Goal: Task Accomplishment & Management: Manage account settings

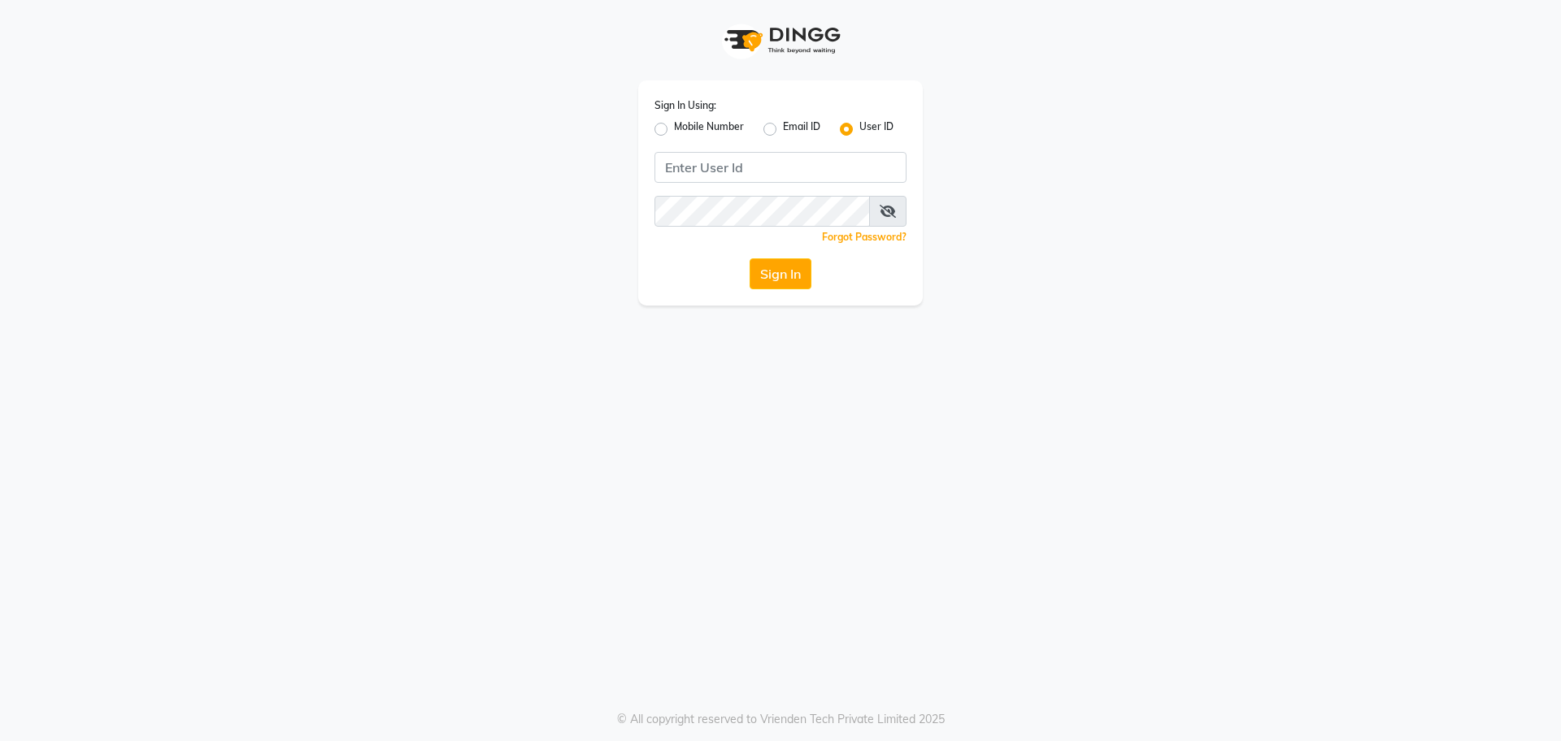
click at [674, 129] on label "Mobile Number" at bounding box center [709, 129] width 70 height 20
click at [674, 129] on input "Mobile Number" at bounding box center [679, 124] width 11 height 11
radio input "true"
radio input "false"
click at [763, 162] on input "Username" at bounding box center [808, 167] width 198 height 31
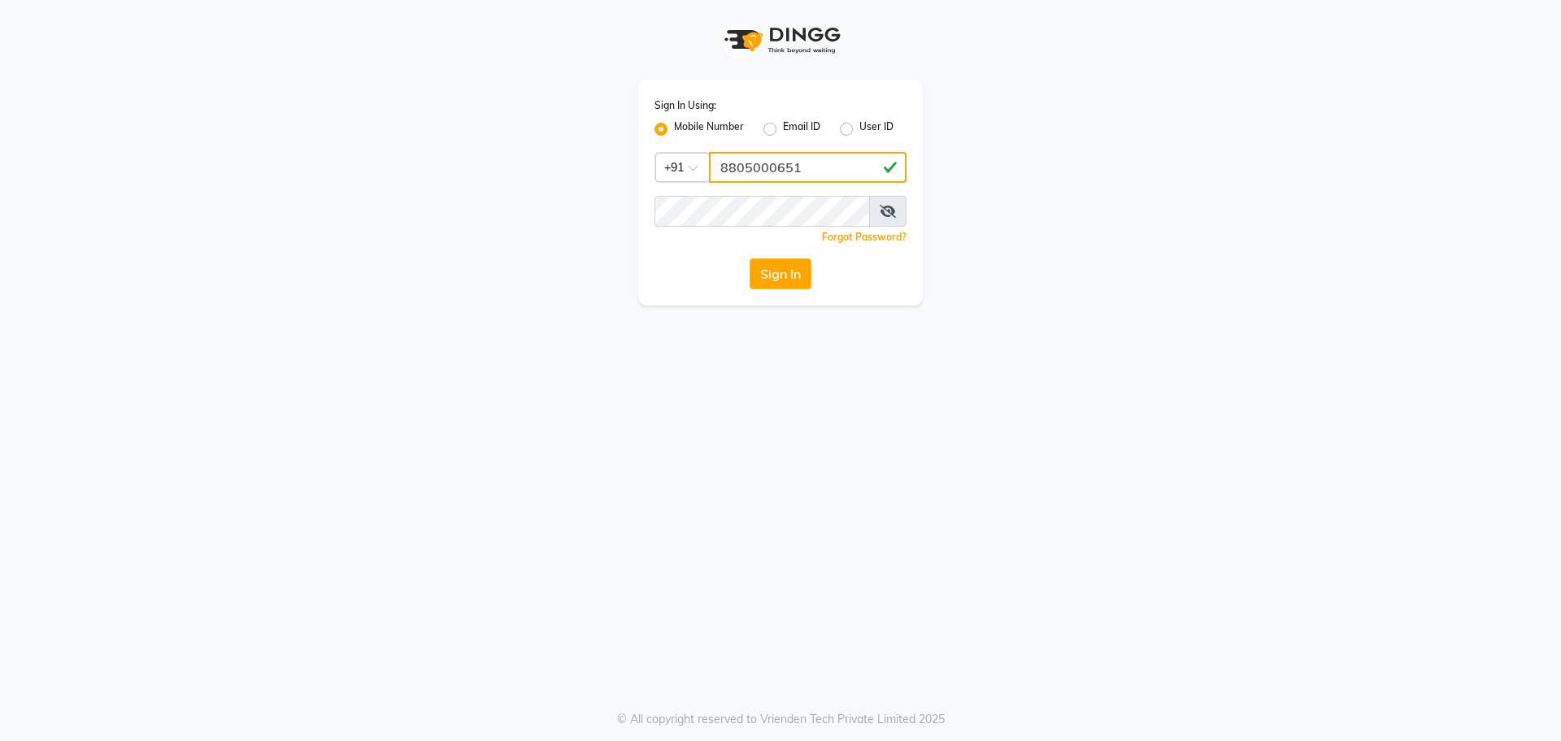
type input "8805000651"
click at [750, 259] on button "Sign In" at bounding box center [781, 274] width 62 height 31
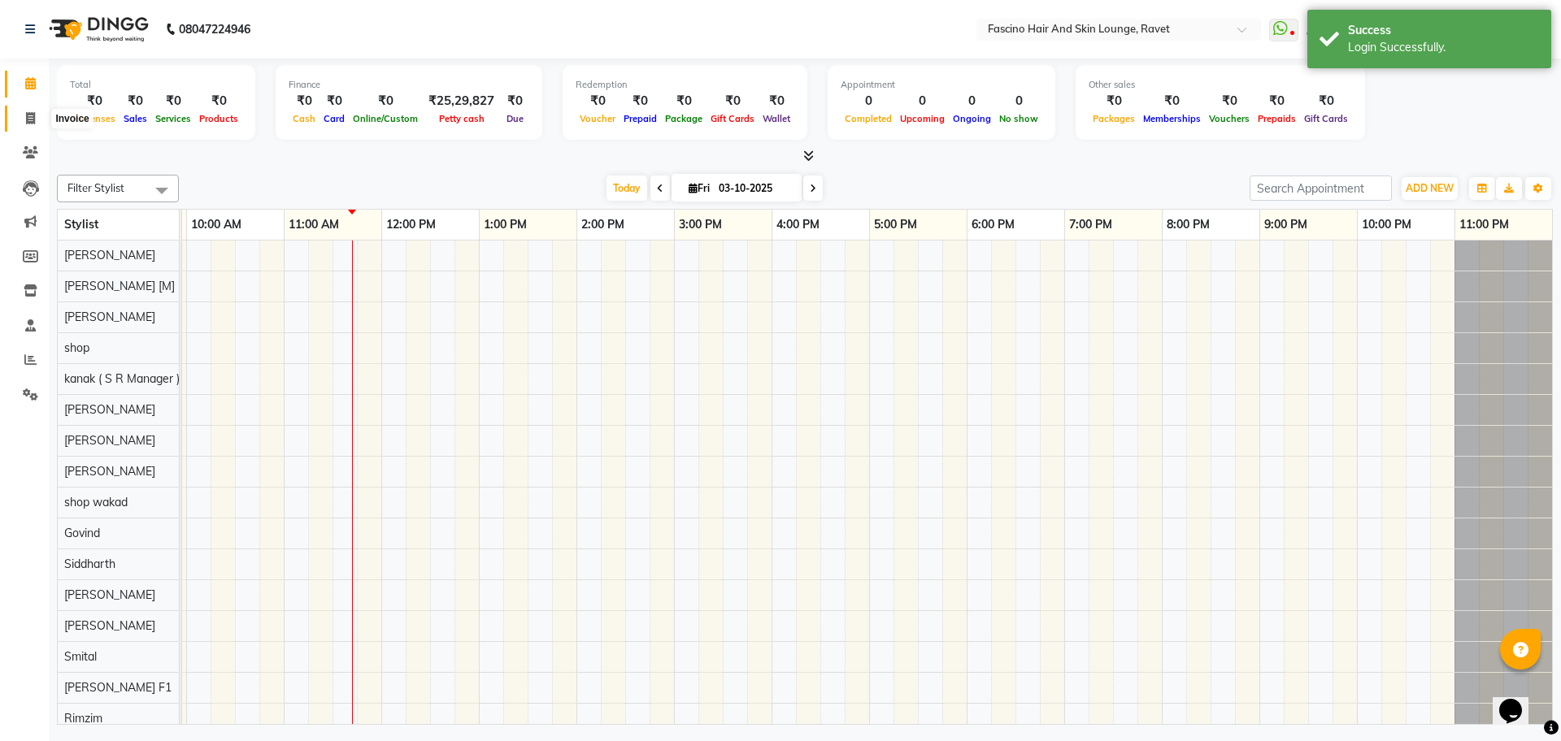
click at [31, 116] on icon at bounding box center [30, 118] width 9 height 12
select select "5190"
select select "service"
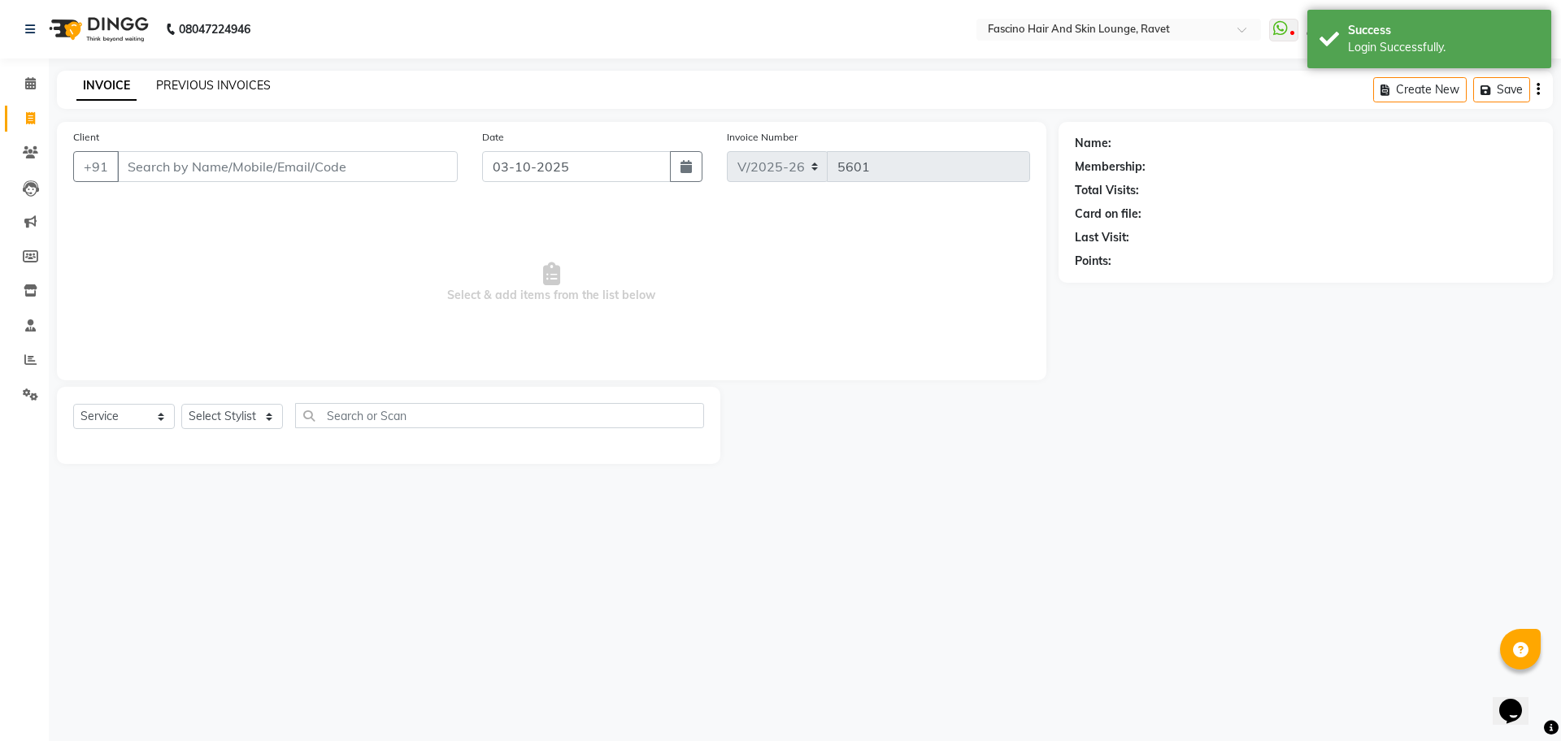
click at [206, 91] on link "PREVIOUS INVOICES" at bounding box center [213, 85] width 115 height 15
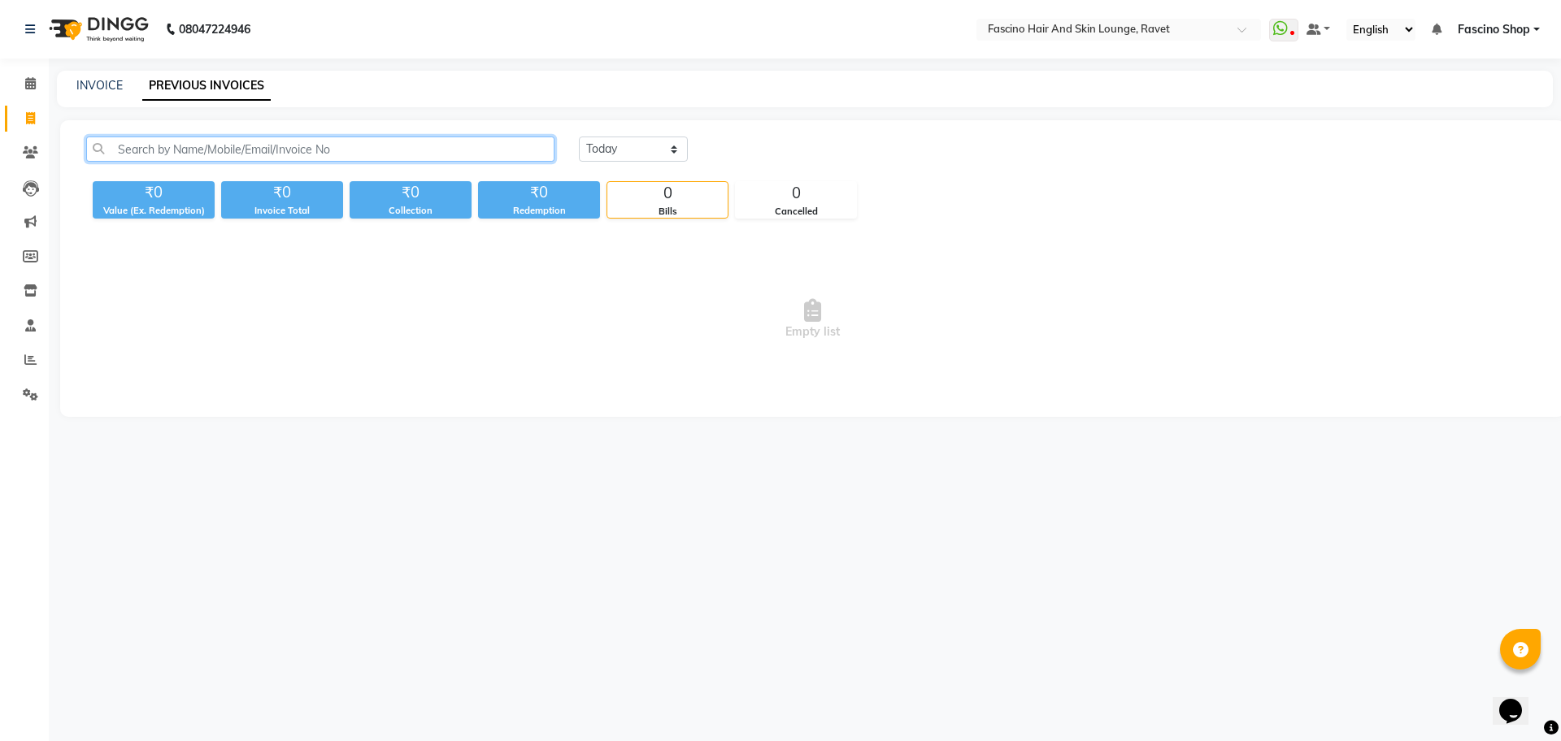
click at [107, 150] on input "text" at bounding box center [320, 149] width 468 height 25
click at [26, 118] on icon at bounding box center [30, 118] width 9 height 12
select select "5190"
select select "service"
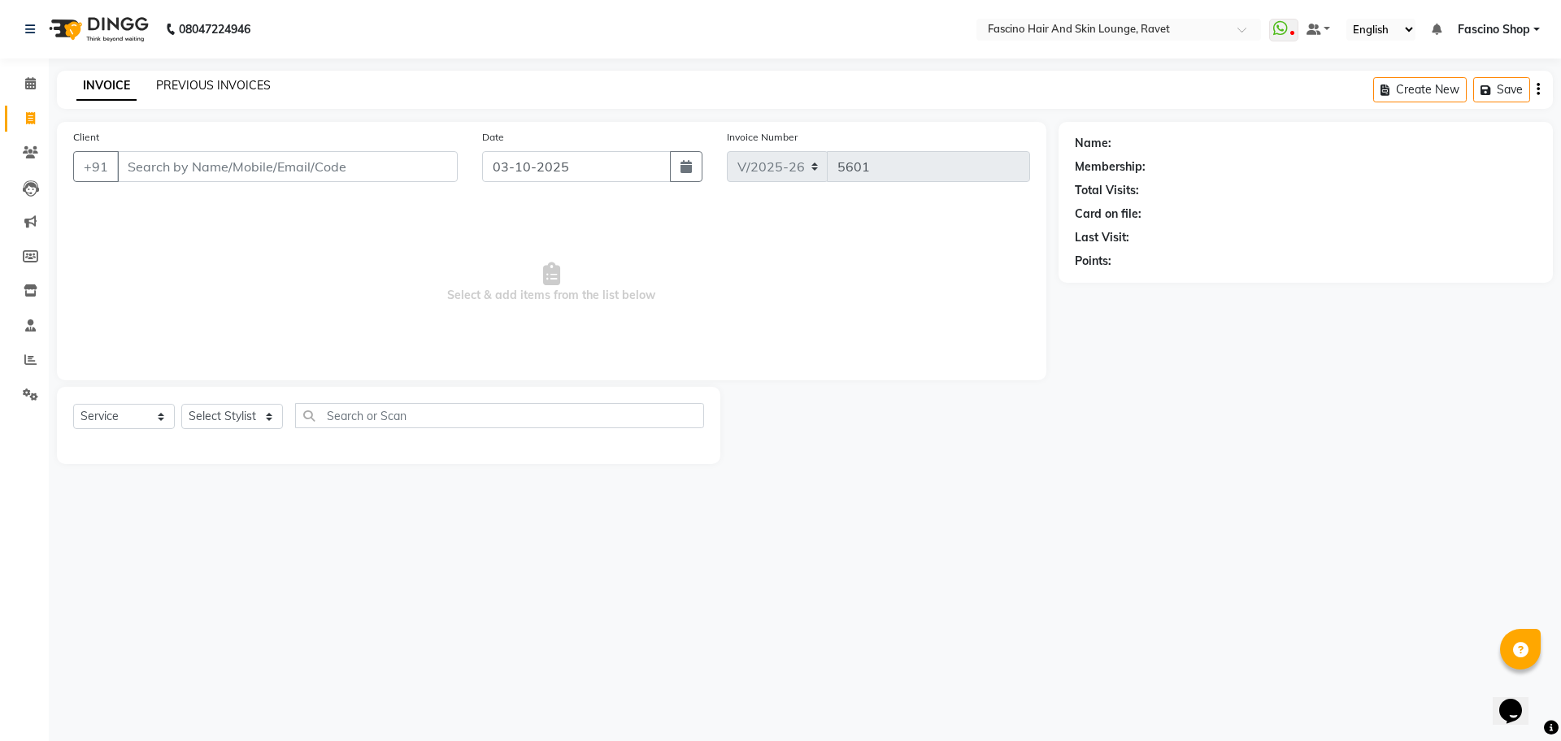
click at [218, 85] on link "PREVIOUS INVOICES" at bounding box center [213, 85] width 115 height 15
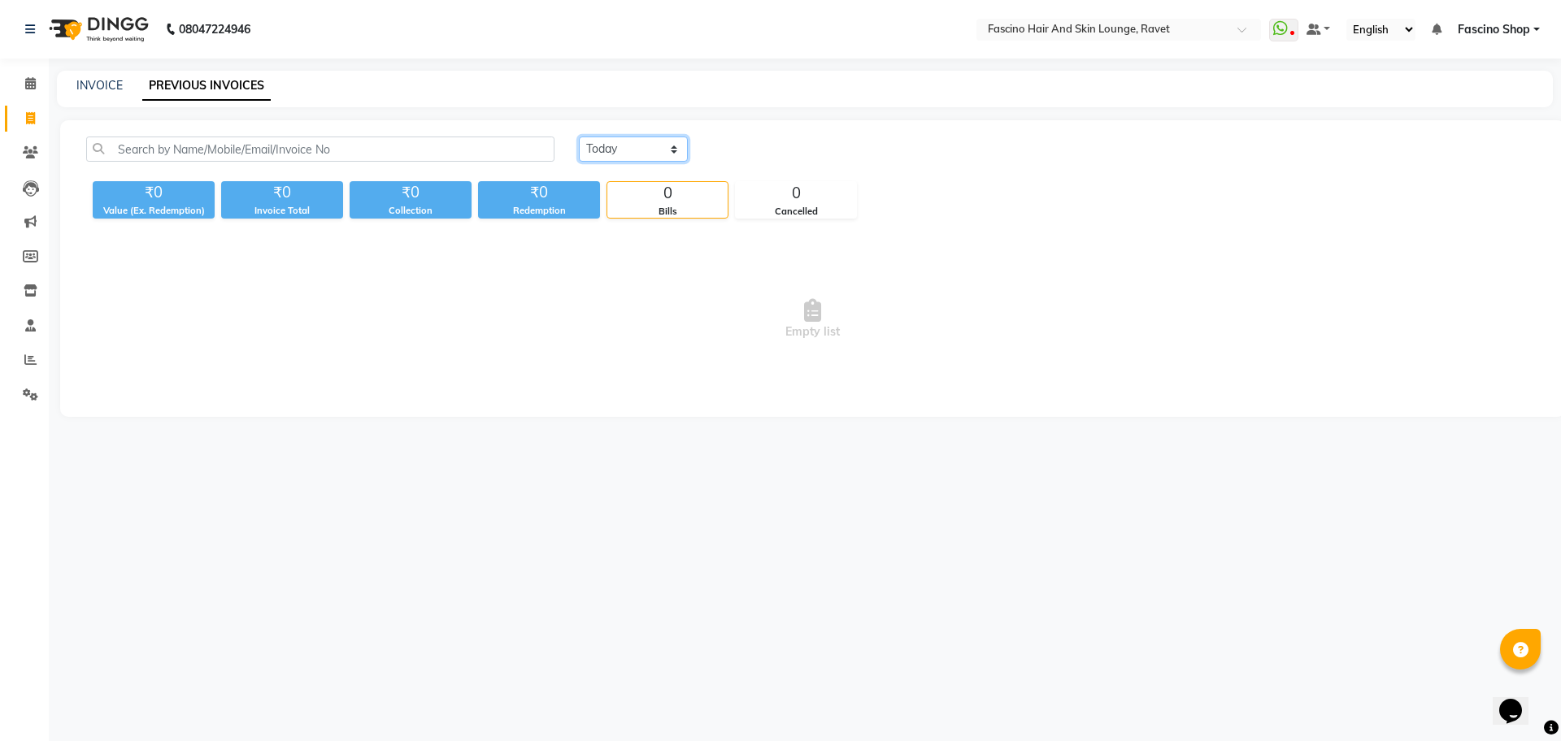
click at [611, 159] on select "Today Yesterday Custom Range" at bounding box center [633, 149] width 109 height 25
select select "yesterday"
click at [579, 137] on select "Today Yesterday Custom Range" at bounding box center [633, 149] width 109 height 25
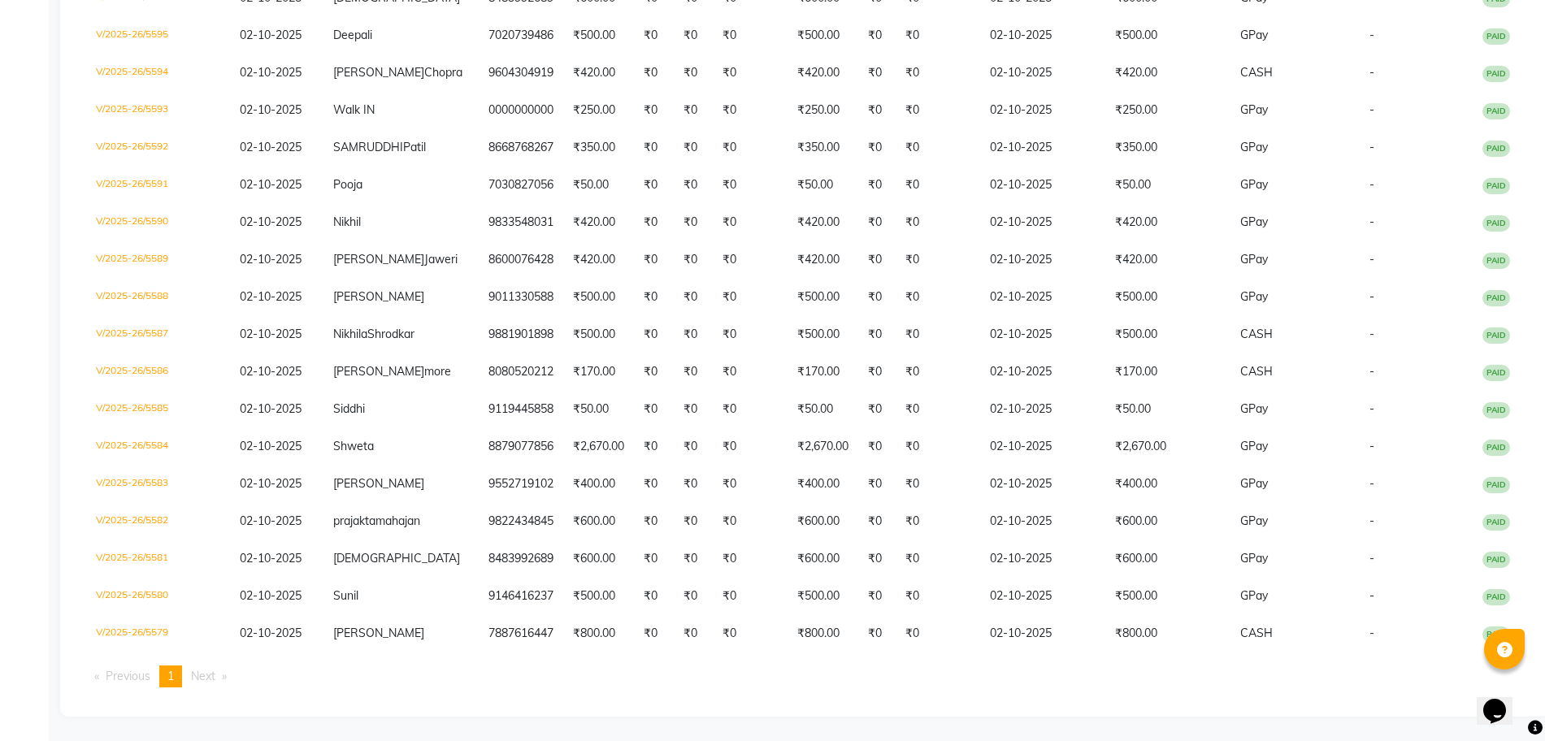
scroll to position [559, 0]
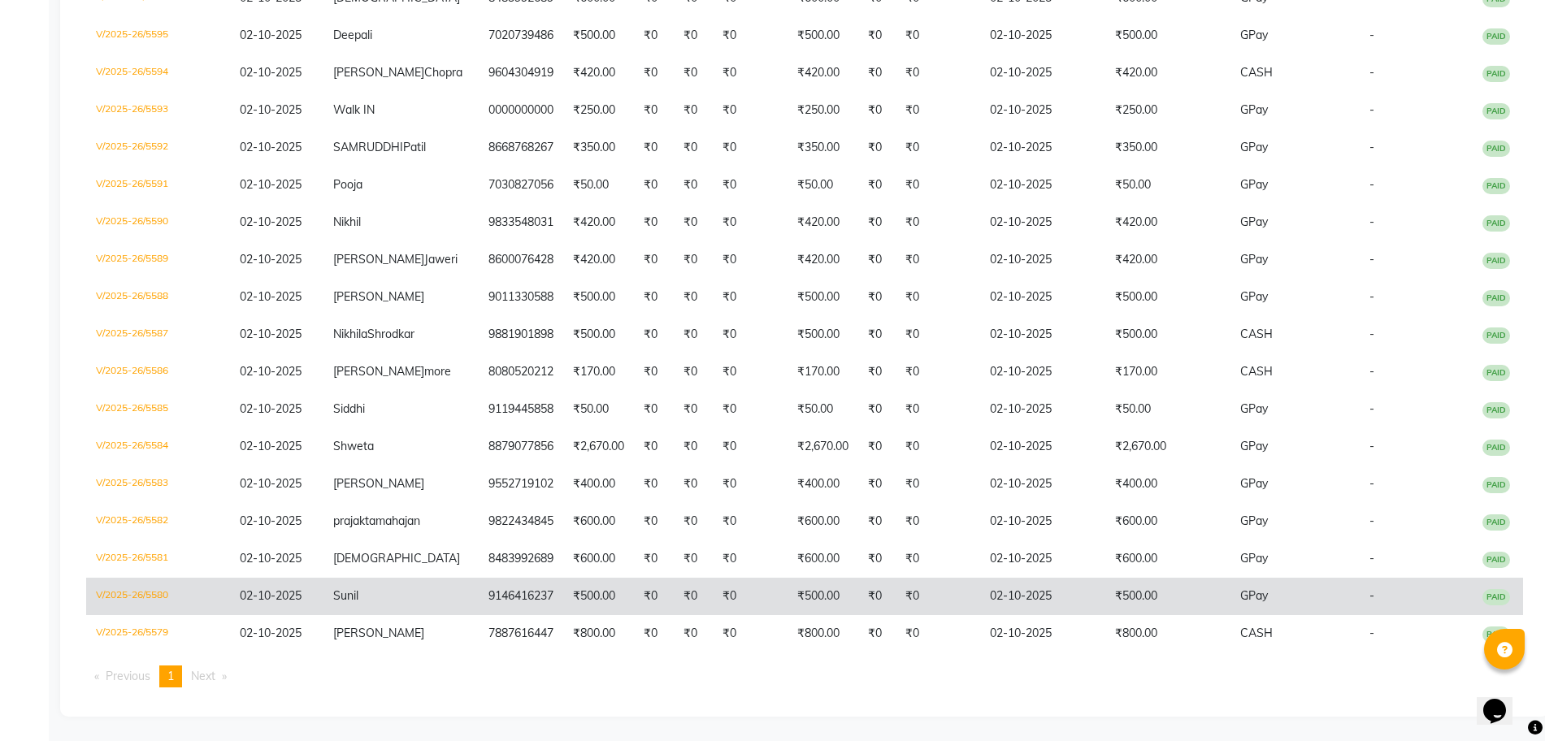
click at [788, 588] on td "₹500.00" at bounding box center [823, 596] width 71 height 37
click at [674, 597] on td "₹0" at bounding box center [693, 596] width 39 height 37
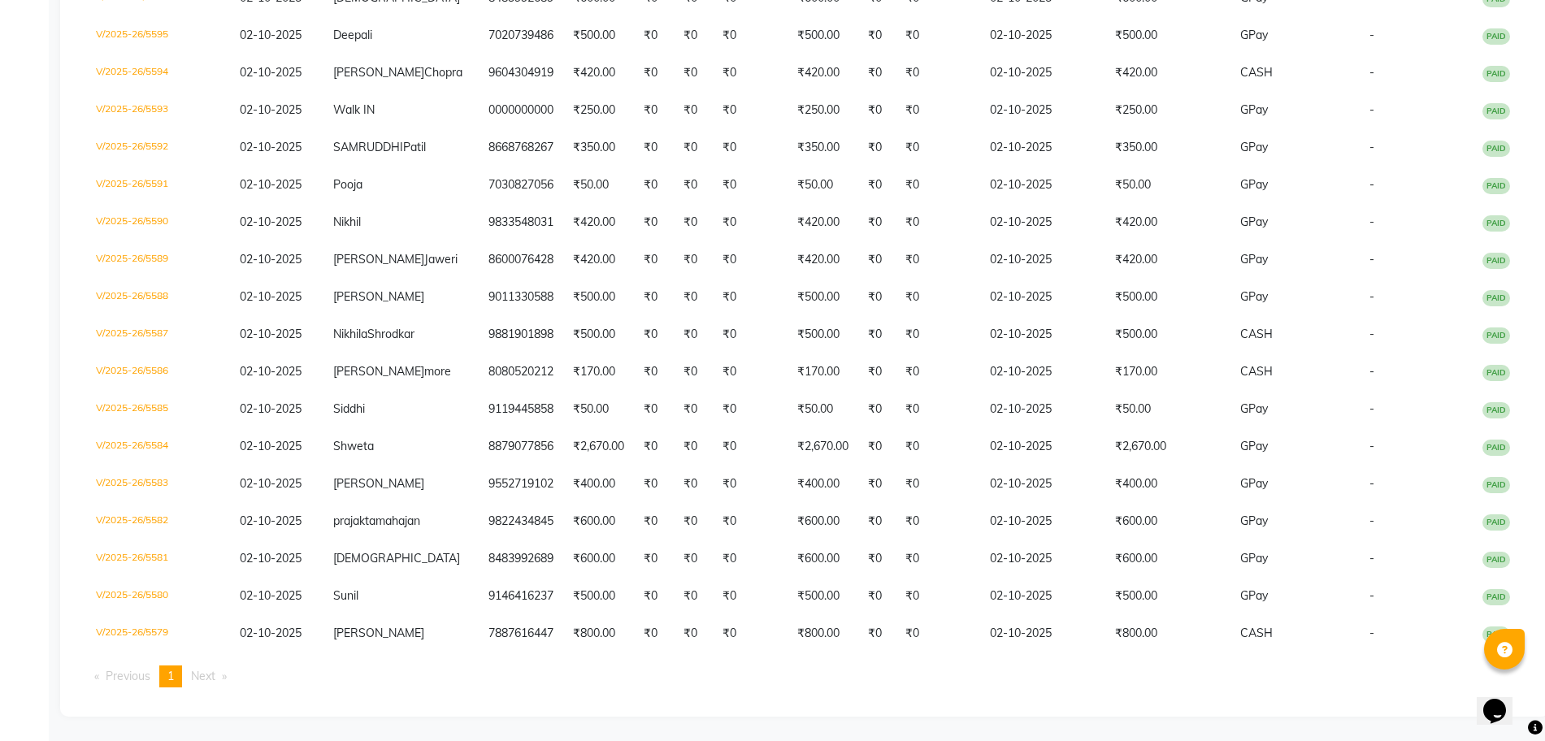
scroll to position [0, 0]
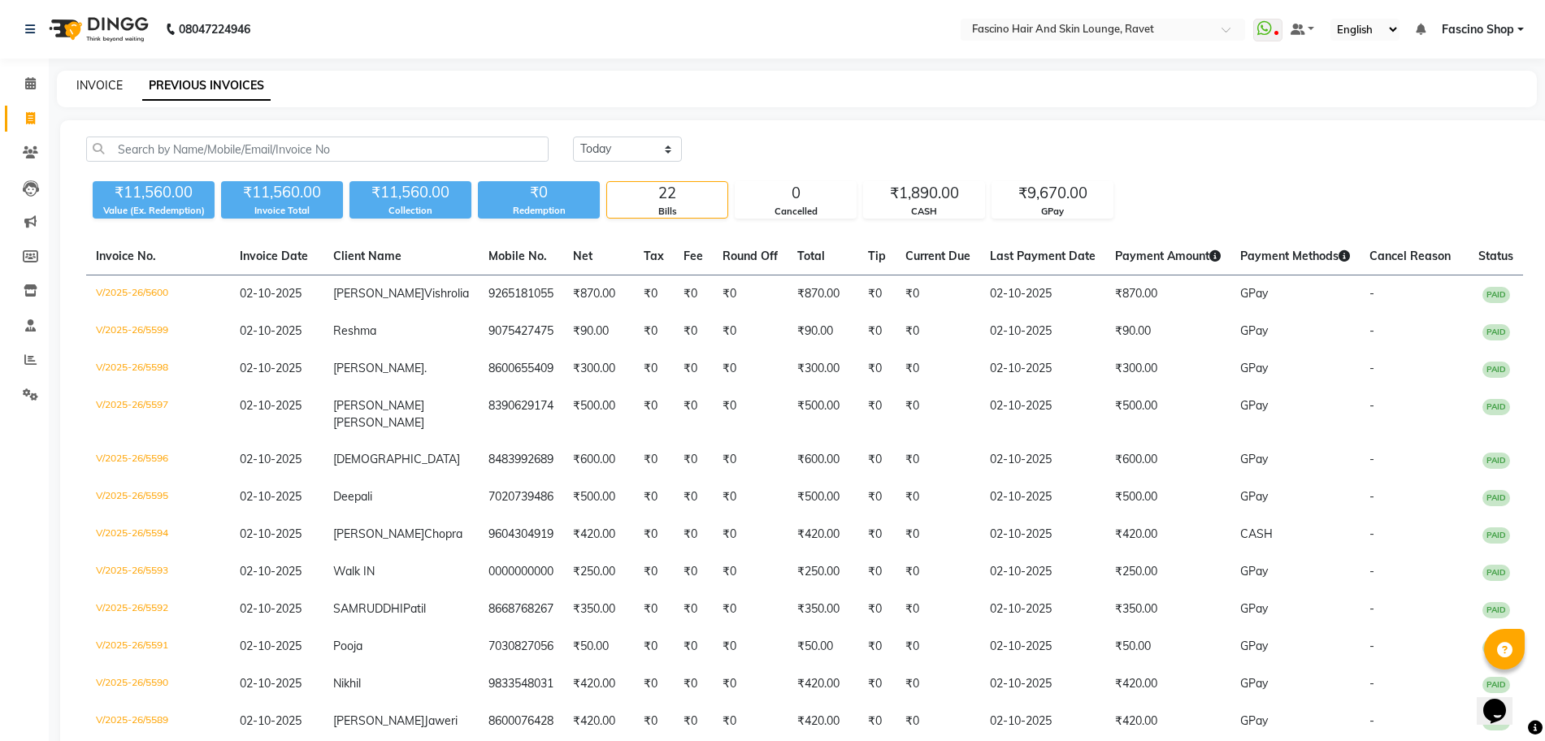
click at [99, 88] on link "INVOICE" at bounding box center [99, 85] width 46 height 15
select select "service"
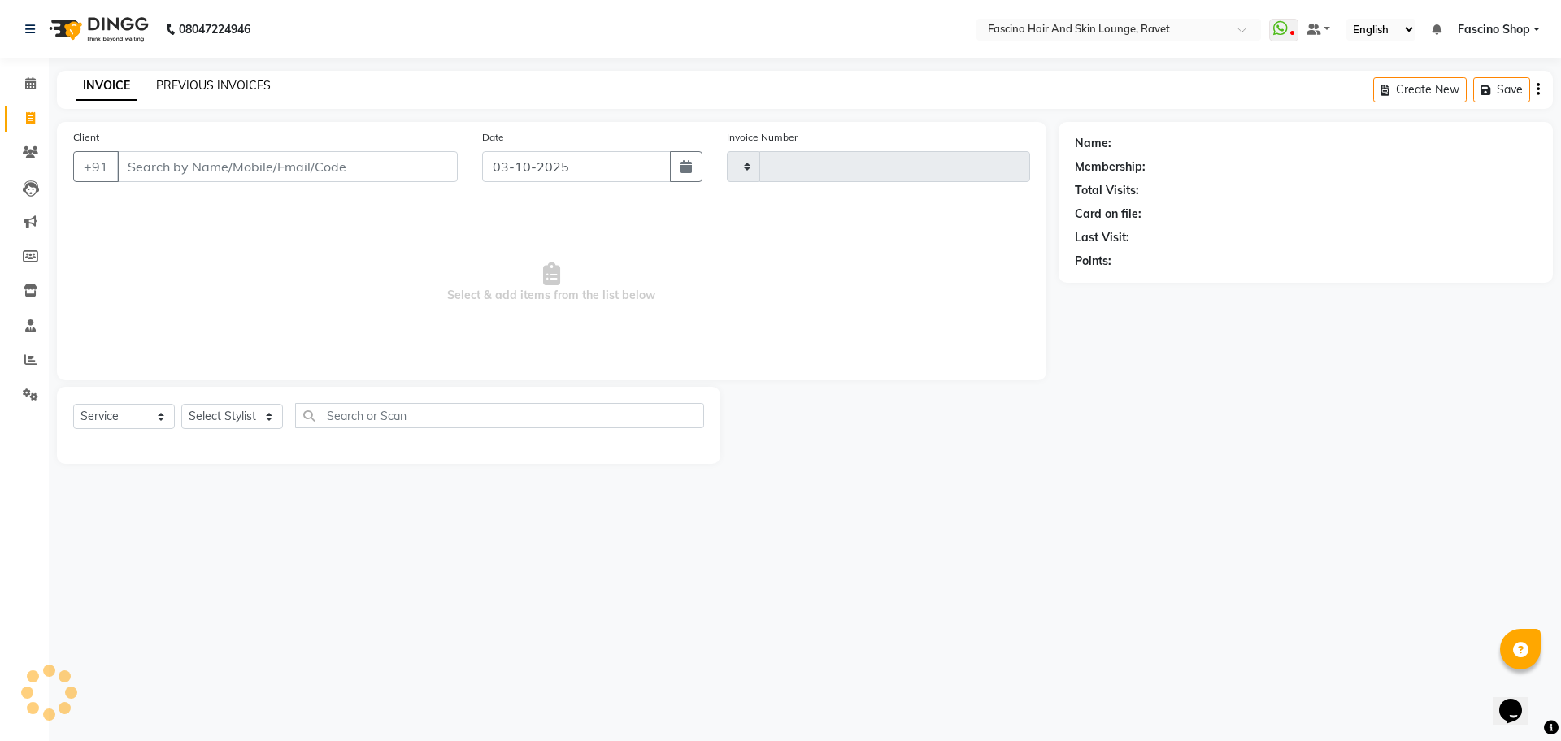
type input "5601"
select select "5190"
click at [195, 80] on link "PREVIOUS INVOICES" at bounding box center [213, 85] width 115 height 15
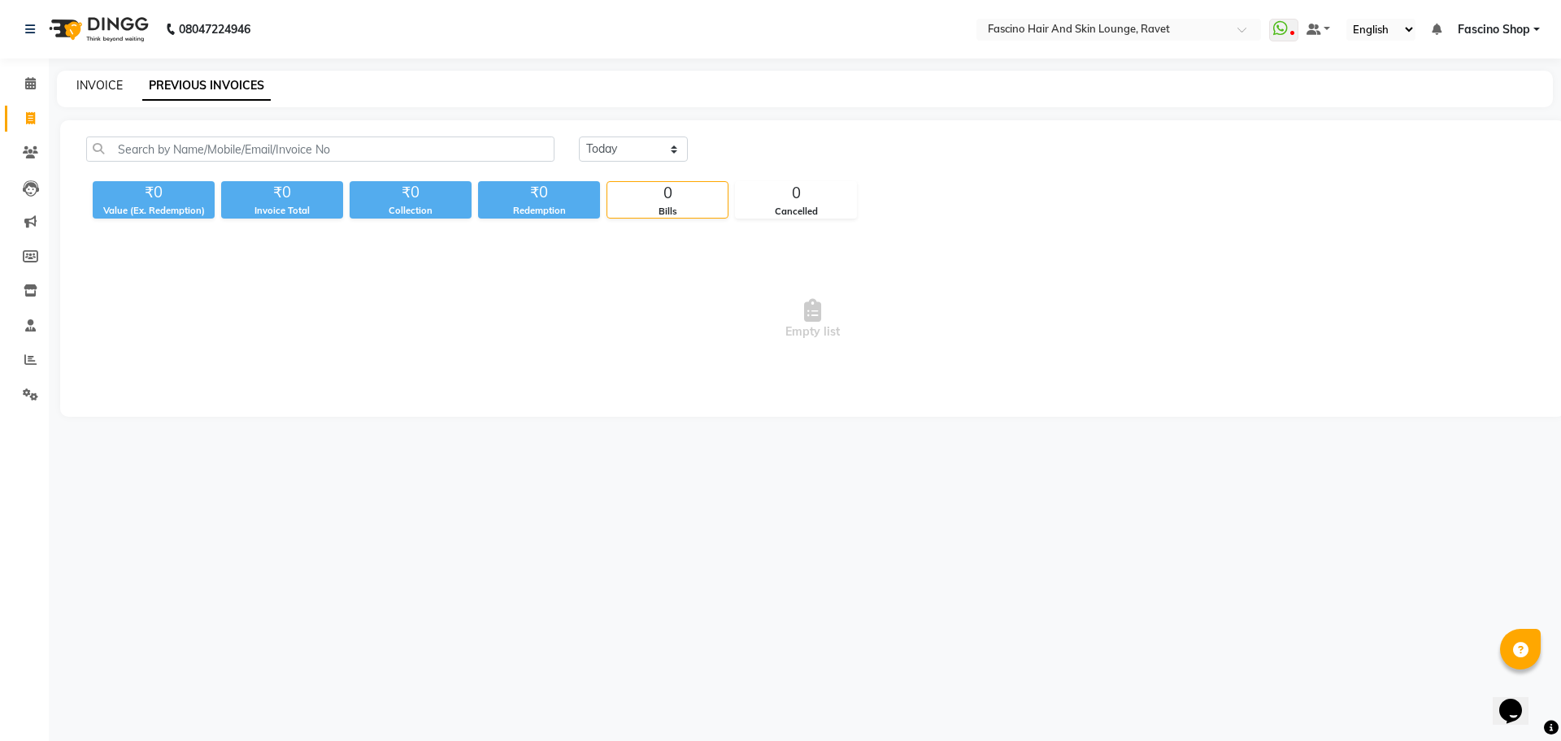
click at [108, 85] on link "INVOICE" at bounding box center [99, 85] width 46 height 15
select select "service"
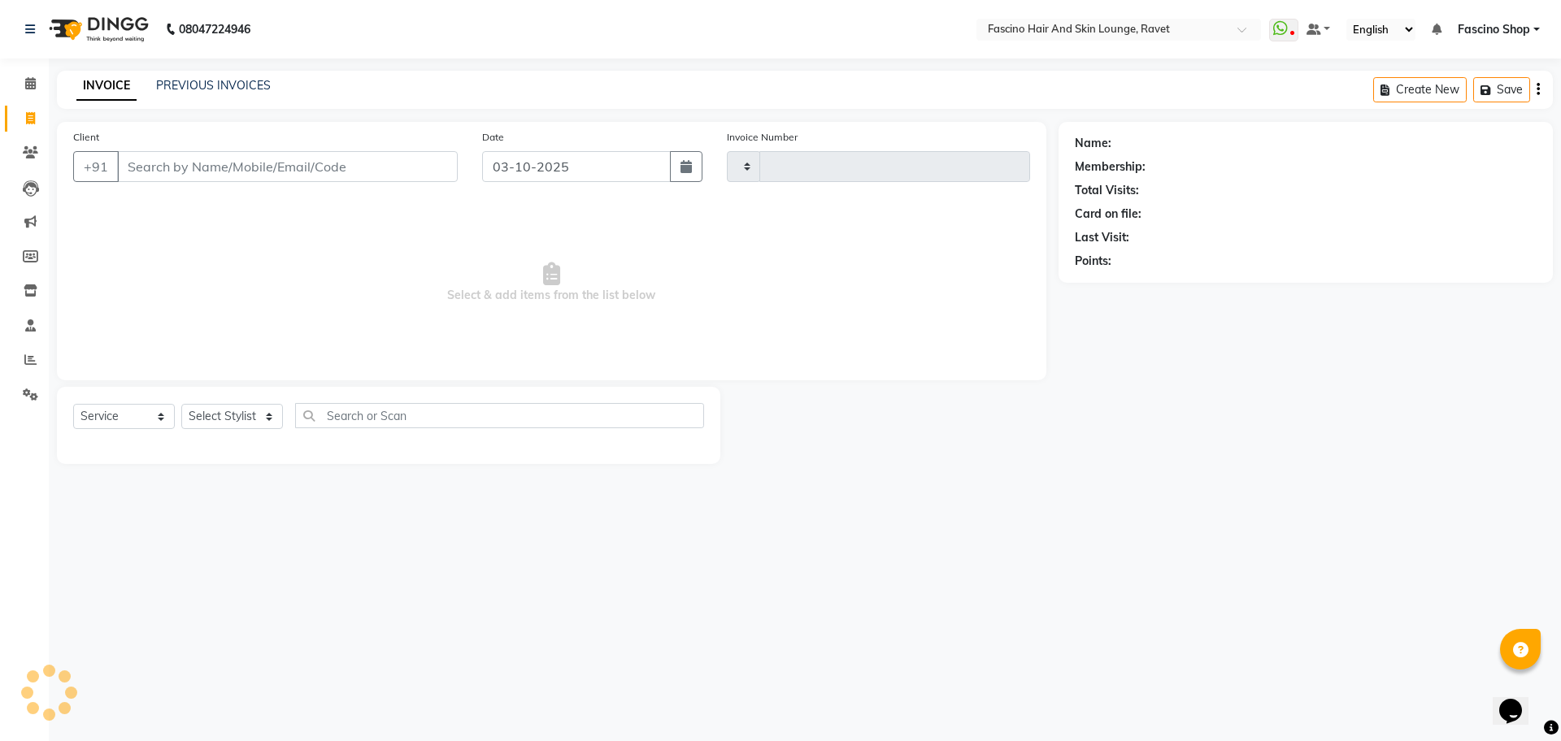
type input "5601"
select select "5190"
click at [242, 87] on link "PREVIOUS INVOICES" at bounding box center [213, 85] width 115 height 15
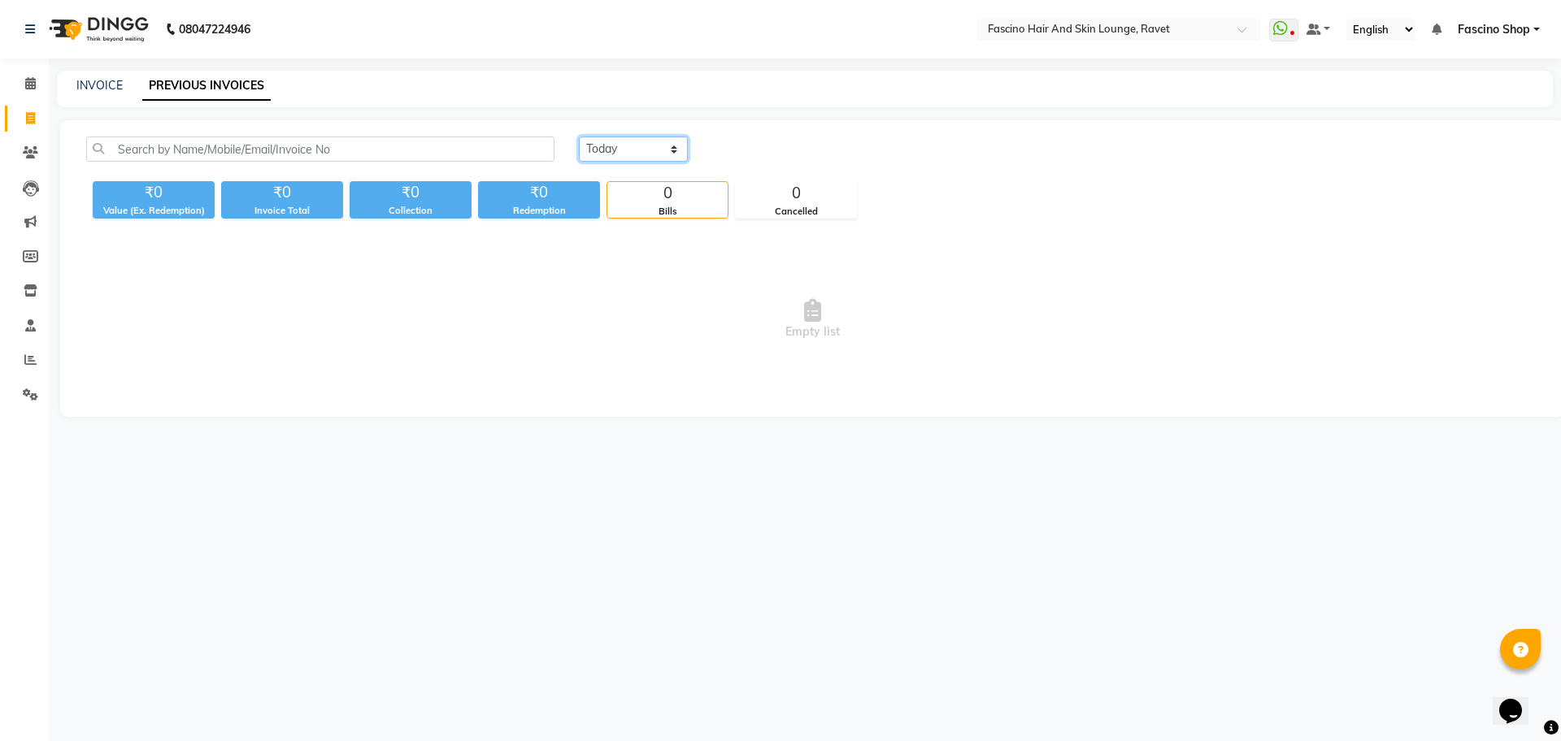
click at [602, 146] on select "Today Yesterday Custom Range" at bounding box center [633, 149] width 109 height 25
select select "yesterday"
click at [579, 137] on select "Today Yesterday Custom Range" at bounding box center [633, 149] width 109 height 25
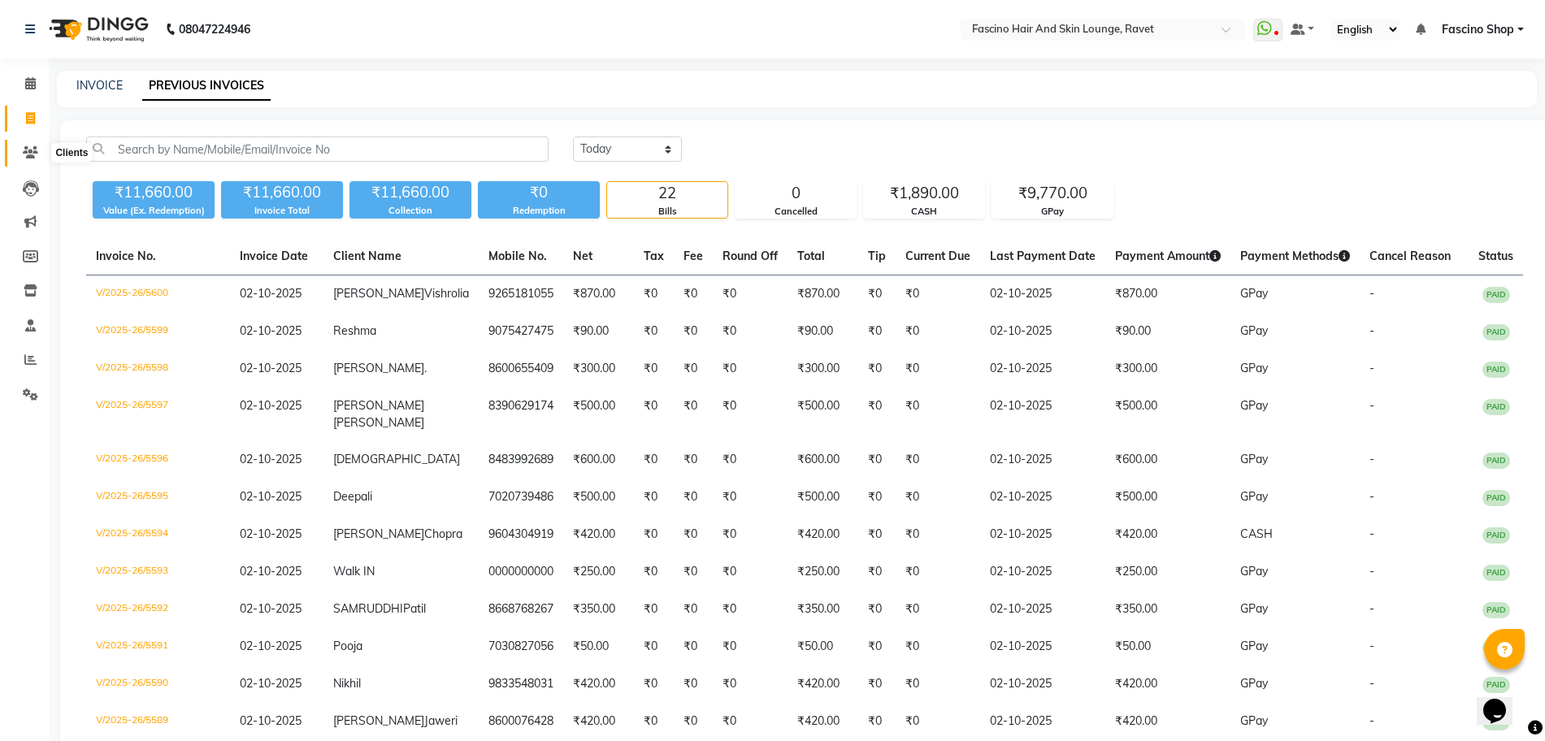
click at [34, 153] on icon at bounding box center [30, 152] width 15 height 12
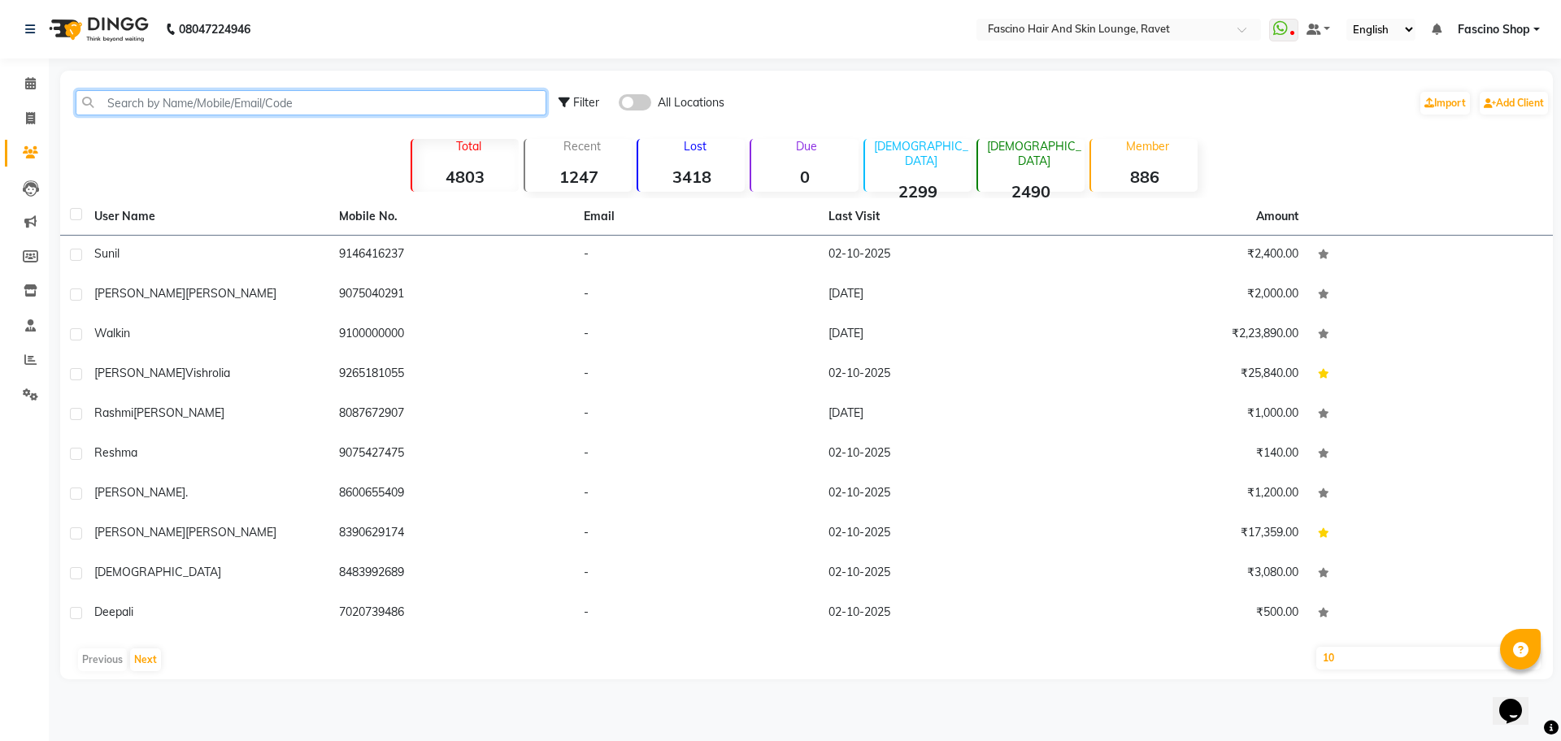
click at [181, 100] on input "text" at bounding box center [311, 102] width 471 height 25
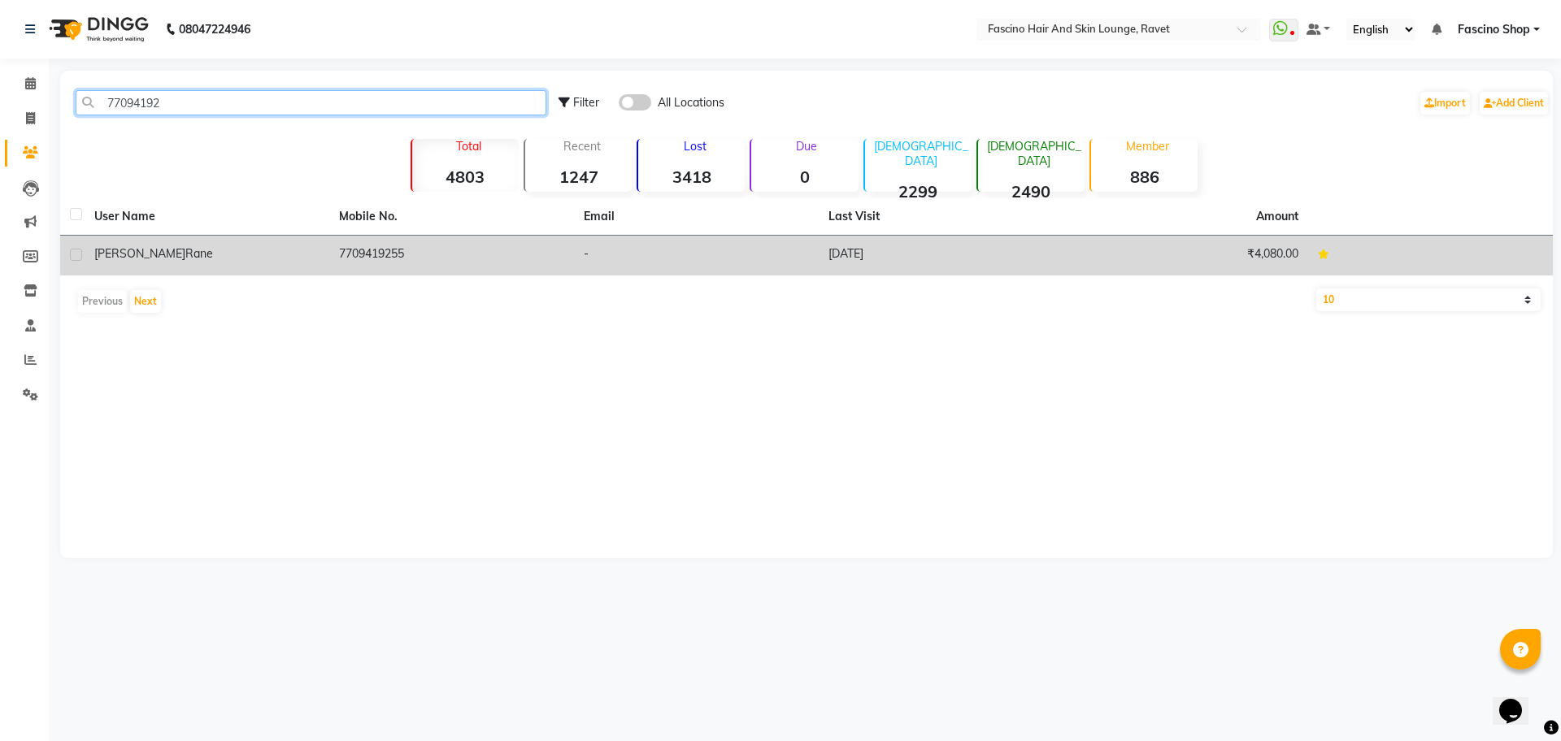
type input "77094192"
click at [261, 248] on div "Rutuja Rane" at bounding box center [206, 253] width 225 height 17
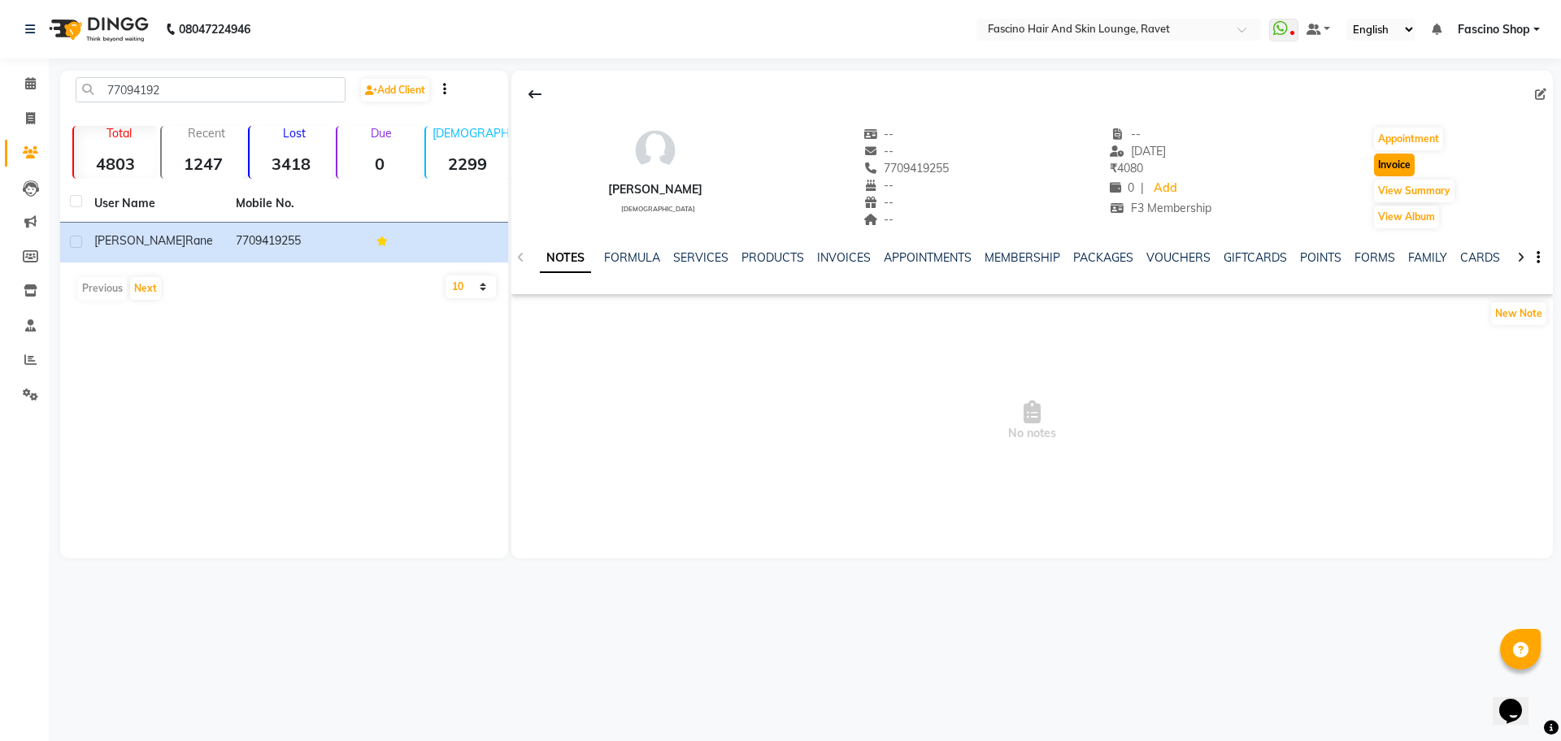
click at [1401, 164] on button "Invoice" at bounding box center [1394, 165] width 41 height 23
select select "service"
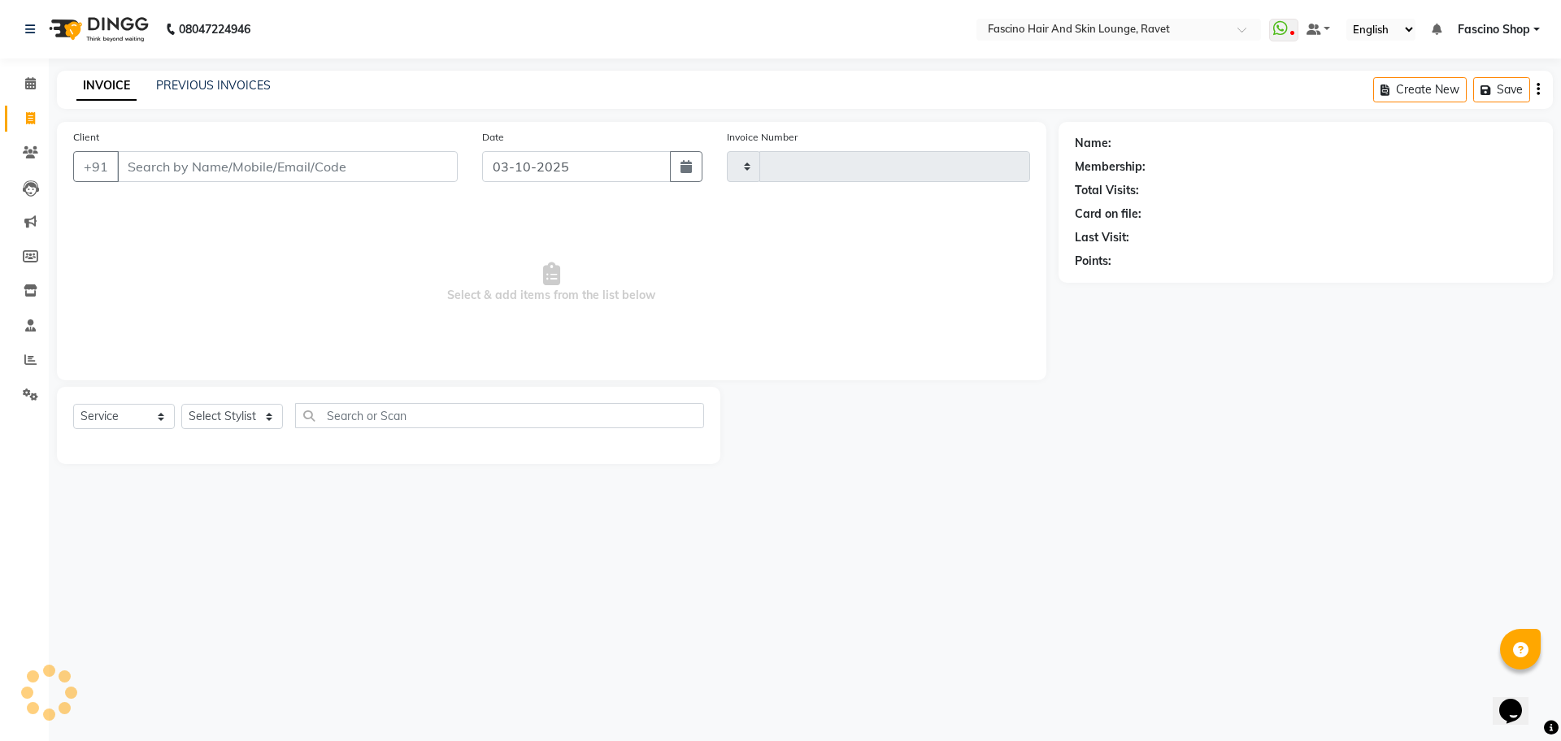
type input "5601"
select select "5190"
type input "7709419255"
select select "1: Object"
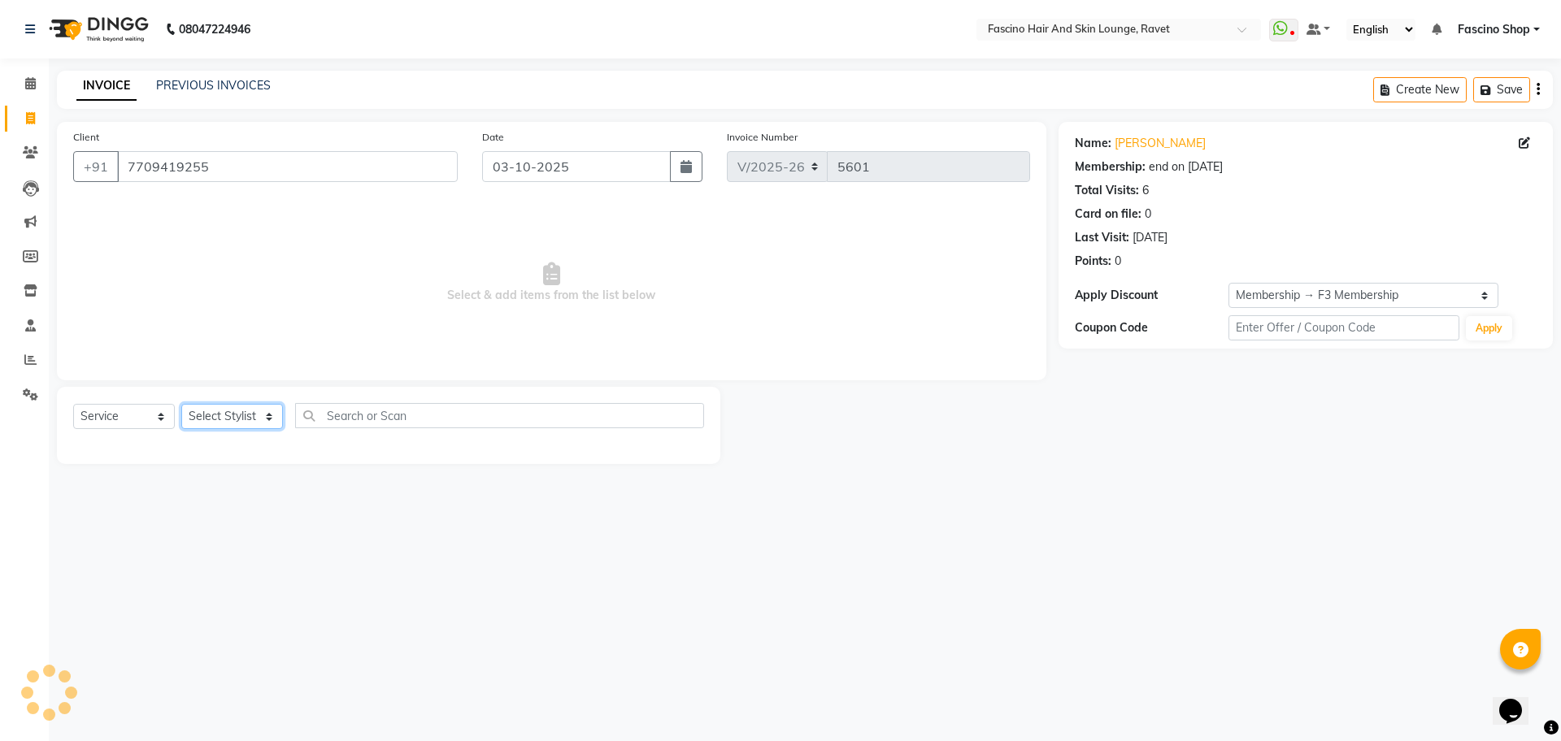
click at [231, 418] on select "Select Stylist Abbas Ali Fascino Shop Gourav Govind kanak ( S R Manager ) Lokes…" at bounding box center [232, 416] width 102 height 25
select select "66114"
click at [181, 404] on select "Select Stylist Abbas Ali Fascino Shop Gourav Govind kanak ( S R Manager ) Lokes…" at bounding box center [232, 416] width 102 height 25
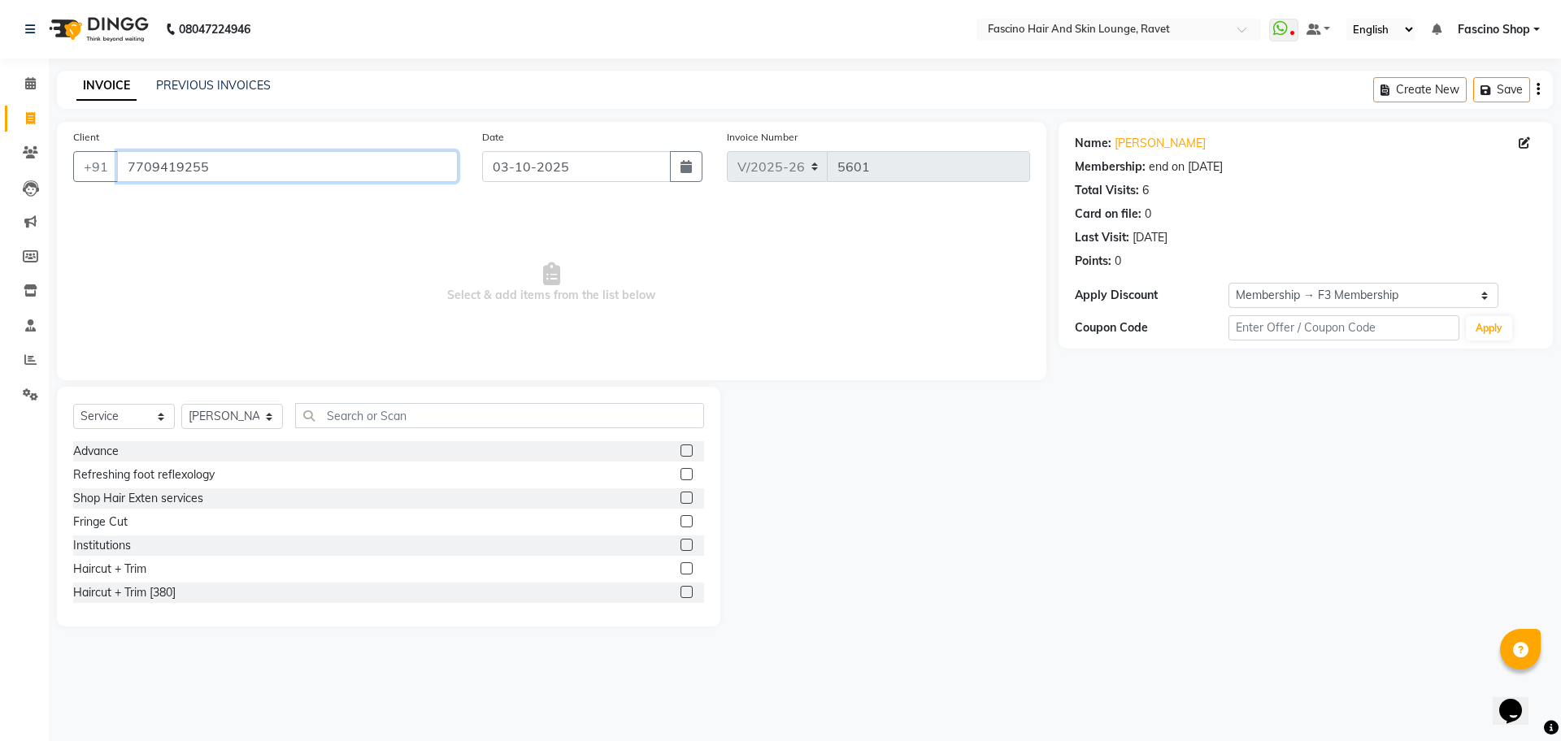
click at [161, 164] on input "7709419255" at bounding box center [287, 166] width 341 height 31
click at [27, 153] on icon at bounding box center [30, 152] width 15 height 12
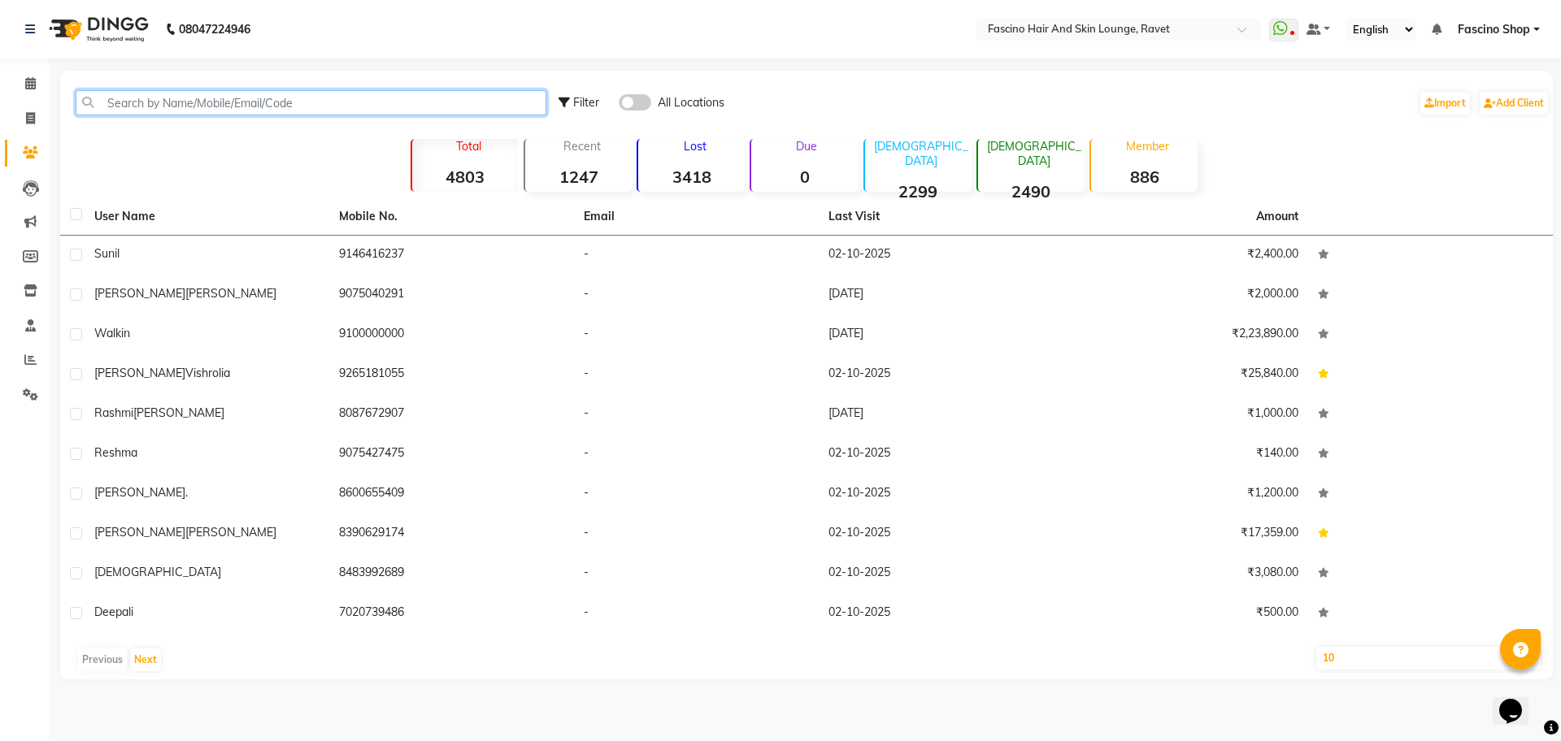
click at [429, 96] on input "text" at bounding box center [311, 102] width 471 height 25
paste input "7709419255"
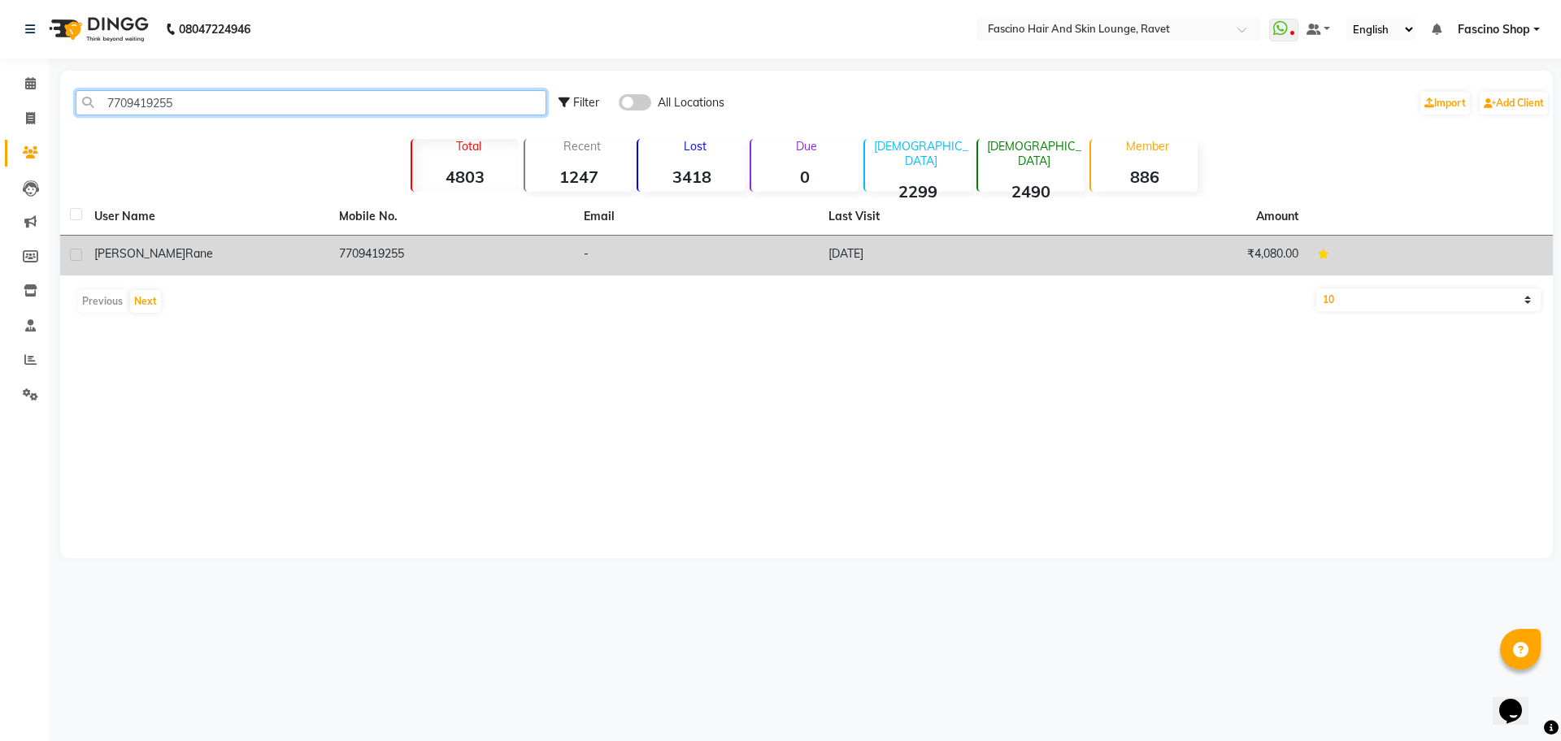
type input "7709419255"
click at [571, 256] on td "7709419255" at bounding box center [451, 256] width 245 height 40
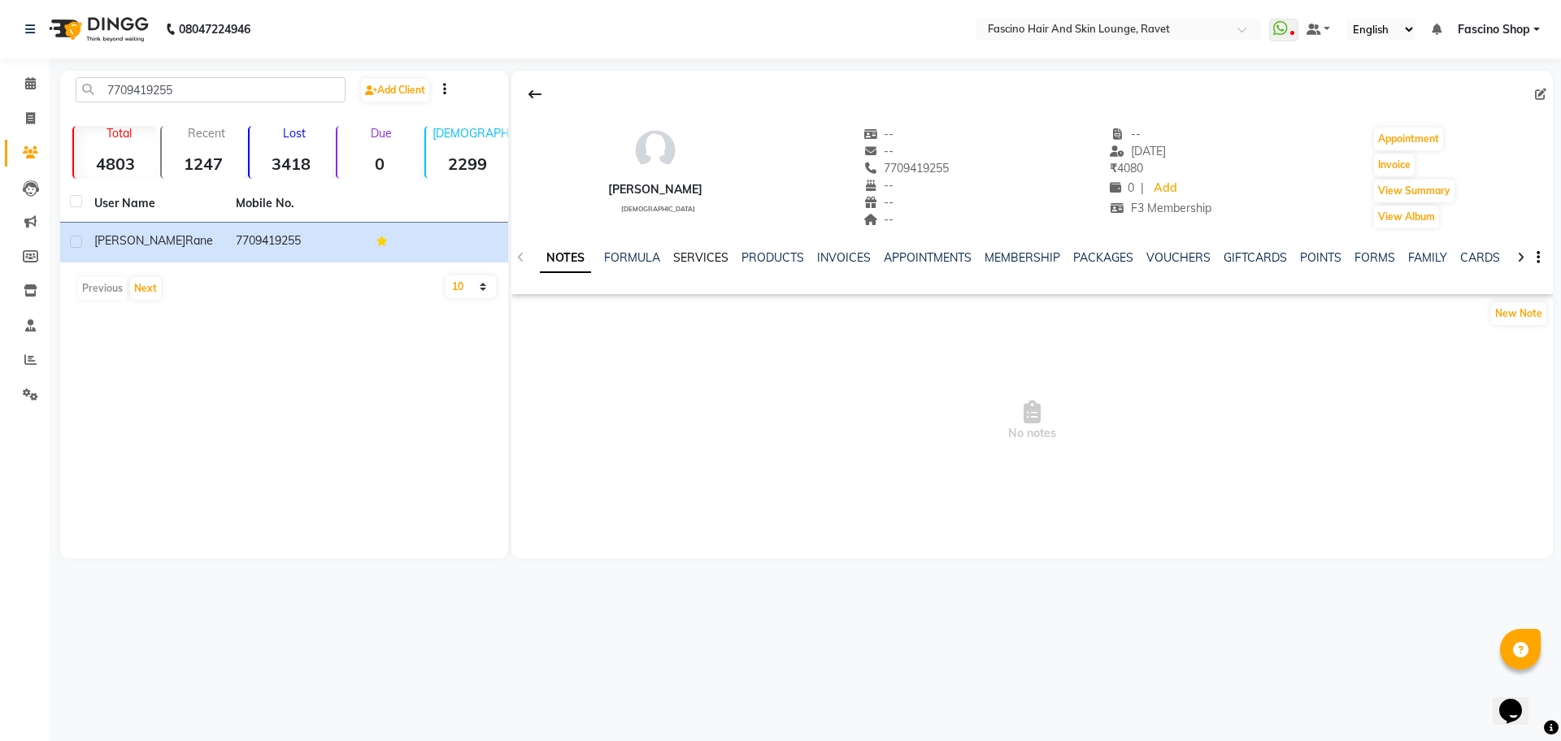
click at [710, 260] on link "SERVICES" at bounding box center [700, 257] width 55 height 15
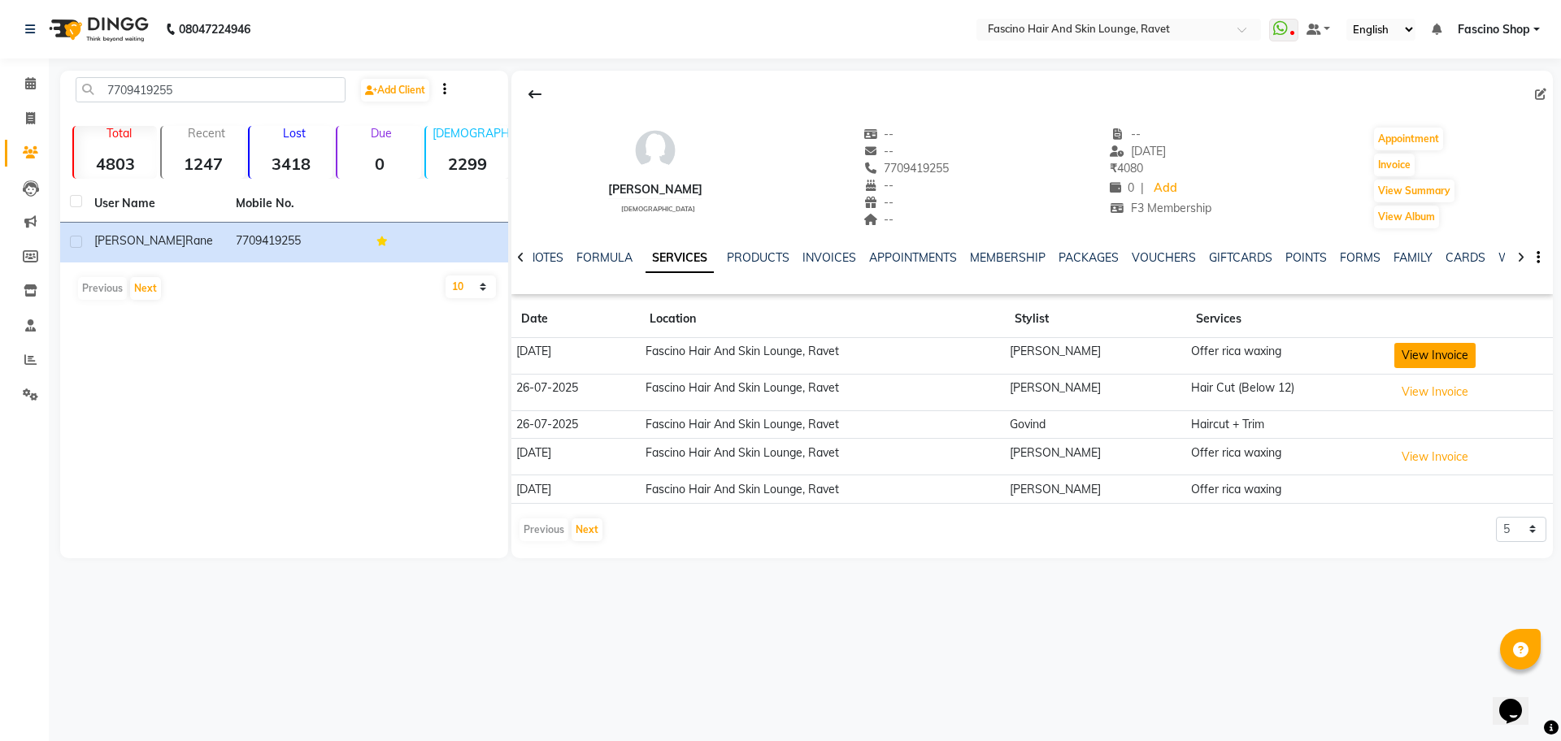
click at [1419, 358] on button "View Invoice" at bounding box center [1434, 355] width 81 height 25
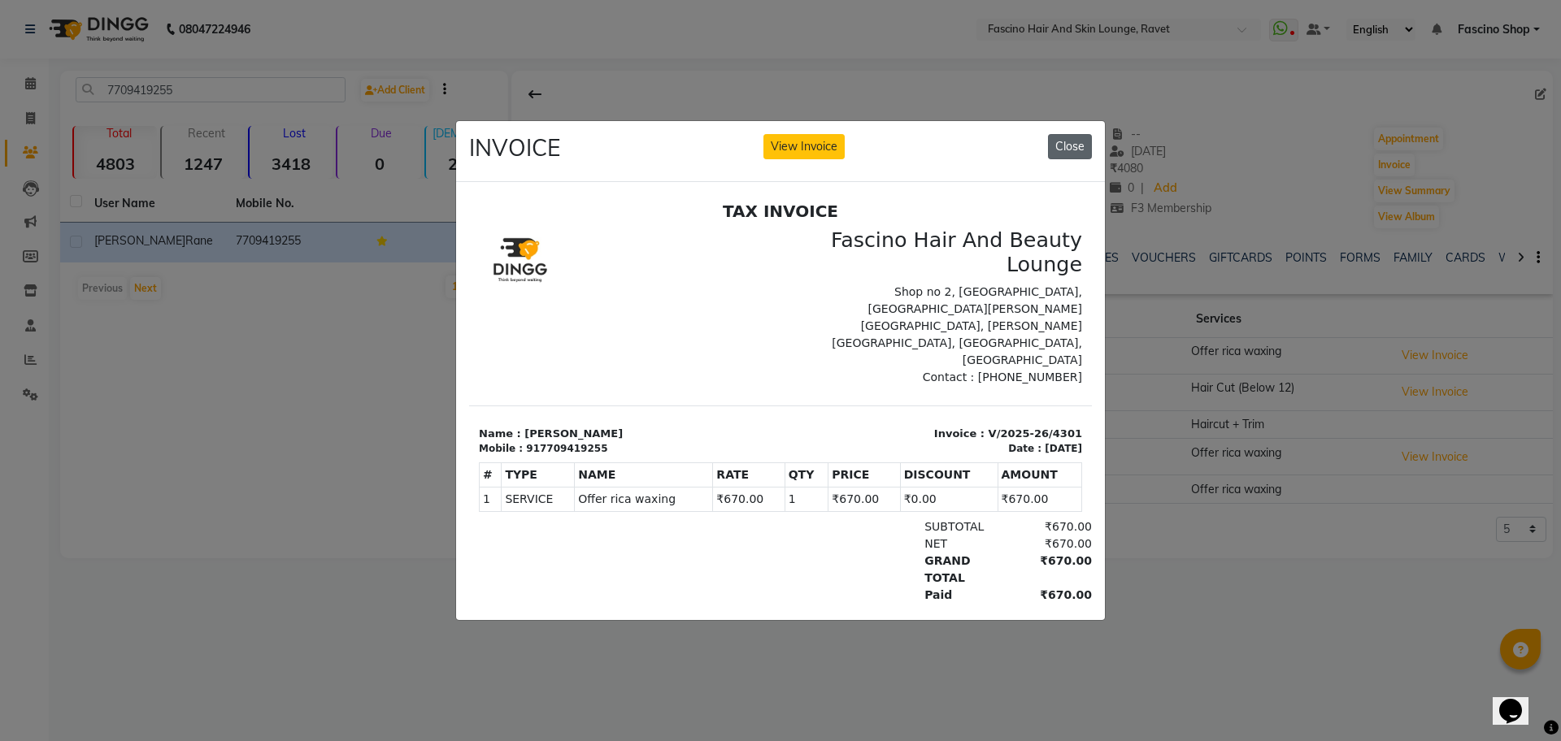
click at [1067, 134] on button "Close" at bounding box center [1070, 146] width 44 height 25
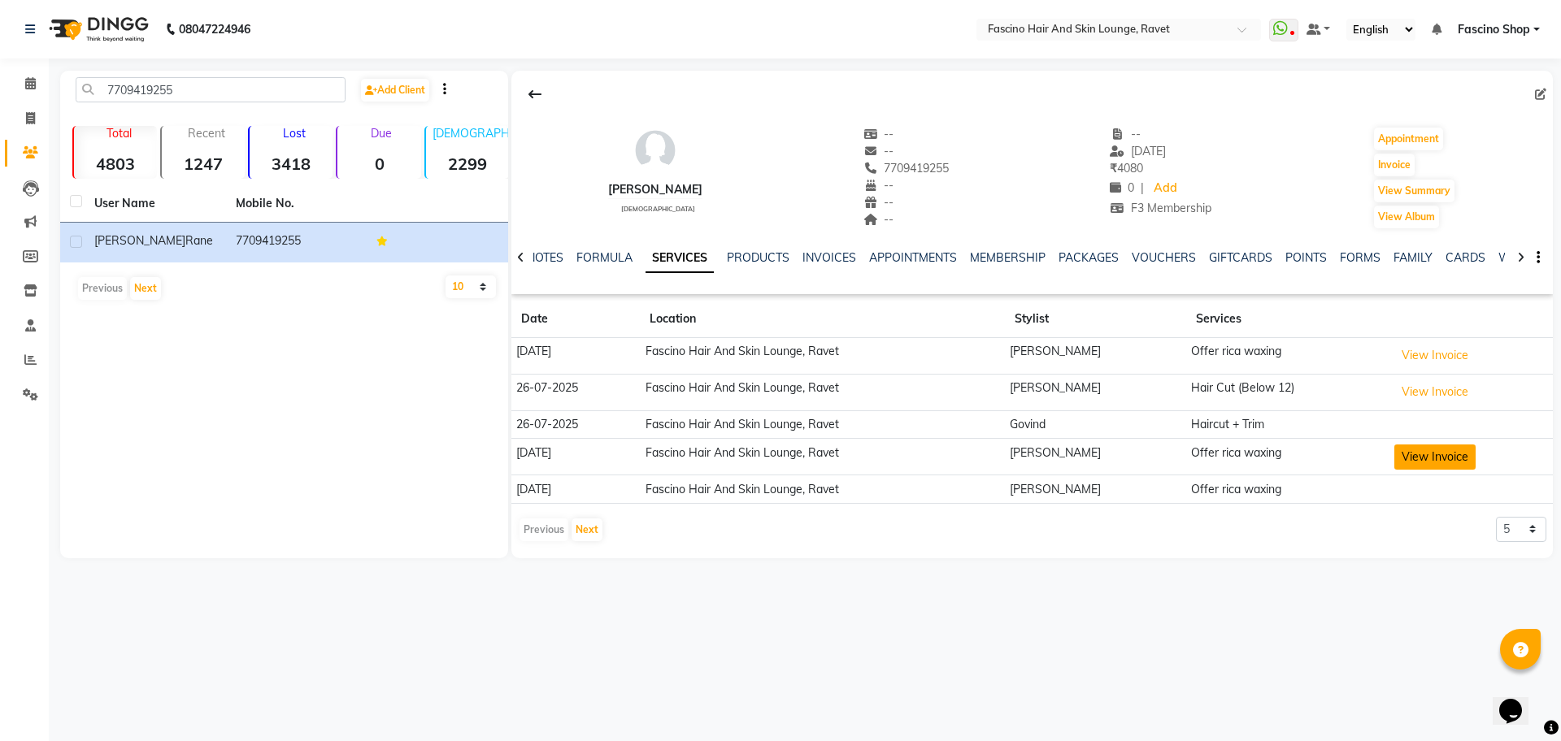
click at [1438, 454] on button "View Invoice" at bounding box center [1434, 457] width 81 height 25
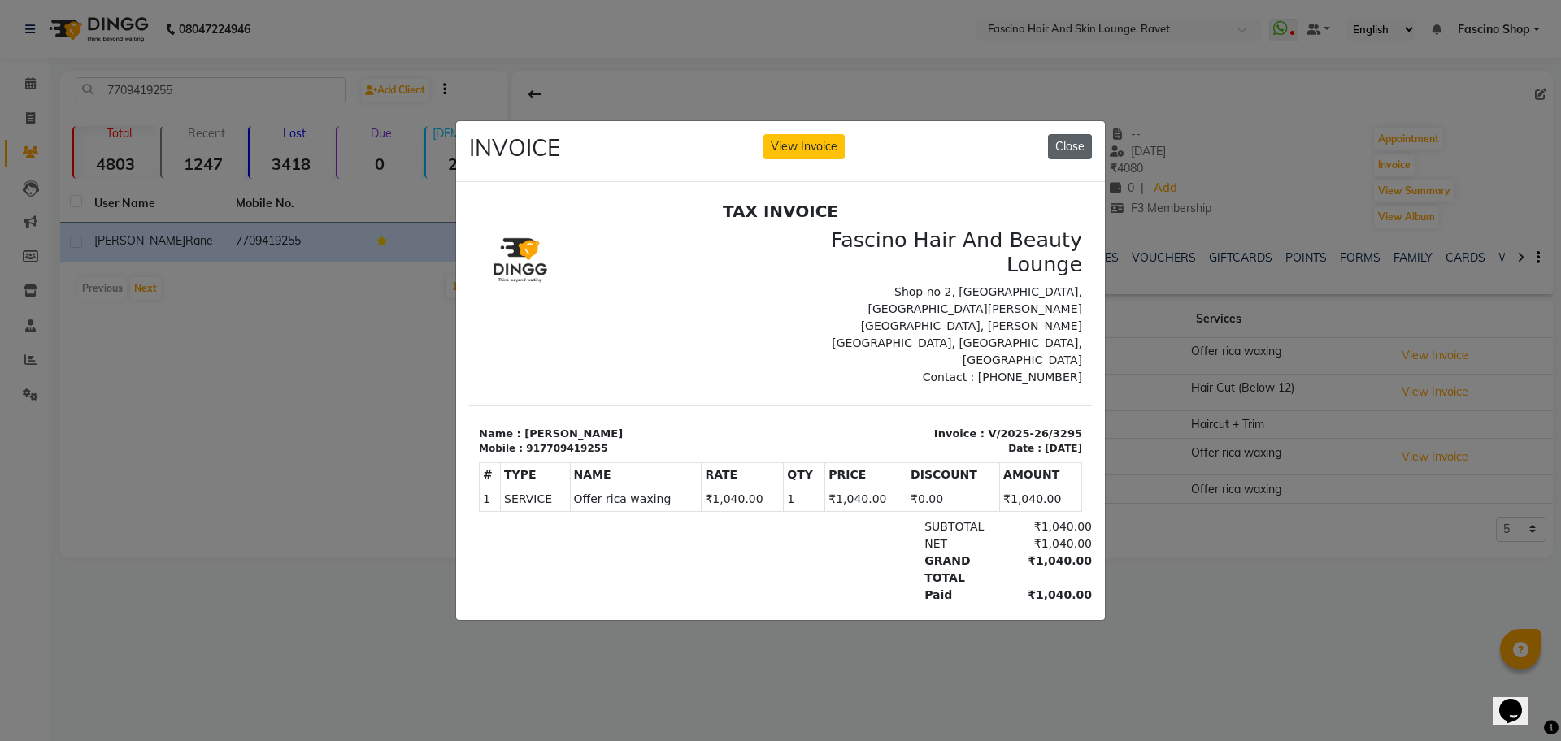
click at [1071, 141] on button "Close" at bounding box center [1070, 146] width 44 height 25
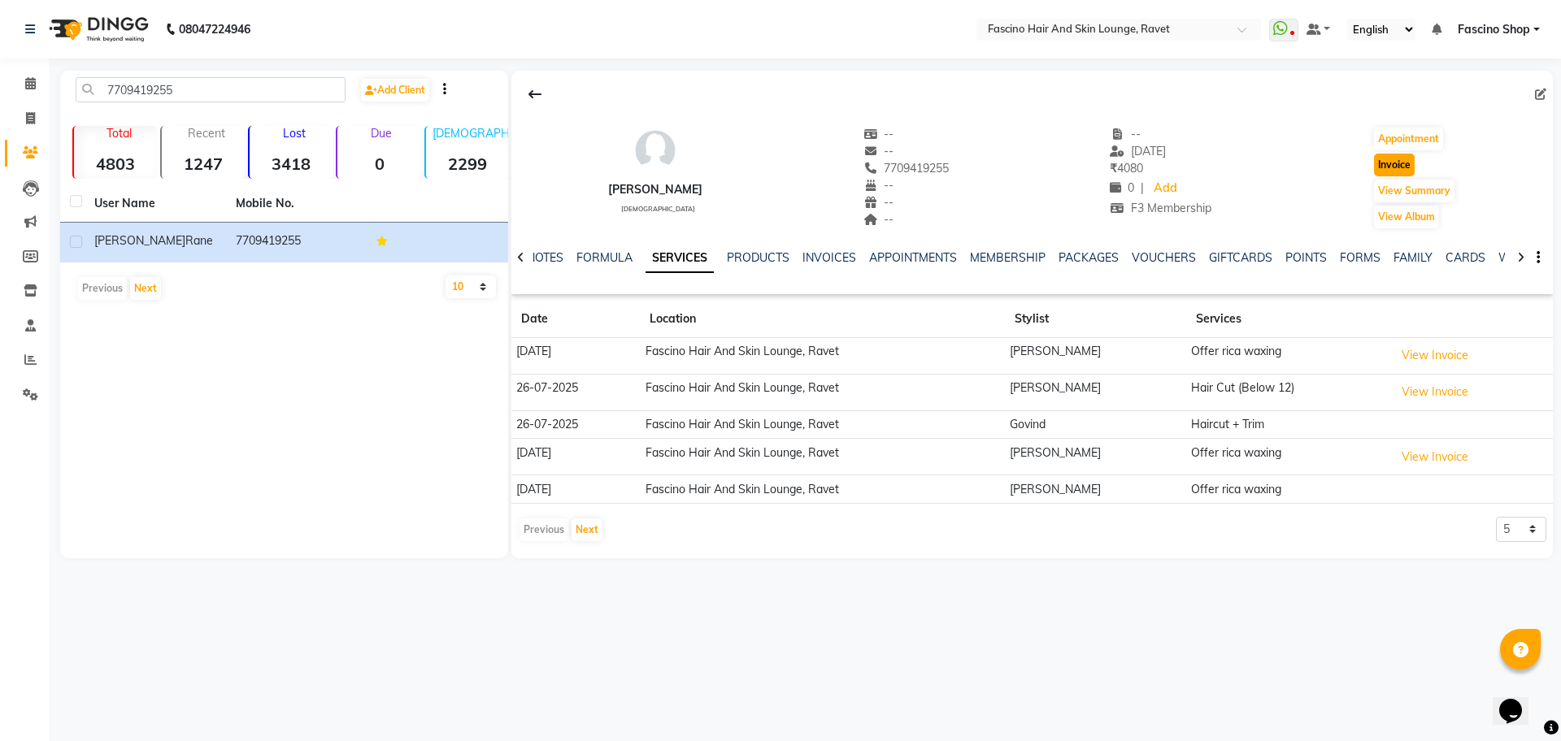
click at [1384, 163] on button "Invoice" at bounding box center [1394, 165] width 41 height 23
select select "service"
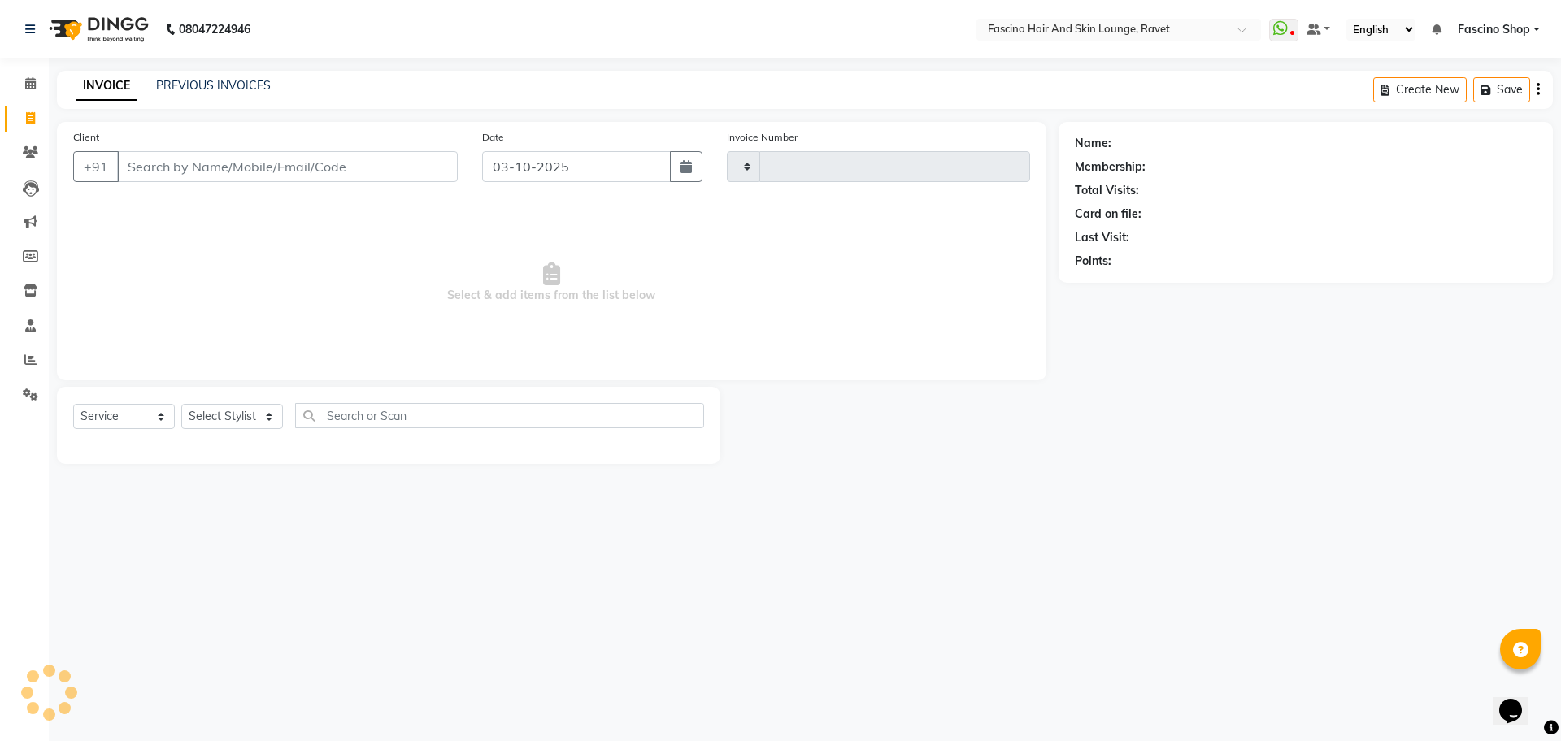
type input "5601"
select select "5190"
type input "7709419255"
select select "1: Object"
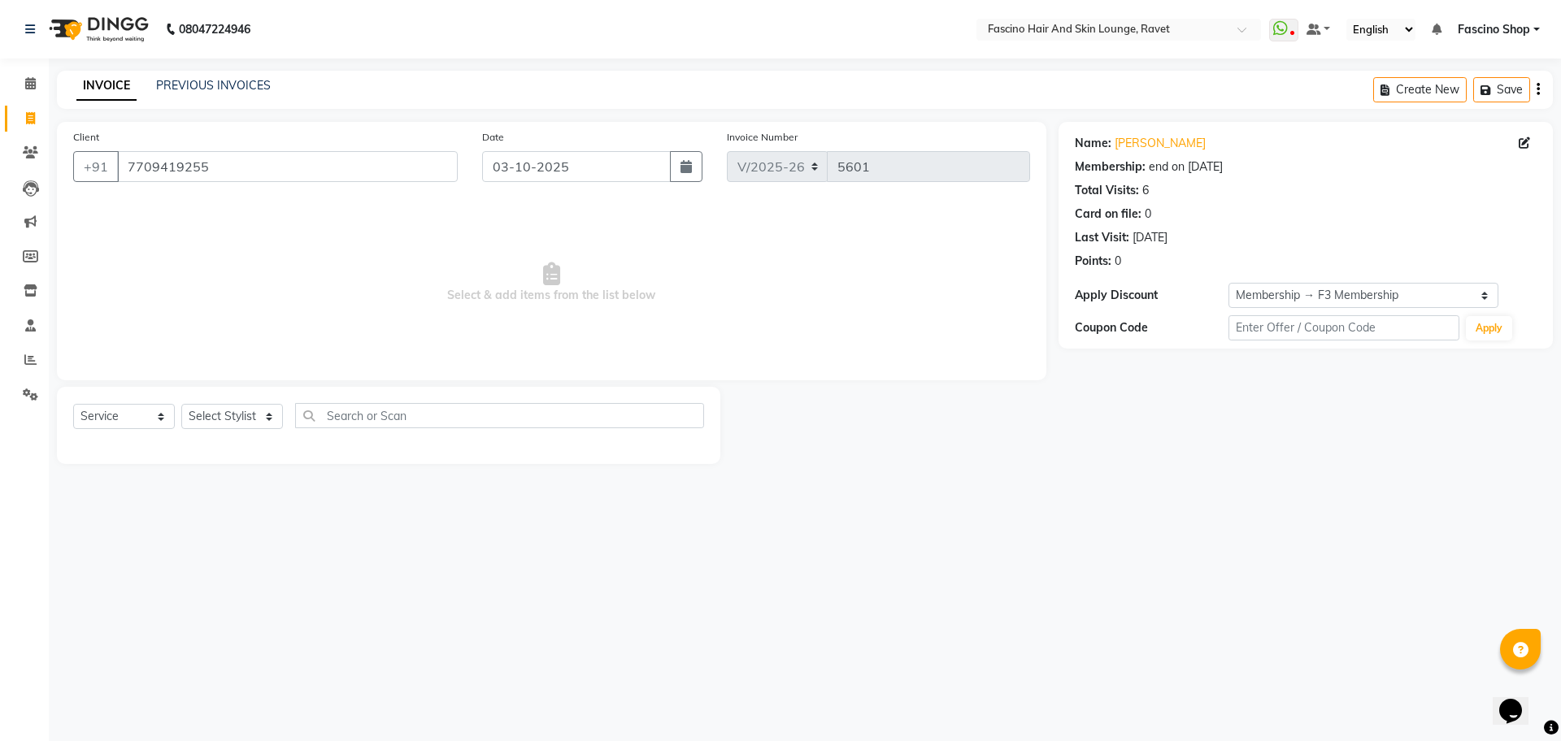
click at [254, 403] on div "Select Service Product Membership Package Voucher Prepaid Gift Card Select Styl…" at bounding box center [388, 422] width 631 height 38
click at [239, 418] on select "Select Stylist Abbas Ali Fascino Shop Gourav Govind kanak ( S R Manager ) Lokes…" at bounding box center [232, 416] width 102 height 25
select select "66114"
click at [181, 404] on select "Select Stylist Abbas Ali Fascino Shop Gourav Govind kanak ( S R Manager ) Lokes…" at bounding box center [232, 416] width 102 height 25
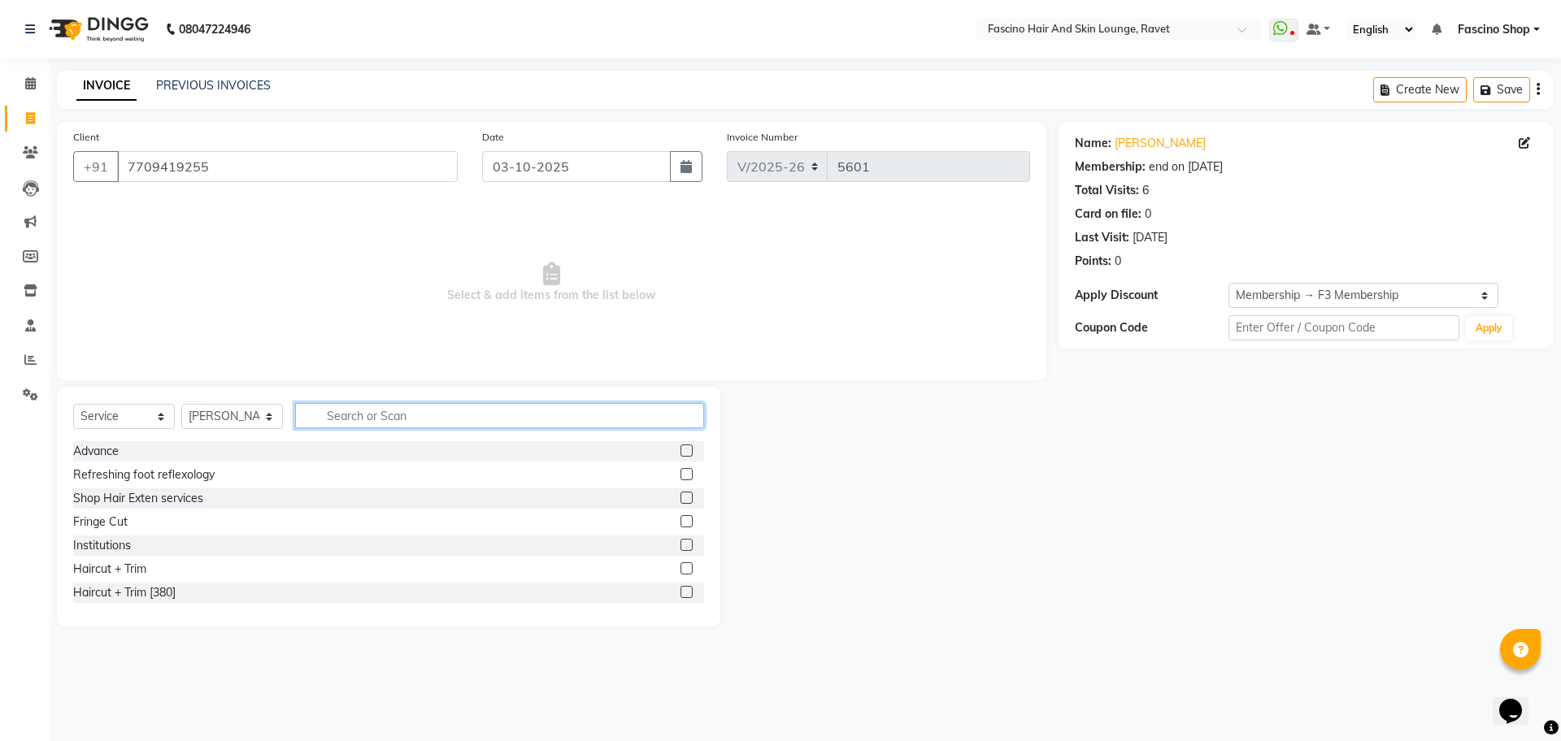
click at [367, 413] on input "text" at bounding box center [499, 415] width 409 height 25
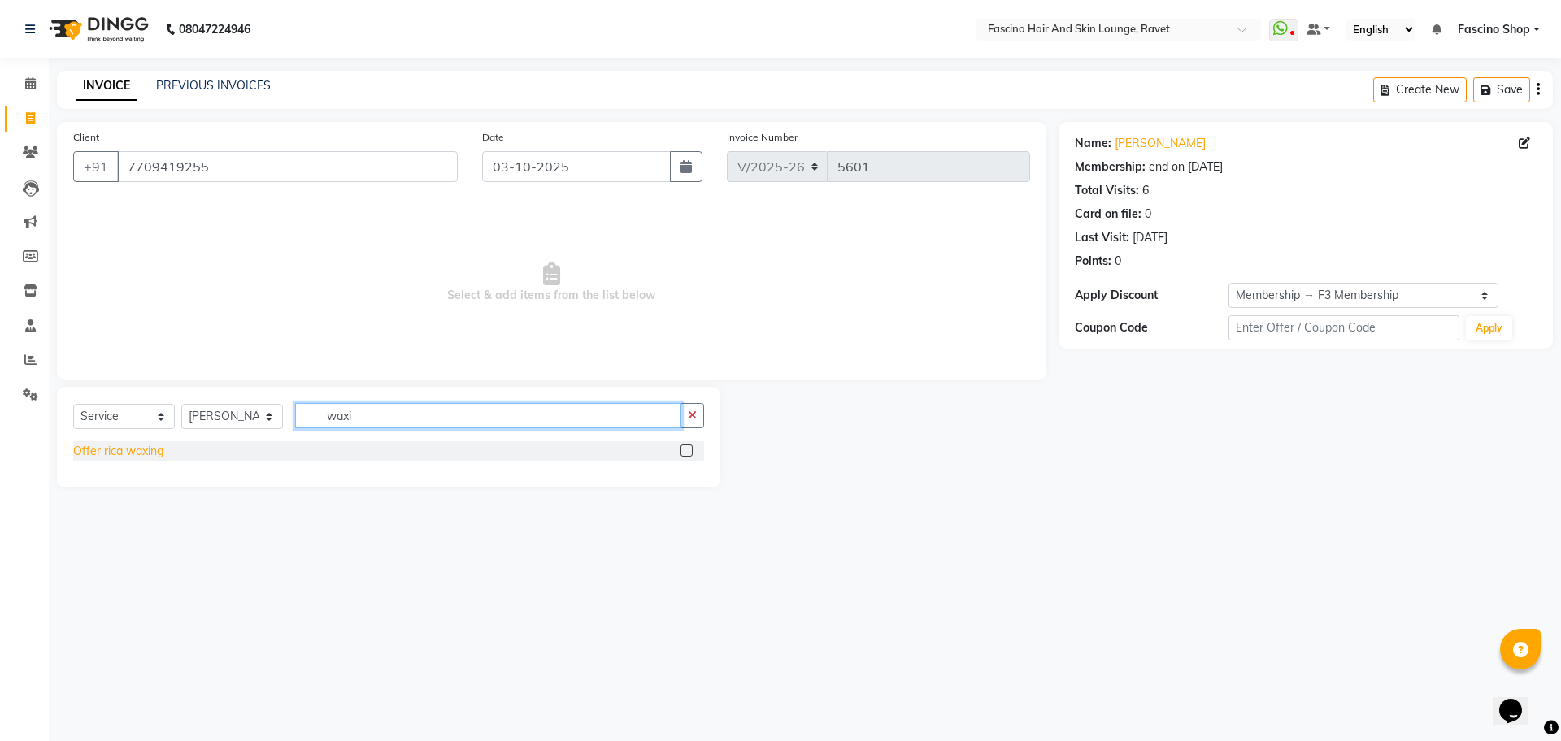
type input "waxi"
click at [160, 445] on div "Offer rica waxing" at bounding box center [118, 451] width 90 height 17
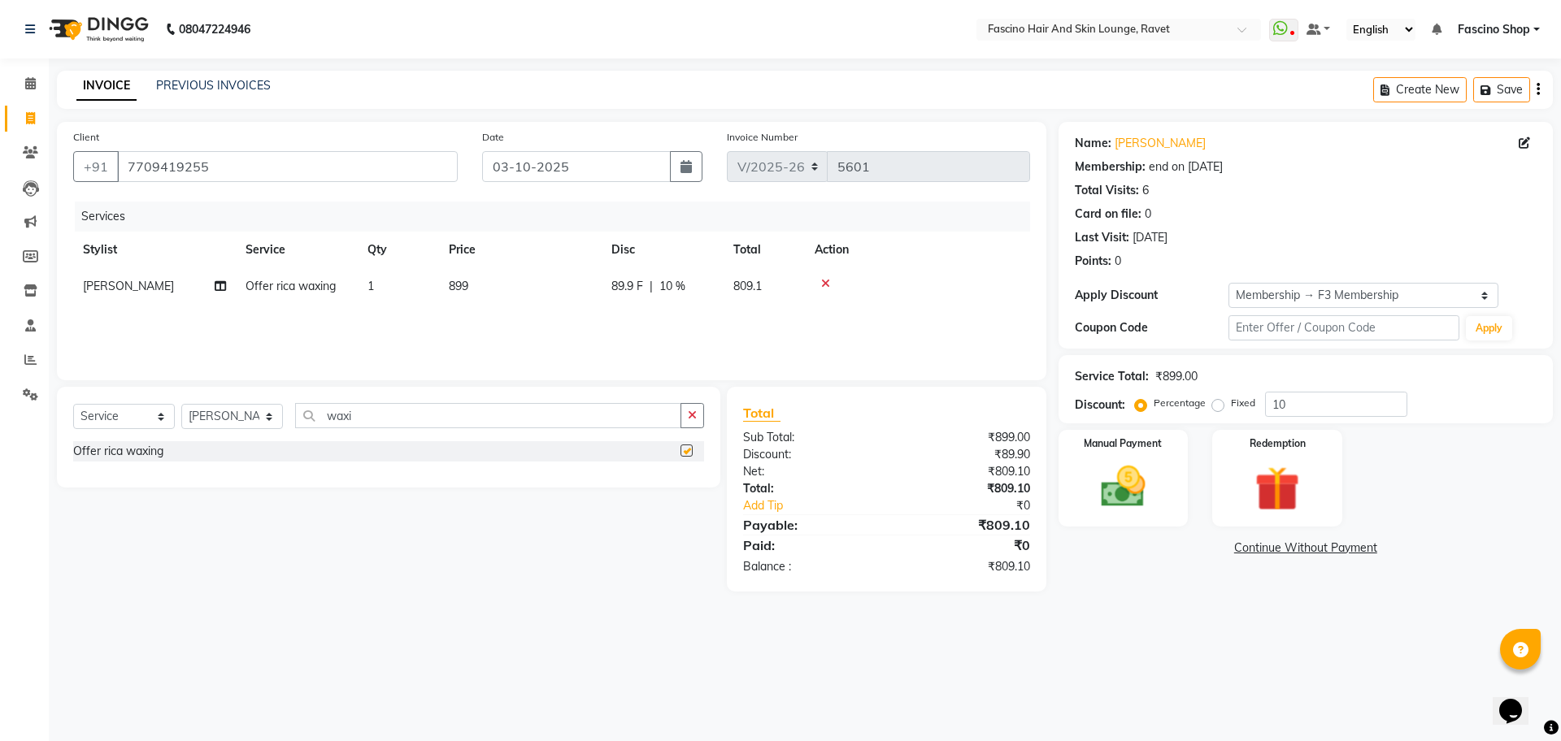
checkbox input "false"
click at [515, 284] on td "899" at bounding box center [520, 286] width 163 height 37
select select "66114"
drag, startPoint x: 515, startPoint y: 284, endPoint x: 597, endPoint y: 289, distance: 82.3
click at [597, 289] on tr "Abbas Ali Fascino Shop Gourav Govind kanak ( S R Manager ) Lokesh Madhav Suryaw…" at bounding box center [551, 299] width 957 height 62
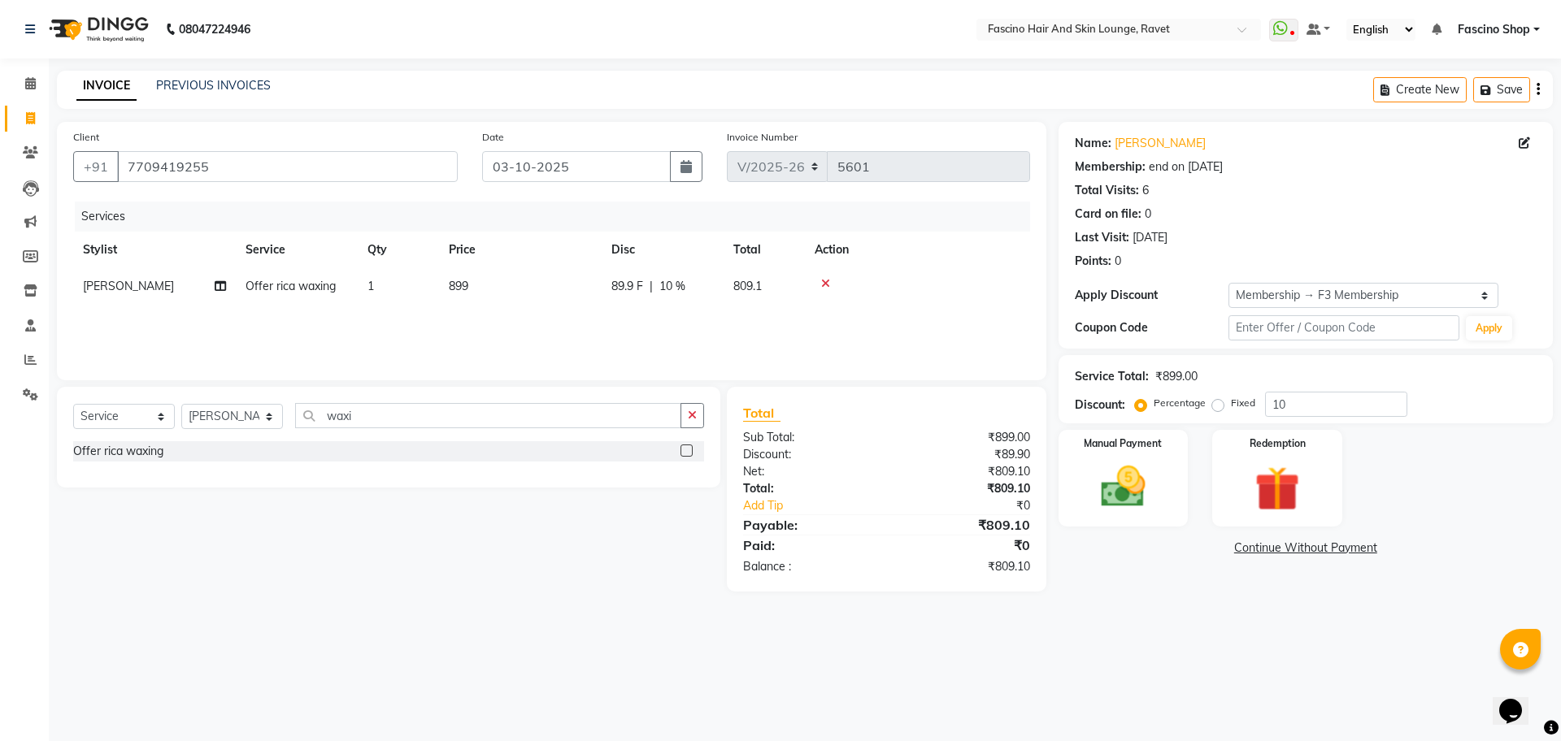
click at [597, 289] on td "899" at bounding box center [520, 286] width 163 height 37
select select "66114"
click at [597, 289] on input "899" at bounding box center [596, 290] width 143 height 25
type input "1120"
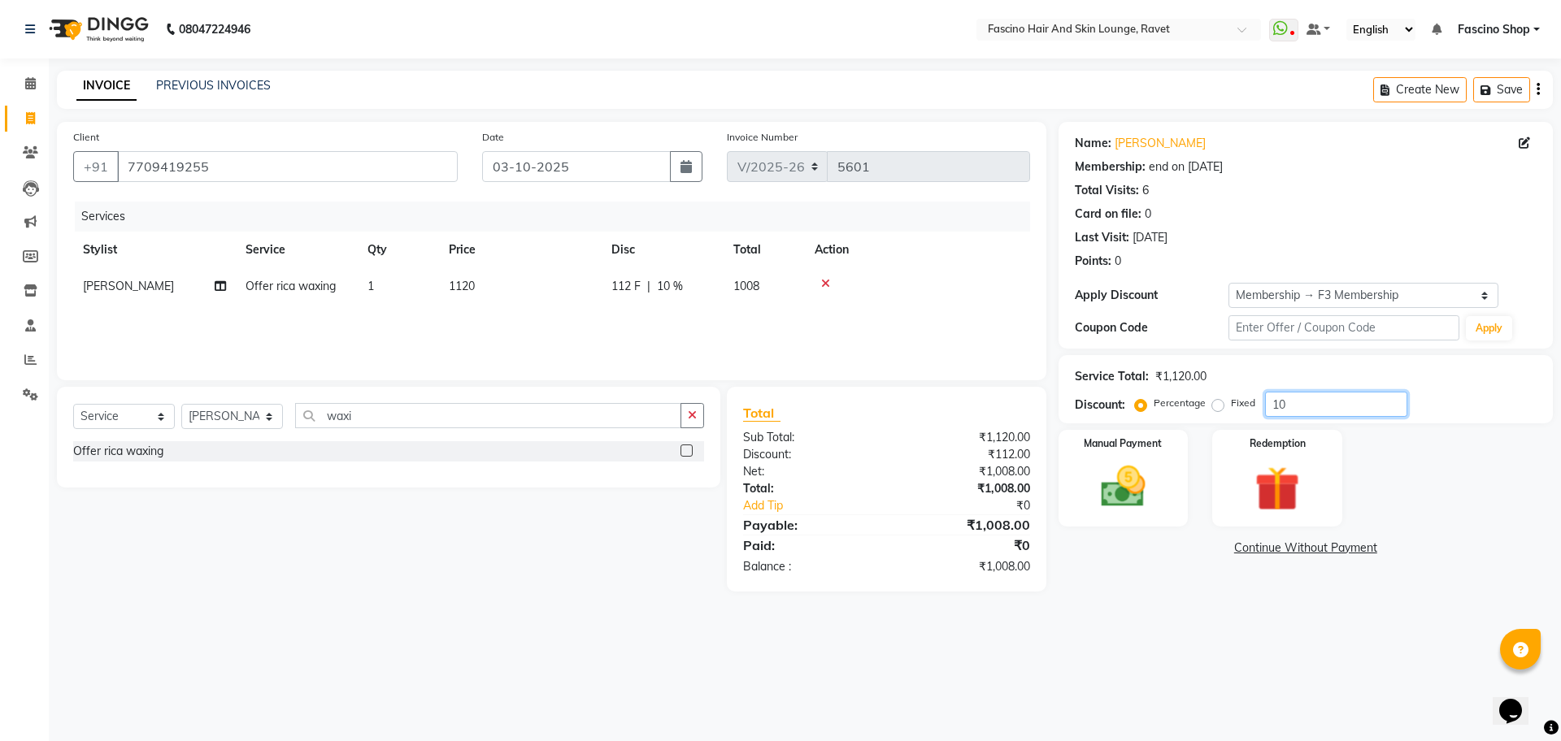
click at [1322, 398] on input "10" at bounding box center [1336, 404] width 142 height 25
type input "1"
click at [1117, 516] on div "Manual Payment" at bounding box center [1122, 478] width 135 height 100
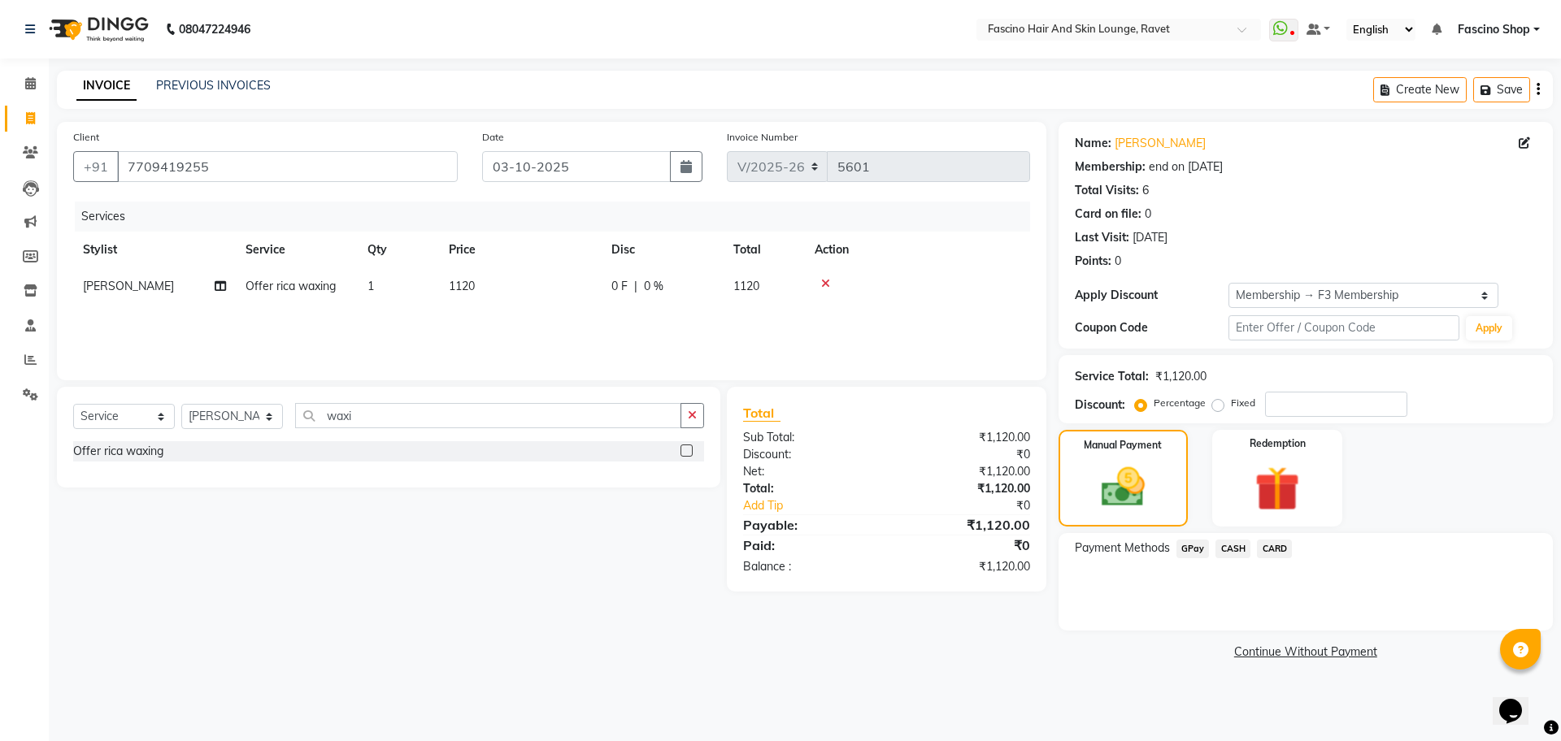
click at [1179, 550] on span "GPay" at bounding box center [1192, 549] width 33 height 19
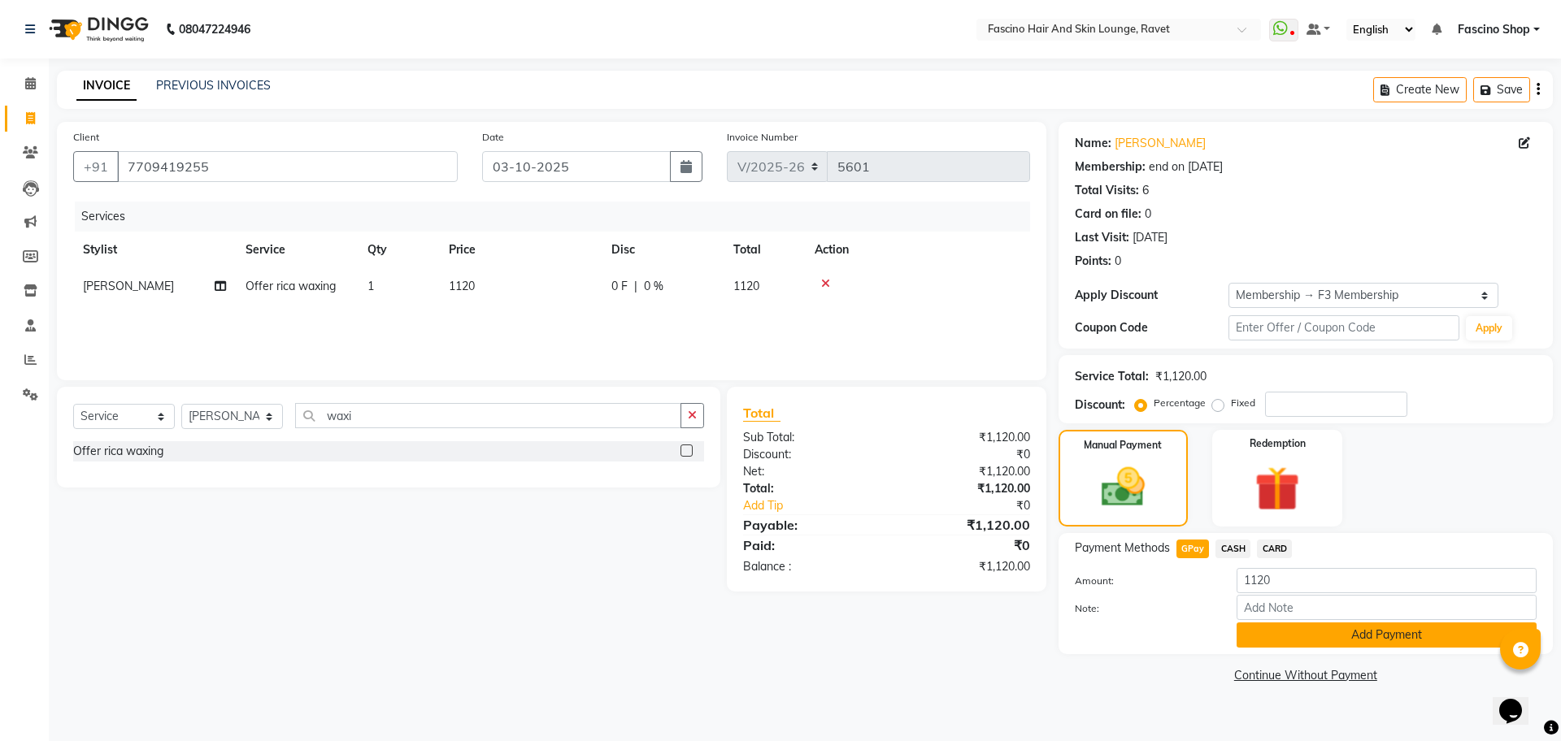
click at [1276, 632] on button "Add Payment" at bounding box center [1386, 635] width 300 height 25
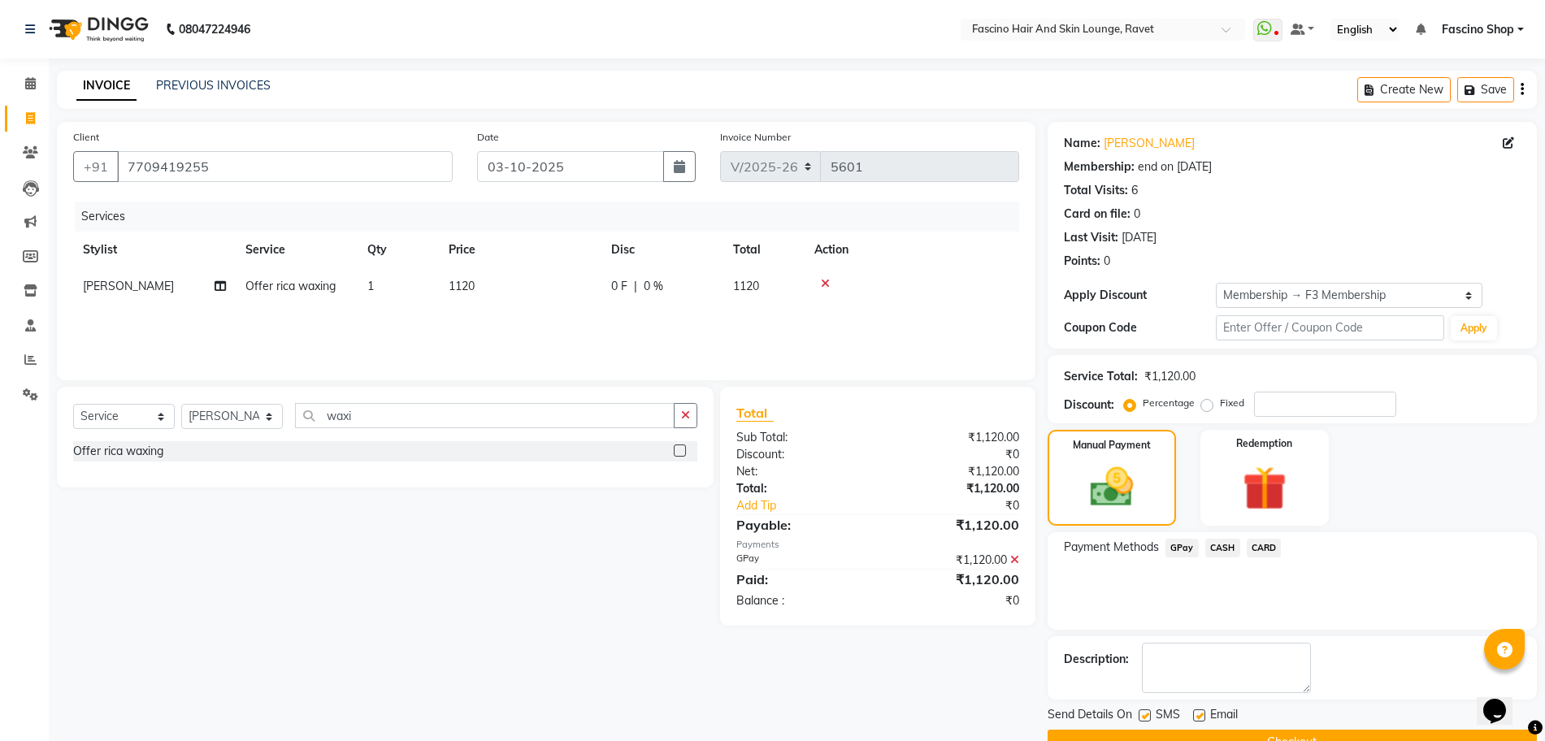
scroll to position [38, 0]
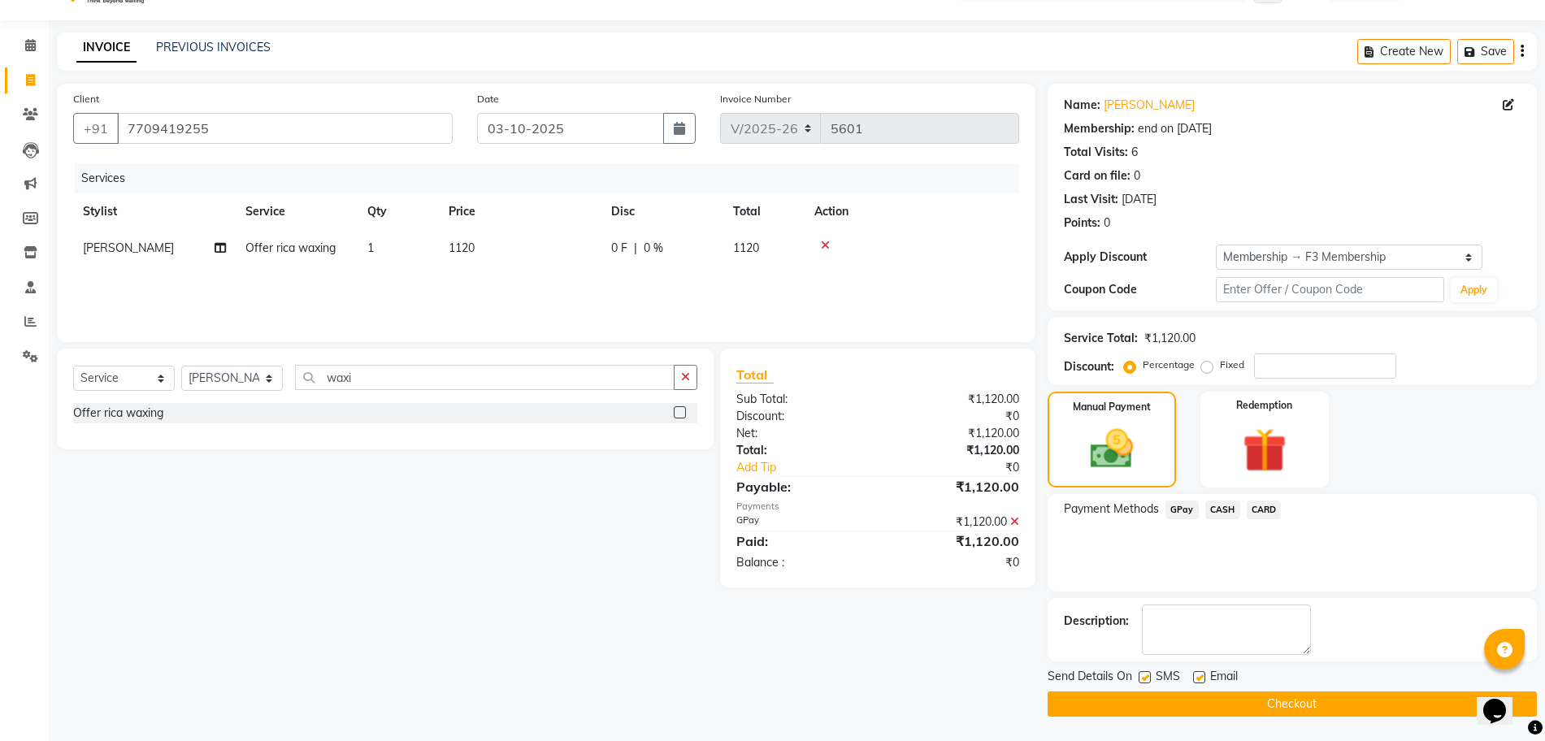
drag, startPoint x: 1307, startPoint y: 726, endPoint x: 1310, endPoint y: 735, distance: 9.3
click at [1310, 735] on main "INVOICE PREVIOUS INVOICES Create New Save Client +91 7709419255 Date 03-10-2025…" at bounding box center [797, 387] width 1497 height 709
click at [1303, 704] on button "Checkout" at bounding box center [1292, 704] width 489 height 25
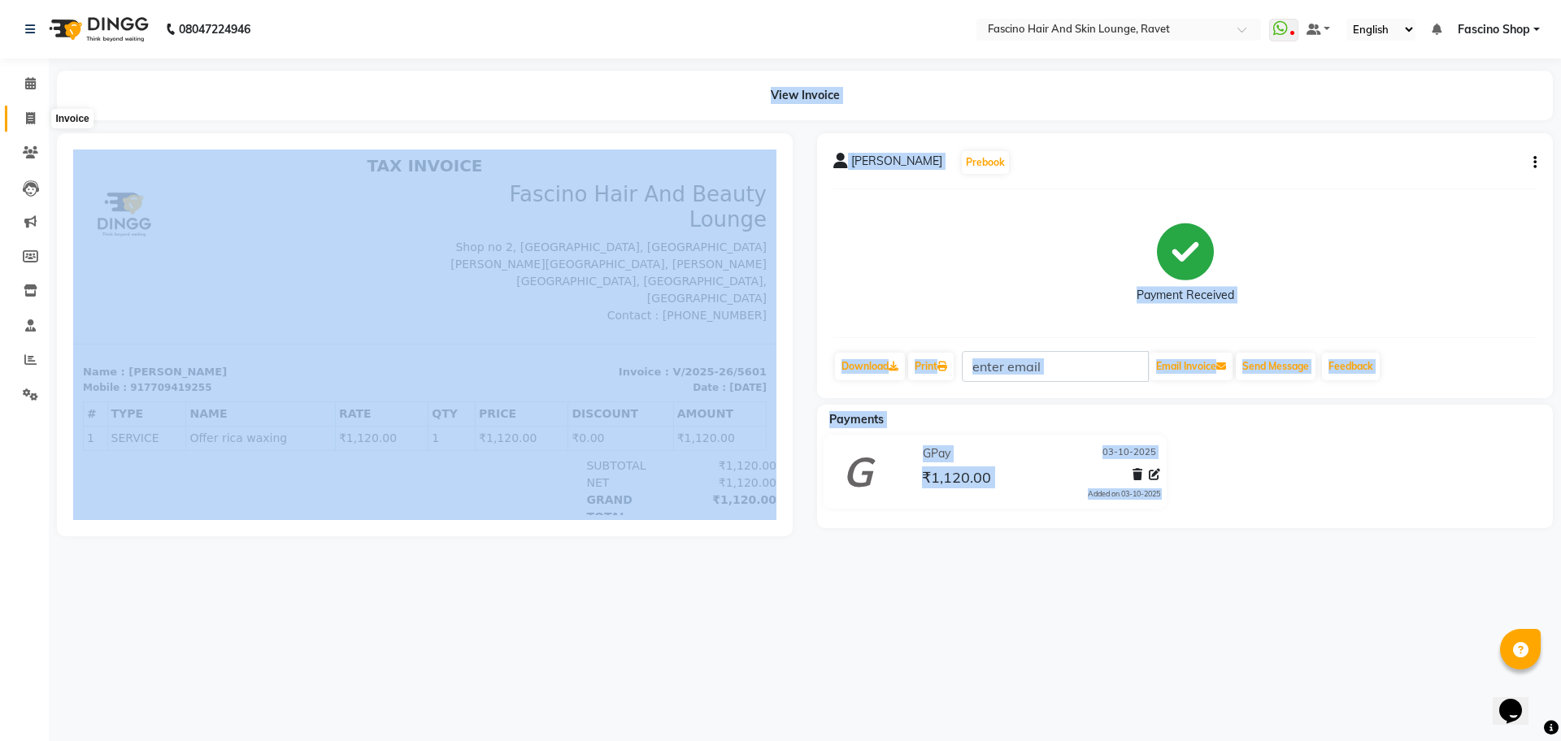
click at [33, 110] on span at bounding box center [30, 119] width 28 height 19
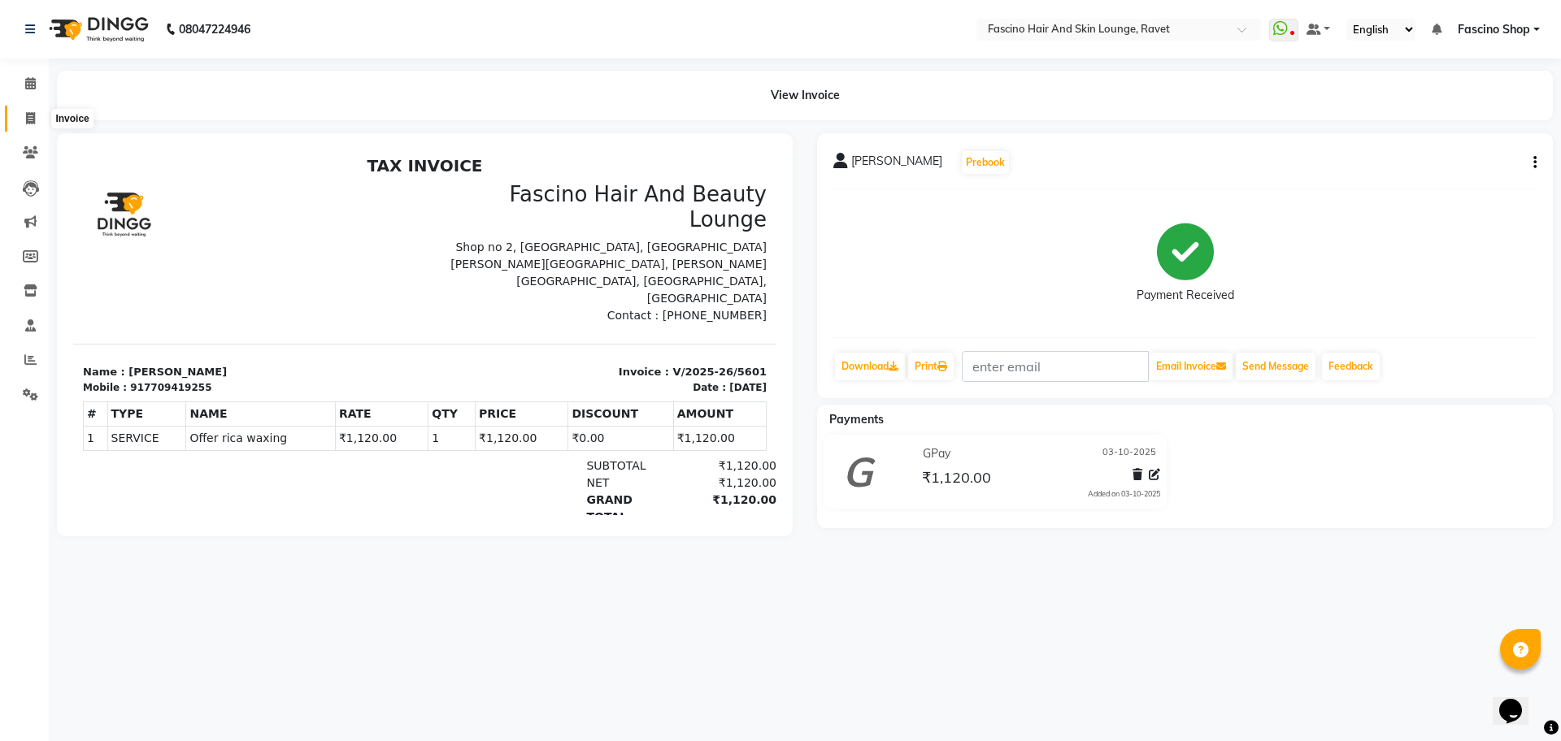
select select "service"
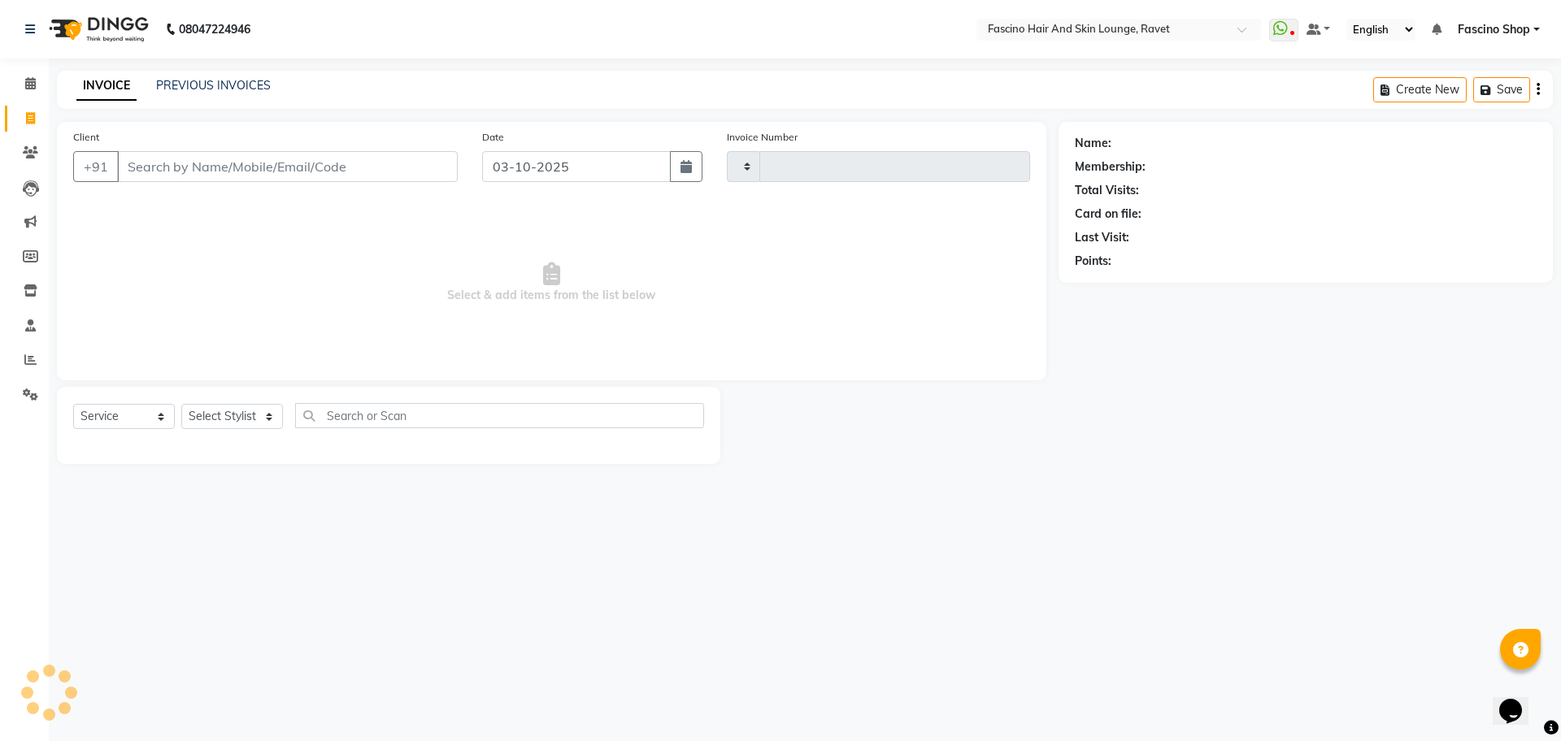
type input "5602"
select select "5190"
click at [180, 80] on link "PREVIOUS INVOICES" at bounding box center [213, 85] width 115 height 15
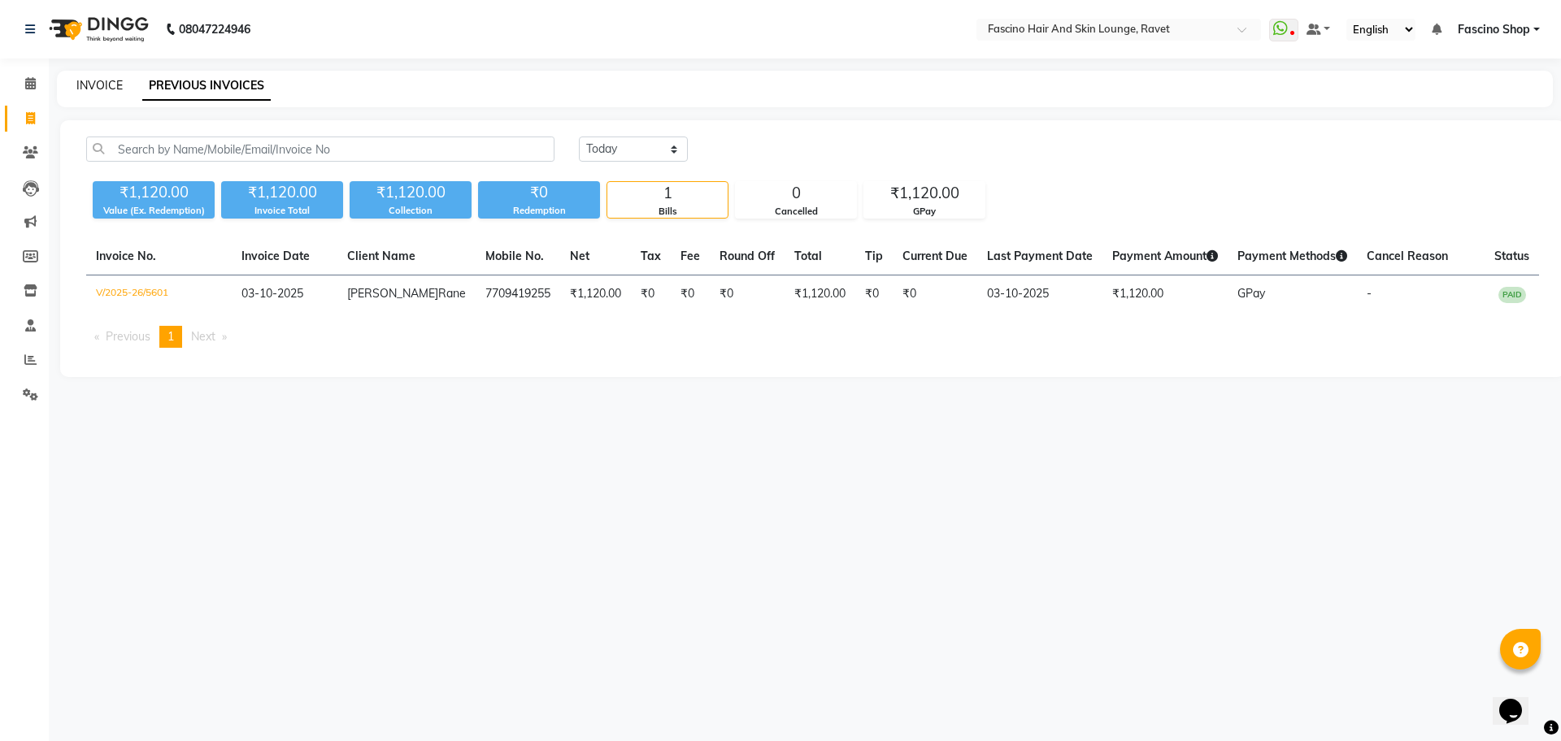
click at [118, 89] on link "INVOICE" at bounding box center [99, 85] width 46 height 15
select select "5190"
select select "service"
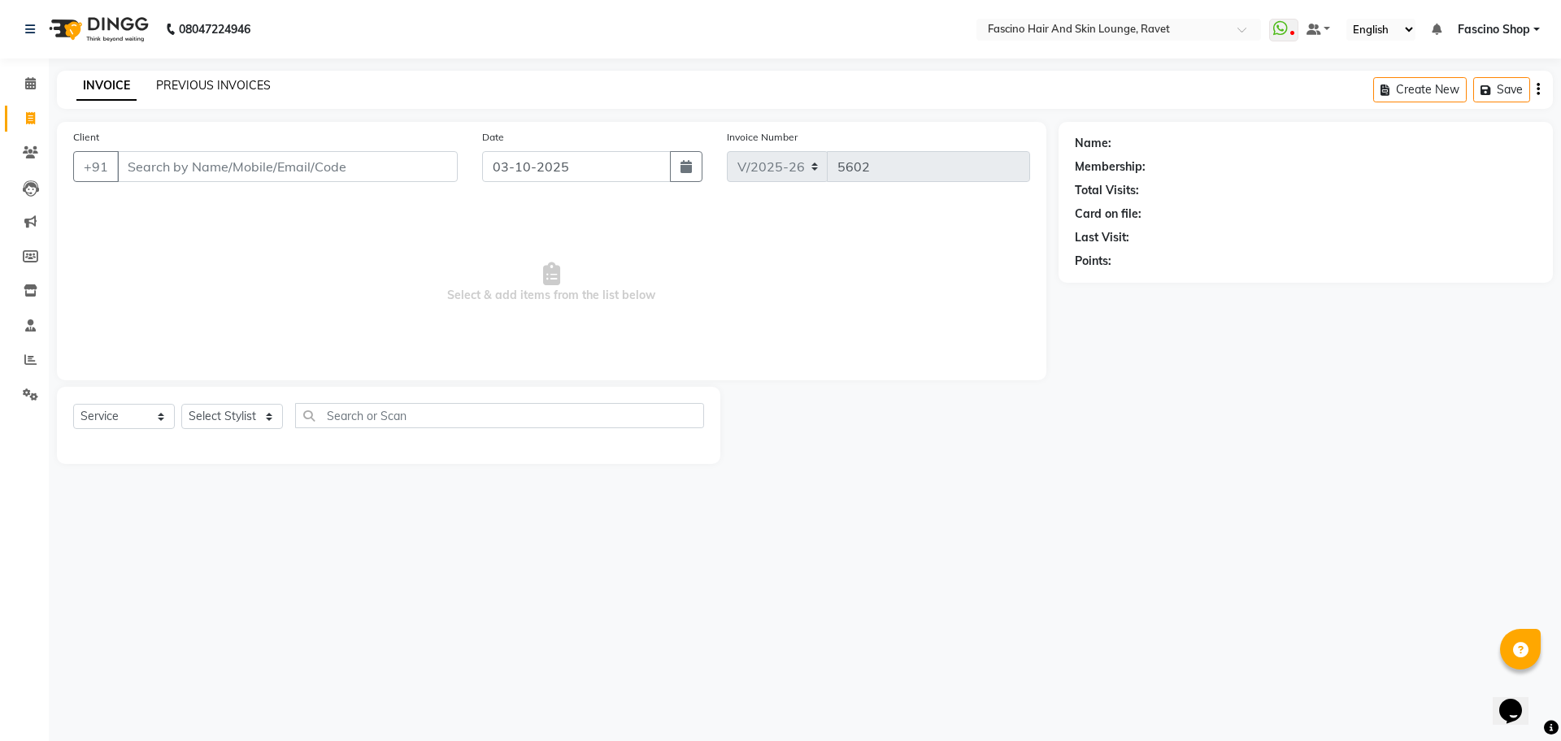
click at [234, 85] on link "PREVIOUS INVOICES" at bounding box center [213, 85] width 115 height 15
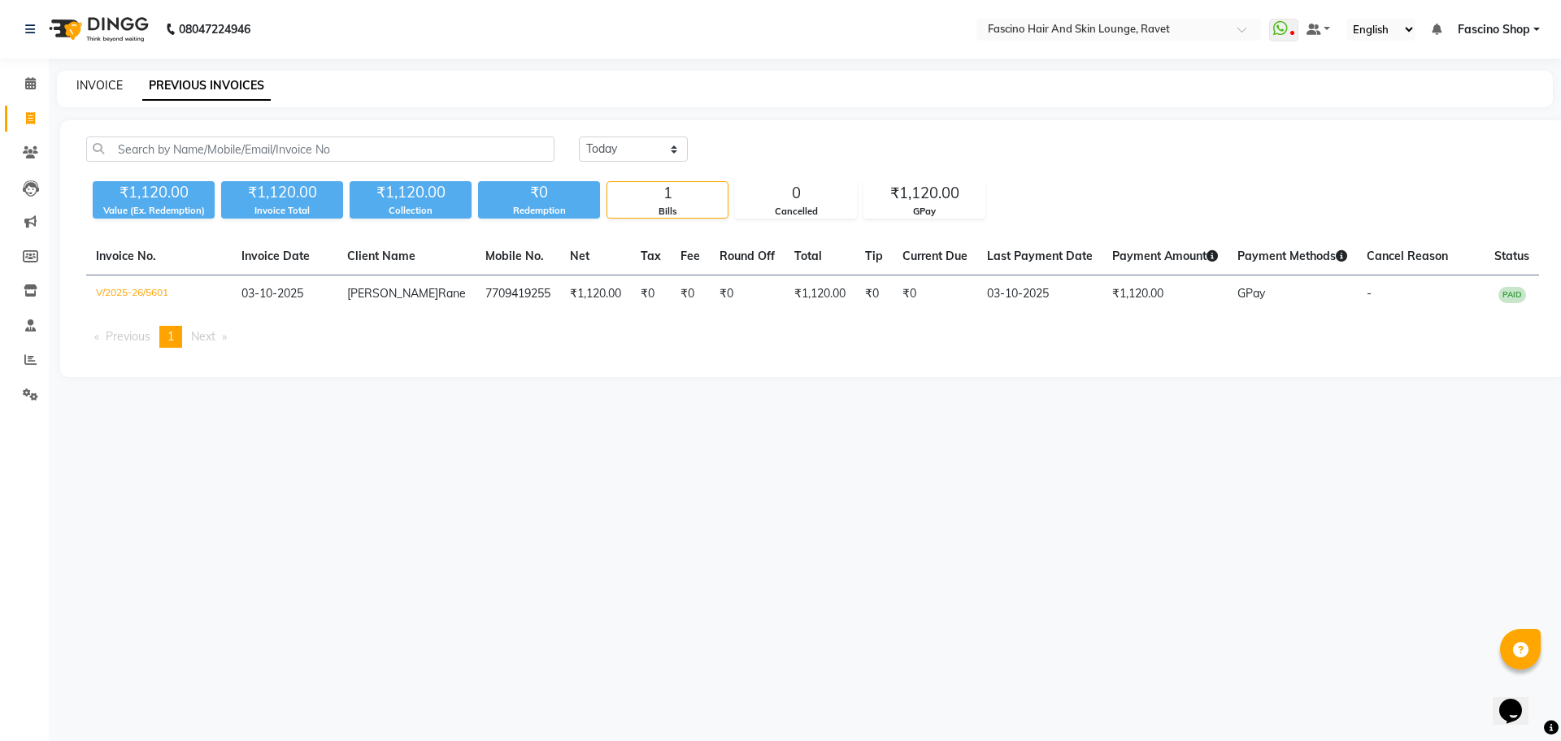
click at [104, 87] on link "INVOICE" at bounding box center [99, 85] width 46 height 15
select select "5190"
select select "service"
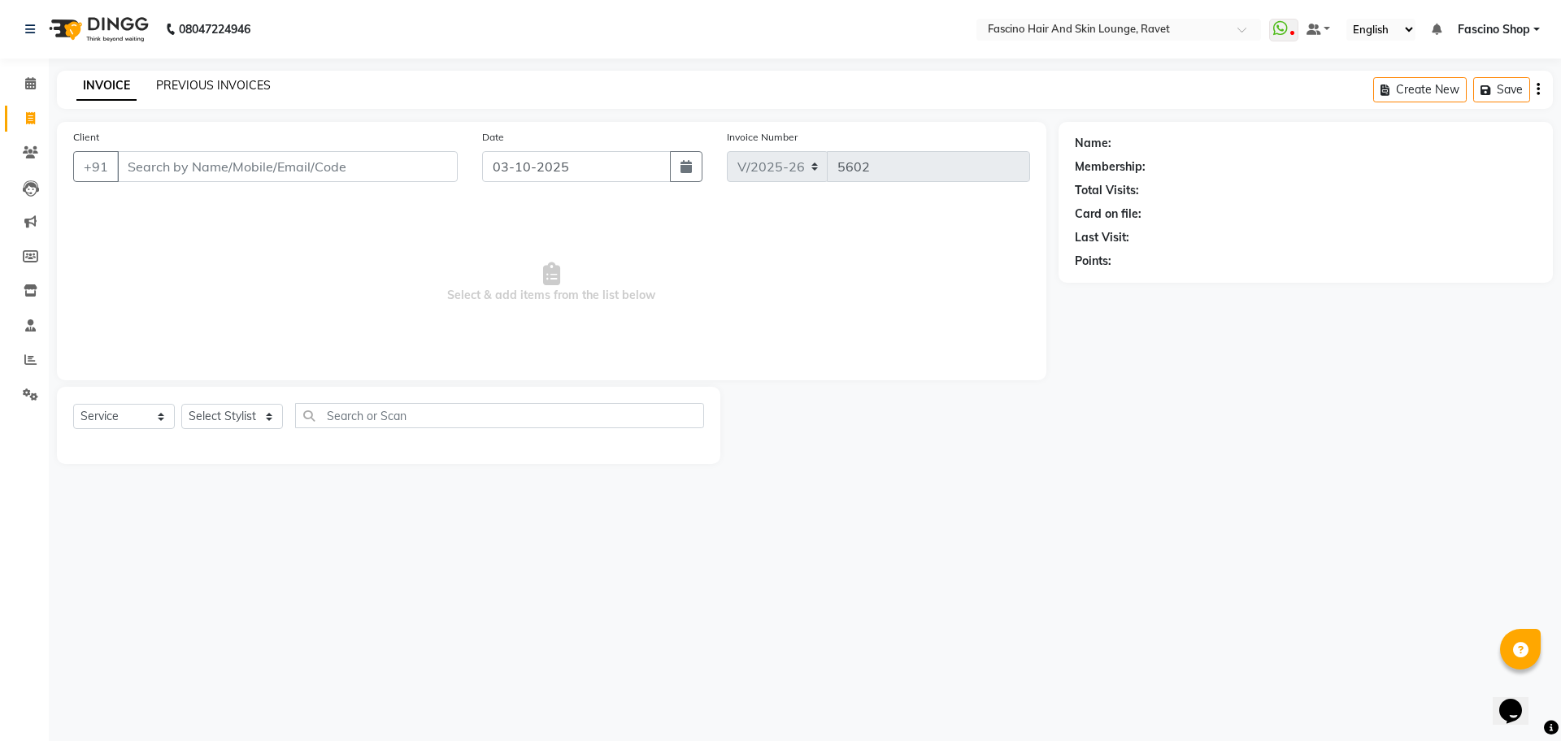
click at [185, 85] on link "PREVIOUS INVOICES" at bounding box center [213, 85] width 115 height 15
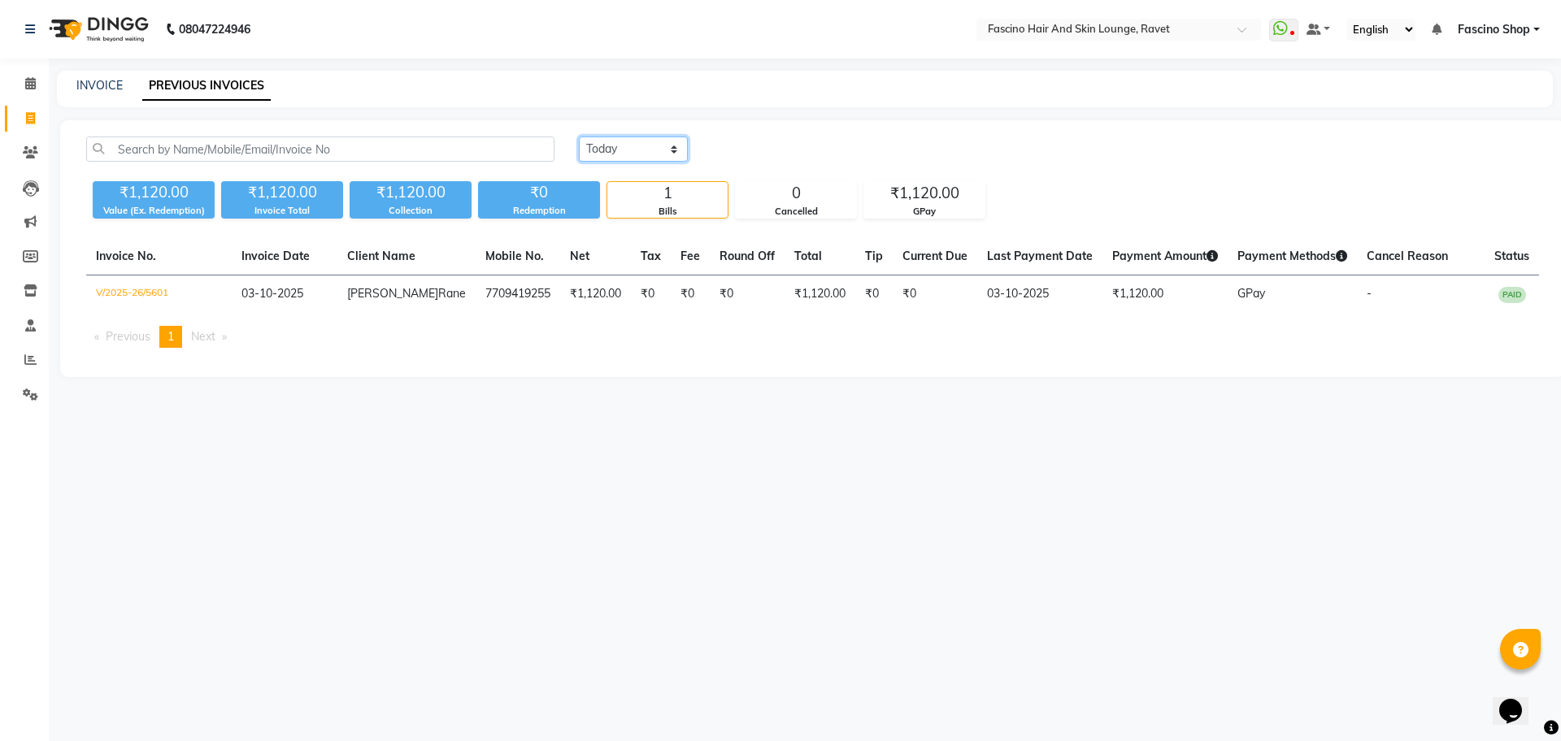
click at [657, 143] on select "Today Yesterday Custom Range" at bounding box center [633, 149] width 109 height 25
select select "yesterday"
click at [579, 137] on select "Today Yesterday Custom Range" at bounding box center [633, 149] width 109 height 25
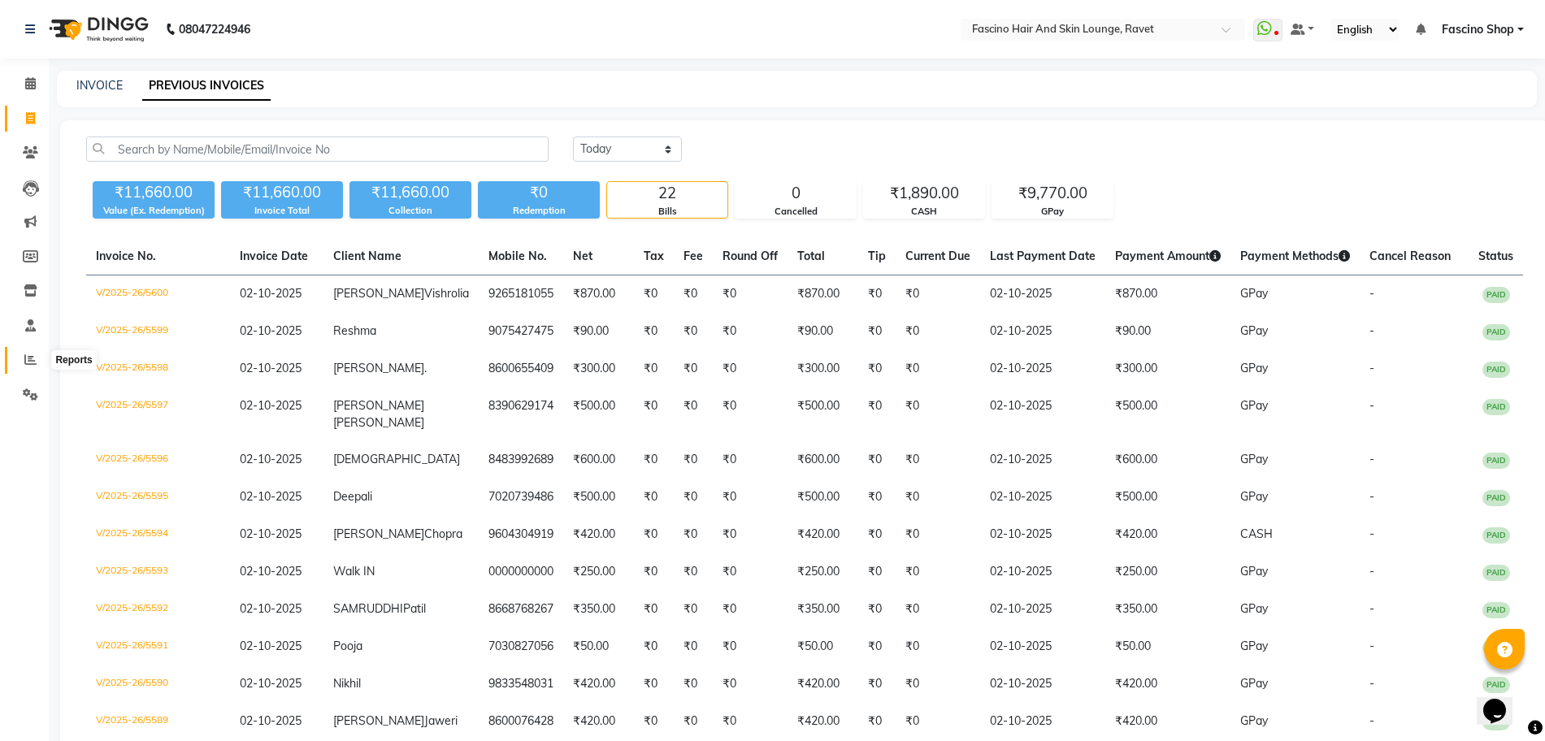
click at [25, 358] on icon at bounding box center [30, 360] width 12 height 12
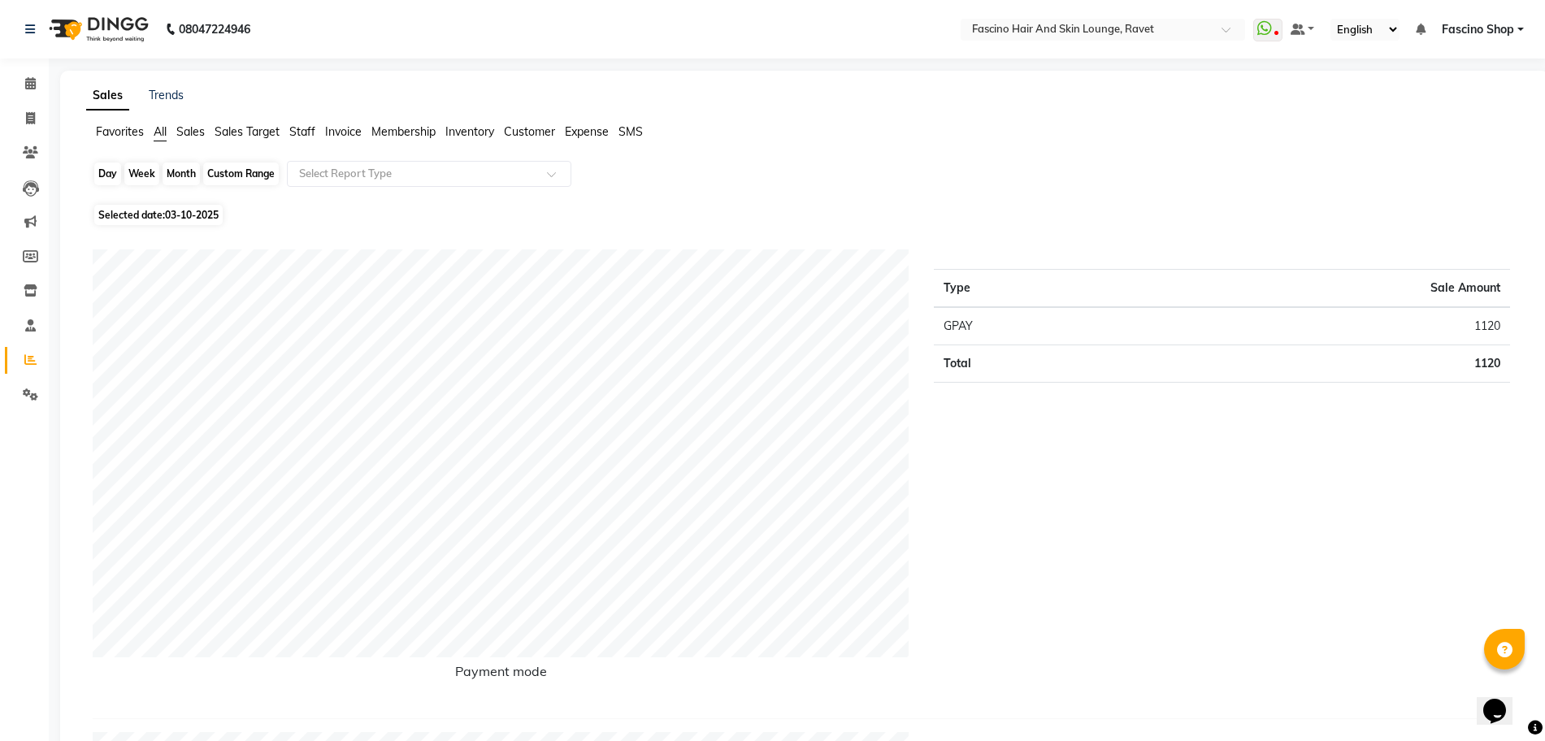
click at [104, 175] on div "Day" at bounding box center [107, 174] width 27 height 23
select select "10"
select select "2025"
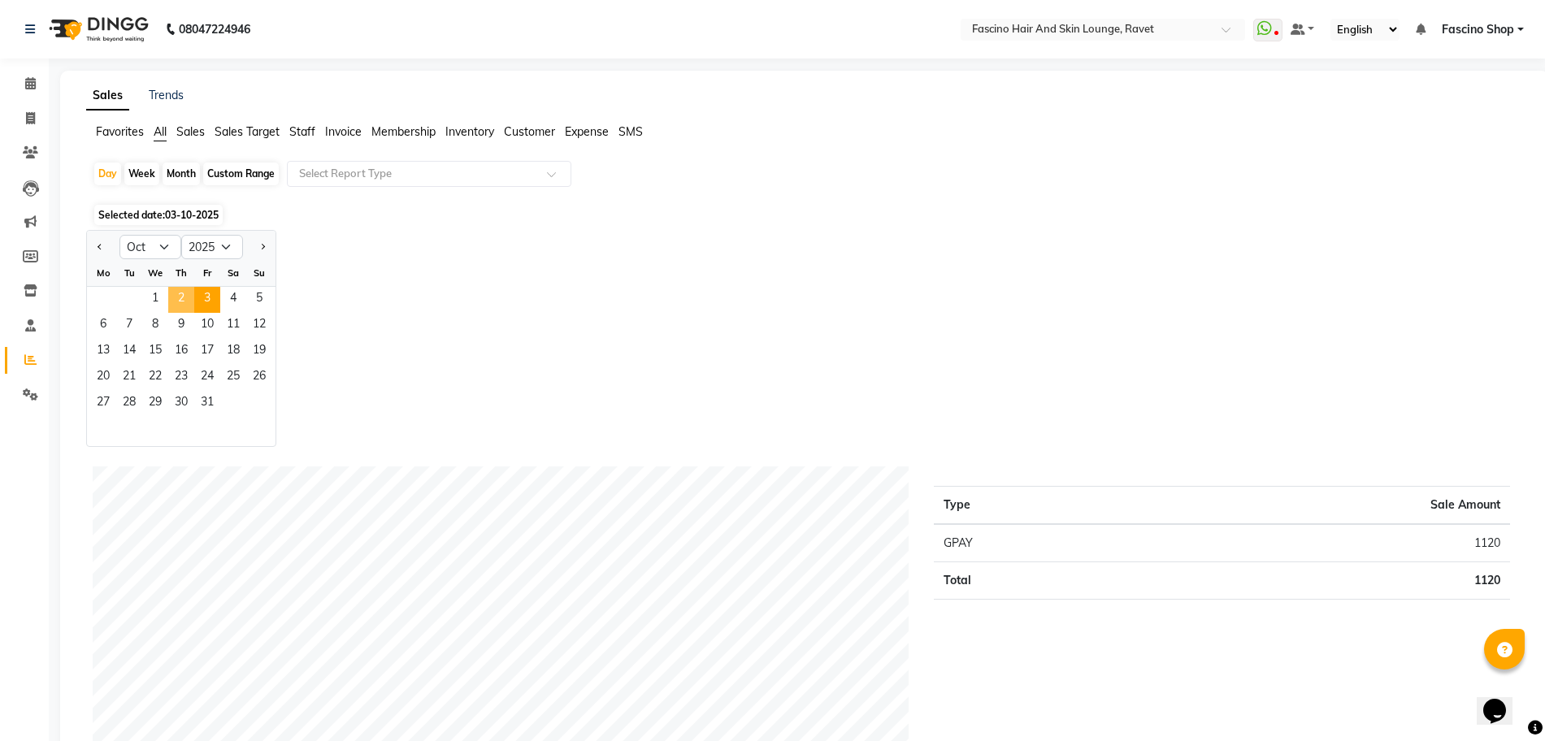
click at [176, 297] on span "2" at bounding box center [181, 300] width 26 height 26
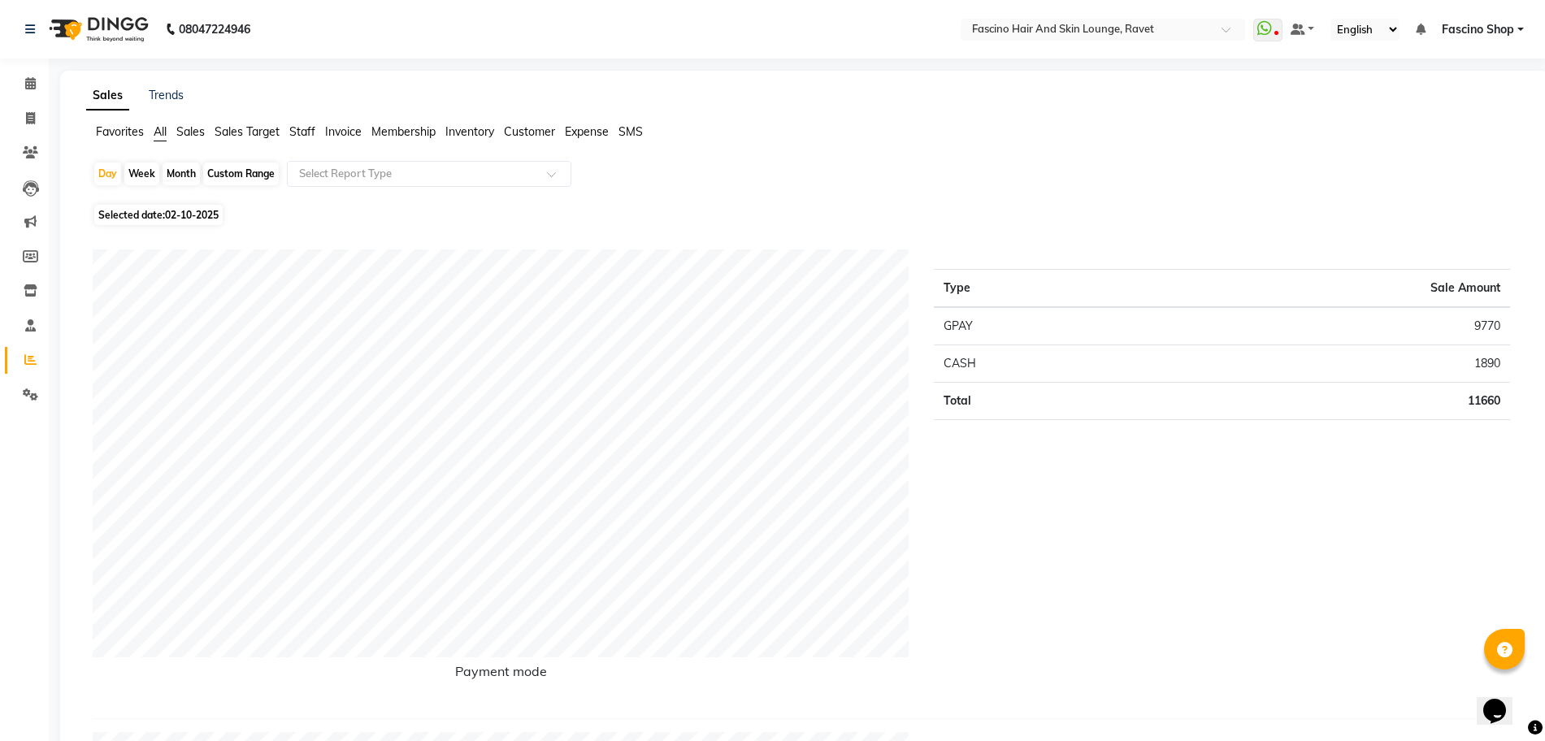
click at [302, 131] on span "Staff" at bounding box center [302, 131] width 26 height 15
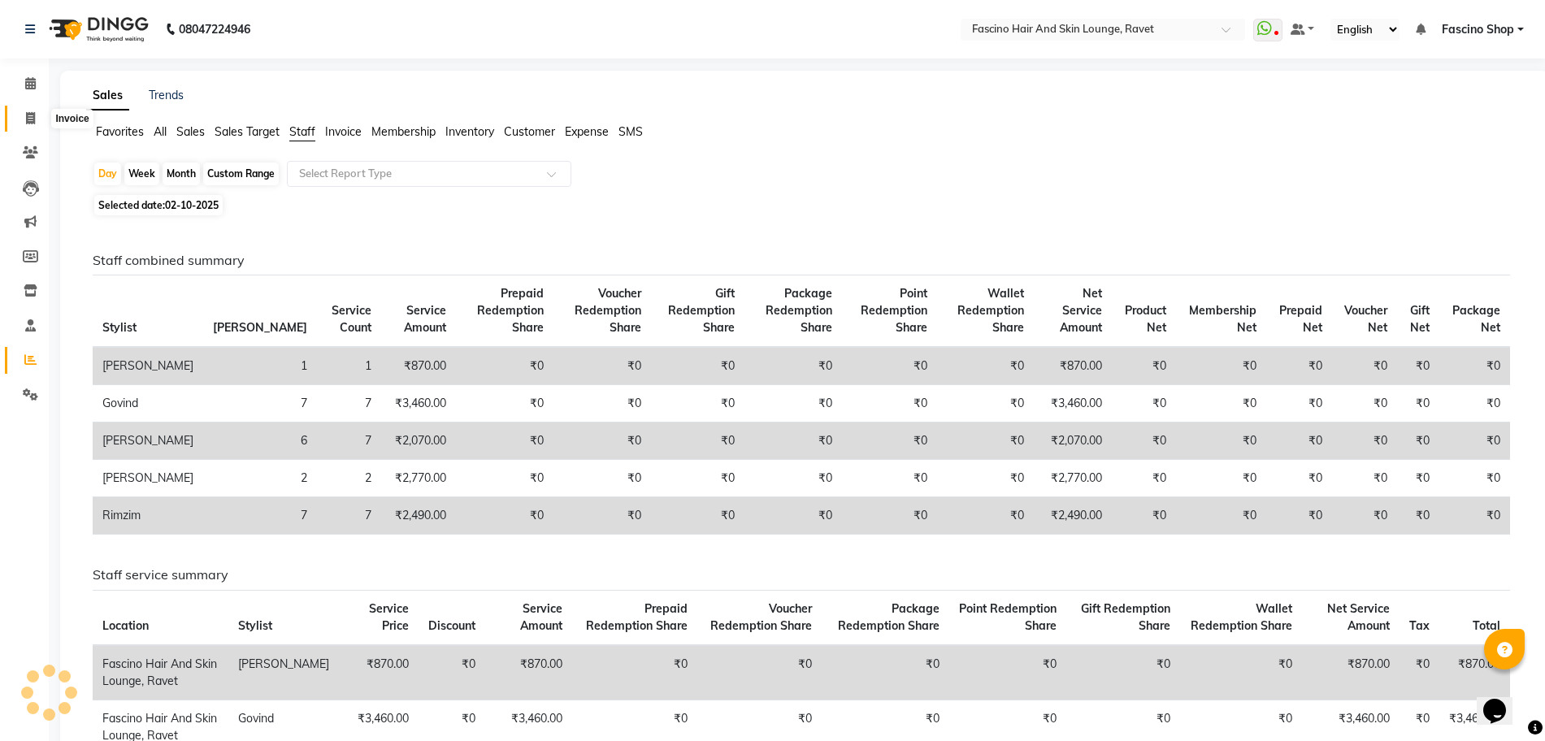
click at [34, 122] on icon at bounding box center [30, 118] width 9 height 12
select select "service"
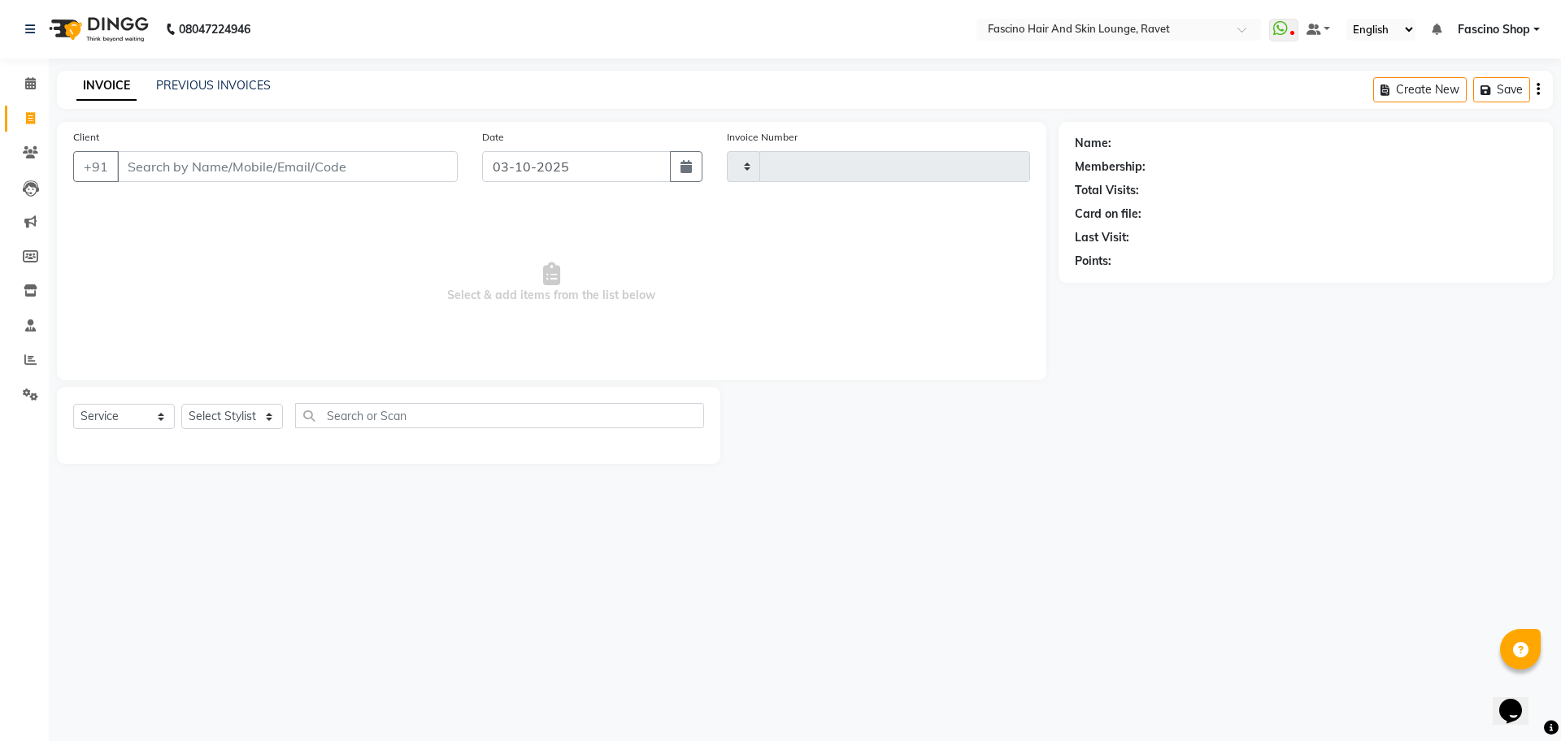
type input "5602"
select select "5190"
click at [216, 80] on link "PREVIOUS INVOICES" at bounding box center [213, 85] width 115 height 15
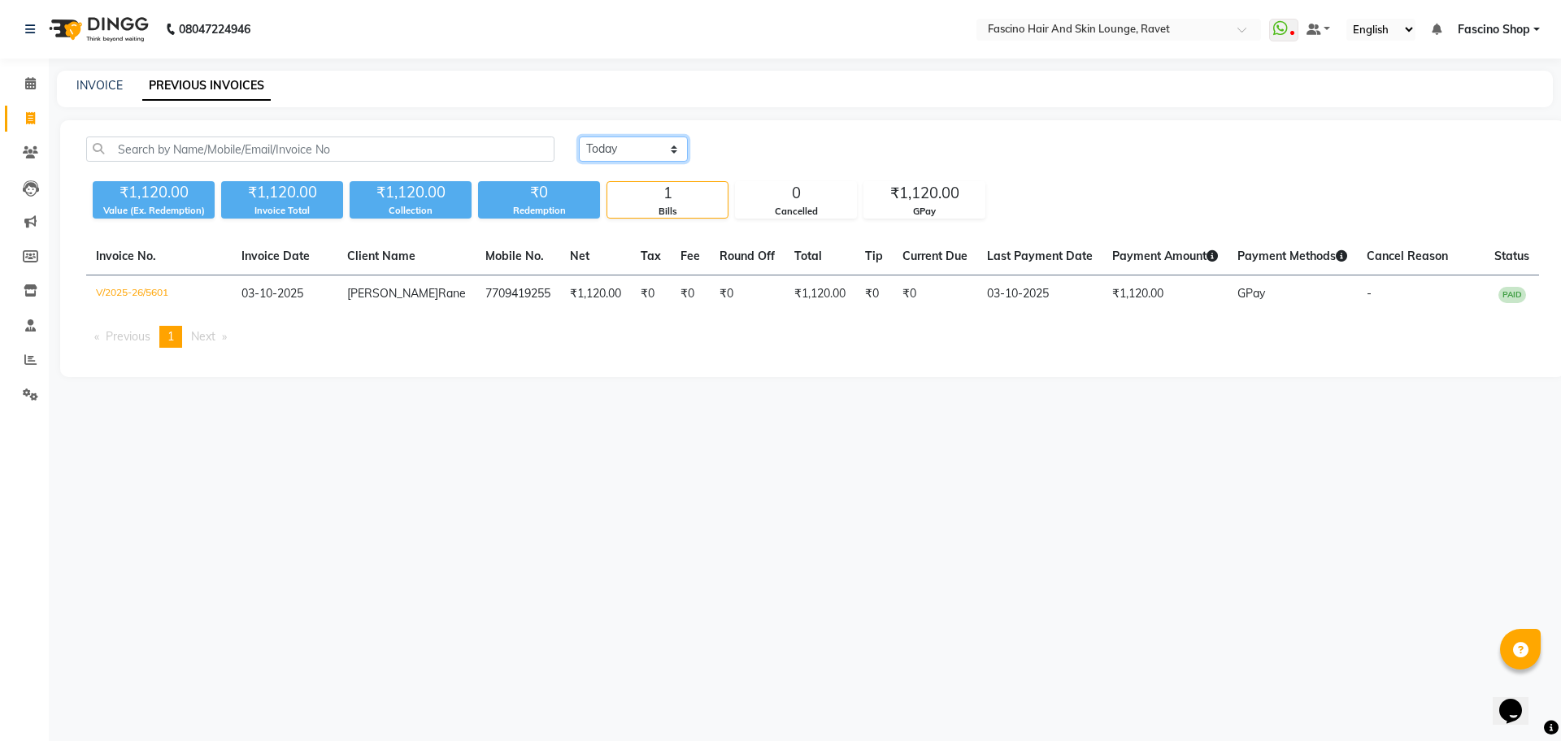
click at [664, 156] on select "Today Yesterday Custom Range" at bounding box center [633, 149] width 109 height 25
select select "yesterday"
click at [579, 137] on select "Today Yesterday Custom Range" at bounding box center [633, 149] width 109 height 25
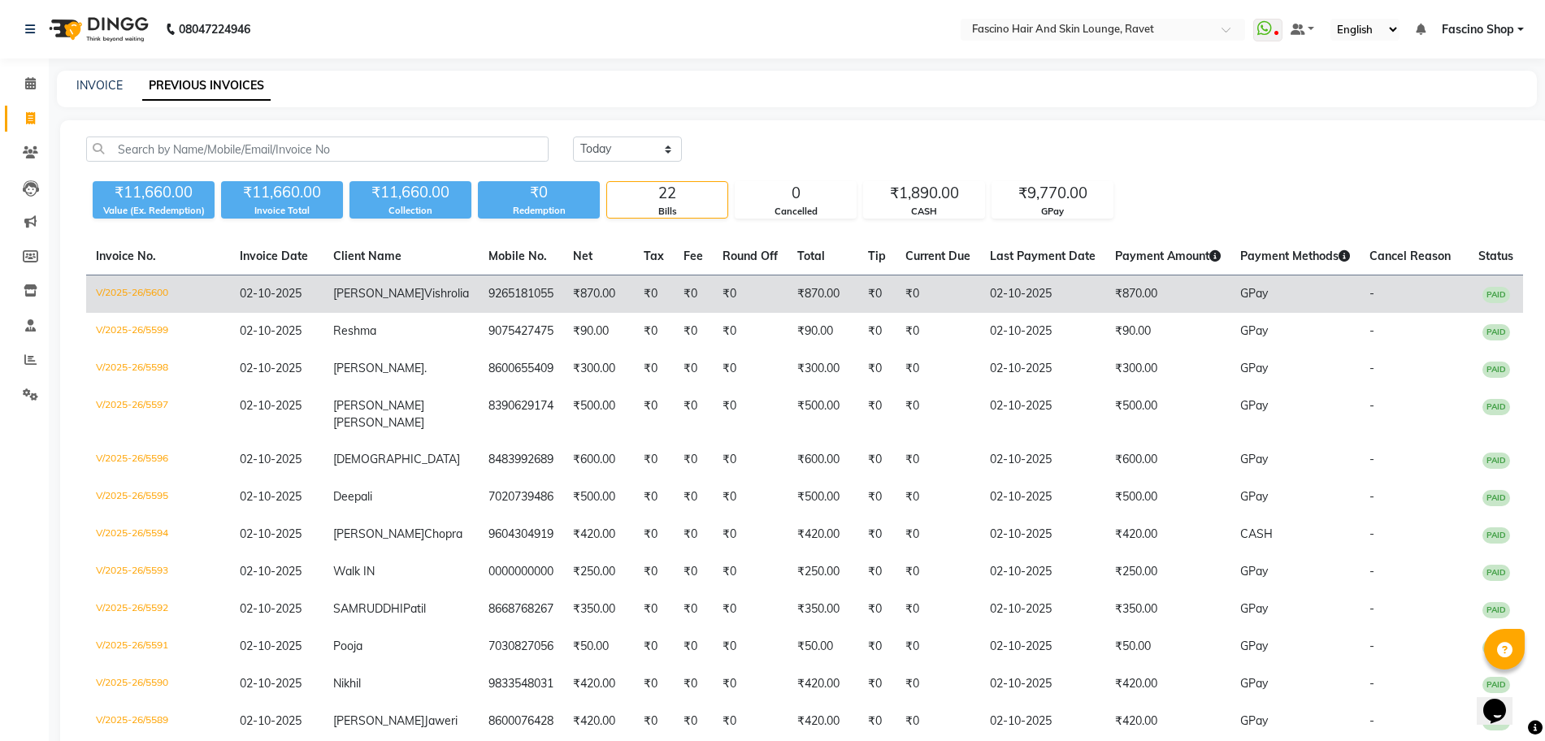
click at [674, 286] on td "₹0" at bounding box center [693, 295] width 39 height 38
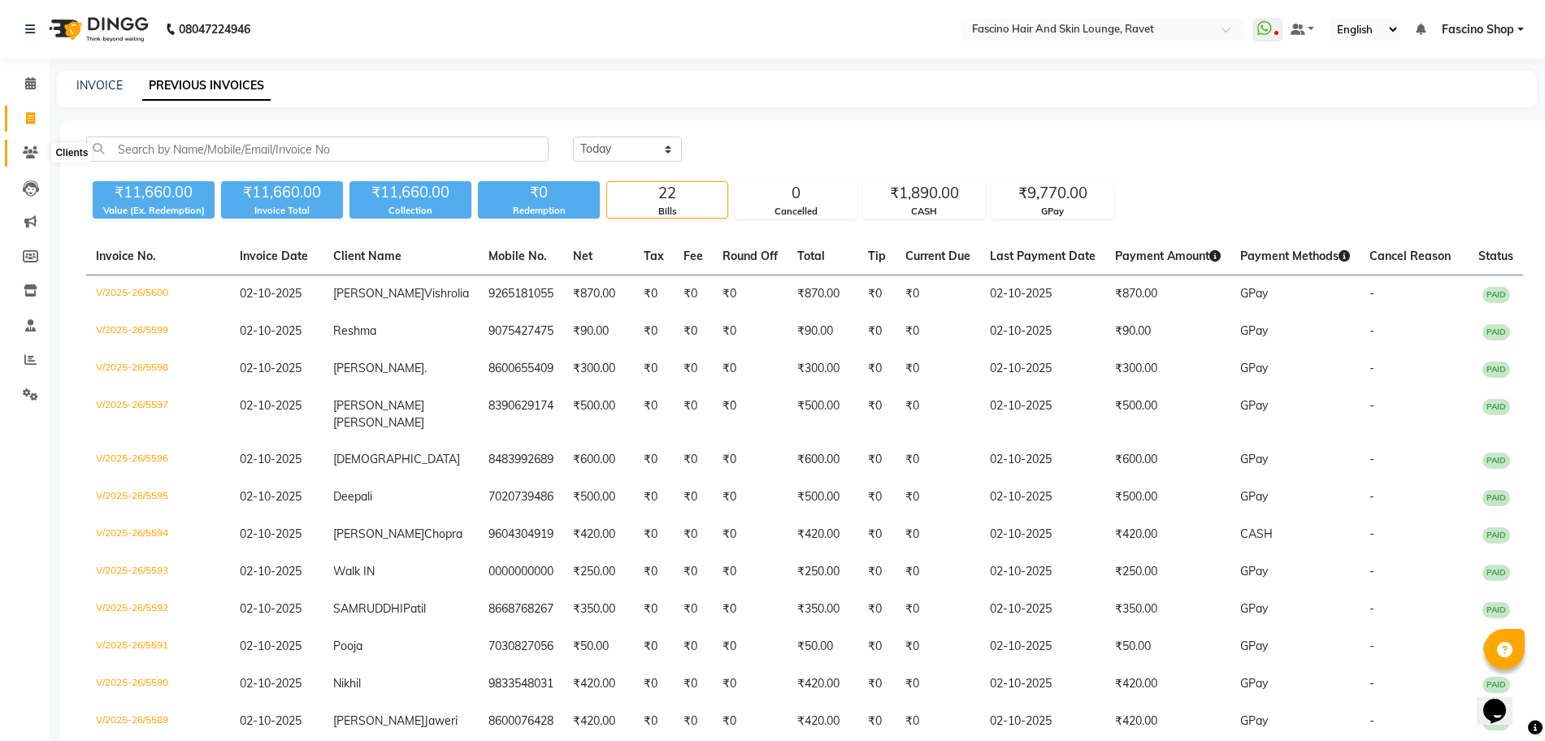
click at [35, 146] on icon at bounding box center [30, 152] width 15 height 12
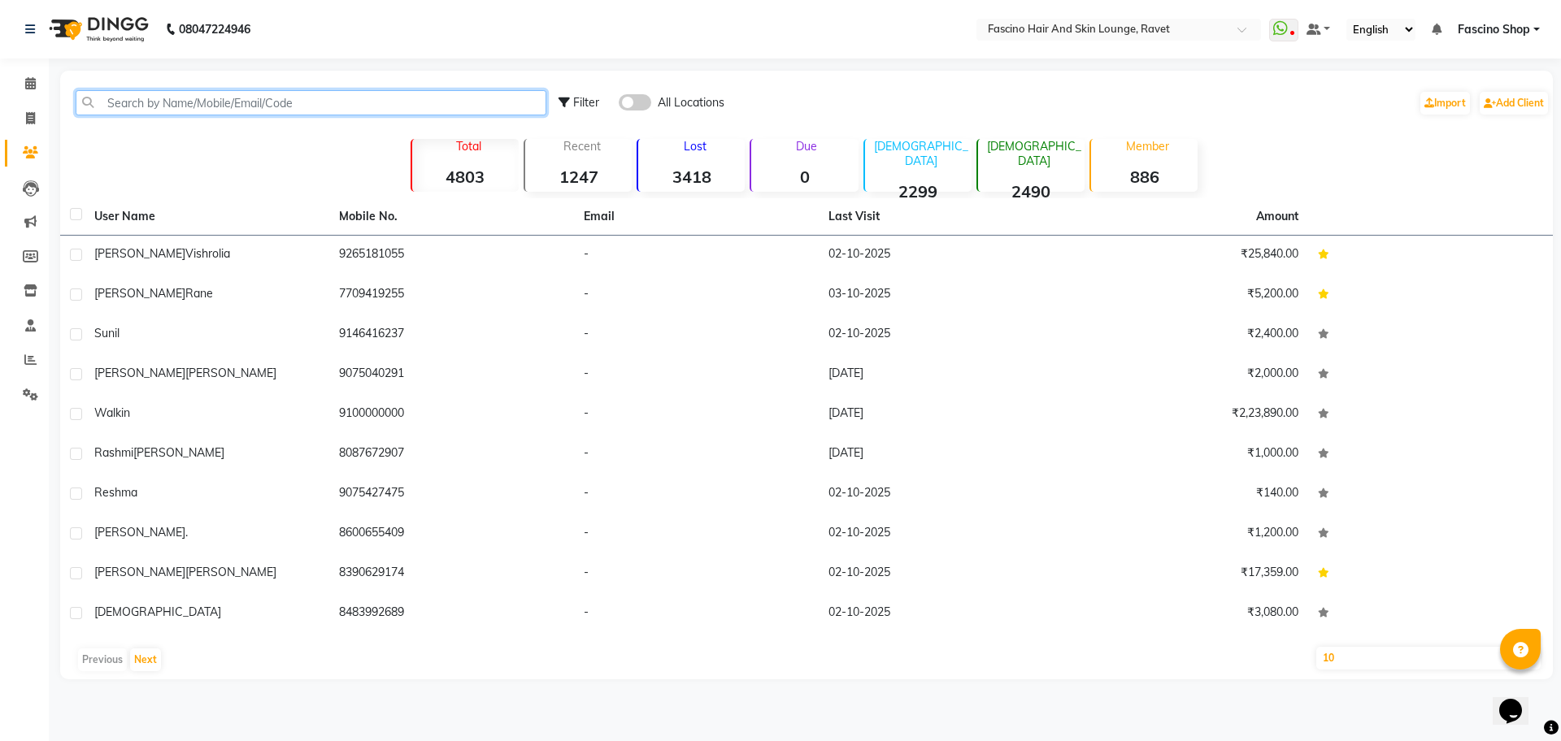
click at [211, 107] on input "text" at bounding box center [311, 102] width 471 height 25
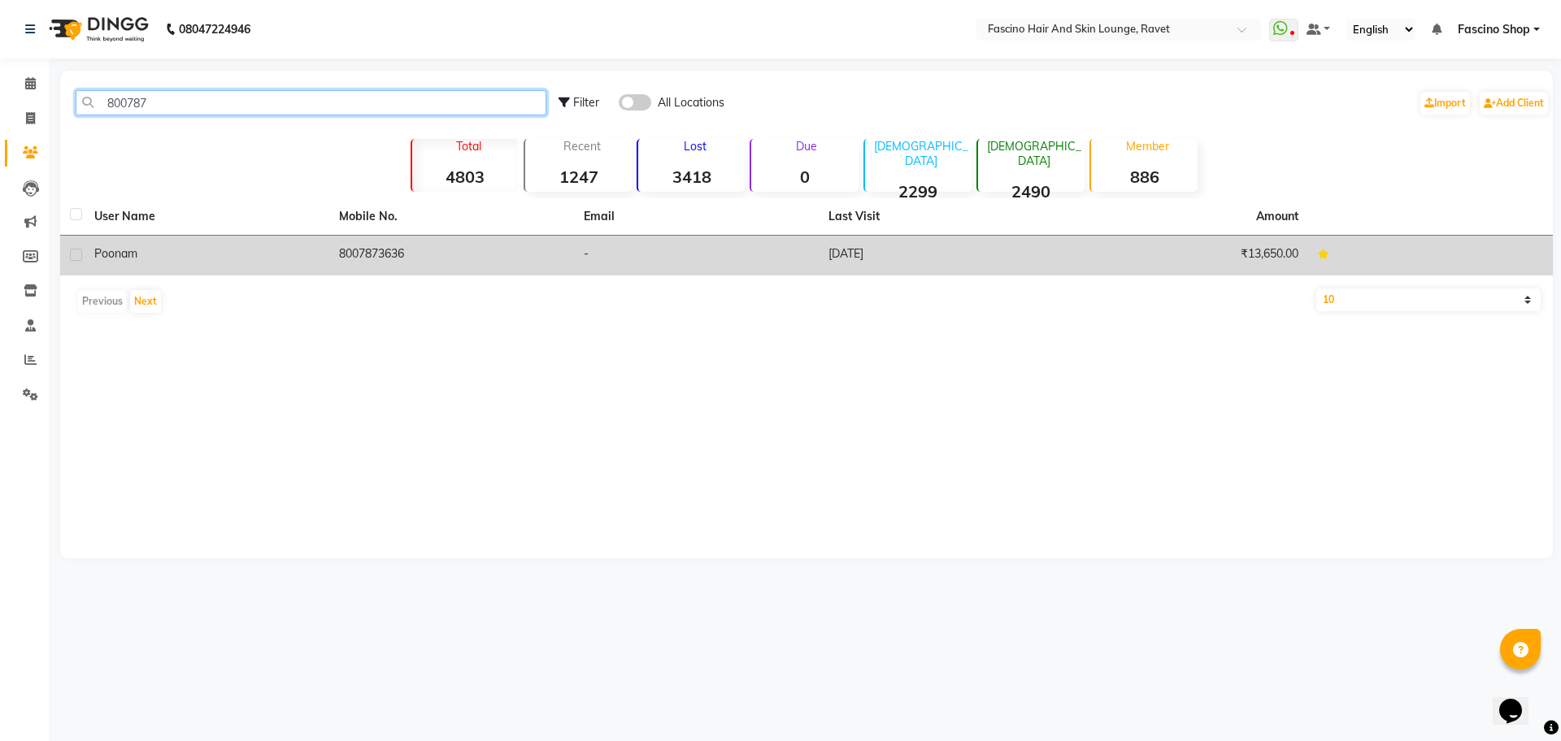
type input "800787"
click at [532, 259] on td "8007873636" at bounding box center [451, 256] width 245 height 40
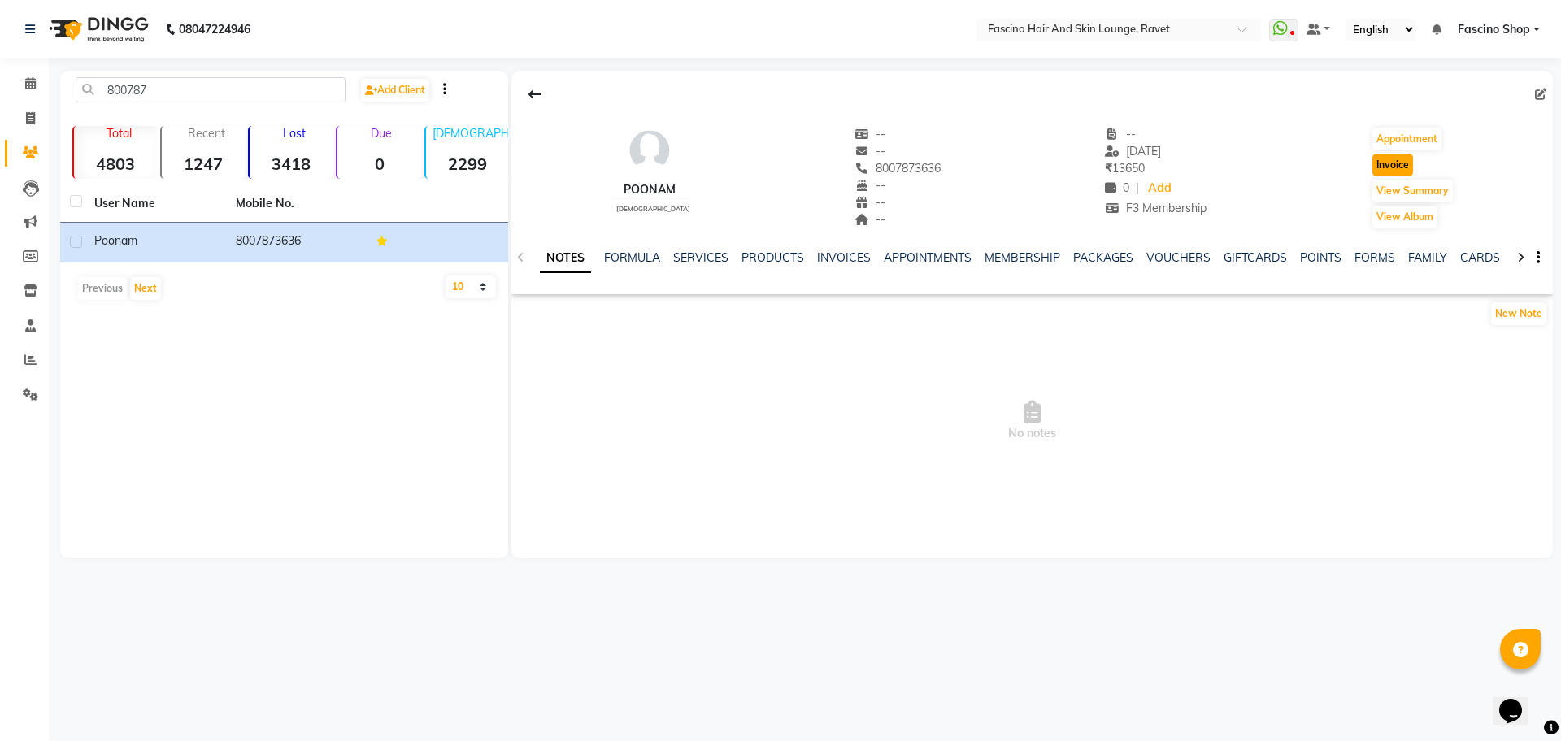
click at [1388, 157] on button "Invoice" at bounding box center [1392, 165] width 41 height 23
select select "5190"
select select "service"
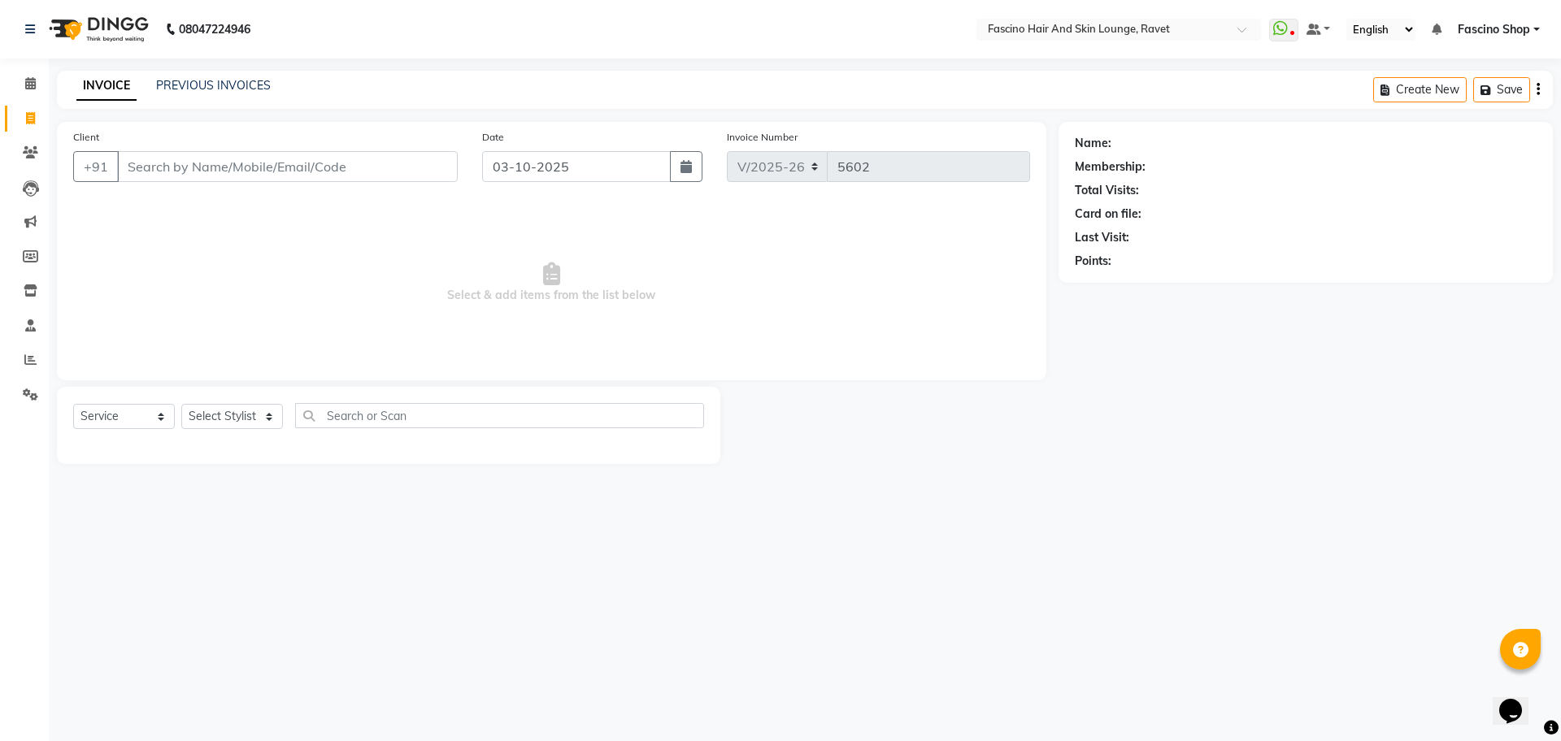
type input "8007873636"
click at [245, 411] on select "Select Stylist [PERSON_NAME] Shop [PERSON_NAME] [PERSON_NAME] ( S R Manager ) […" at bounding box center [232, 416] width 102 height 25
select select "1: Object"
select select "78140"
click at [181, 404] on select "Select Stylist [PERSON_NAME] Shop [PERSON_NAME] [PERSON_NAME] ( S R Manager ) […" at bounding box center [232, 416] width 102 height 25
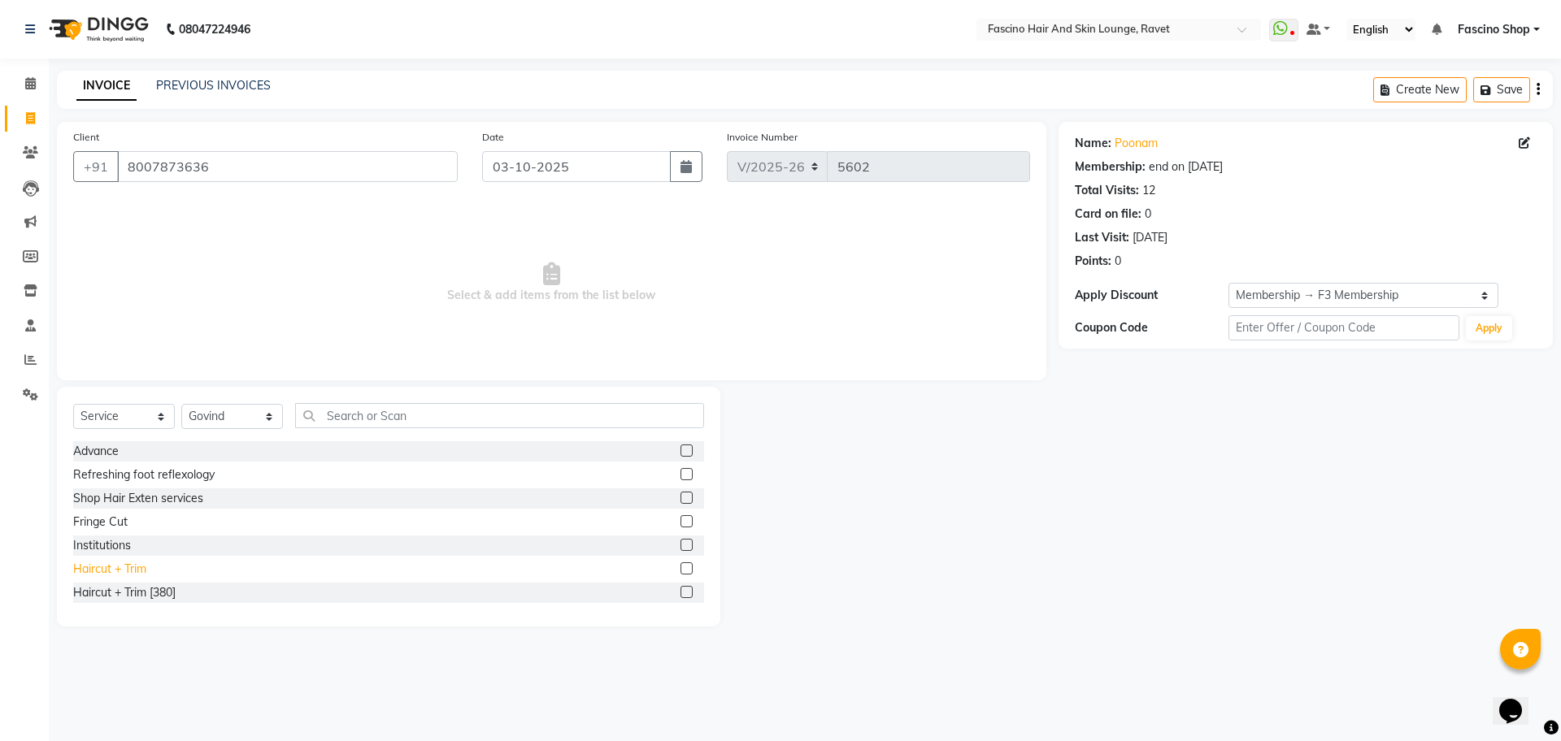
click at [135, 569] on div "Haircut + Trim" at bounding box center [109, 569] width 73 height 17
checkbox input "false"
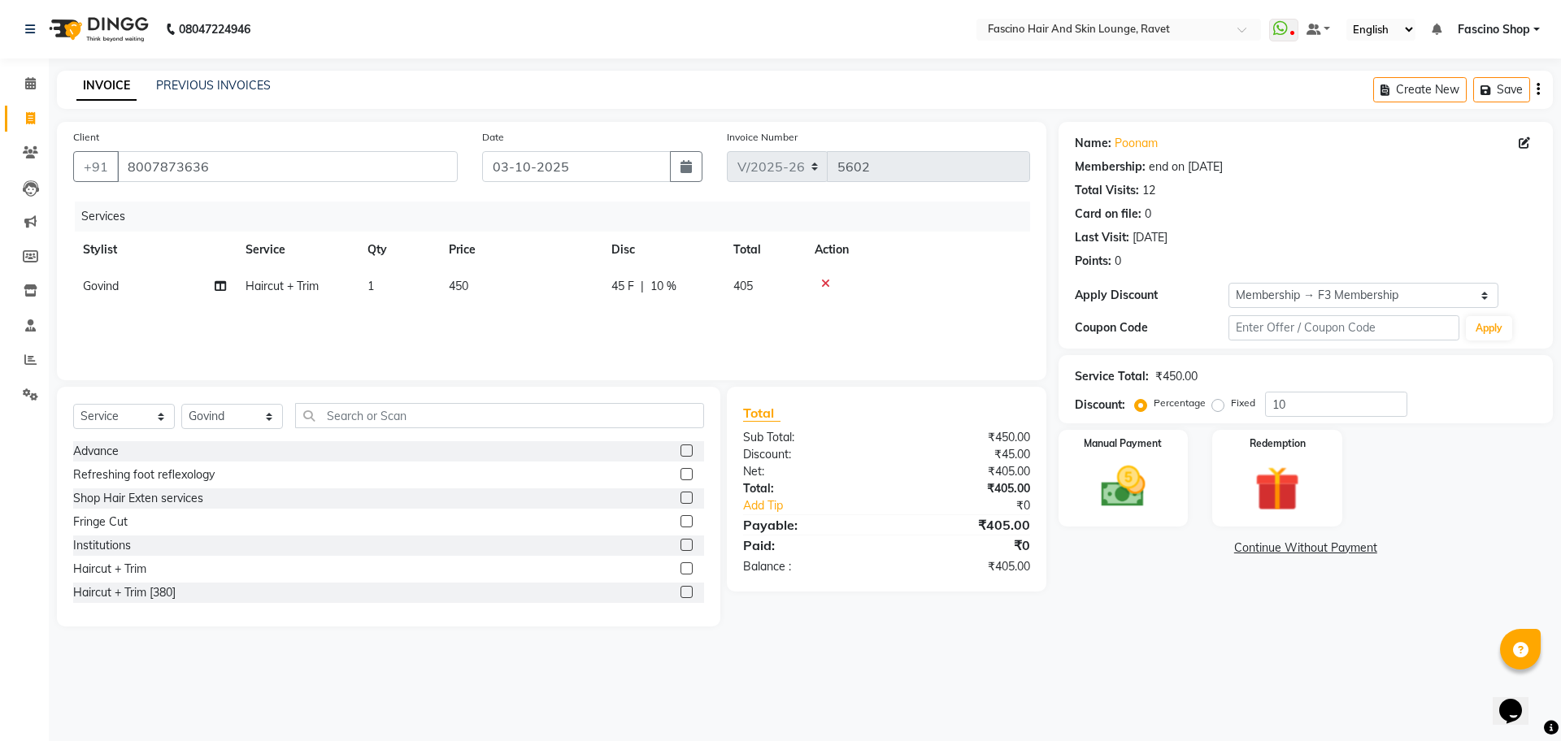
click at [459, 275] on td "450" at bounding box center [520, 286] width 163 height 37
select select "78140"
drag, startPoint x: 459, startPoint y: 275, endPoint x: 537, endPoint y: 296, distance: 80.9
click at [537, 296] on tr "[PERSON_NAME] Fascino Shop [PERSON_NAME] [PERSON_NAME] ( S R Manager ) [PERSON_…" at bounding box center [551, 299] width 957 height 62
click at [537, 296] on td "450" at bounding box center [520, 286] width 163 height 37
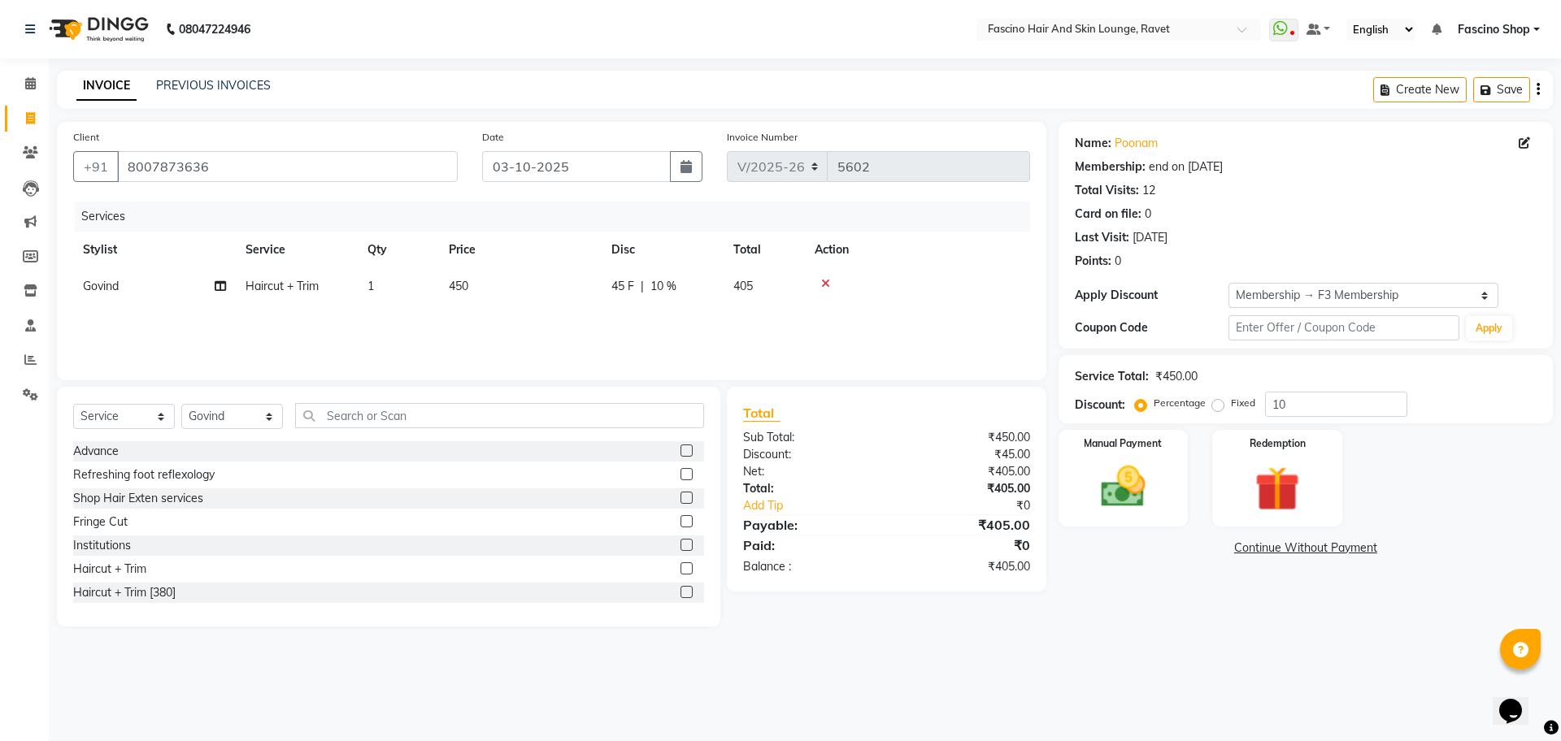
select select "78140"
click at [537, 296] on input "450" at bounding box center [596, 290] width 143 height 25
type input "420"
click at [1340, 408] on input "10" at bounding box center [1336, 404] width 142 height 25
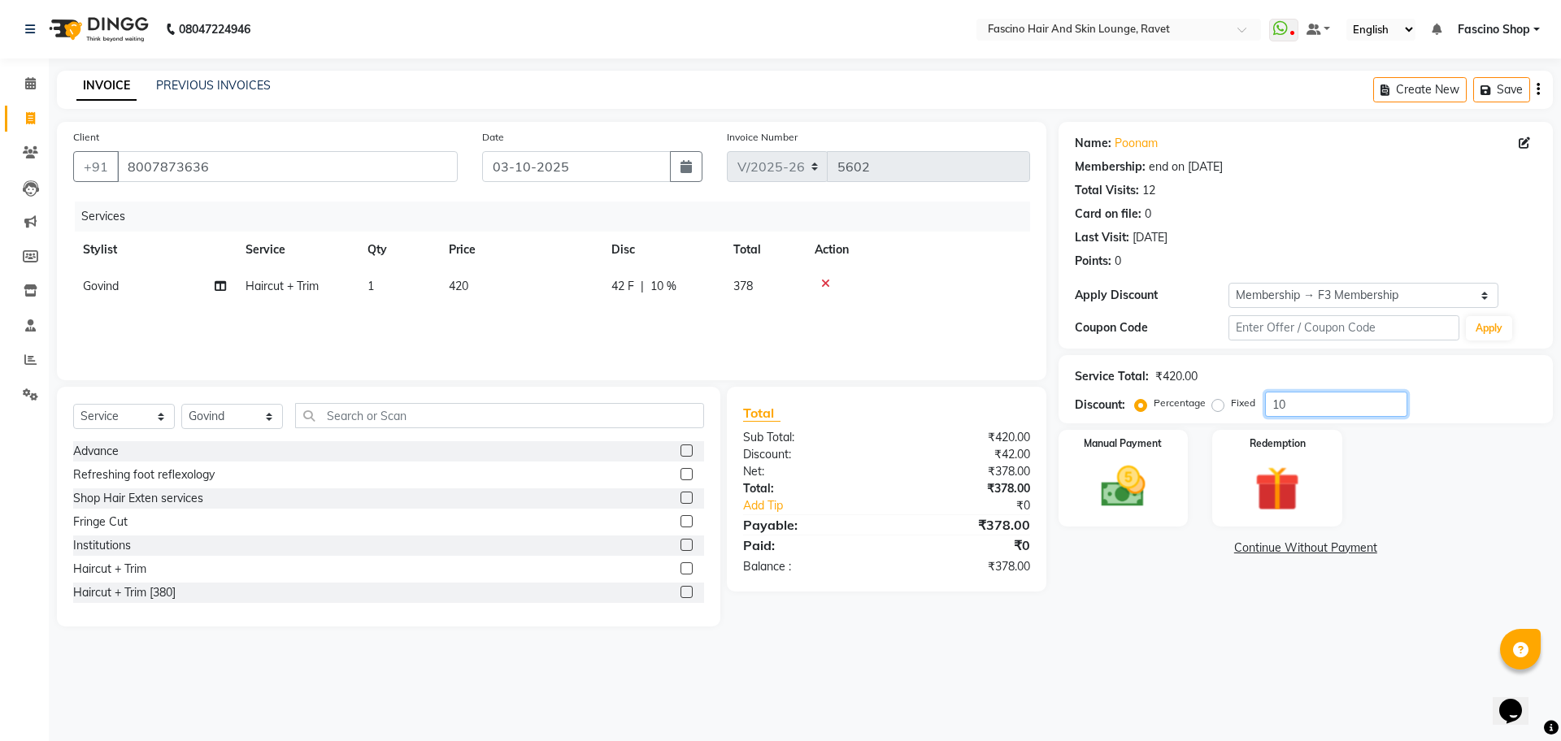
type input "1"
click at [1159, 467] on img at bounding box center [1123, 487] width 76 height 54
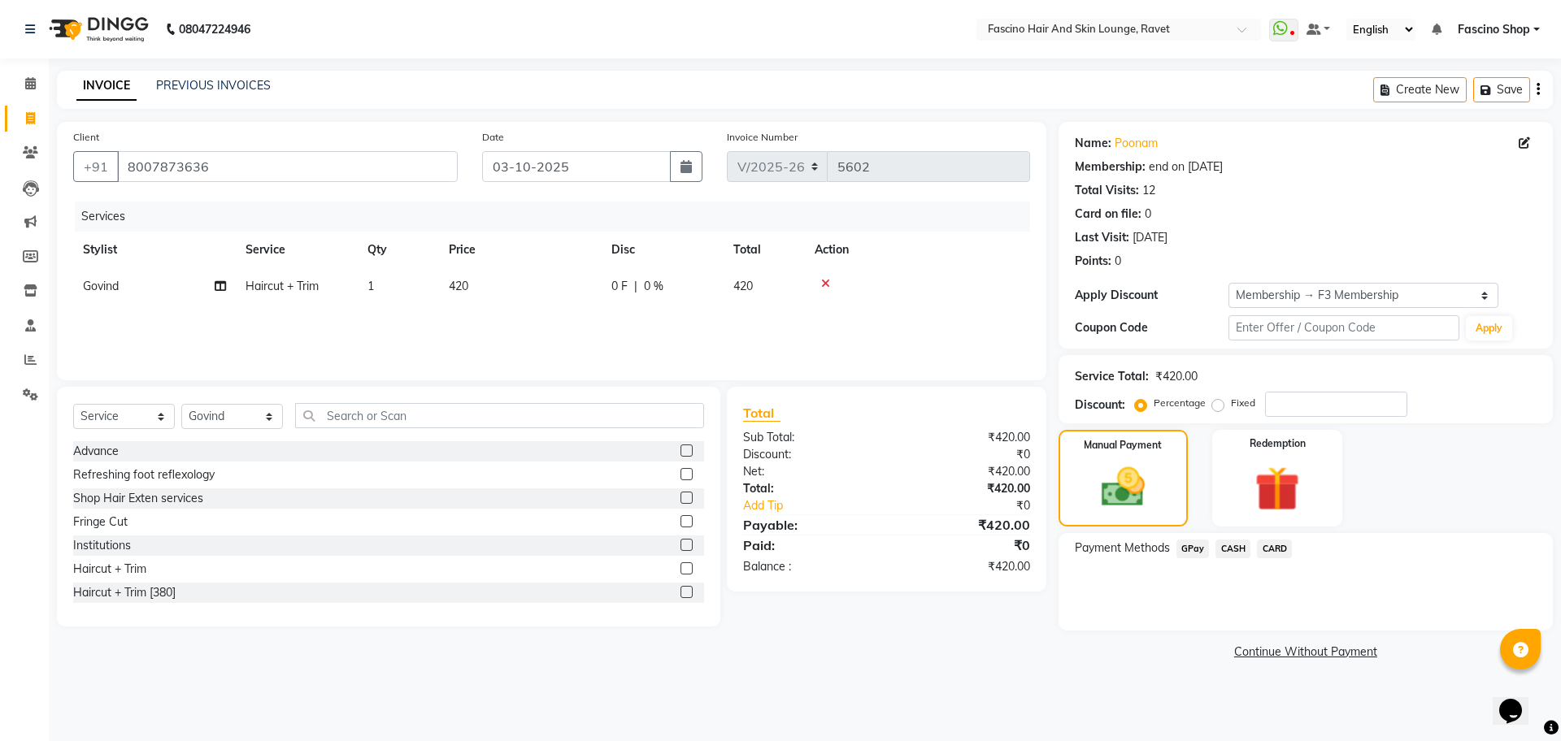
click at [1176, 542] on span "GPay" at bounding box center [1192, 549] width 33 height 19
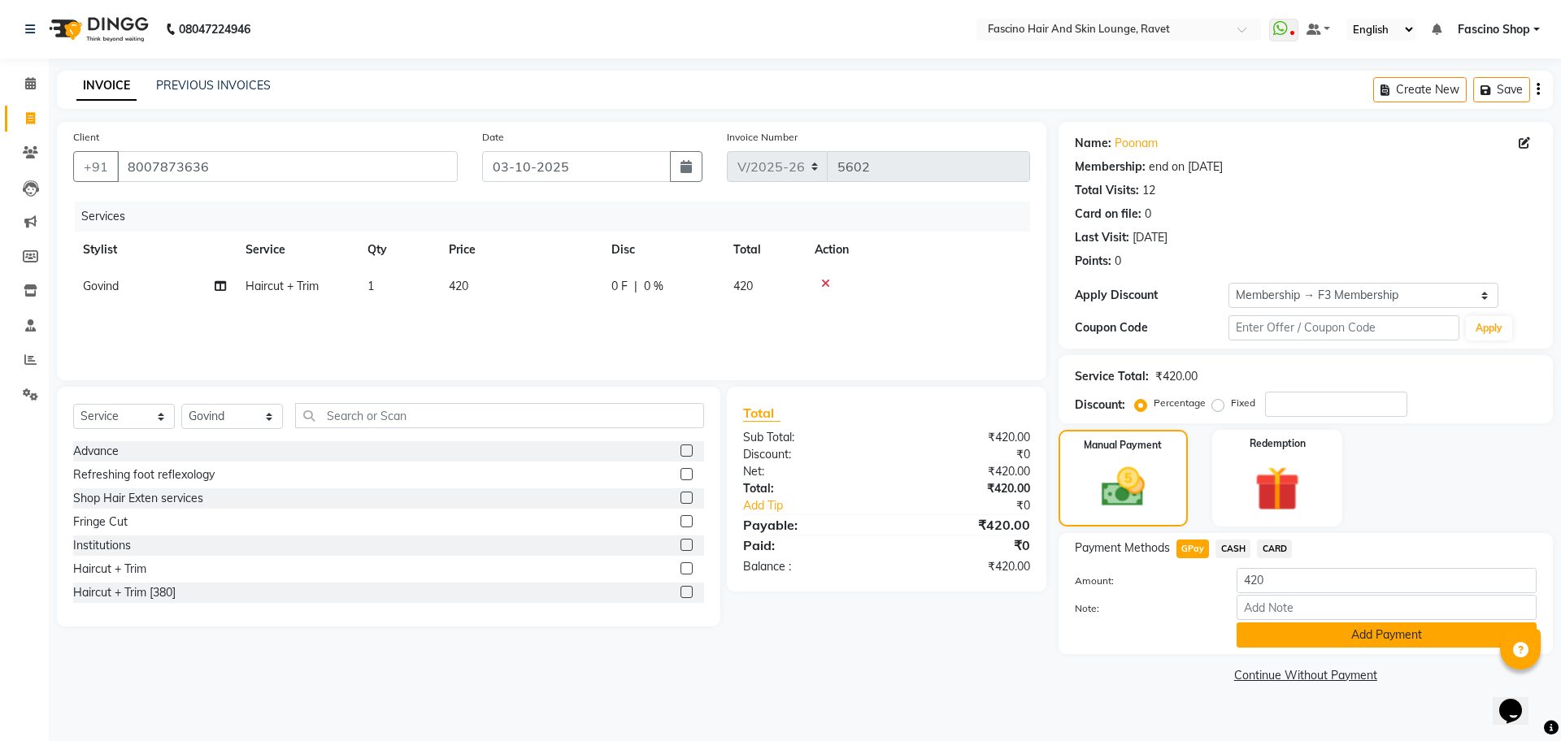
click at [1316, 639] on button "Add Payment" at bounding box center [1386, 635] width 300 height 25
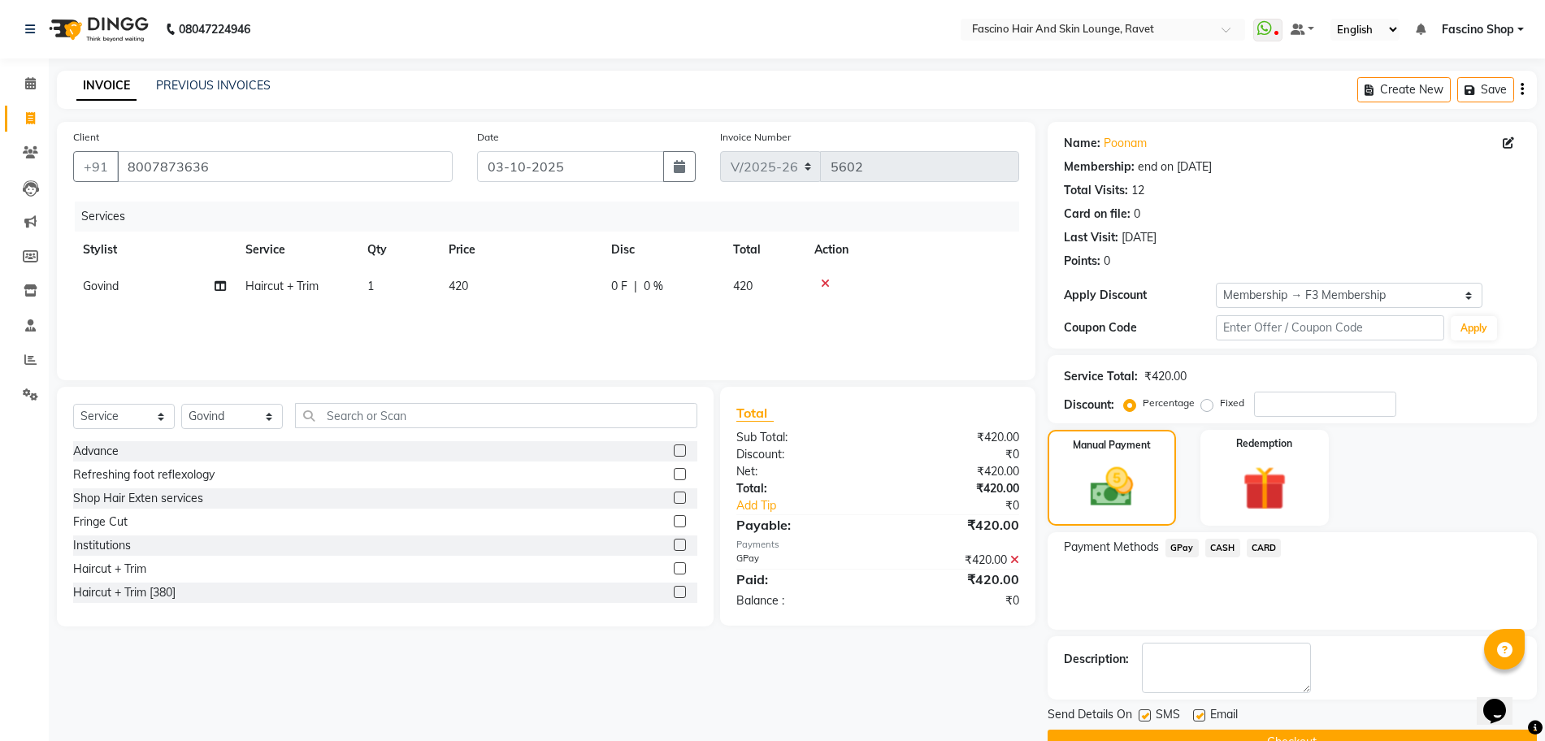
click at [1300, 734] on button "Checkout" at bounding box center [1292, 742] width 489 height 25
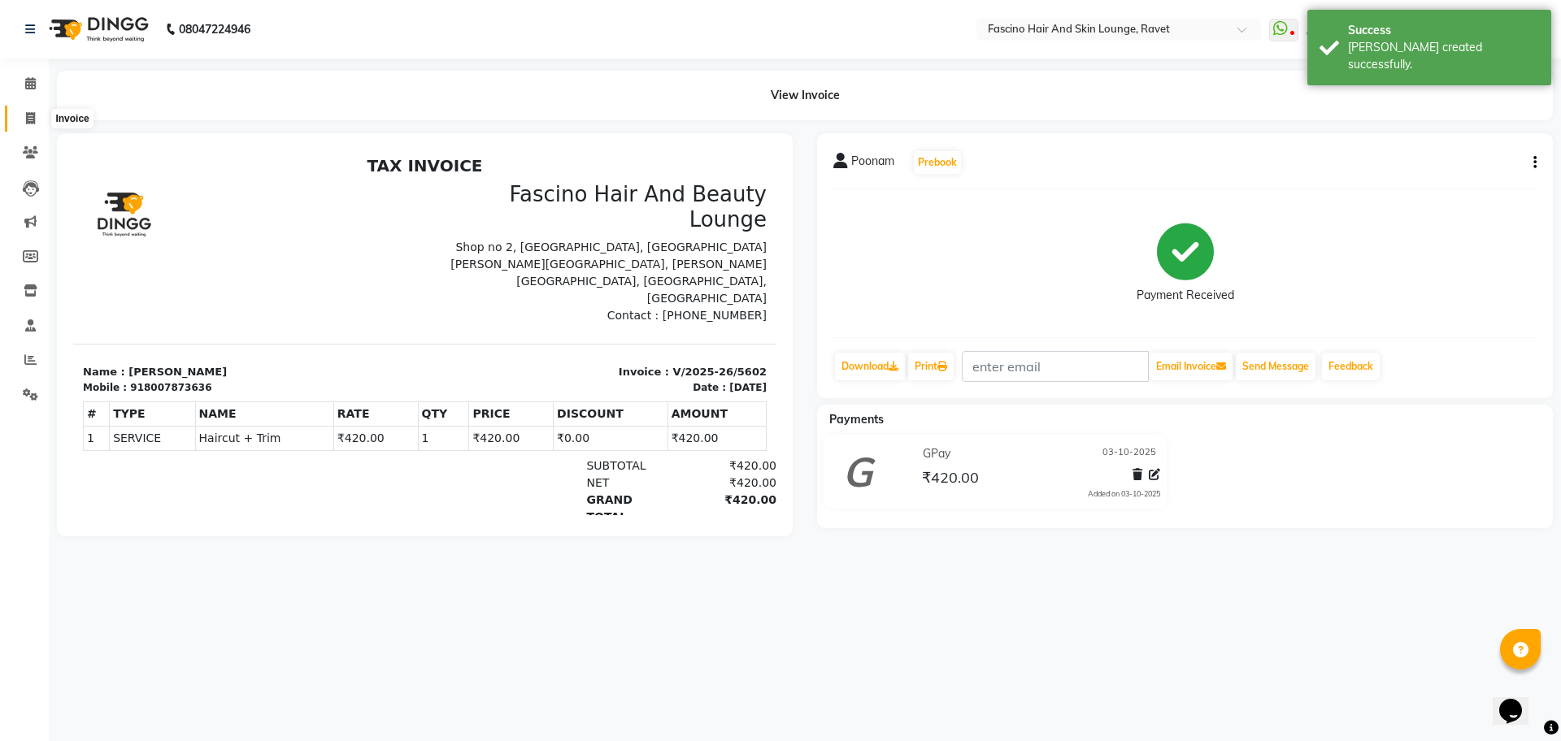
click at [44, 120] on span at bounding box center [30, 119] width 28 height 19
select select "service"
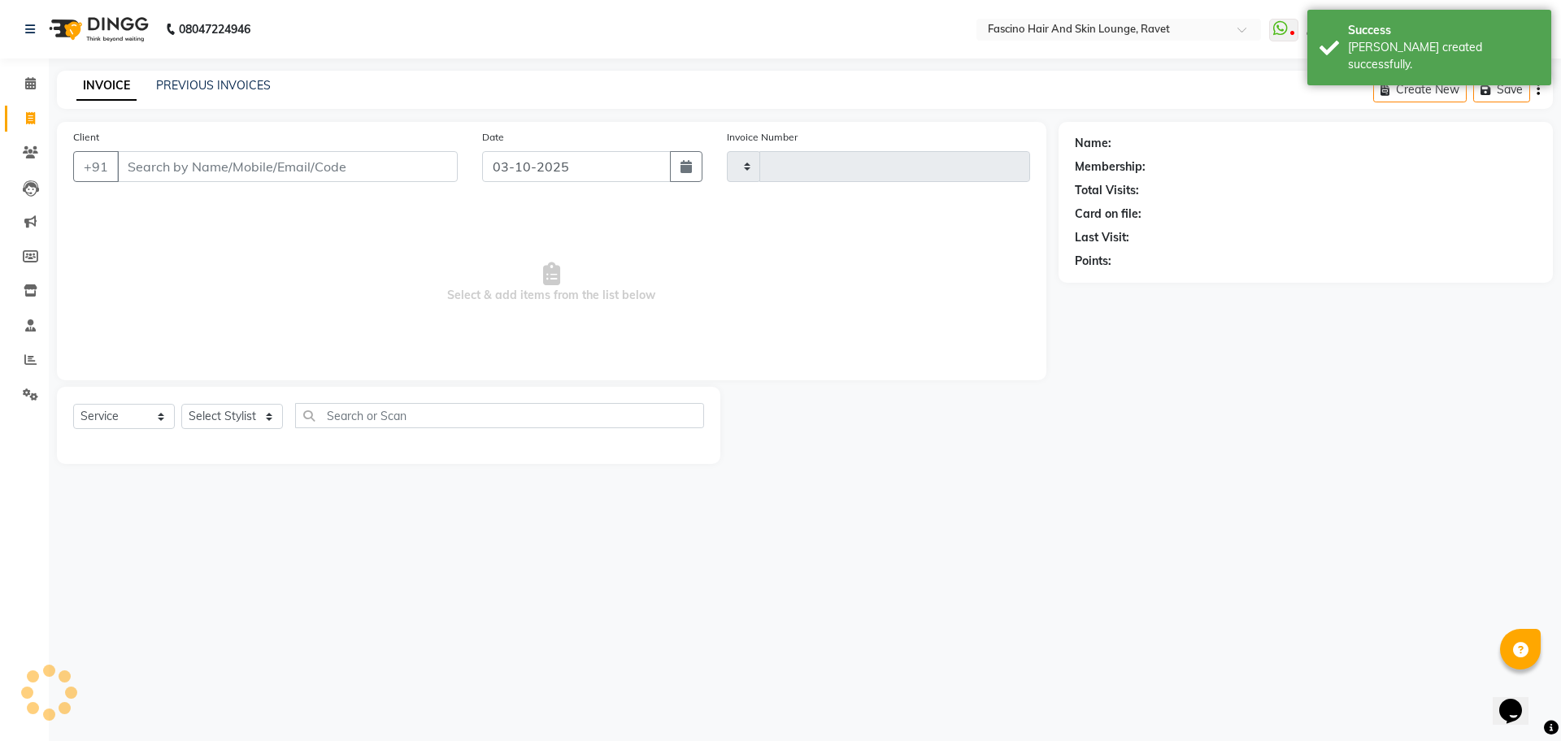
type input "5603"
select select "5190"
click at [211, 78] on link "PREVIOUS INVOICES" at bounding box center [213, 85] width 115 height 15
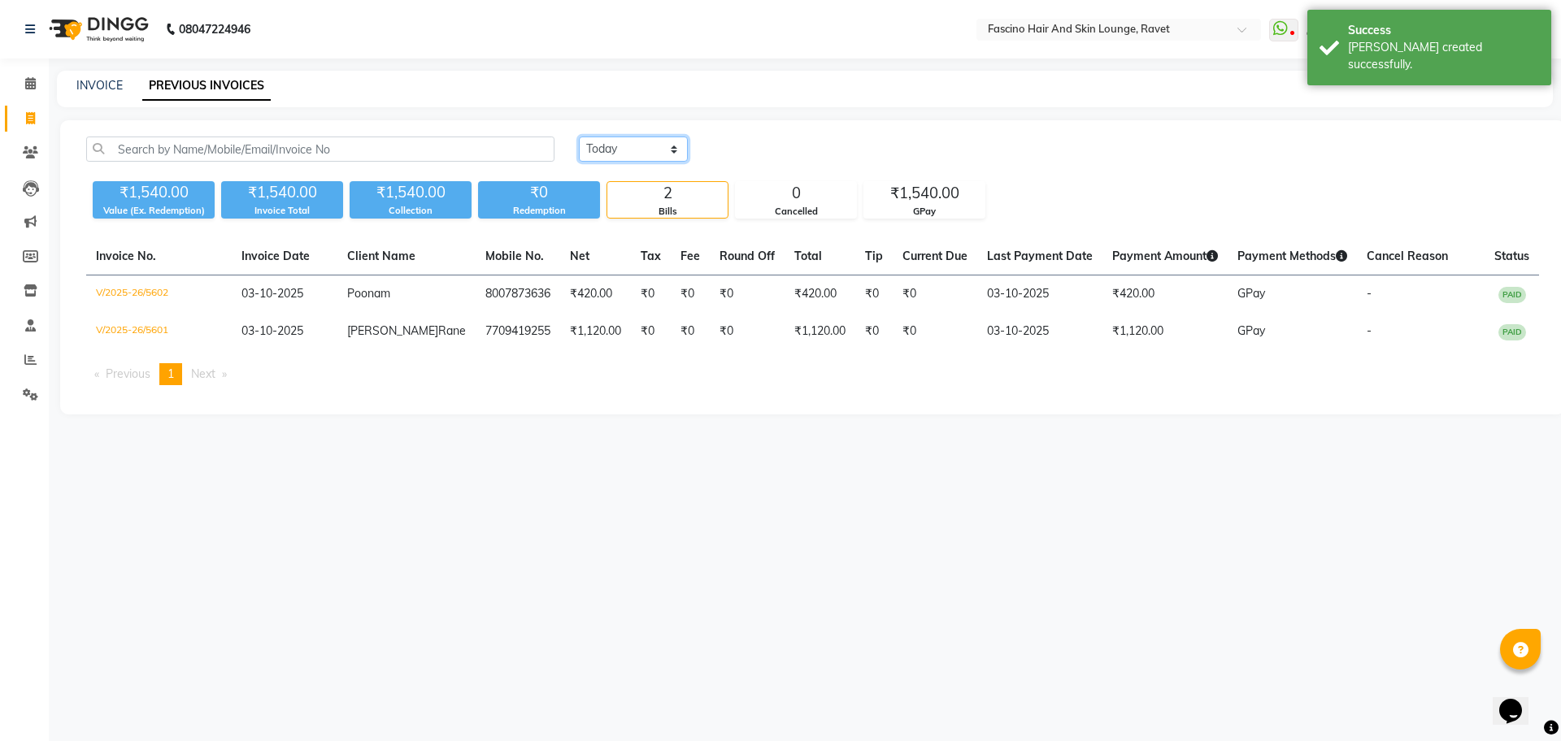
click at [615, 154] on select "Today Yesterday Custom Range" at bounding box center [633, 149] width 109 height 25
select select "yesterday"
click at [579, 137] on select "Today Yesterday Custom Range" at bounding box center [633, 149] width 109 height 25
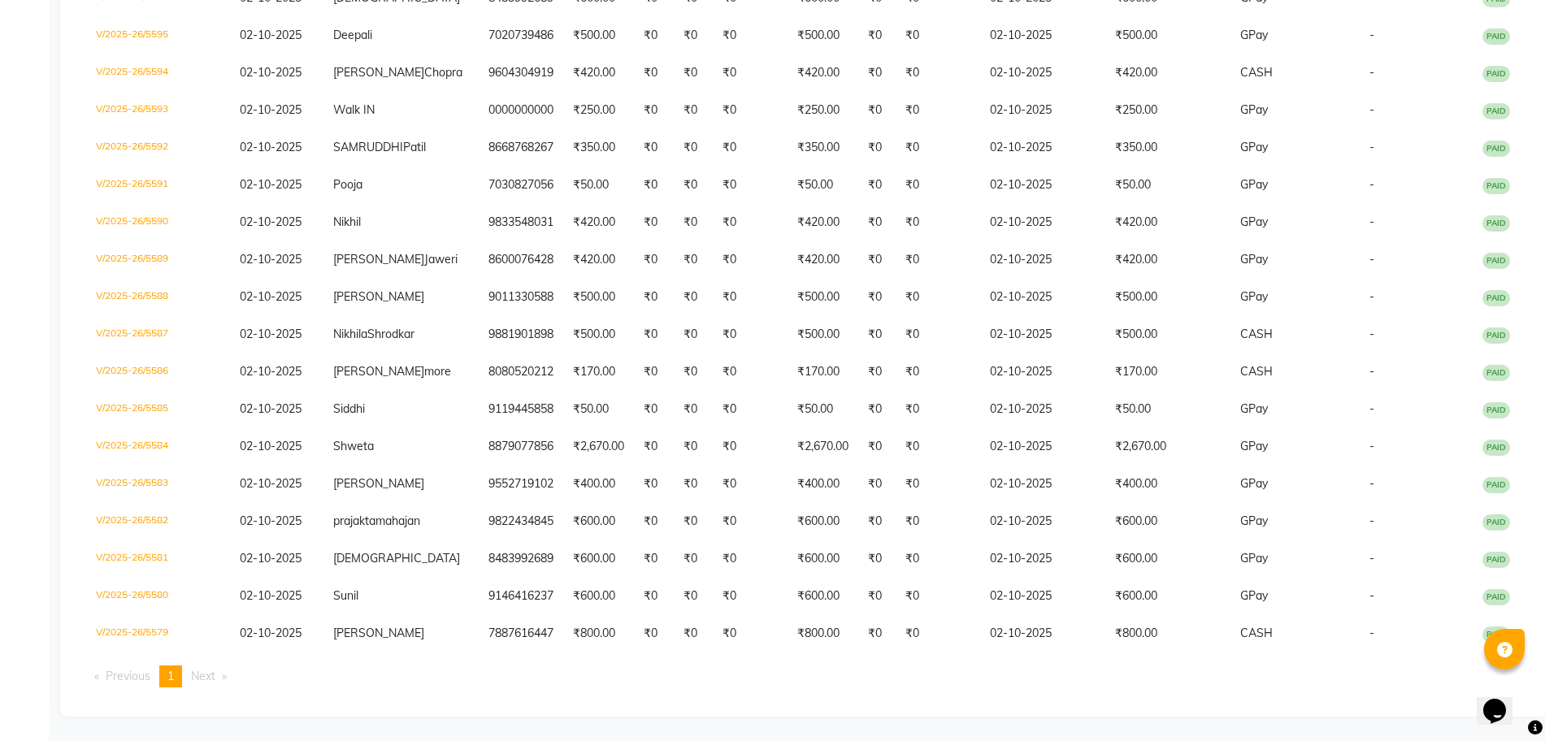
scroll to position [559, 0]
click at [0, 689] on div "Calendar Invoice Clients Leads Marketing Members Inventory Staff Reports Settin…" at bounding box center [109, 151] width 219 height 1132
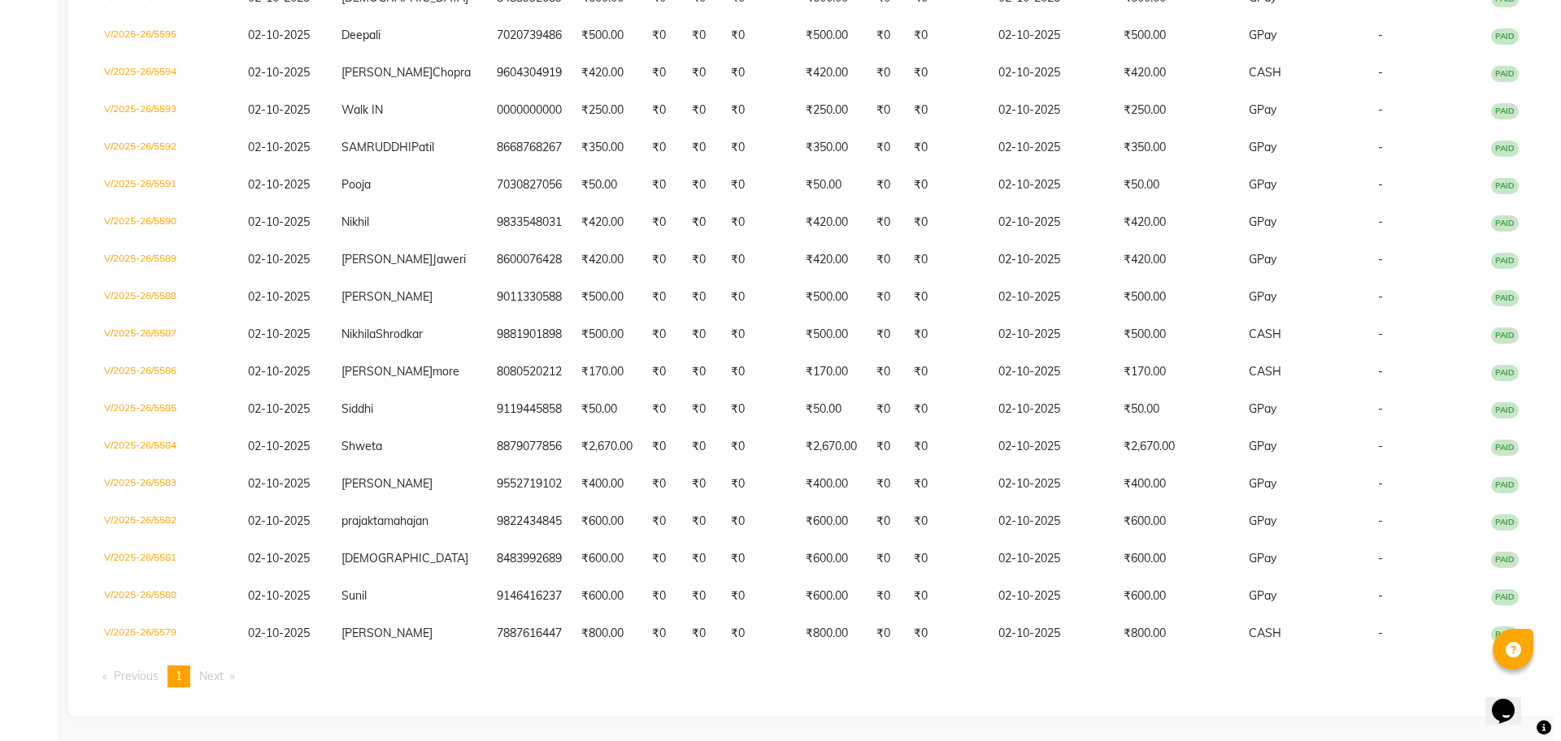
scroll to position [0, 0]
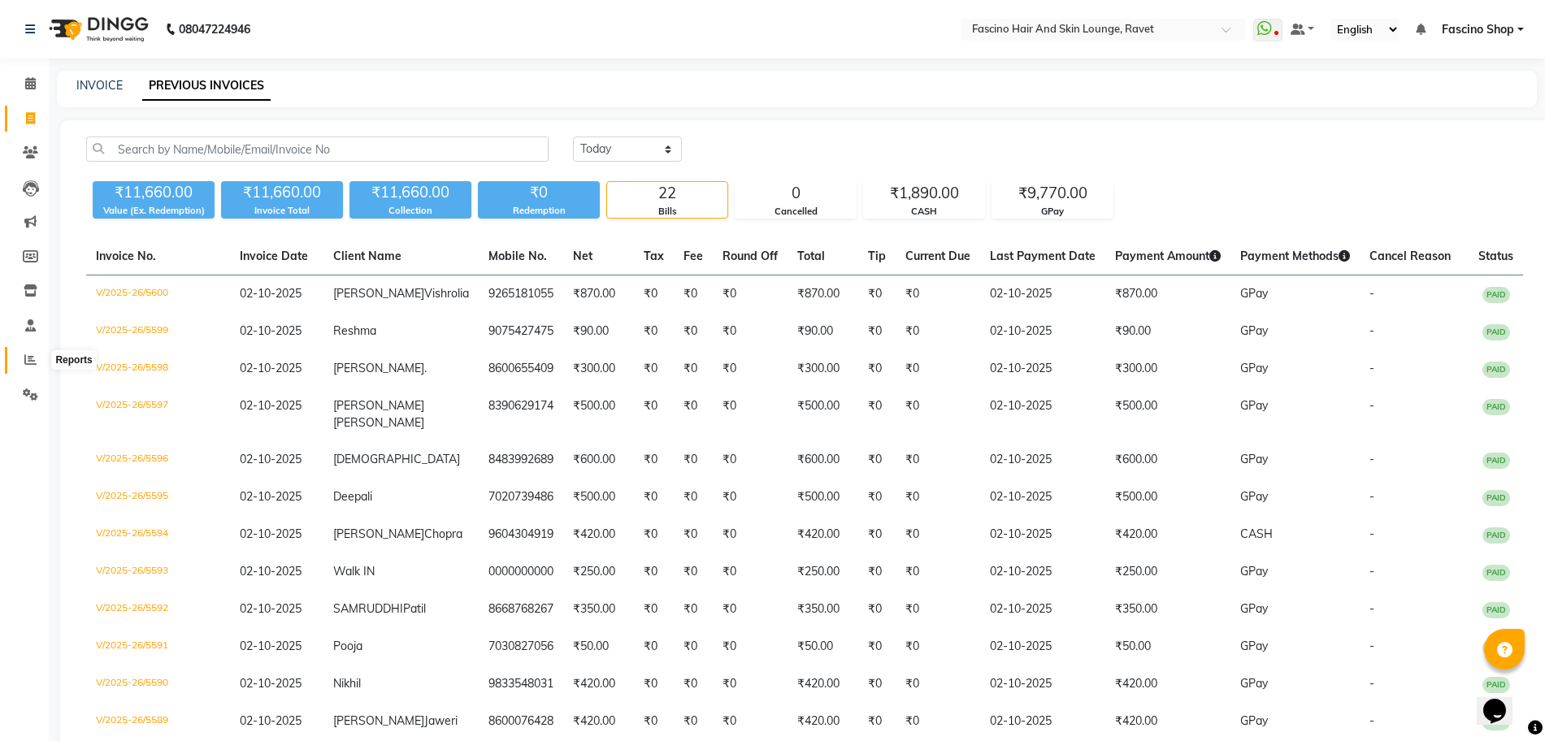
click at [27, 355] on icon at bounding box center [30, 360] width 12 height 12
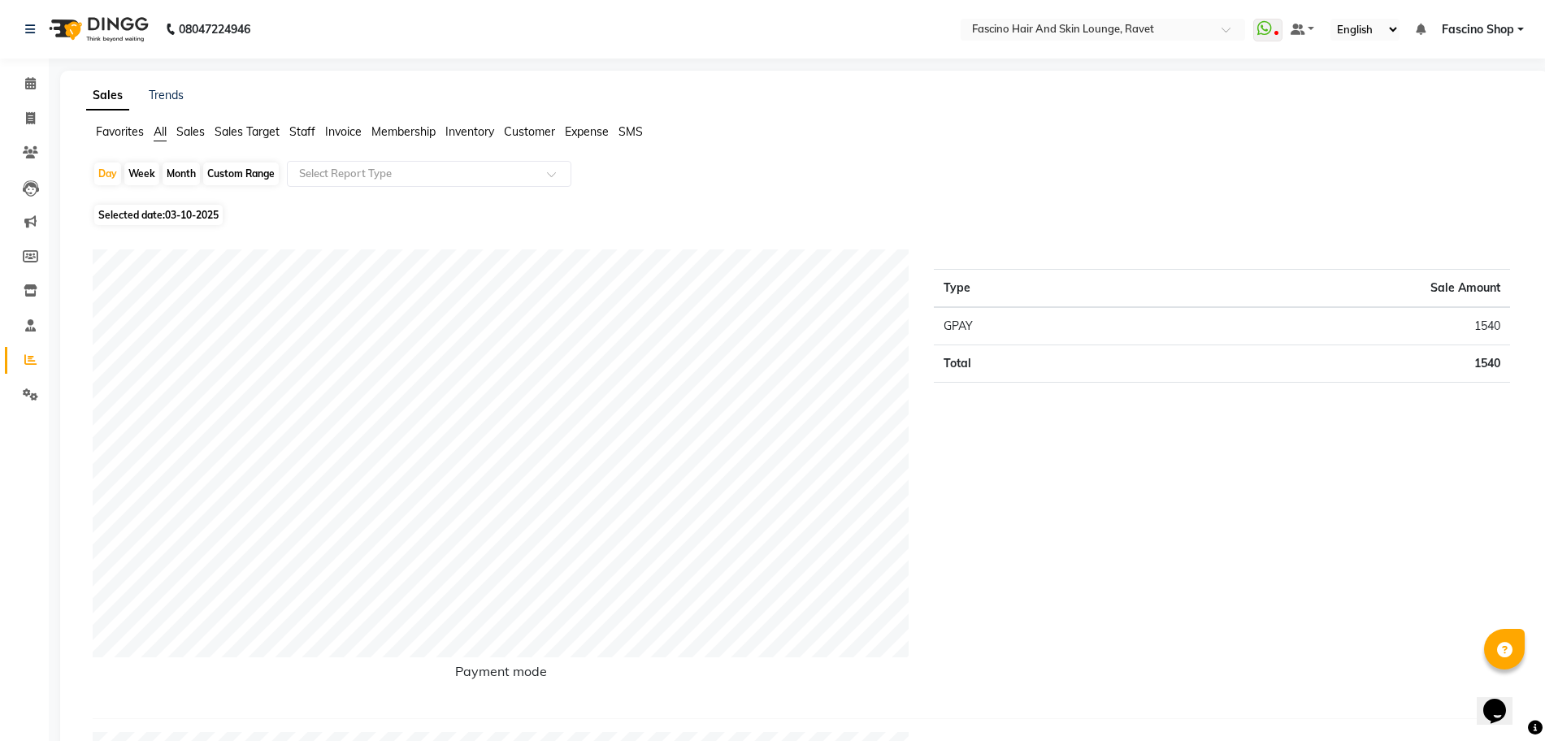
click at [176, 176] on div "Month" at bounding box center [181, 174] width 37 height 23
select select "10"
select select "2025"
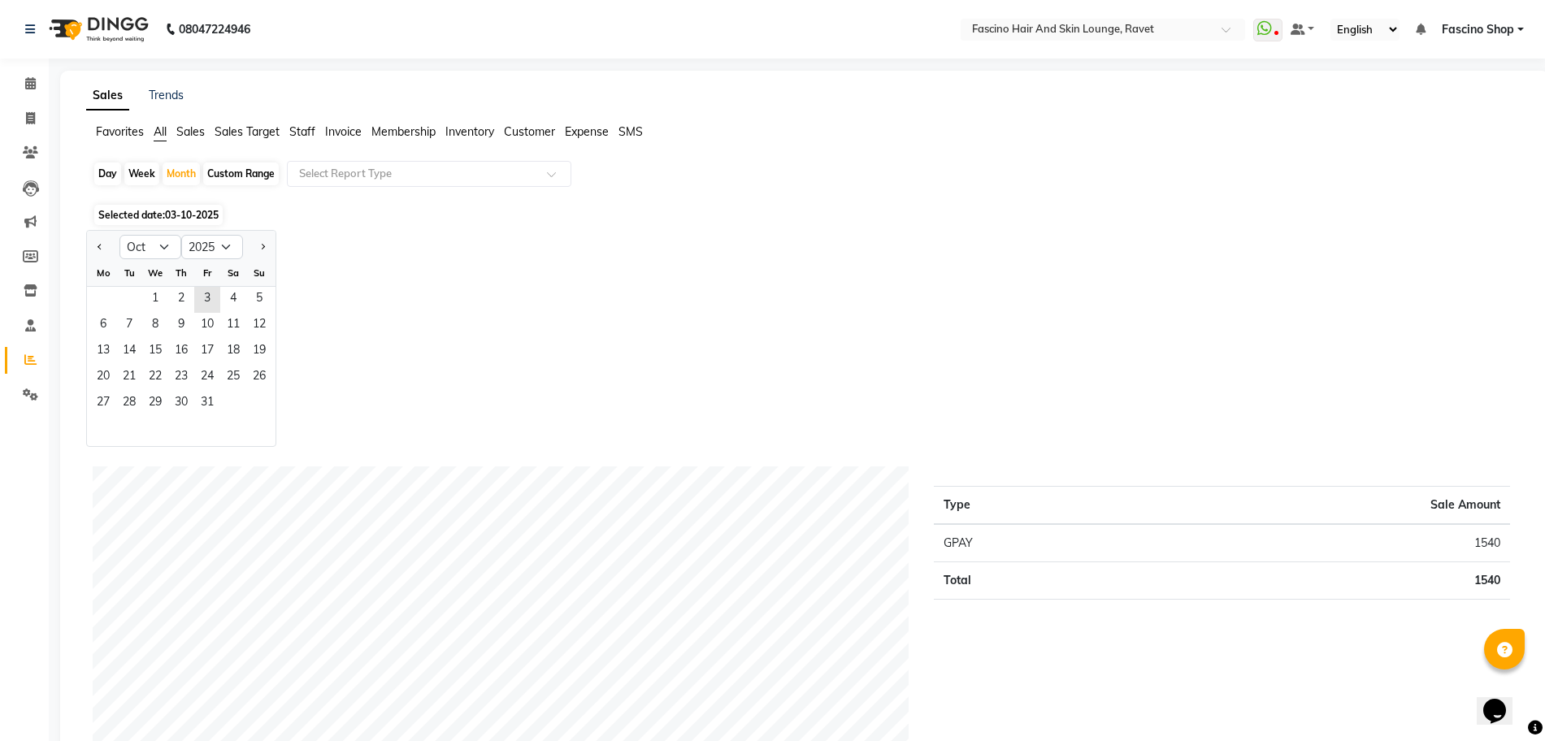
click at [114, 174] on div "Day" at bounding box center [107, 174] width 27 height 23
select select "10"
select select "2025"
click at [179, 298] on span "2" at bounding box center [181, 300] width 26 height 26
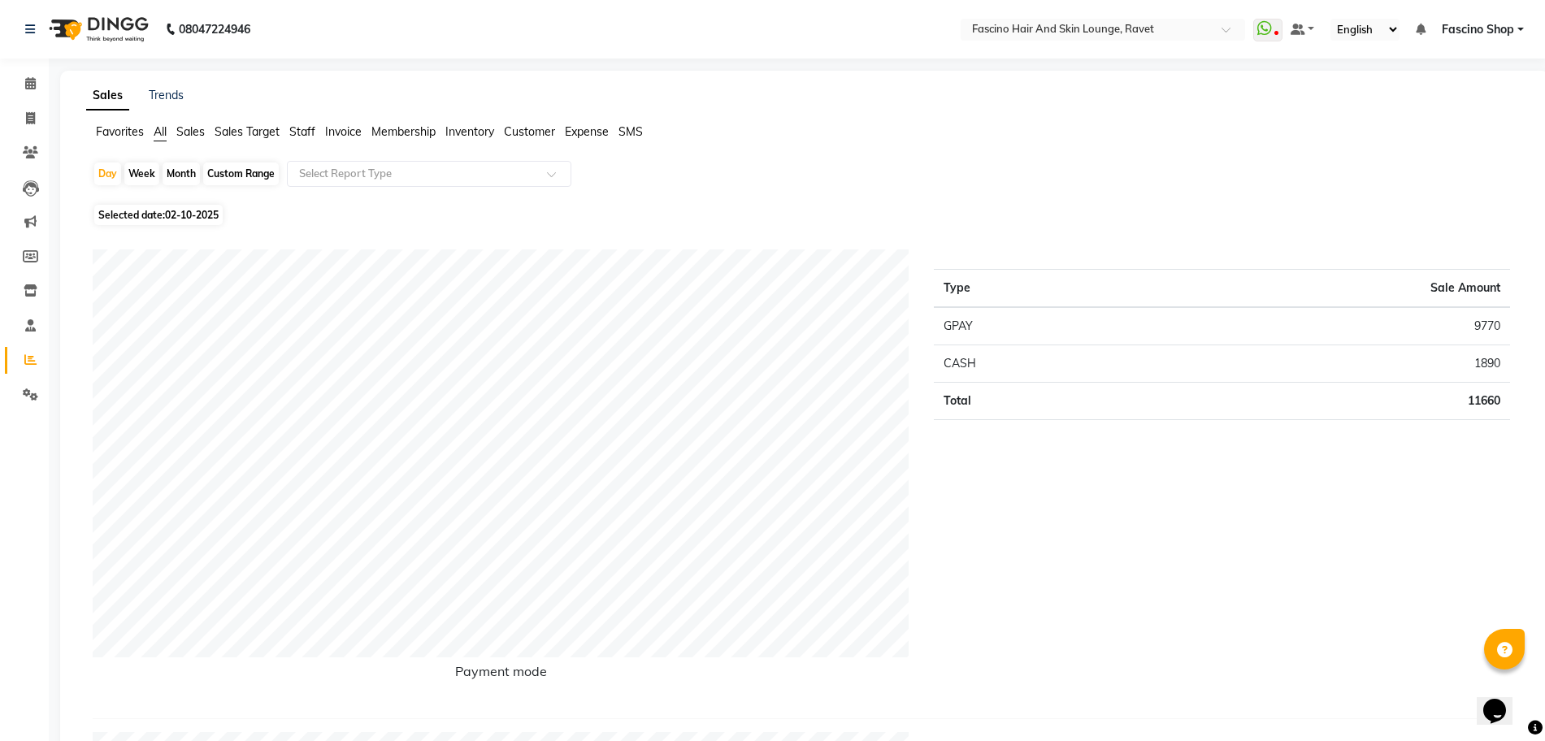
click at [306, 133] on span "Staff" at bounding box center [302, 131] width 26 height 15
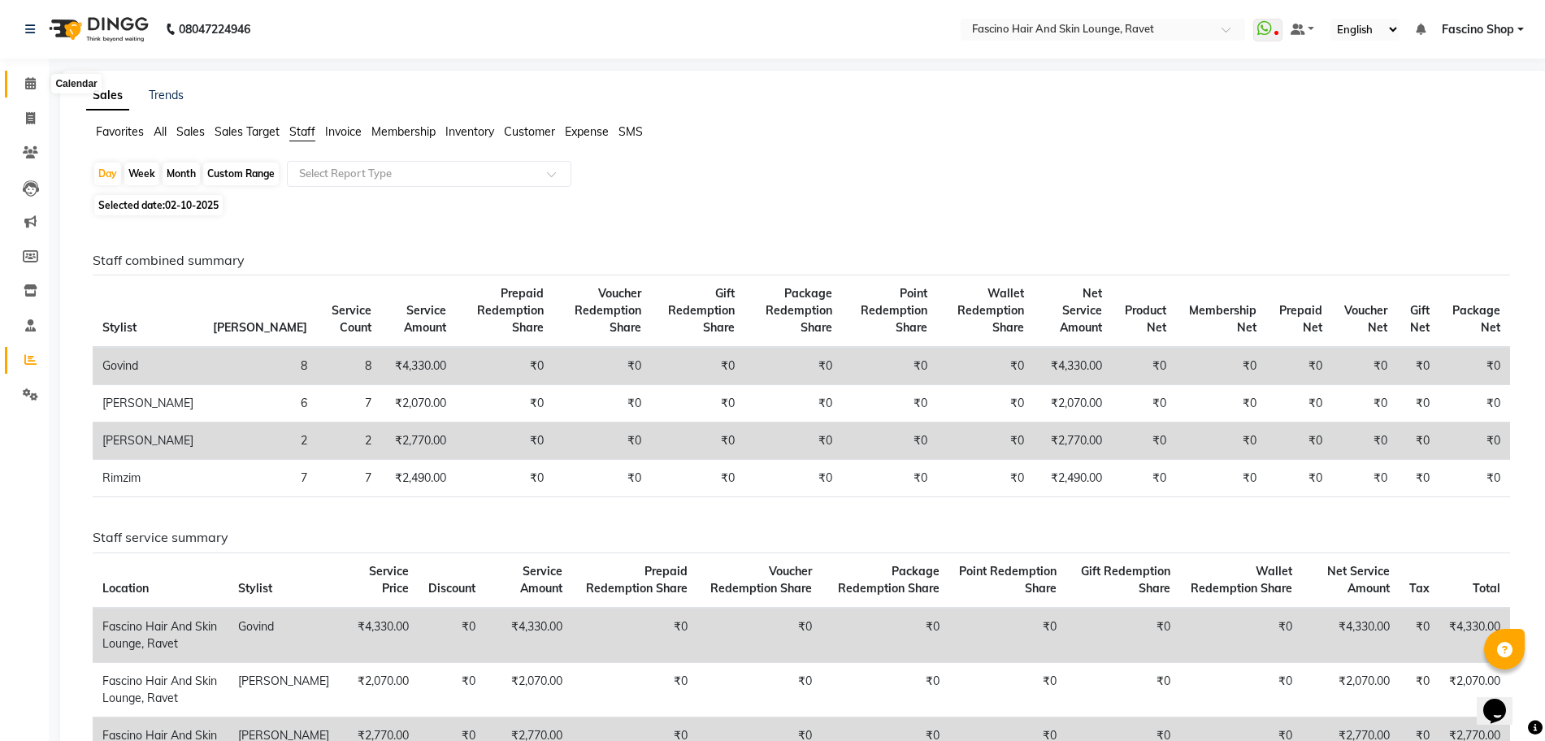
click at [26, 93] on span at bounding box center [30, 84] width 28 height 19
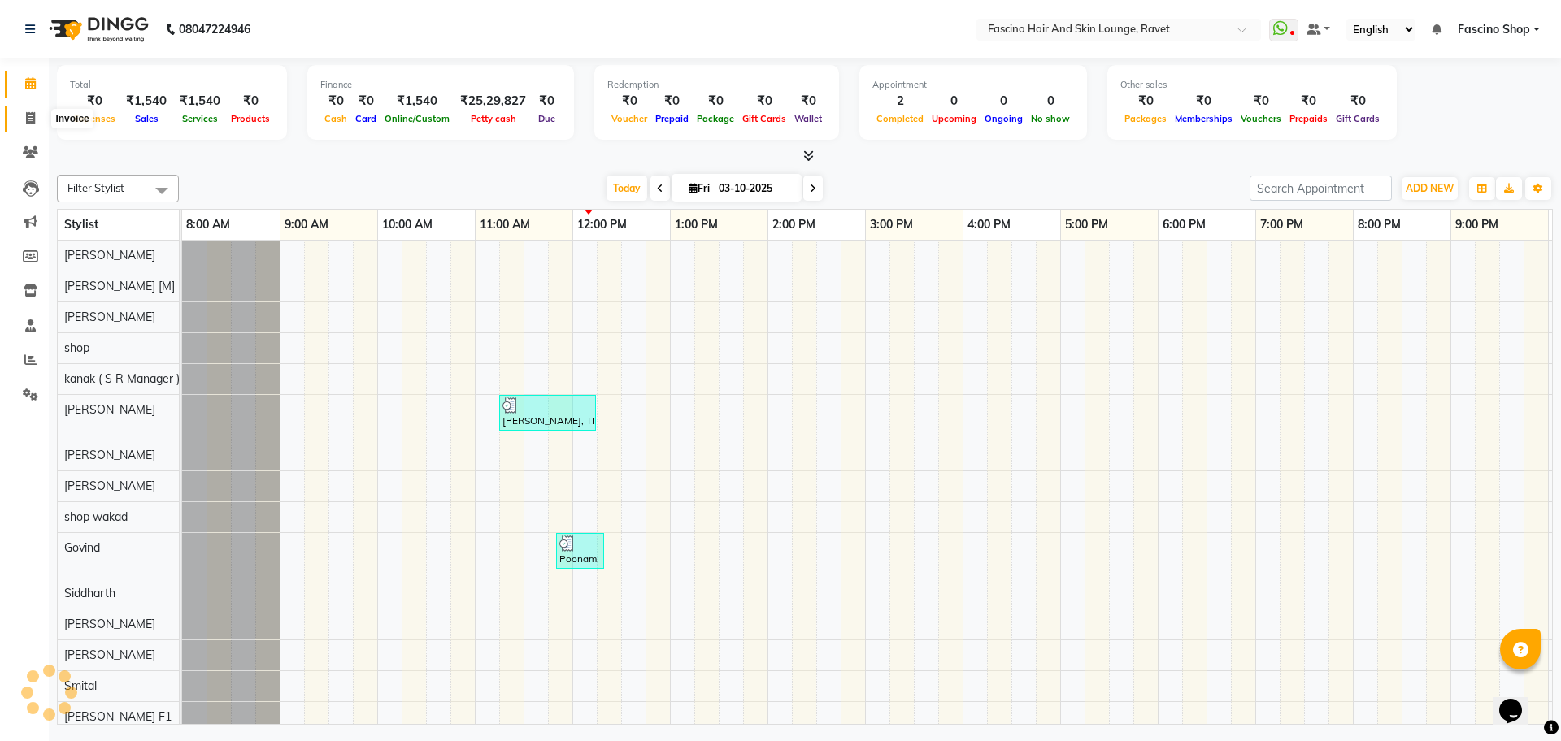
click at [35, 125] on span at bounding box center [30, 119] width 28 height 19
select select "service"
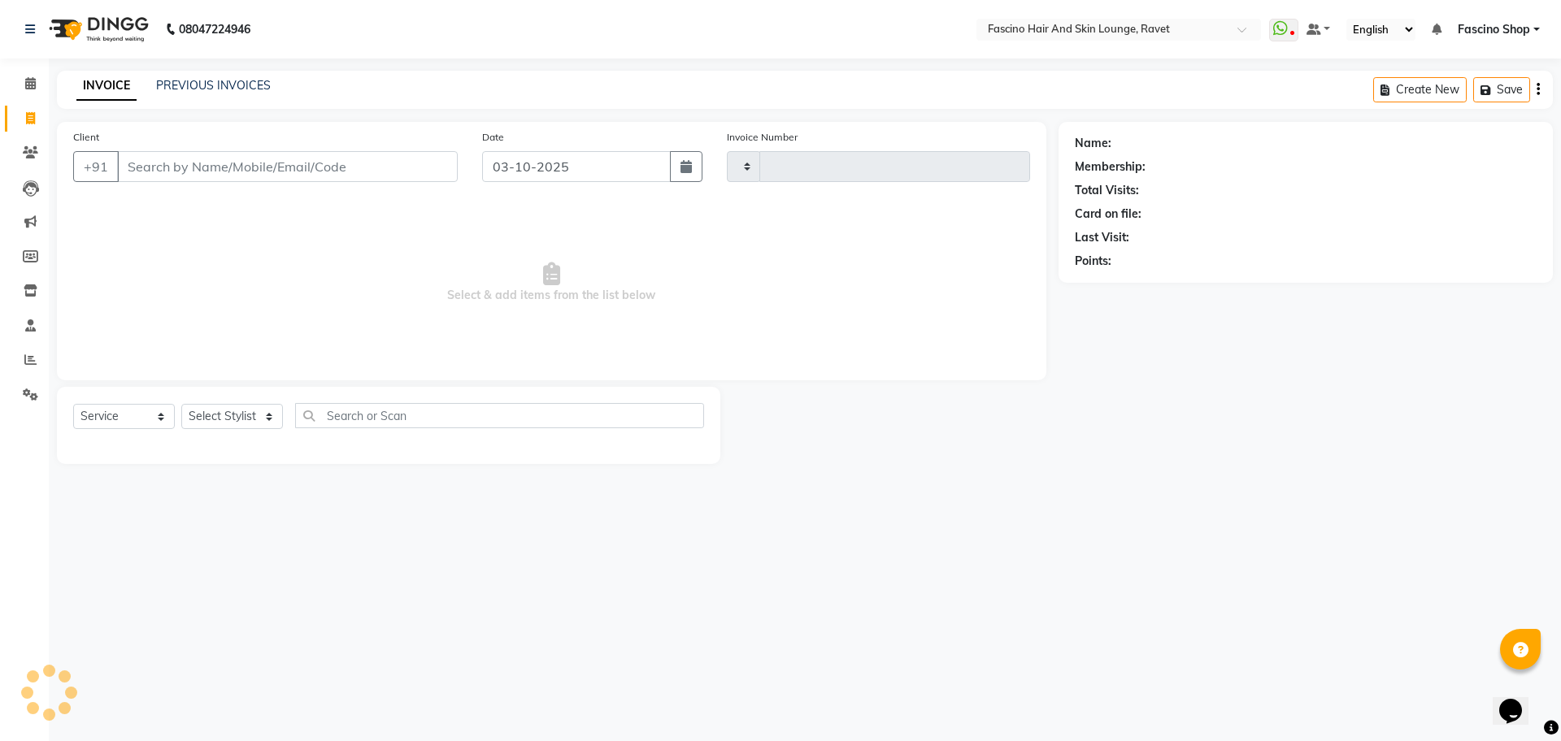
type input "5603"
select select "5190"
click at [25, 358] on icon at bounding box center [30, 360] width 12 height 12
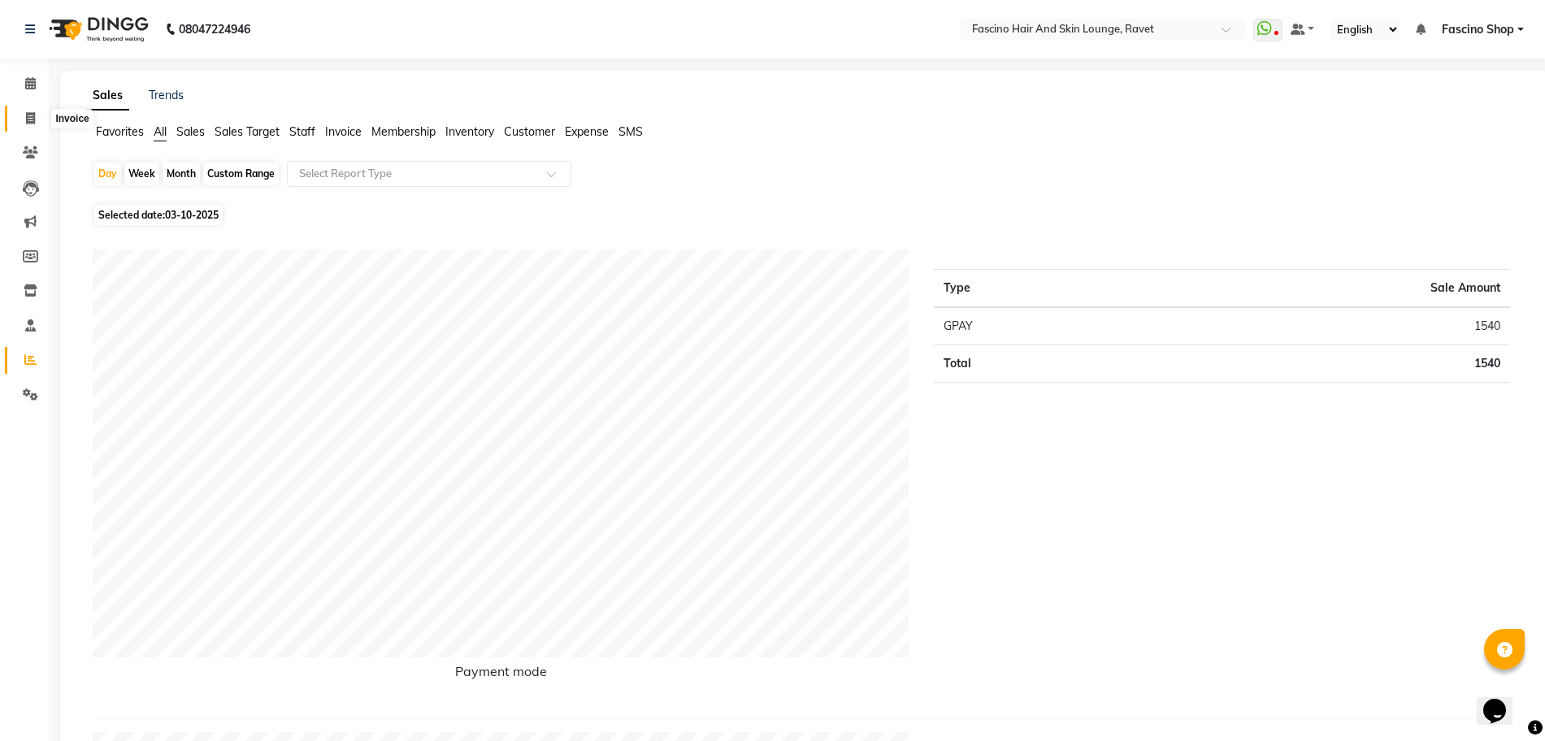
click at [33, 113] on icon at bounding box center [30, 118] width 9 height 12
select select "service"
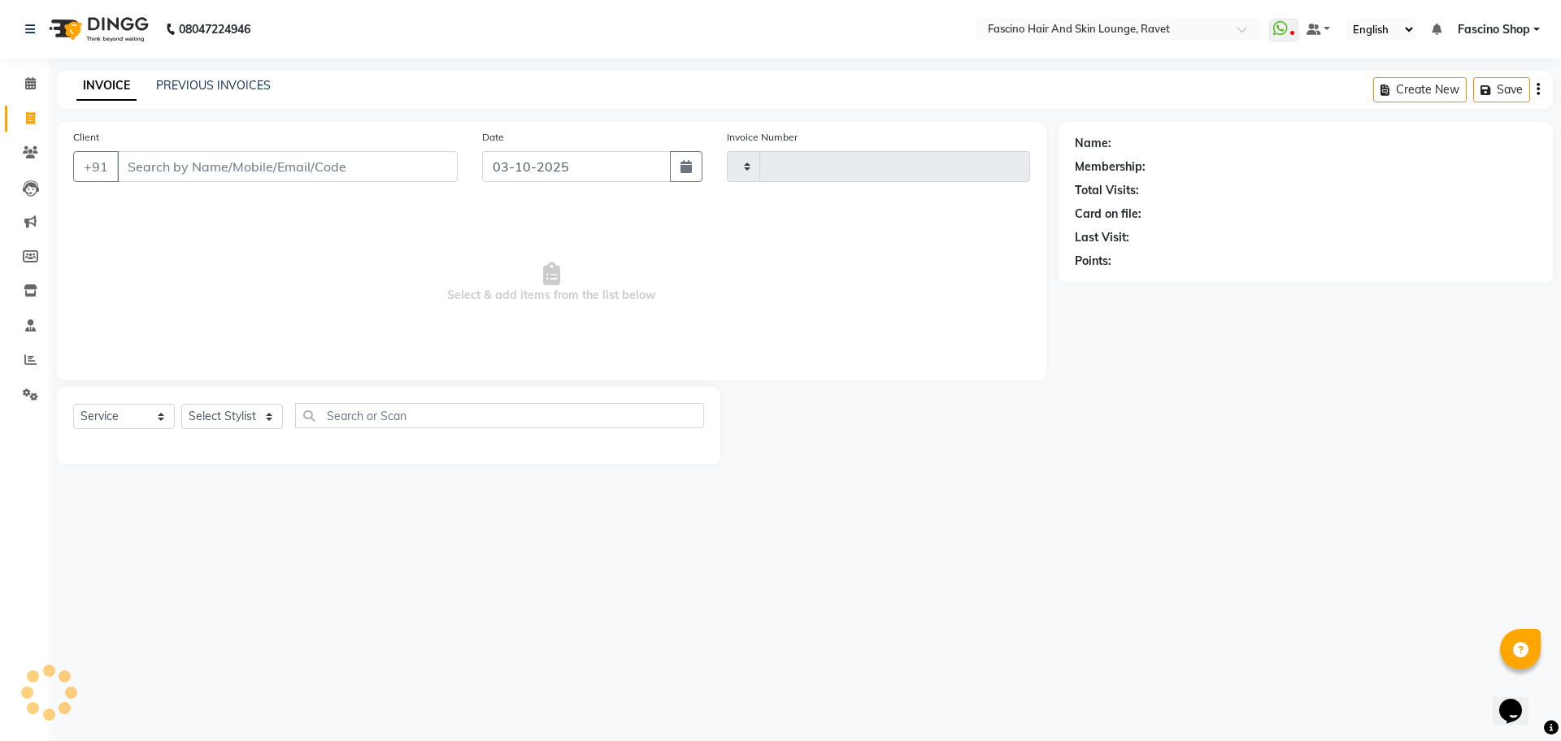
type input "5603"
select select "5190"
click at [215, 85] on link "PREVIOUS INVOICES" at bounding box center [213, 85] width 115 height 15
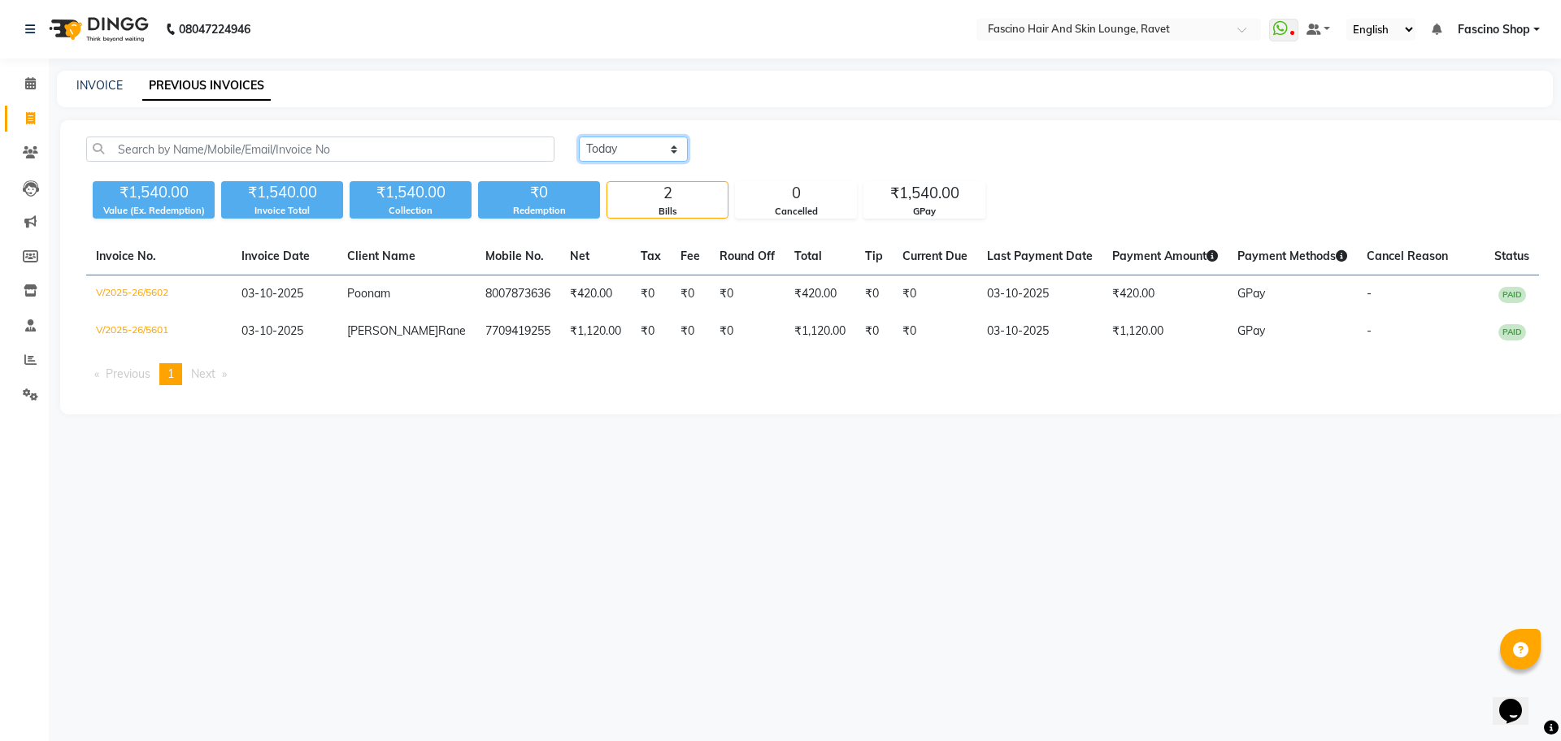
click at [642, 150] on select "Today Yesterday Custom Range" at bounding box center [633, 149] width 109 height 25
select select "yesterday"
click at [579, 137] on select "Today Yesterday Custom Range" at bounding box center [633, 149] width 109 height 25
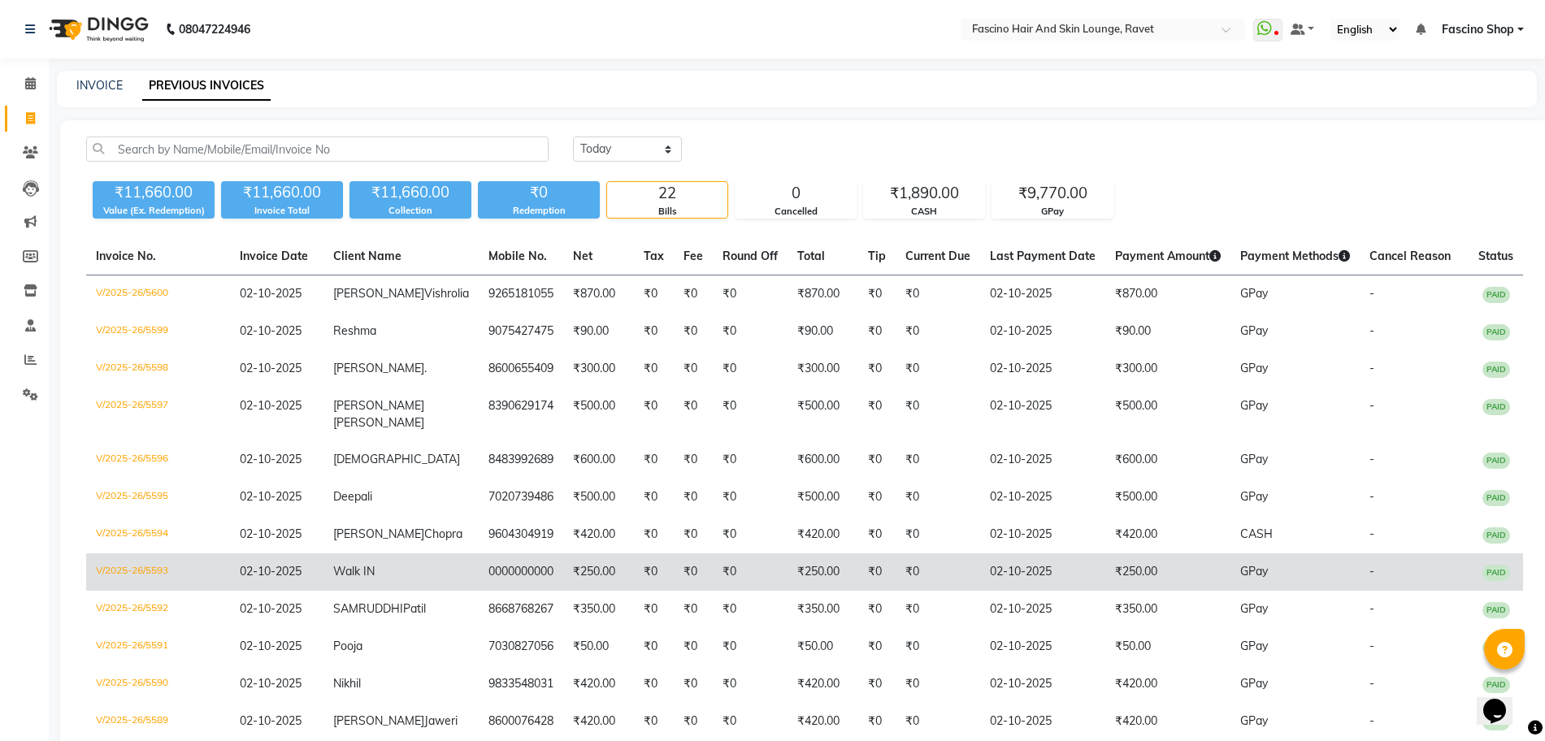
click at [804, 591] on td "₹250.00" at bounding box center [823, 572] width 71 height 37
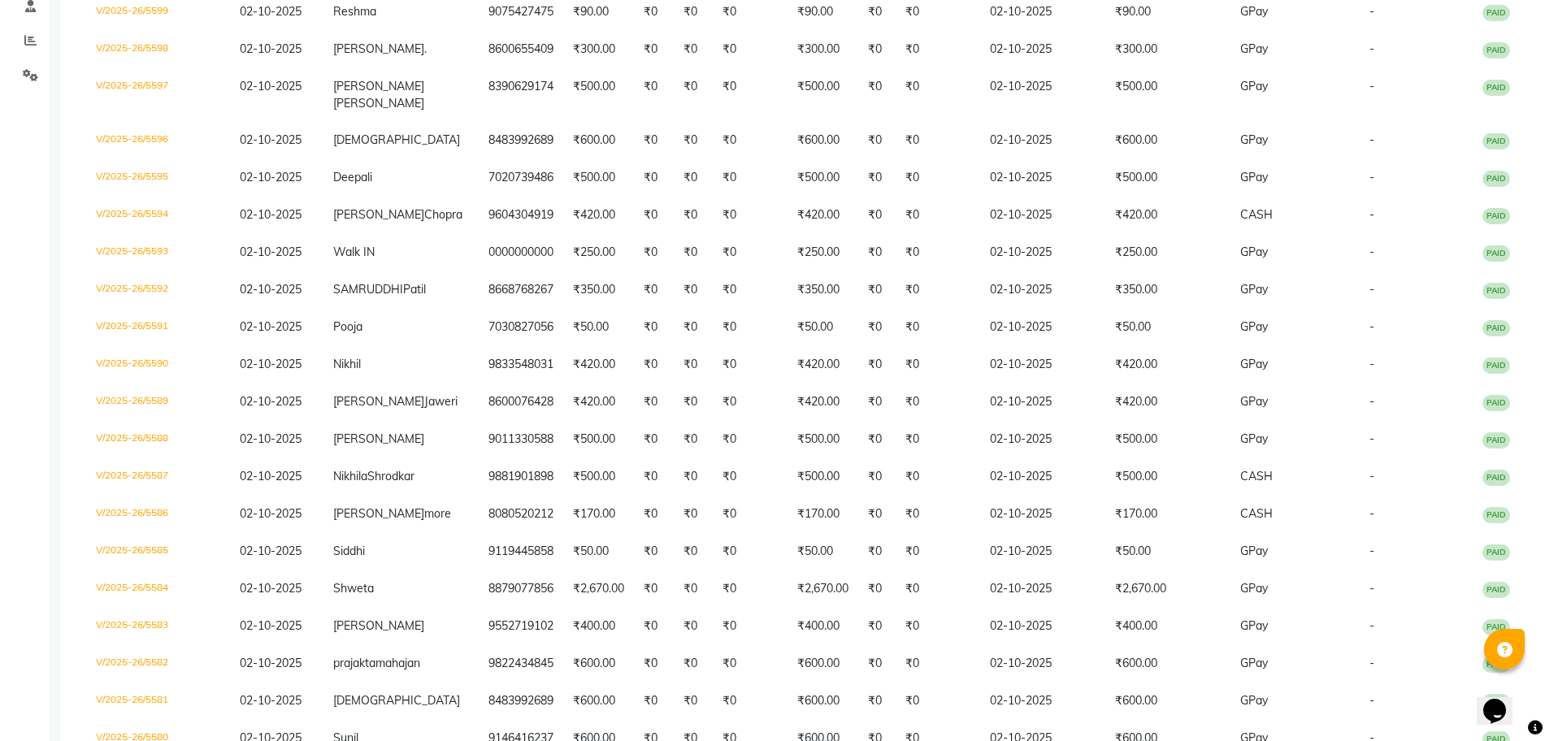
scroll to position [366, 0]
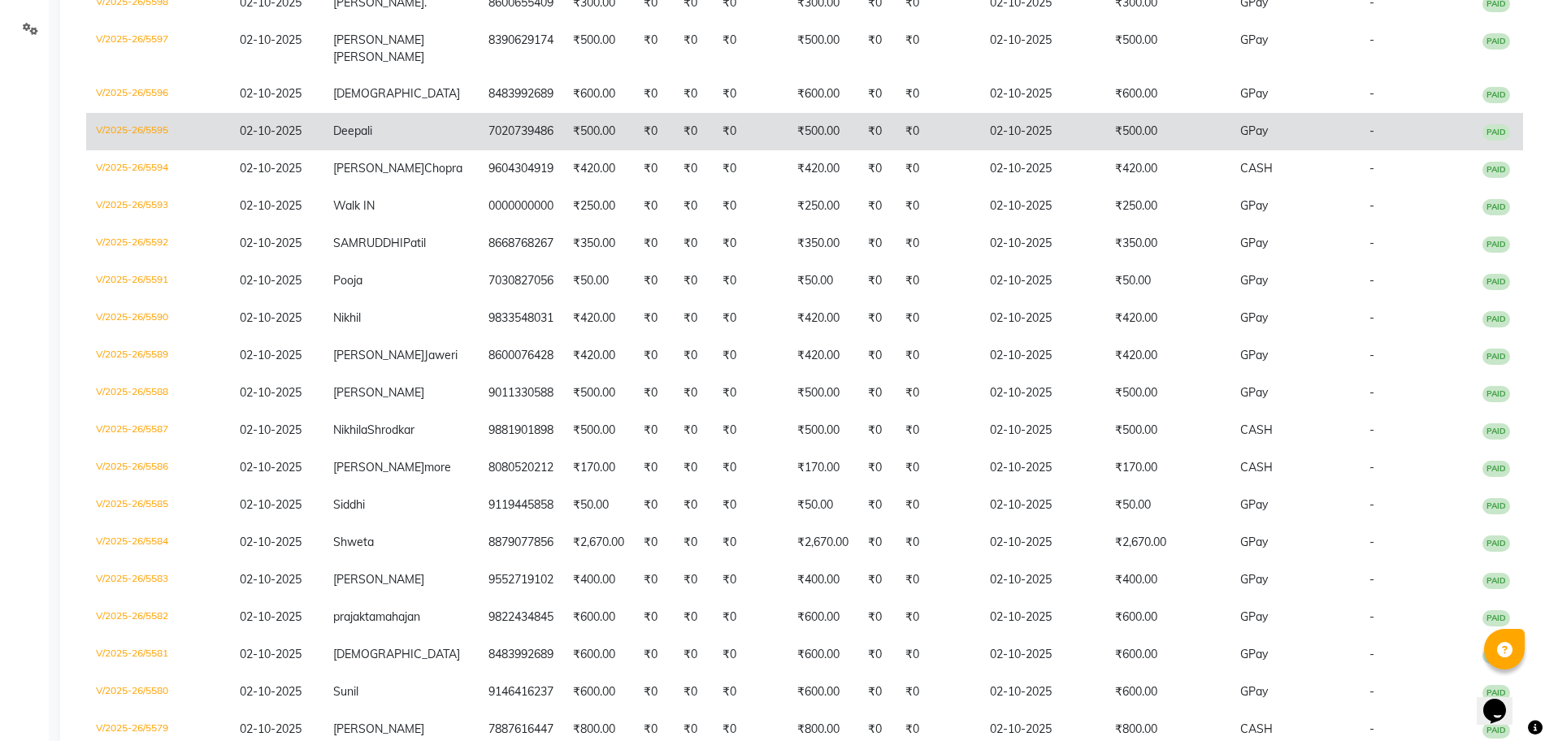
click at [790, 135] on td "₹500.00" at bounding box center [823, 131] width 71 height 37
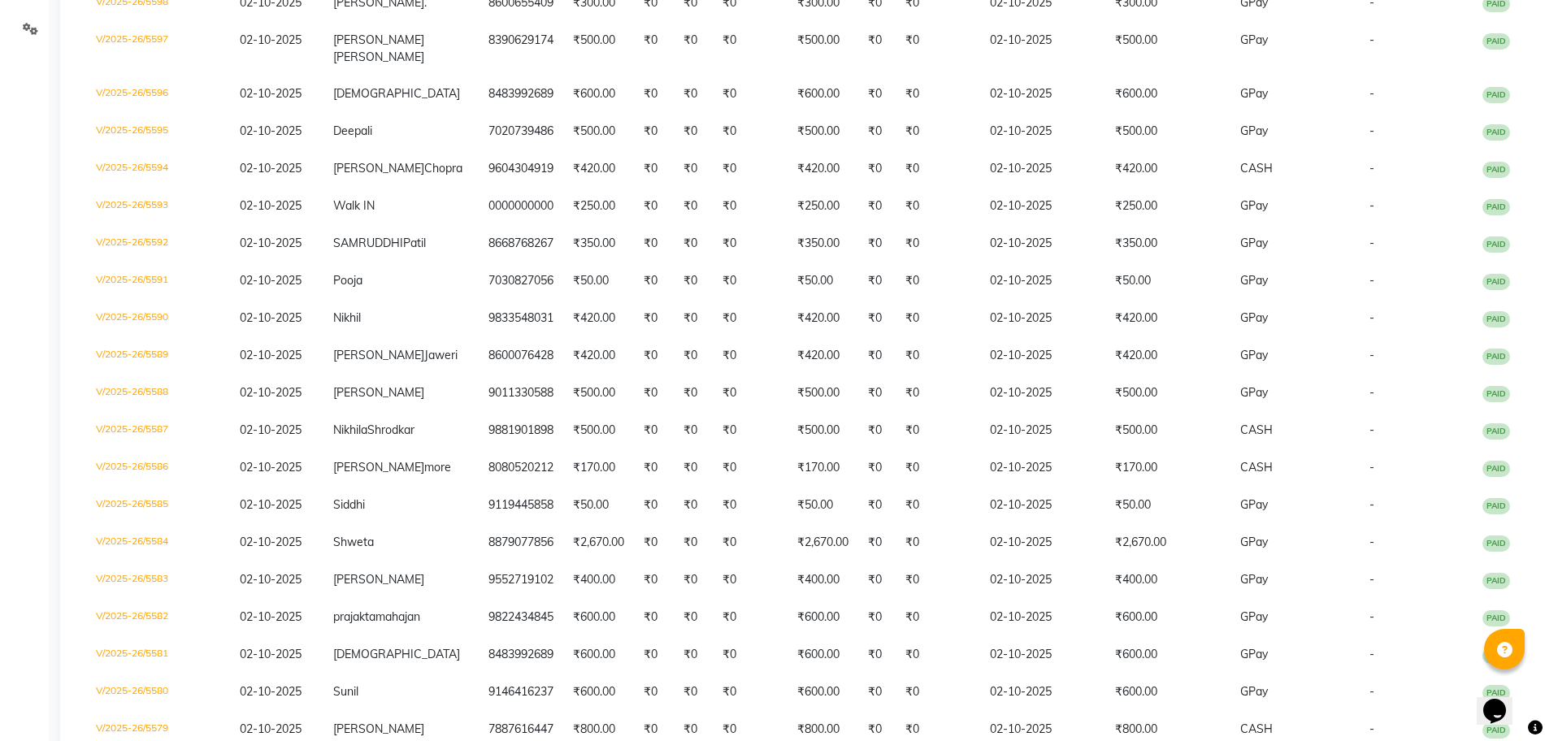
scroll to position [0, 0]
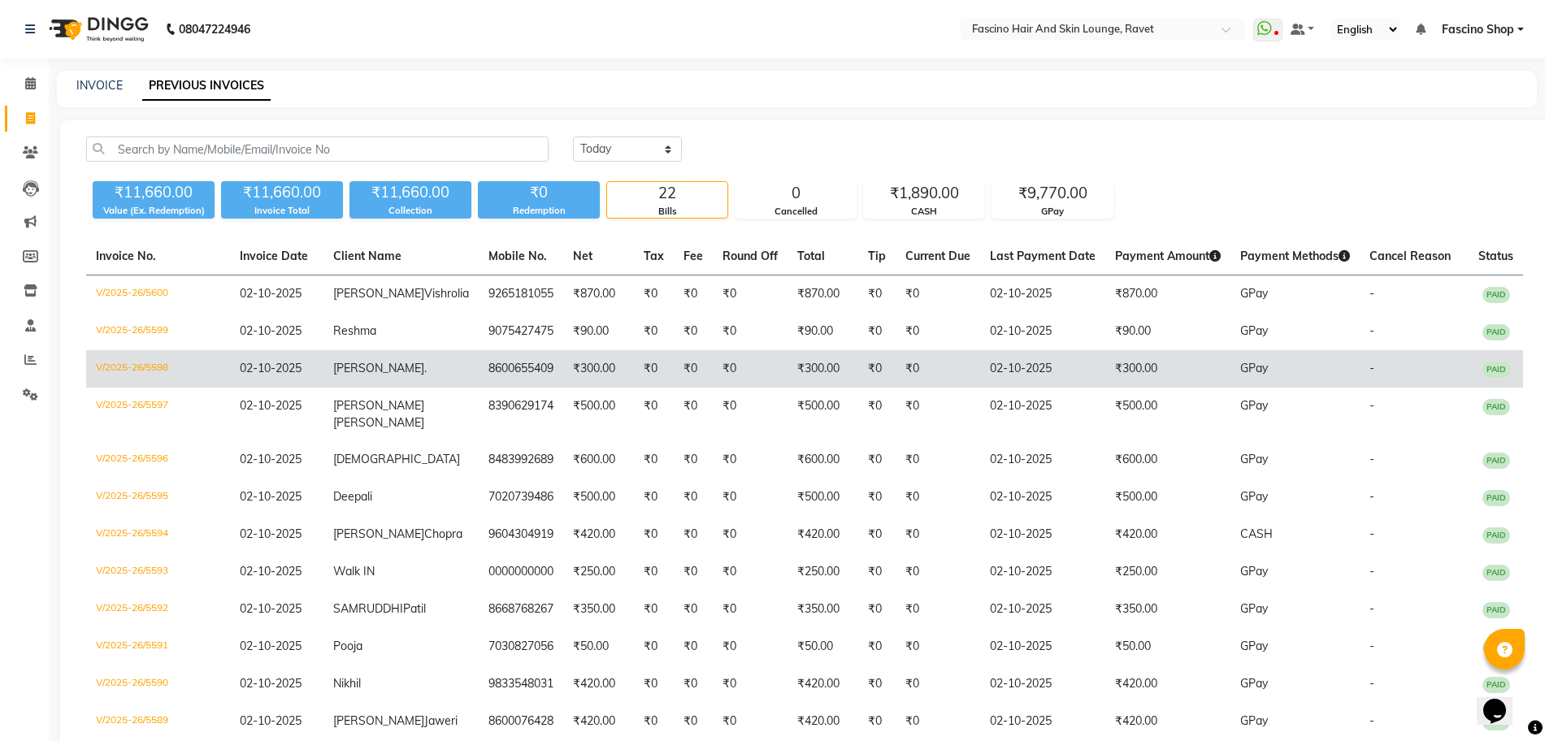
click at [1370, 376] on span "-" at bounding box center [1372, 368] width 5 height 15
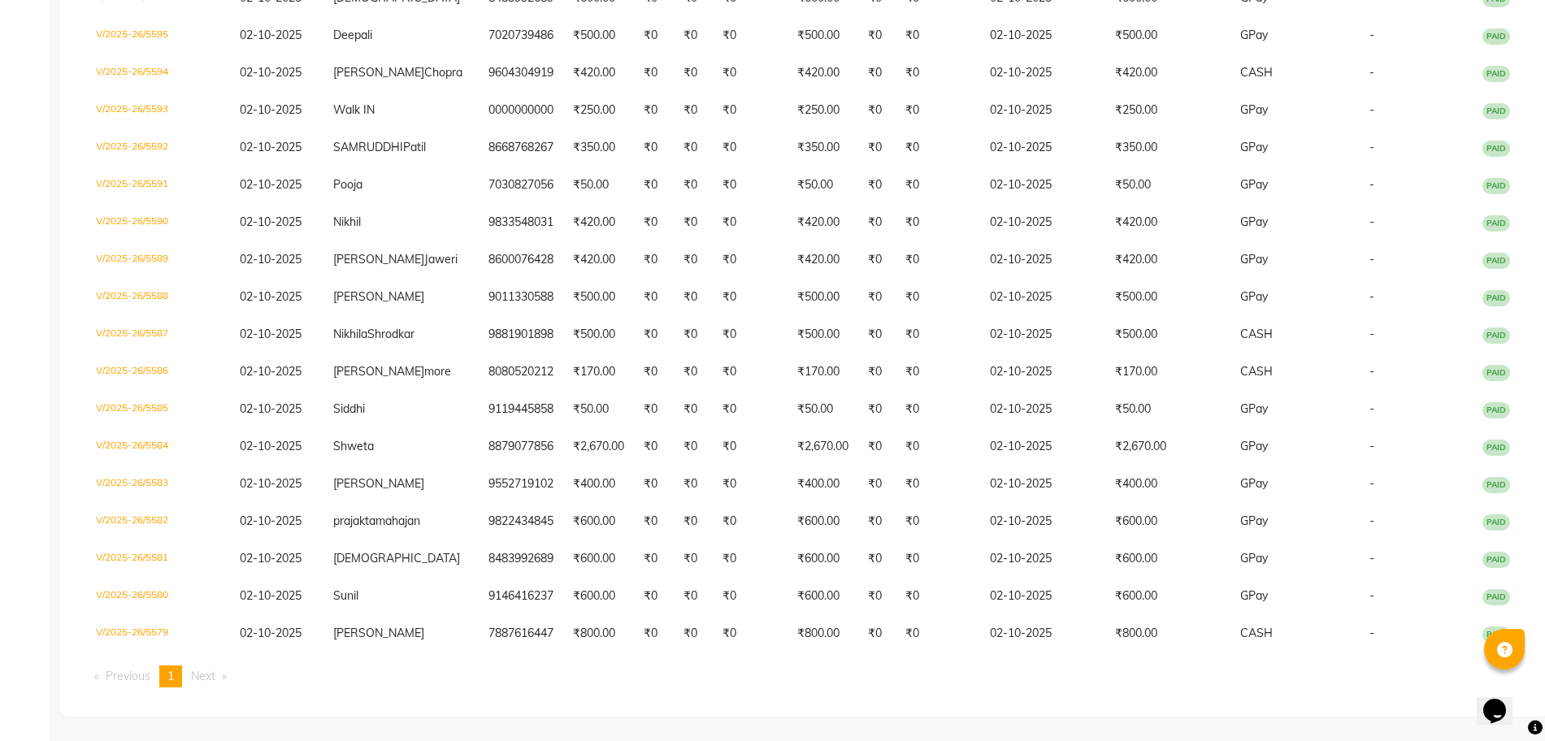
scroll to position [559, 0]
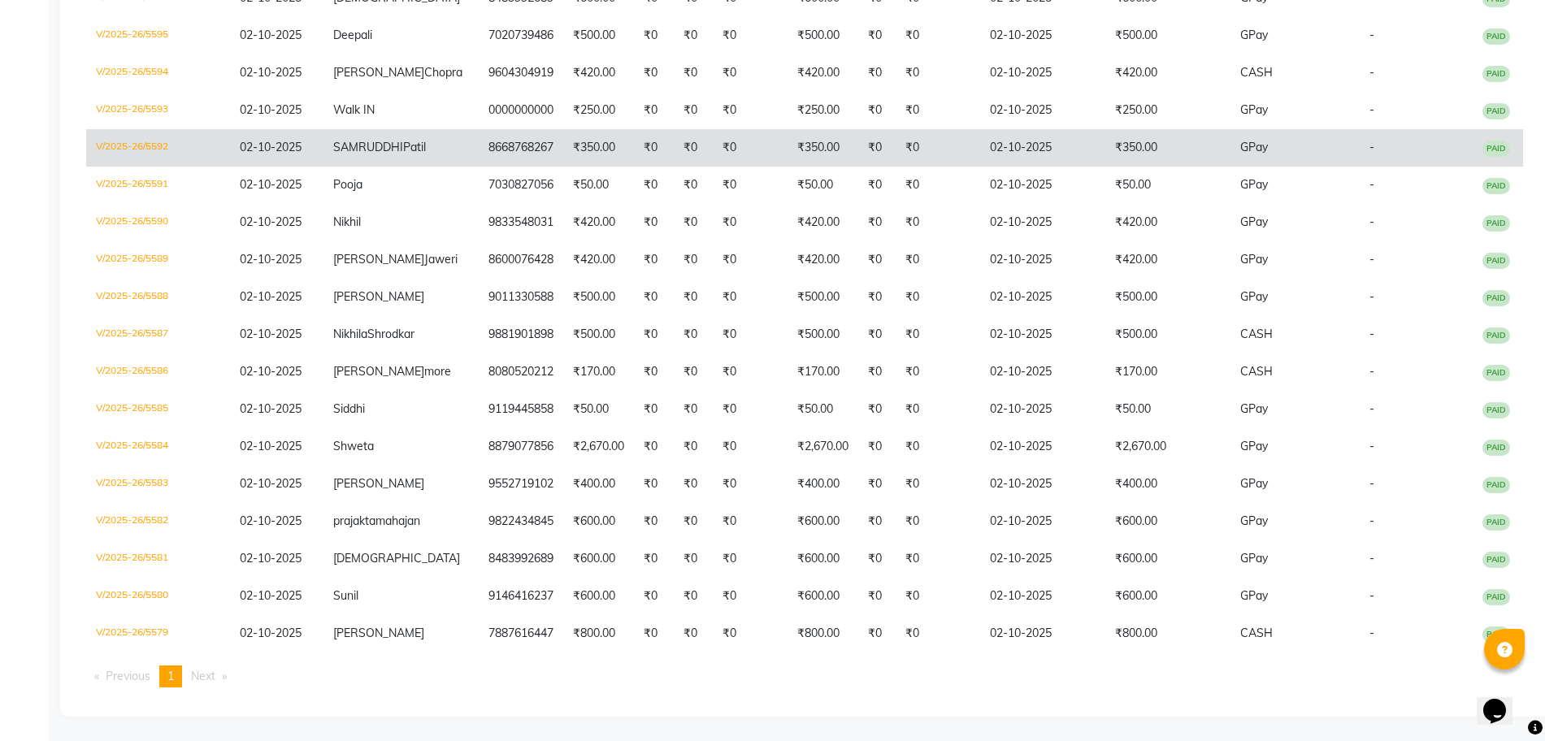
click at [674, 129] on td "₹0" at bounding box center [693, 147] width 39 height 37
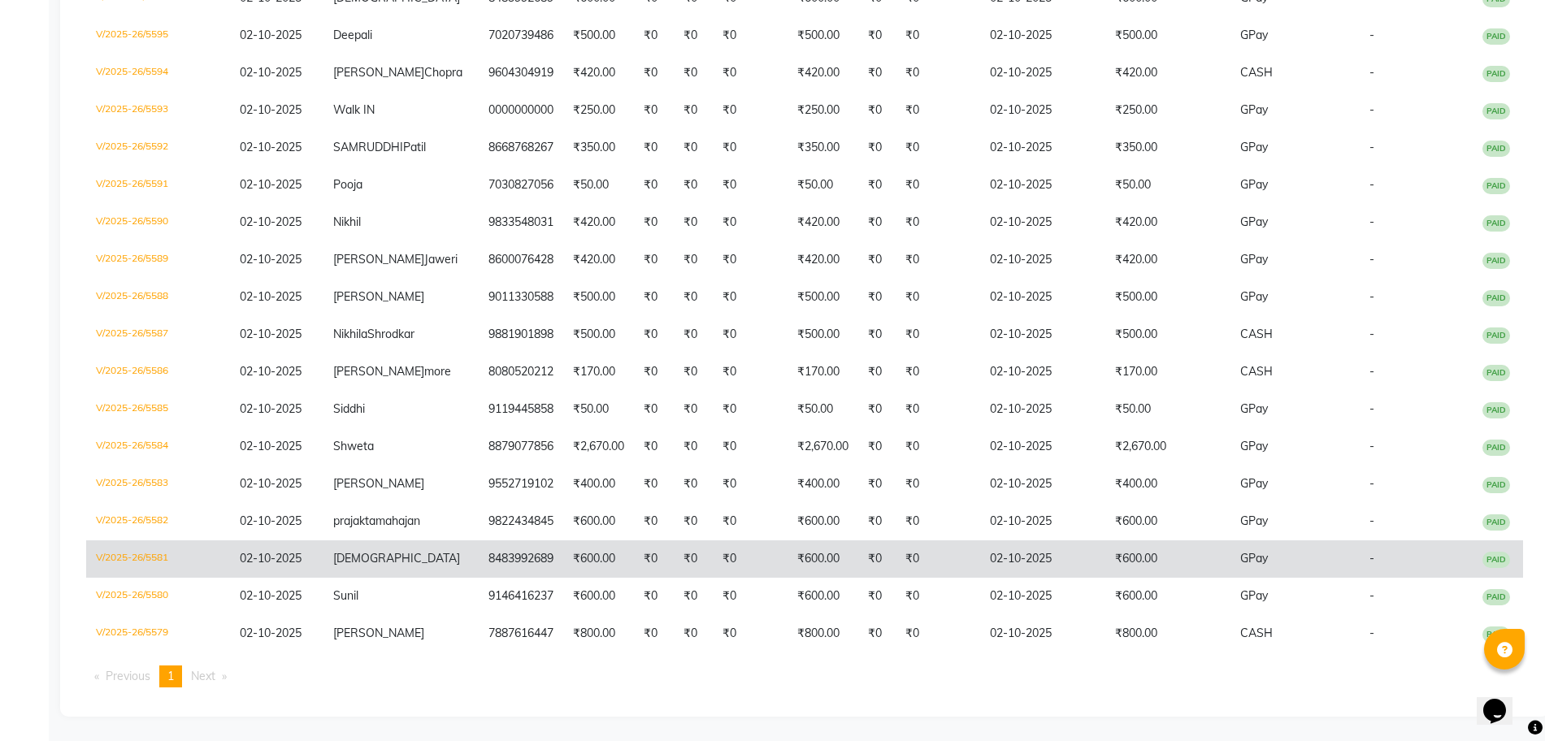
click at [1290, 568] on td "GPay" at bounding box center [1295, 559] width 129 height 37
click at [896, 551] on td "₹0" at bounding box center [938, 559] width 85 height 37
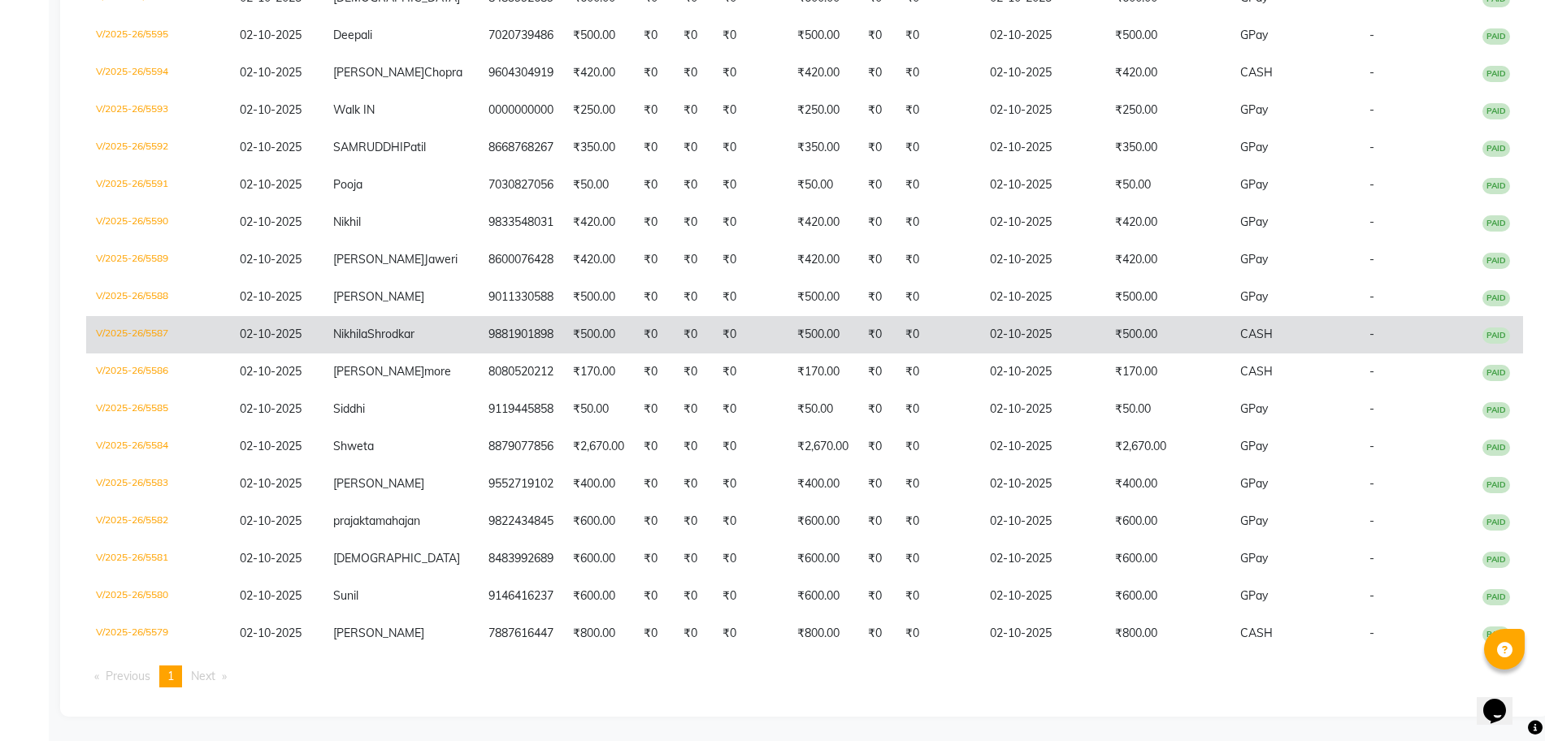
click at [507, 316] on td "9881901898" at bounding box center [521, 334] width 85 height 37
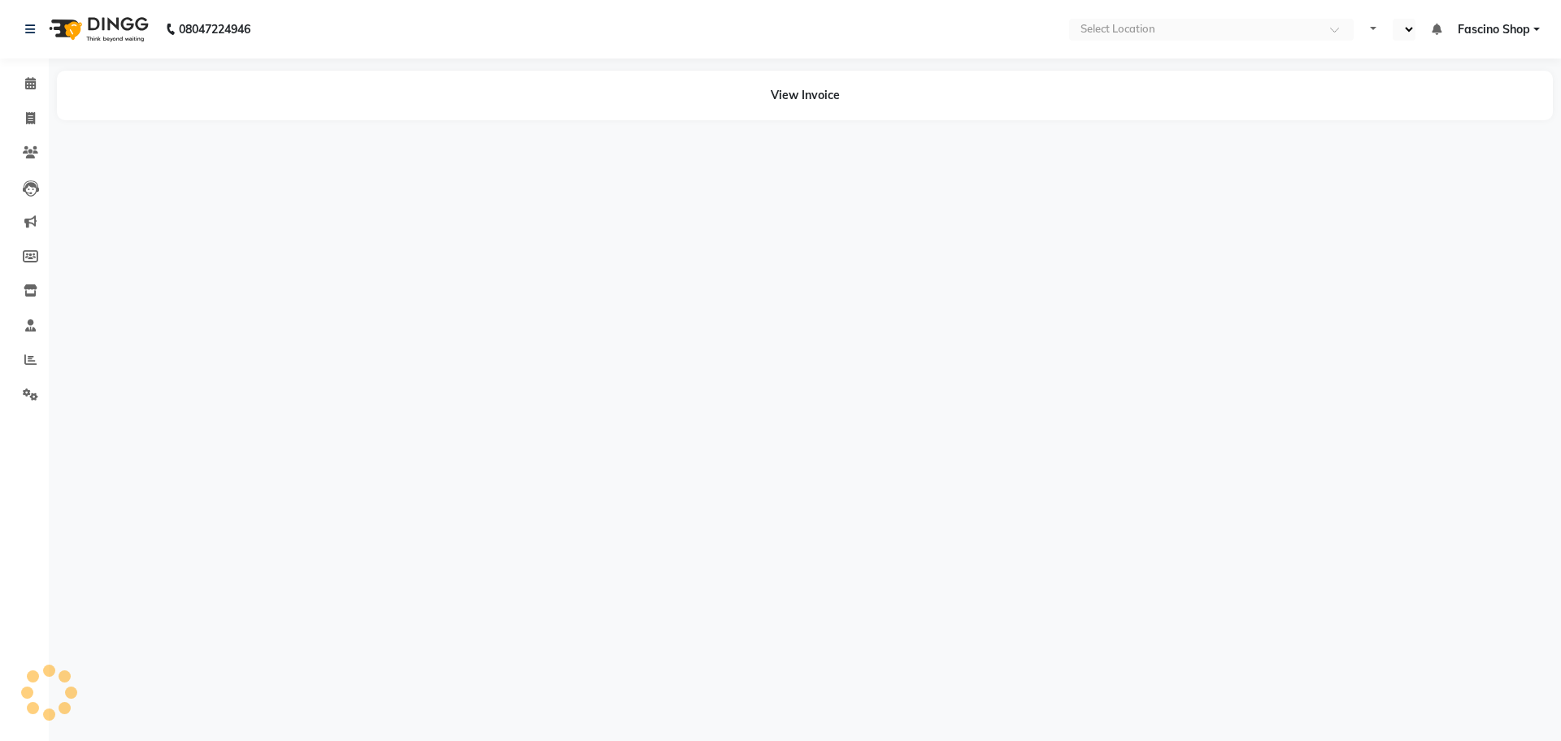
select select "en"
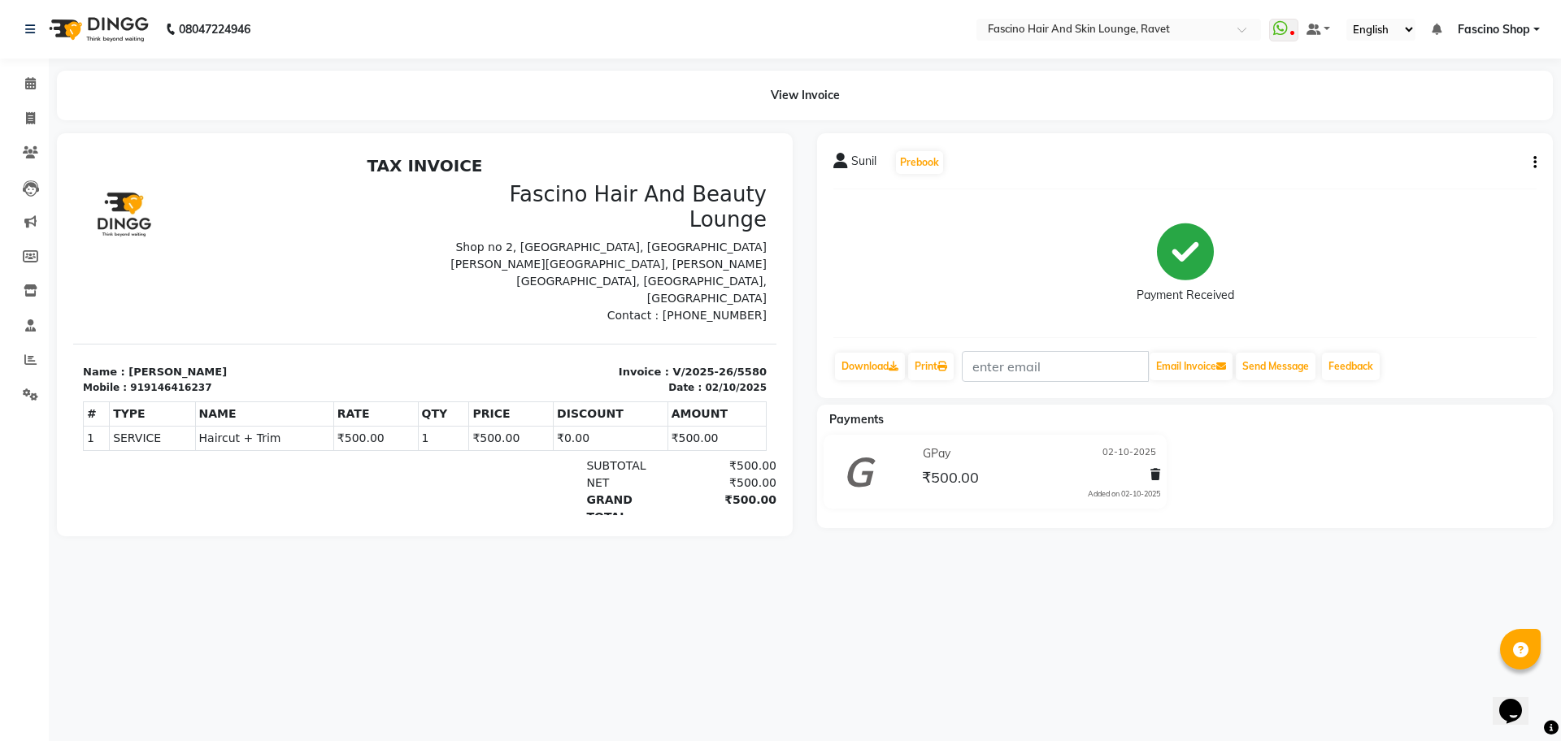
click at [1532, 158] on button "button" at bounding box center [1532, 162] width 10 height 17
click at [1457, 173] on div "Edit Invoice" at bounding box center [1453, 173] width 111 height 20
select select "service"
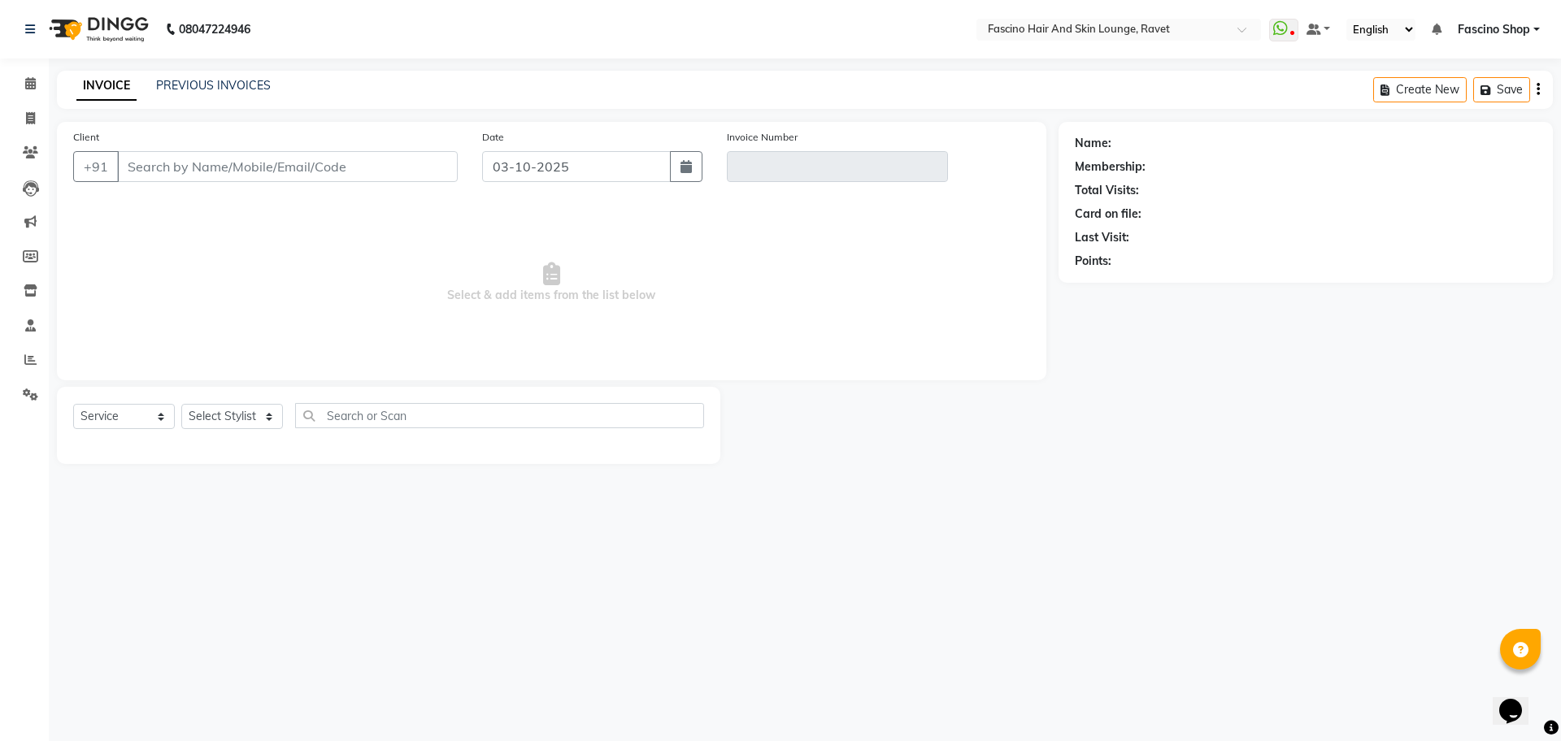
type input "9146416237"
type input "V/2025-26/5580"
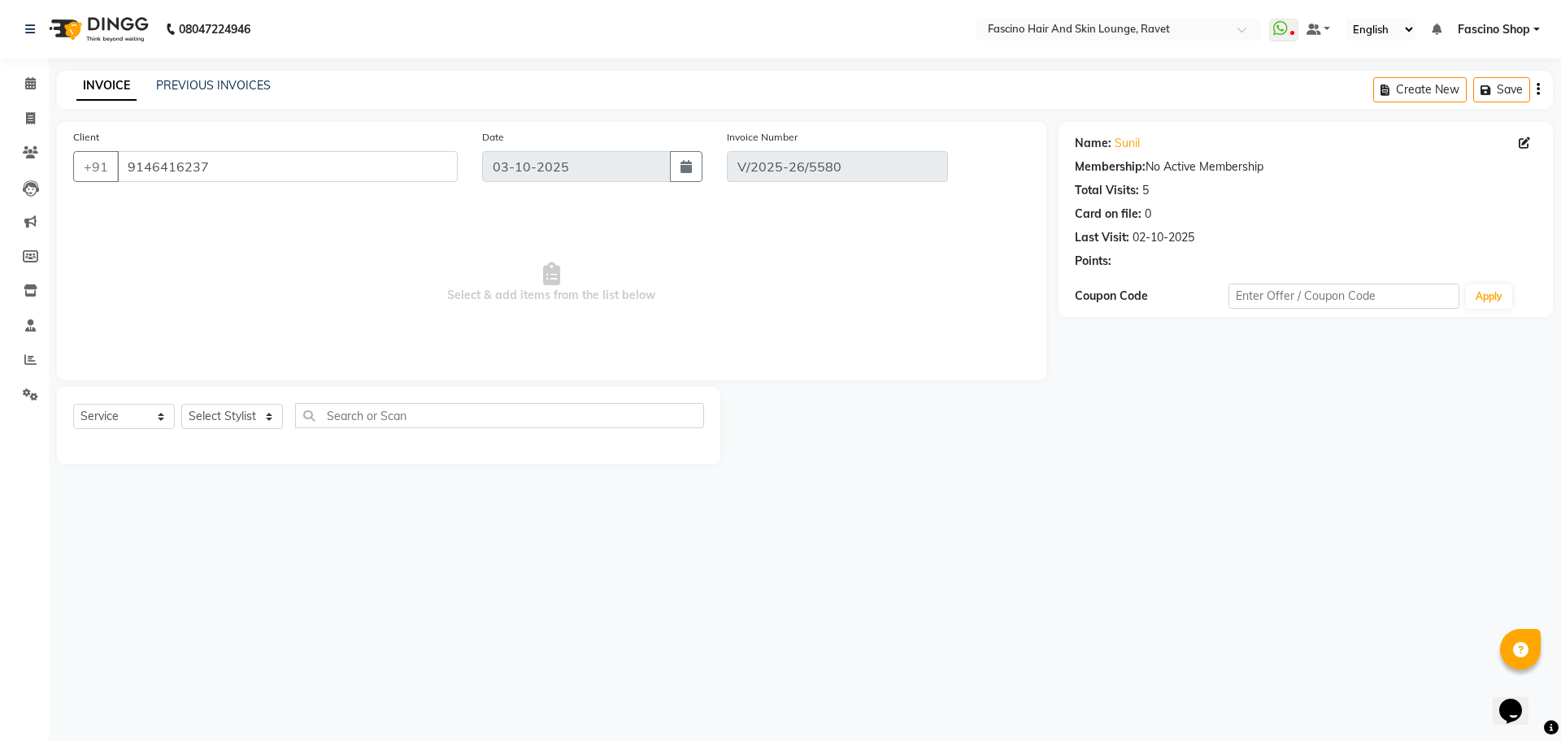
type input "02-10-2025"
select select "select"
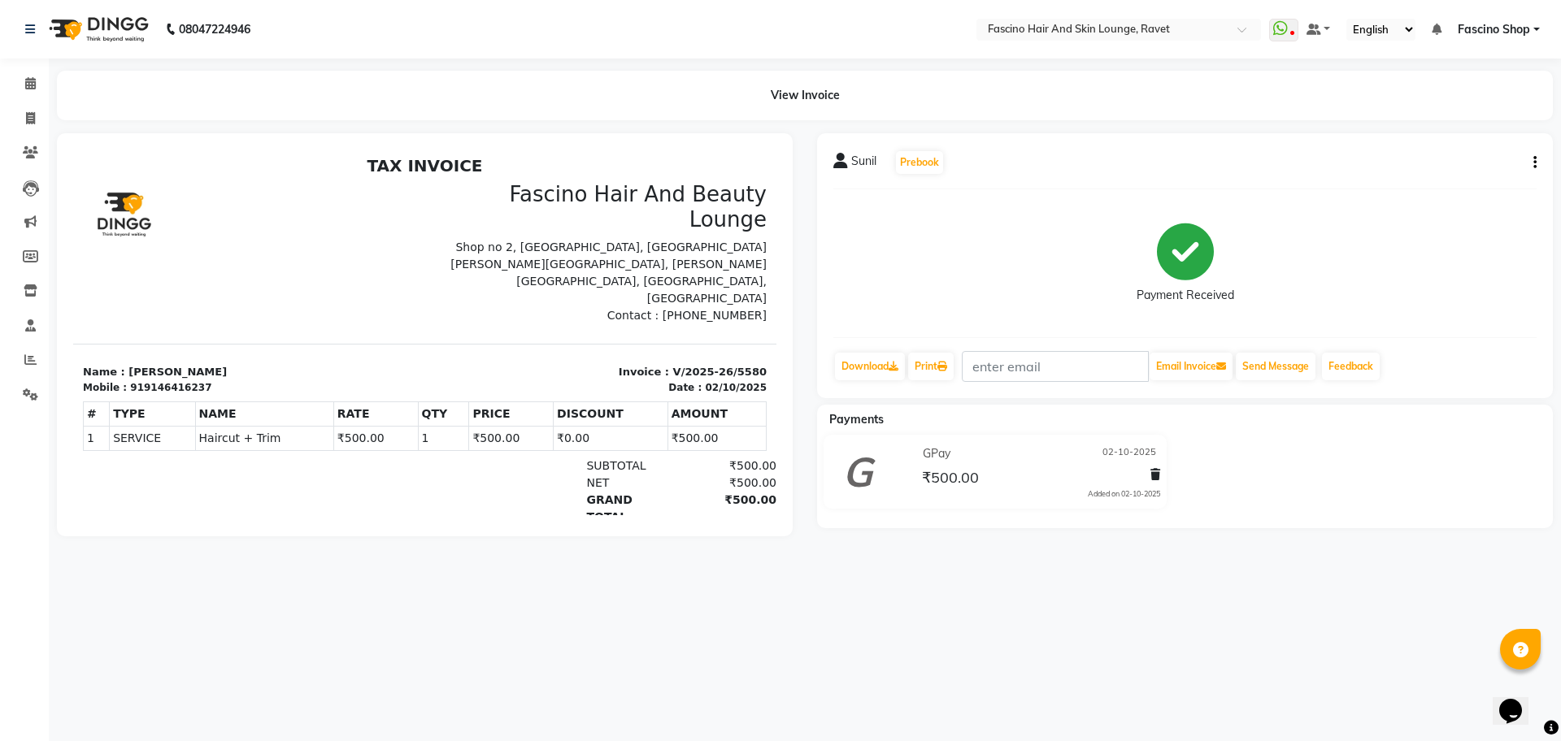
click at [1536, 163] on icon "button" at bounding box center [1534, 163] width 3 height 1
click at [1473, 172] on div "Edit Invoice" at bounding box center [1453, 173] width 111 height 20
select select "service"
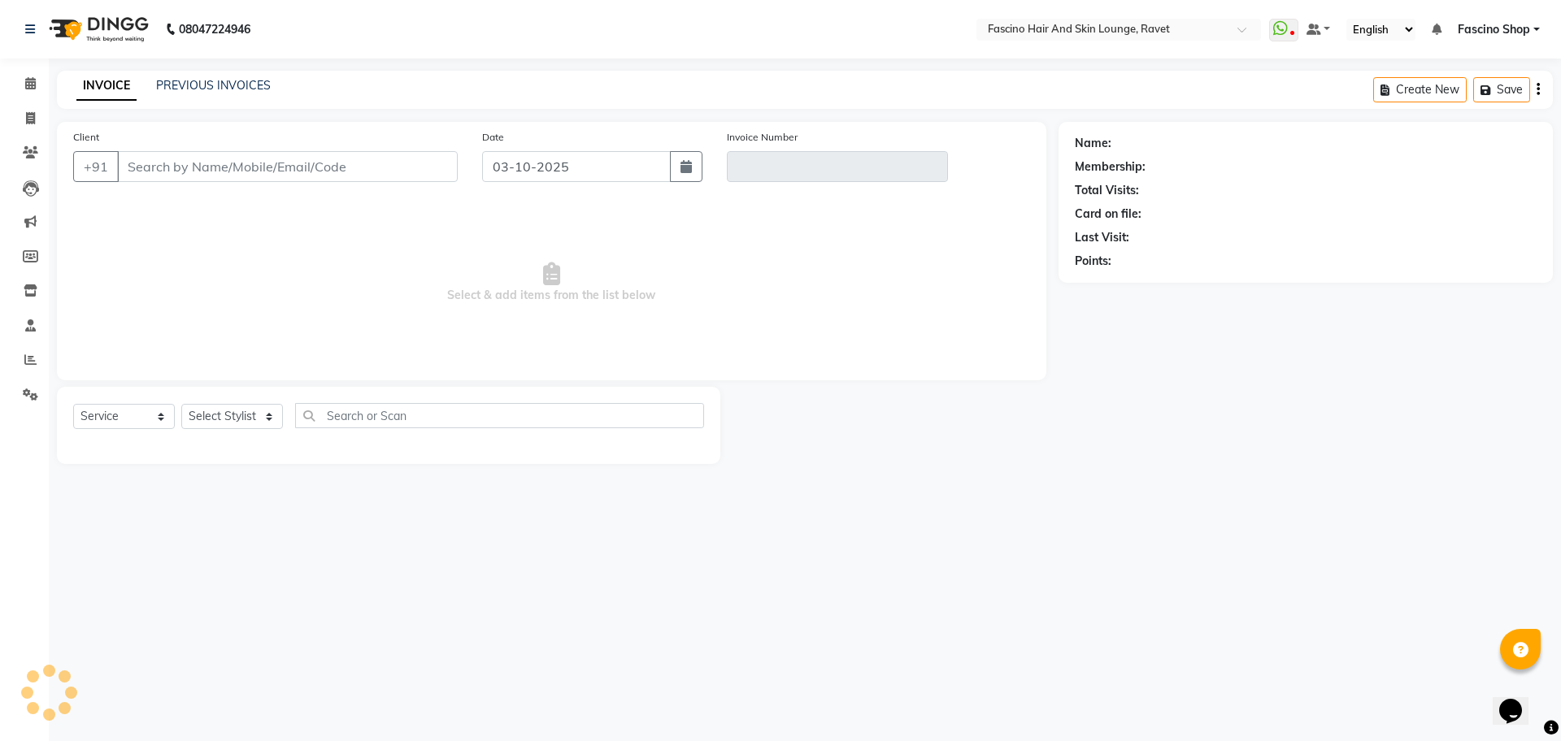
type input "9146416237"
type input "V/2025-26/5580"
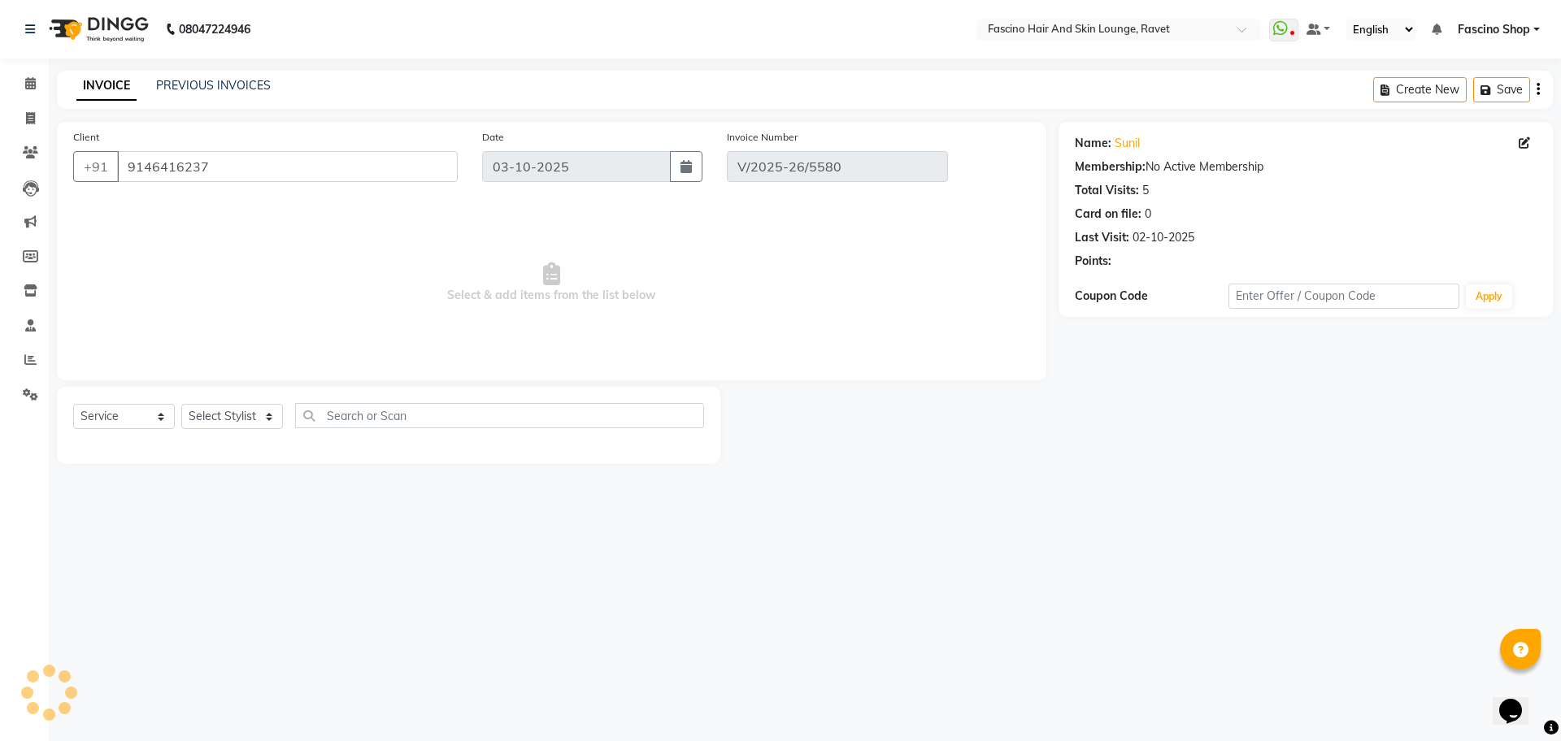
type input "02-10-2025"
select select "select"
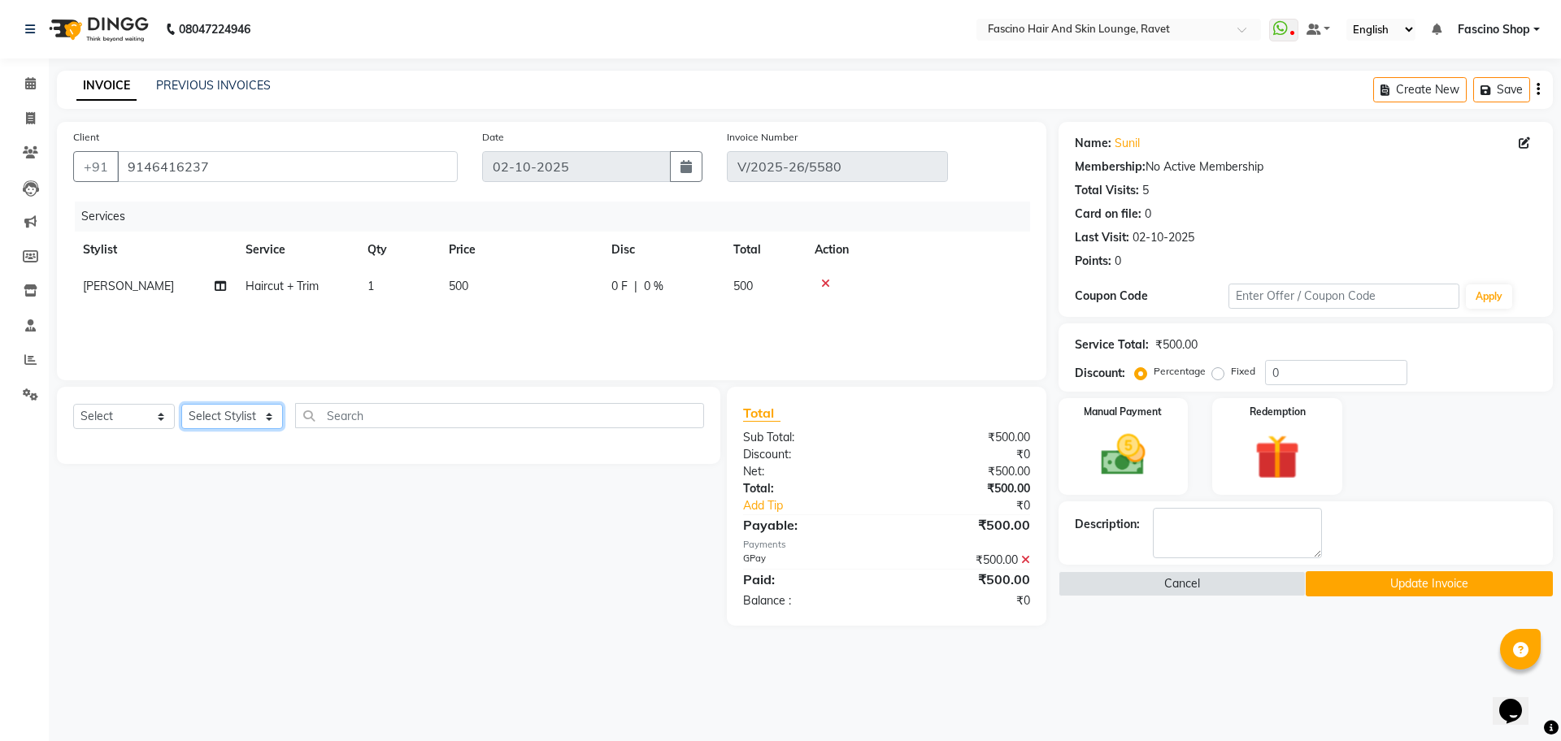
click at [270, 411] on select "Select Stylist Abbas Ali Fascino Shop Gourav Govind kanak ( S R Manager ) Lokes…" at bounding box center [232, 416] width 102 height 25
select select "90275"
click at [181, 404] on select "Select Stylist Abbas Ali Fascino Shop Gourav Govind kanak ( S R Manager ) Lokes…" at bounding box center [232, 416] width 102 height 25
click at [327, 413] on input "text" at bounding box center [499, 415] width 409 height 25
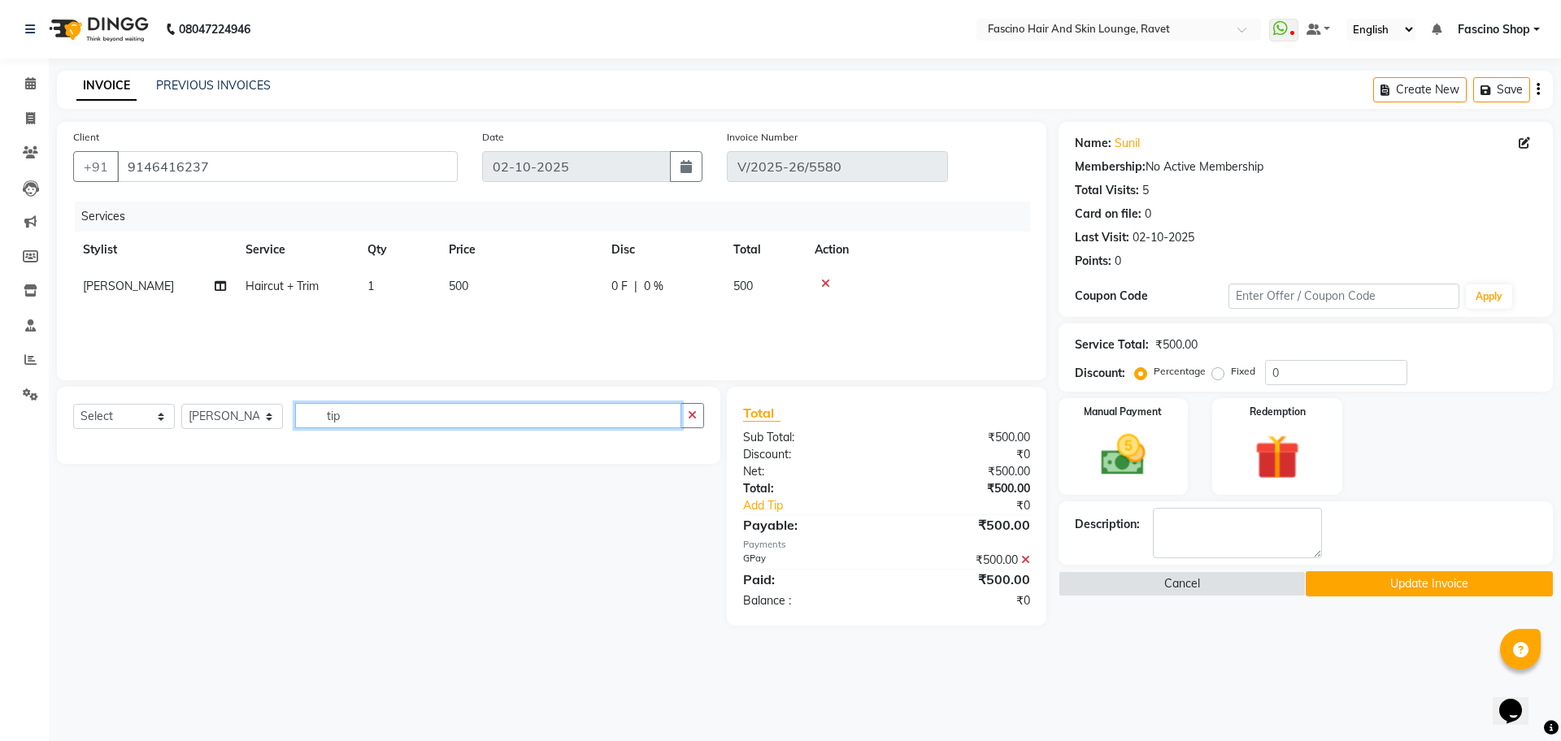
type input "tip"
click at [154, 418] on select "Select Service Product Membership Package Voucher Prepaid Gift Card" at bounding box center [124, 416] width 102 height 25
select select "service"
click at [73, 404] on select "Select Service Product Membership Package Voucher Prepaid Gift Card" at bounding box center [124, 416] width 102 height 25
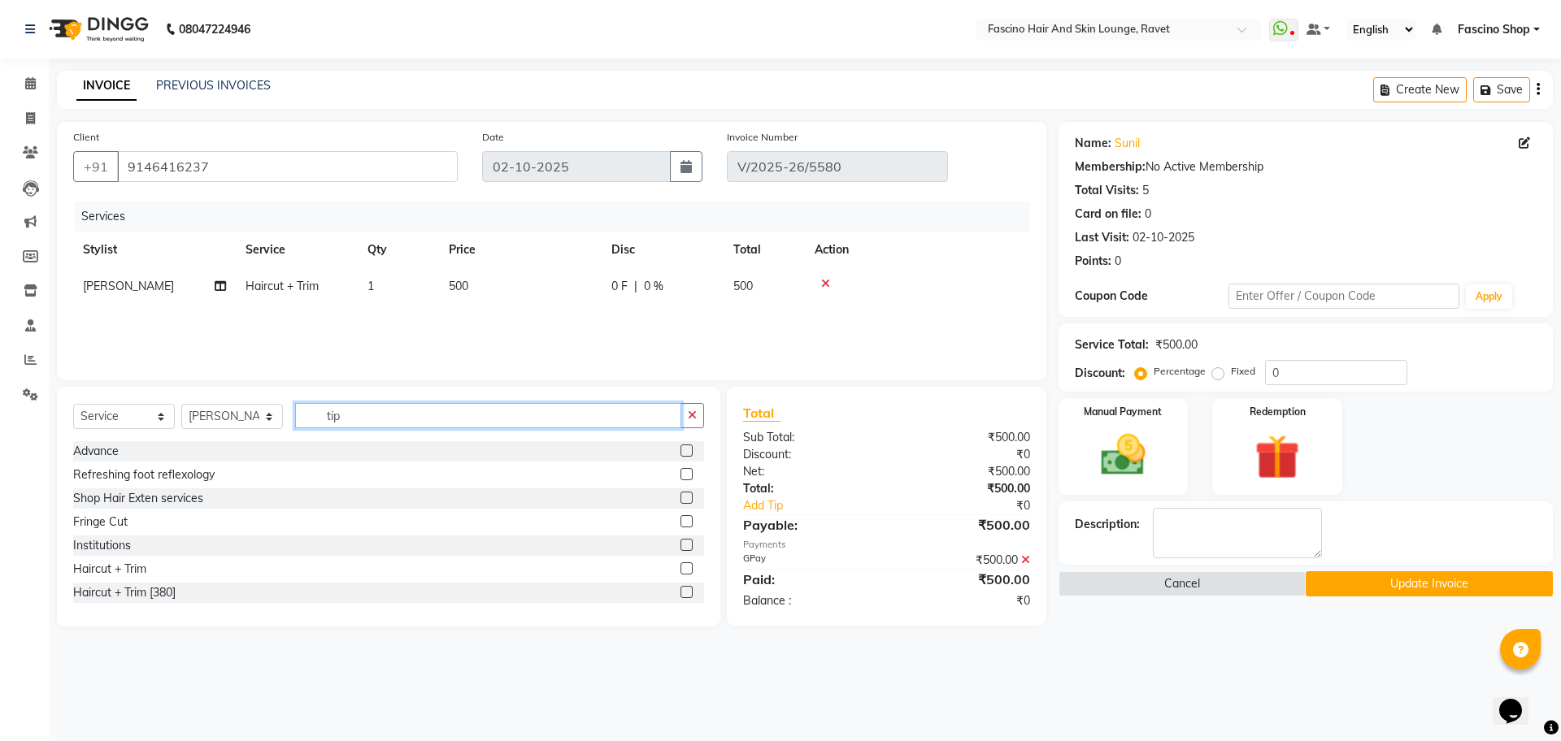
click at [622, 424] on input "tip" at bounding box center [488, 415] width 386 height 25
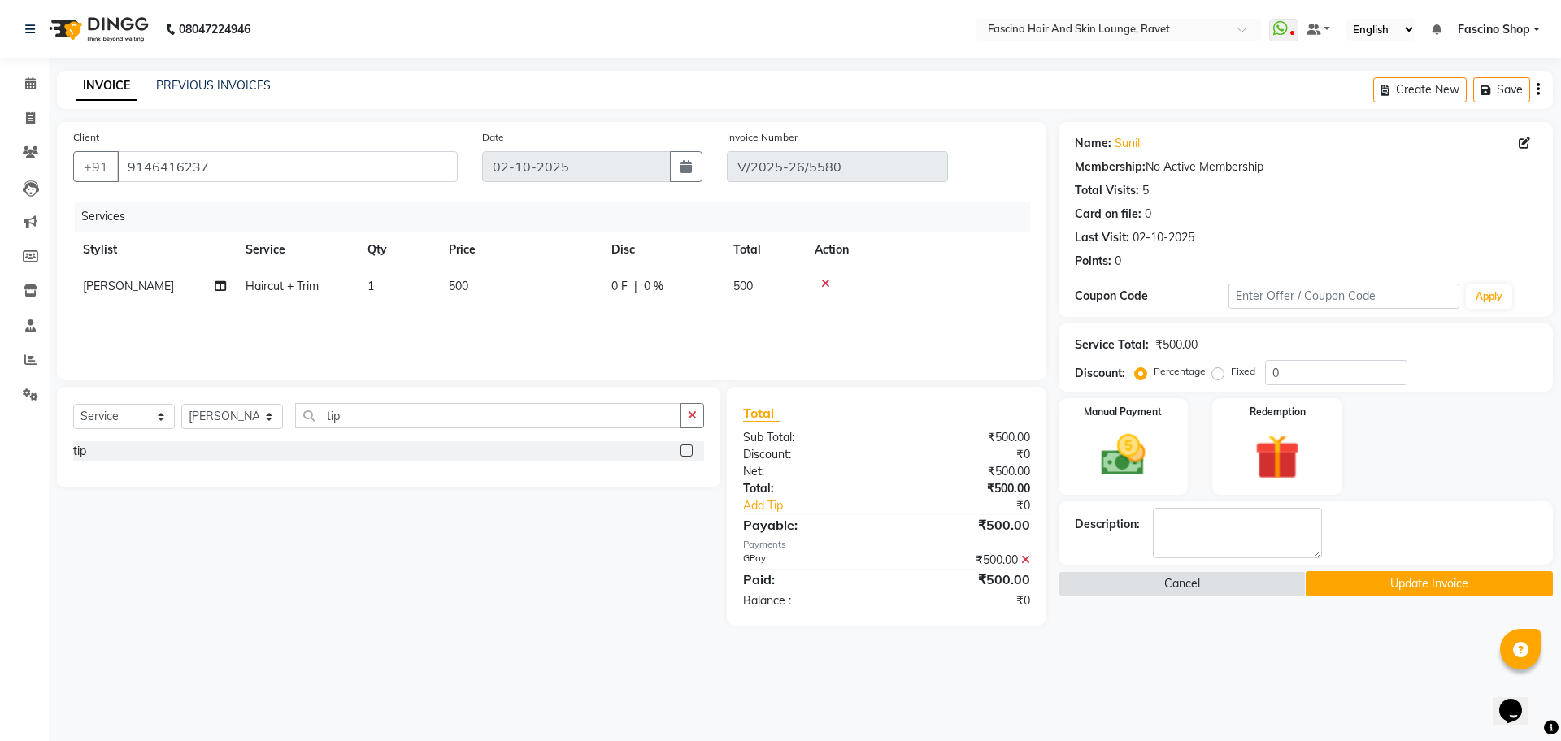
click at [688, 445] on label at bounding box center [686, 451] width 12 height 12
click at [688, 446] on input "checkbox" at bounding box center [685, 451] width 11 height 11
checkbox input "false"
click at [456, 324] on td "1" at bounding box center [520, 323] width 163 height 37
select select "90275"
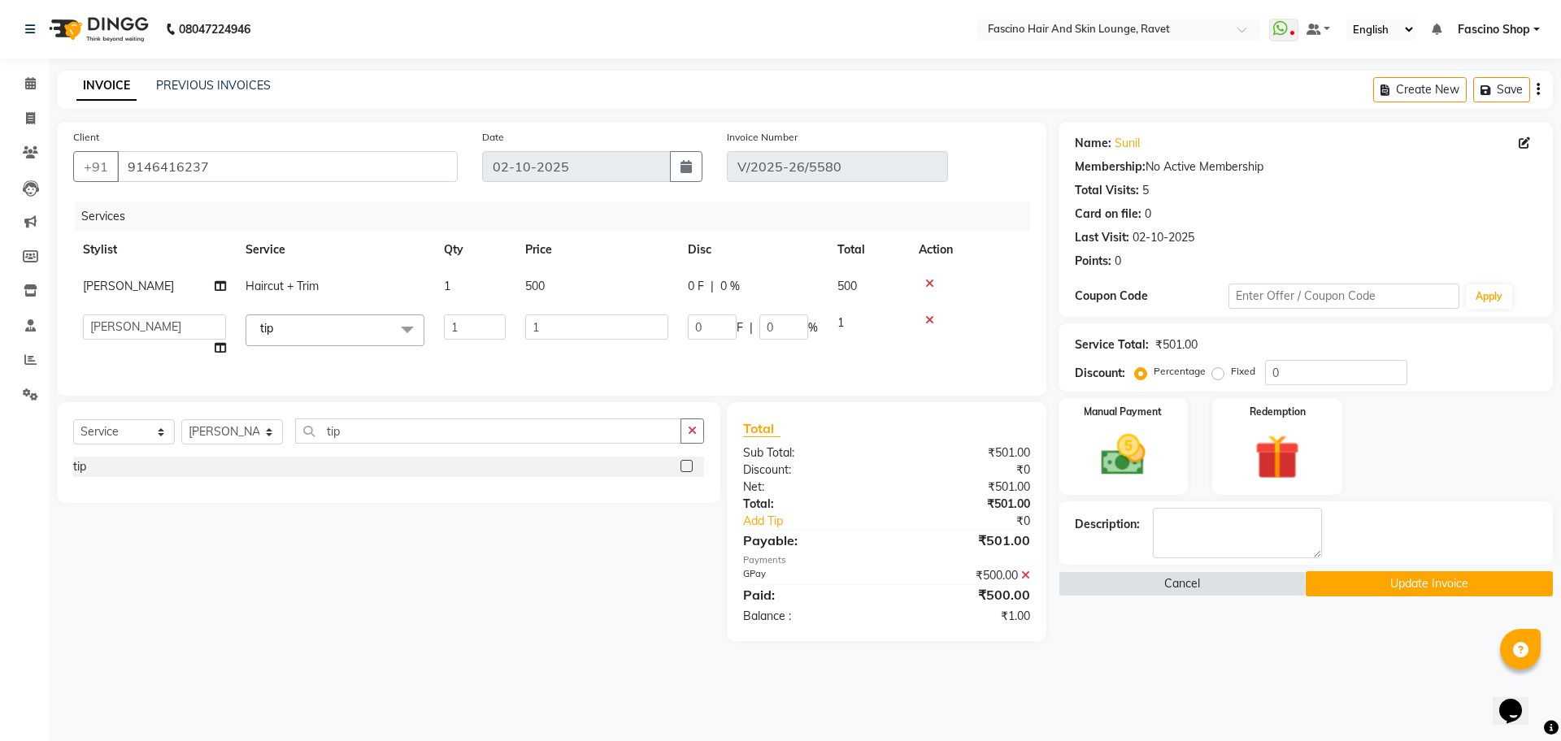
click at [541, 321] on tr "Abbas Ali Fascino Shop Gourav Govind kanak ( S R Manager ) Lokesh Madhav Suryaw…" at bounding box center [551, 336] width 957 height 62
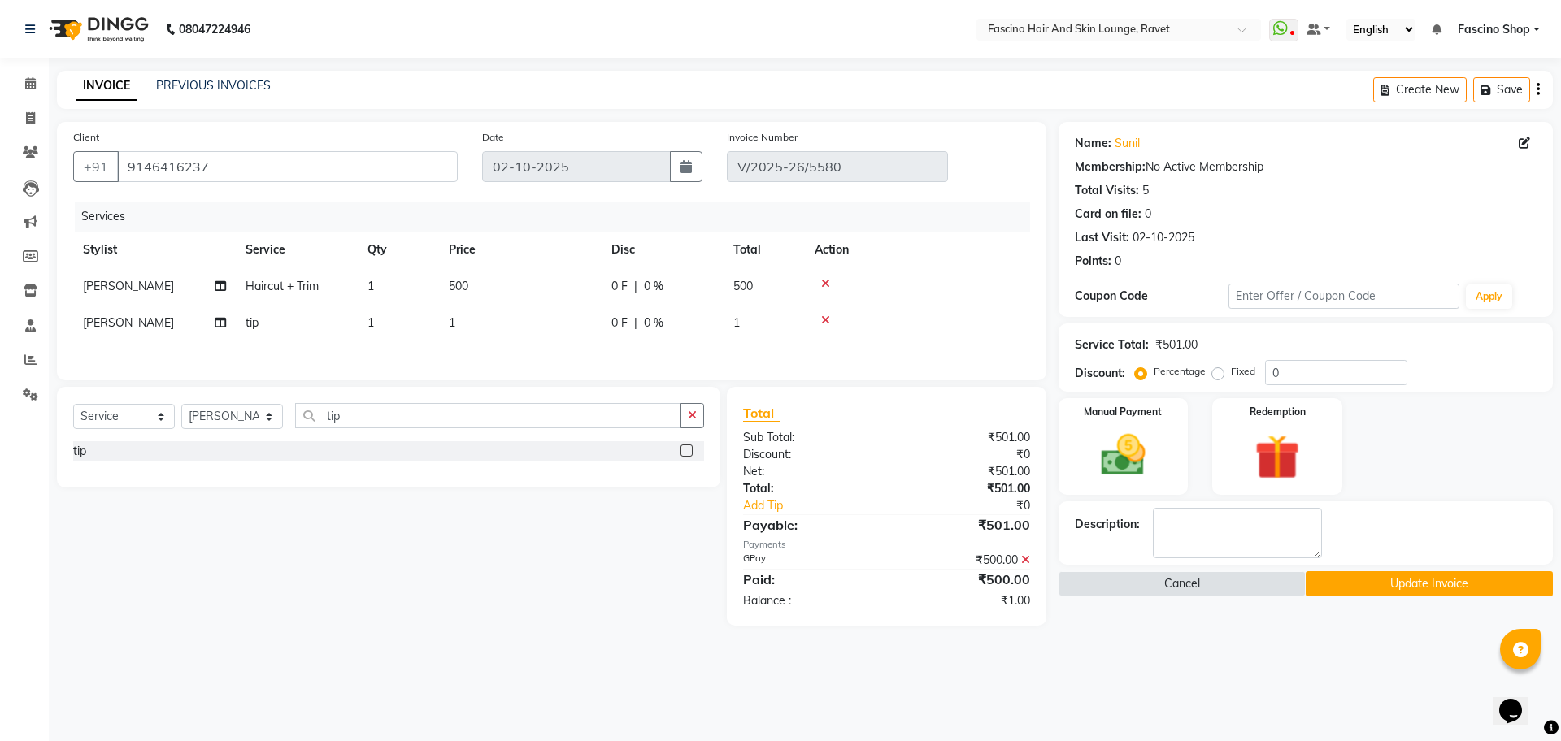
click at [541, 321] on td "1" at bounding box center [520, 323] width 163 height 37
select select "90275"
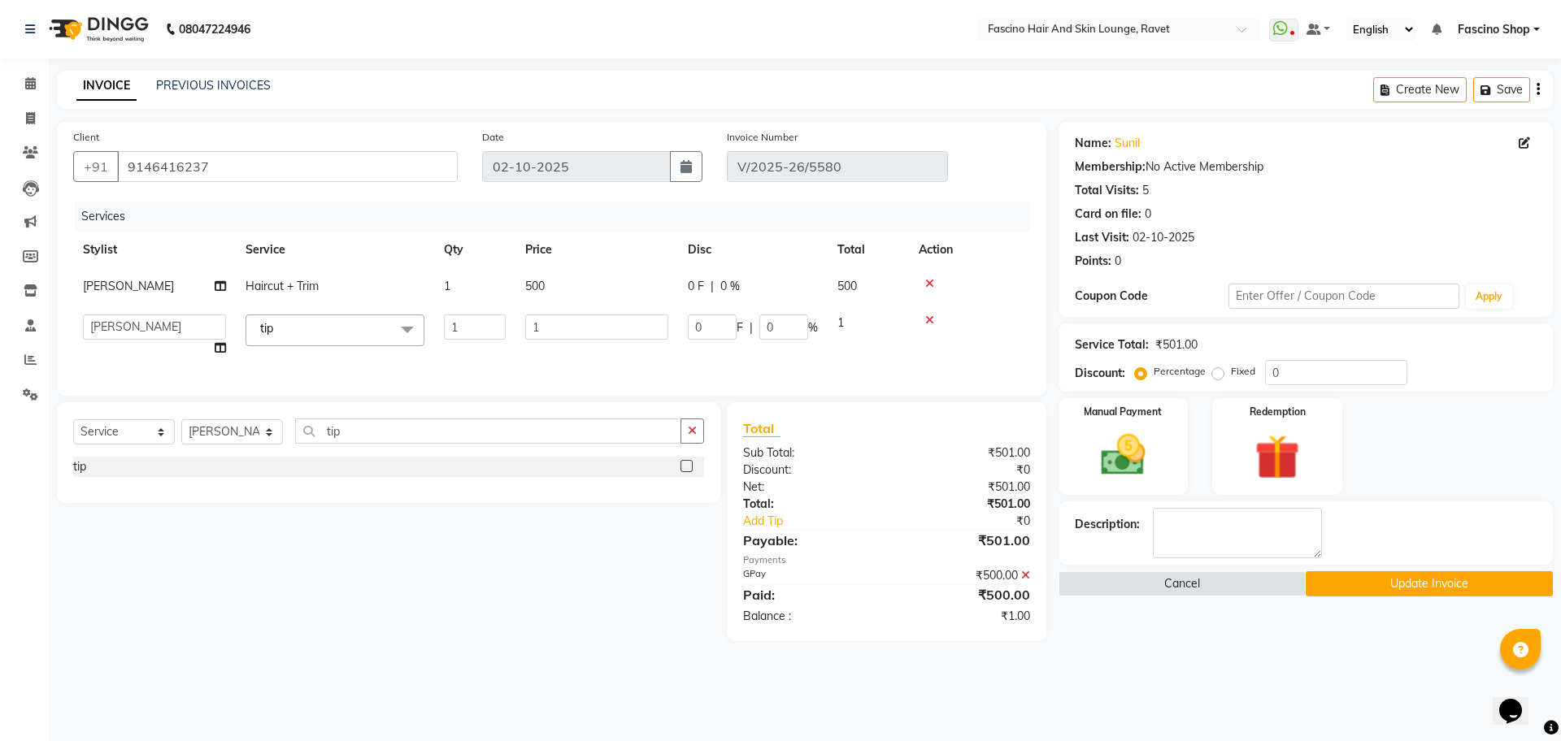
click at [541, 321] on input "1" at bounding box center [596, 327] width 143 height 25
type input "100"
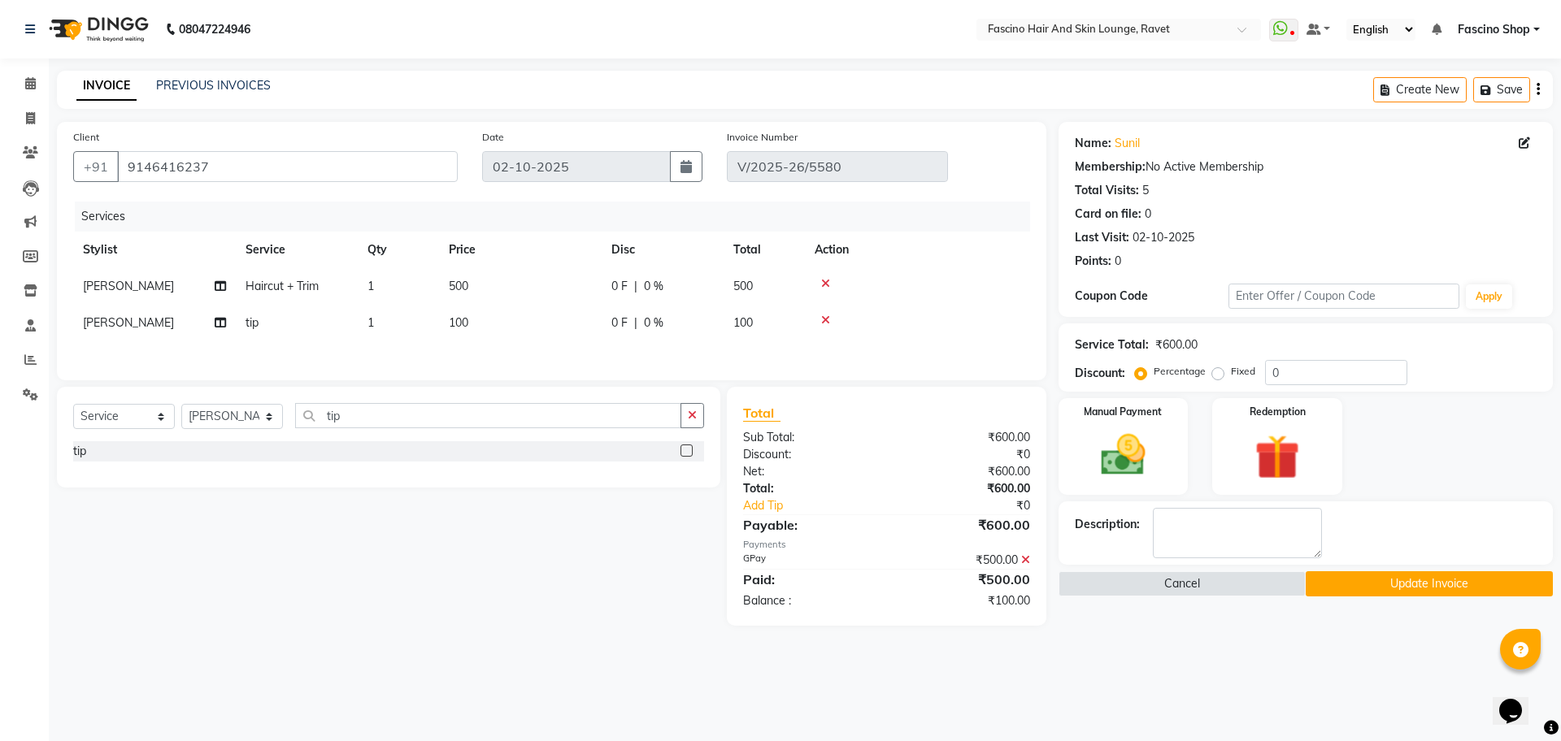
click at [1024, 588] on div "Total Sub Total: ₹600.00 Discount: ₹0 Net: ₹600.00 Total: ₹600.00 Add Tip ₹0 Pa…" at bounding box center [886, 506] width 287 height 206
click at [1456, 588] on button "Update Invoice" at bounding box center [1429, 583] width 247 height 25
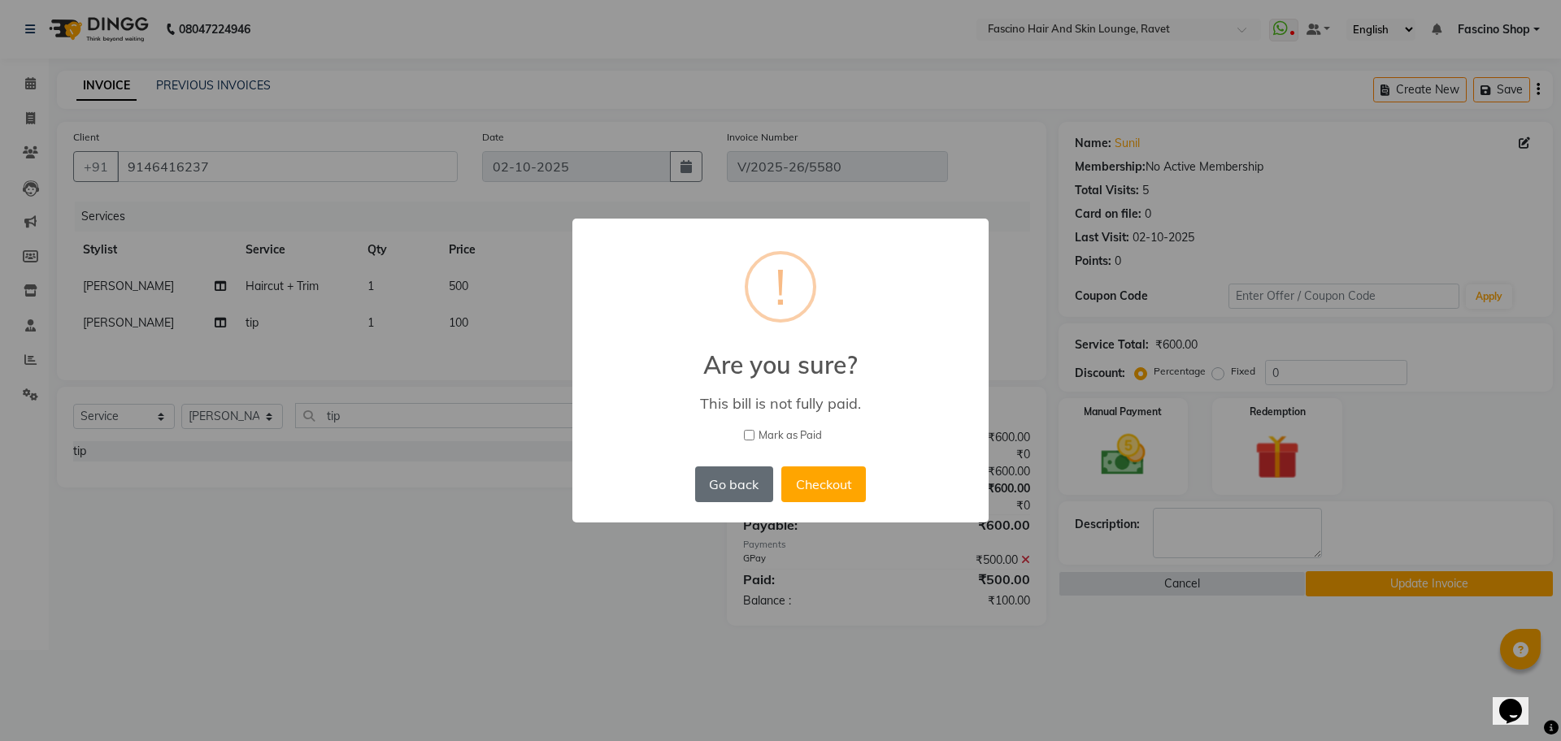
click at [751, 488] on button "Go back" at bounding box center [734, 485] width 78 height 36
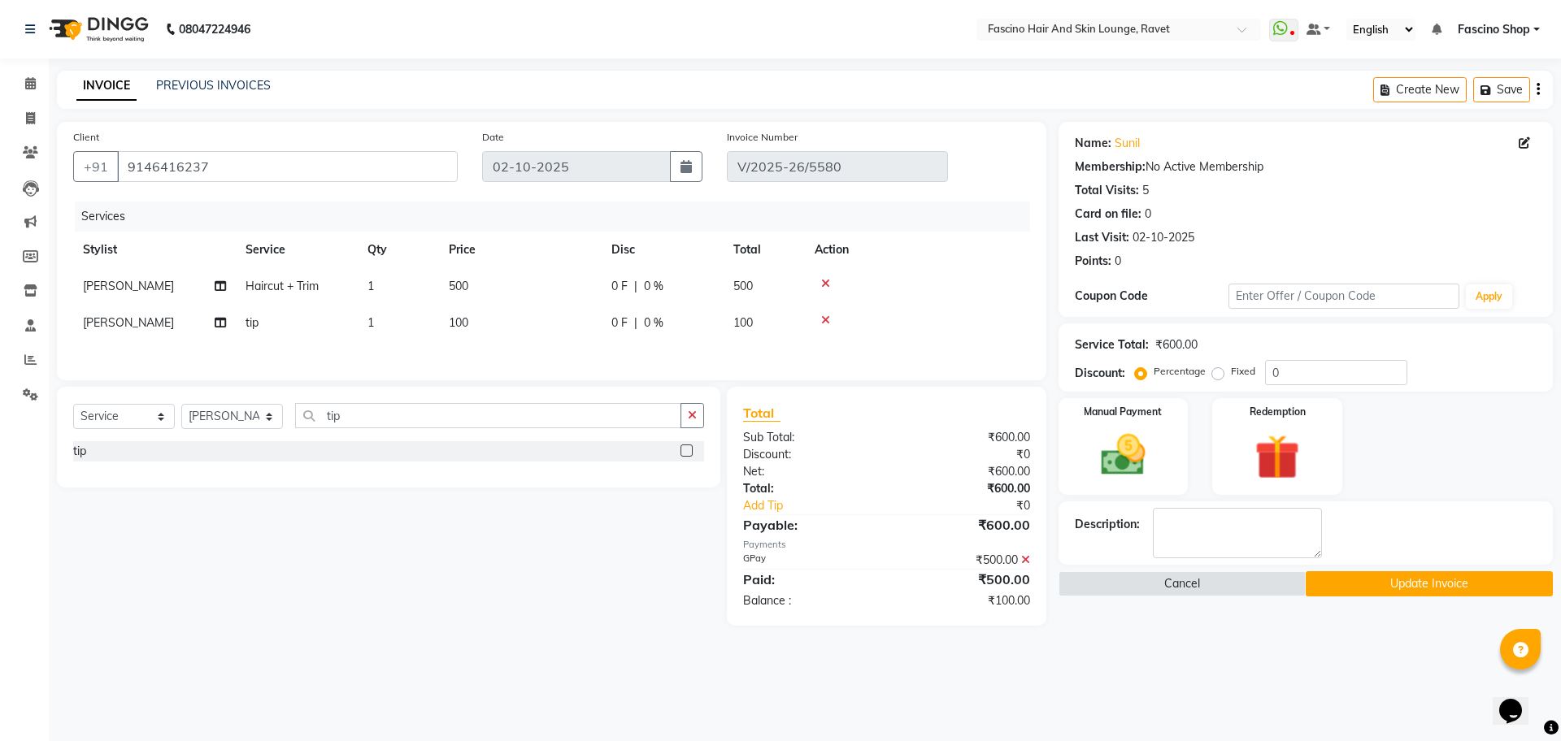
click at [1023, 566] on icon at bounding box center [1025, 559] width 9 height 11
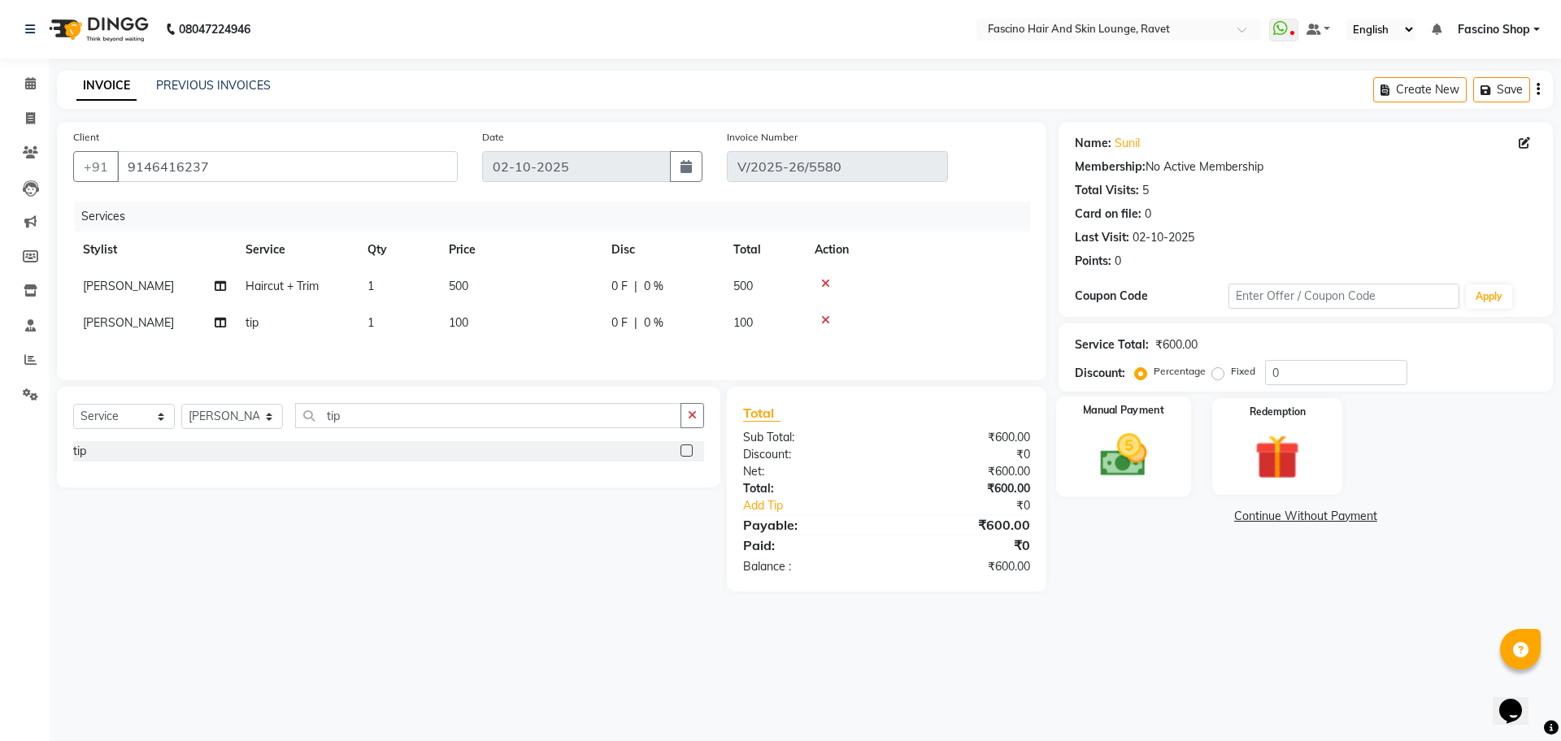
drag, startPoint x: 1193, startPoint y: 478, endPoint x: 1169, endPoint y: 478, distance: 24.4
click at [1169, 478] on div "Manual Payment Redemption" at bounding box center [1305, 446] width 519 height 97
click at [1169, 478] on div "Manual Payment" at bounding box center [1122, 447] width 135 height 100
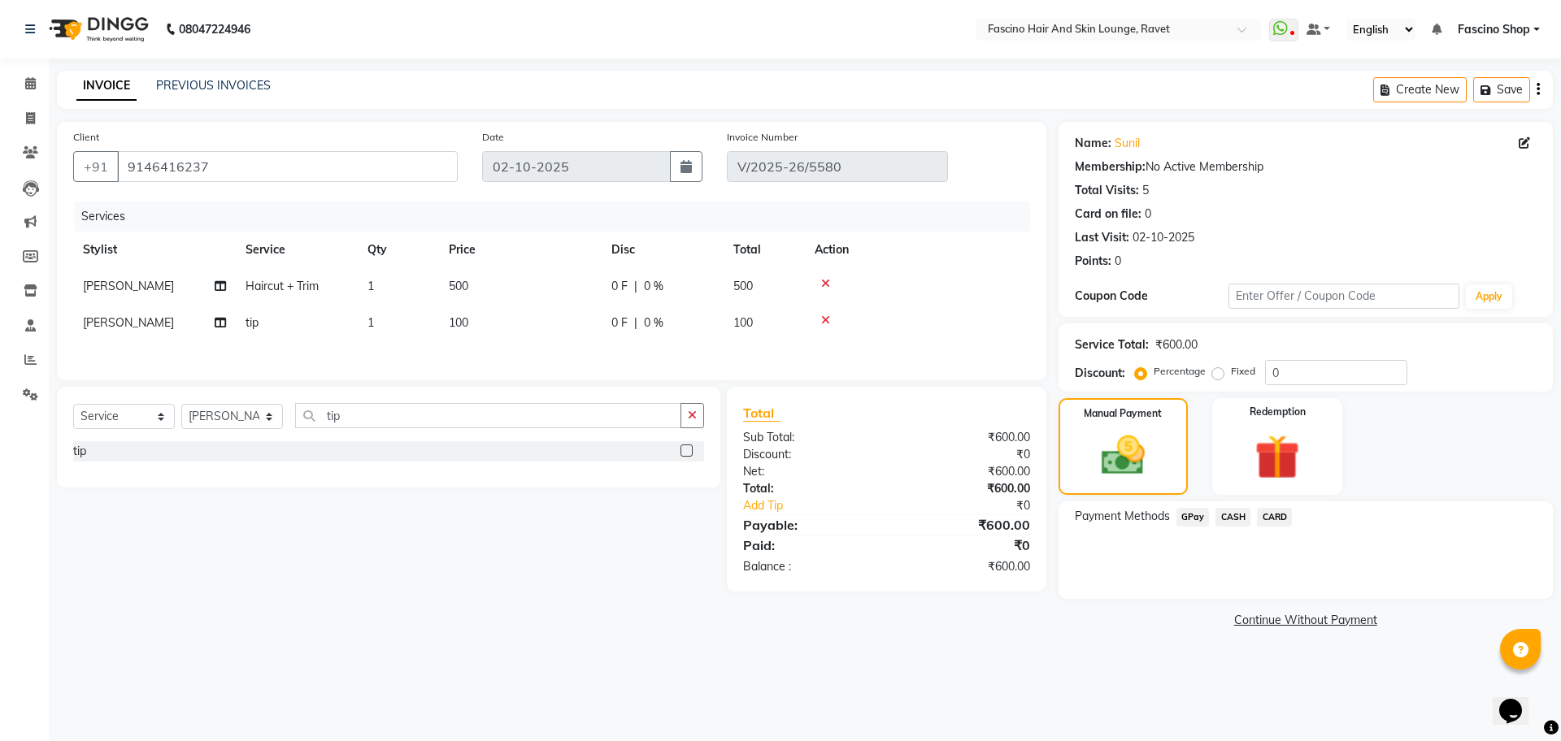
click at [1187, 519] on span "GPay" at bounding box center [1192, 517] width 33 height 19
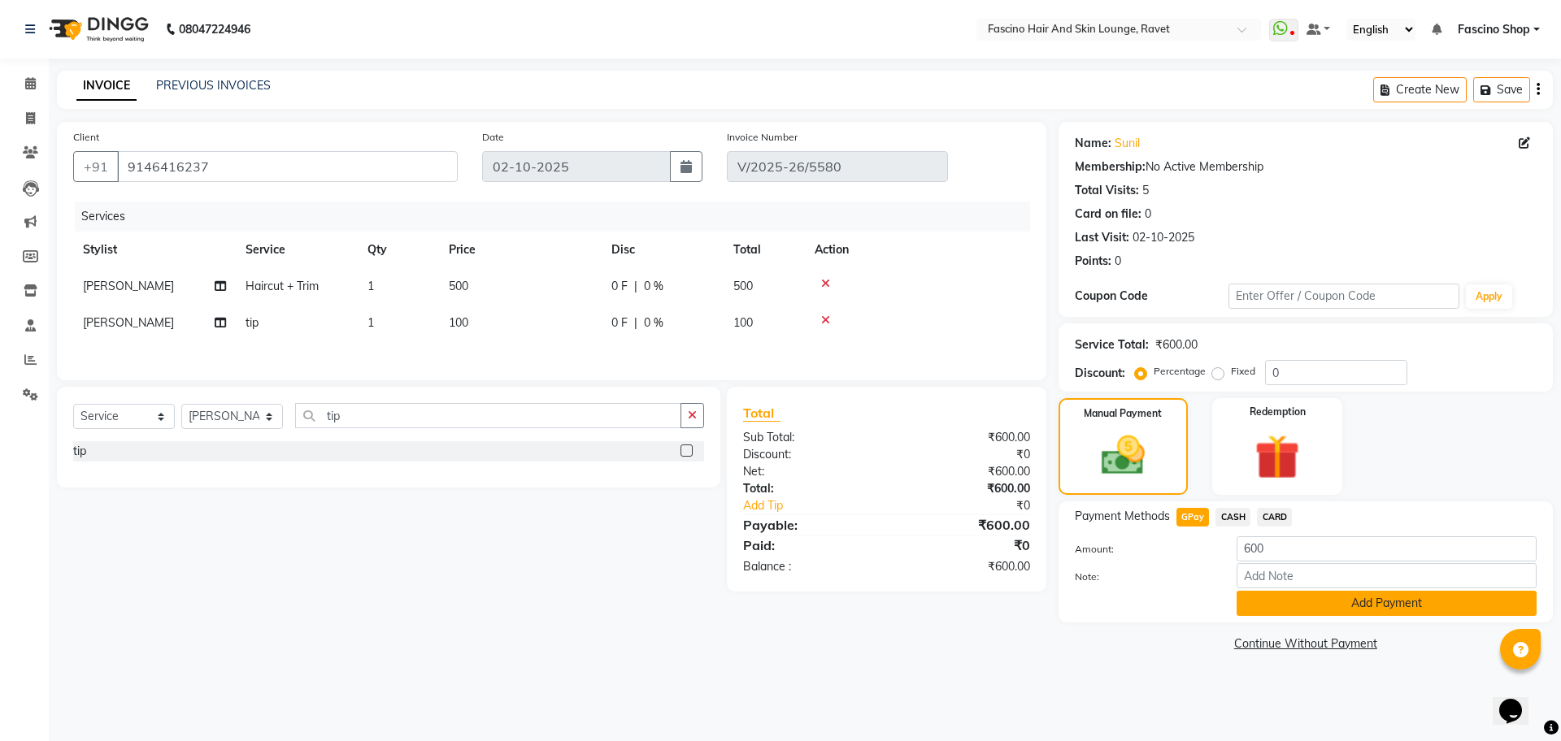
click at [1277, 593] on button "Add Payment" at bounding box center [1386, 603] width 300 height 25
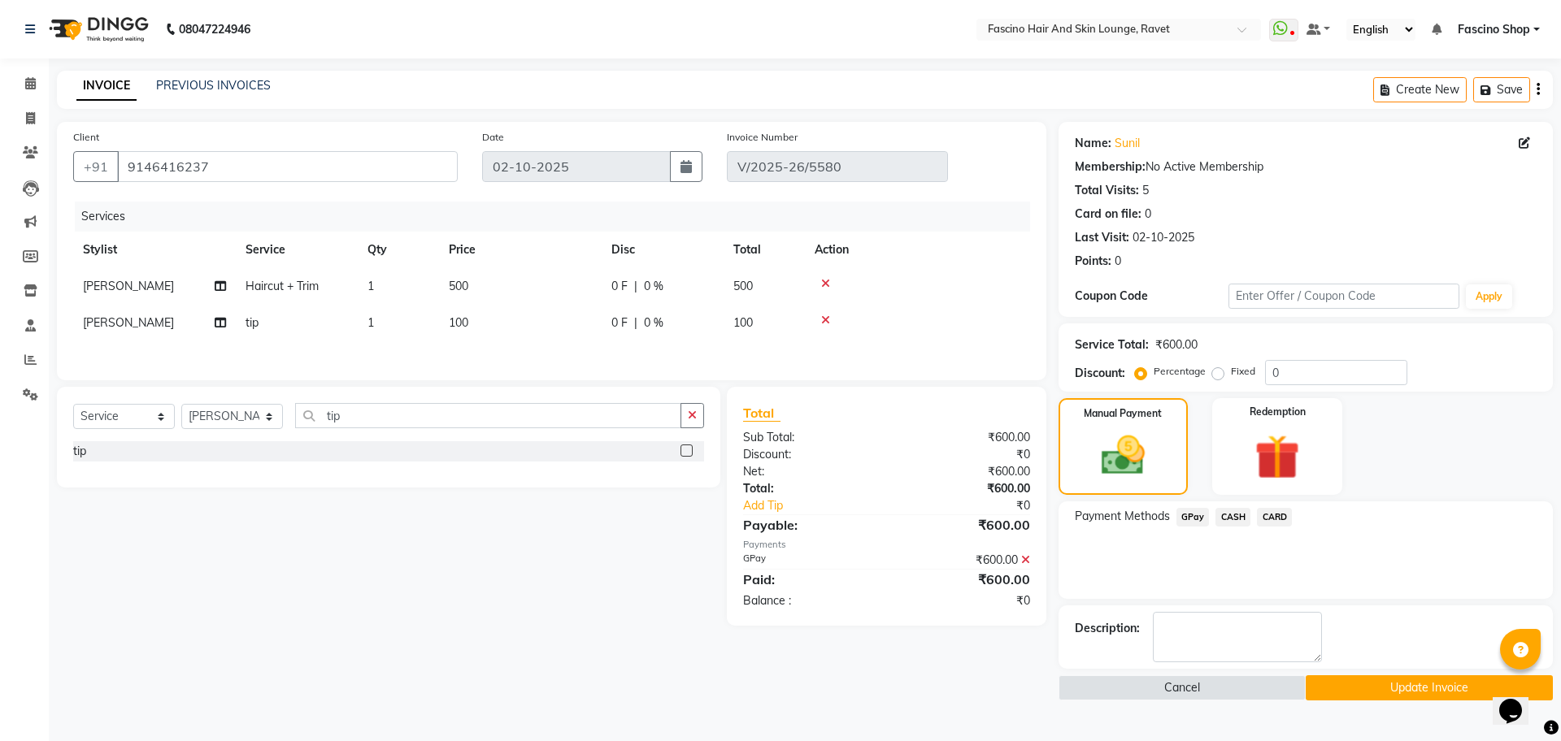
click at [1361, 694] on button "Update Invoice" at bounding box center [1429, 688] width 247 height 25
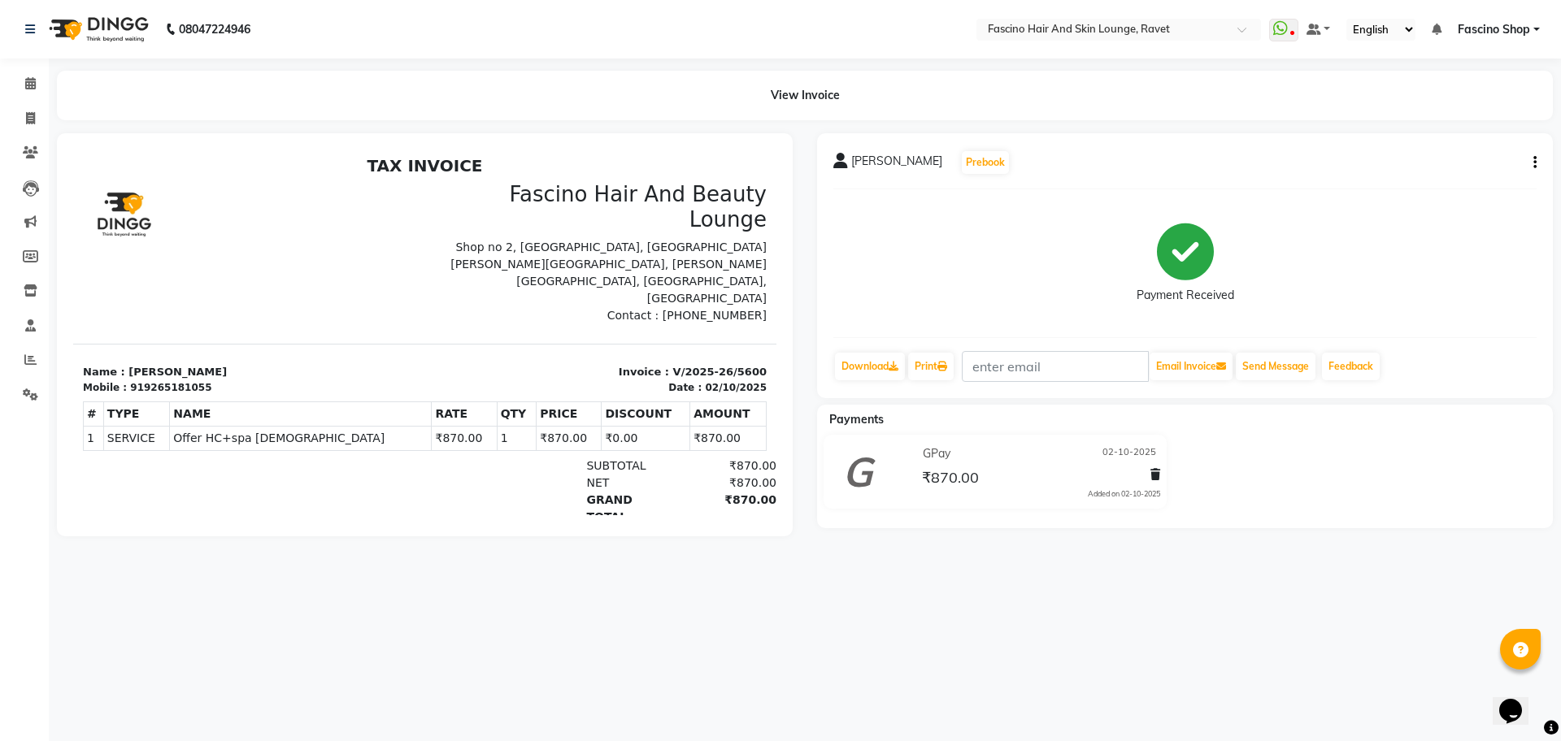
click at [1534, 163] on icon "button" at bounding box center [1534, 163] width 3 height 1
click at [1425, 168] on div "Edit Invoice" at bounding box center [1453, 173] width 111 height 20
select select "service"
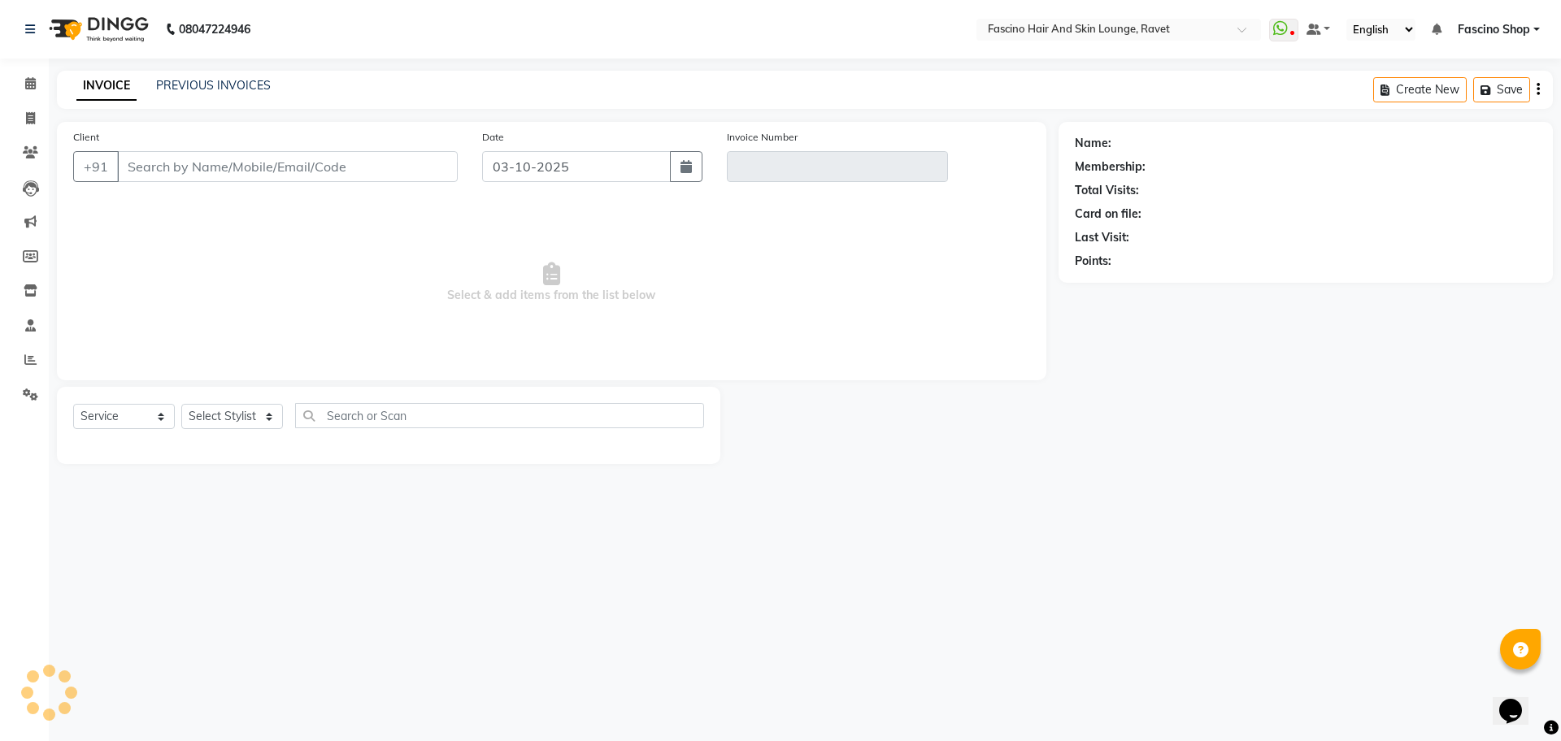
type input "9265181055"
type input "V/2025-26/5600"
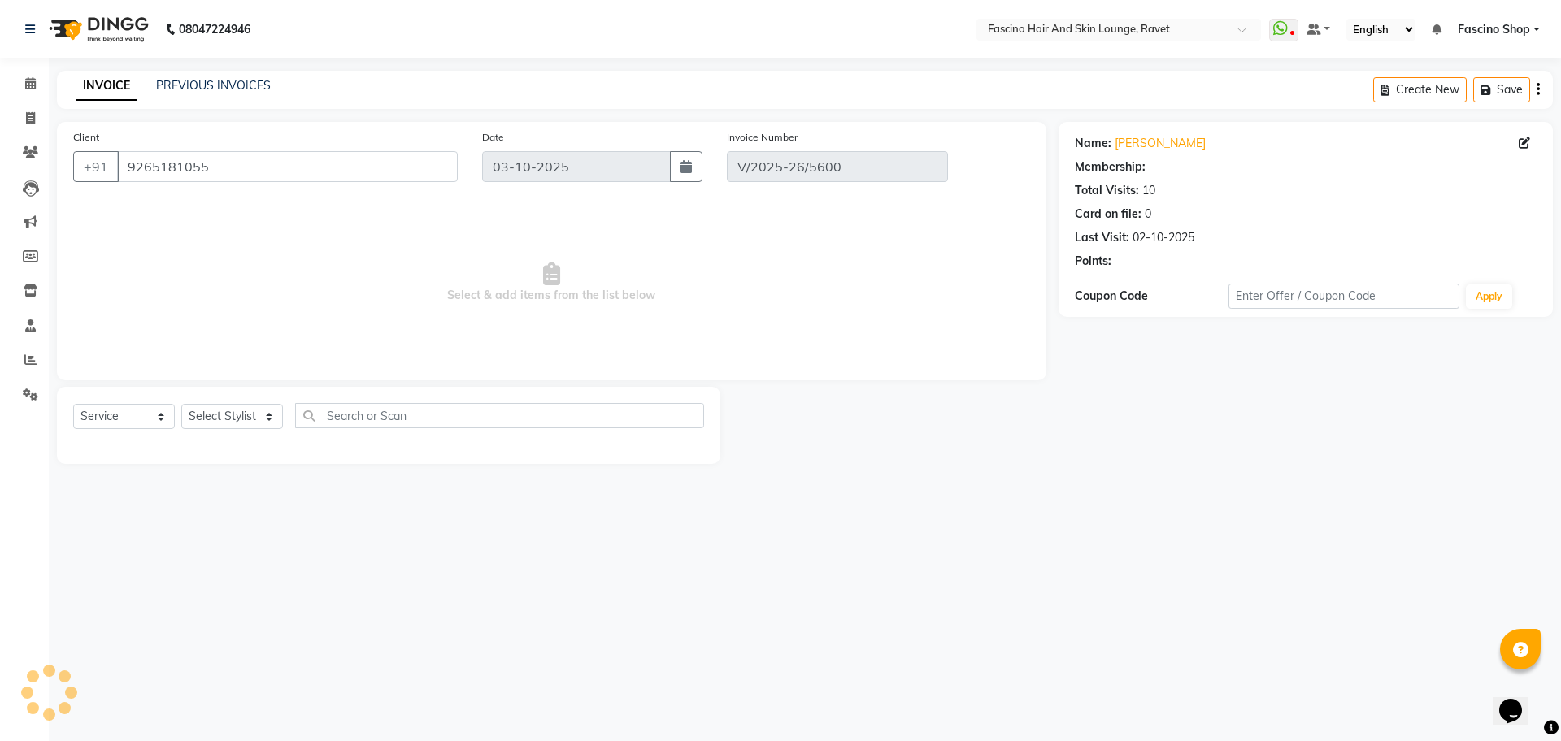
type input "02-10-2025"
select select "select"
select select "1: Object"
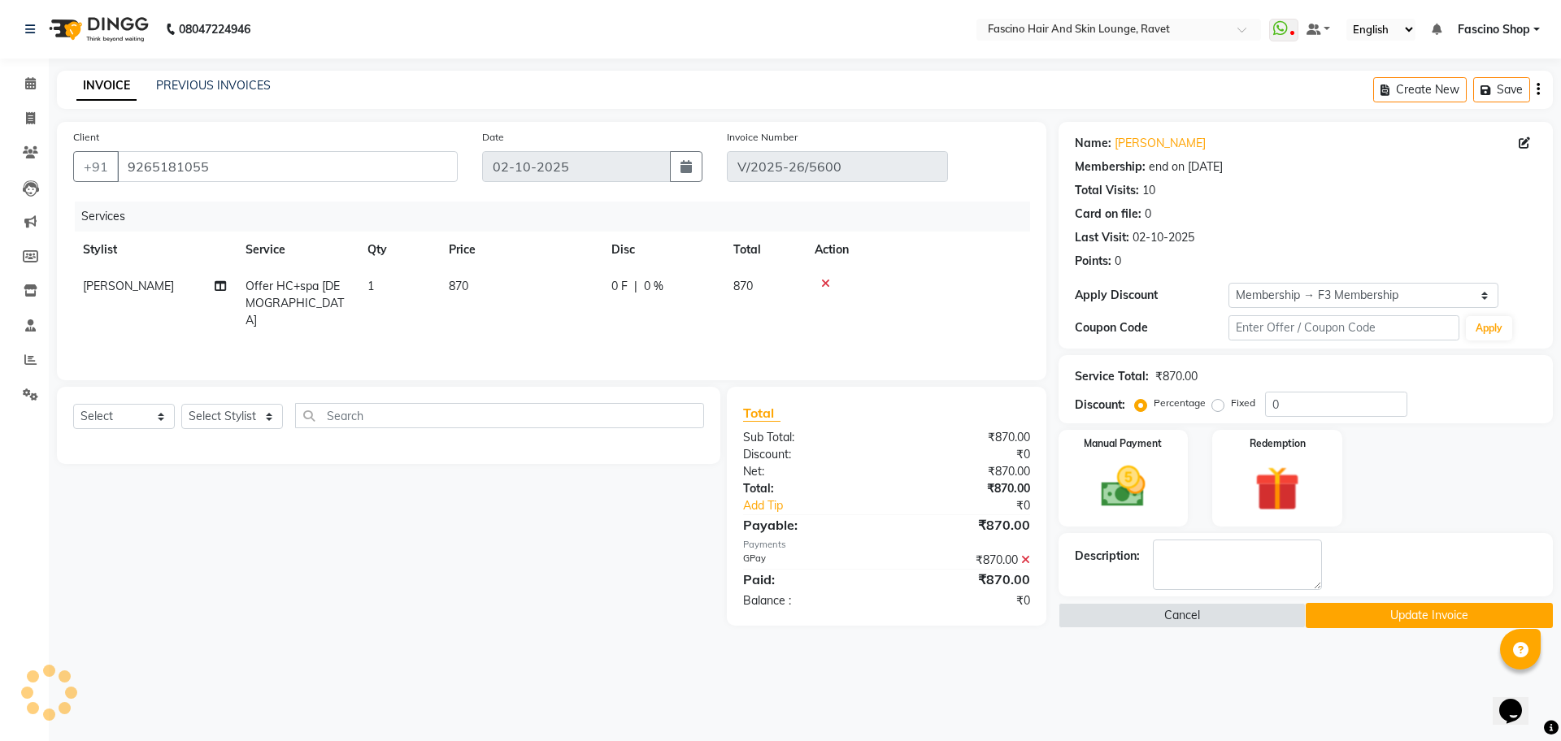
type input "10"
click at [120, 287] on span "[PERSON_NAME]" at bounding box center [128, 286] width 91 height 15
select select "87764"
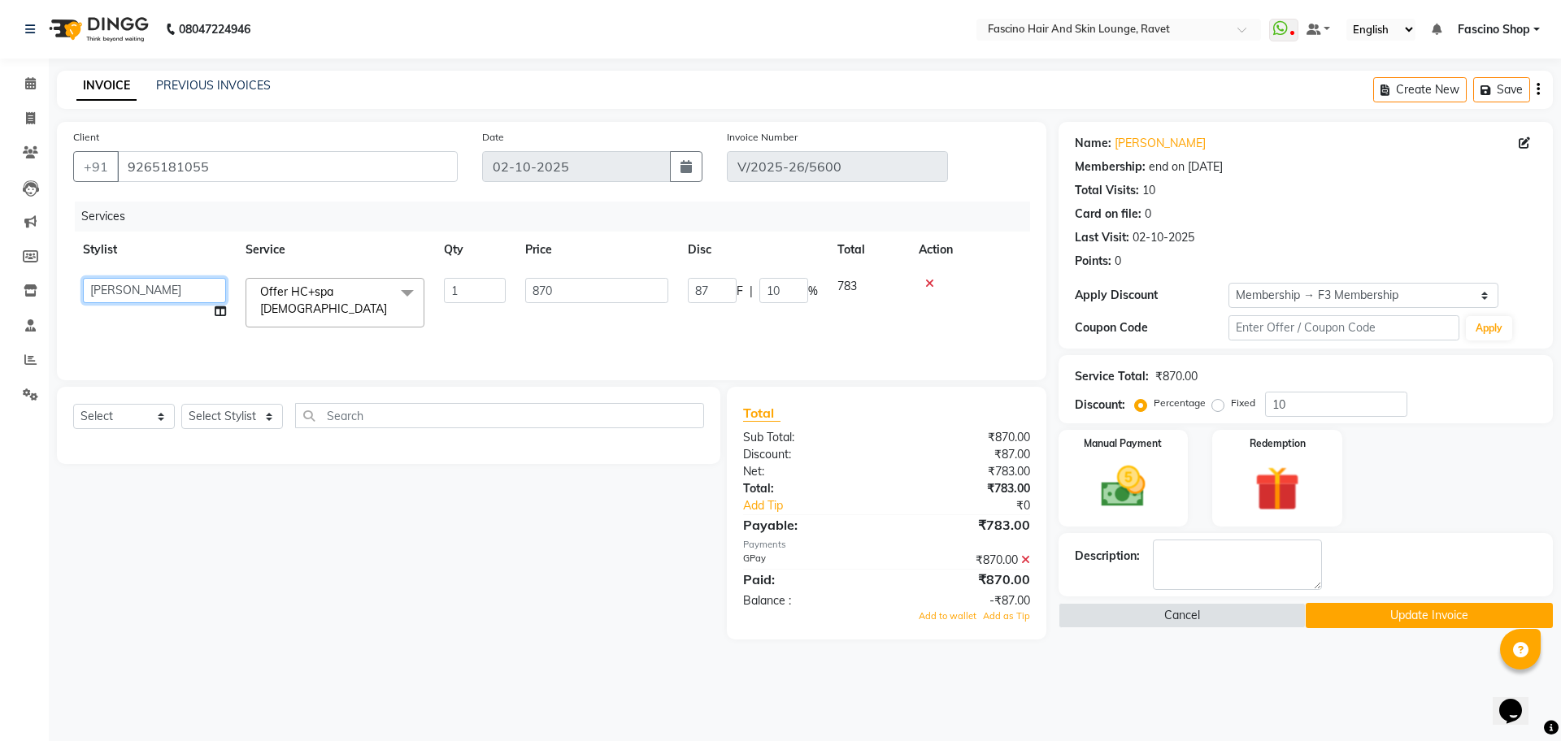
click at [120, 287] on select "Abbas Ali Fascino Shop Gourav Govind kanak ( S R Manager ) Lokesh Madhav Suryaw…" at bounding box center [154, 290] width 143 height 25
select select "78140"
click at [1350, 396] on input "10" at bounding box center [1336, 404] width 142 height 25
type input "1"
type input "8.7"
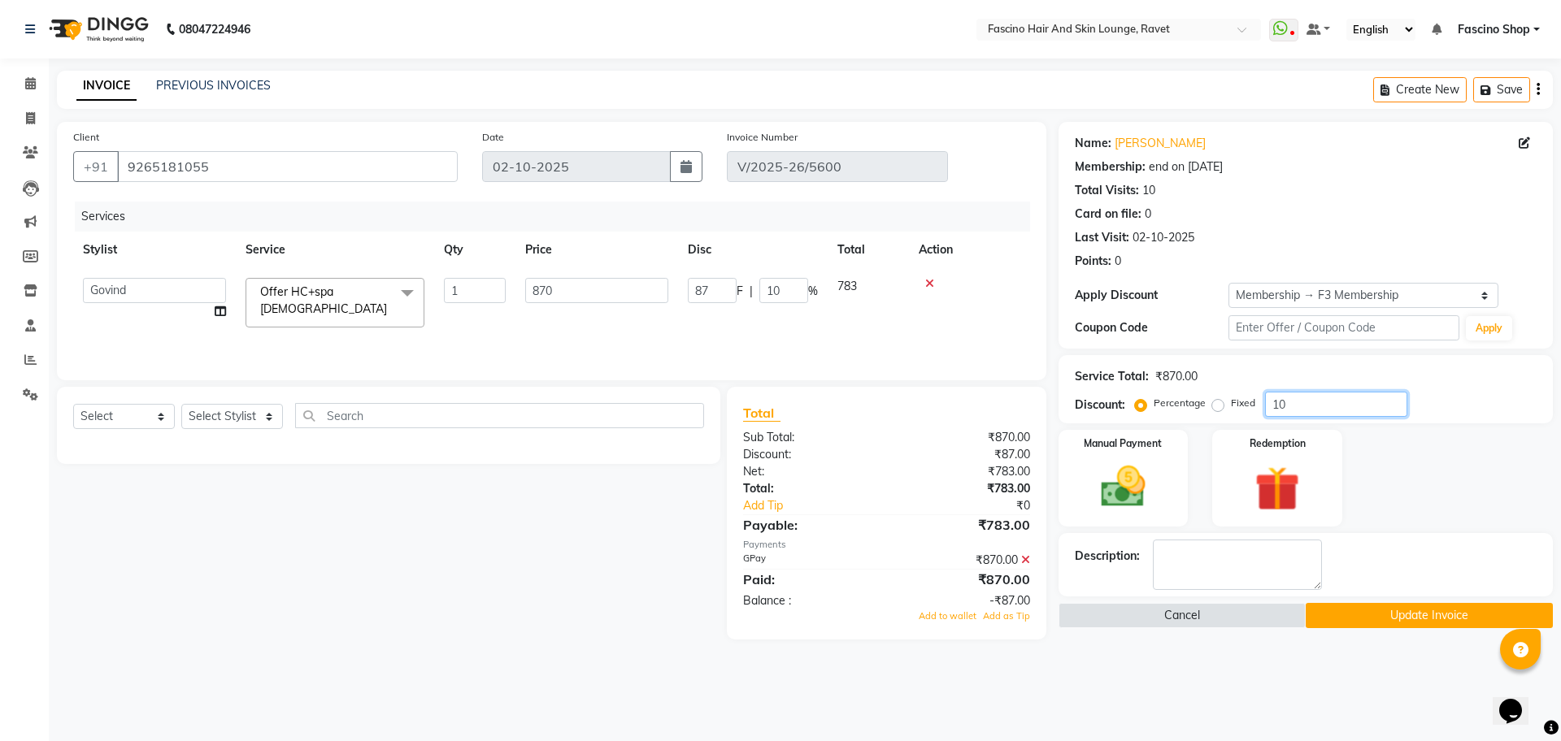
type input "1"
type input "0"
click at [1448, 619] on button "Update Invoice" at bounding box center [1429, 615] width 247 height 25
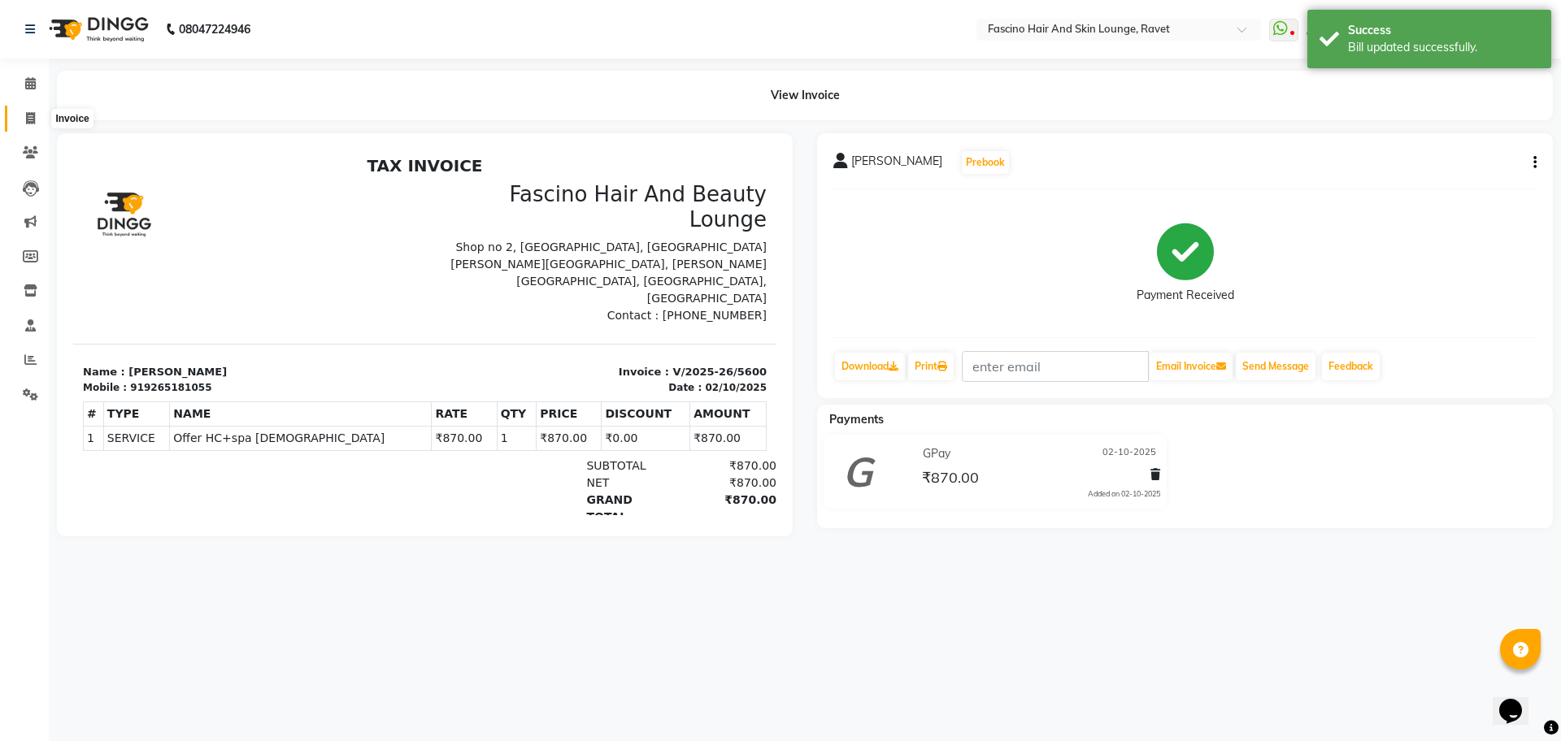
click at [30, 110] on span at bounding box center [30, 119] width 28 height 19
select select "5190"
select select "service"
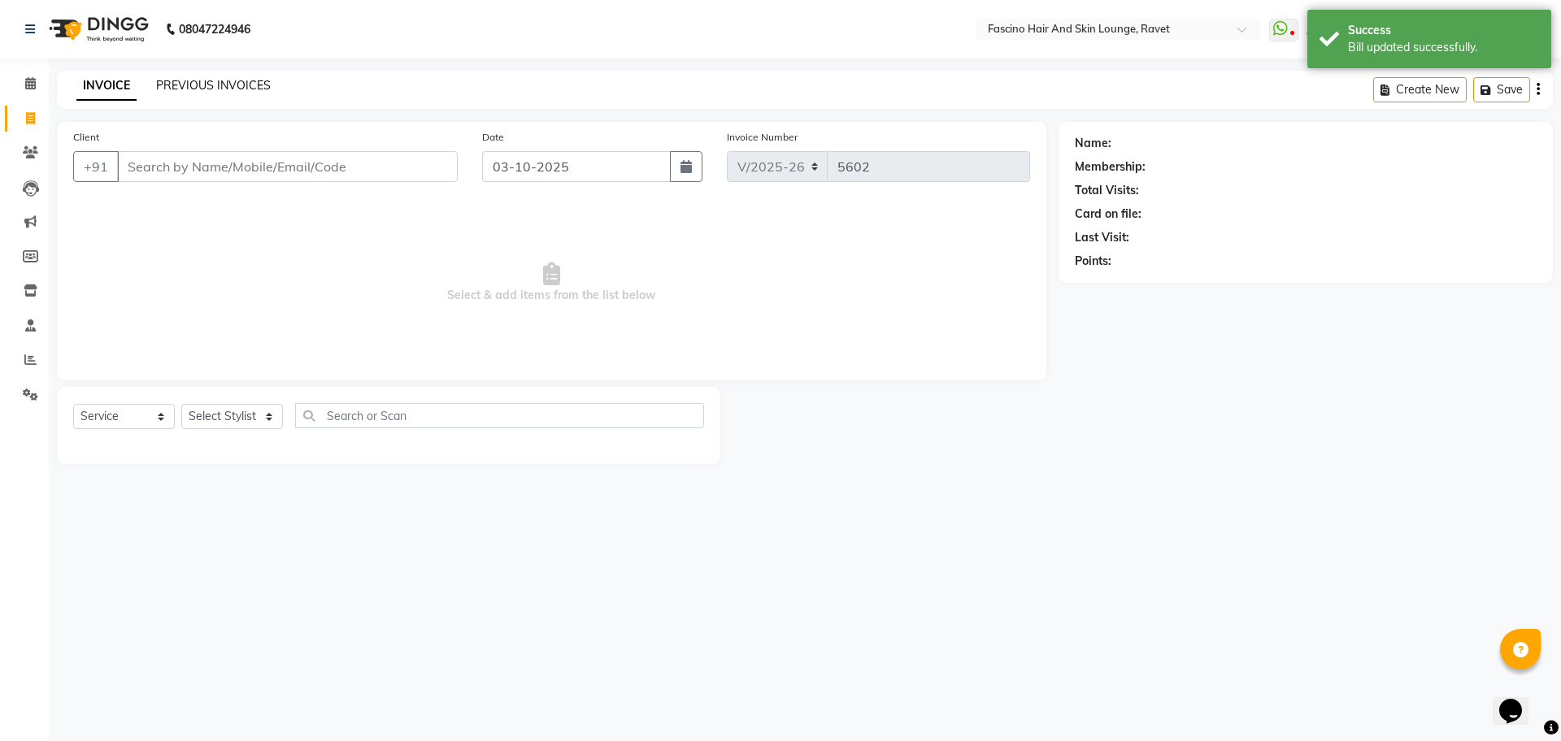
click at [182, 87] on link "PREVIOUS INVOICES" at bounding box center [213, 85] width 115 height 15
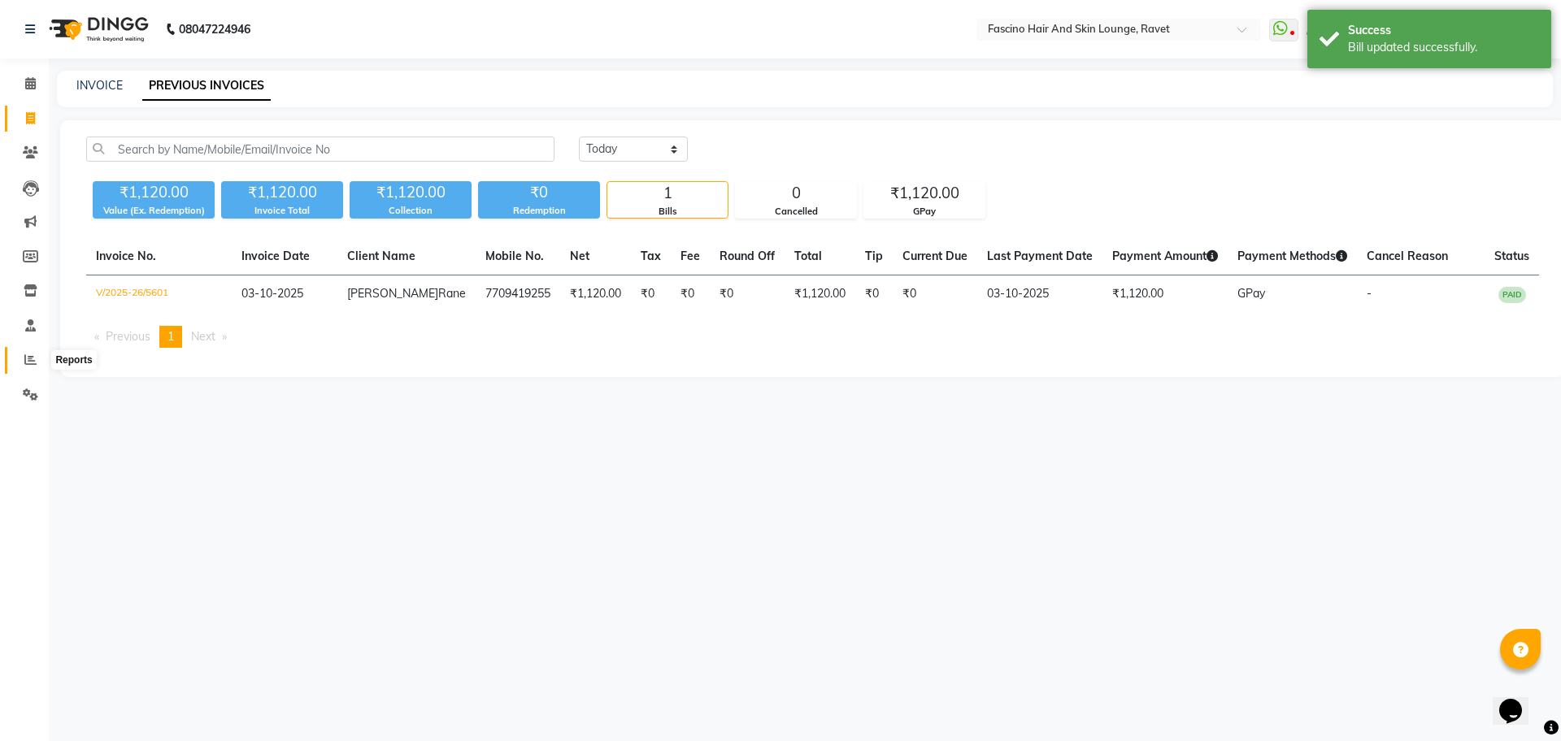
click at [31, 366] on span at bounding box center [30, 360] width 28 height 19
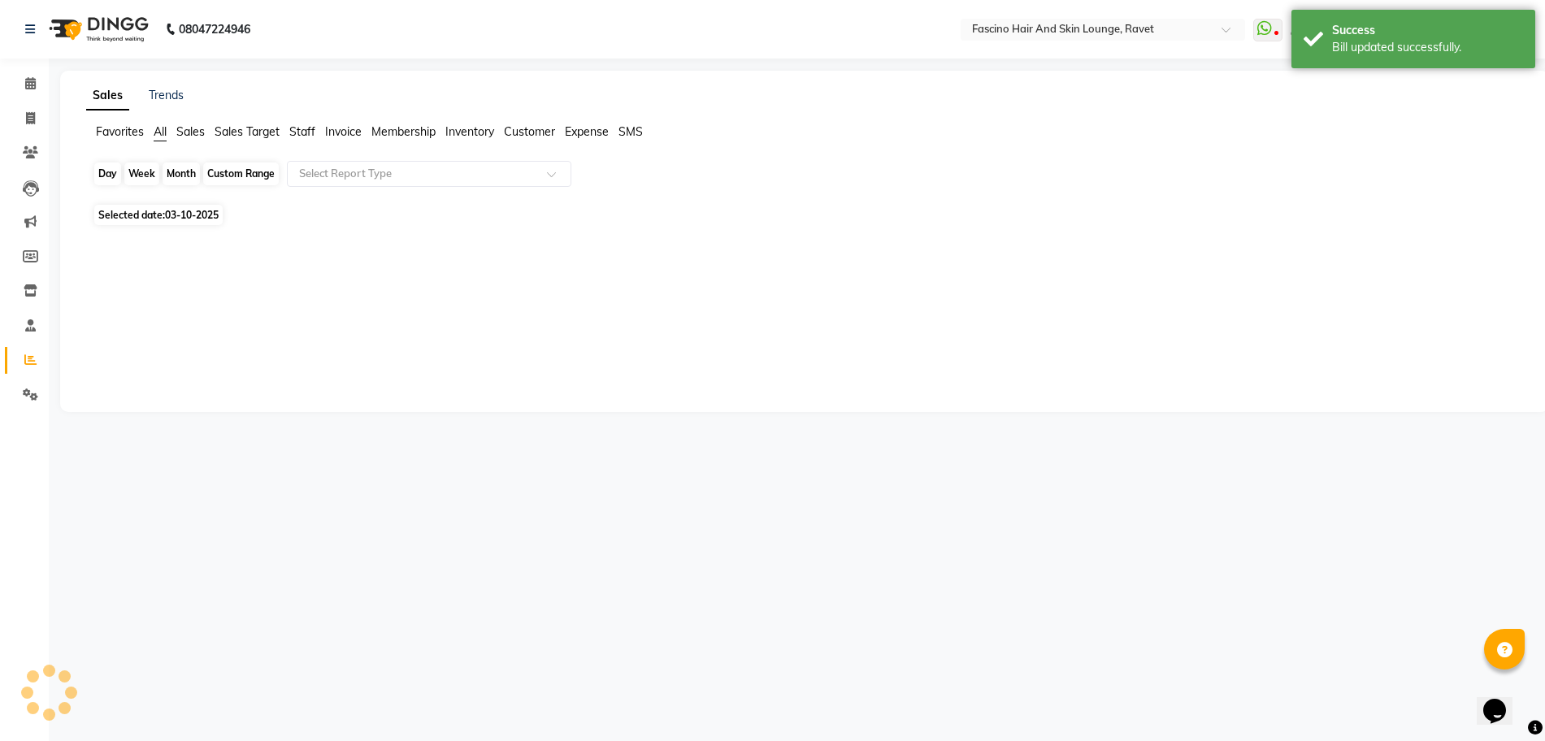
click at [111, 174] on div "Day" at bounding box center [107, 174] width 27 height 23
select select "10"
select select "2025"
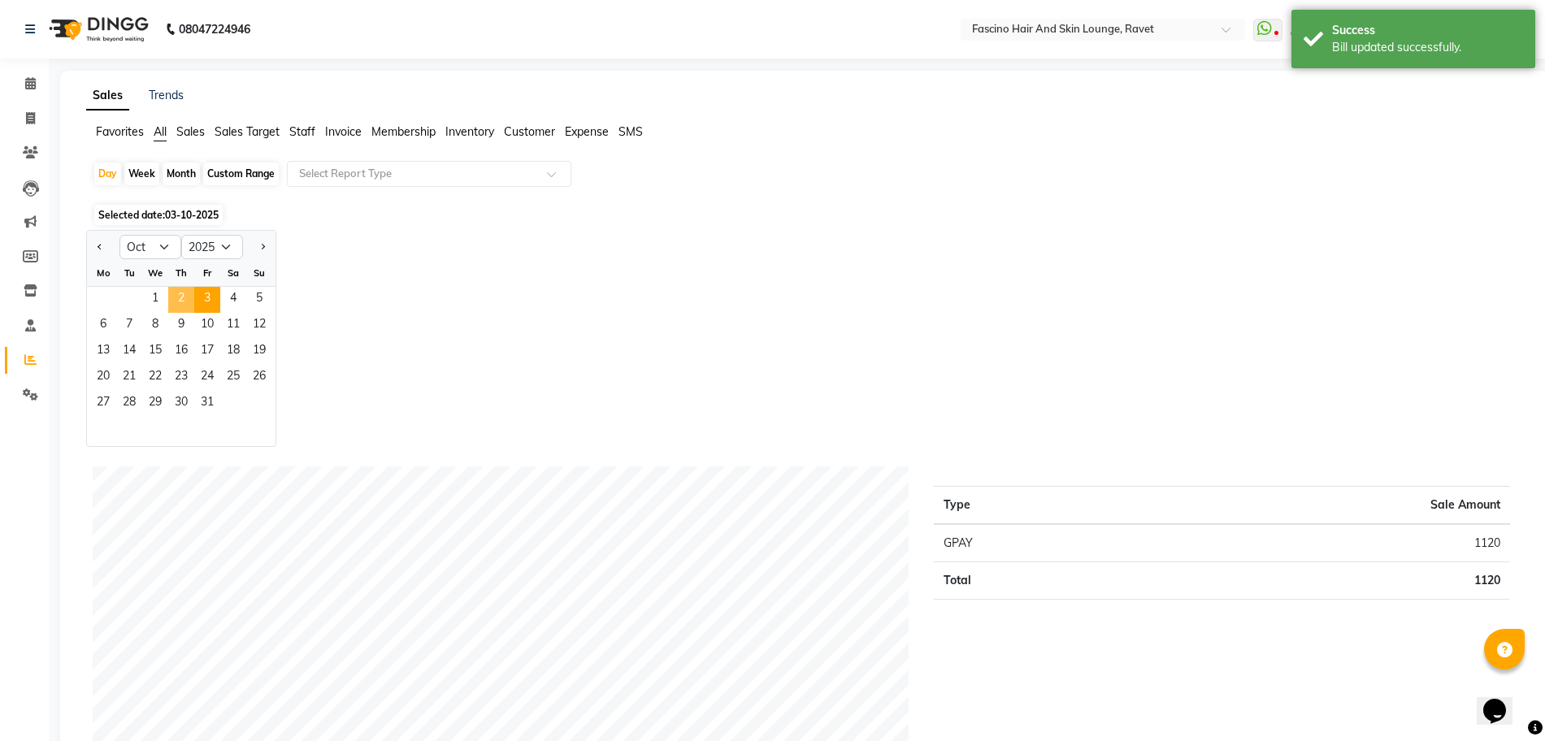
click at [185, 303] on span "2" at bounding box center [181, 300] width 26 height 26
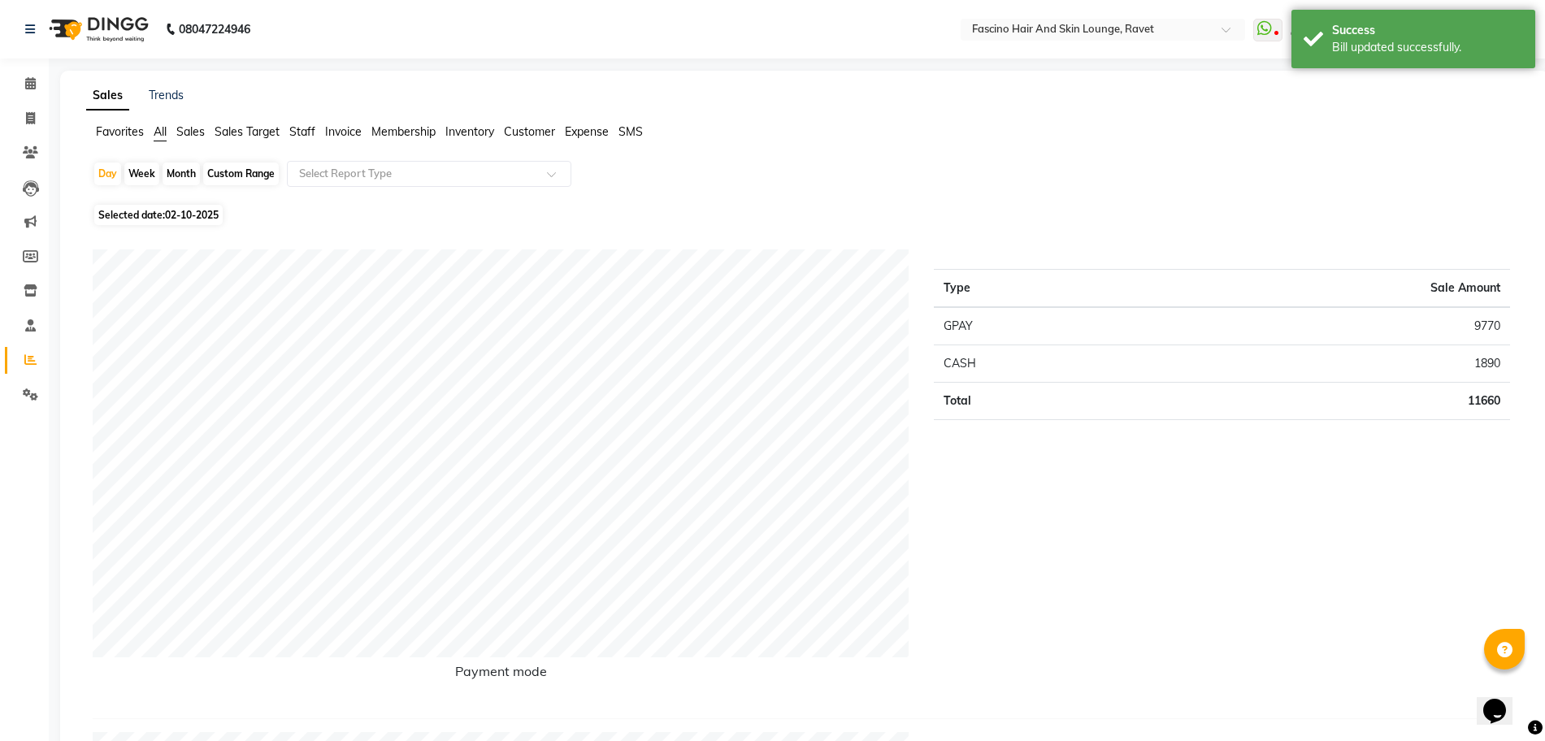
click at [303, 133] on span "Staff" at bounding box center [302, 131] width 26 height 15
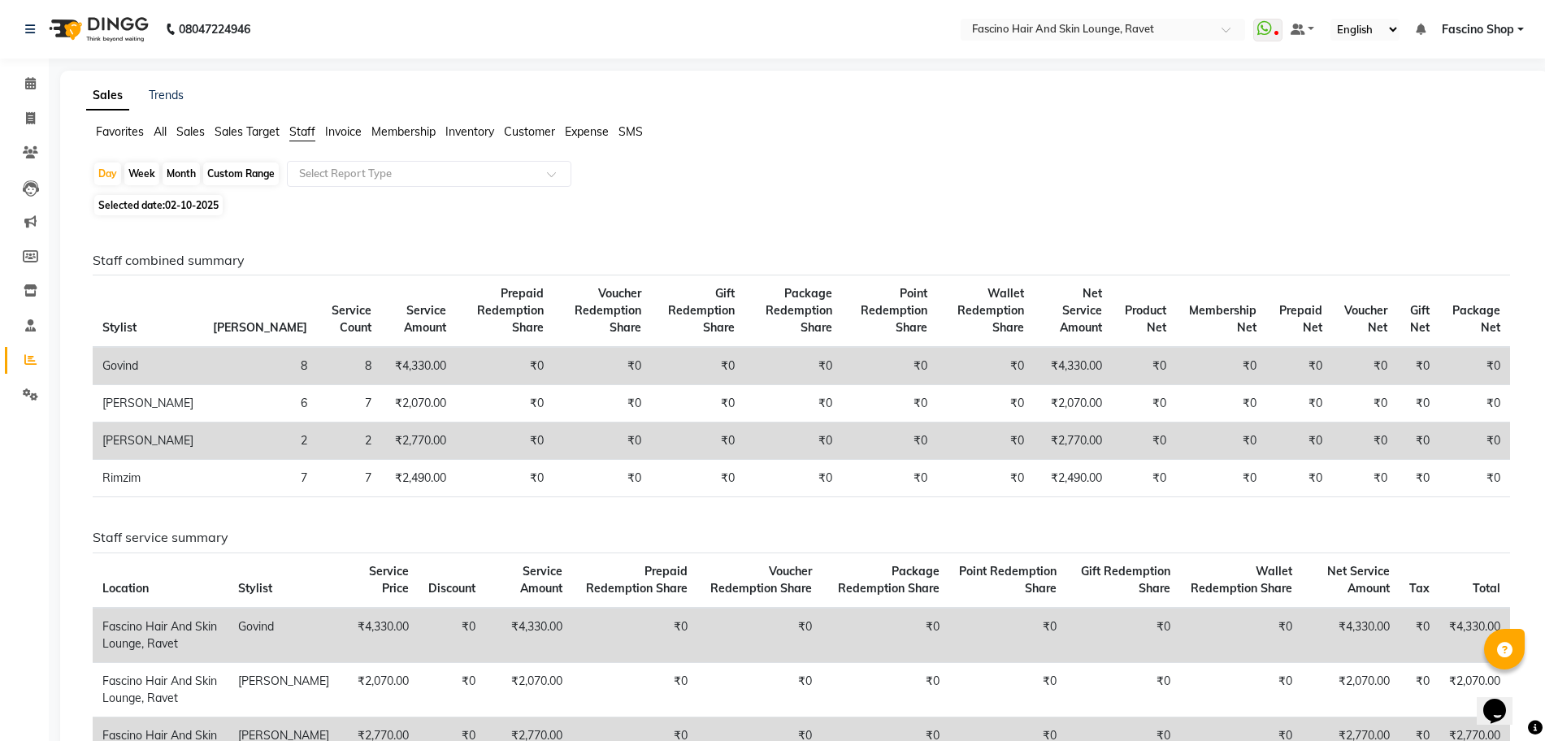
click at [302, 133] on span "Staff" at bounding box center [302, 131] width 26 height 15
click at [112, 179] on div "Day" at bounding box center [107, 174] width 27 height 23
select select "10"
select select "2025"
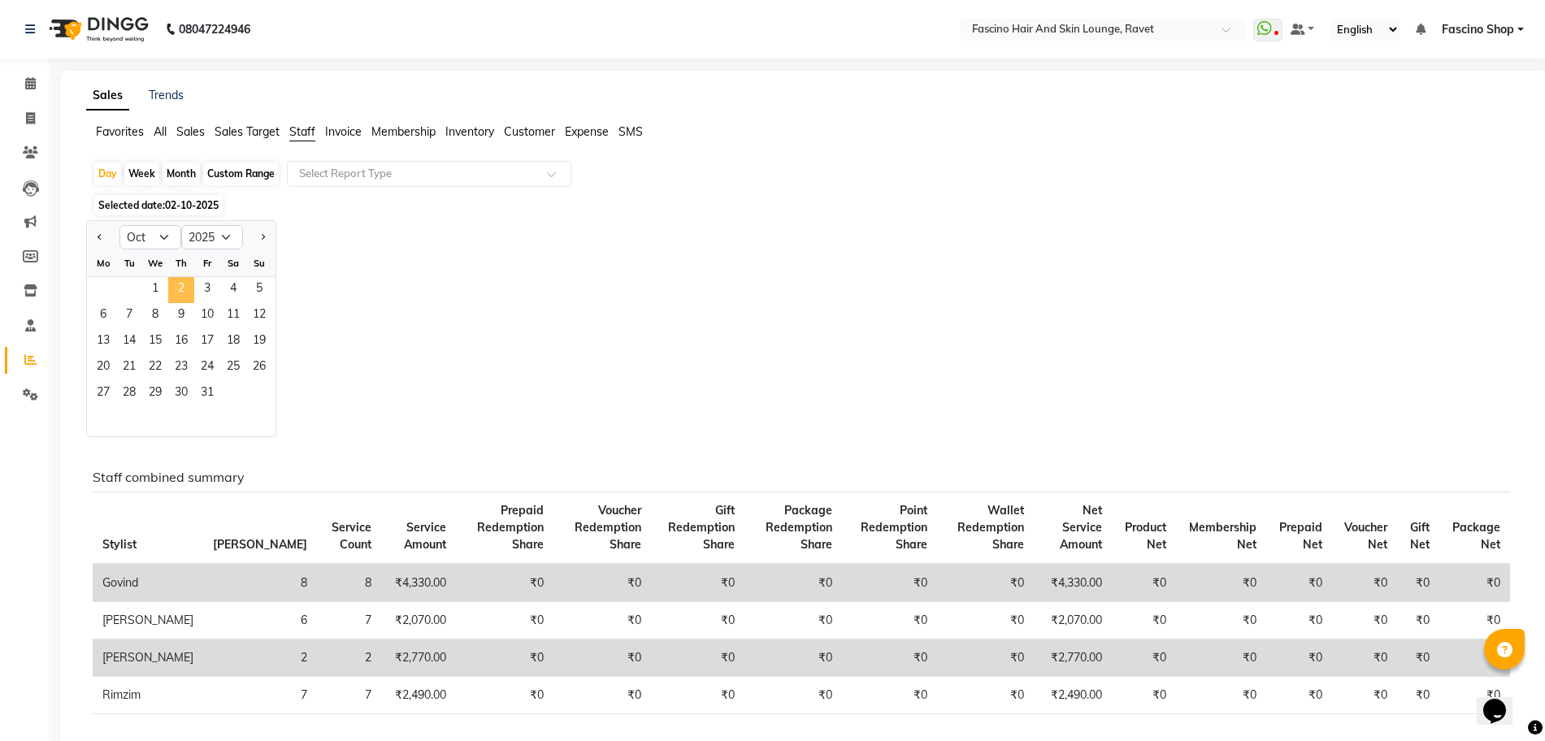
click at [185, 293] on span "2" at bounding box center [181, 290] width 26 height 26
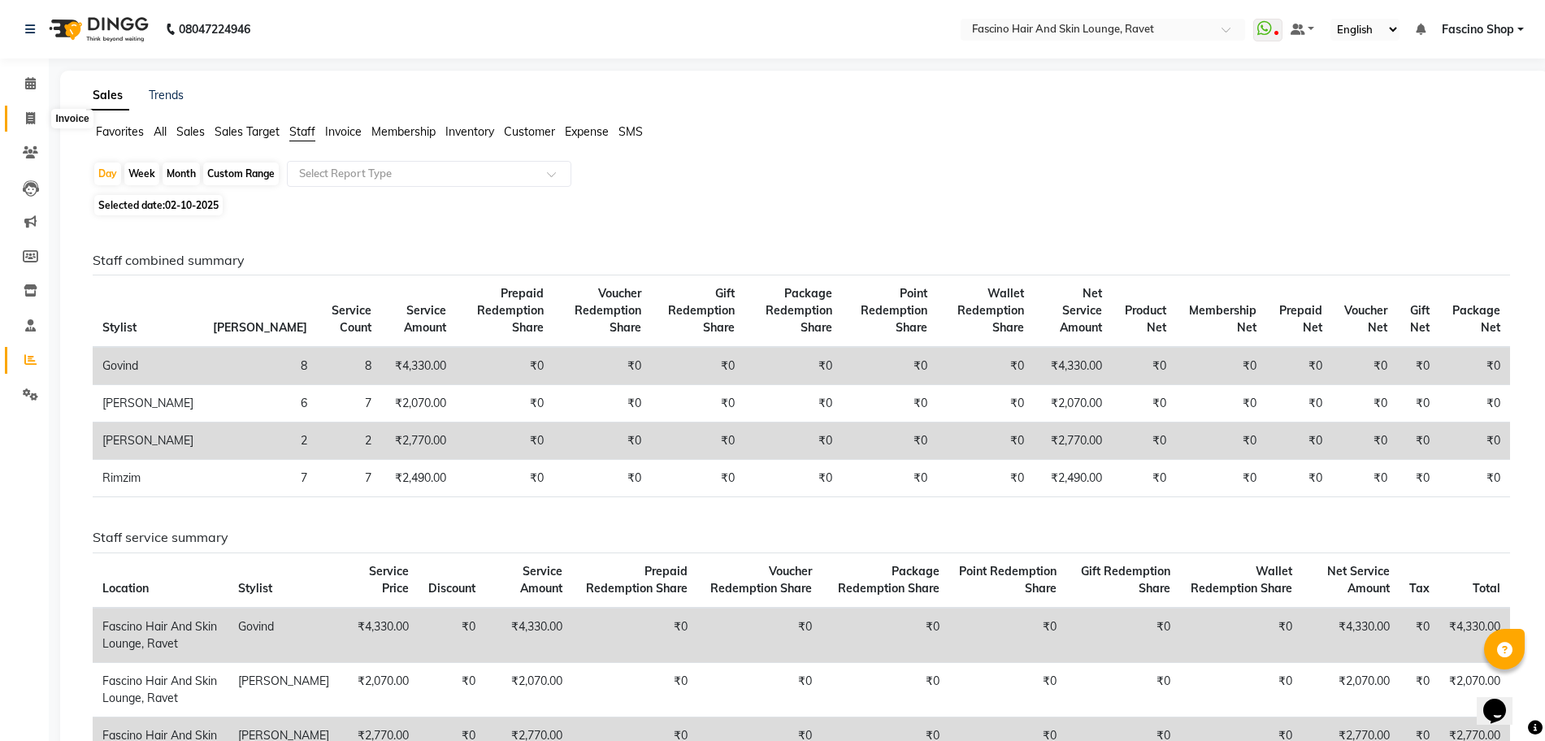
click at [26, 115] on icon at bounding box center [30, 118] width 9 height 12
select select "service"
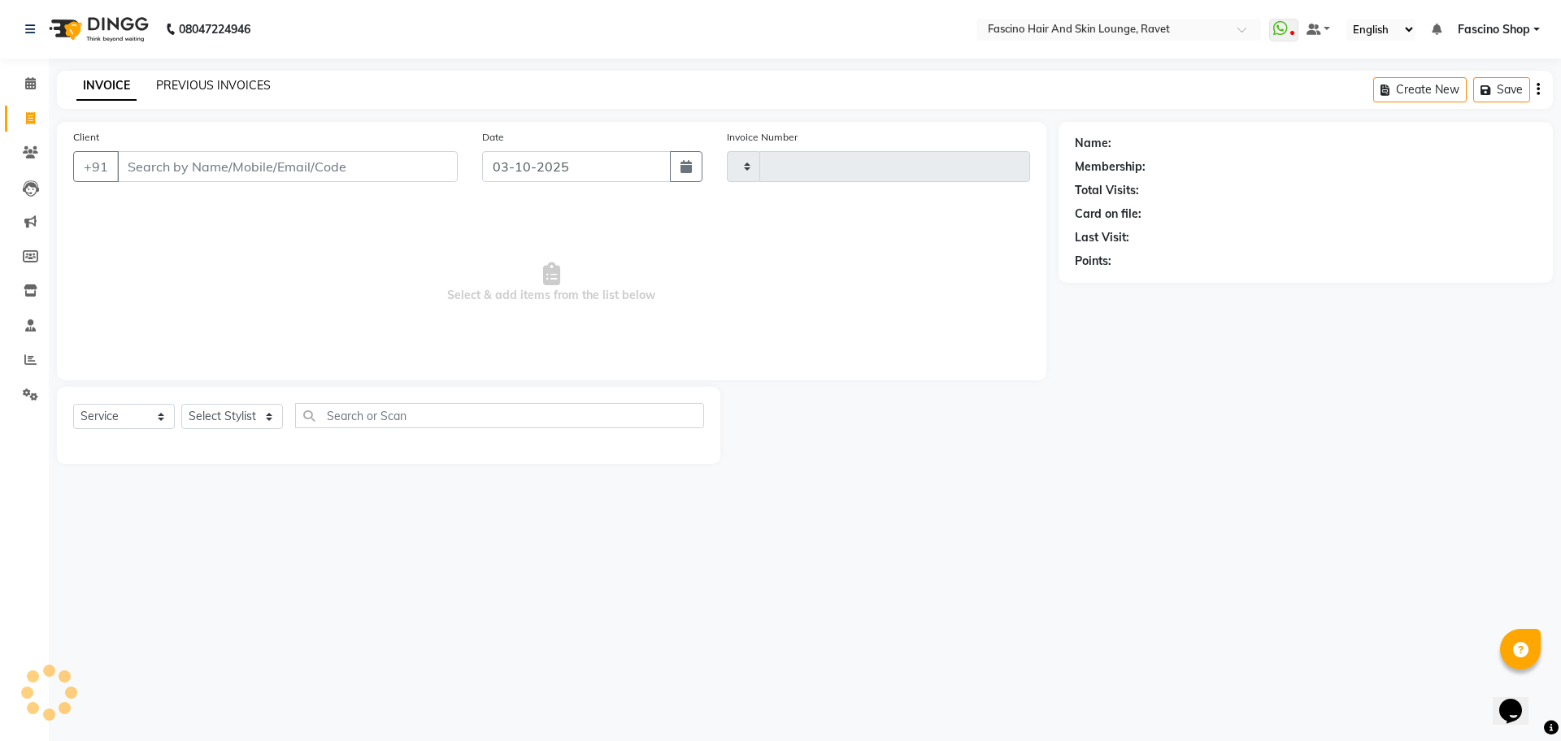
type input "5603"
select select "5190"
click at [216, 84] on link "PREVIOUS INVOICES" at bounding box center [213, 85] width 115 height 15
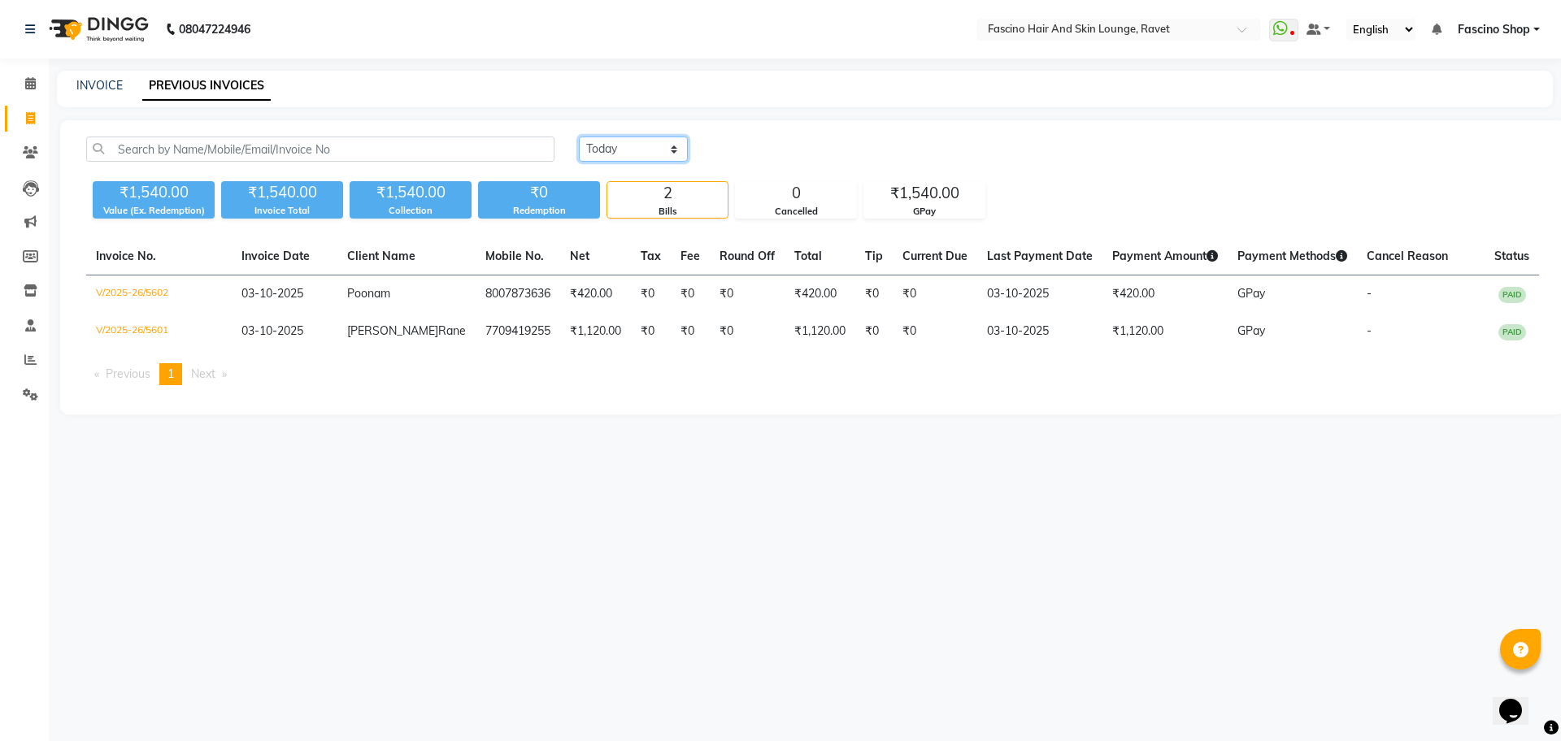
click at [643, 157] on select "Today Yesterday Custom Range" at bounding box center [633, 149] width 109 height 25
select select "yesterday"
click at [579, 137] on select "Today Yesterday Custom Range" at bounding box center [633, 149] width 109 height 25
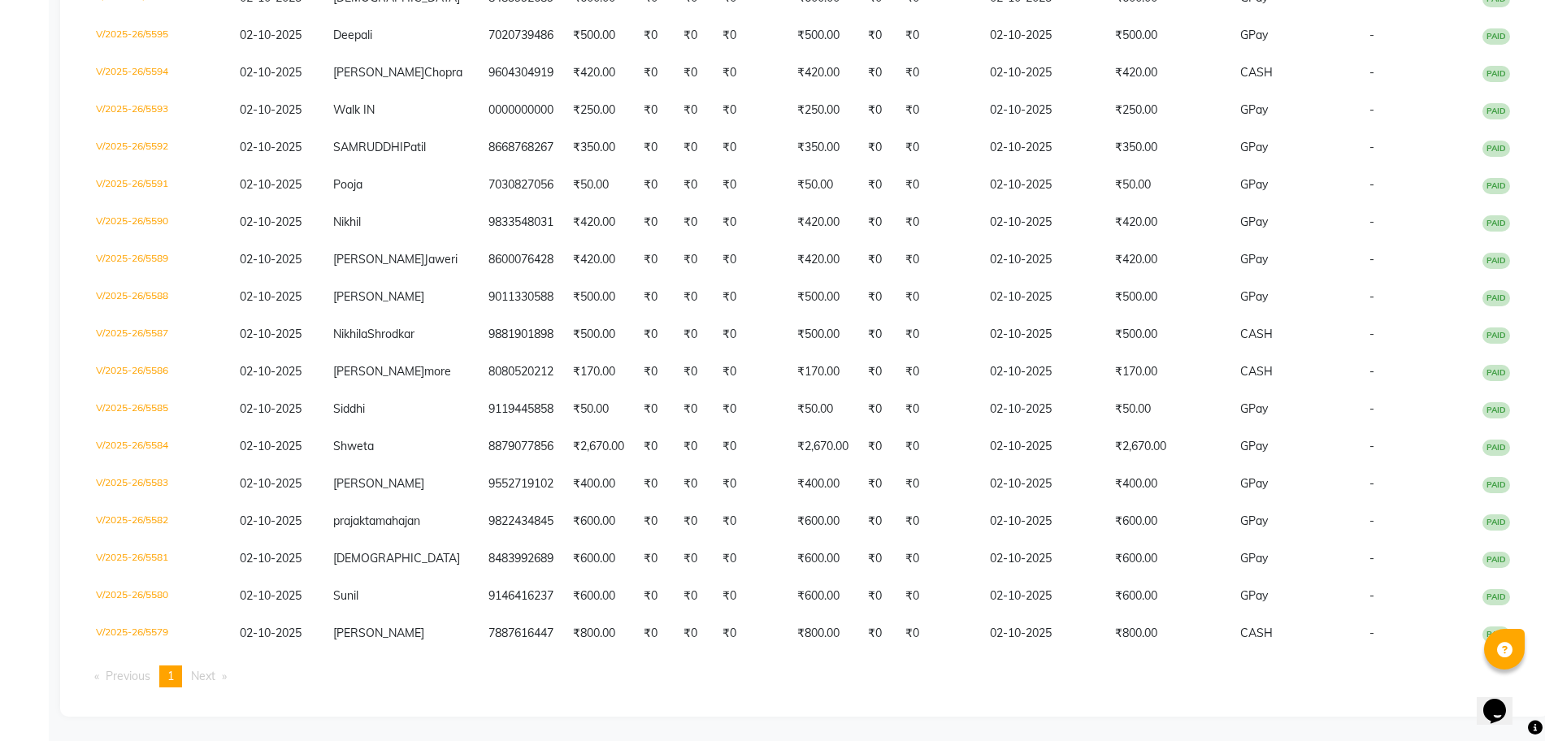
scroll to position [559, 0]
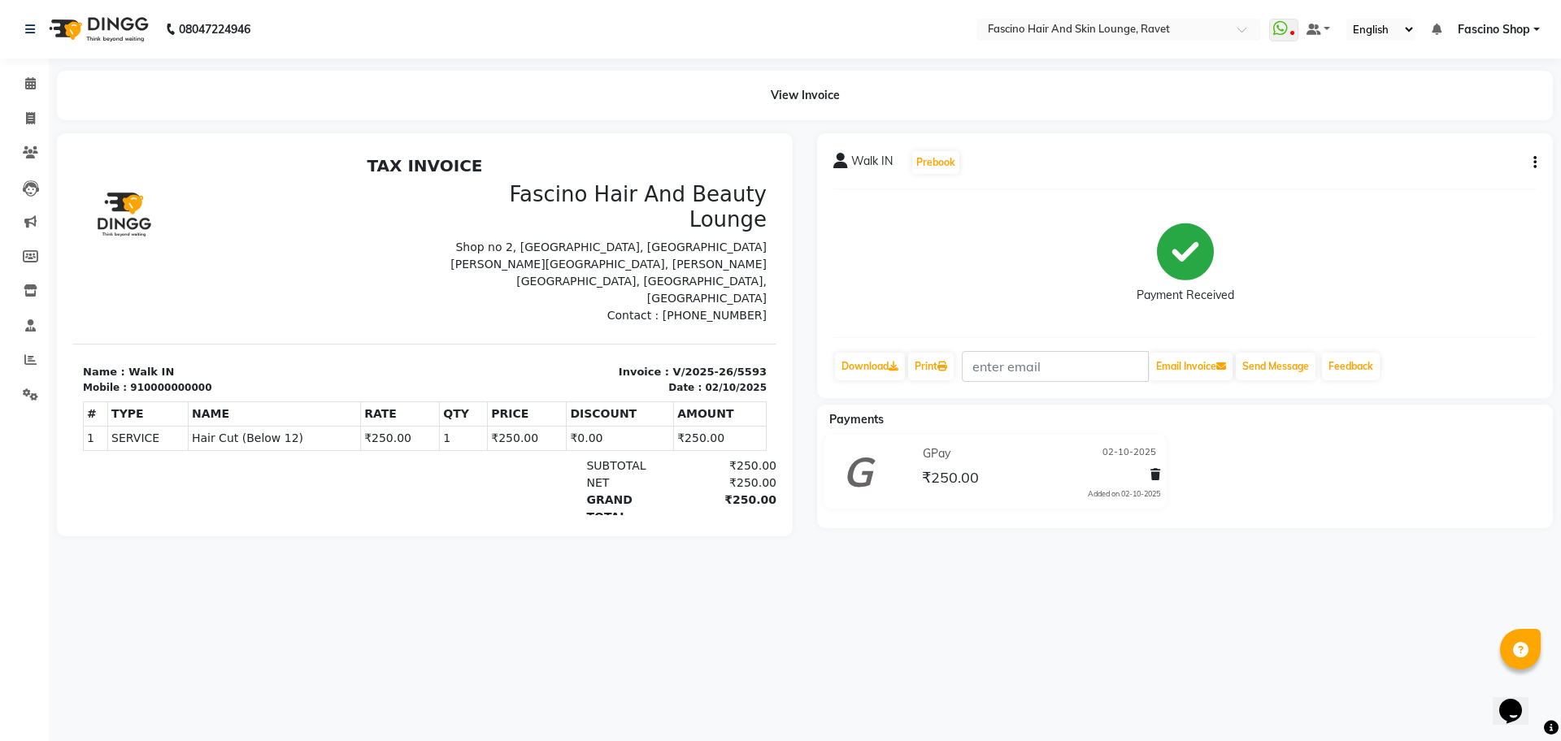
click at [1536, 163] on icon "button" at bounding box center [1534, 163] width 3 height 1
click at [1472, 171] on div "Edit Invoice" at bounding box center [1453, 173] width 111 height 20
select select "service"
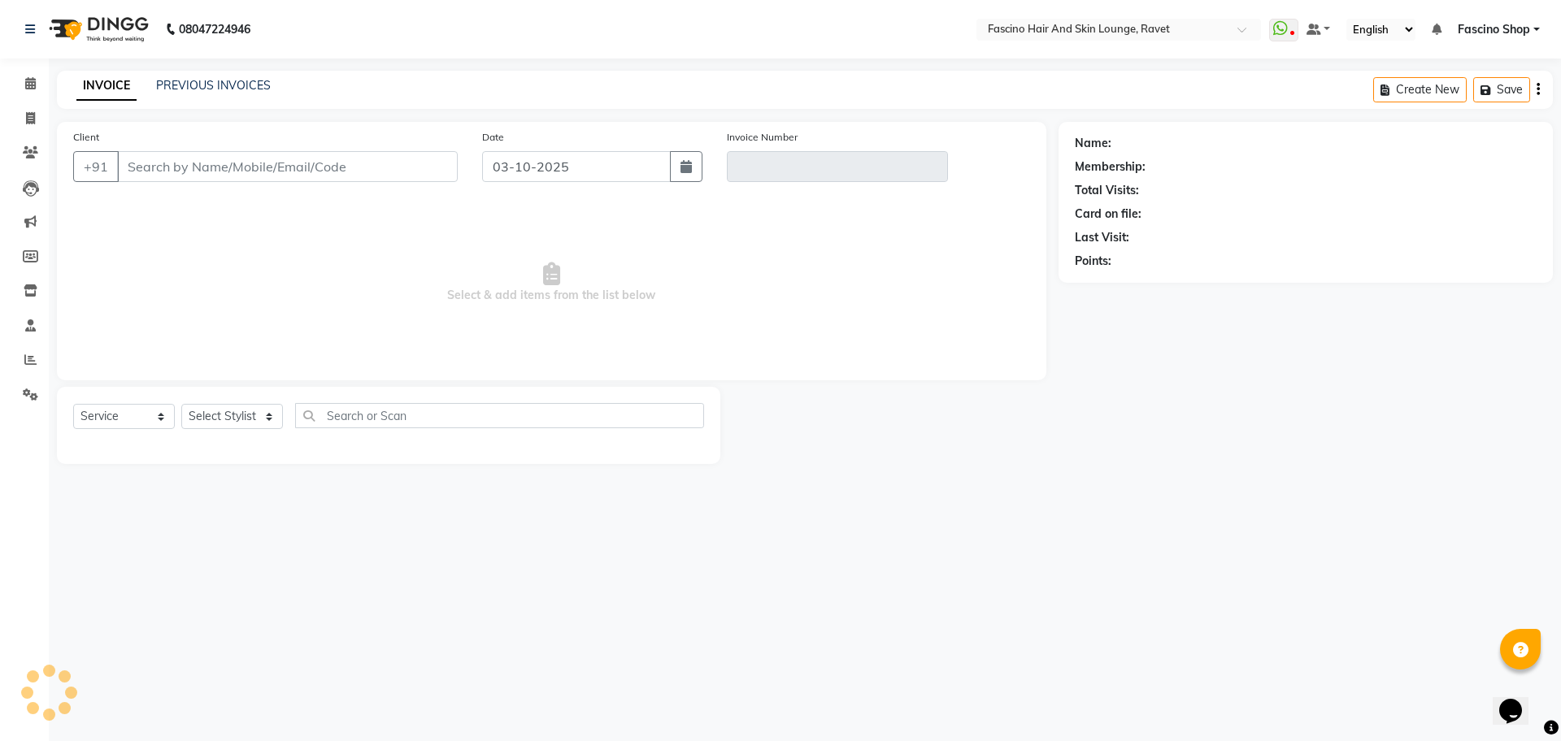
type input "0000000000"
type input "V/2025-26/5593"
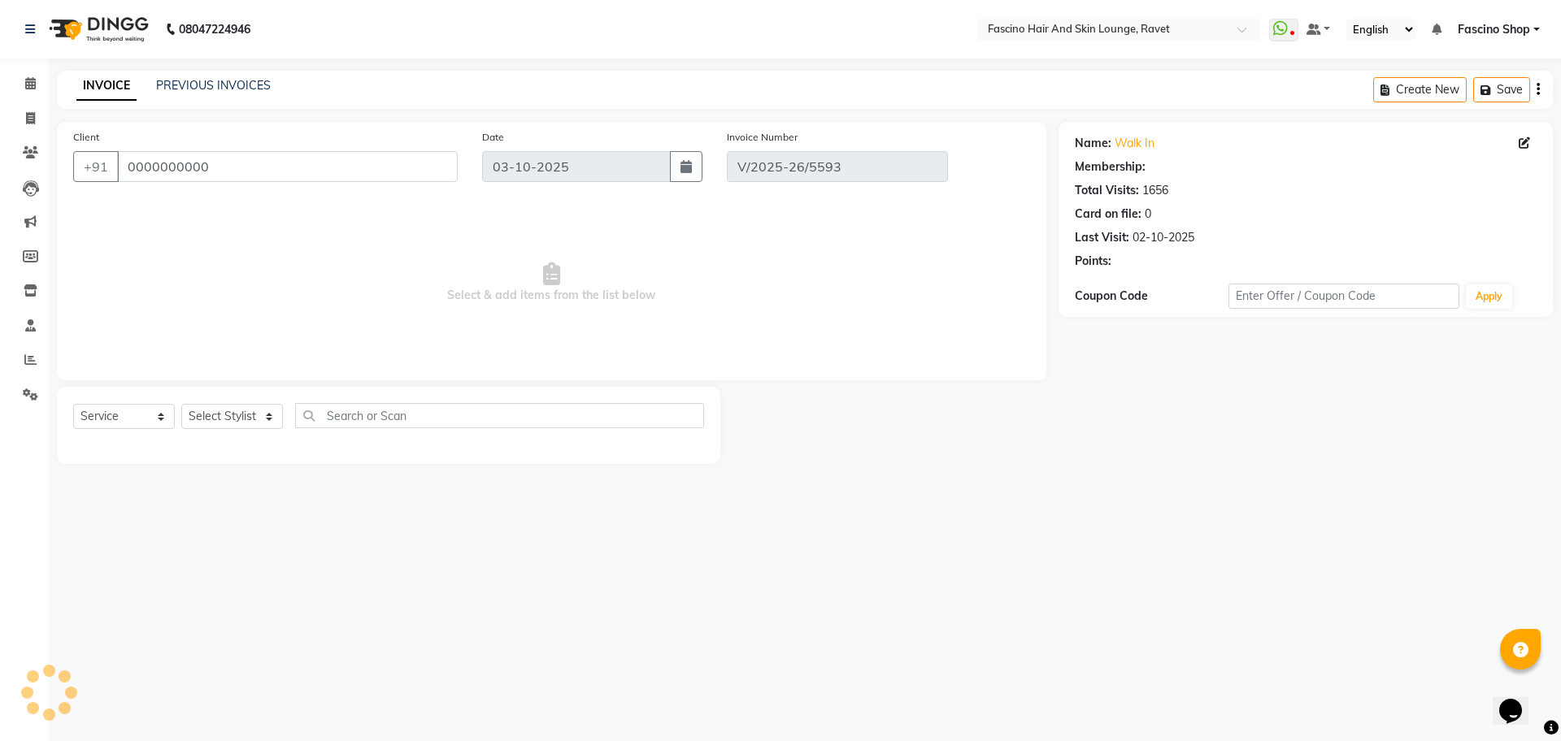
select select "1: Object"
type input "02-10-2025"
select select "select"
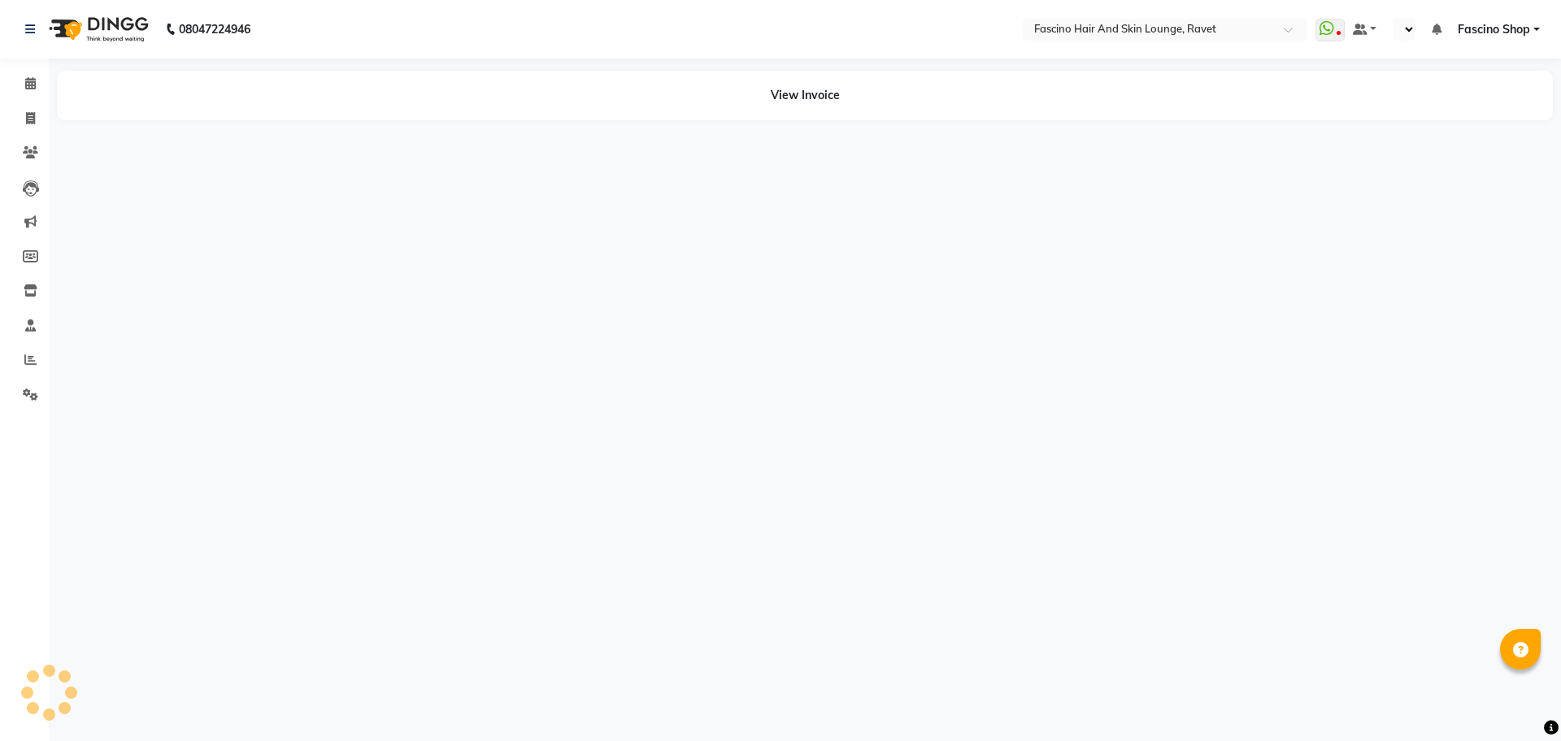
select select "en"
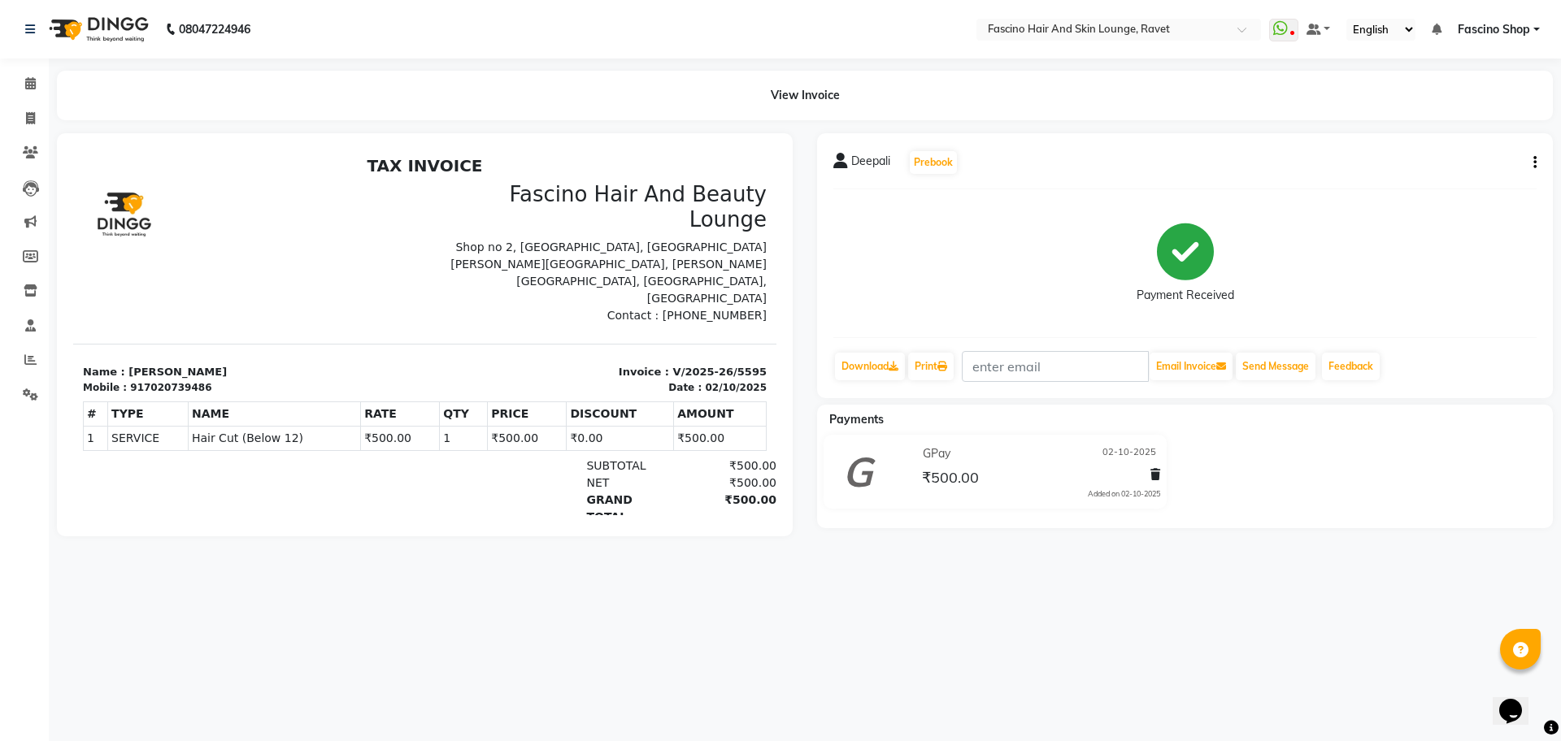
click at [1534, 163] on icon "button" at bounding box center [1534, 163] width 3 height 1
click at [1462, 177] on div "Edit Invoice" at bounding box center [1453, 173] width 111 height 20
select select "service"
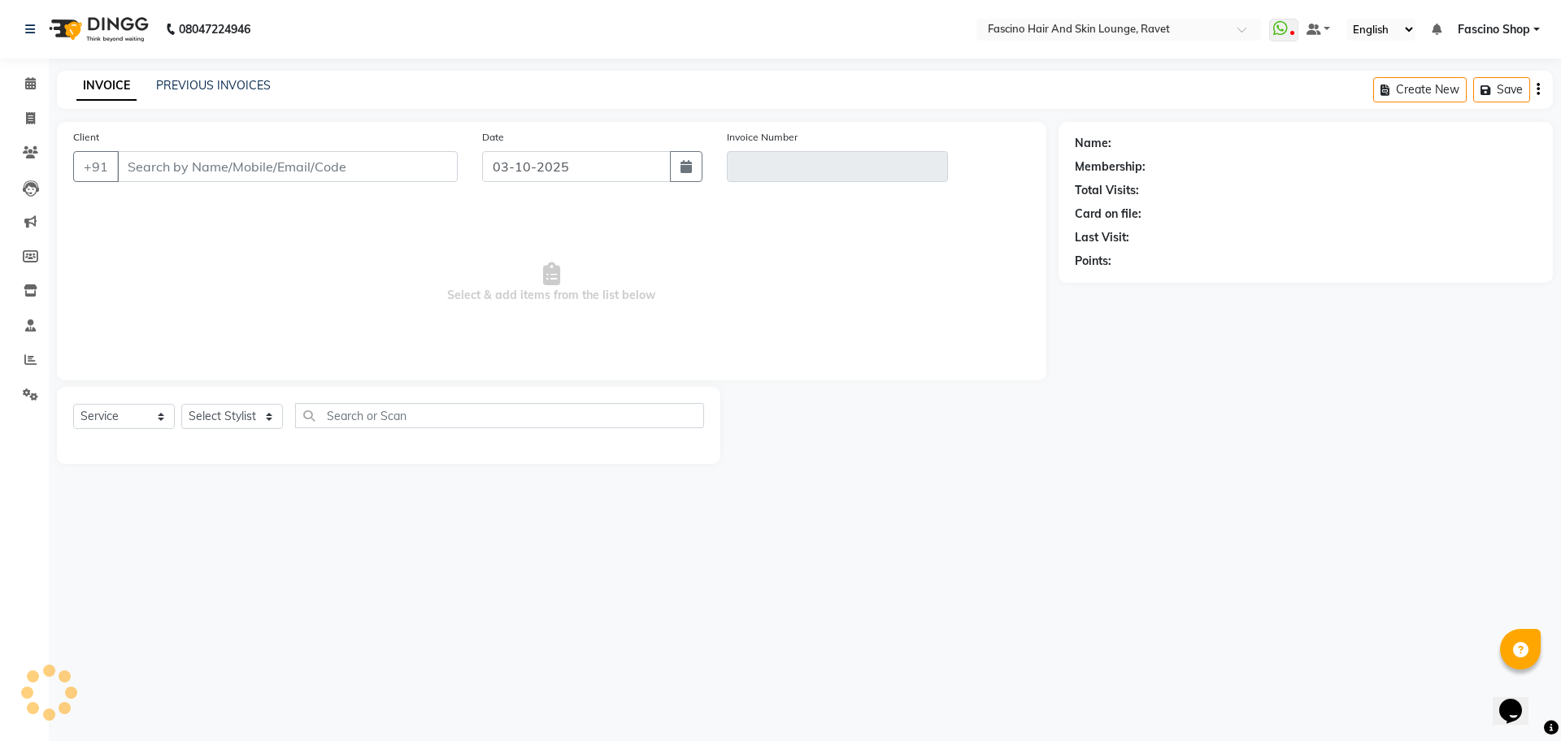
type input "7020739486"
type input "V/2025-26/5595"
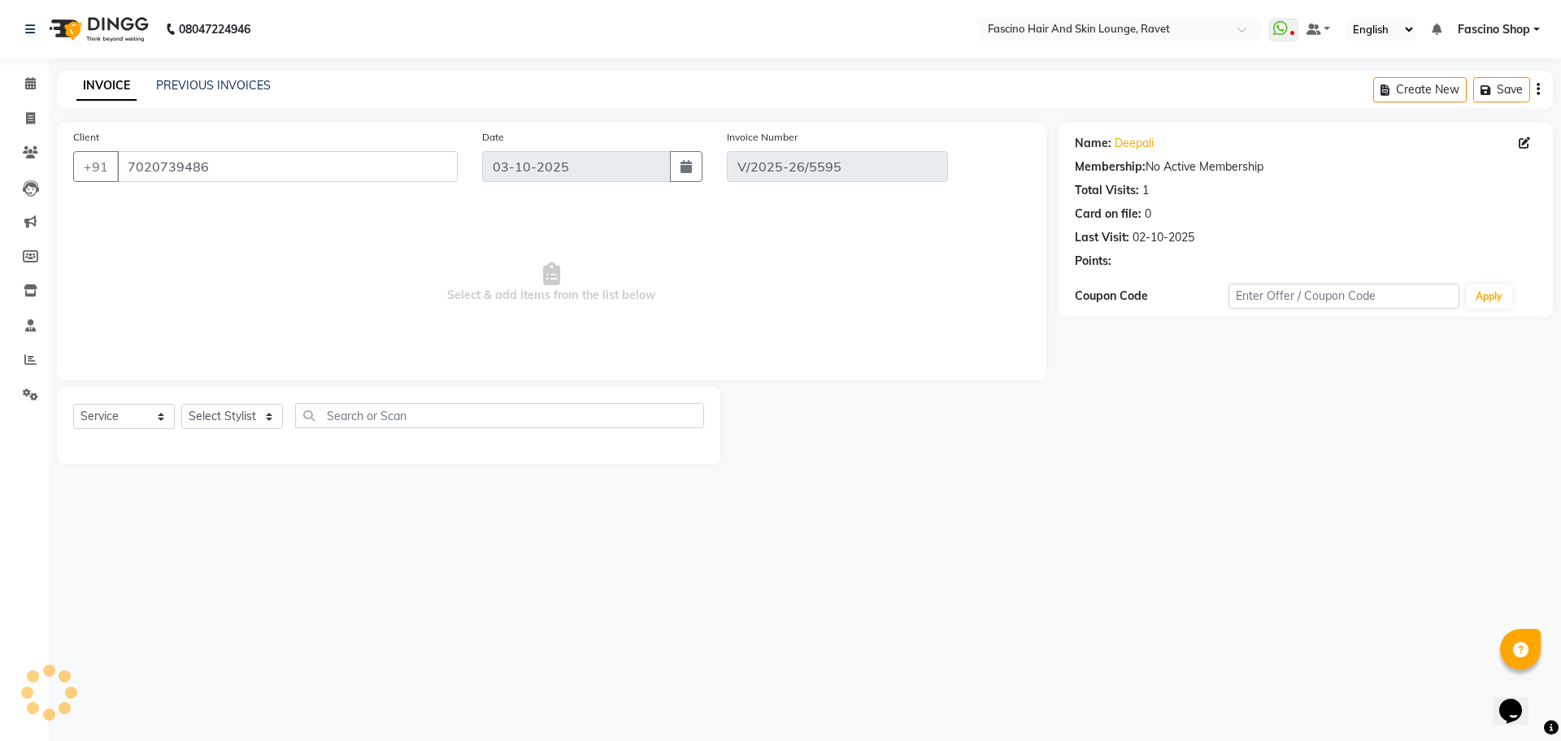
type input "02-10-2025"
select select "select"
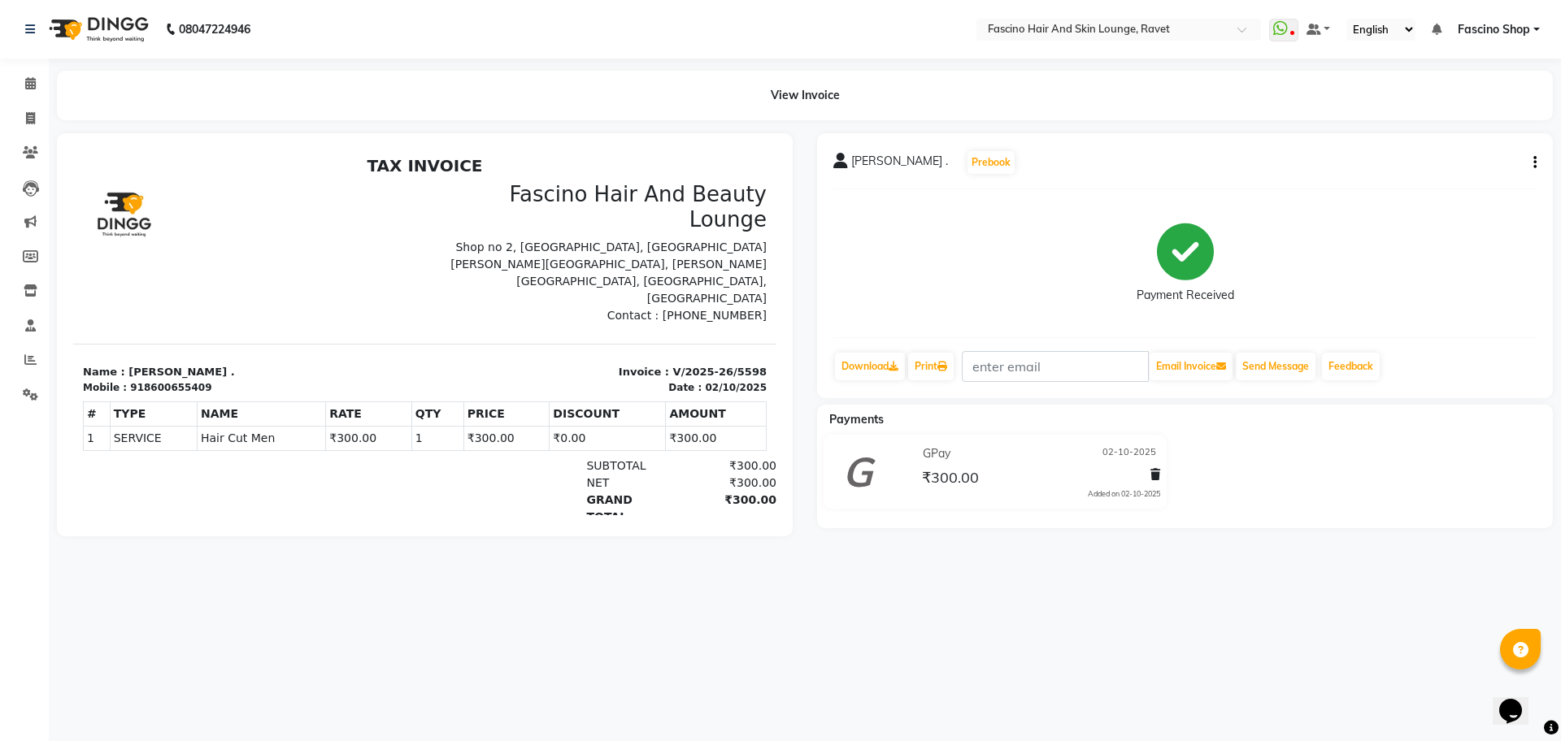
click at [1532, 163] on button "button" at bounding box center [1532, 162] width 10 height 17
click at [1479, 176] on div "Edit Invoice" at bounding box center [1453, 173] width 111 height 20
select select "service"
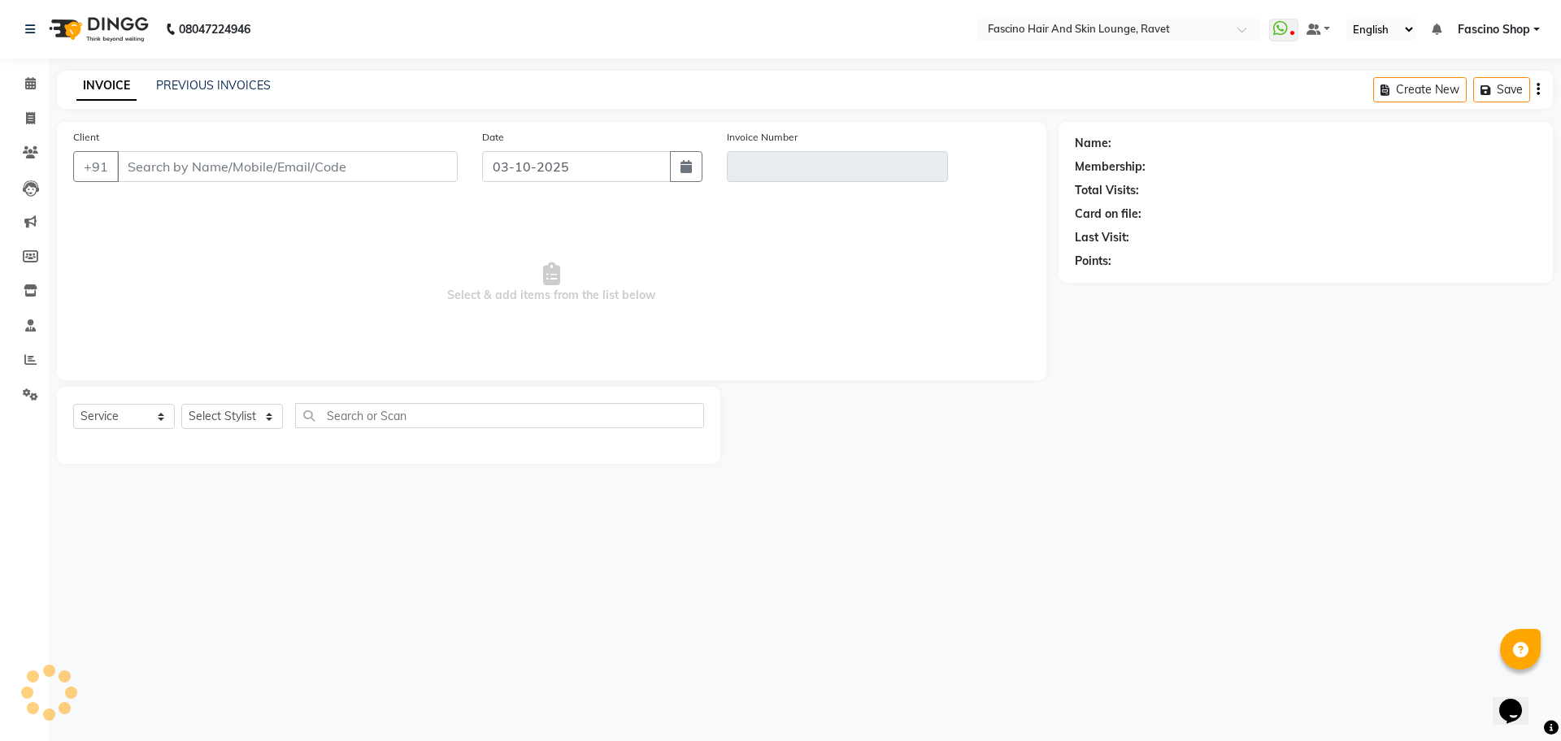
type input "8600655409"
type input "V/2025-26/5598"
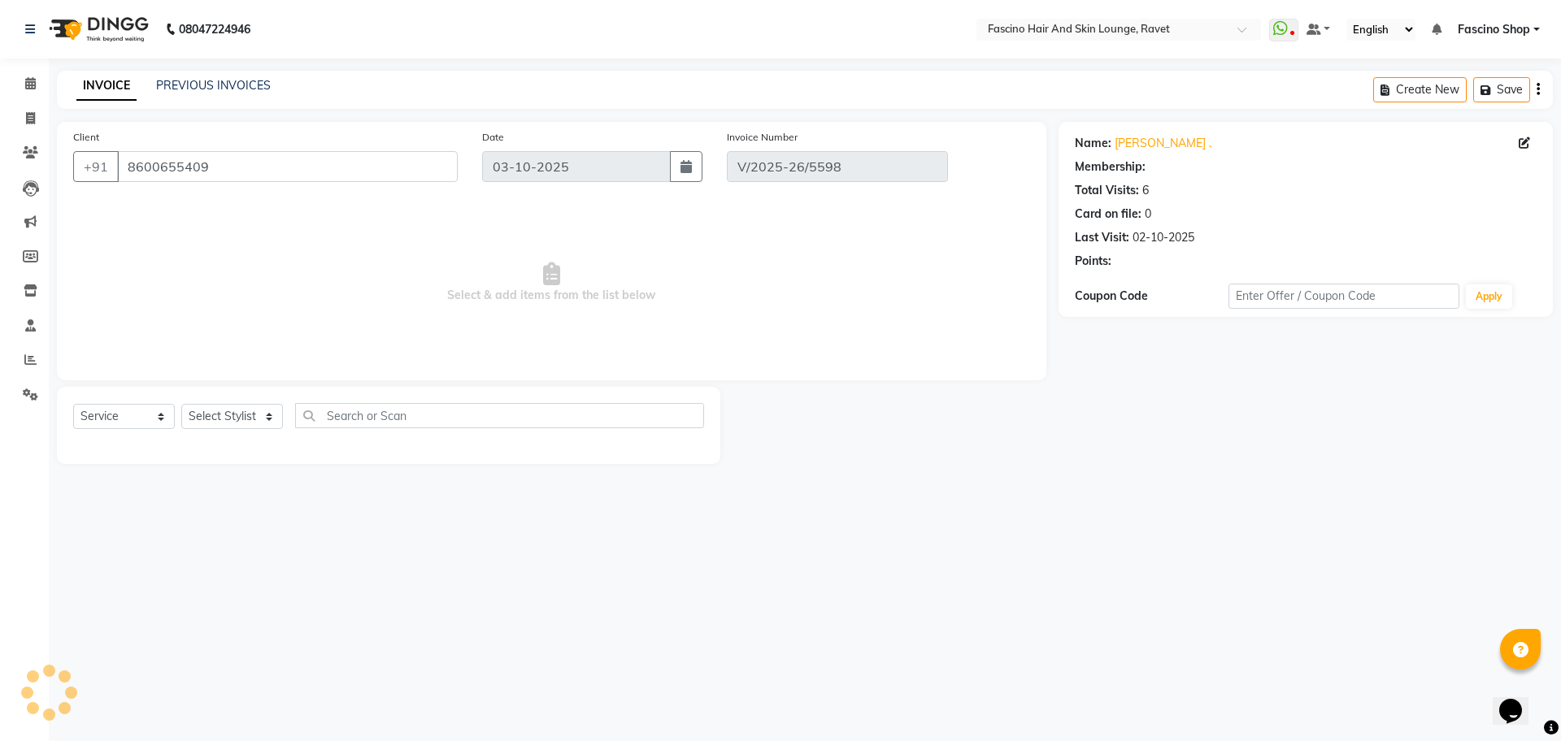
type input "02-10-2025"
select select "select"
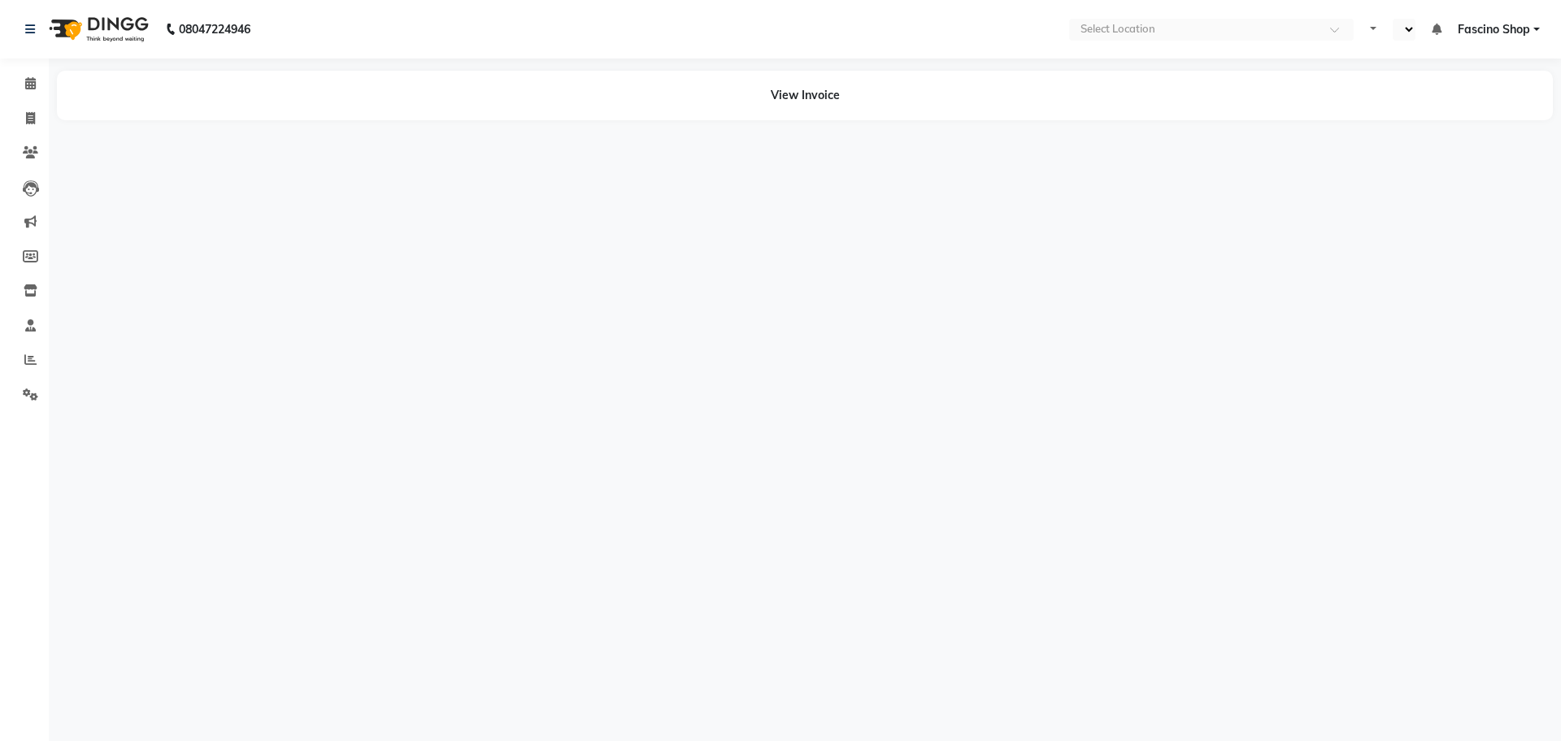
select select "en"
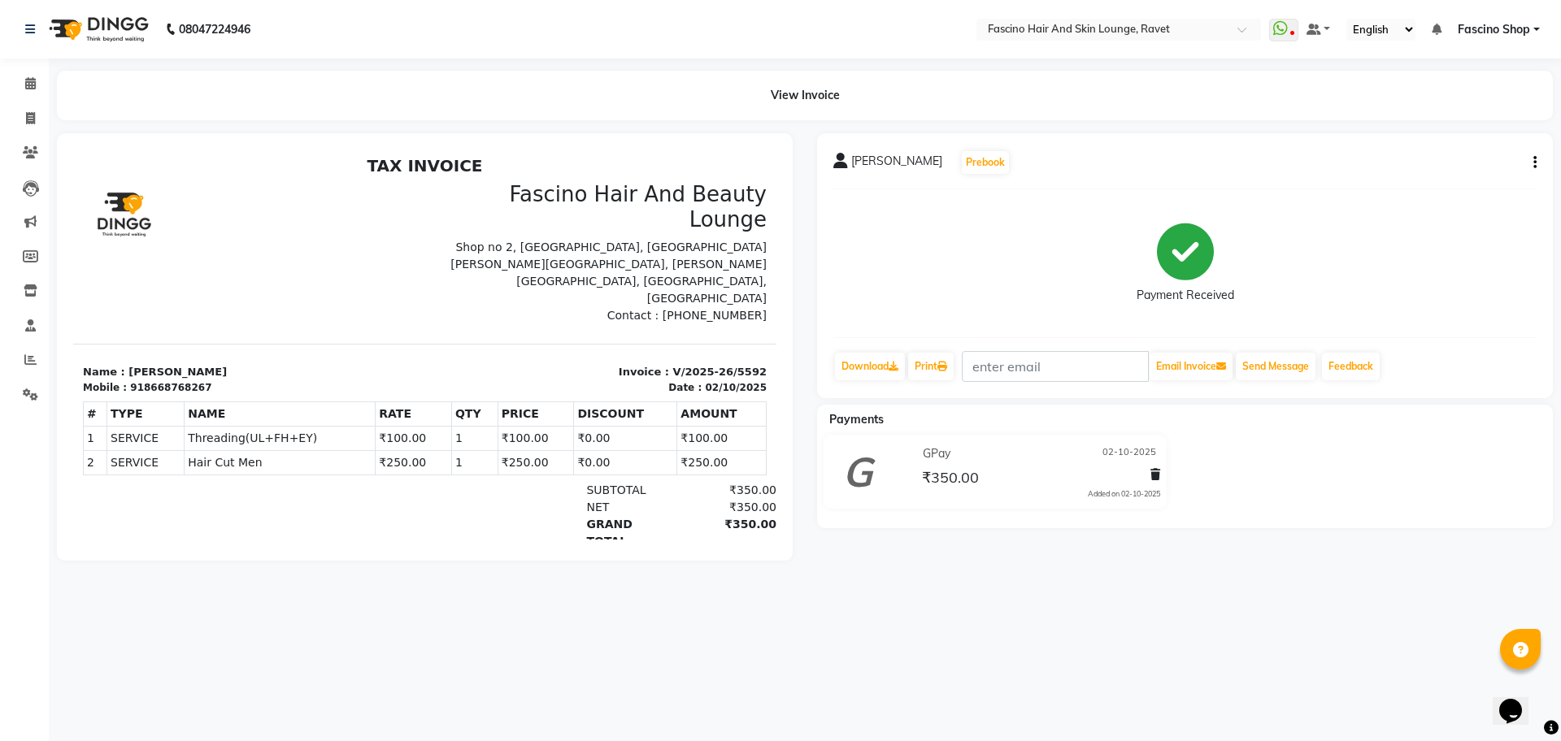
click at [1535, 163] on icon "button" at bounding box center [1534, 163] width 3 height 1
click at [1459, 164] on div "Edit Invoice" at bounding box center [1453, 173] width 111 height 20
select select "service"
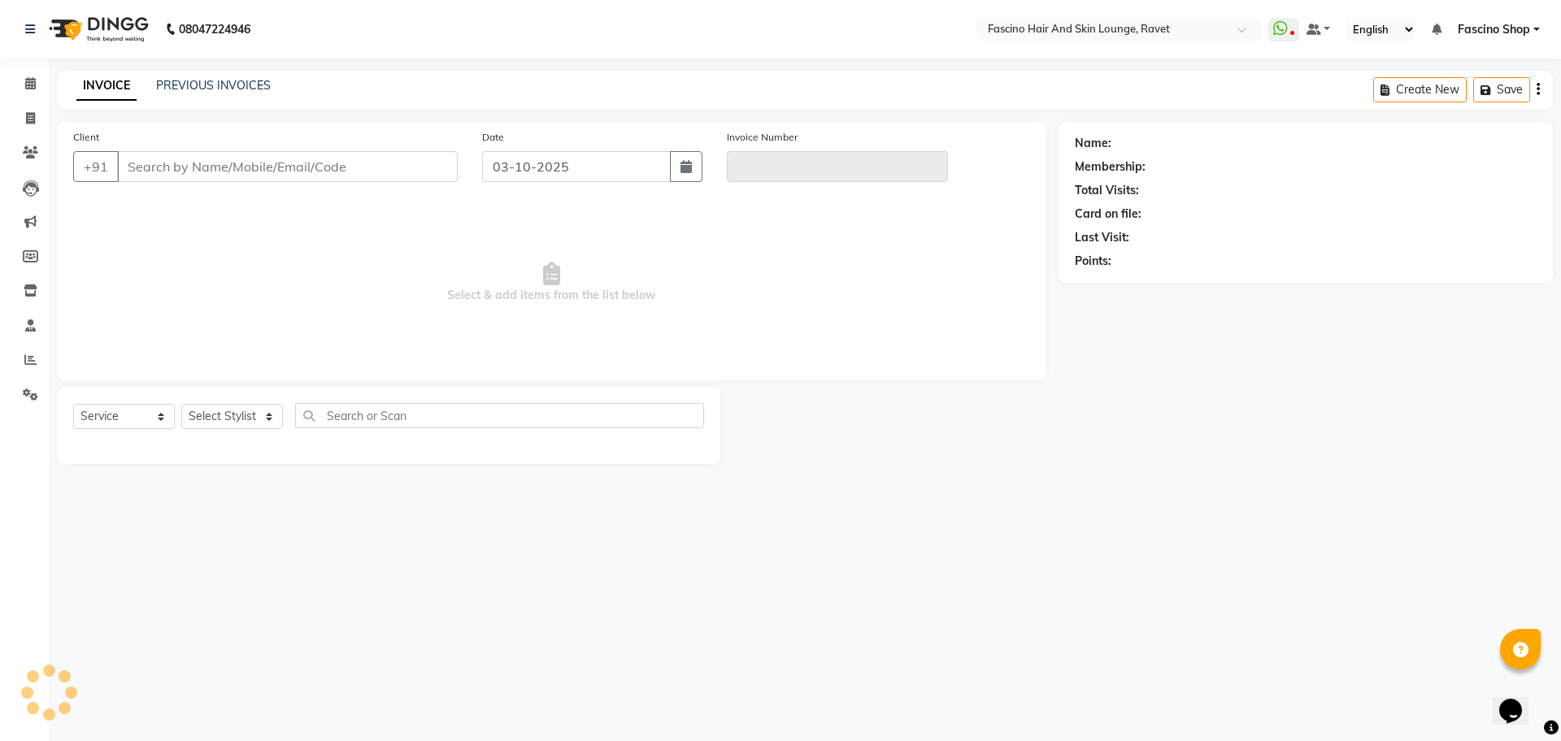
type input "8668768267"
type input "V/2025-26/5592"
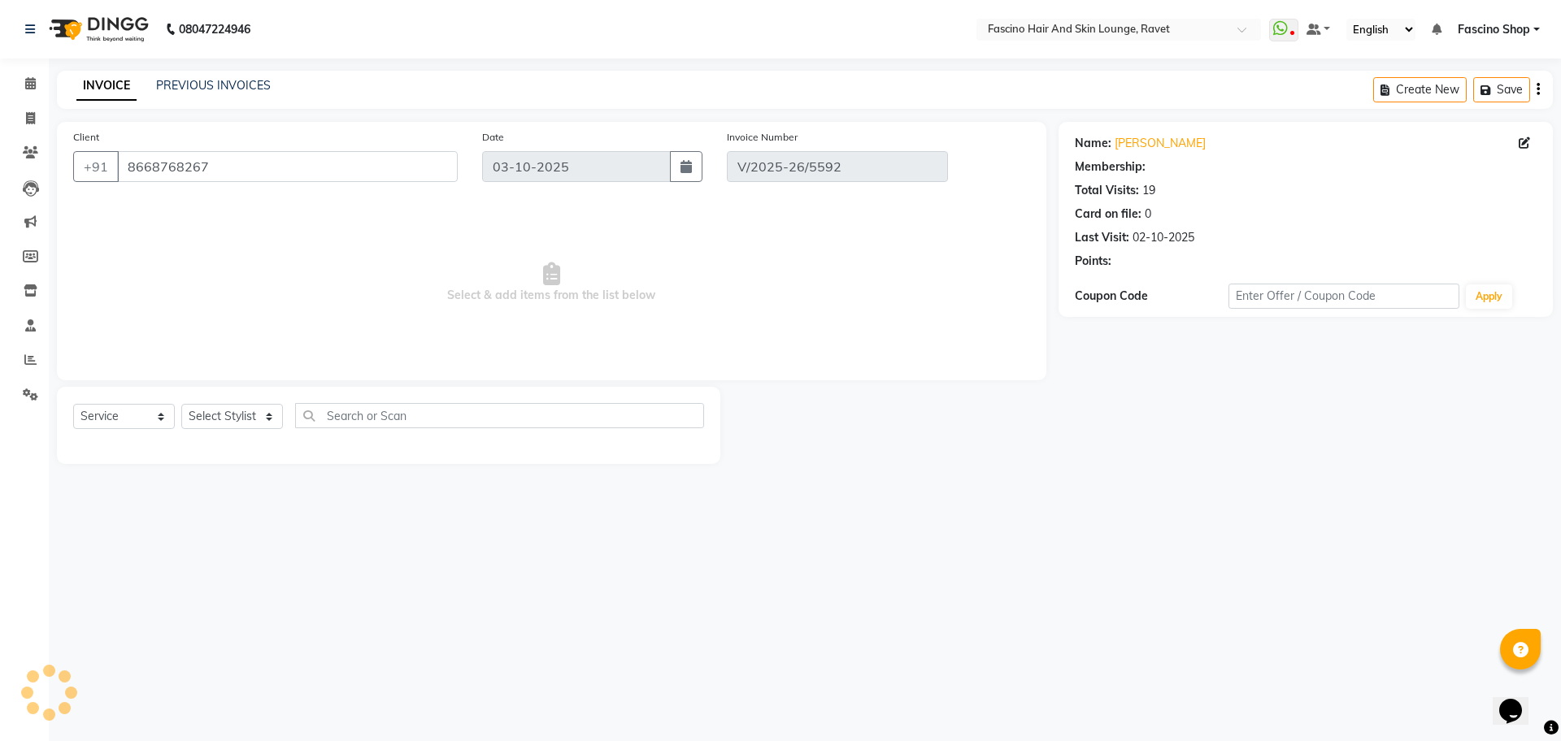
type input "02-10-2025"
select select "select"
select select "1: Object"
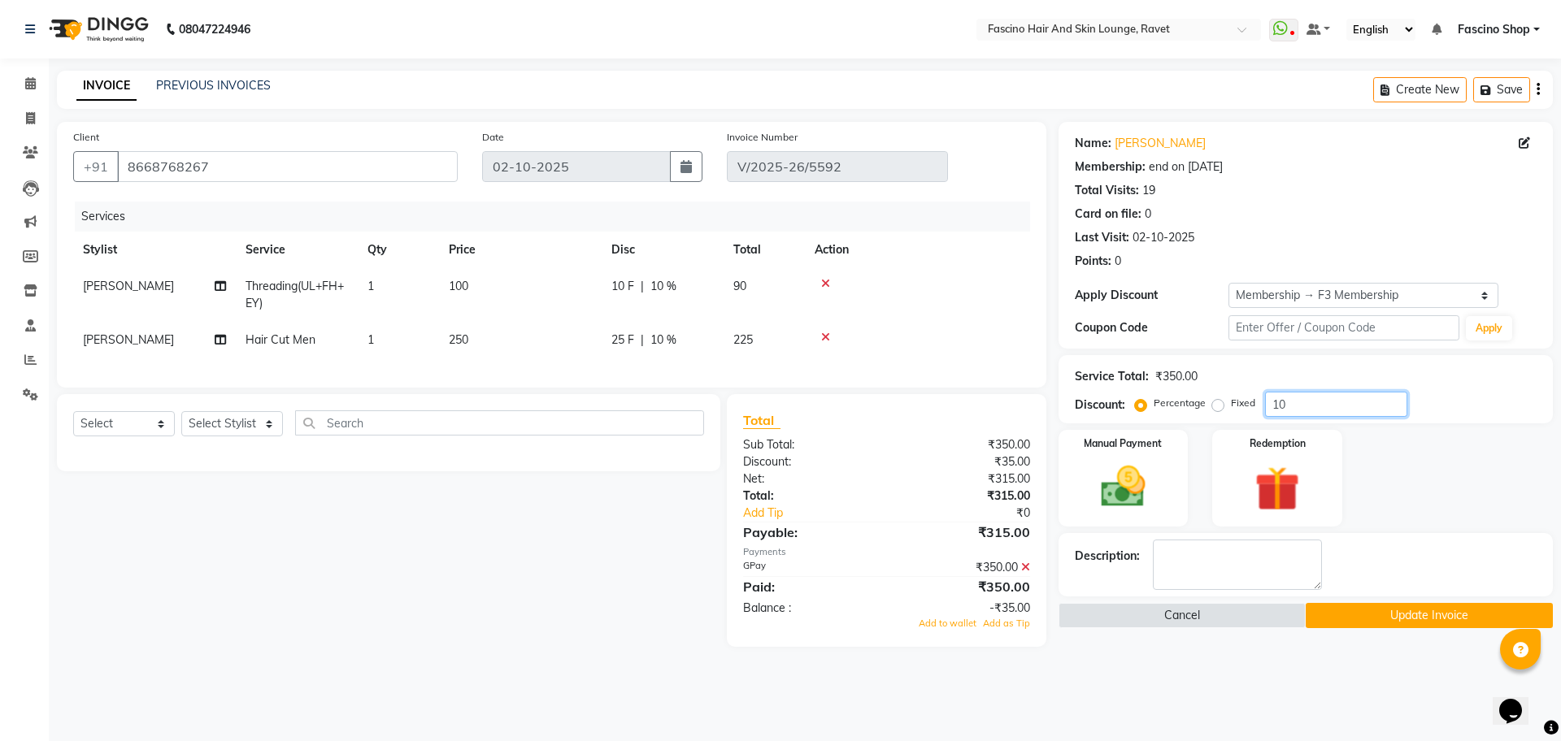
click at [1317, 399] on input "10" at bounding box center [1336, 404] width 142 height 25
type input "1"
click at [1395, 608] on button "Update Invoice" at bounding box center [1429, 615] width 247 height 25
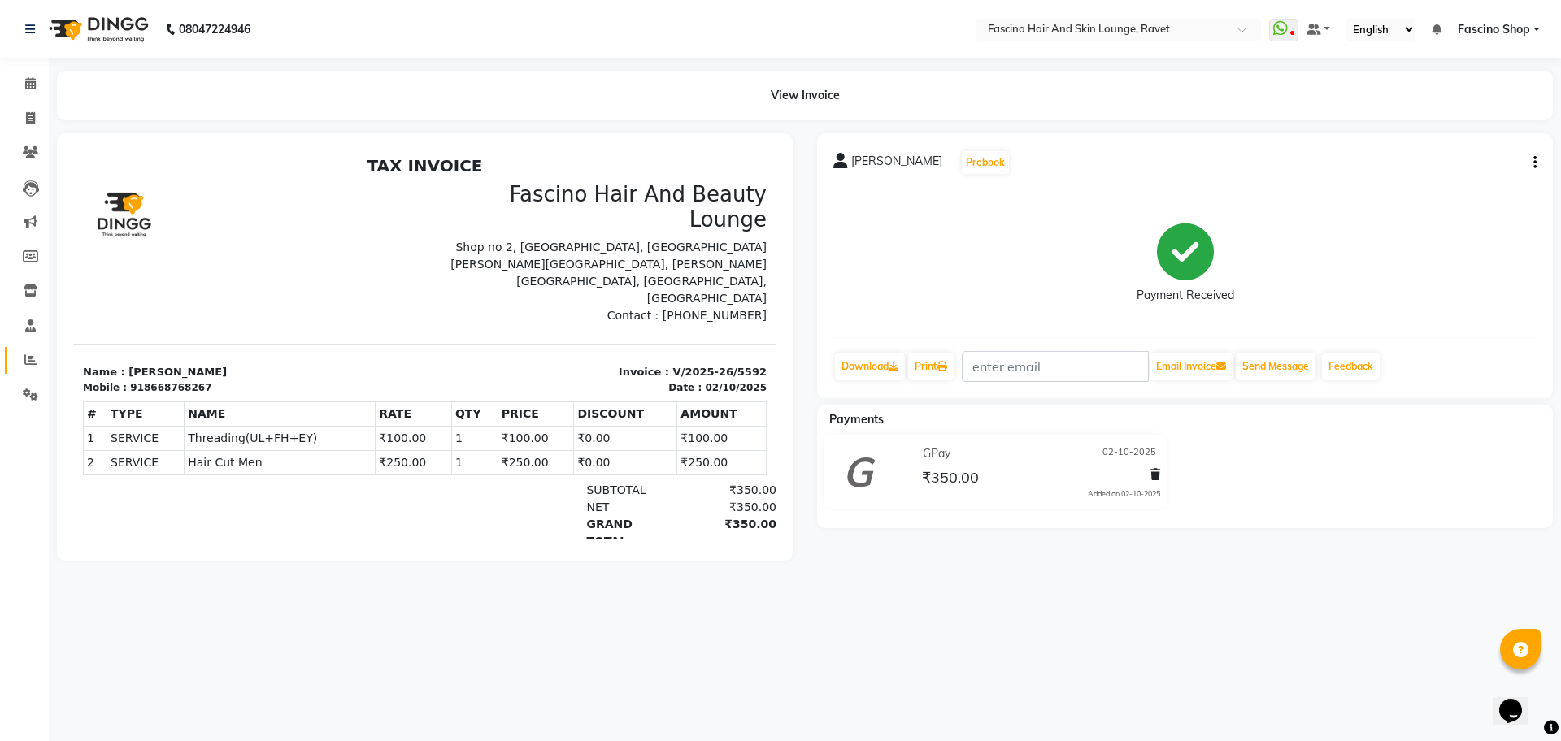
click at [37, 347] on link "Reports" at bounding box center [24, 360] width 39 height 27
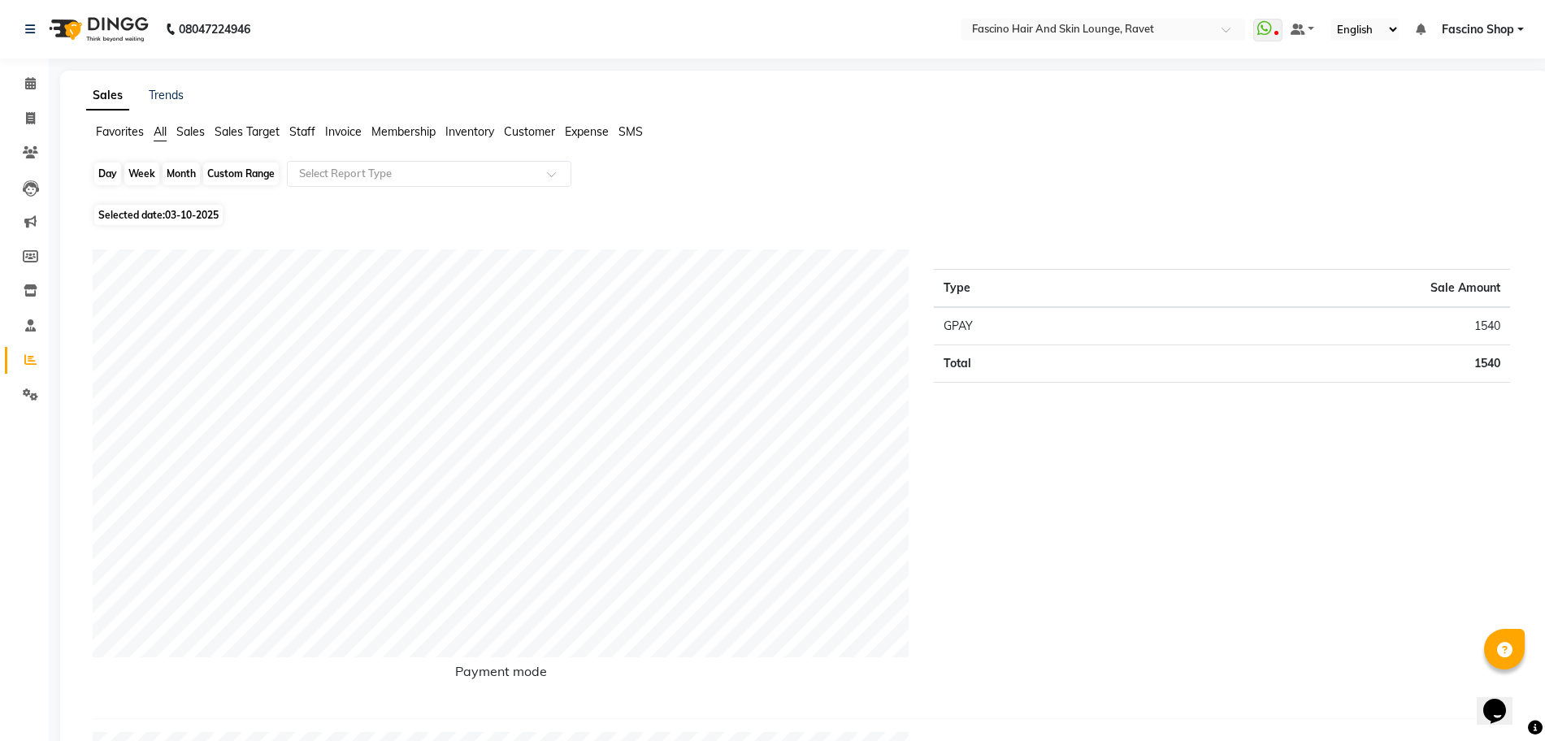
click at [115, 175] on div "Day" at bounding box center [107, 174] width 27 height 23
select select "10"
select select "2025"
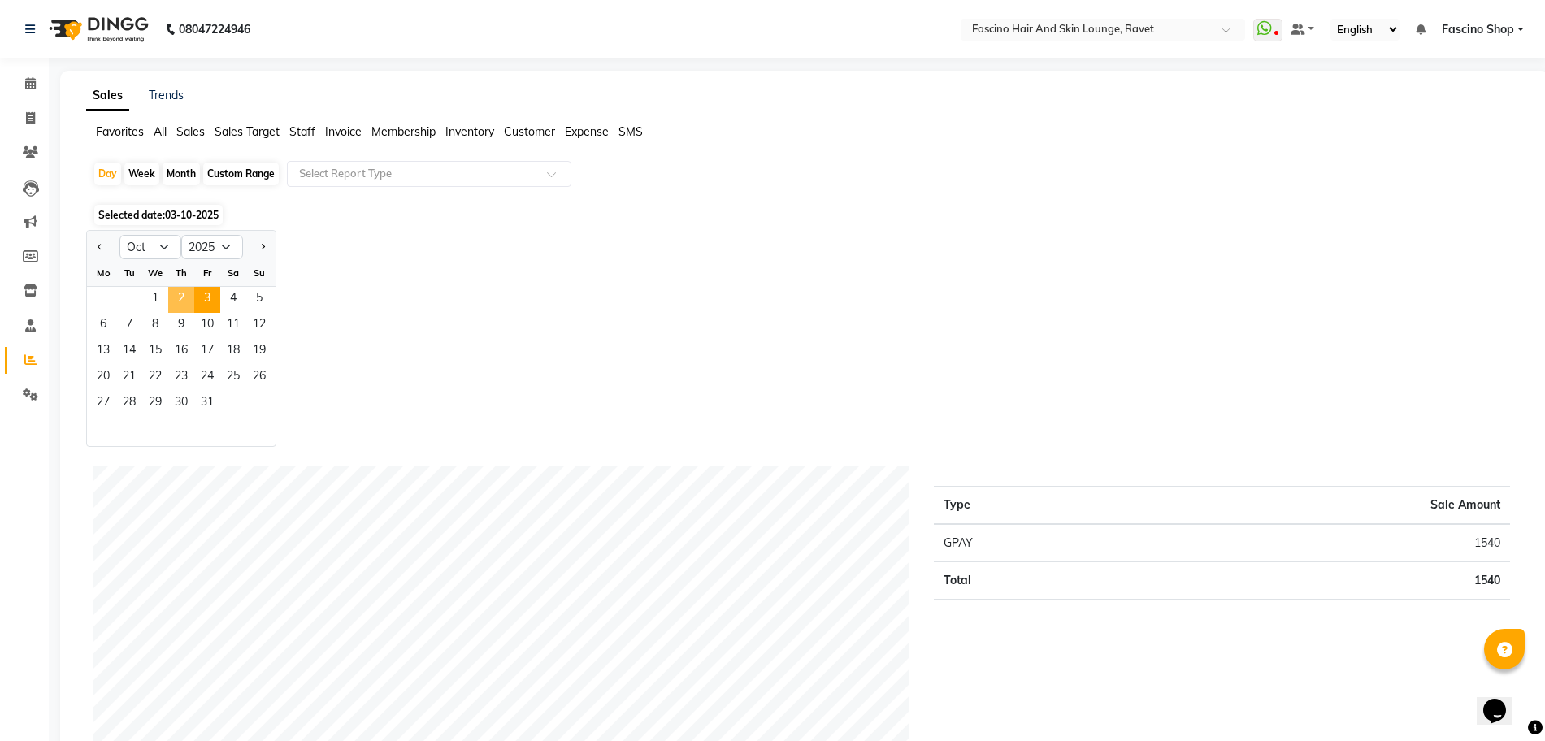
click at [182, 295] on span "2" at bounding box center [181, 300] width 26 height 26
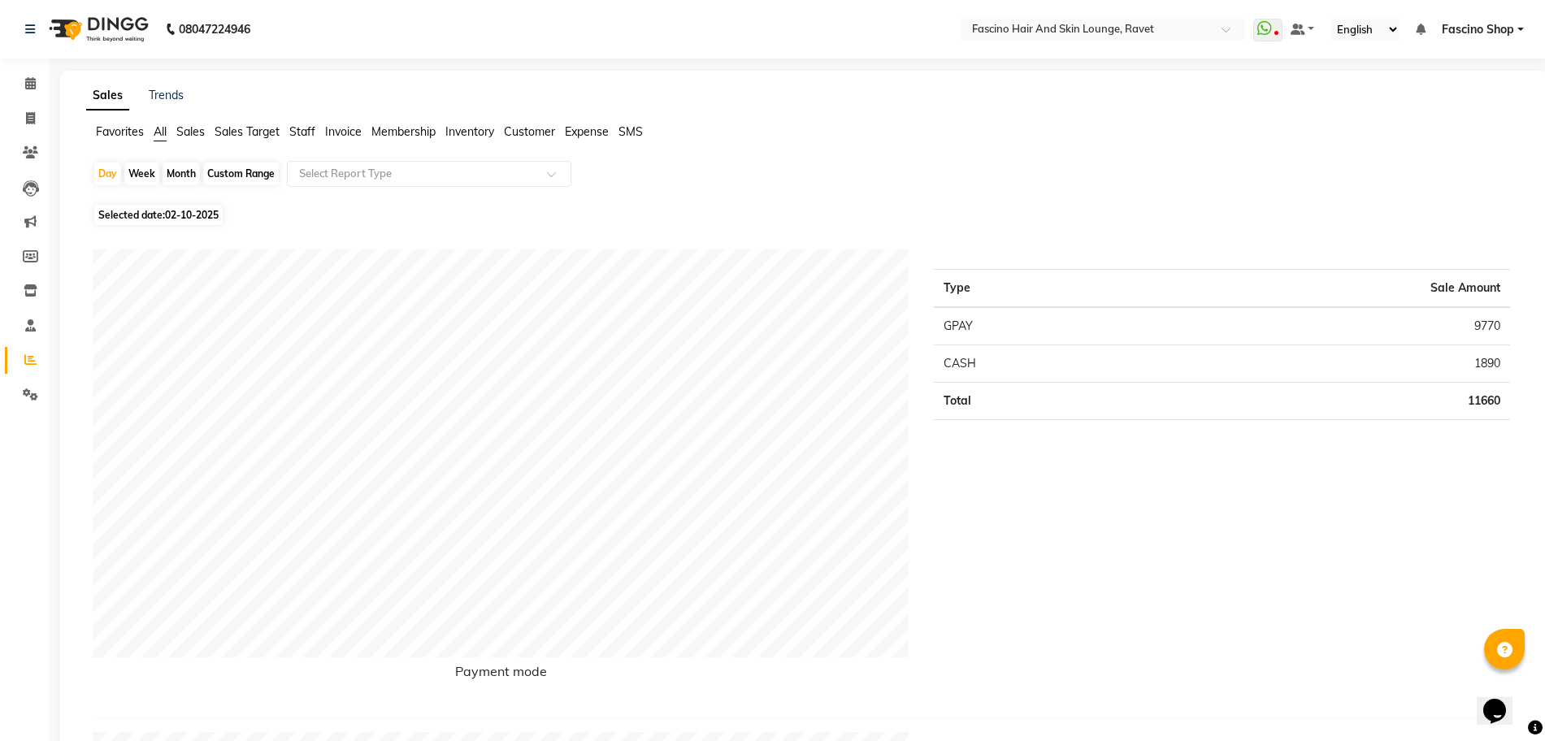
click at [307, 124] on span "Staff" at bounding box center [302, 131] width 26 height 15
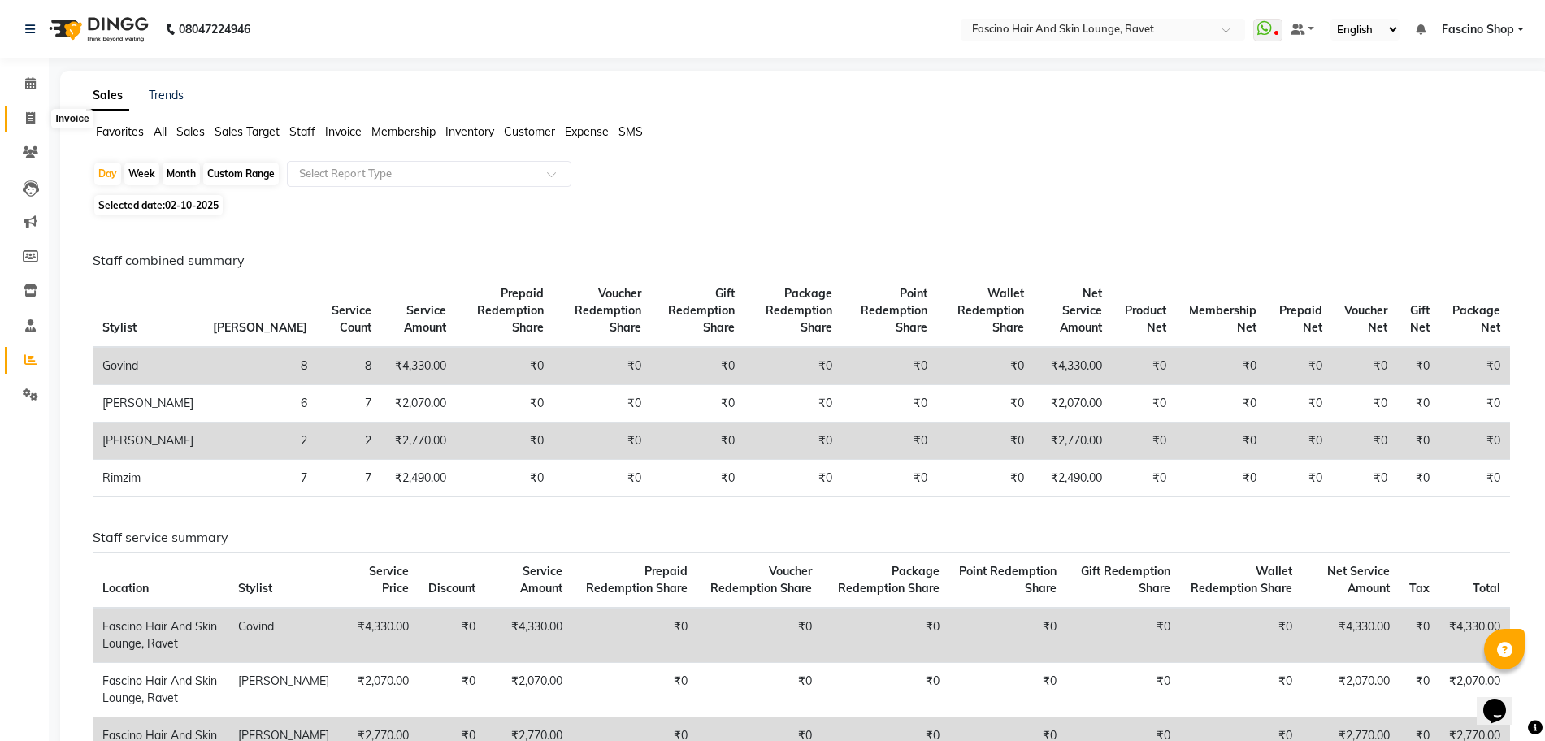
click at [38, 125] on span at bounding box center [30, 119] width 28 height 19
select select "5190"
select select "service"
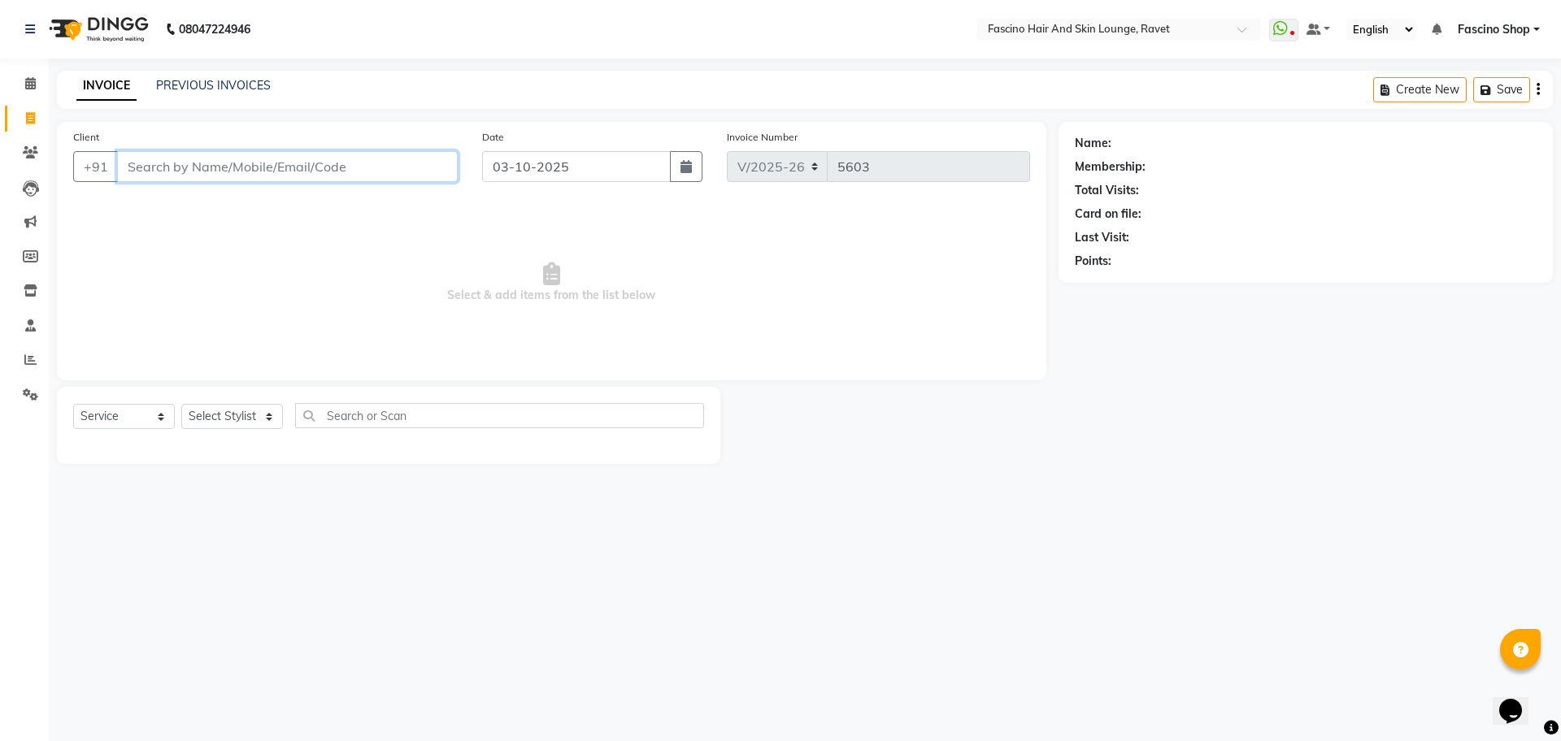
click at [177, 163] on input "Client" at bounding box center [287, 166] width 341 height 31
type input "8956826500"
click at [437, 156] on button "Add Client" at bounding box center [416, 166] width 84 height 31
select select "22"
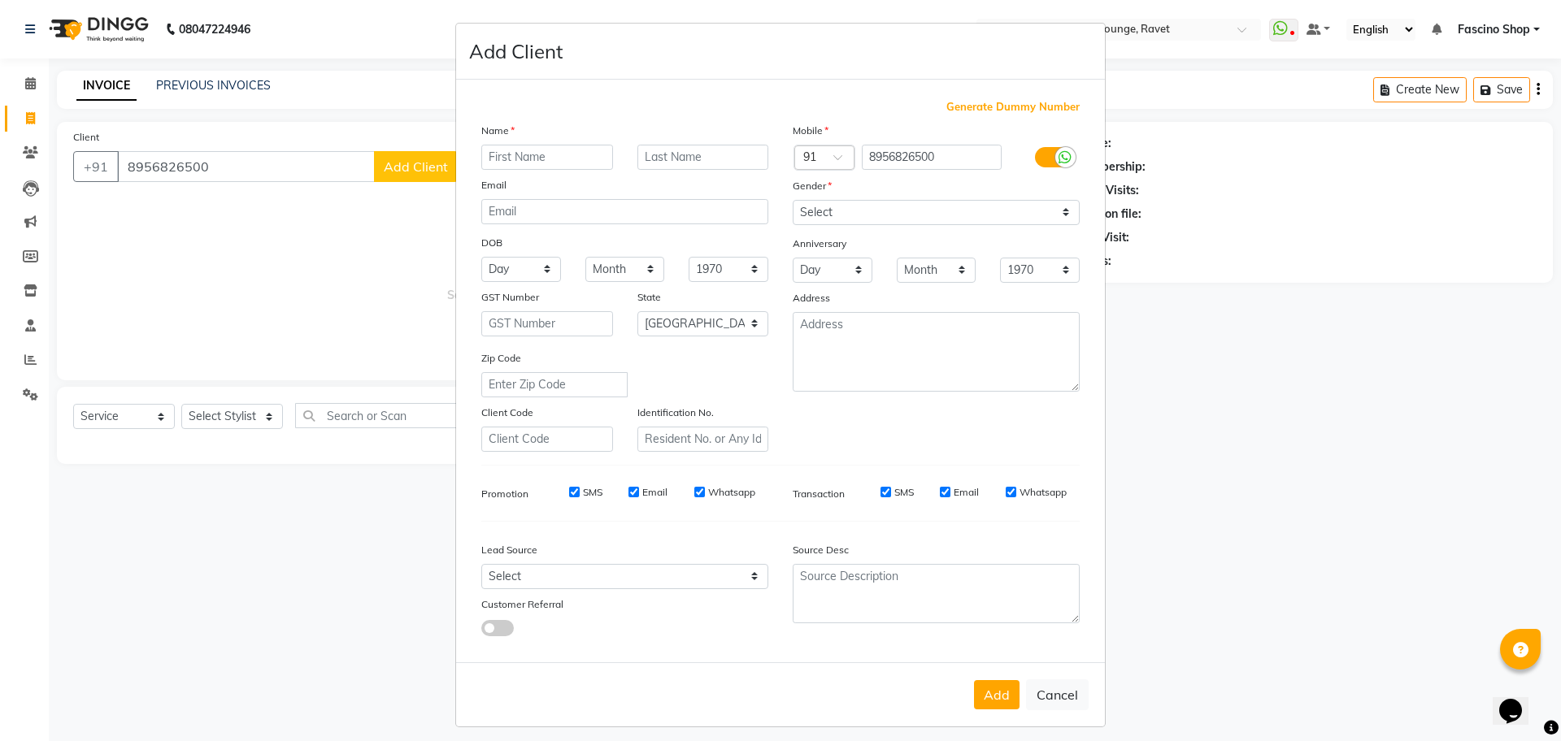
click at [541, 153] on input "text" at bounding box center [547, 157] width 132 height 25
type input "Manju"
click at [832, 202] on select "Select Male Female Other Prefer Not To Say" at bounding box center [936, 212] width 287 height 25
select select "male"
click at [793, 200] on select "Select Male Female Other Prefer Not To Say" at bounding box center [936, 212] width 287 height 25
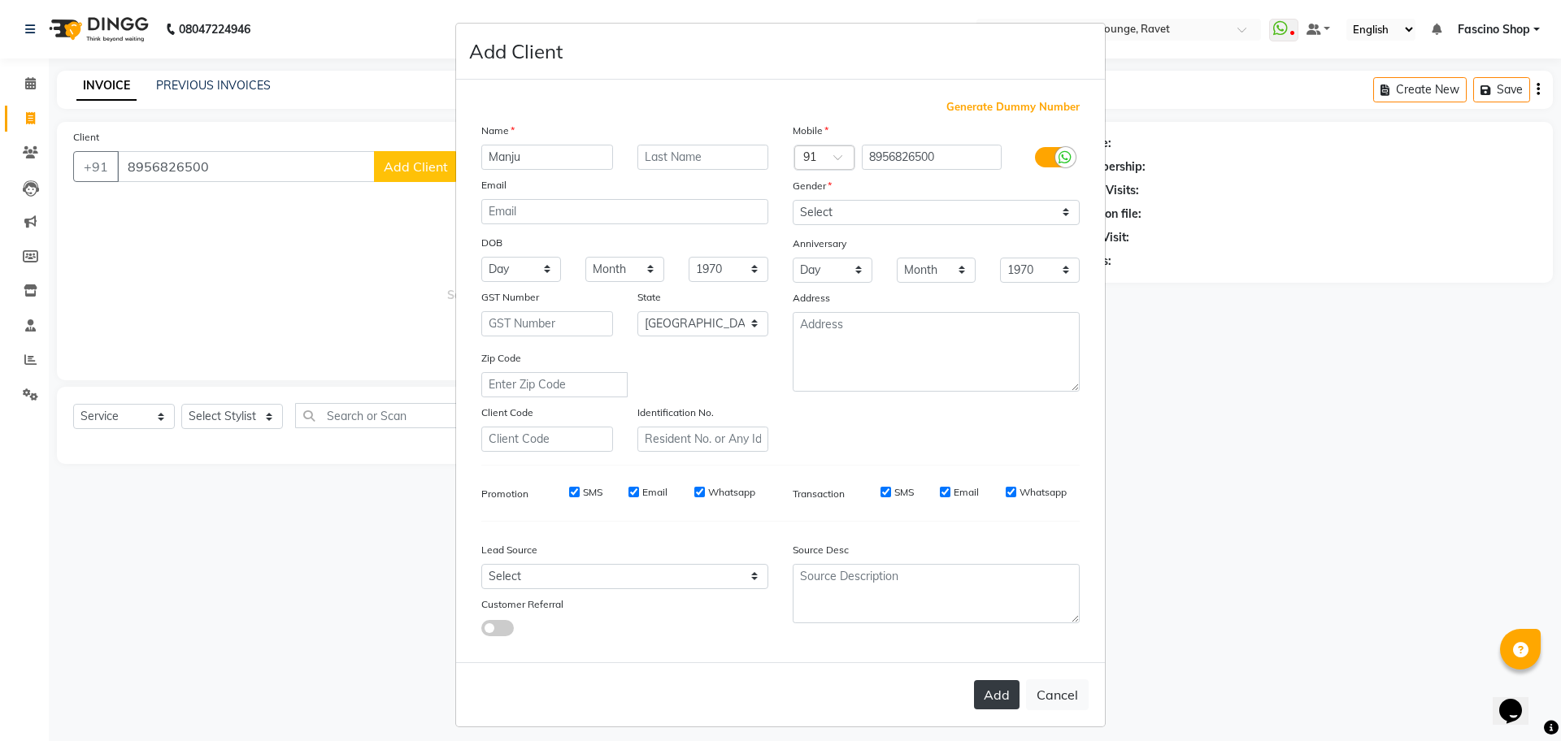
click at [999, 680] on button "Add" at bounding box center [997, 694] width 46 height 29
select select
select select "null"
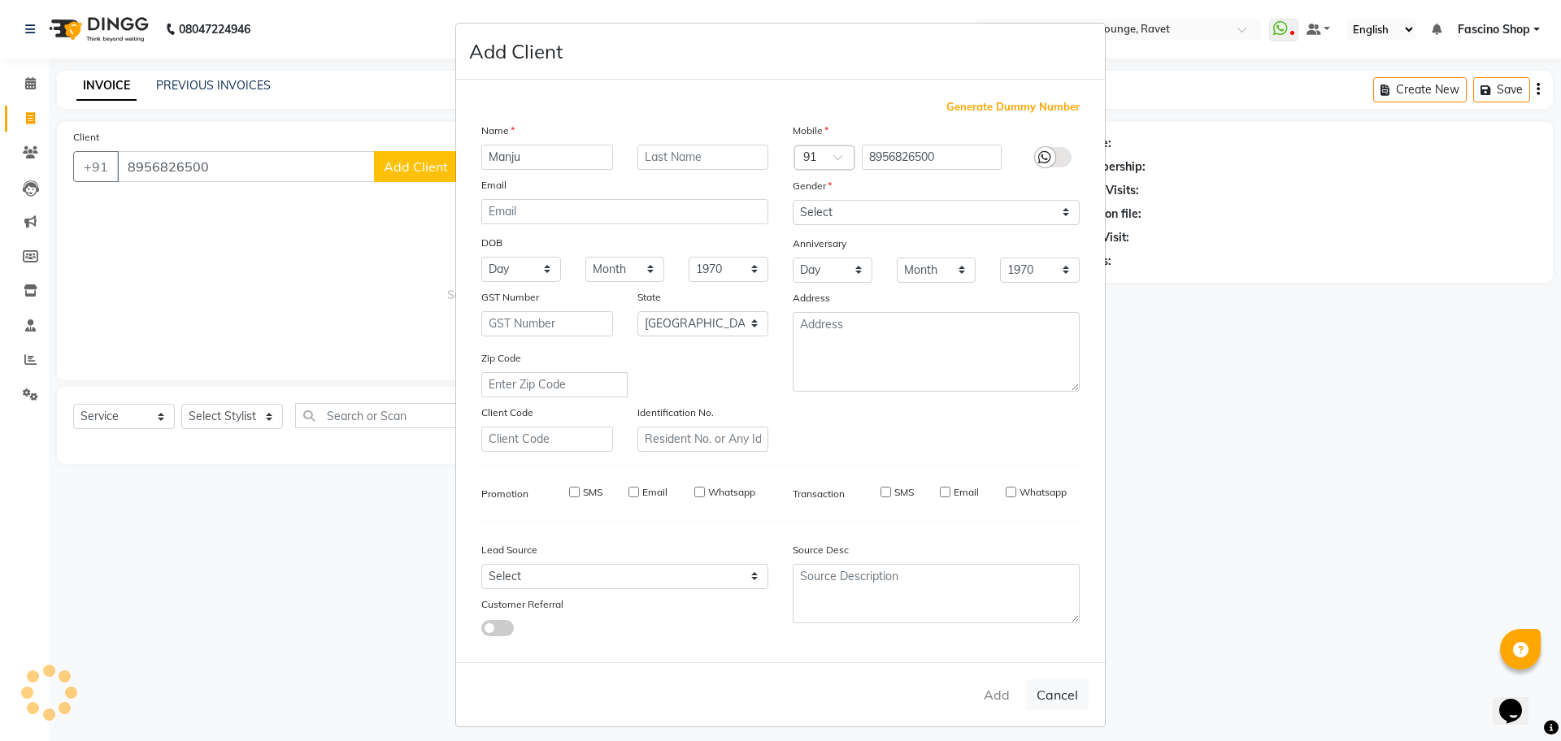
select select
checkbox input "false"
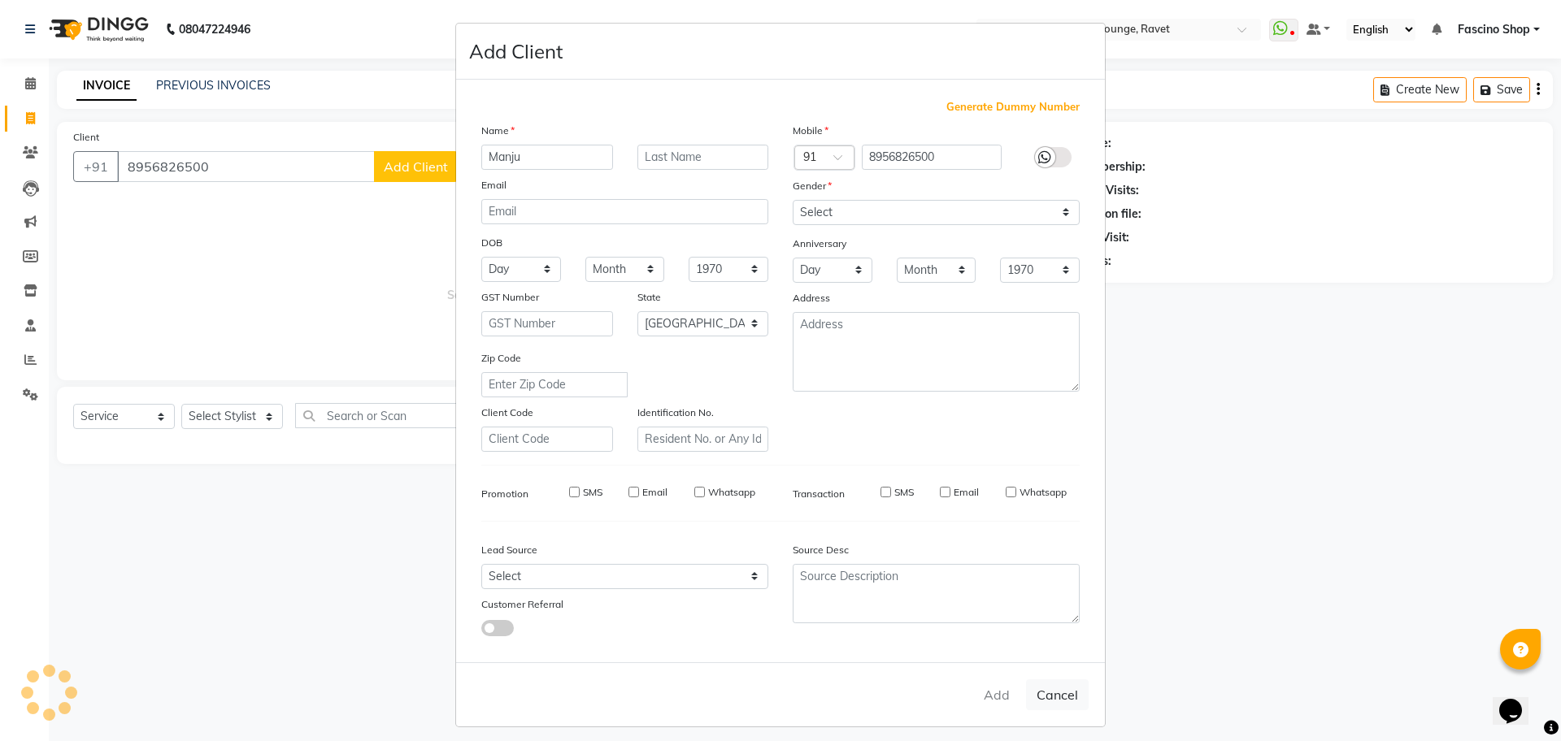
checkbox input "false"
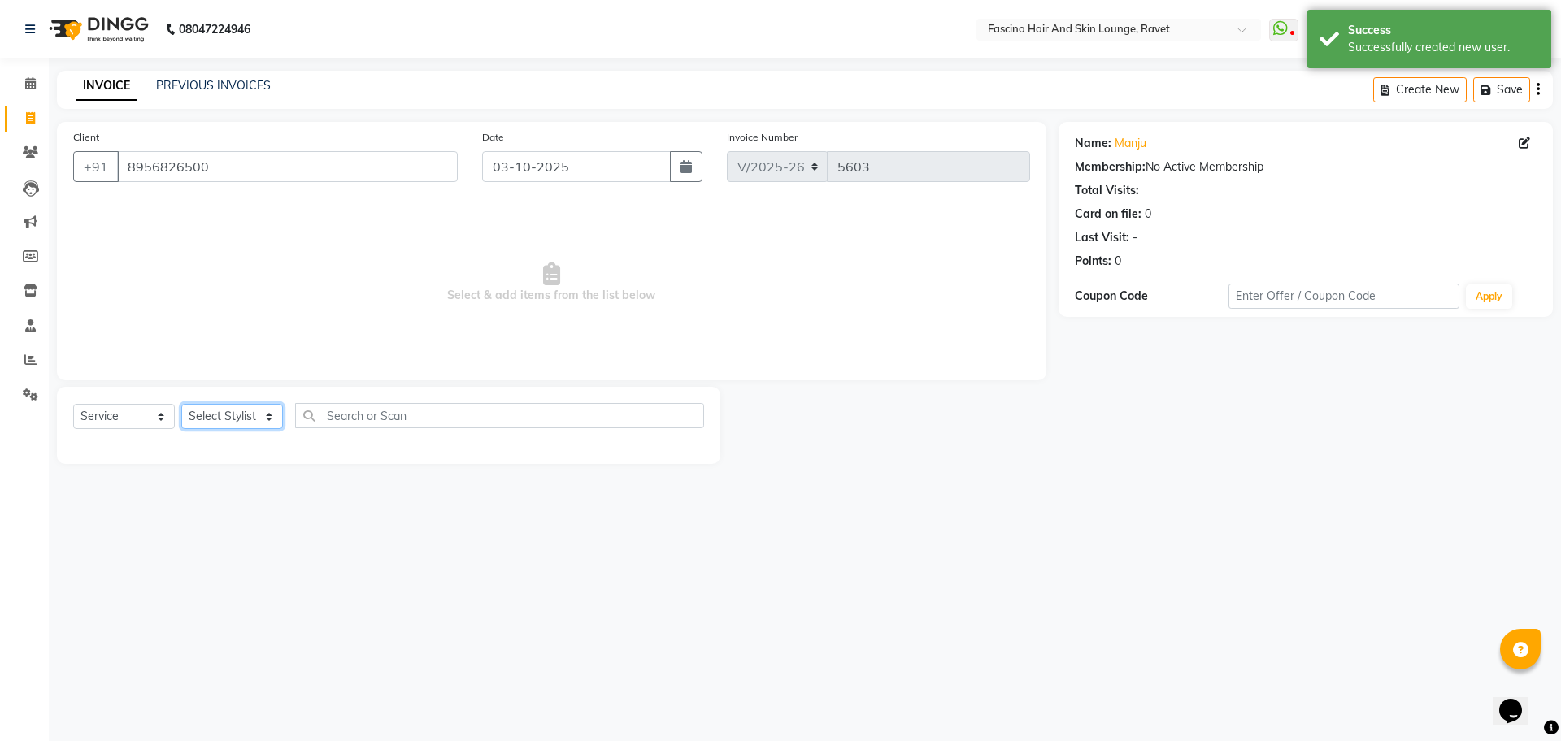
click at [215, 415] on select "Select Stylist Abbas Ali Fascino Shop Gourav Govind kanak ( S R Manager ) Lokes…" at bounding box center [232, 416] width 102 height 25
select select "78140"
click at [181, 404] on select "Select Stylist Abbas Ali Fascino Shop Gourav Govind kanak ( S R Manager ) Lokes…" at bounding box center [232, 416] width 102 height 25
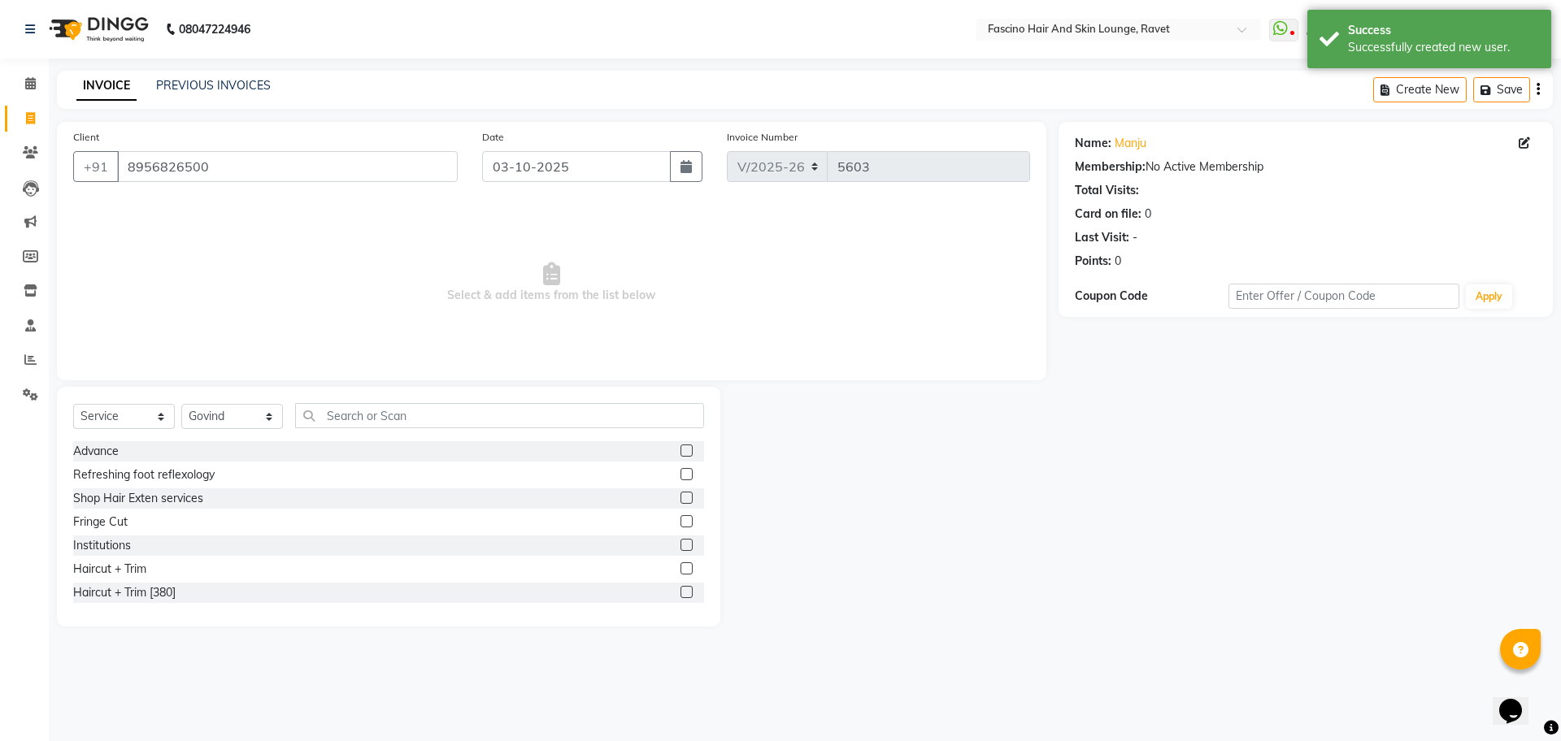
drag, startPoint x: 353, startPoint y: 402, endPoint x: 353, endPoint y: 412, distance: 10.6
click at [353, 412] on div "Select Service Product Membership Package Voucher Prepaid Gift Card Select Styl…" at bounding box center [388, 507] width 663 height 240
click at [353, 412] on input "text" at bounding box center [499, 415] width 409 height 25
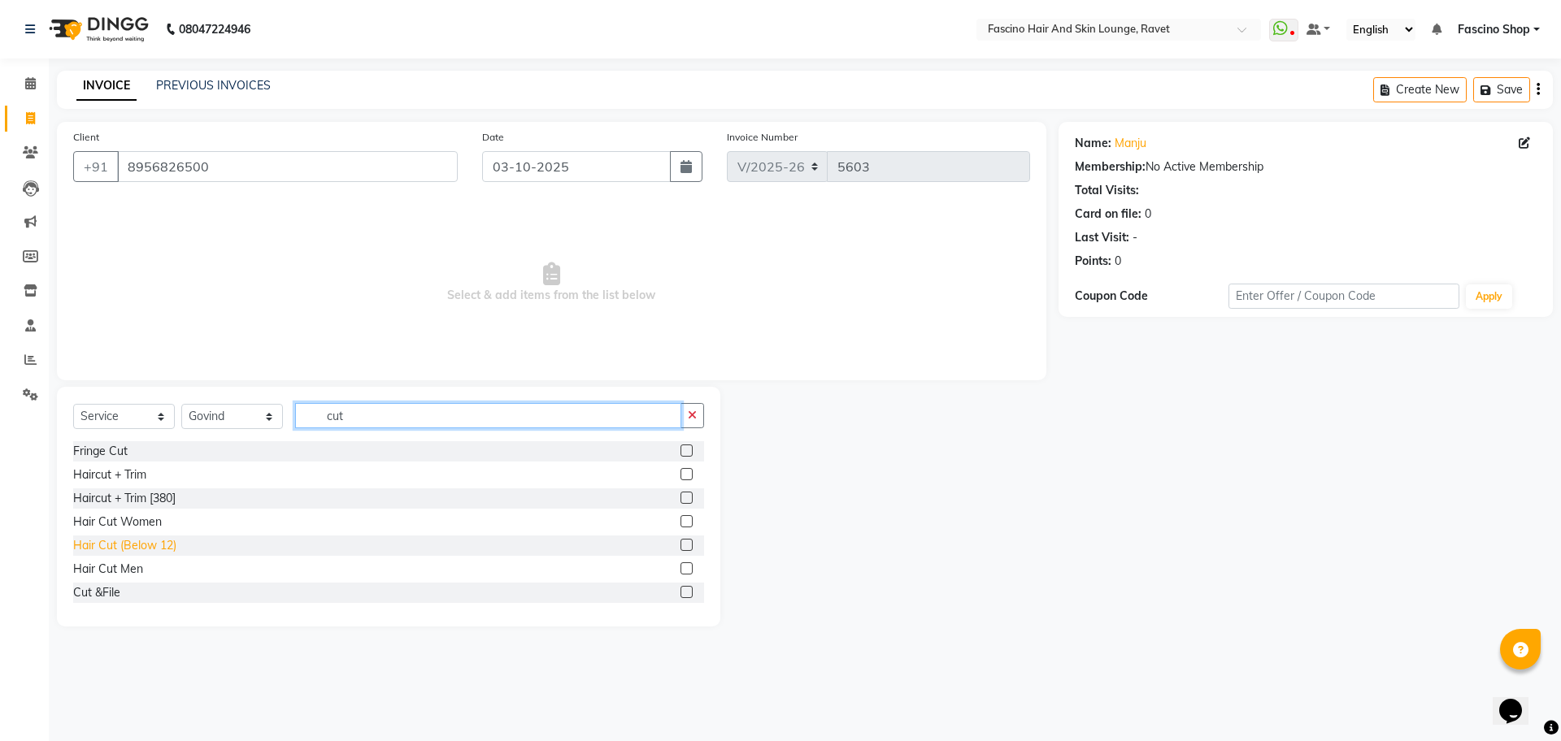
type input "cut"
click at [108, 546] on div "Hair Cut (Below 12)" at bounding box center [124, 545] width 103 height 17
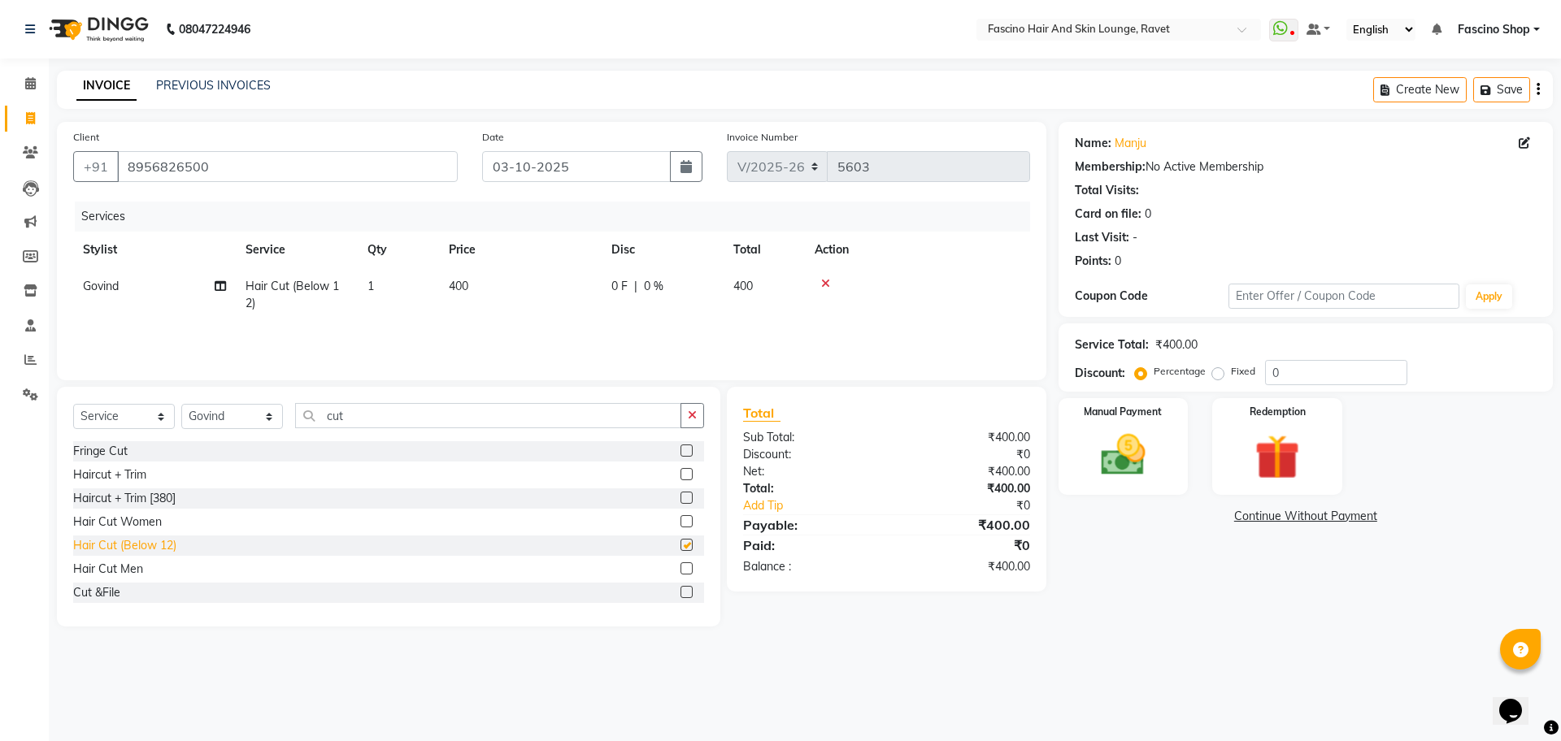
checkbox input "false"
click at [455, 287] on span "400" at bounding box center [459, 286] width 20 height 15
select select "78140"
click at [602, 287] on tr "Abbas Ali Fascino Shop Gourav Govind kanak ( S R Manager ) Lokesh Madhav Suryaw…" at bounding box center [551, 299] width 957 height 62
click at [602, 287] on td "0 F | 0 %" at bounding box center [663, 295] width 122 height 54
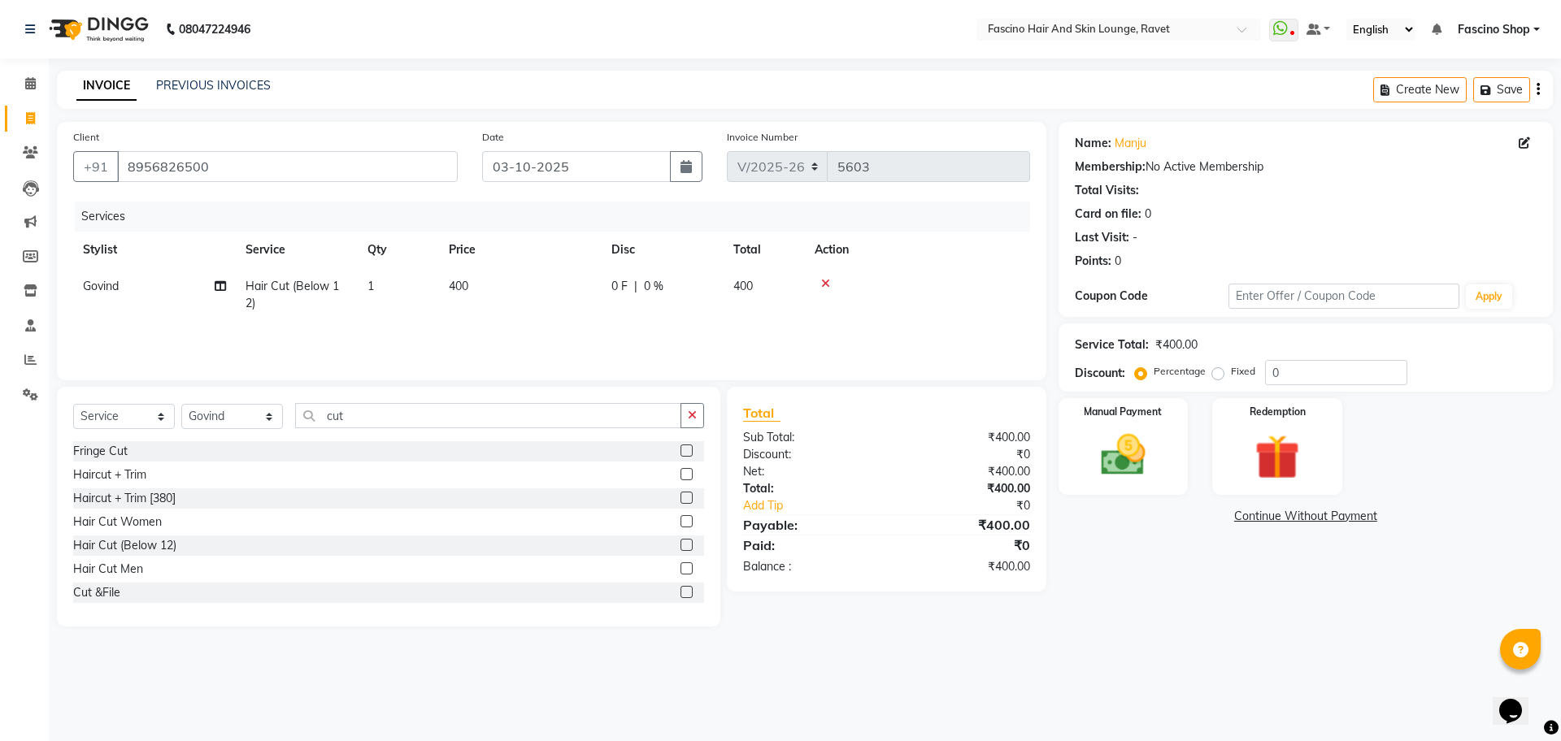
select select "78140"
click at [602, 287] on input "400" at bounding box center [596, 290] width 143 height 25
type input "250"
click at [1129, 470] on img at bounding box center [1123, 455] width 76 height 54
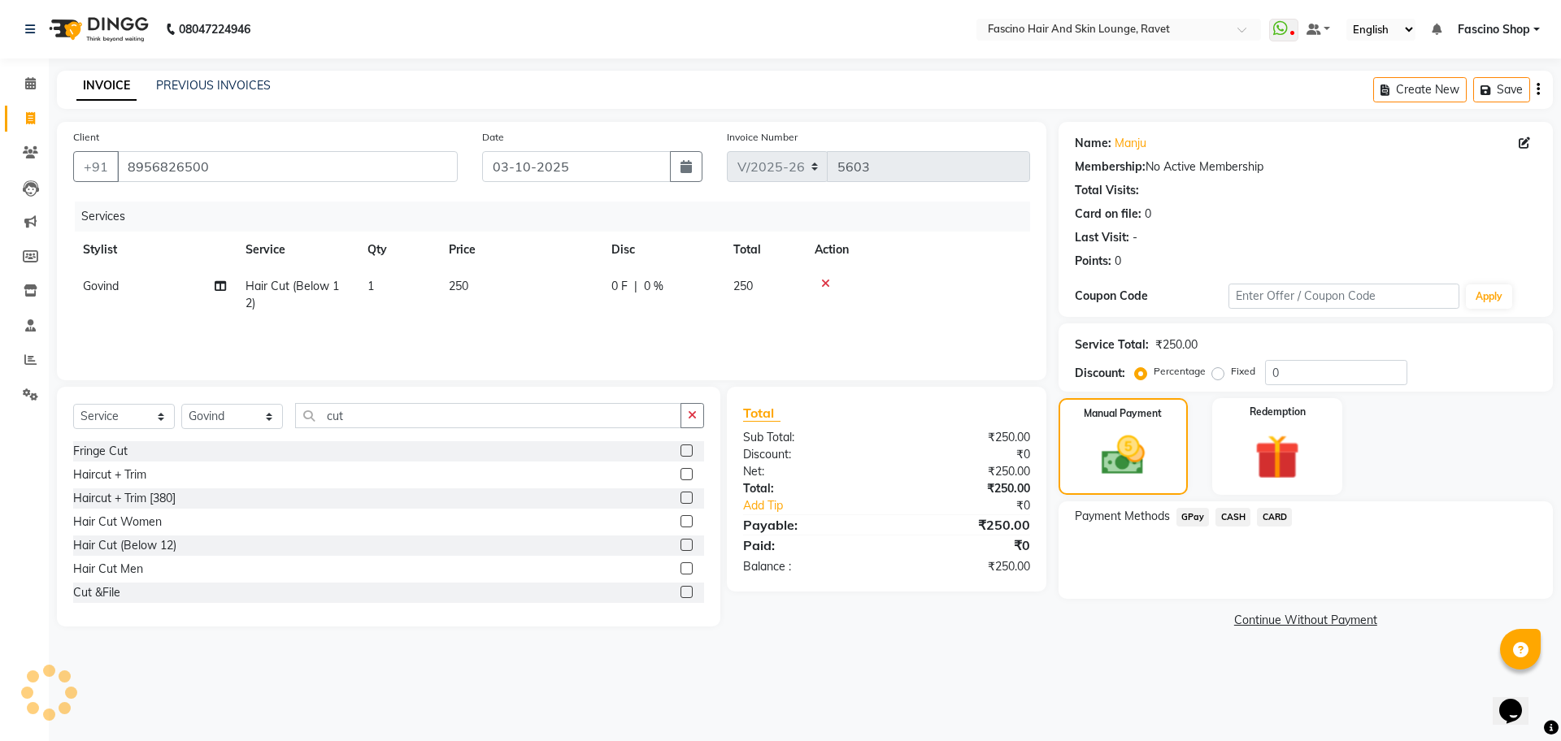
click at [1184, 524] on span "GPay" at bounding box center [1192, 517] width 33 height 19
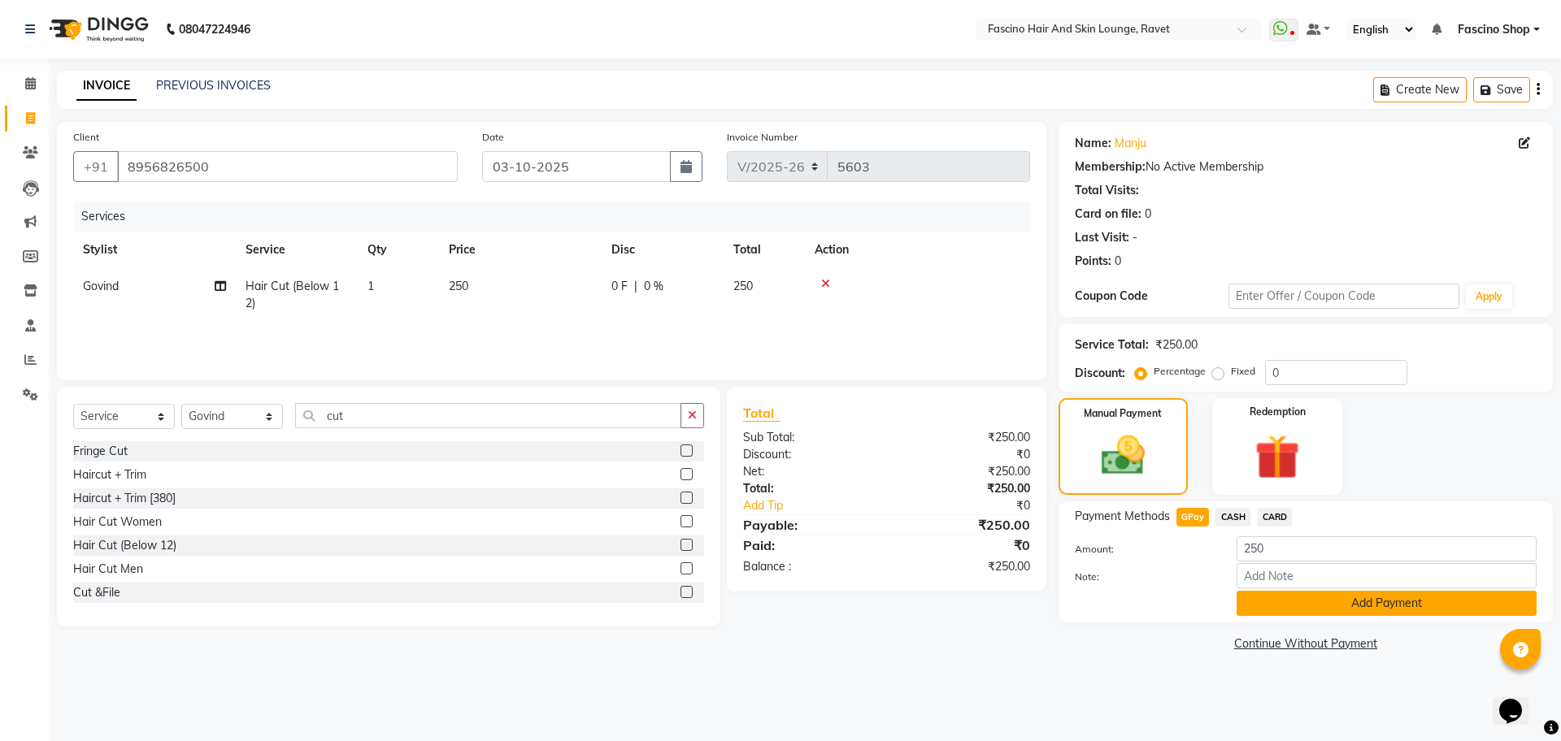
click at [1280, 605] on button "Add Payment" at bounding box center [1386, 603] width 300 height 25
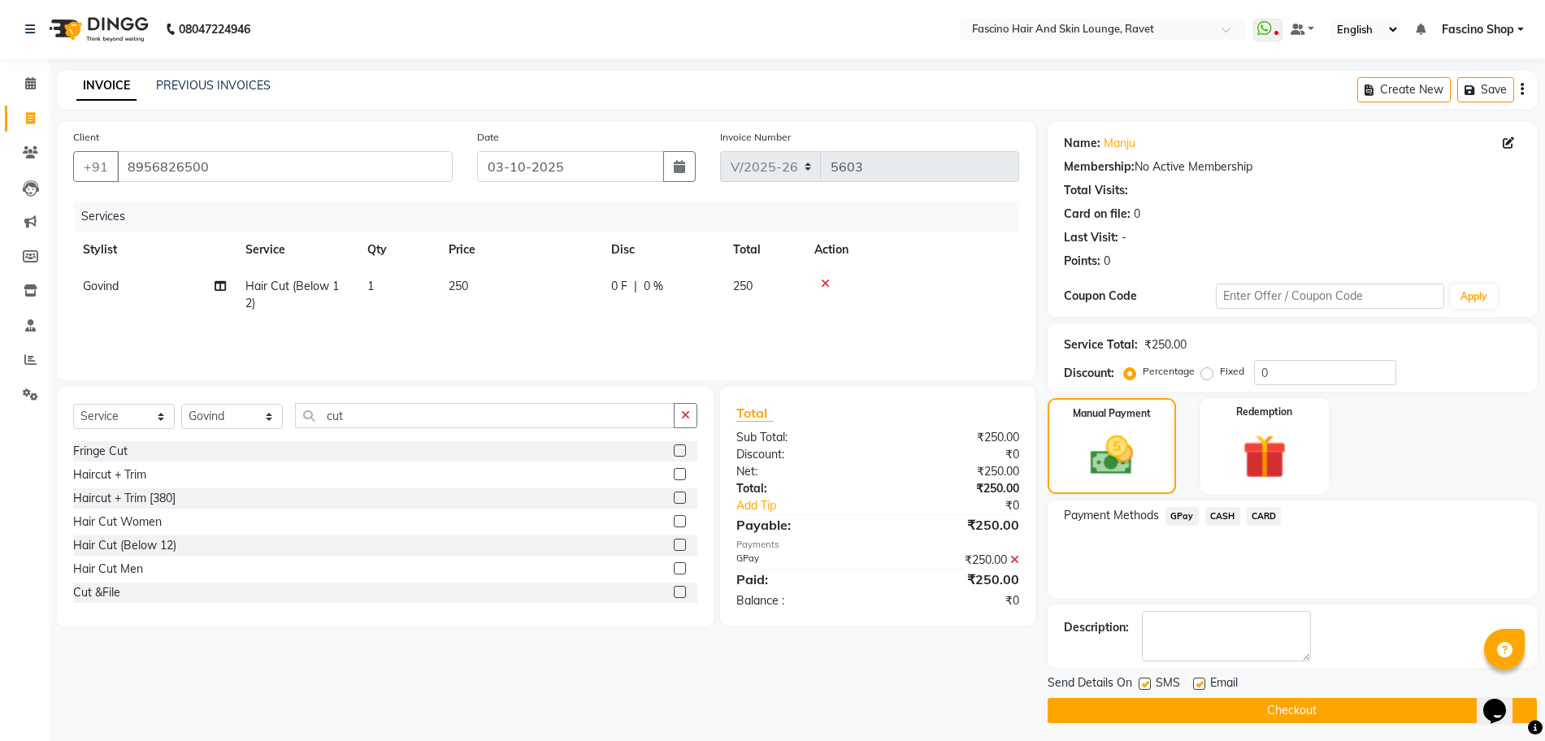
click at [1319, 708] on button "Checkout" at bounding box center [1292, 710] width 489 height 25
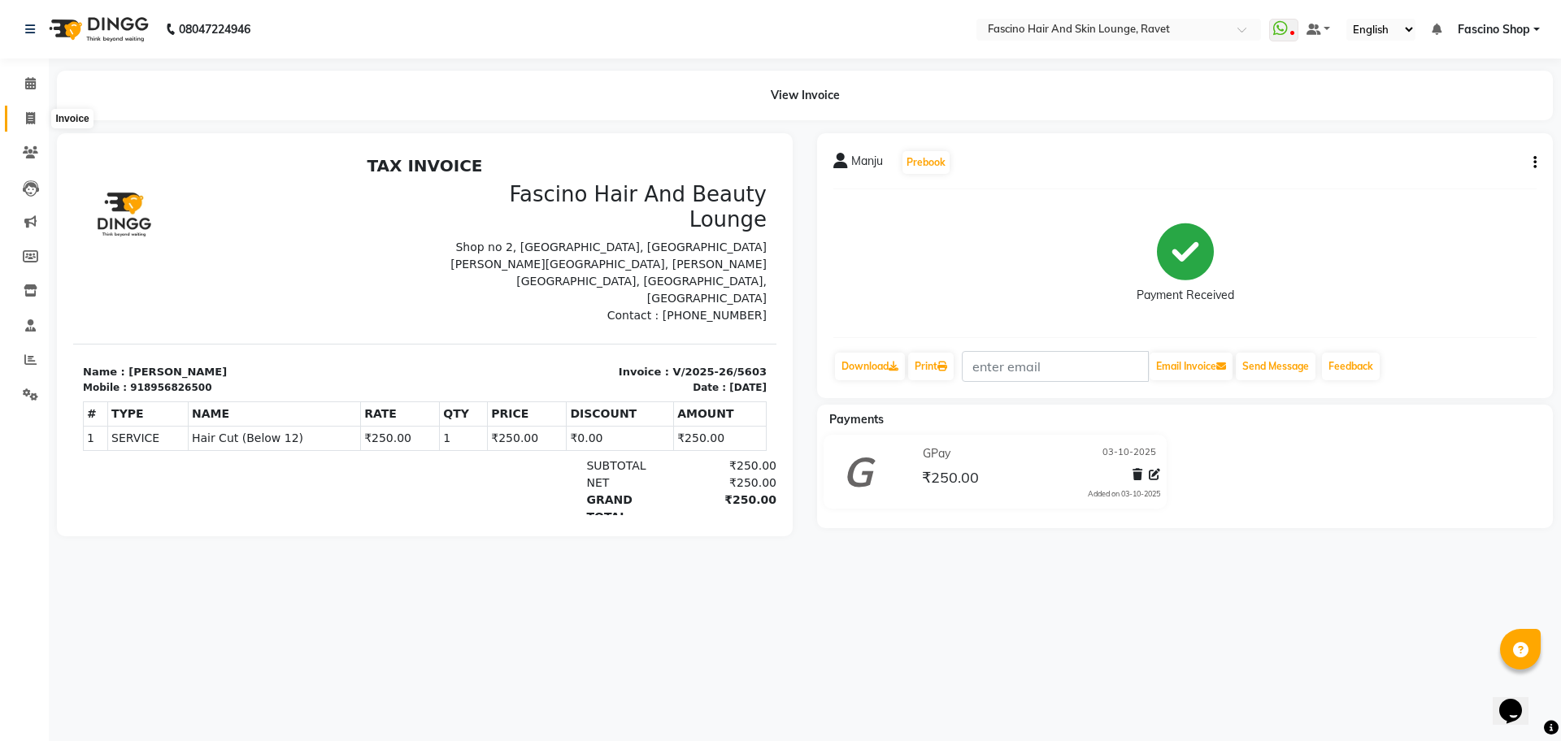
click at [28, 110] on span at bounding box center [30, 119] width 28 height 19
select select "service"
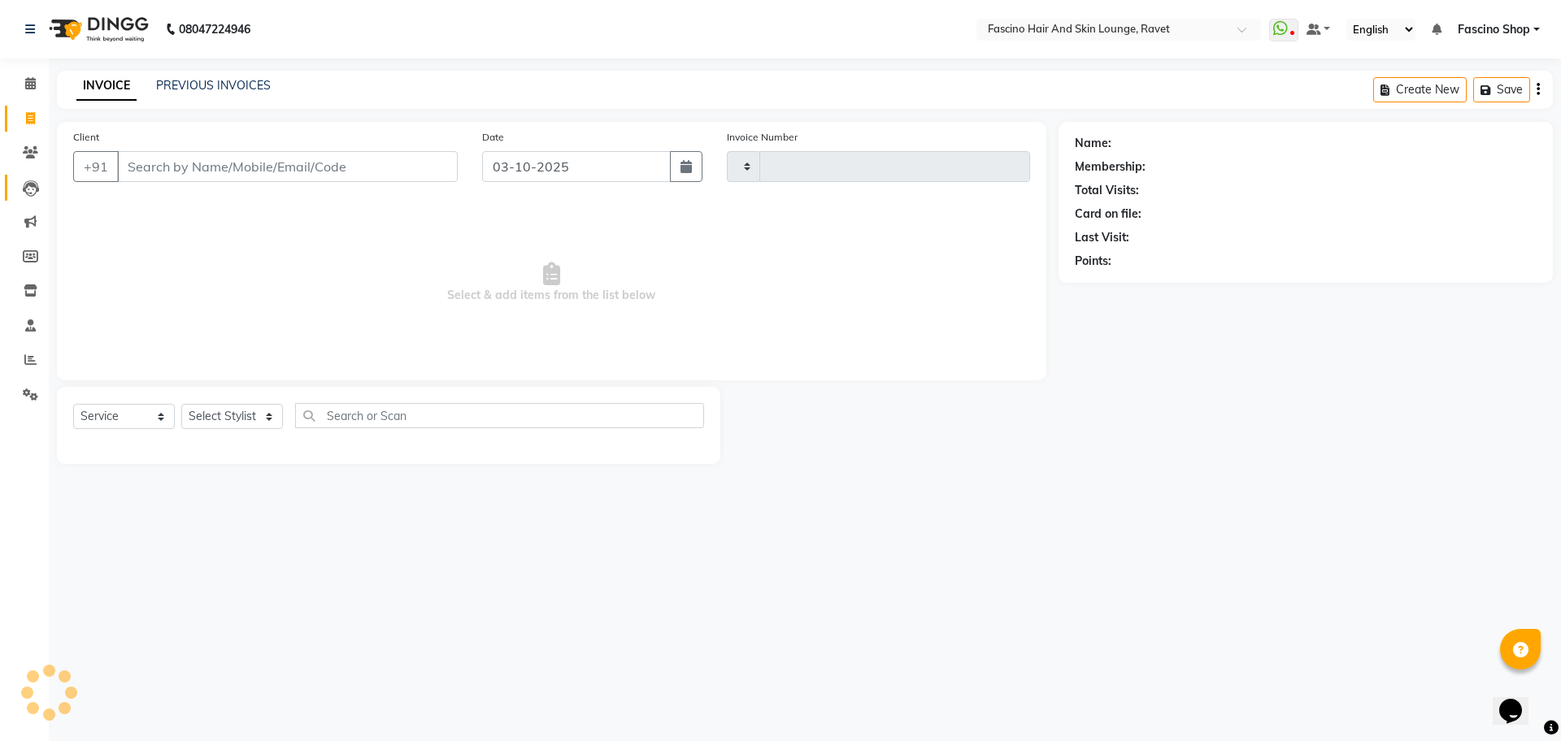
type input "5604"
select select "5190"
click at [31, 162] on span at bounding box center [30, 153] width 28 height 19
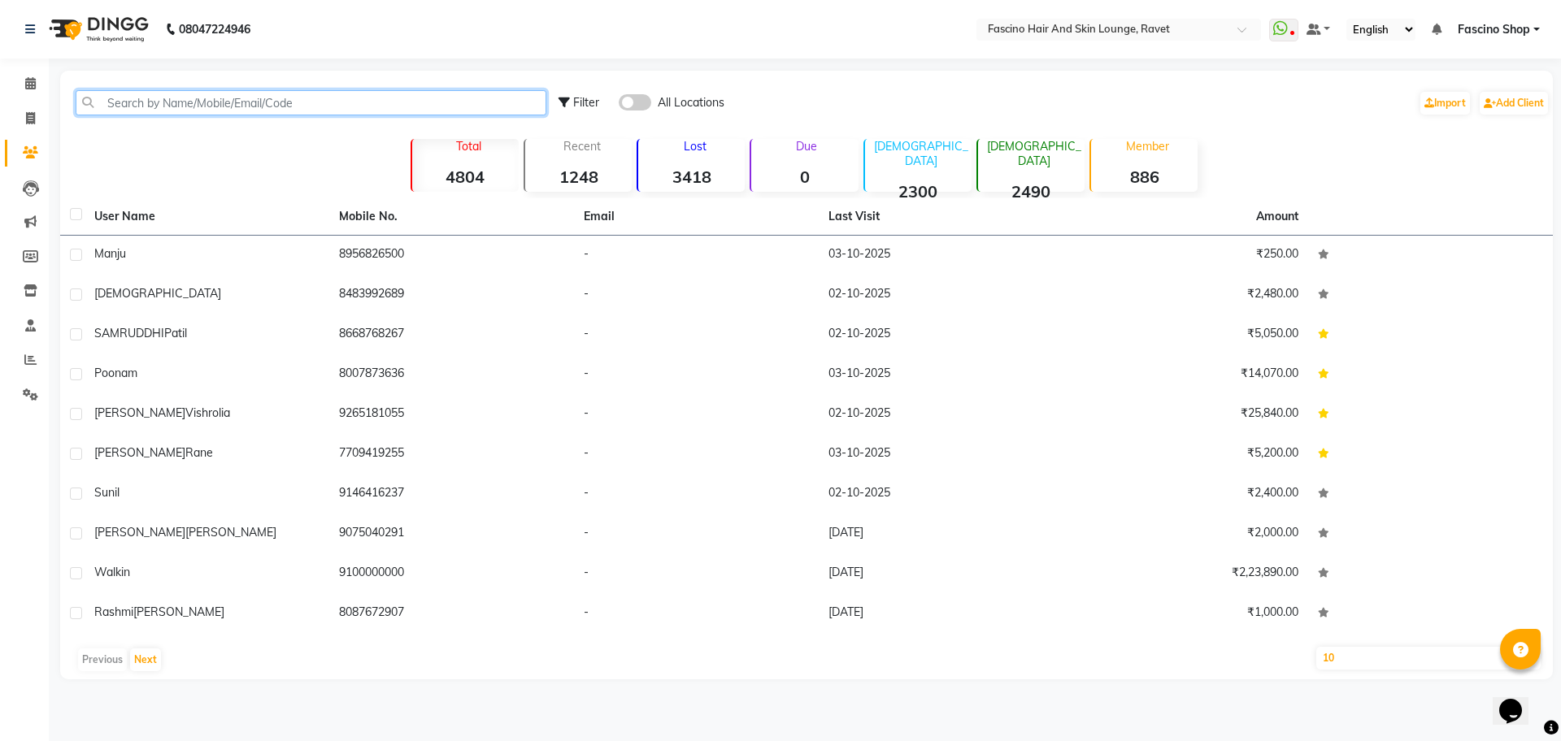
click at [212, 106] on input "text" at bounding box center [311, 102] width 471 height 25
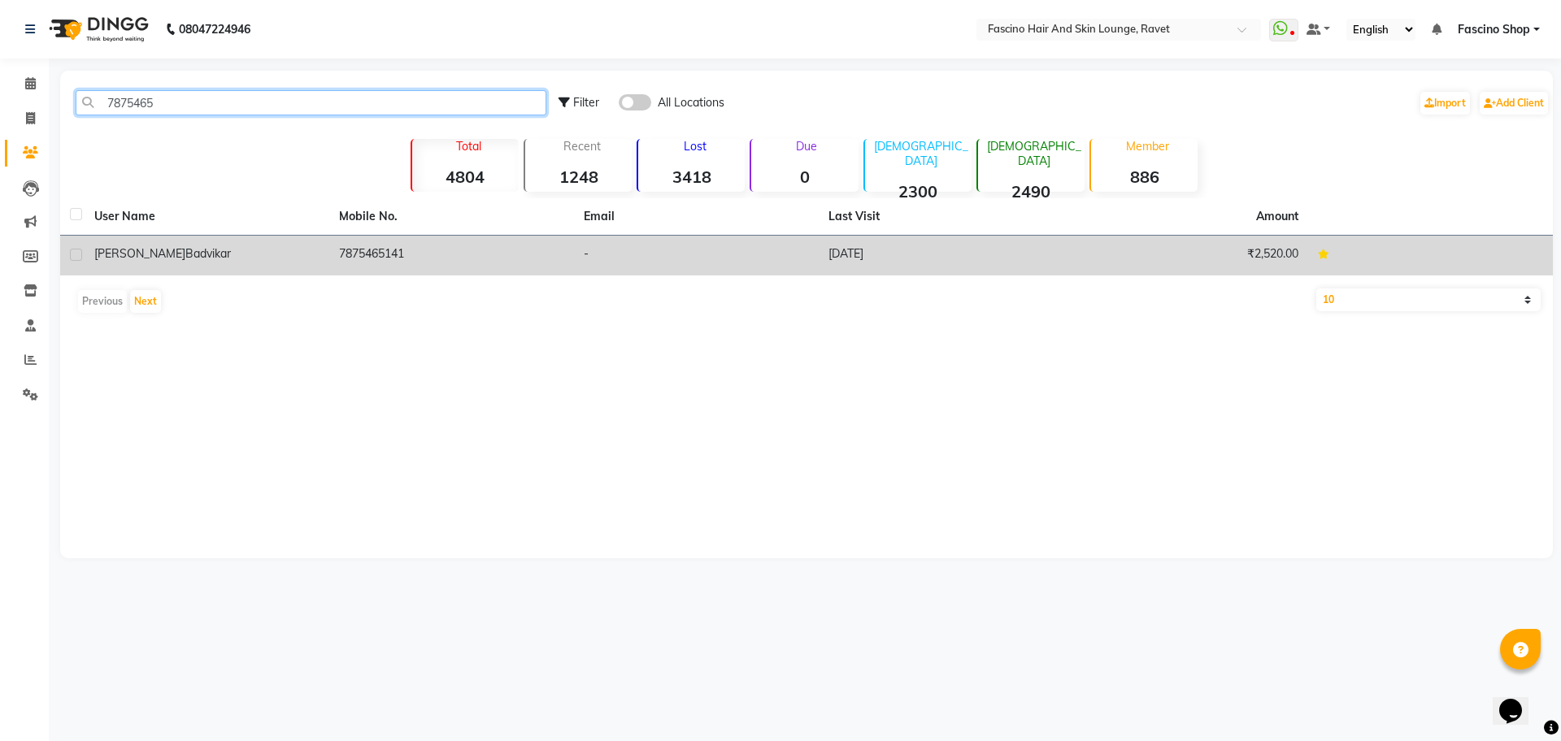
type input "7875465"
click at [234, 254] on div "Rohan Badvikar" at bounding box center [206, 253] width 225 height 17
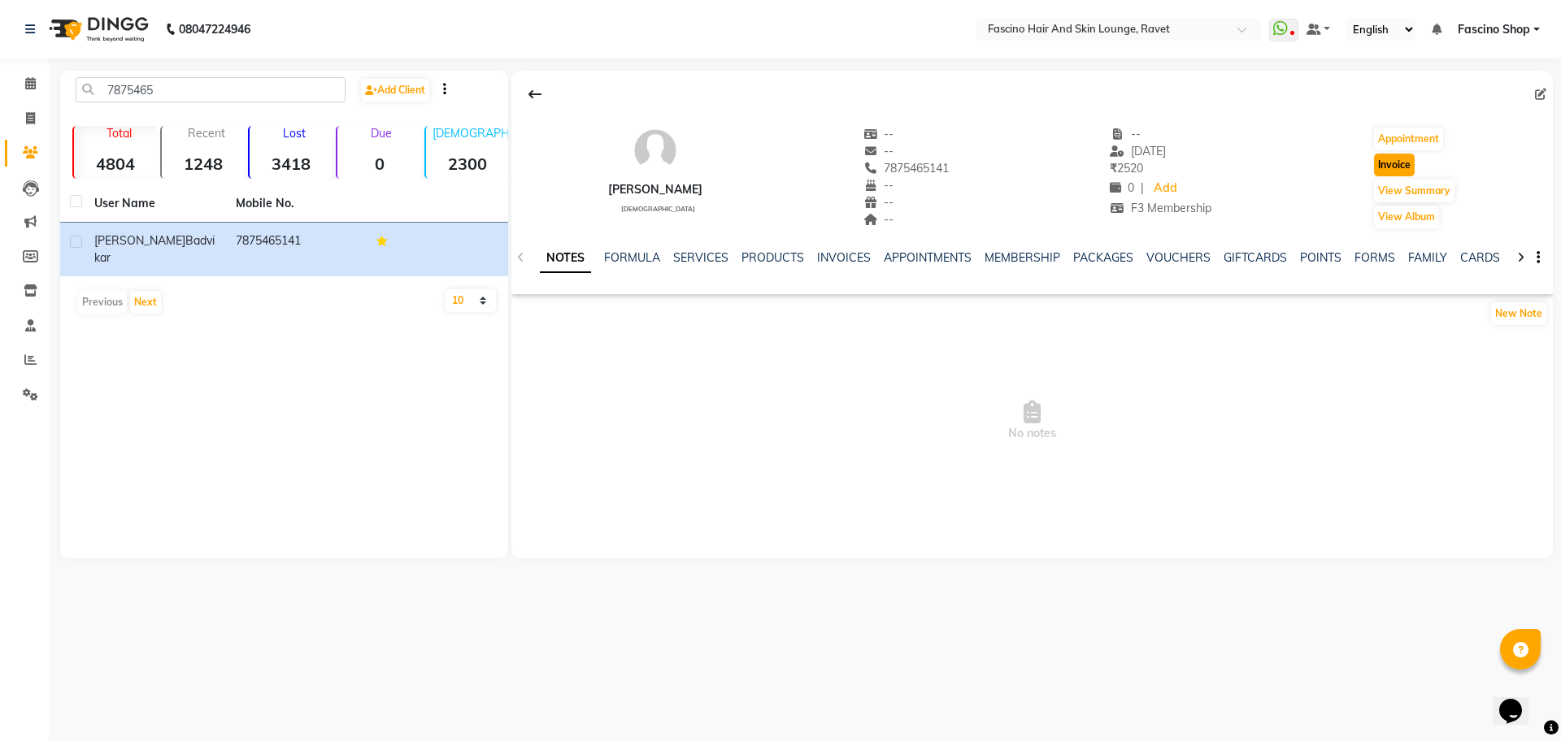
click at [1401, 167] on button "Invoice" at bounding box center [1394, 165] width 41 height 23
select select "5190"
select select "service"
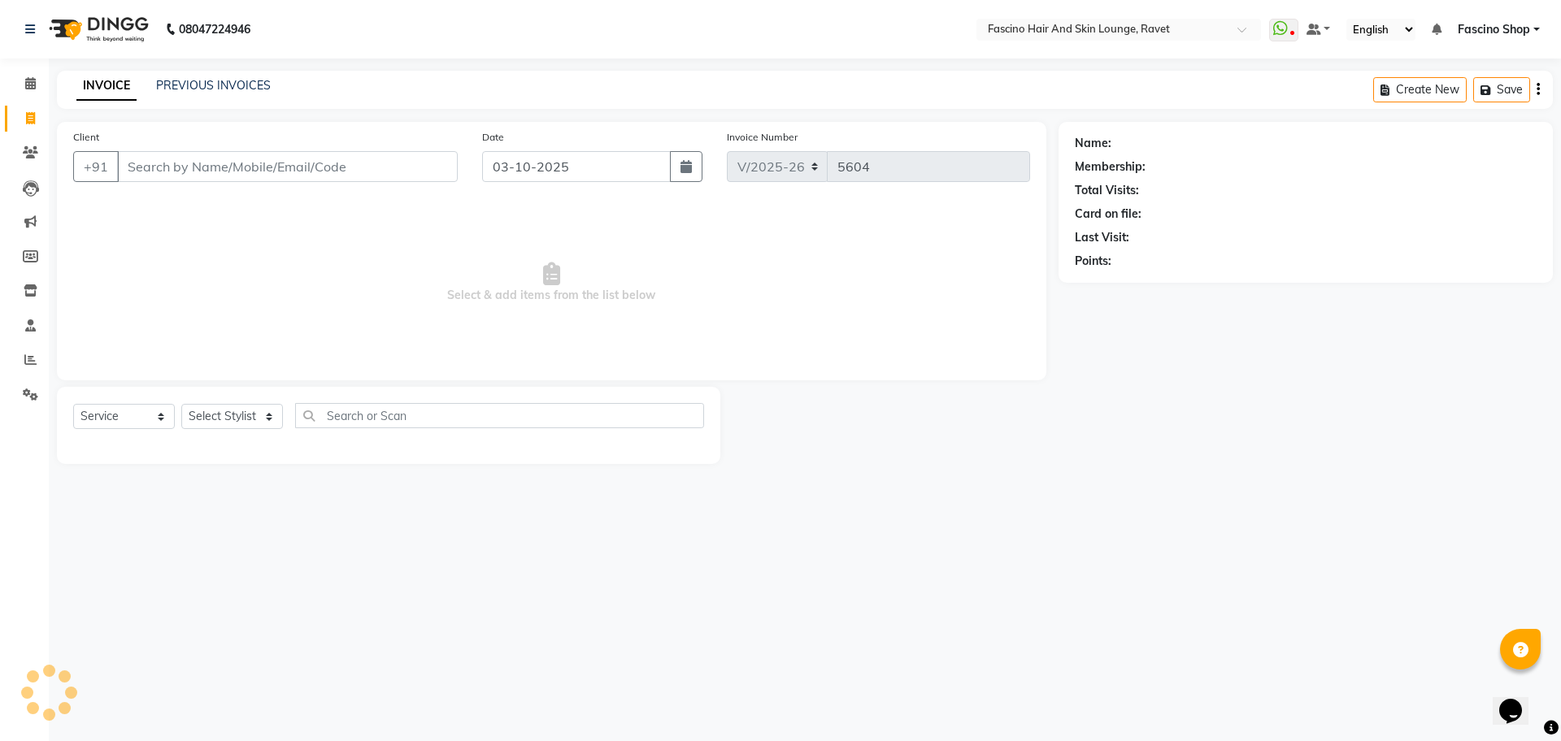
type input "7875465141"
select select "1: Object"
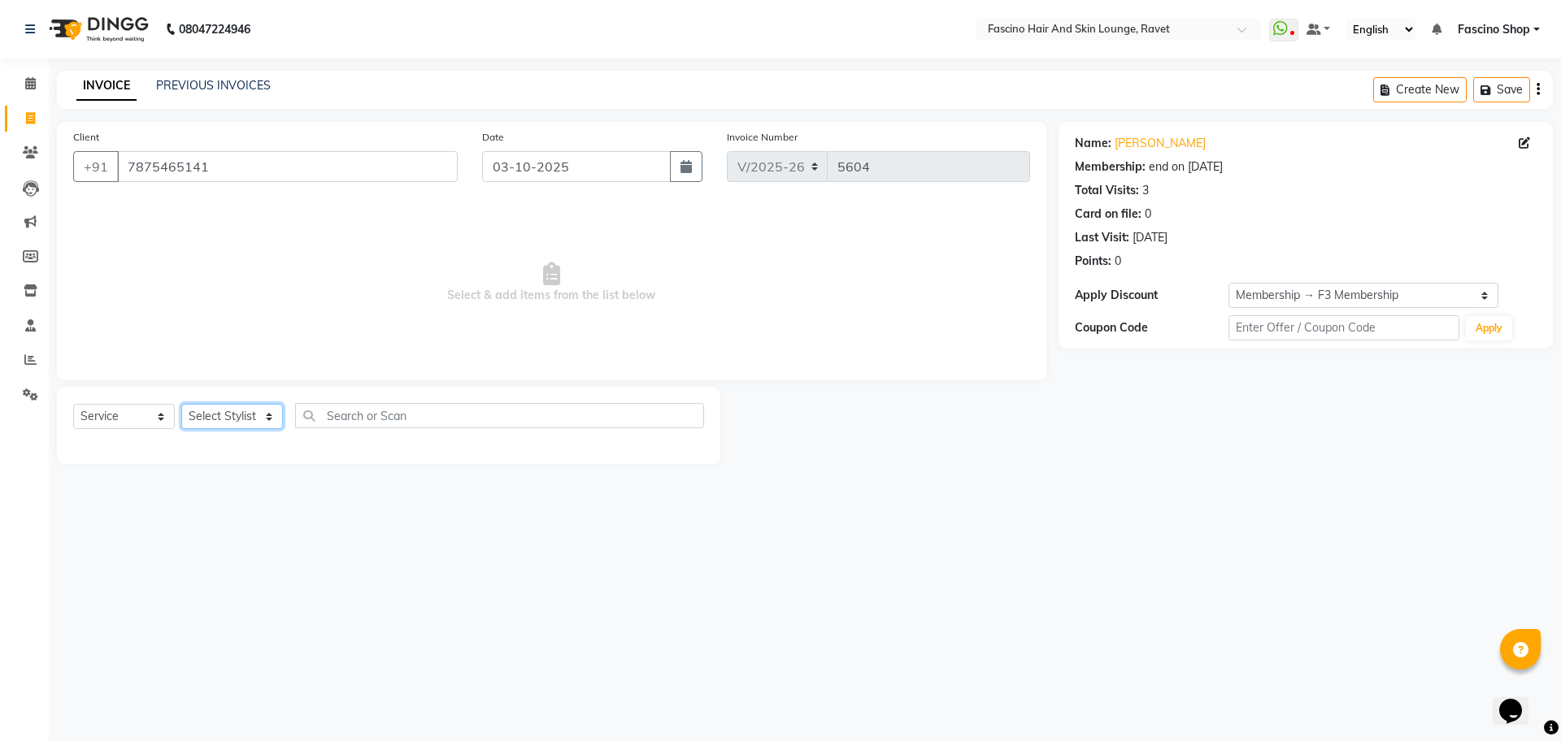
click at [249, 408] on select "Select Stylist Abbas Ali Fascino Shop Gourav Govind kanak ( S R Manager ) Lokes…" at bounding box center [232, 416] width 102 height 25
select select "66200"
click at [181, 404] on select "Select Stylist [PERSON_NAME] Shop [PERSON_NAME] [PERSON_NAME] ( S R Manager ) […" at bounding box center [232, 416] width 102 height 25
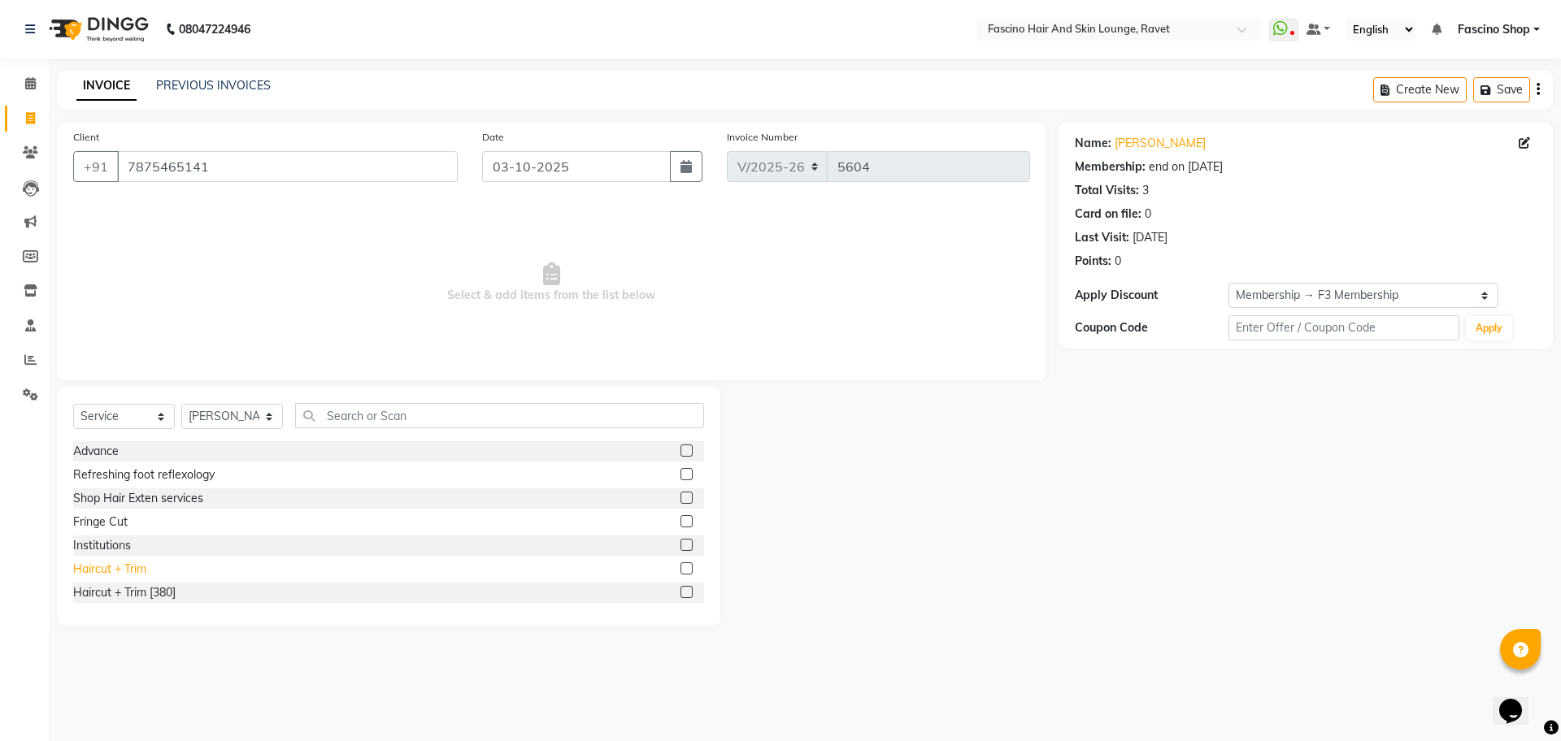
click at [133, 567] on div "Haircut + Trim" at bounding box center [109, 569] width 73 height 17
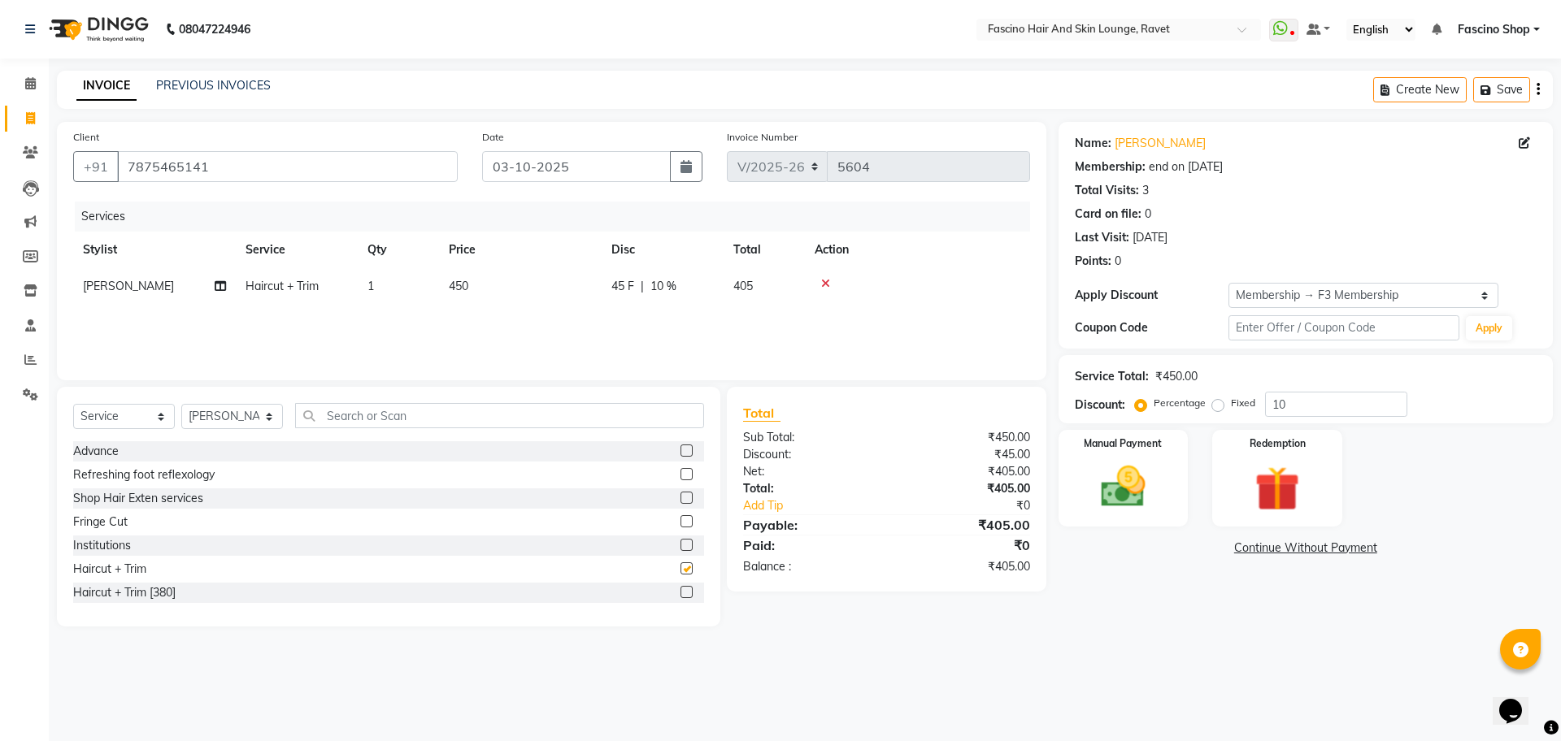
checkbox input "false"
click at [459, 294] on td "450" at bounding box center [520, 286] width 163 height 37
select select "66200"
click at [563, 288] on tr "Abbas Ali Fascino Shop Gourav Govind kanak ( S R Manager ) Lokesh Madhav Suryaw…" at bounding box center [551, 299] width 957 height 62
click at [563, 288] on td "450" at bounding box center [520, 286] width 163 height 37
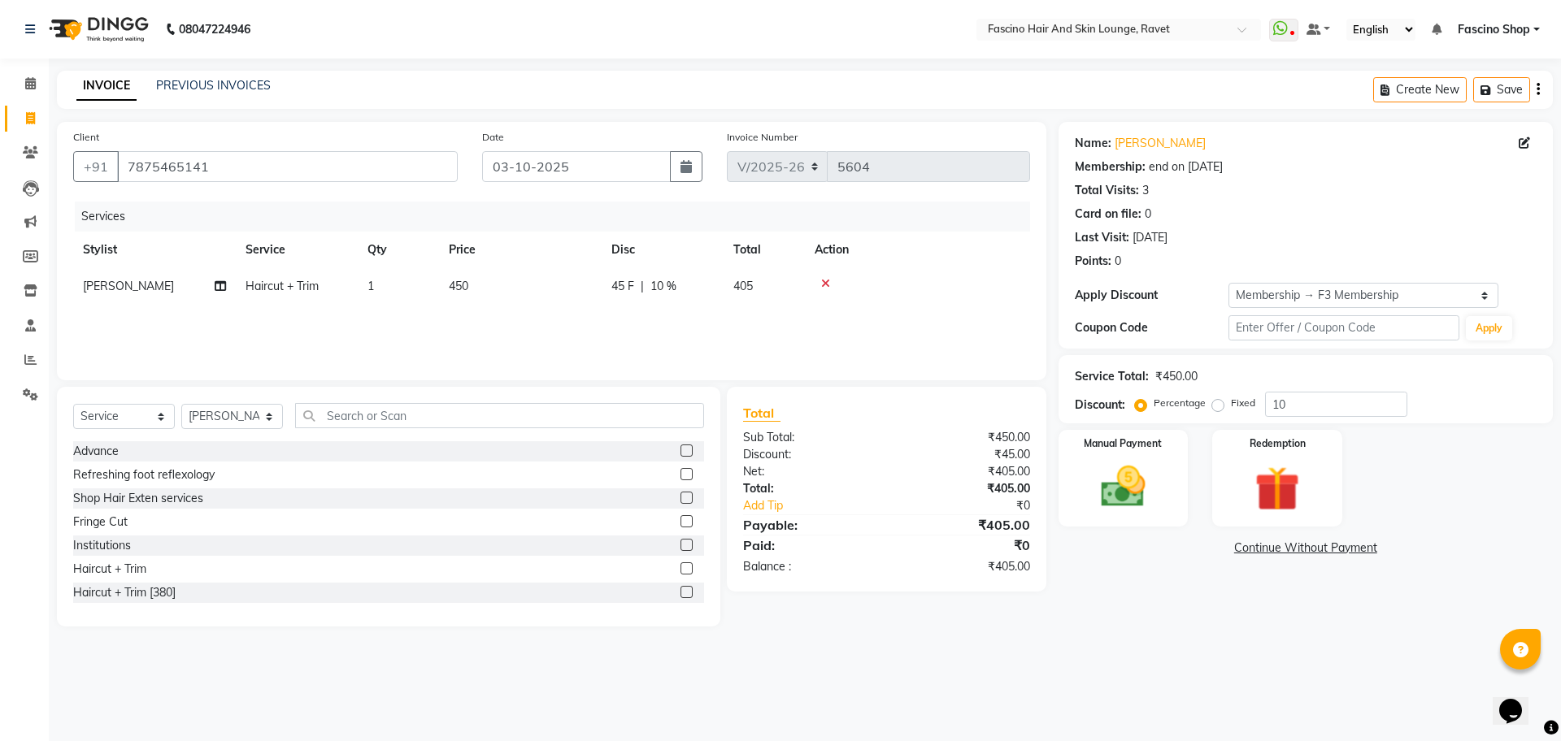
select select "66200"
click at [563, 288] on input "450" at bounding box center [596, 290] width 143 height 25
type input "420"
click at [1336, 406] on input "10" at bounding box center [1336, 404] width 142 height 25
type input "1"
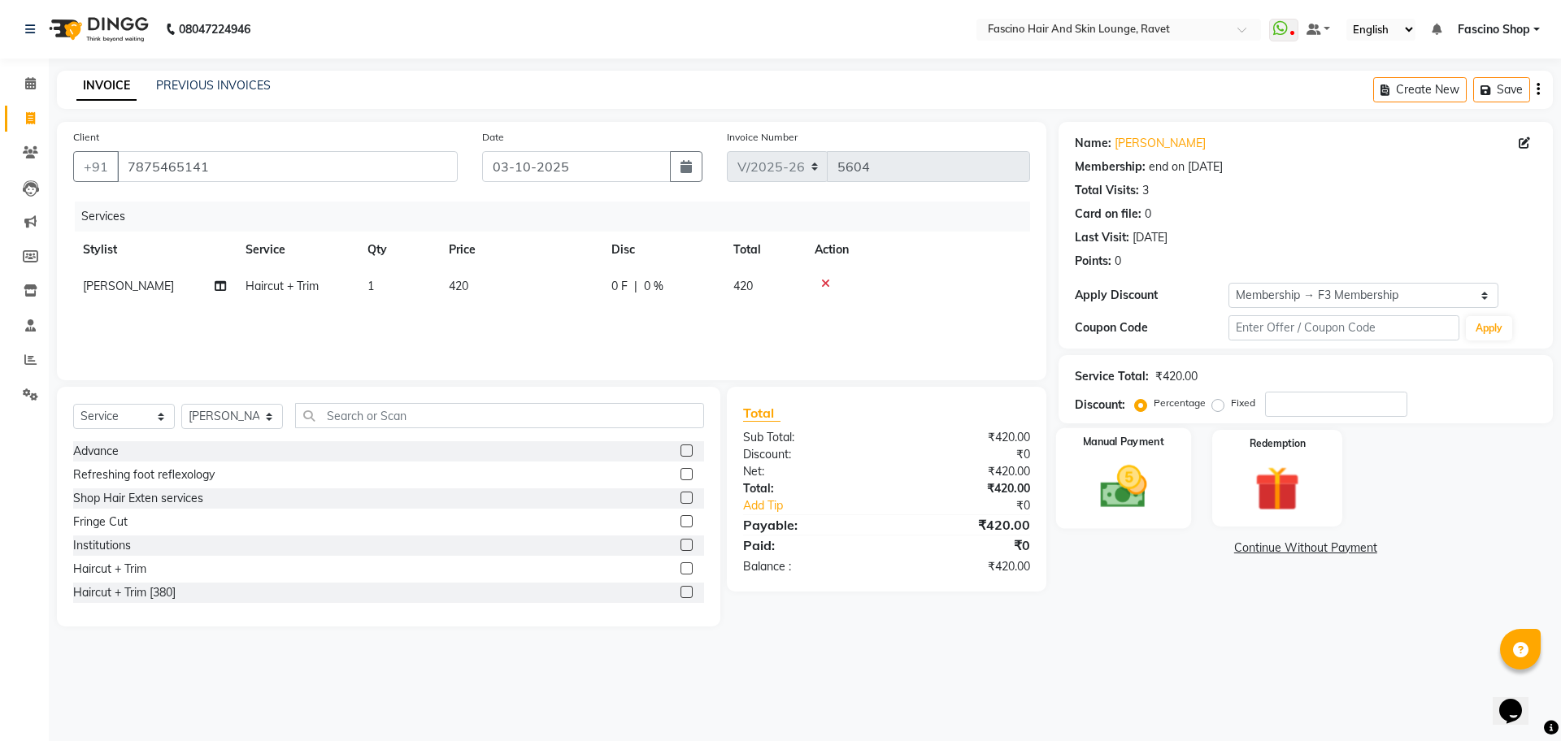
click at [1131, 480] on img at bounding box center [1123, 487] width 76 height 54
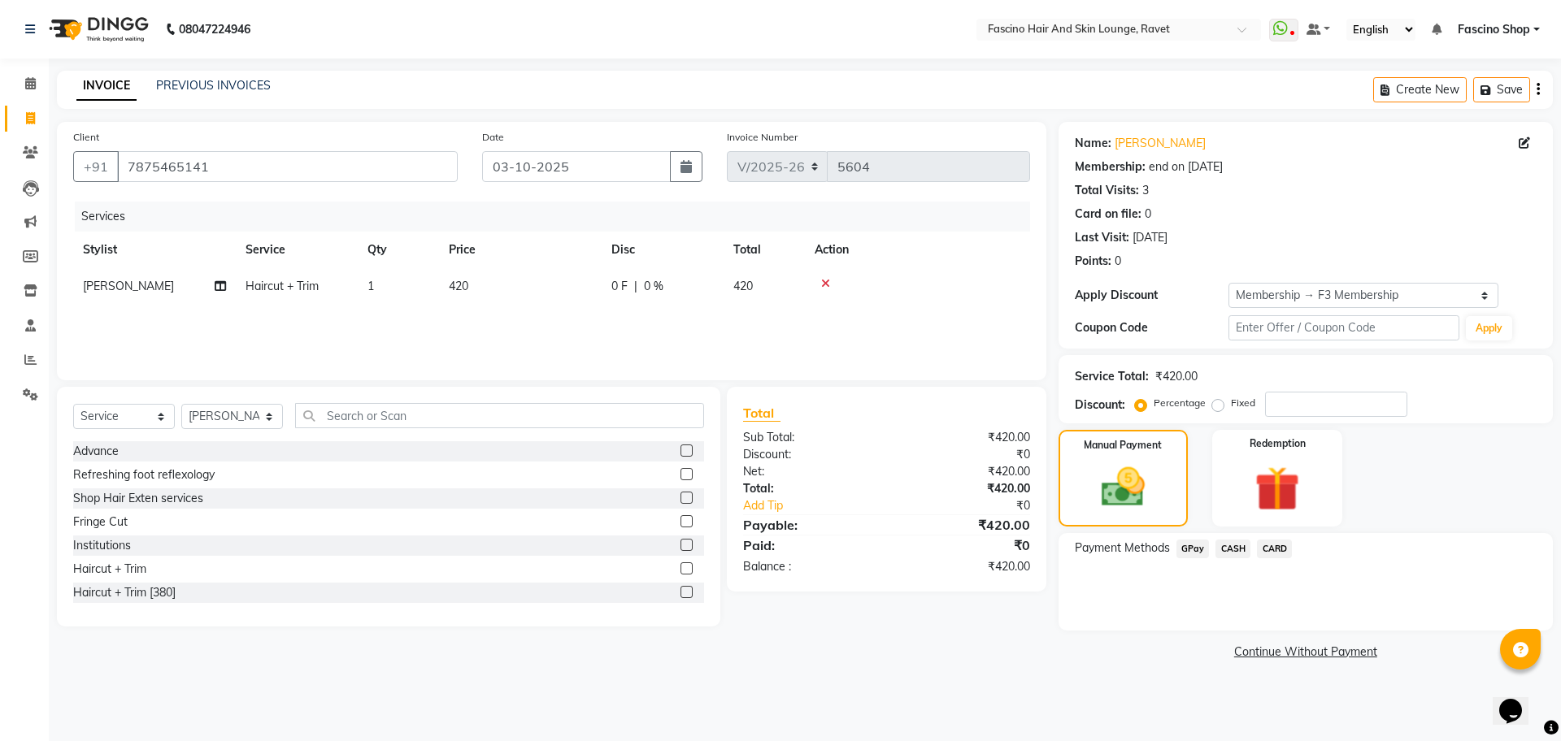
click at [1271, 541] on span "CARD" at bounding box center [1274, 549] width 35 height 19
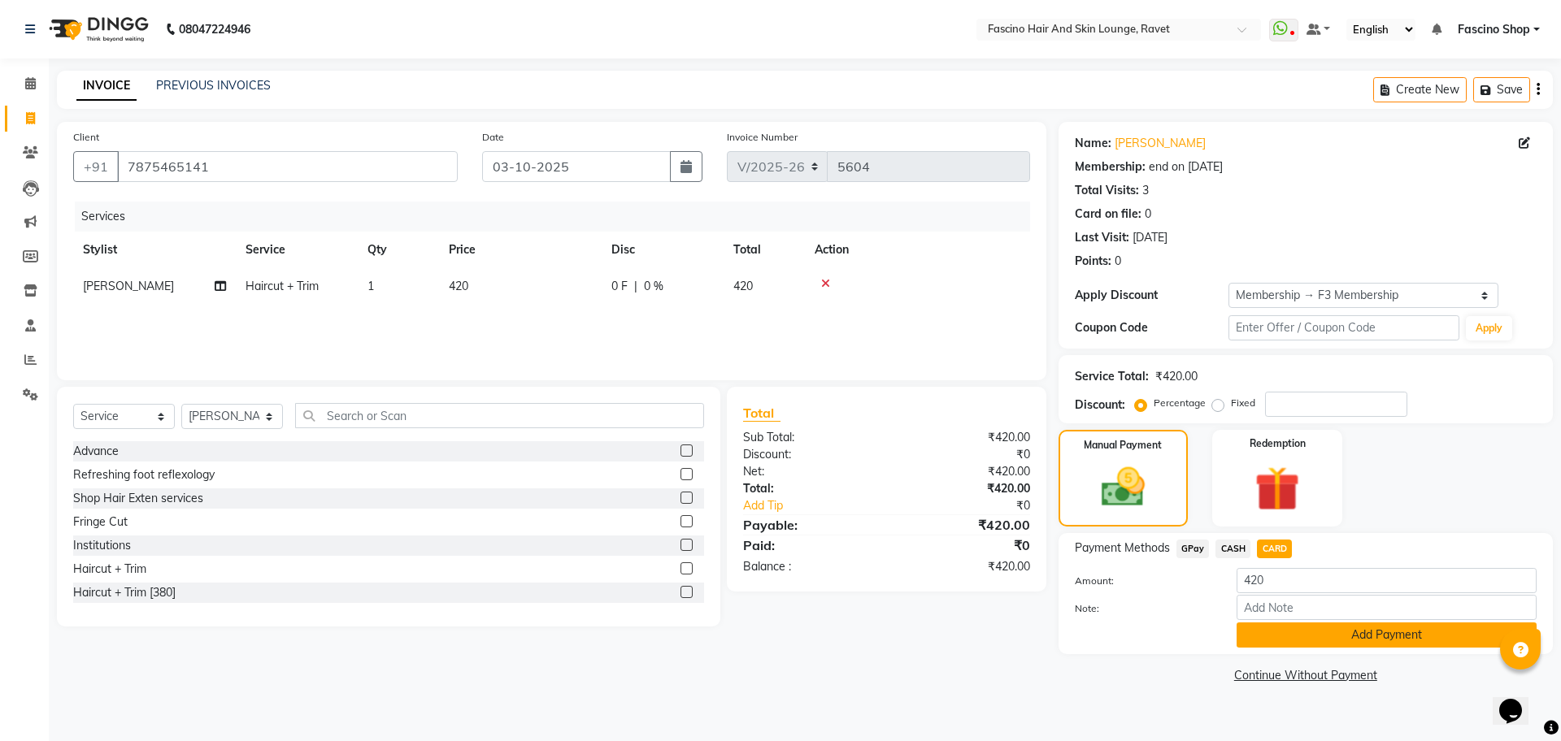
click at [1305, 630] on button "Add Payment" at bounding box center [1386, 635] width 300 height 25
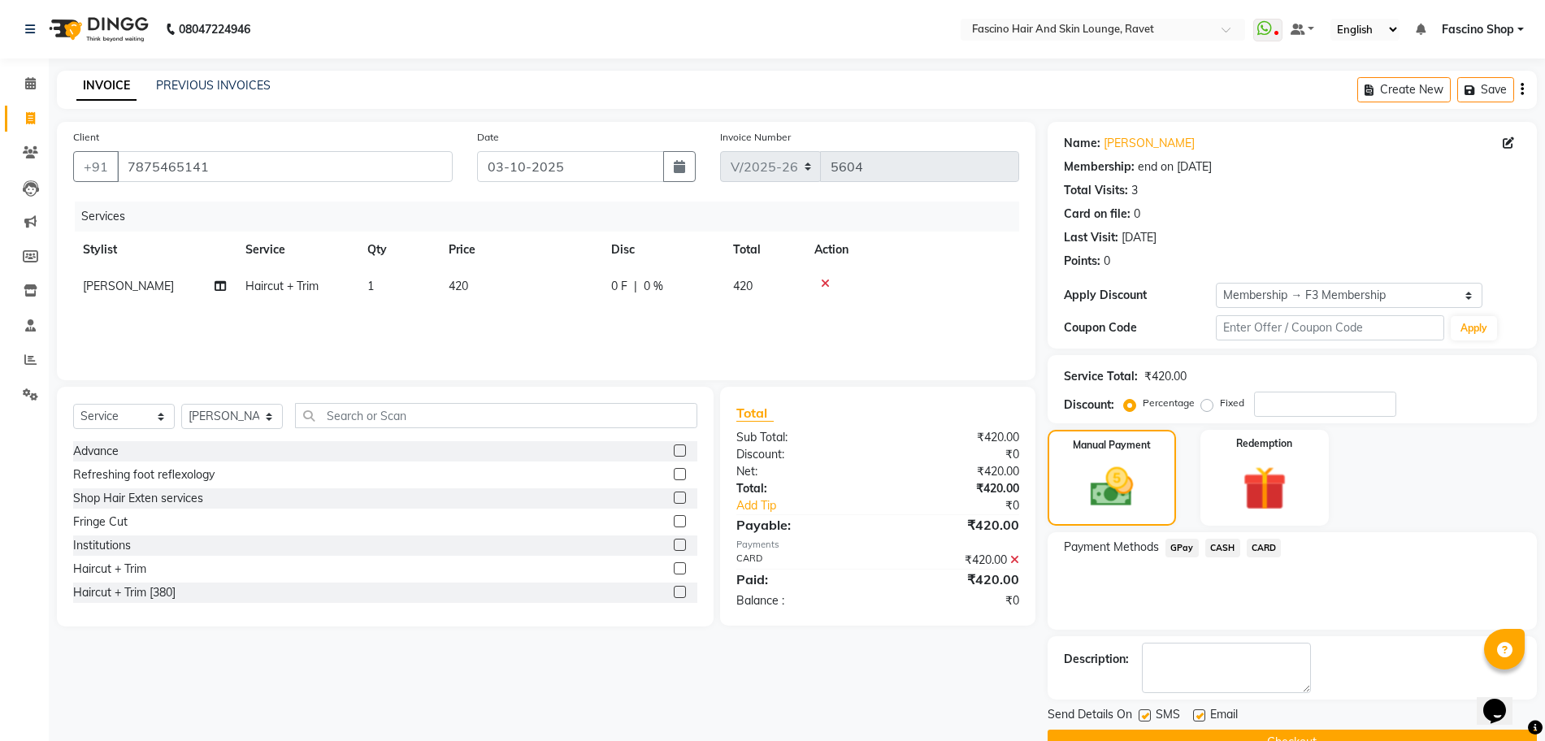
click at [1326, 731] on button "Checkout" at bounding box center [1292, 742] width 489 height 25
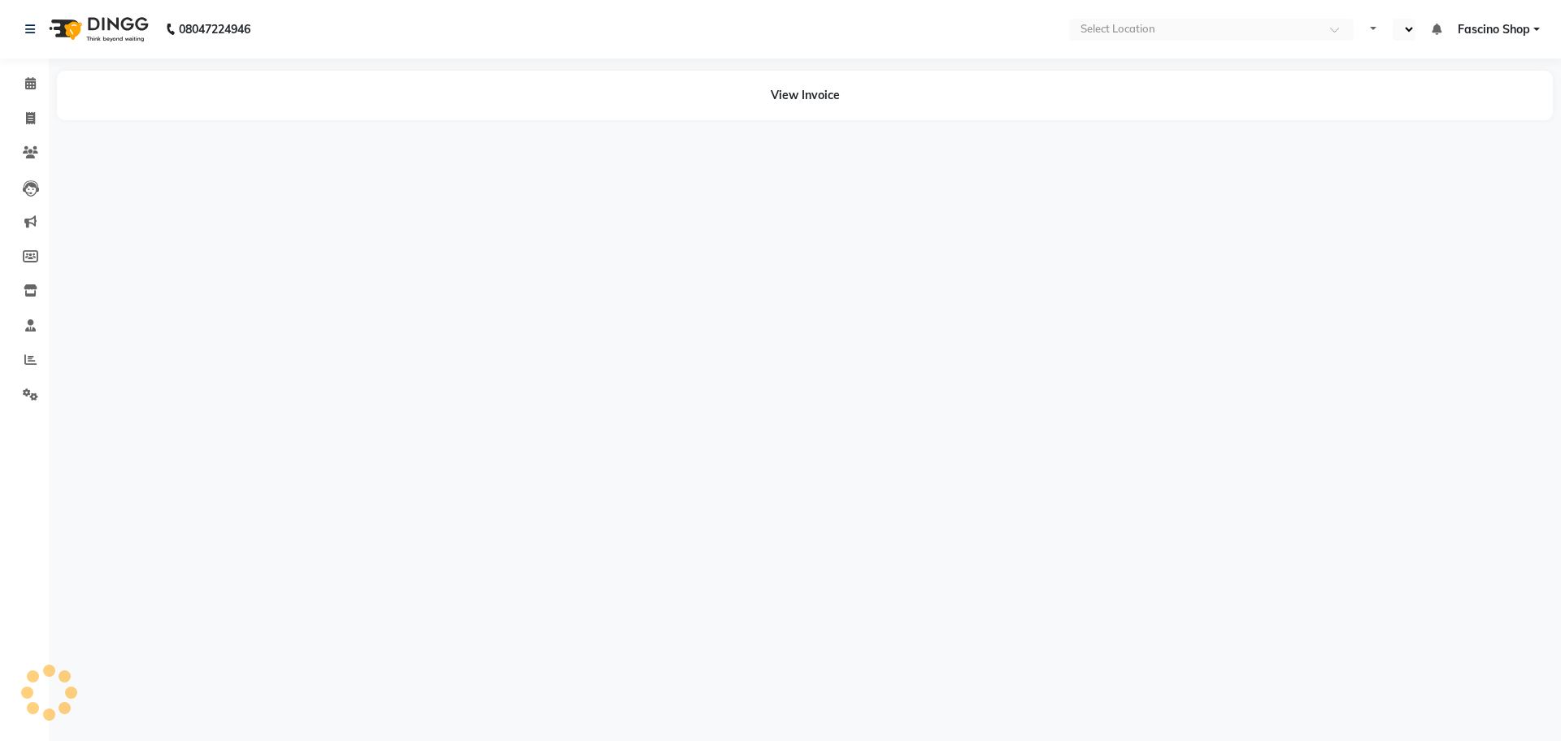
select select "en"
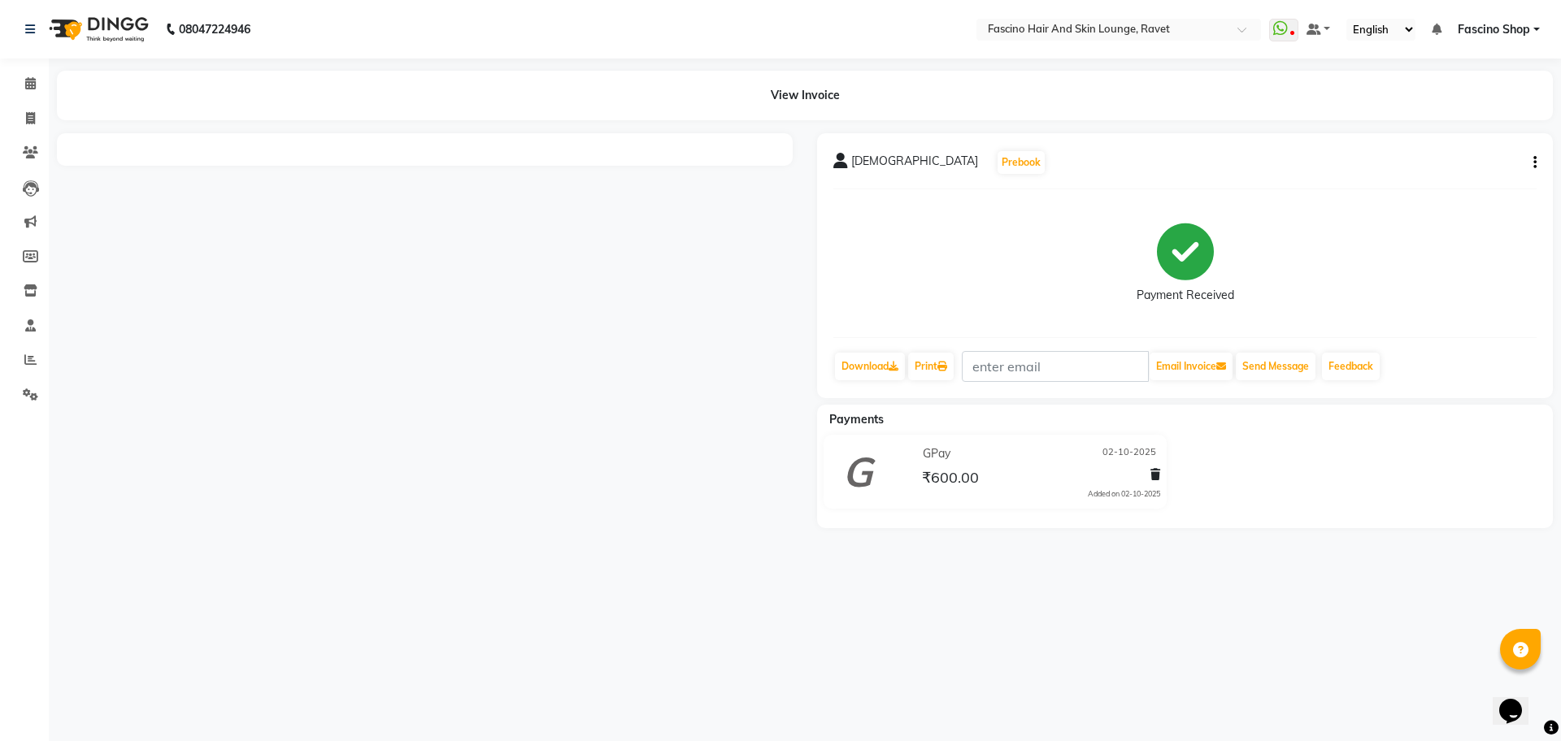
click at [1531, 159] on button "button" at bounding box center [1532, 162] width 10 height 17
click at [1431, 168] on div "Edit Invoice" at bounding box center [1453, 173] width 111 height 20
select select "service"
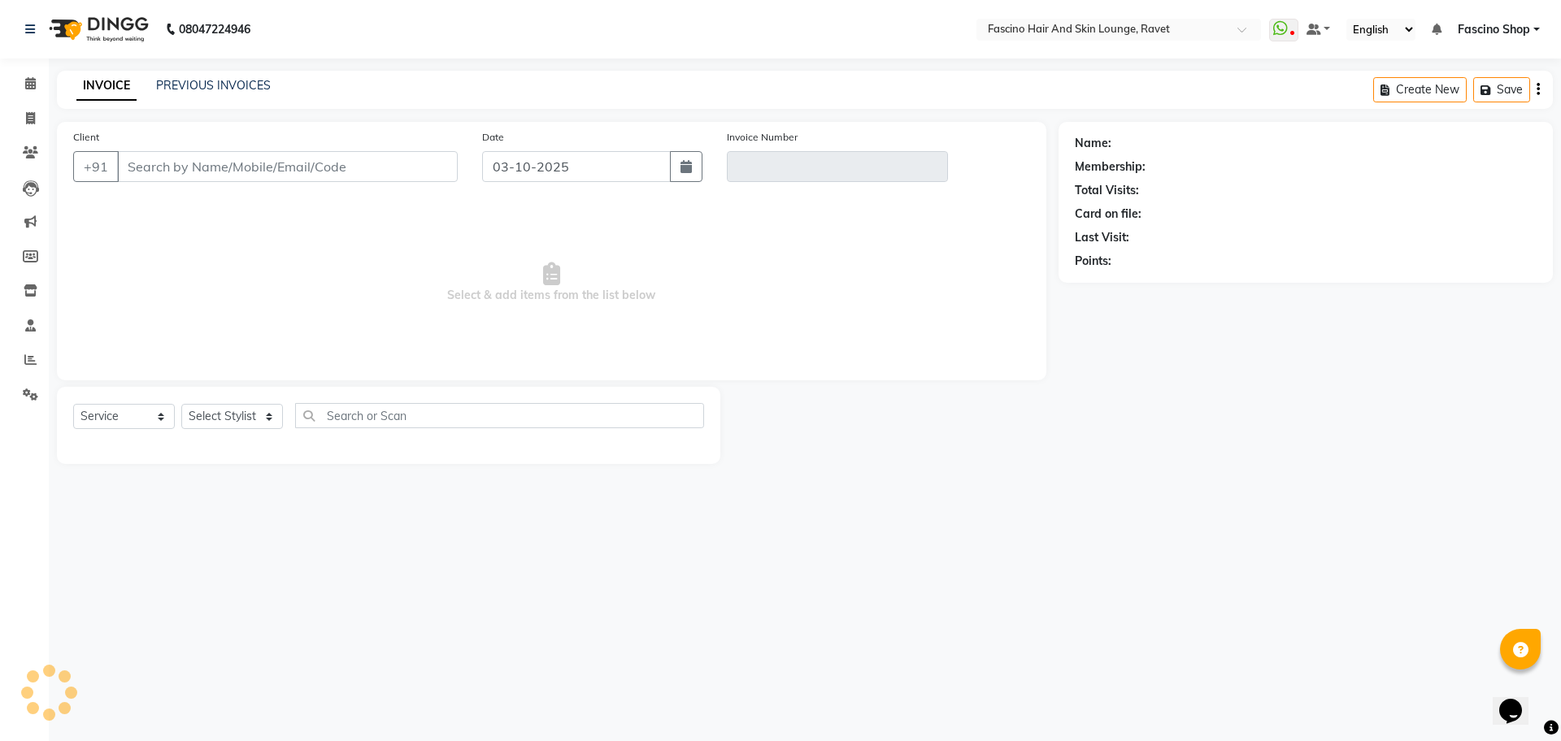
type input "8483992689"
type input "V/2025-26/5581"
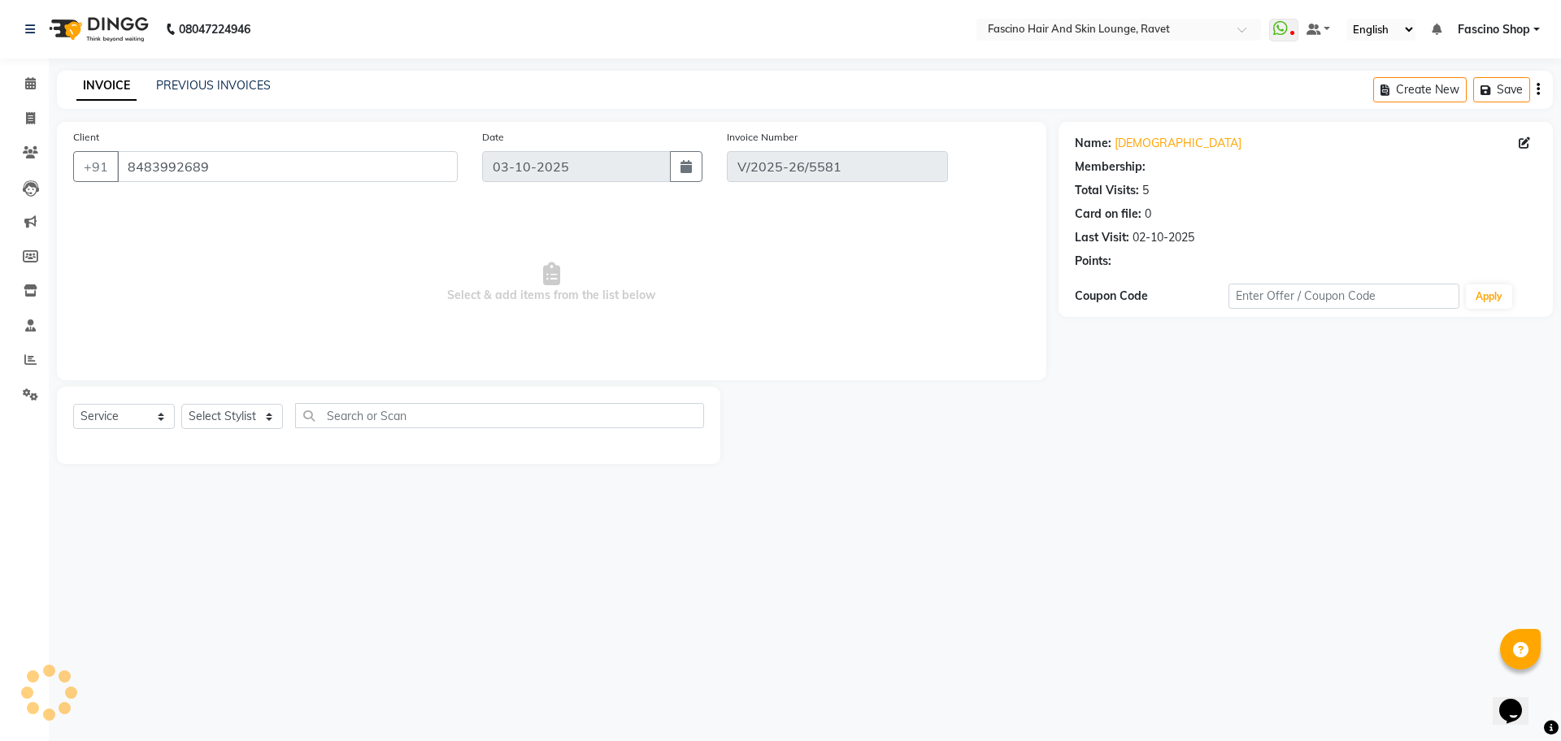
type input "02-10-2025"
select select "select"
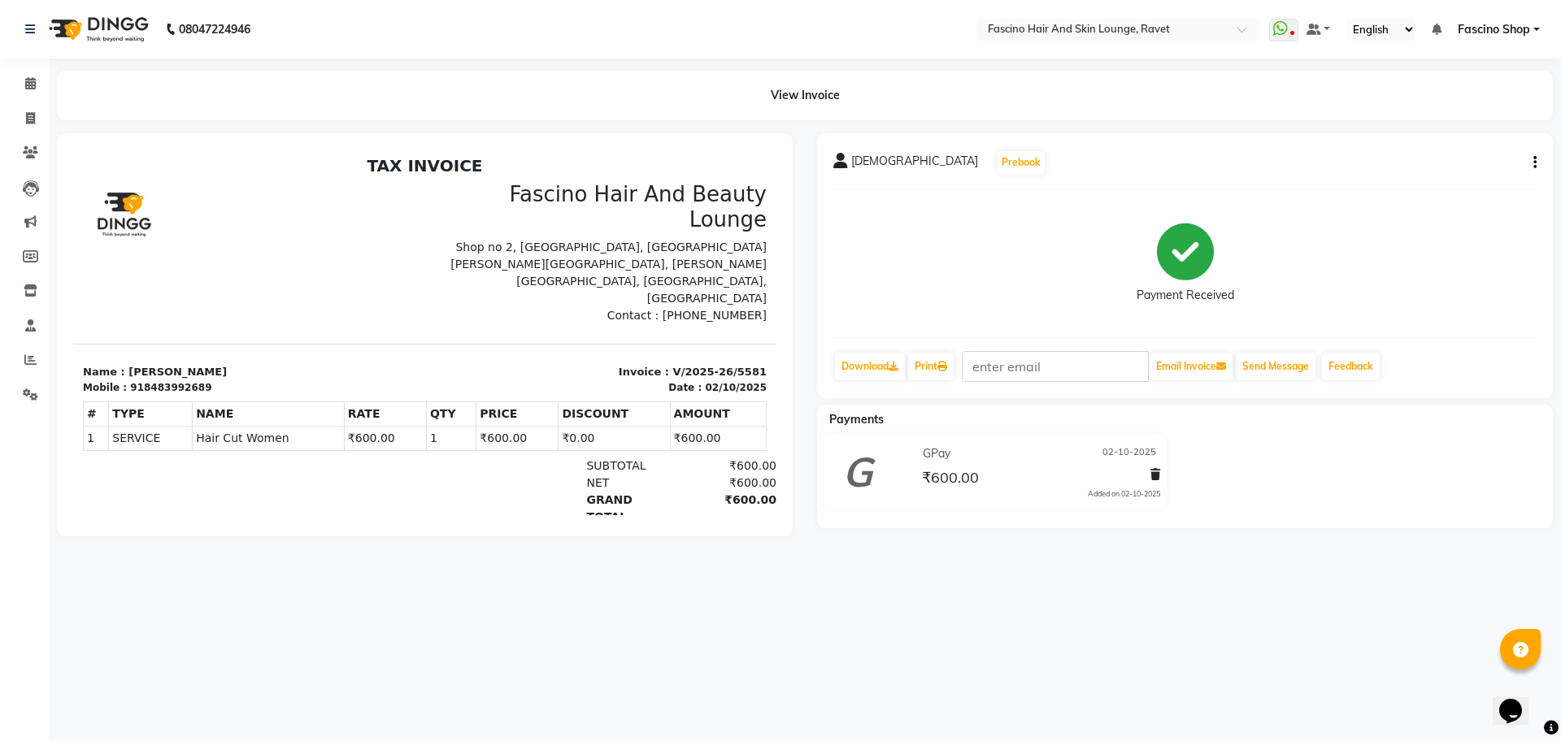
click at [1533, 163] on icon "button" at bounding box center [1534, 163] width 3 height 1
click at [1463, 137] on div "Cancel Invoice" at bounding box center [1453, 132] width 111 height 20
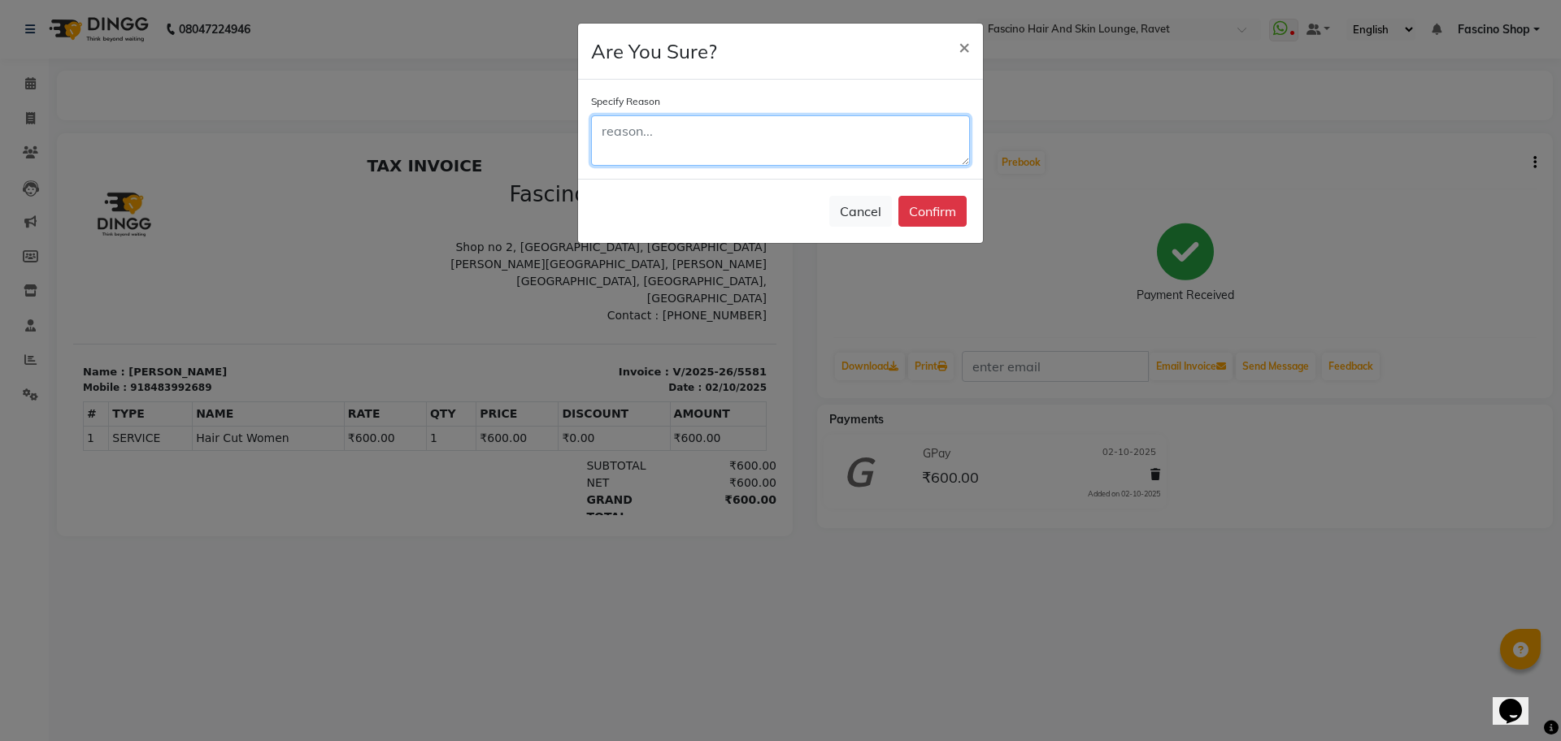
click at [864, 125] on textarea at bounding box center [780, 140] width 379 height 50
type textarea "Double invoice"
click at [925, 209] on button "Confirm" at bounding box center [932, 211] width 68 height 31
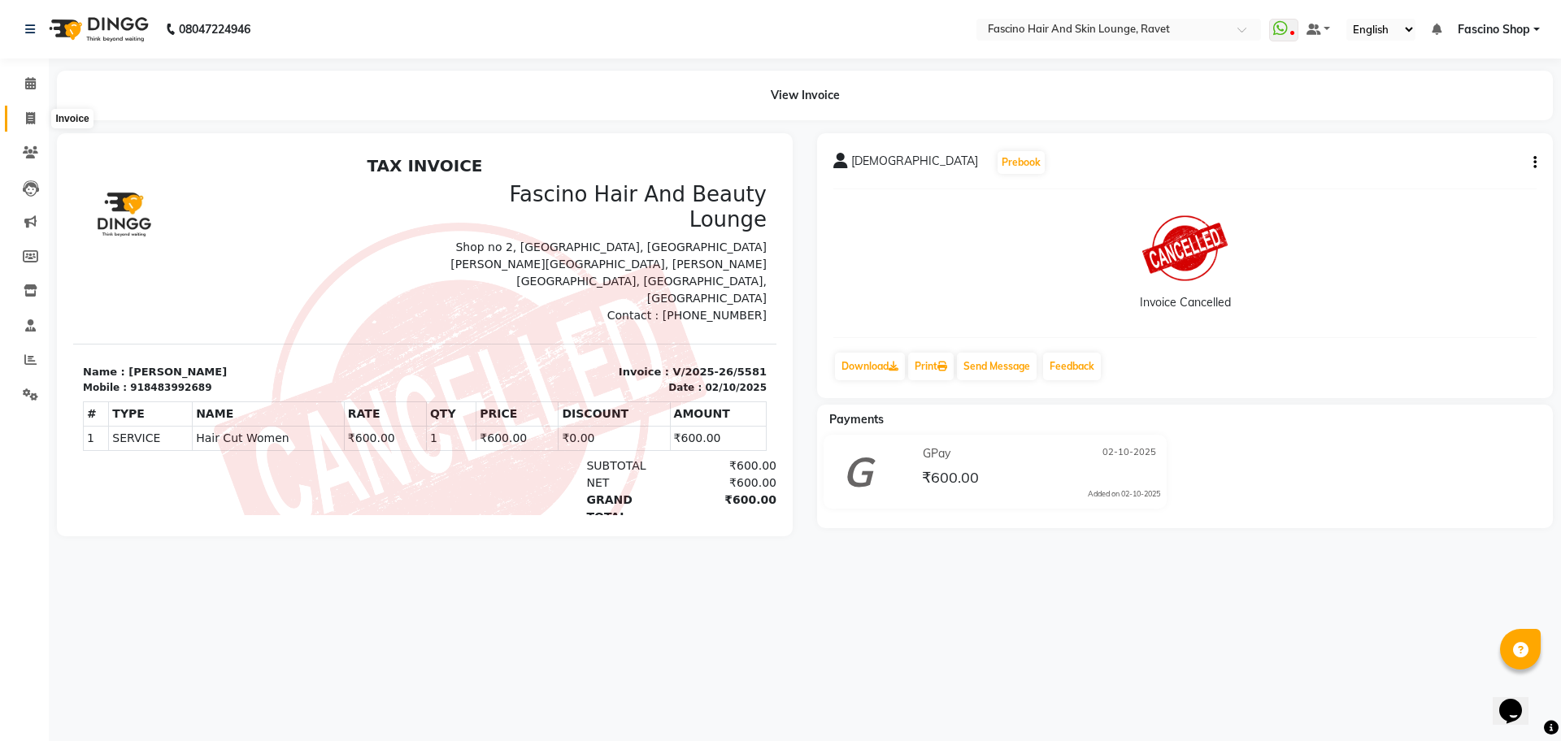
click at [32, 125] on span at bounding box center [30, 119] width 28 height 19
select select "service"
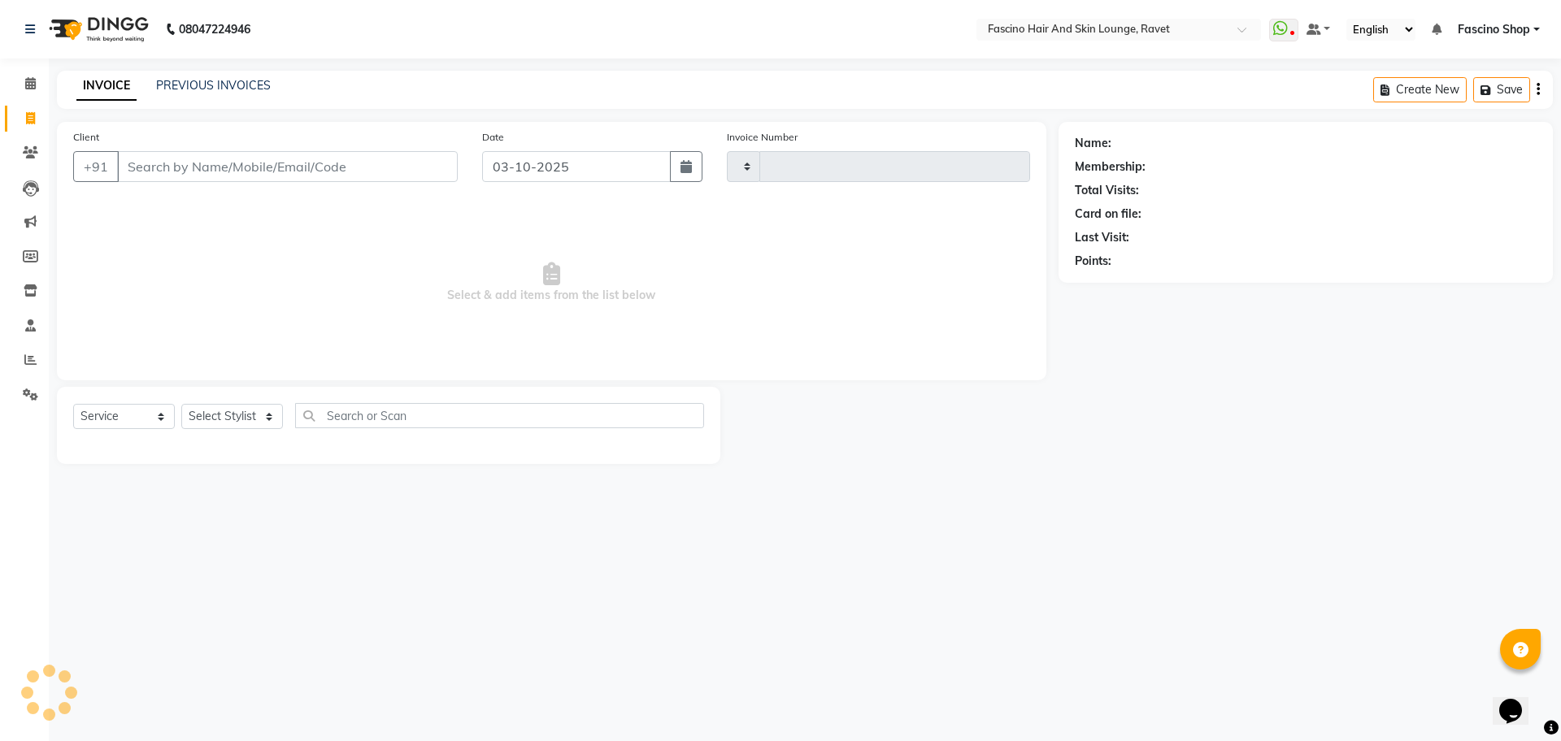
type input "5605"
select select "5190"
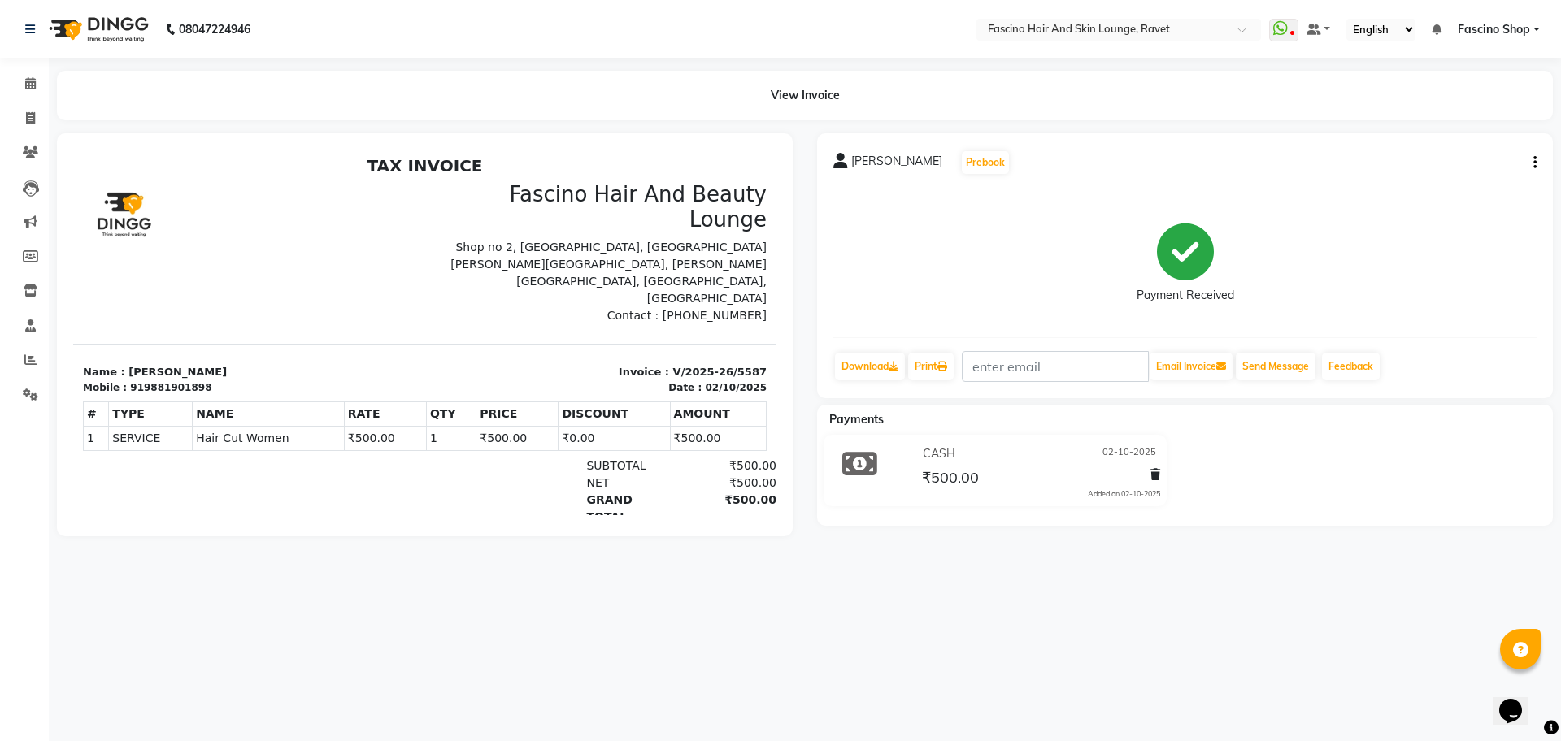
click at [1535, 163] on icon "button" at bounding box center [1534, 163] width 3 height 1
click at [1536, 163] on icon "button" at bounding box center [1534, 163] width 3 height 1
click at [1474, 165] on div "Edit Invoice" at bounding box center [1453, 173] width 111 height 20
select select "service"
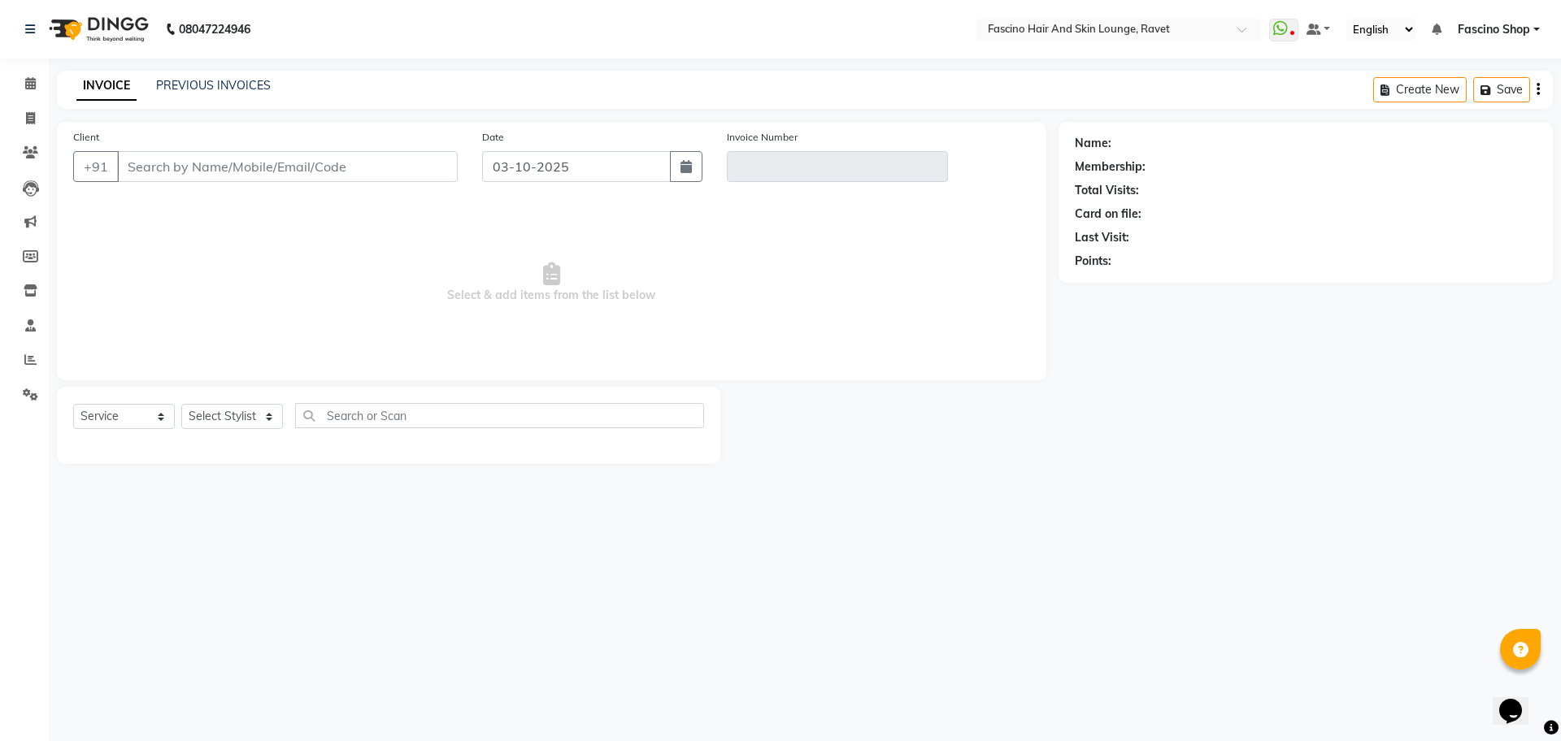
type input "9881901898"
type input "V/2025-26/5587"
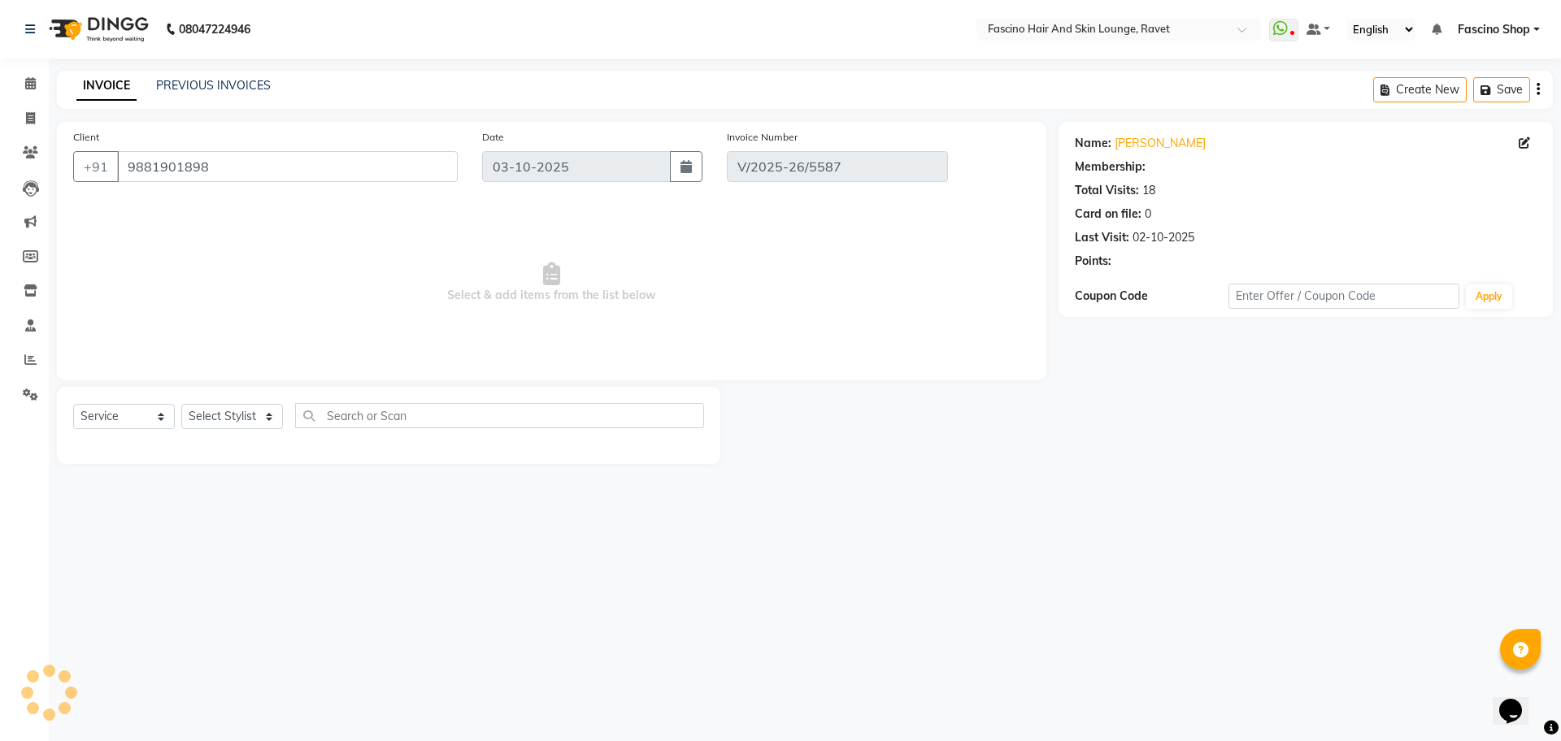
select select "1: Object"
type input "02-10-2025"
select select "select"
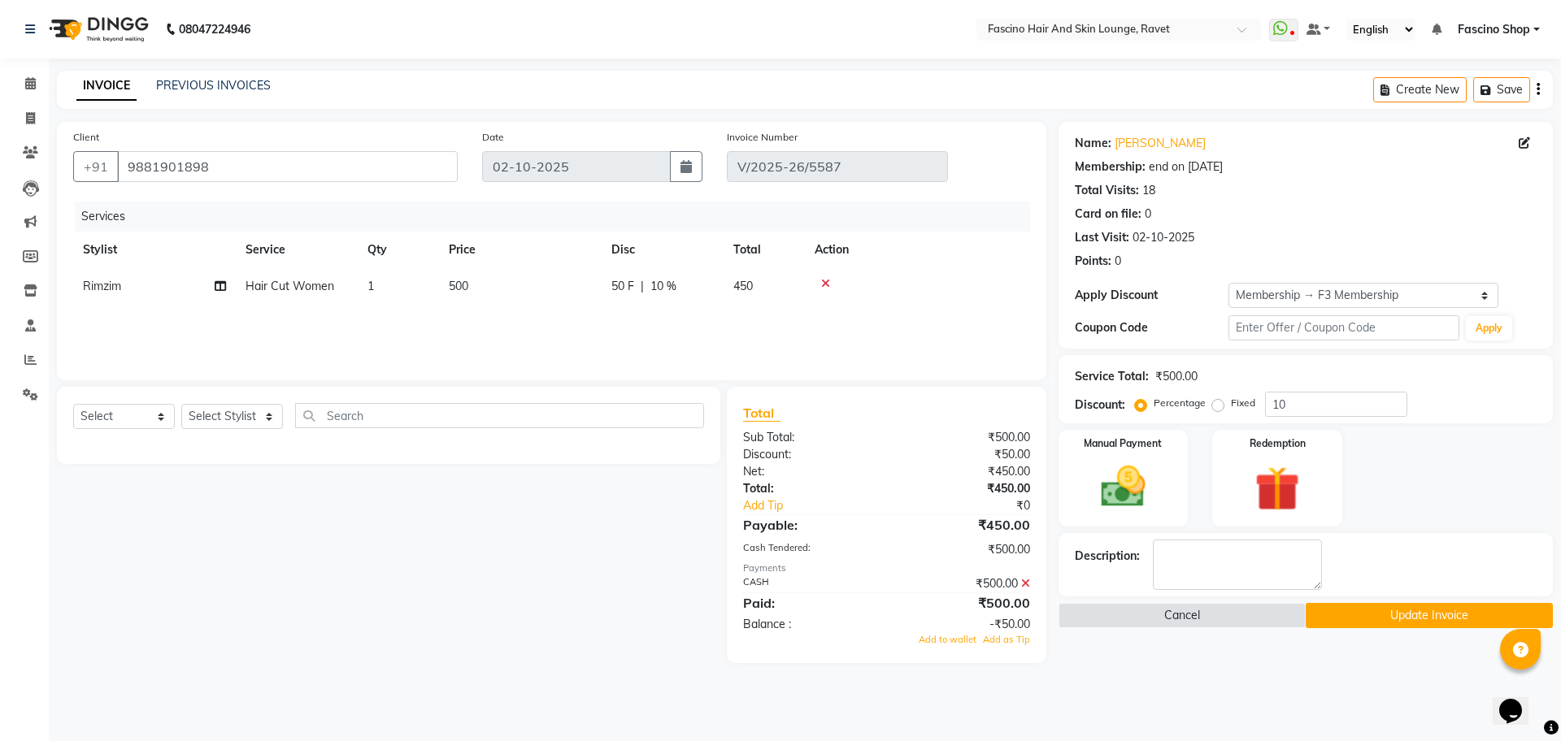
click at [475, 288] on td "500" at bounding box center [520, 286] width 163 height 37
select select "91580"
click at [475, 288] on input "1" at bounding box center [475, 290] width 62 height 25
click at [528, 293] on td "500" at bounding box center [520, 286] width 163 height 37
select select "91580"
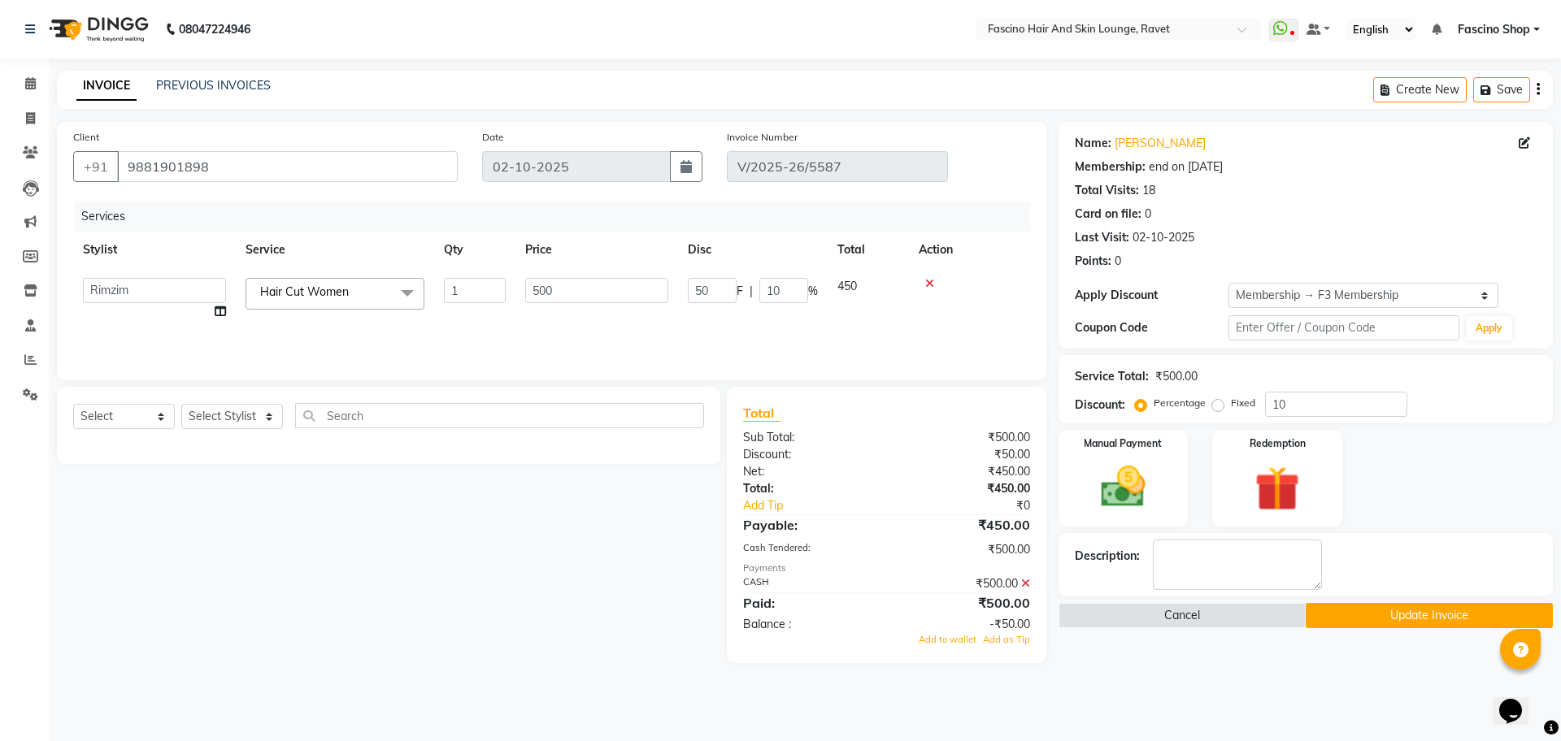
click at [528, 293] on input "500" at bounding box center [596, 290] width 143 height 25
type input "220"
click at [1325, 401] on input "10" at bounding box center [1336, 404] width 142 height 25
type input "1"
click at [1026, 584] on icon at bounding box center [1025, 583] width 9 height 11
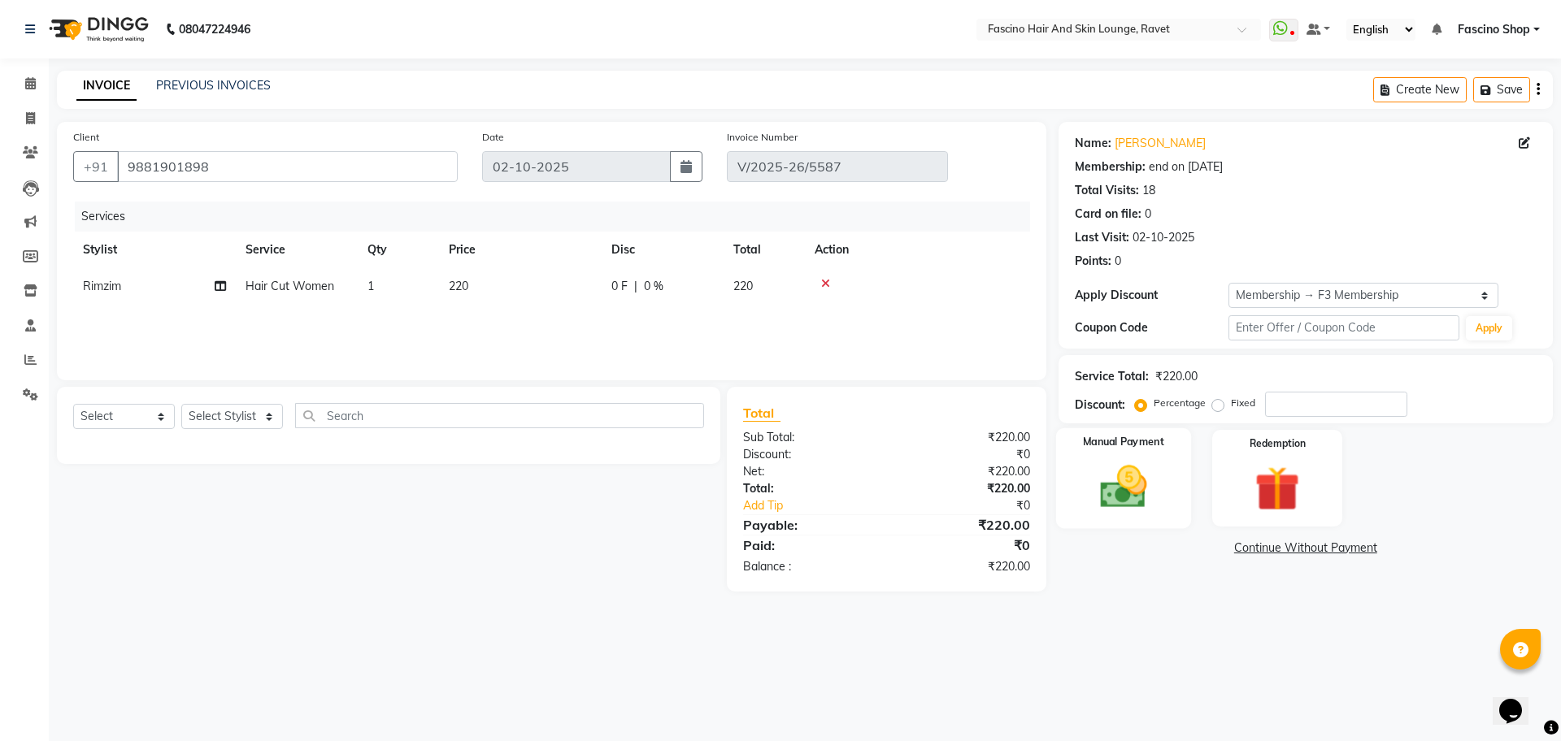
click at [1090, 493] on img at bounding box center [1123, 487] width 76 height 54
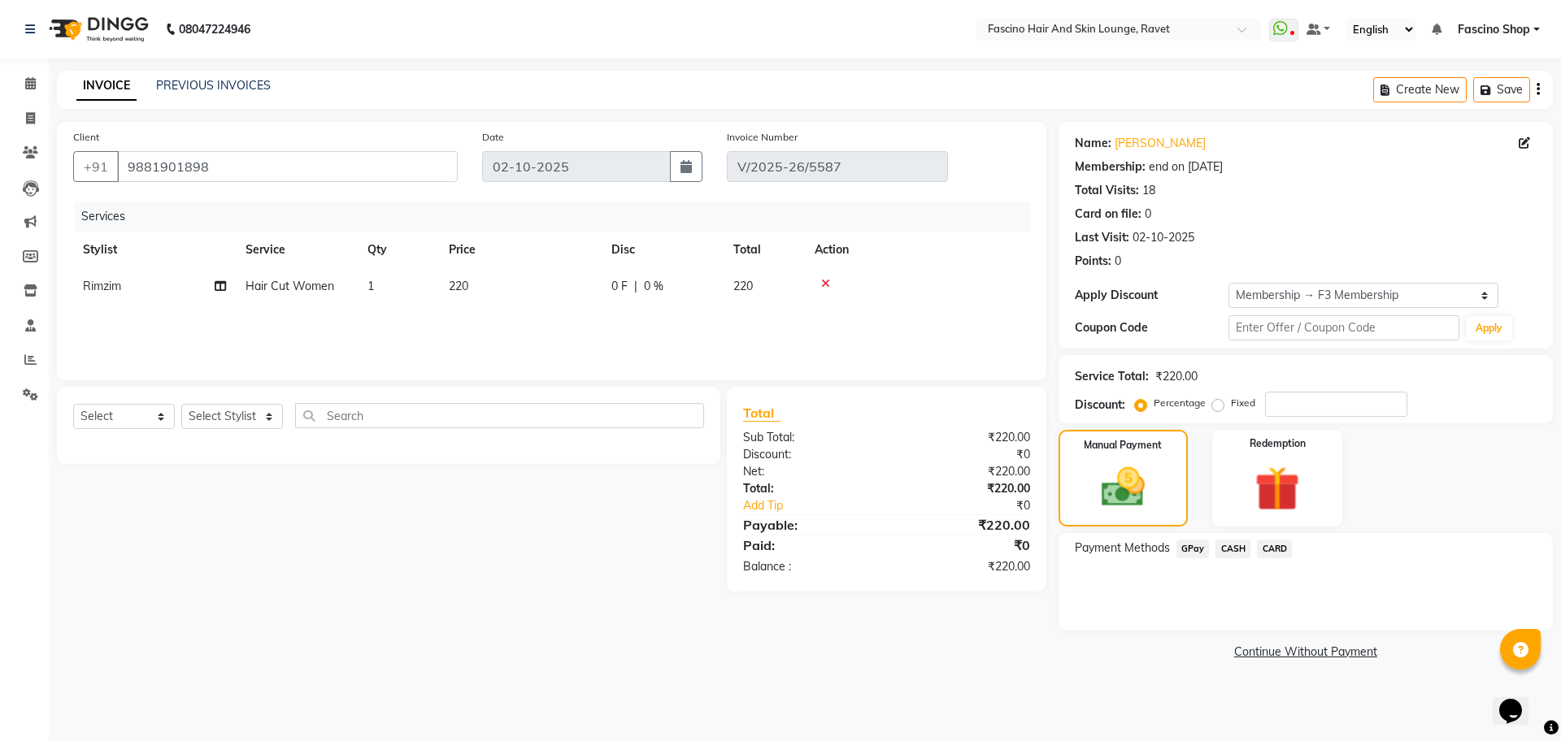
click at [1191, 550] on span "GPay" at bounding box center [1192, 549] width 33 height 19
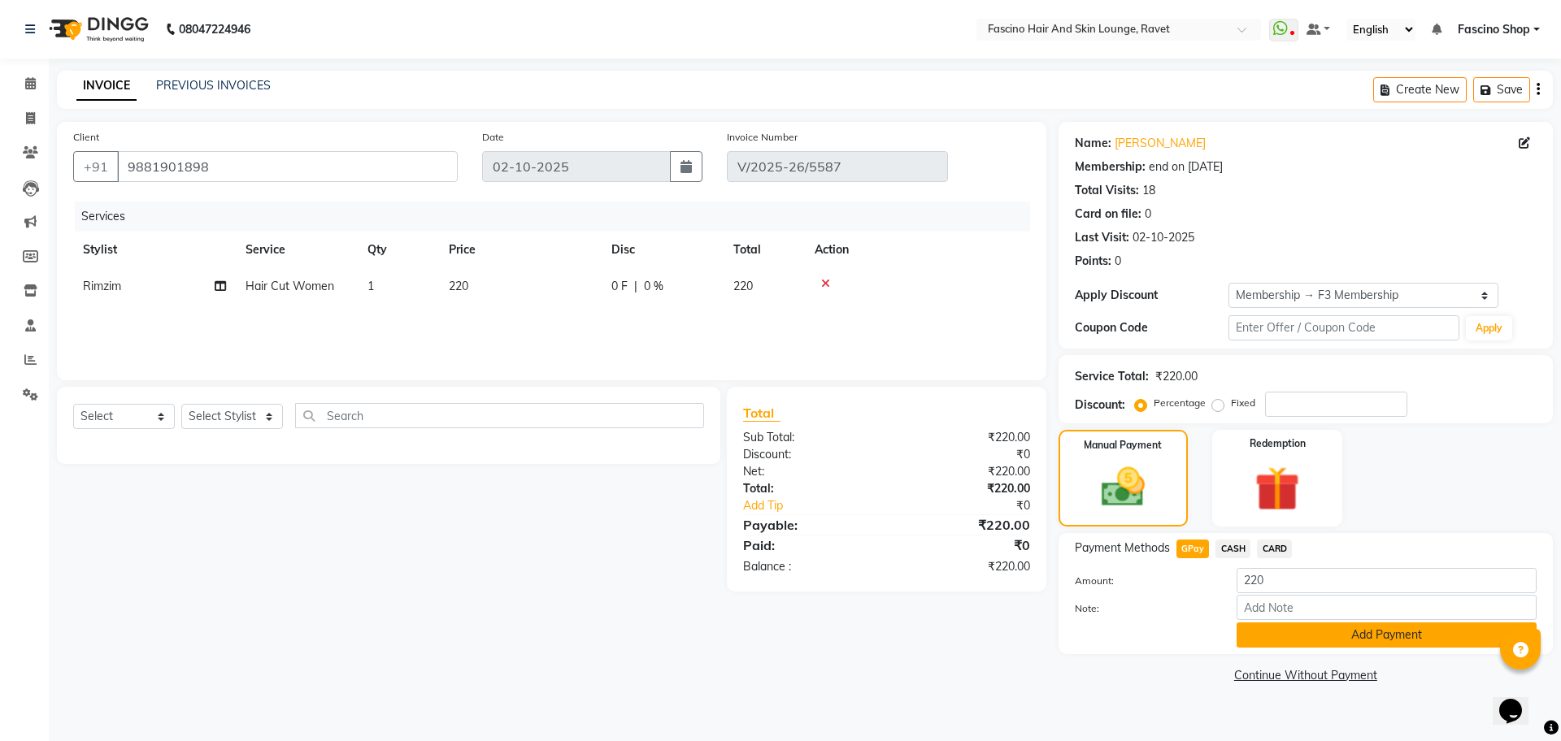
click at [1289, 631] on button "Add Payment" at bounding box center [1386, 635] width 300 height 25
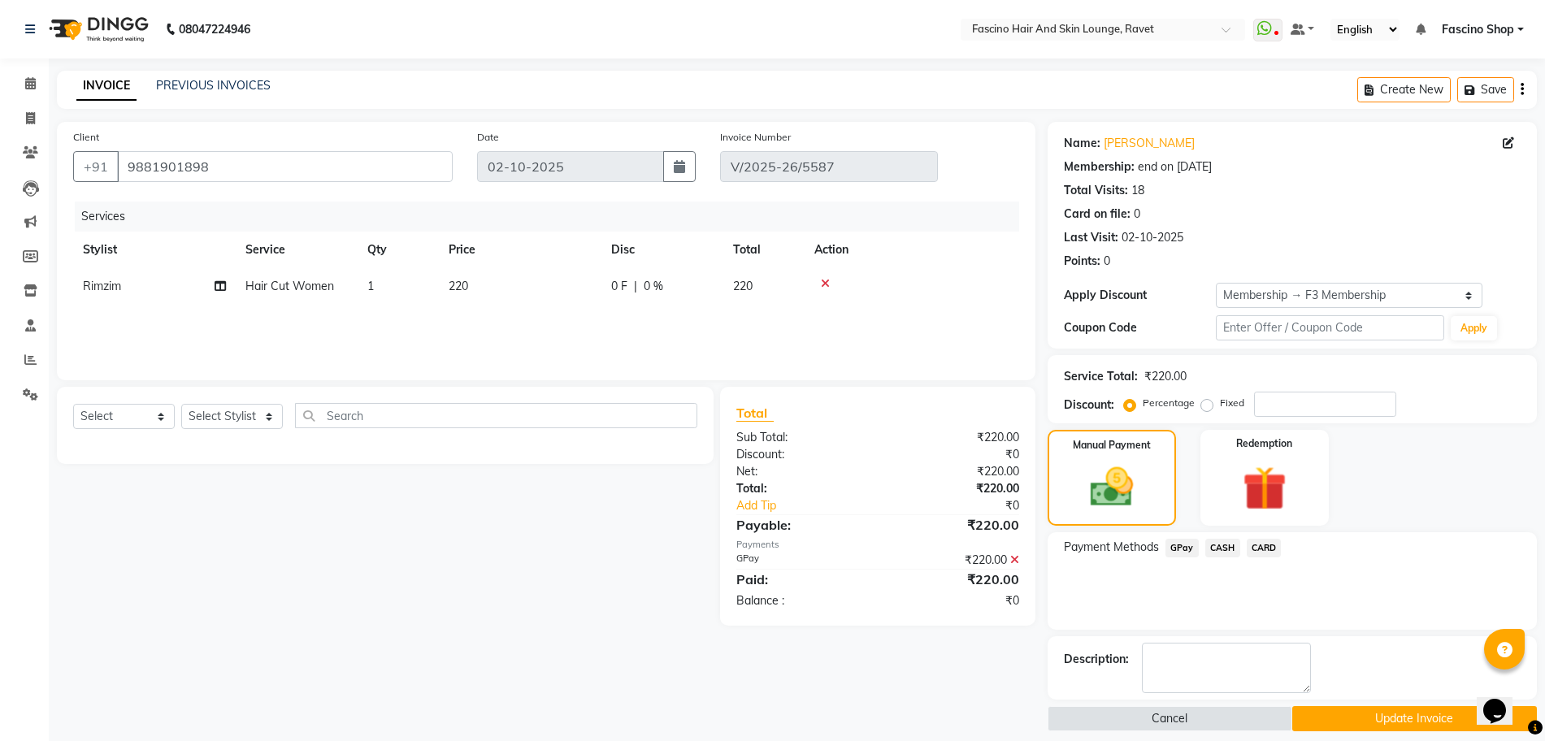
click at [1423, 719] on button "Update Invoice" at bounding box center [1415, 718] width 245 height 25
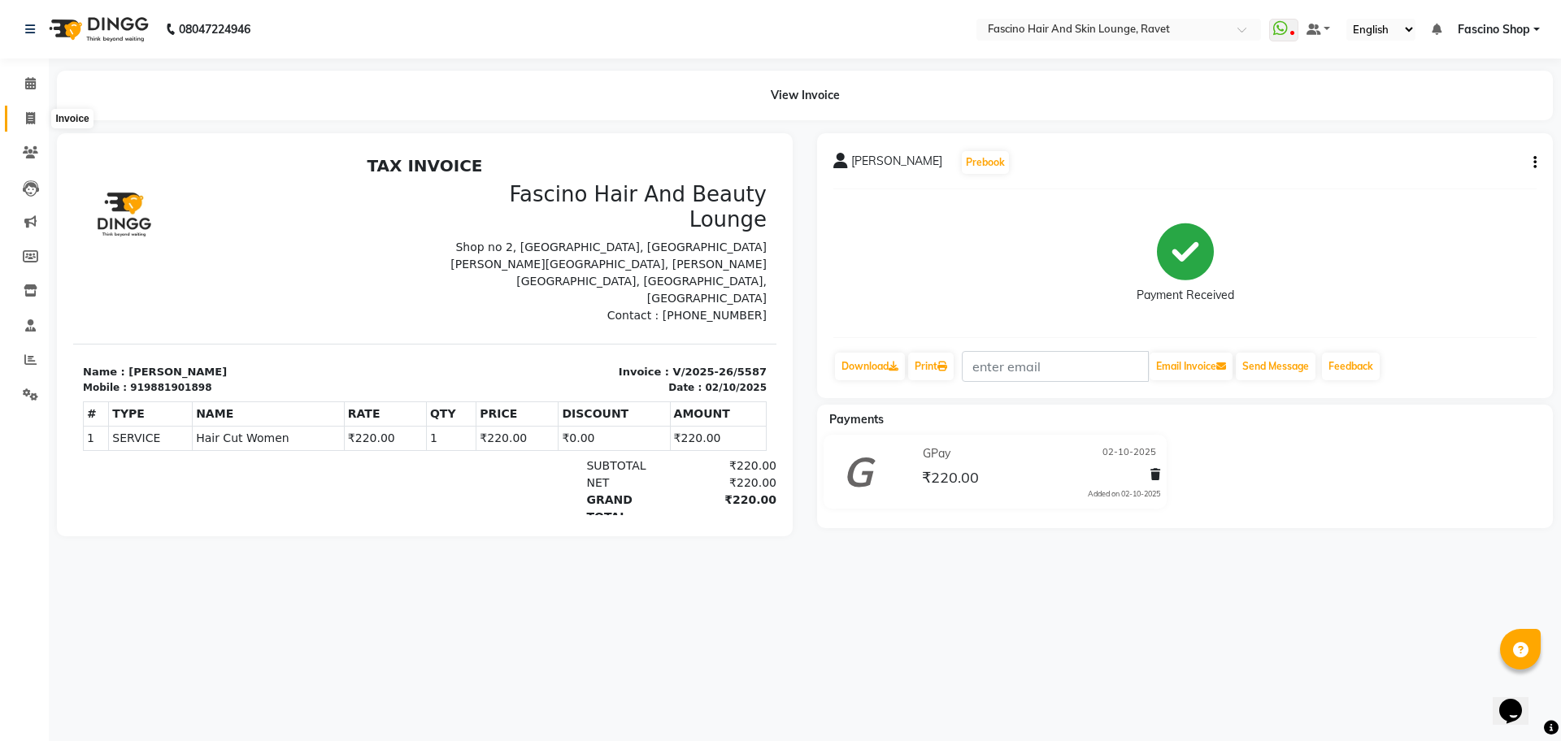
click at [23, 110] on span at bounding box center [30, 119] width 28 height 19
select select "service"
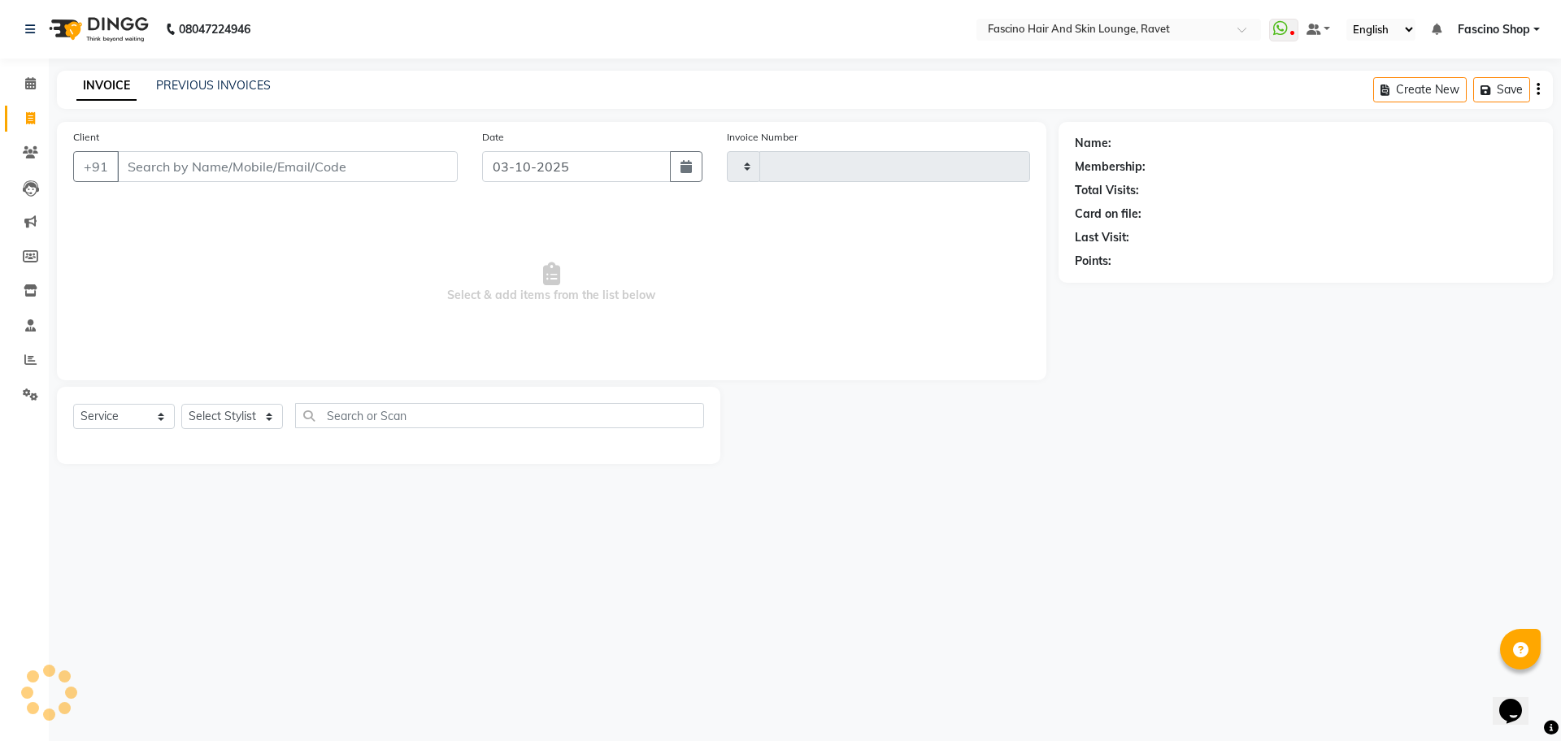
type input "5605"
select select "5190"
click at [253, 85] on link "PREVIOUS INVOICES" at bounding box center [213, 85] width 115 height 15
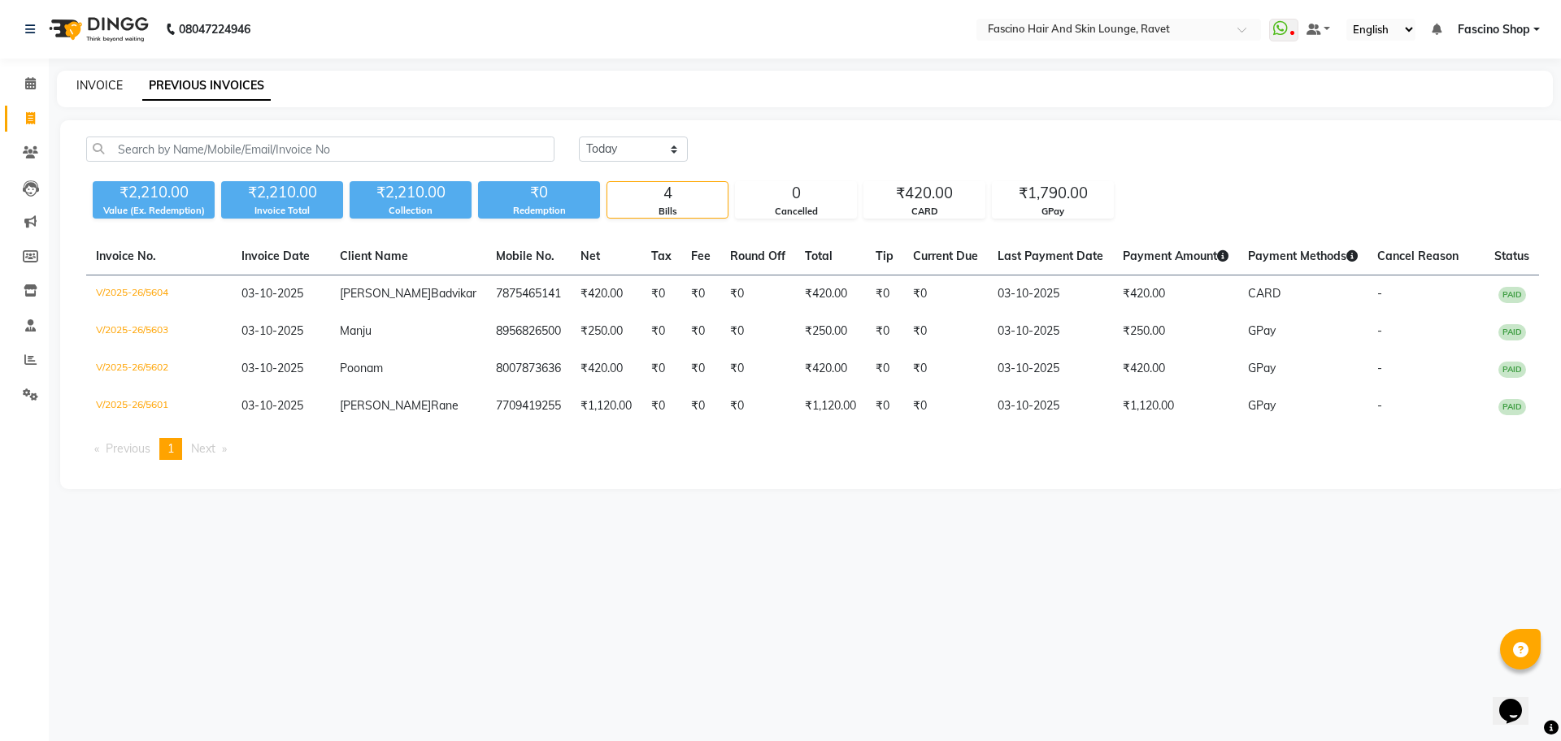
click at [104, 91] on link "INVOICE" at bounding box center [99, 85] width 46 height 15
select select "service"
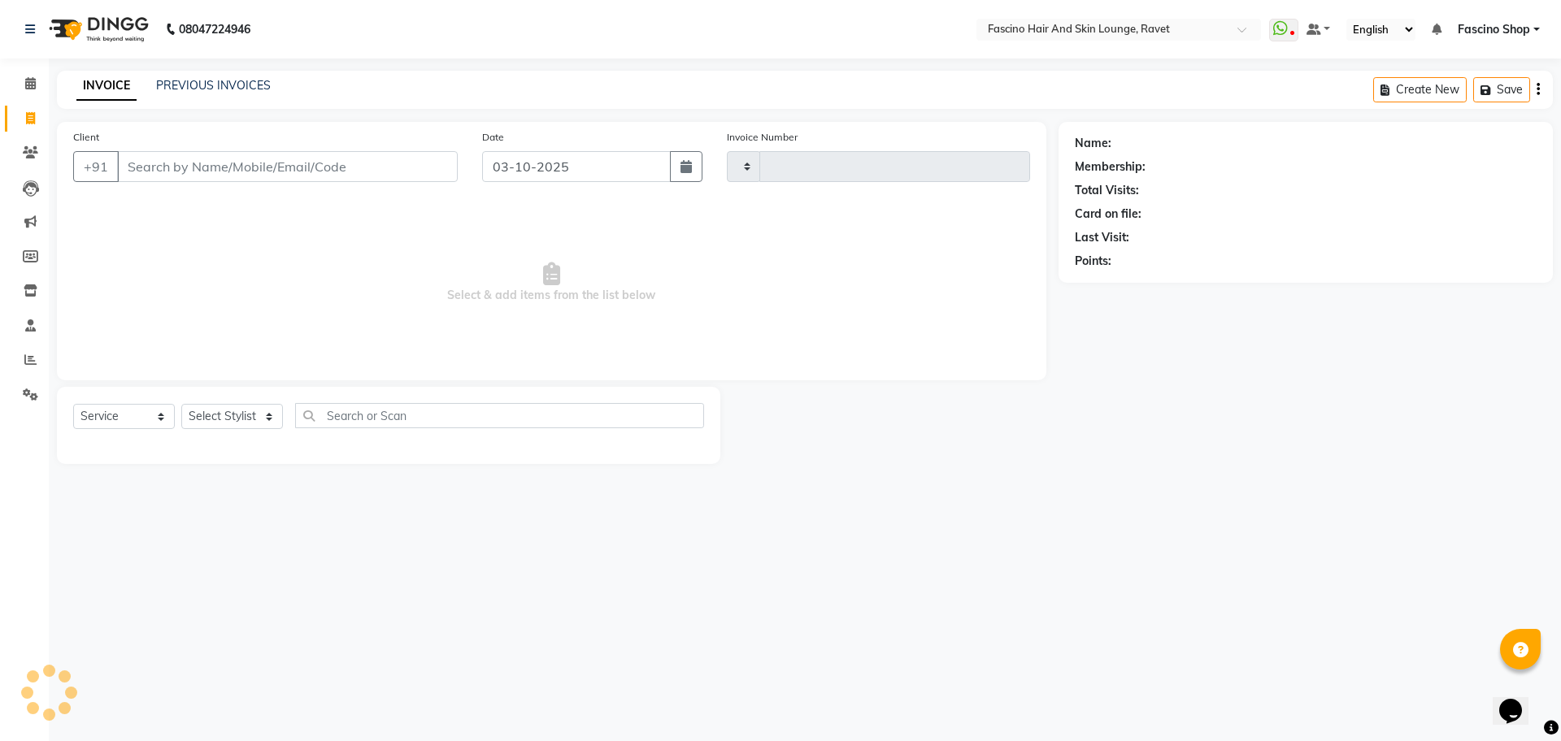
type input "5605"
select select "5190"
click at [206, 90] on link "PREVIOUS INVOICES" at bounding box center [213, 85] width 115 height 15
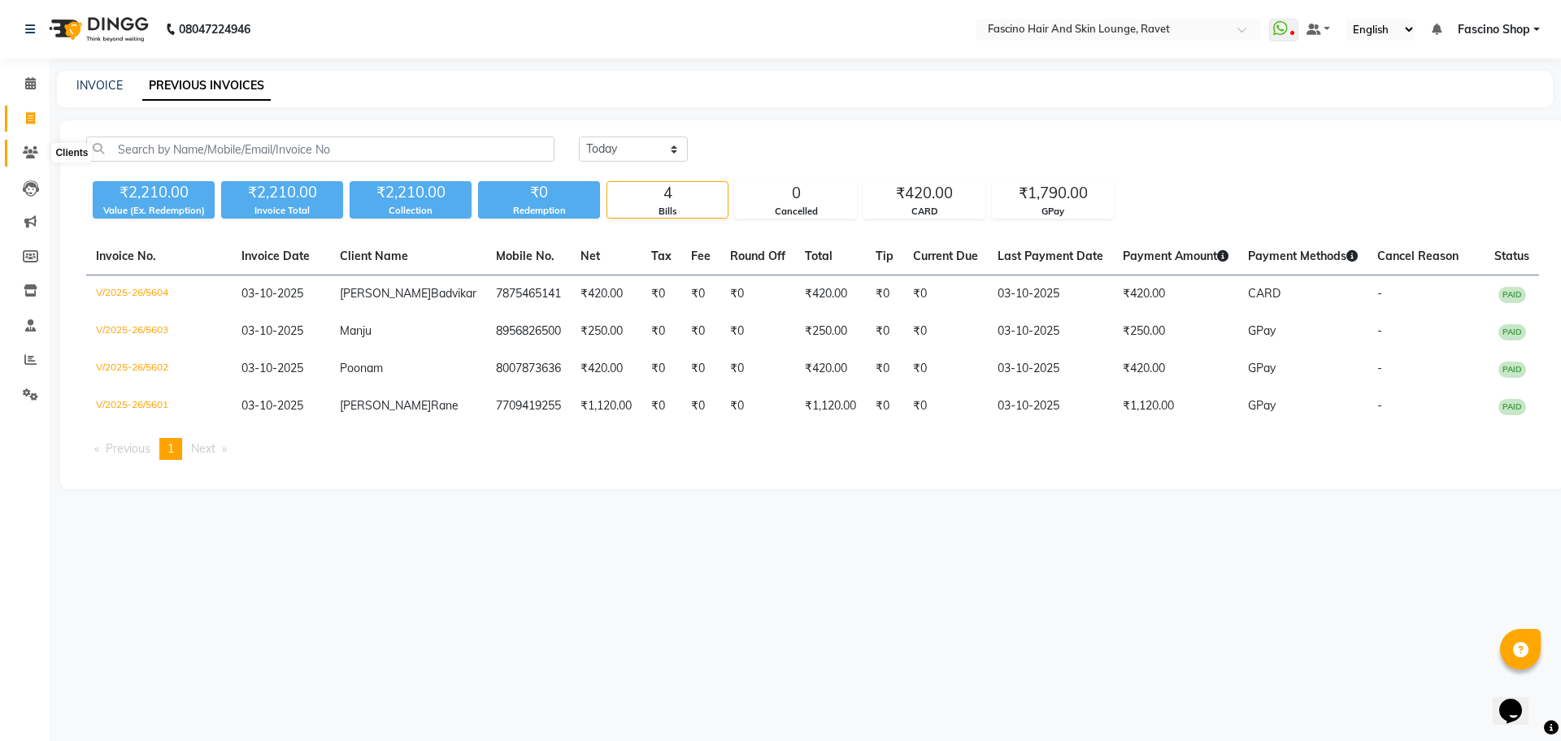
click at [37, 152] on icon at bounding box center [30, 152] width 15 height 12
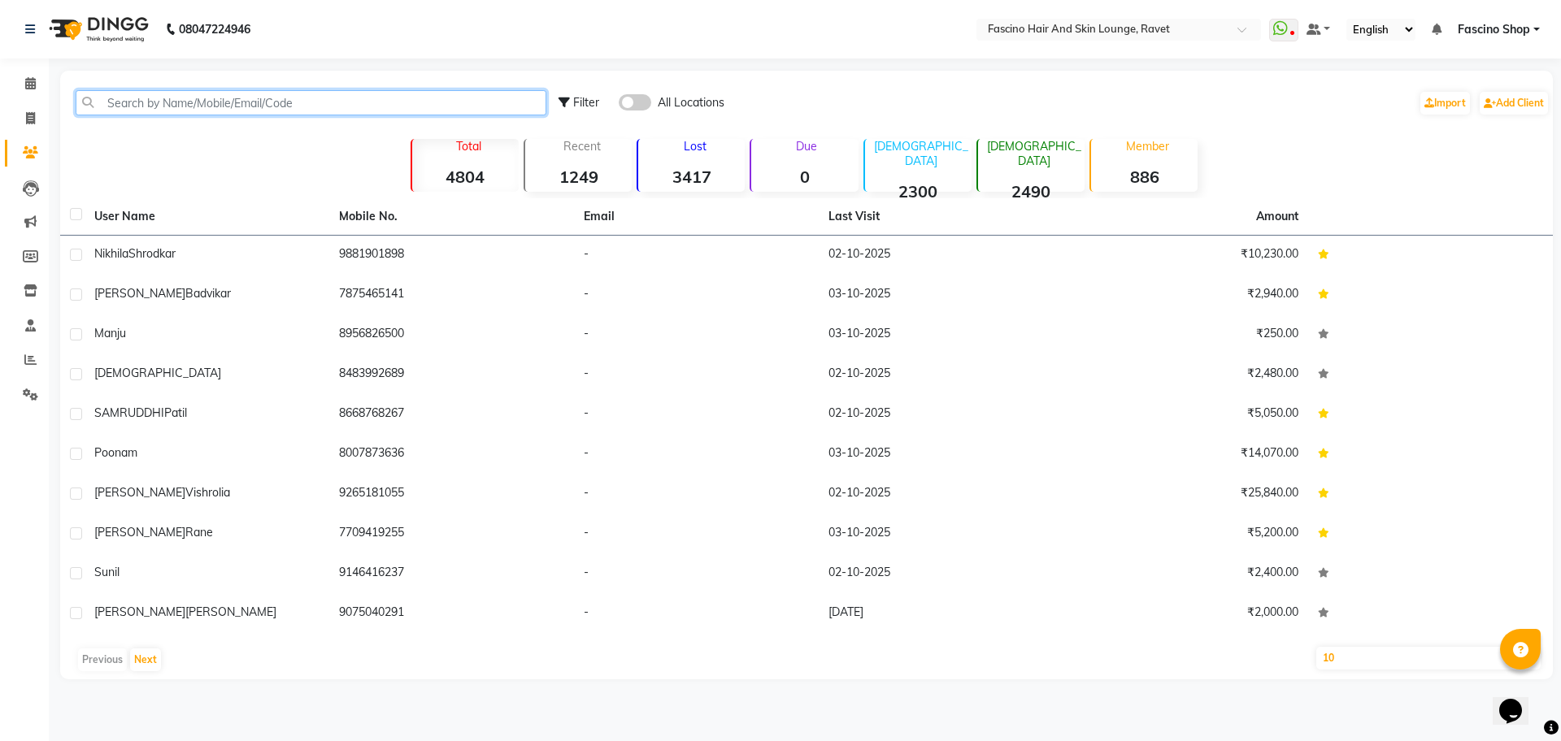
click at [161, 108] on input "text" at bounding box center [311, 102] width 471 height 25
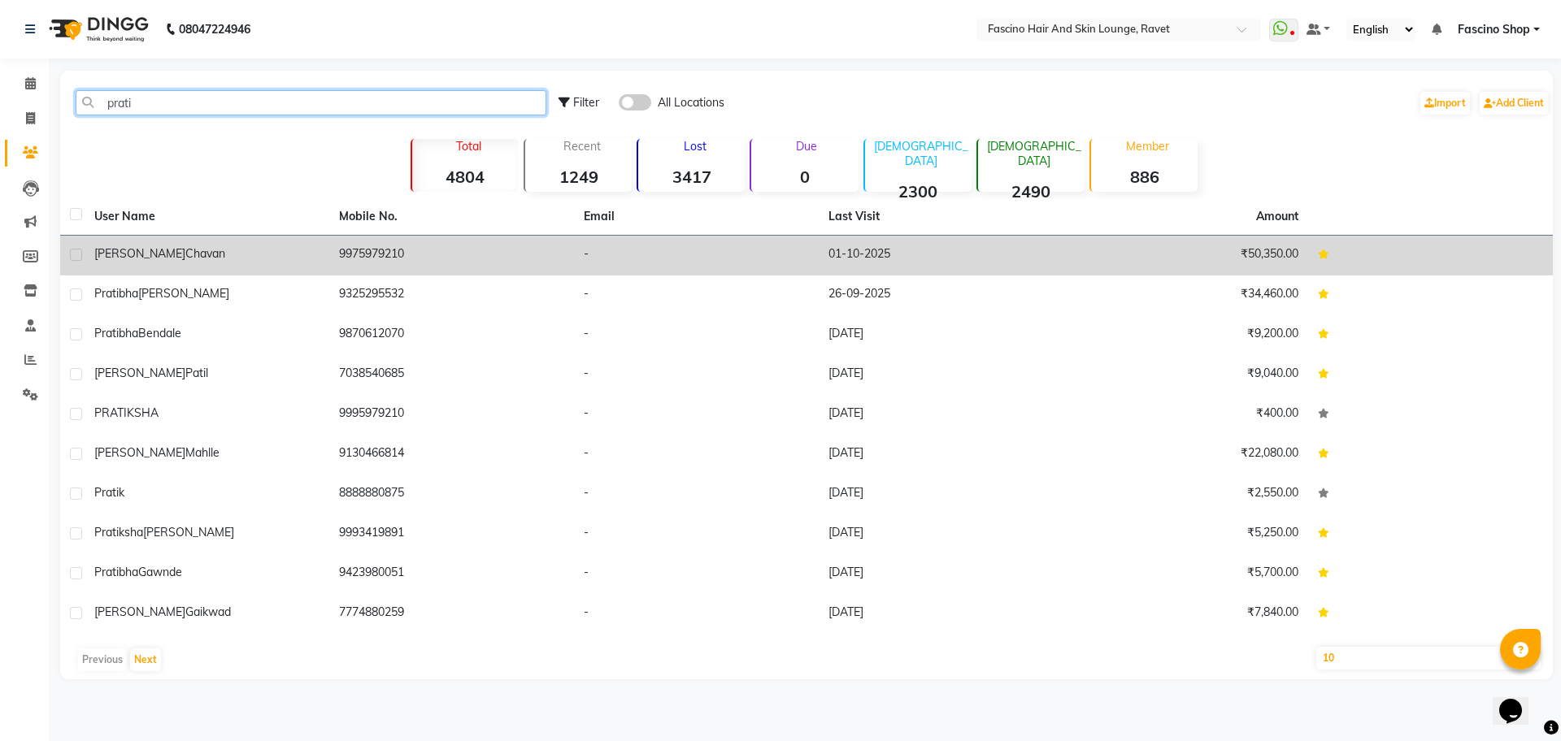
type input "prati"
click at [201, 255] on div "Pratiksha Chavan" at bounding box center [206, 253] width 225 height 17
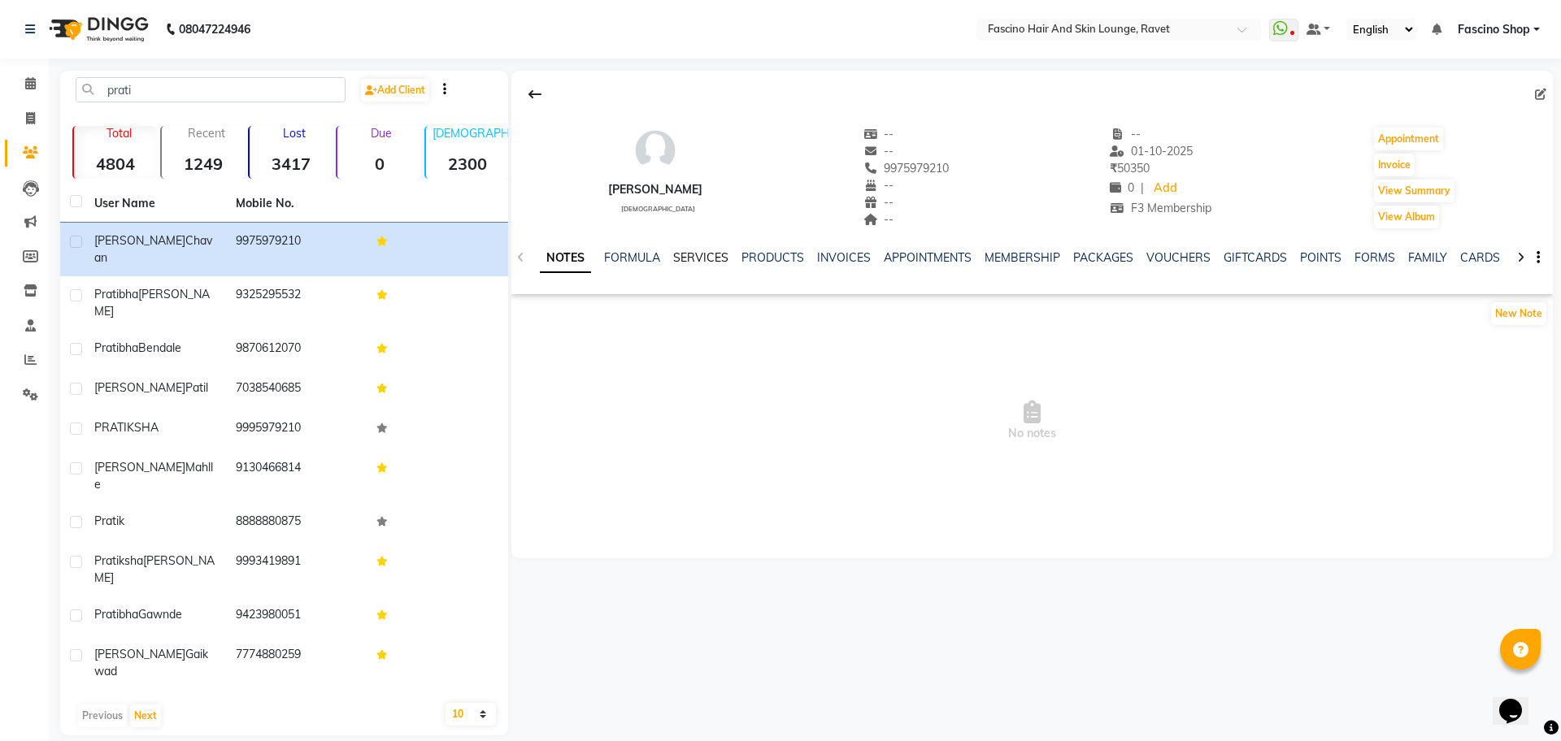
click at [708, 259] on link "SERVICES" at bounding box center [700, 257] width 55 height 15
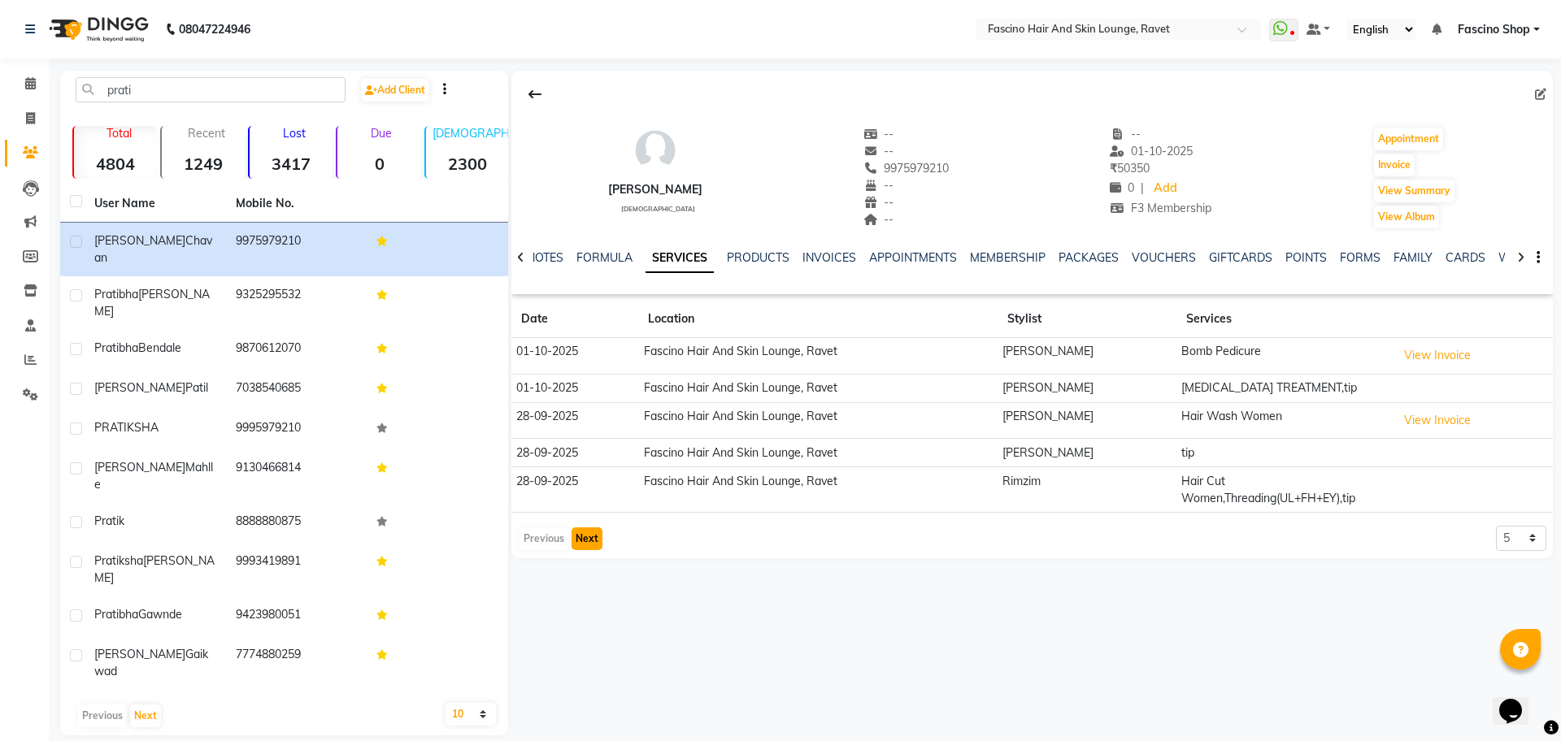
click at [591, 528] on button "Next" at bounding box center [586, 539] width 31 height 23
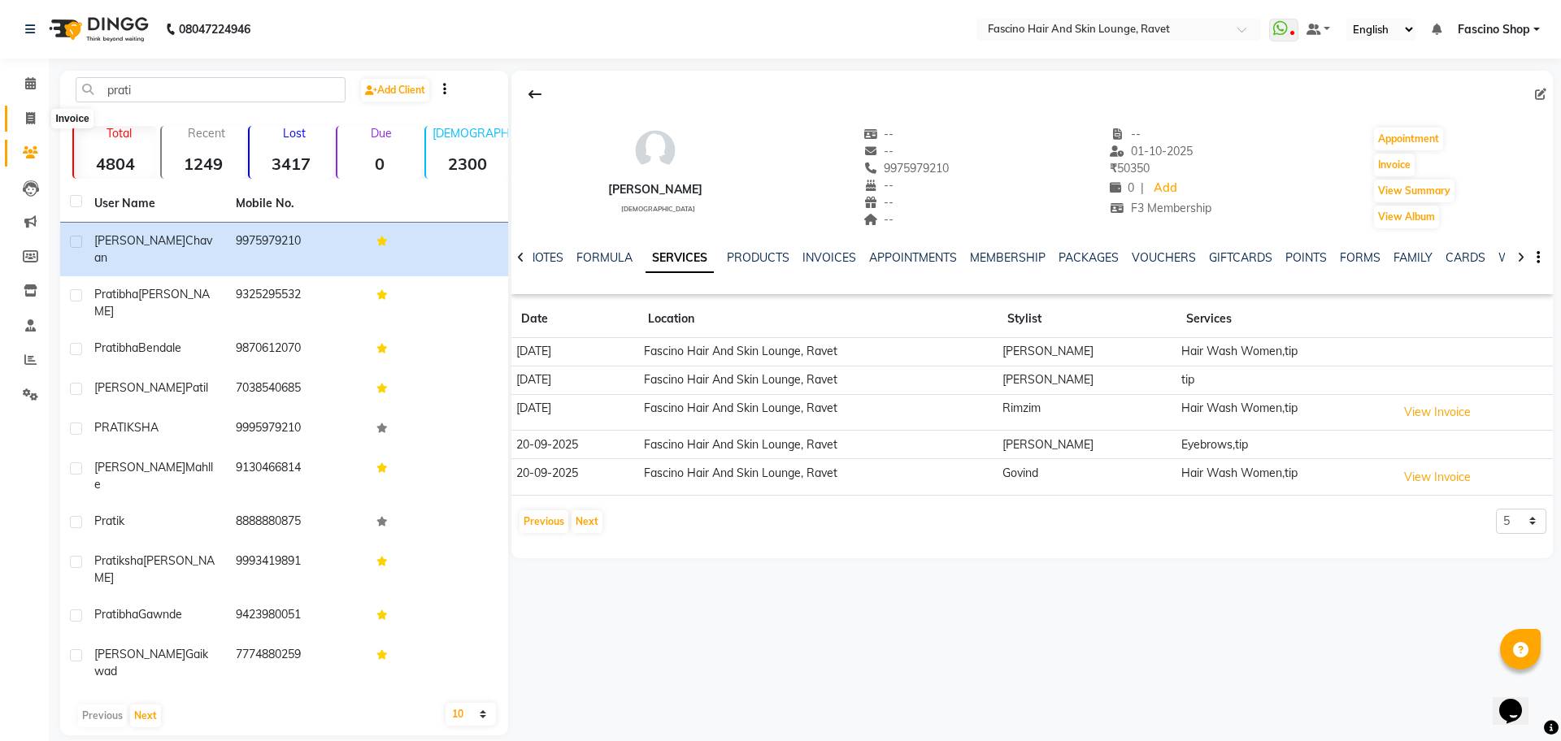
click at [38, 116] on span at bounding box center [30, 119] width 28 height 19
select select "5190"
select select "service"
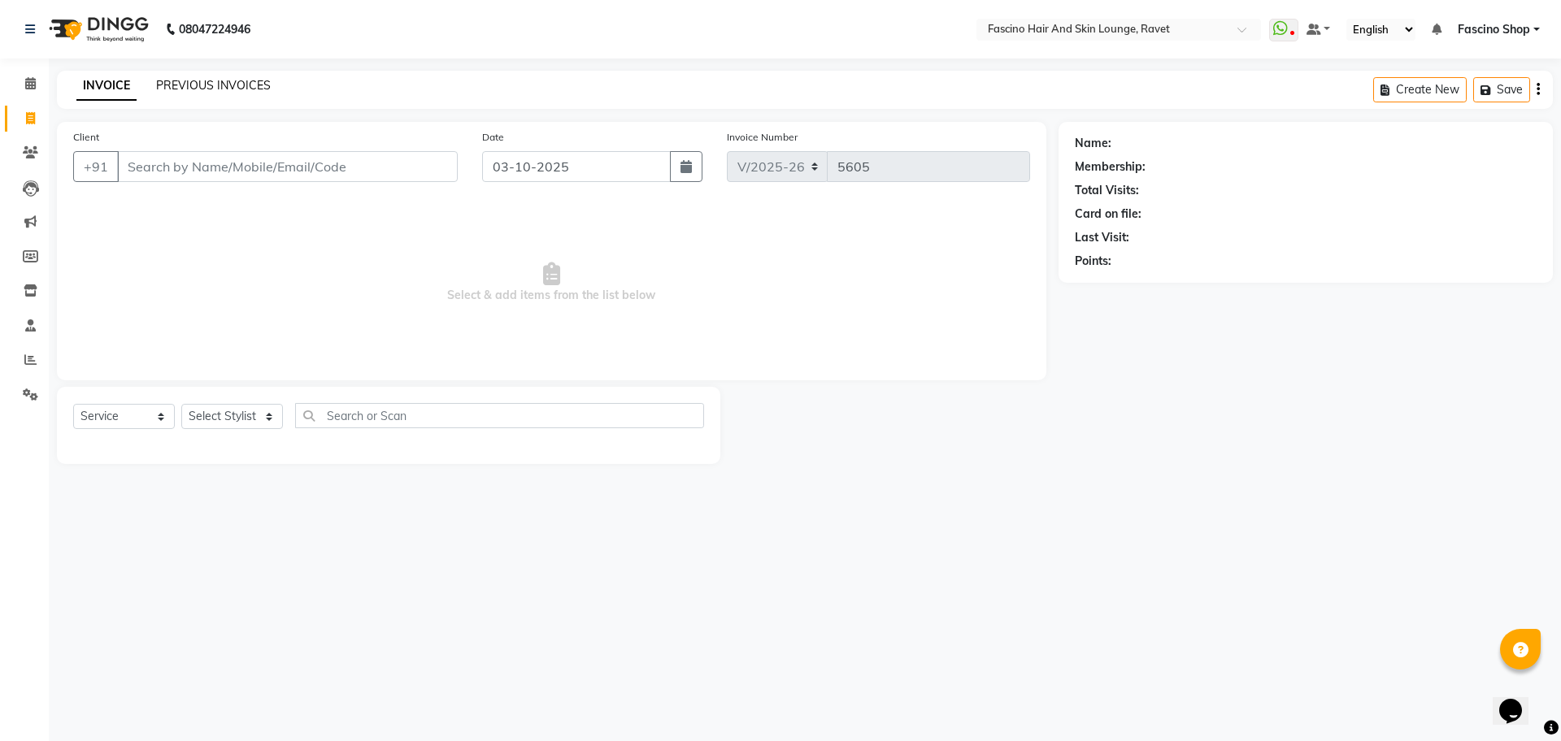
click at [257, 84] on link "PREVIOUS INVOICES" at bounding box center [213, 85] width 115 height 15
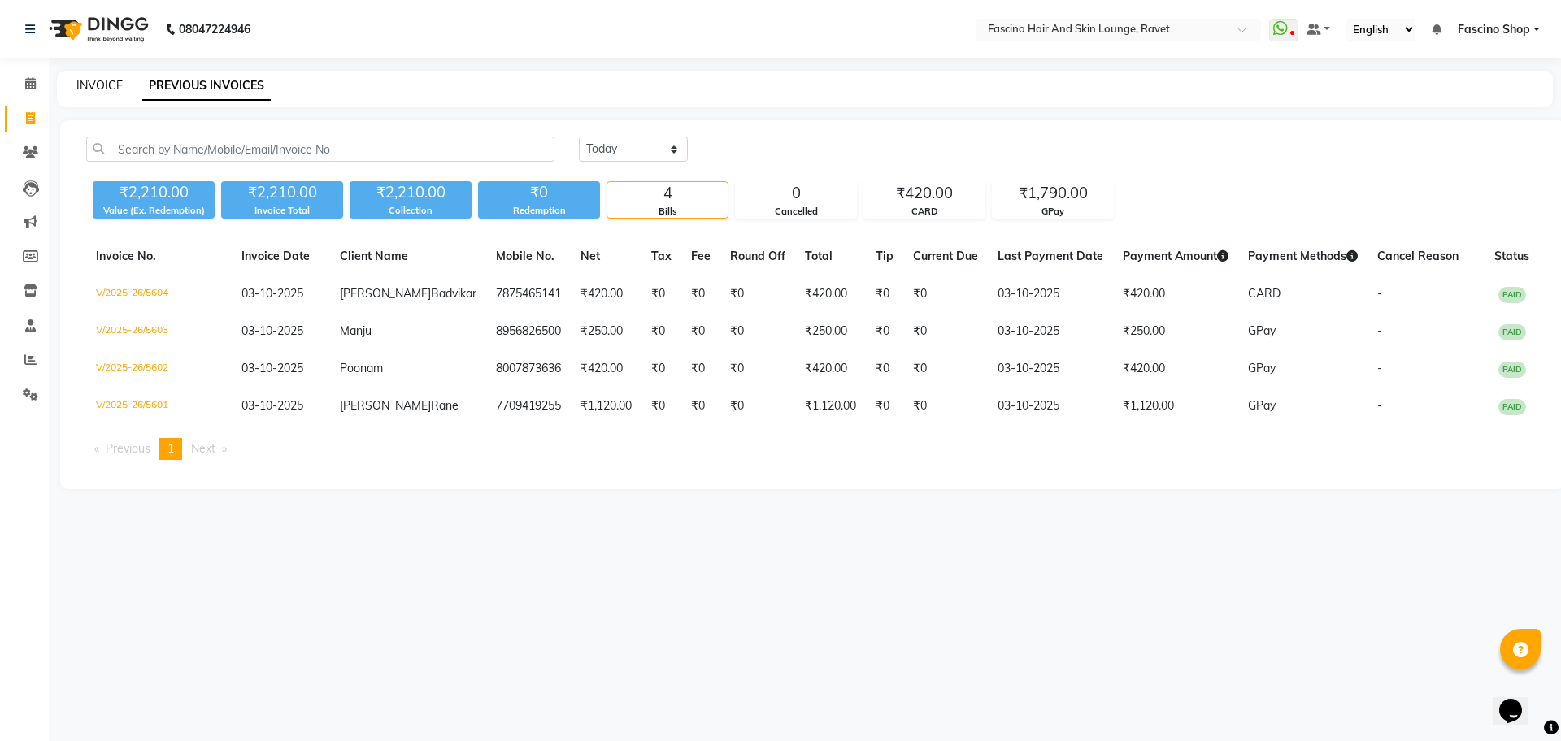
click at [104, 80] on link "INVOICE" at bounding box center [99, 85] width 46 height 15
select select "5190"
select select "service"
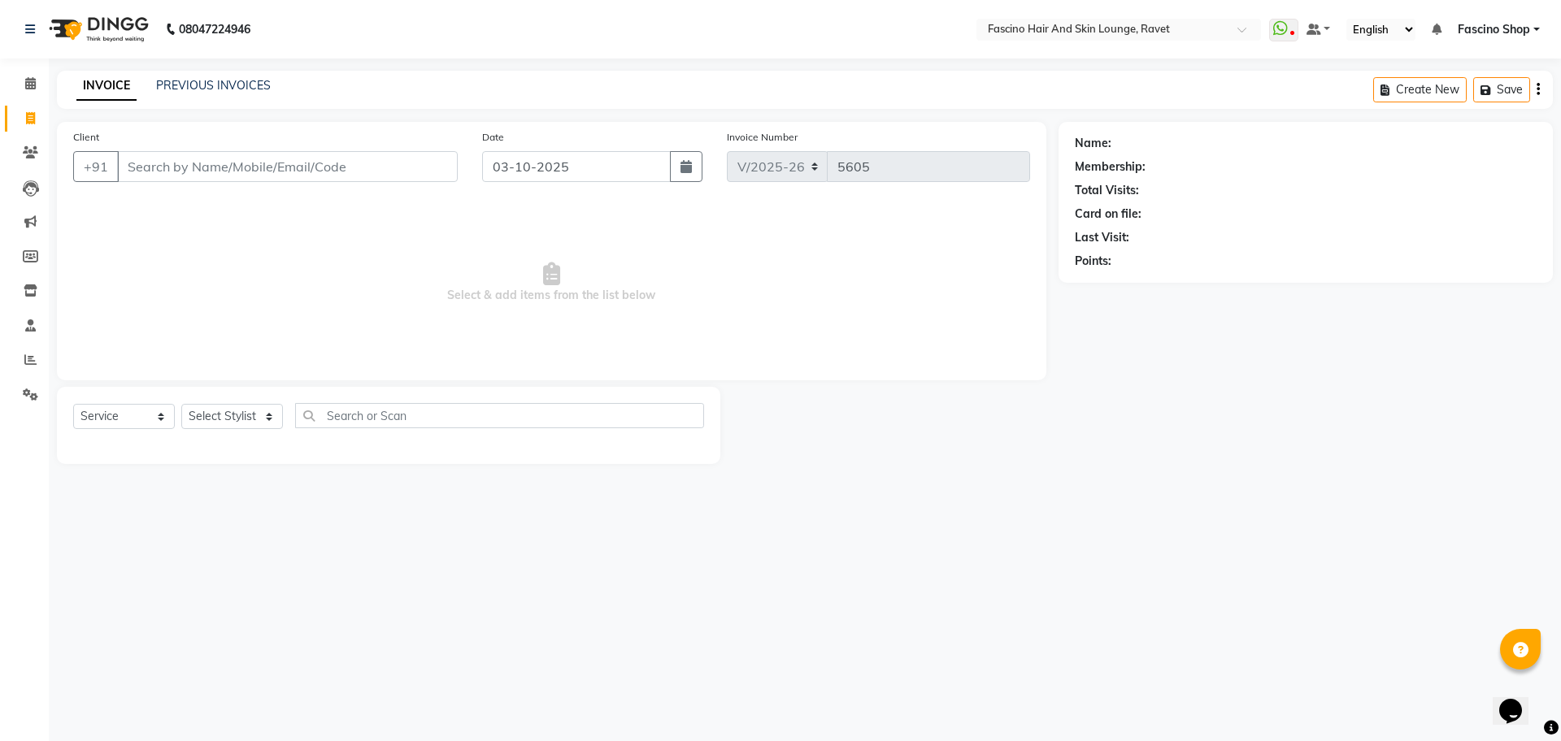
click at [172, 77] on div "PREVIOUS INVOICES" at bounding box center [213, 85] width 115 height 17
click at [174, 80] on link "PREVIOUS INVOICES" at bounding box center [213, 85] width 115 height 15
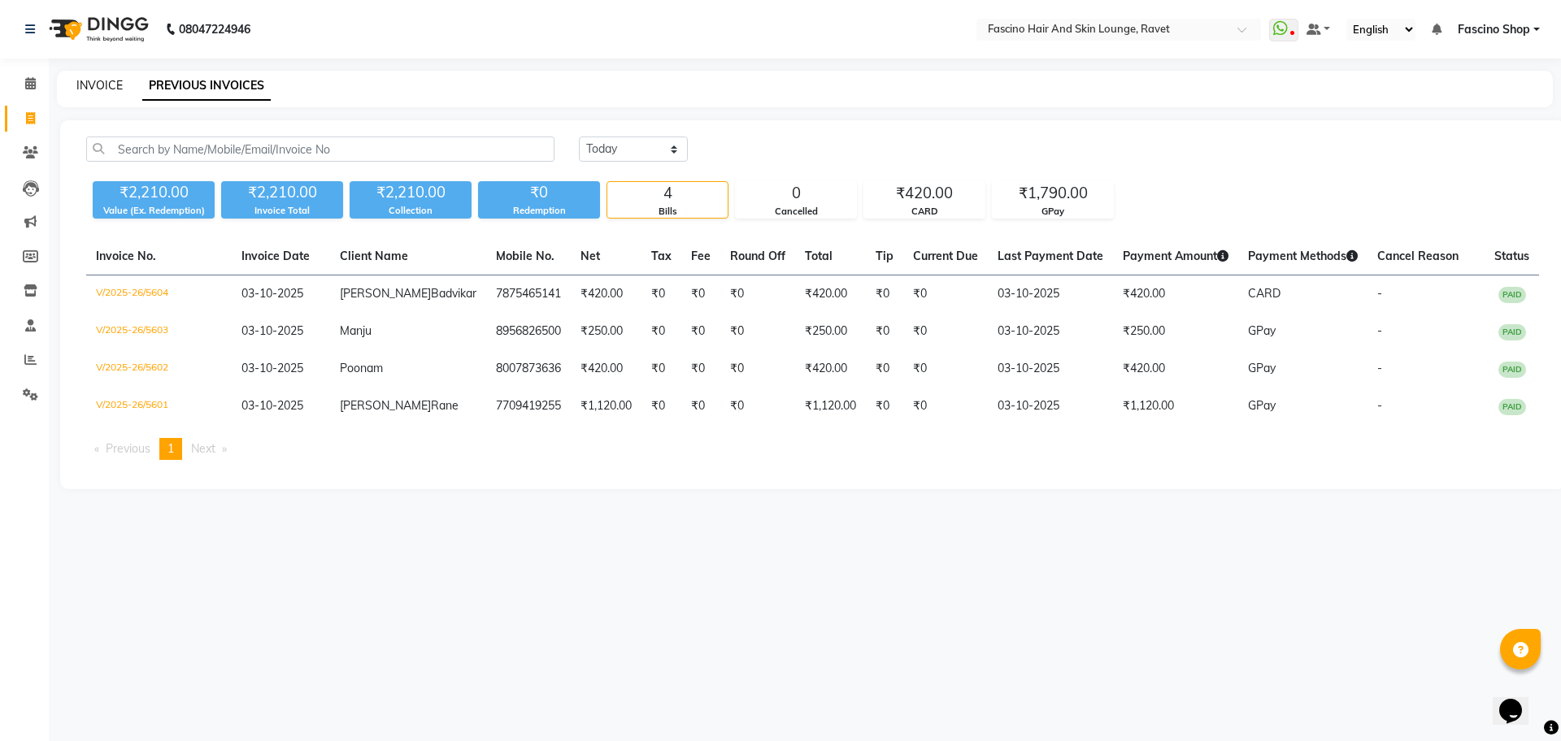
click at [102, 85] on link "INVOICE" at bounding box center [99, 85] width 46 height 15
select select "service"
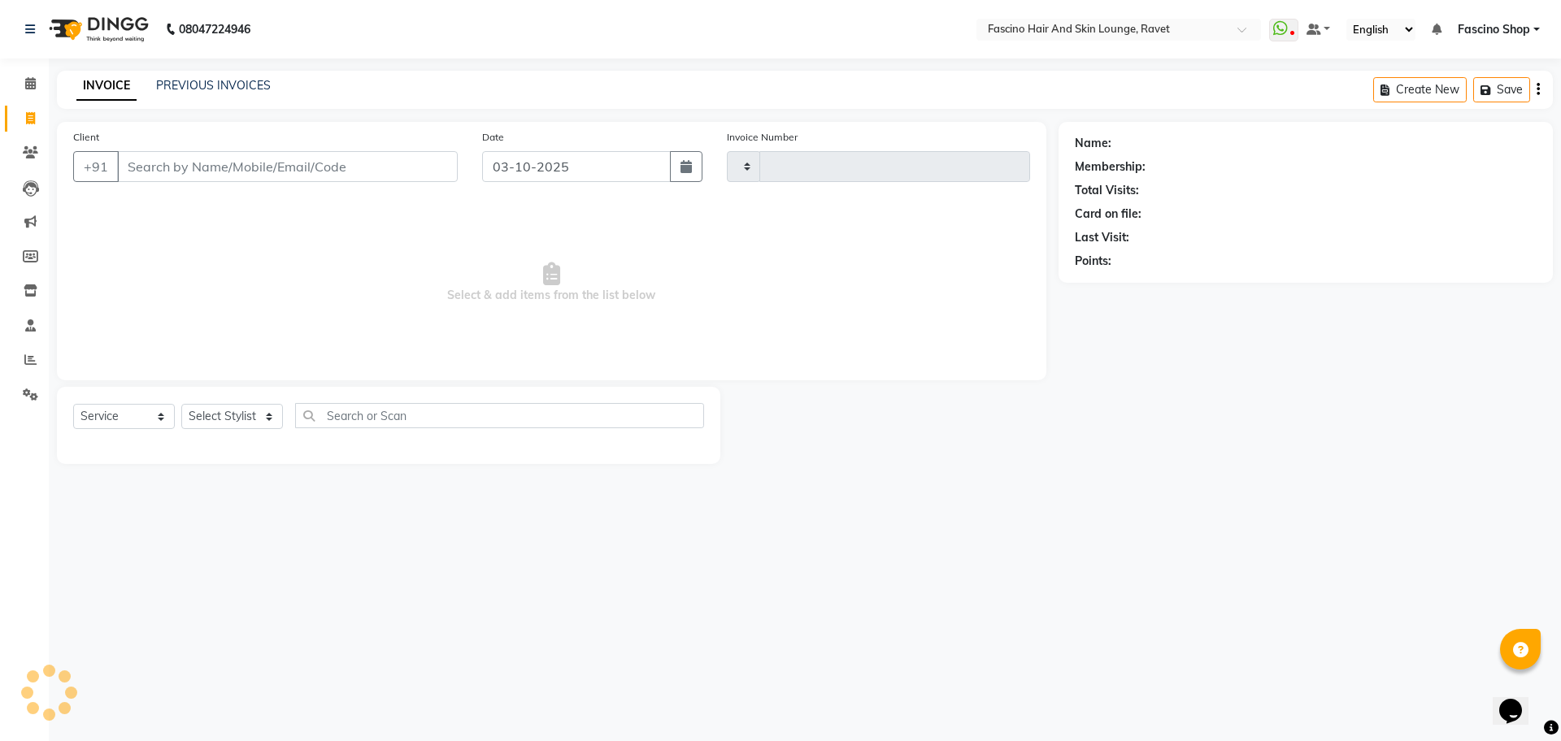
type input "5605"
select select "5190"
click at [41, 80] on span at bounding box center [30, 84] width 28 height 19
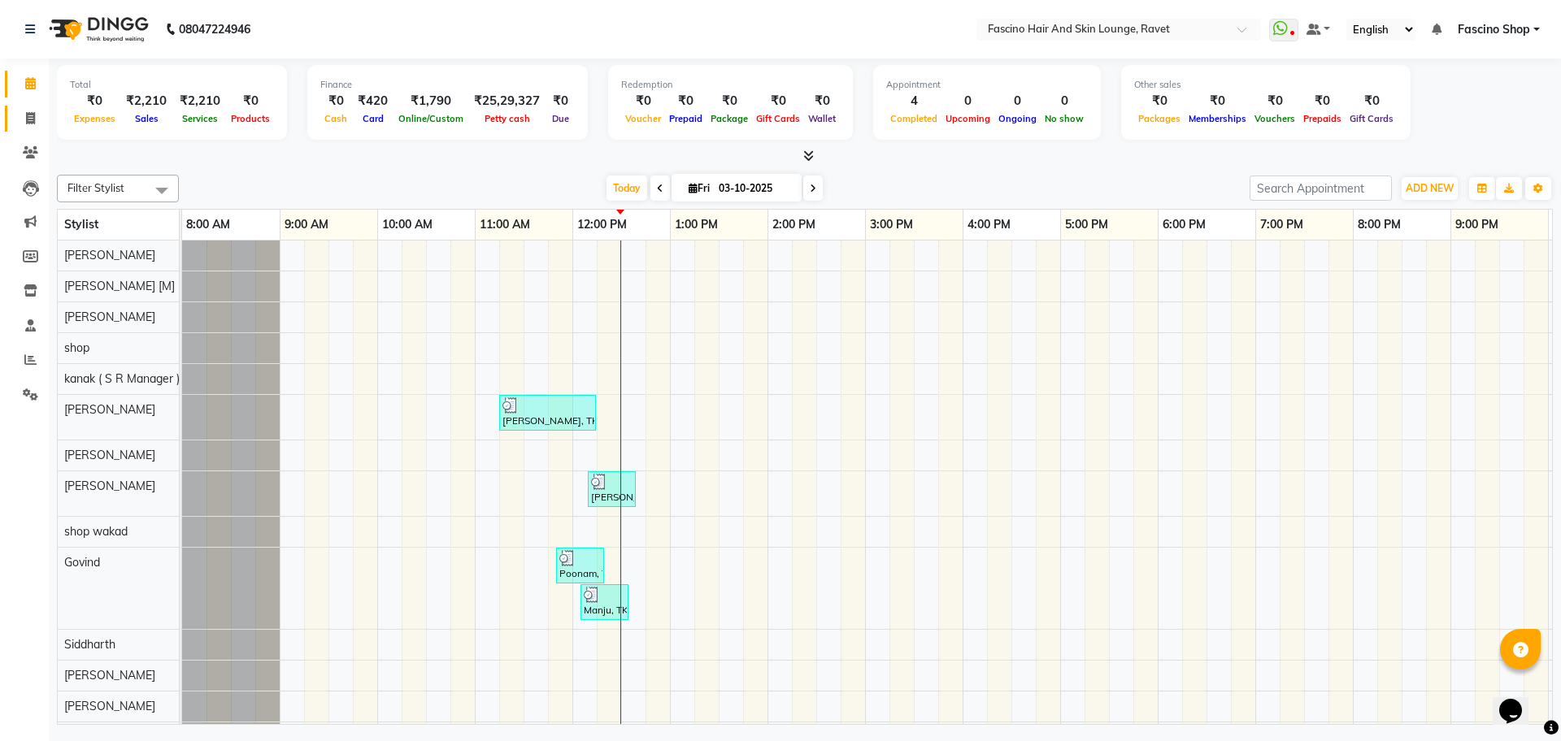
click at [18, 106] on link "Invoice" at bounding box center [24, 119] width 39 height 27
select select "service"
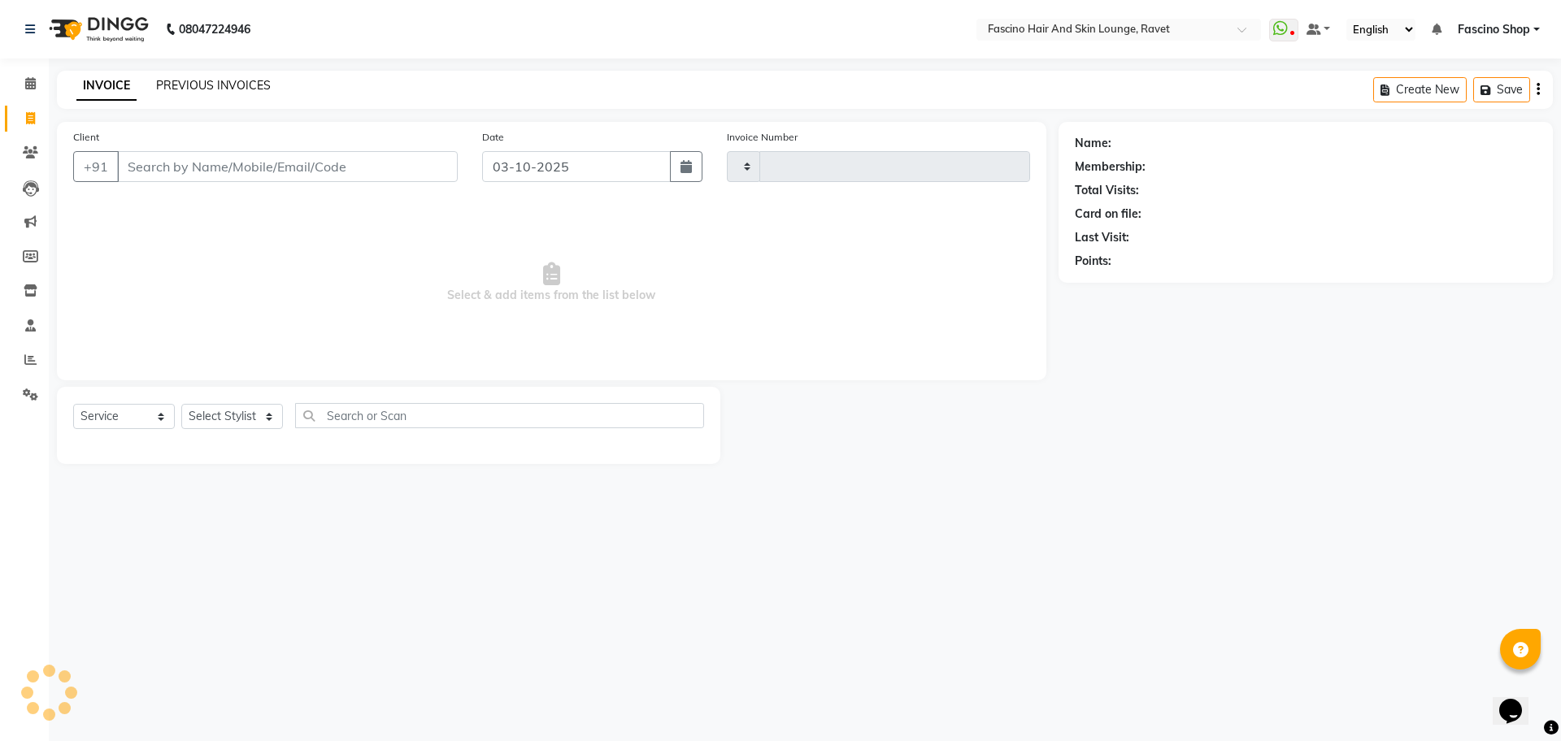
type input "5605"
select select "5190"
click at [172, 88] on link "PREVIOUS INVOICES" at bounding box center [213, 85] width 115 height 15
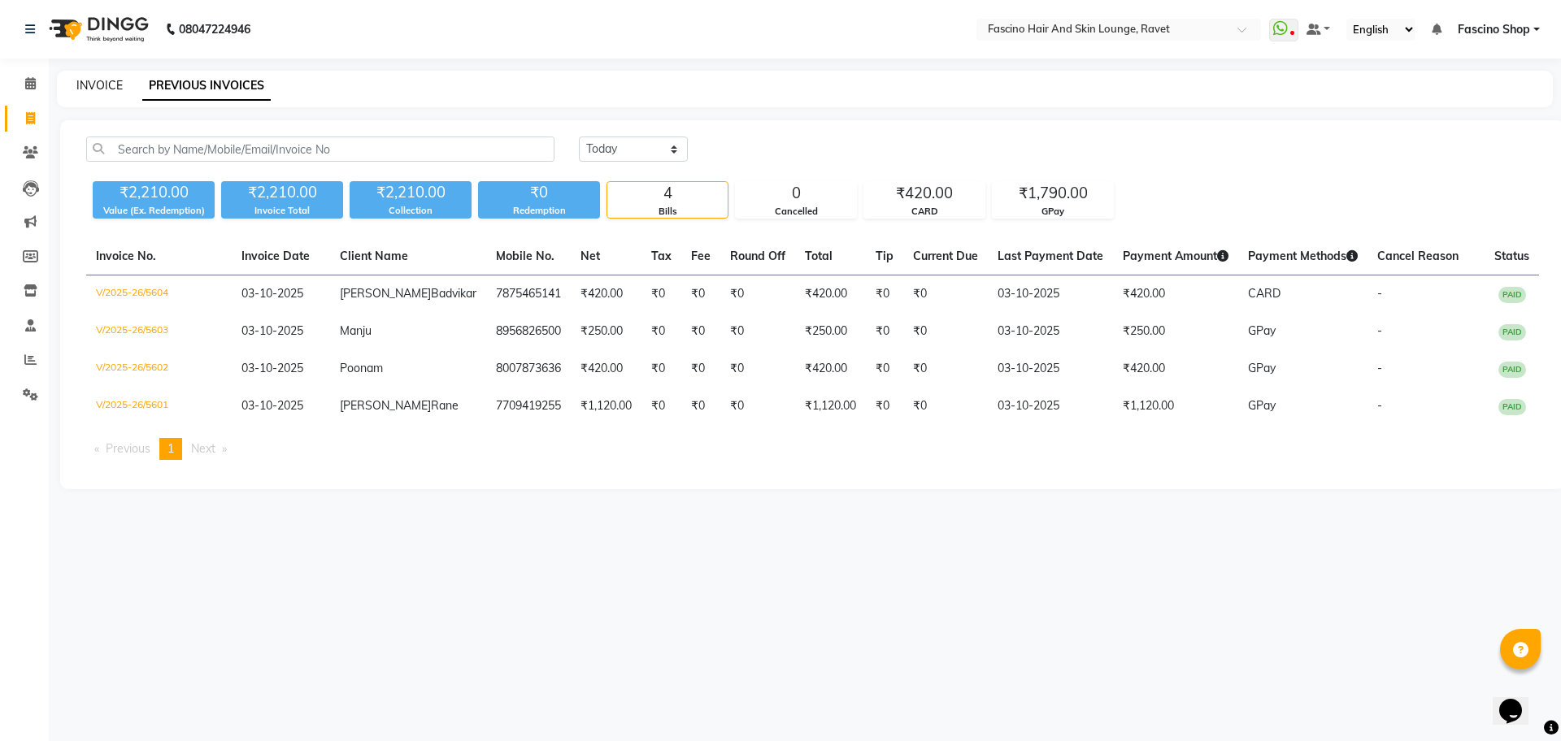
click at [106, 89] on link "INVOICE" at bounding box center [99, 85] width 46 height 15
select select "service"
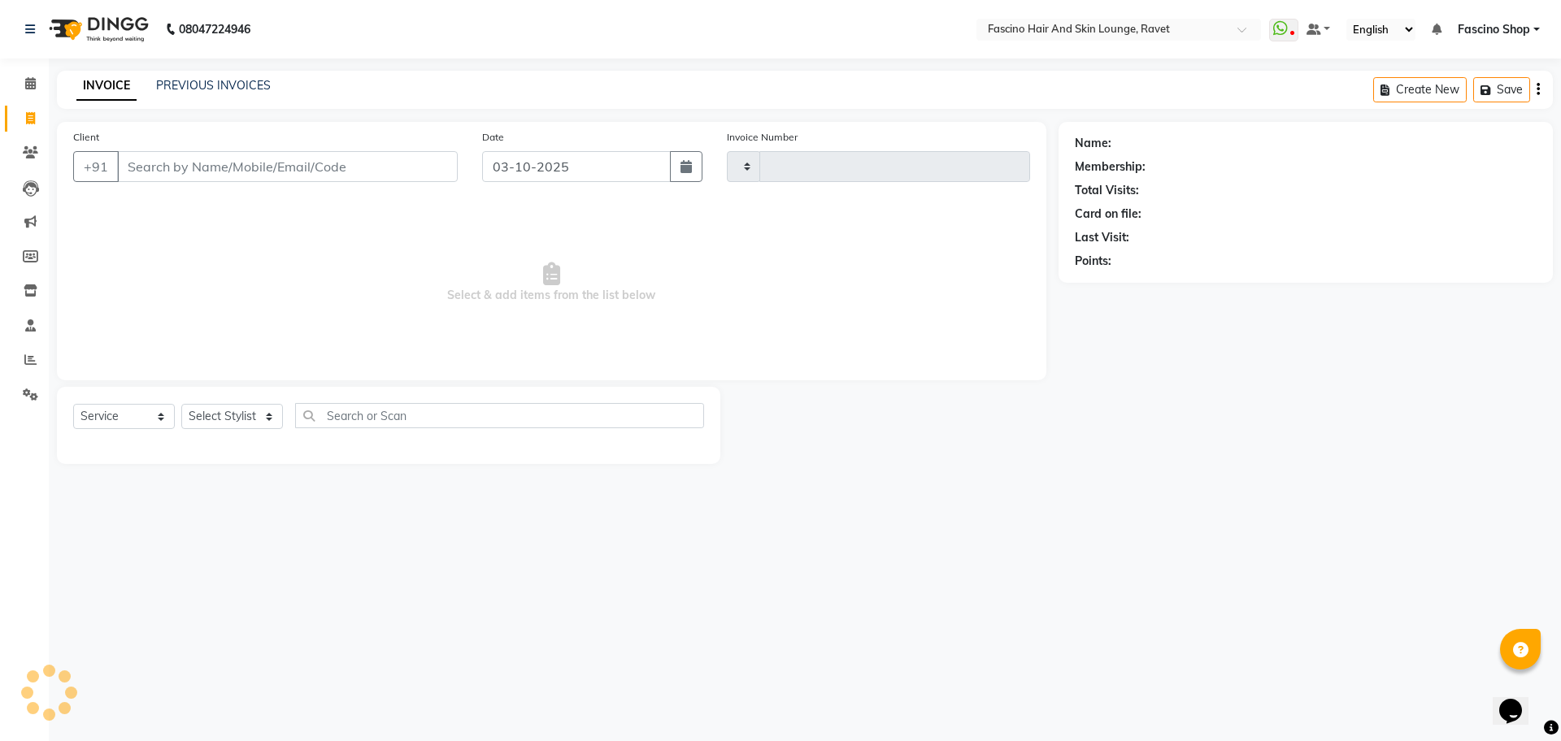
type input "5605"
select select "5190"
click at [25, 85] on icon at bounding box center [30, 83] width 11 height 12
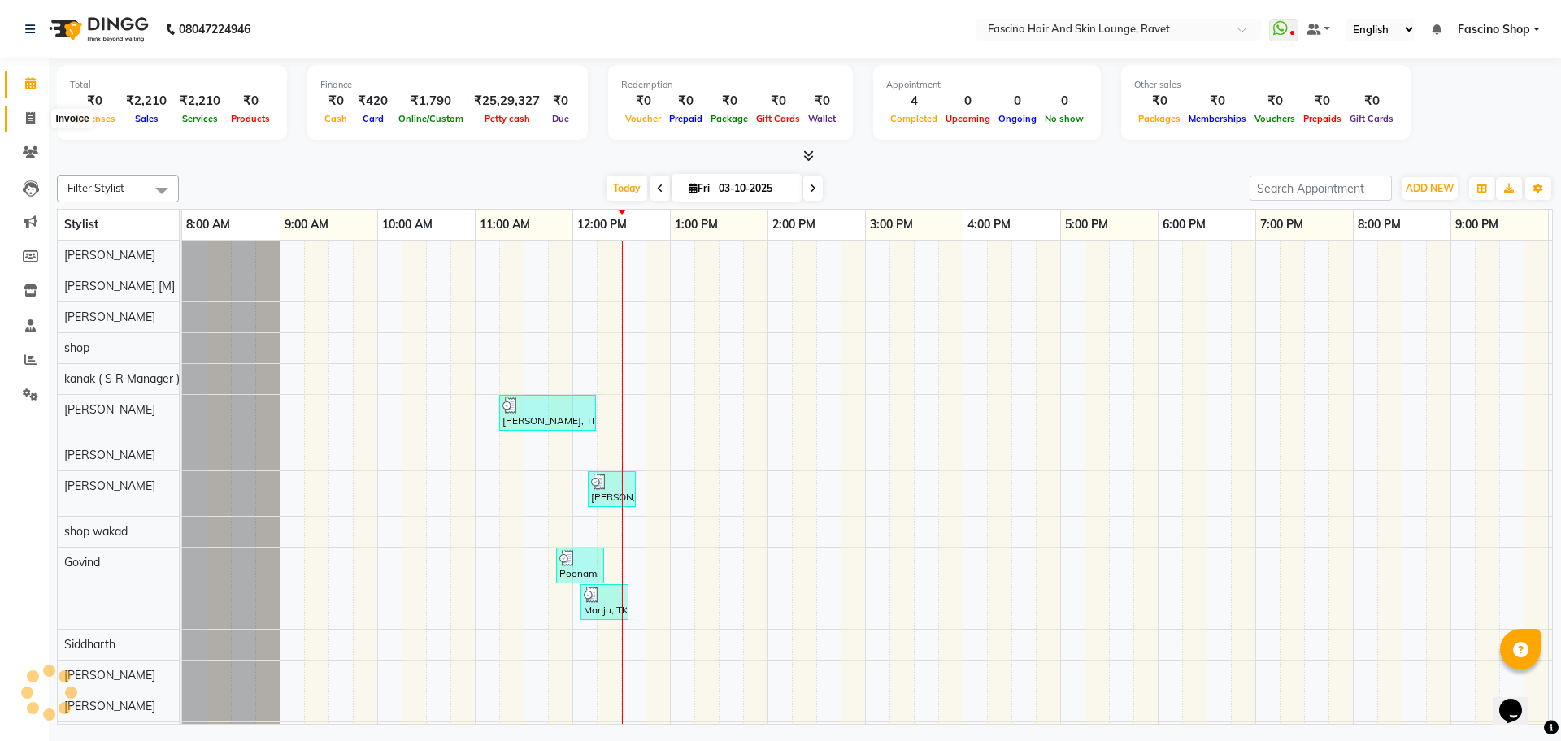
click at [29, 112] on icon at bounding box center [30, 118] width 9 height 12
select select "5190"
select select "service"
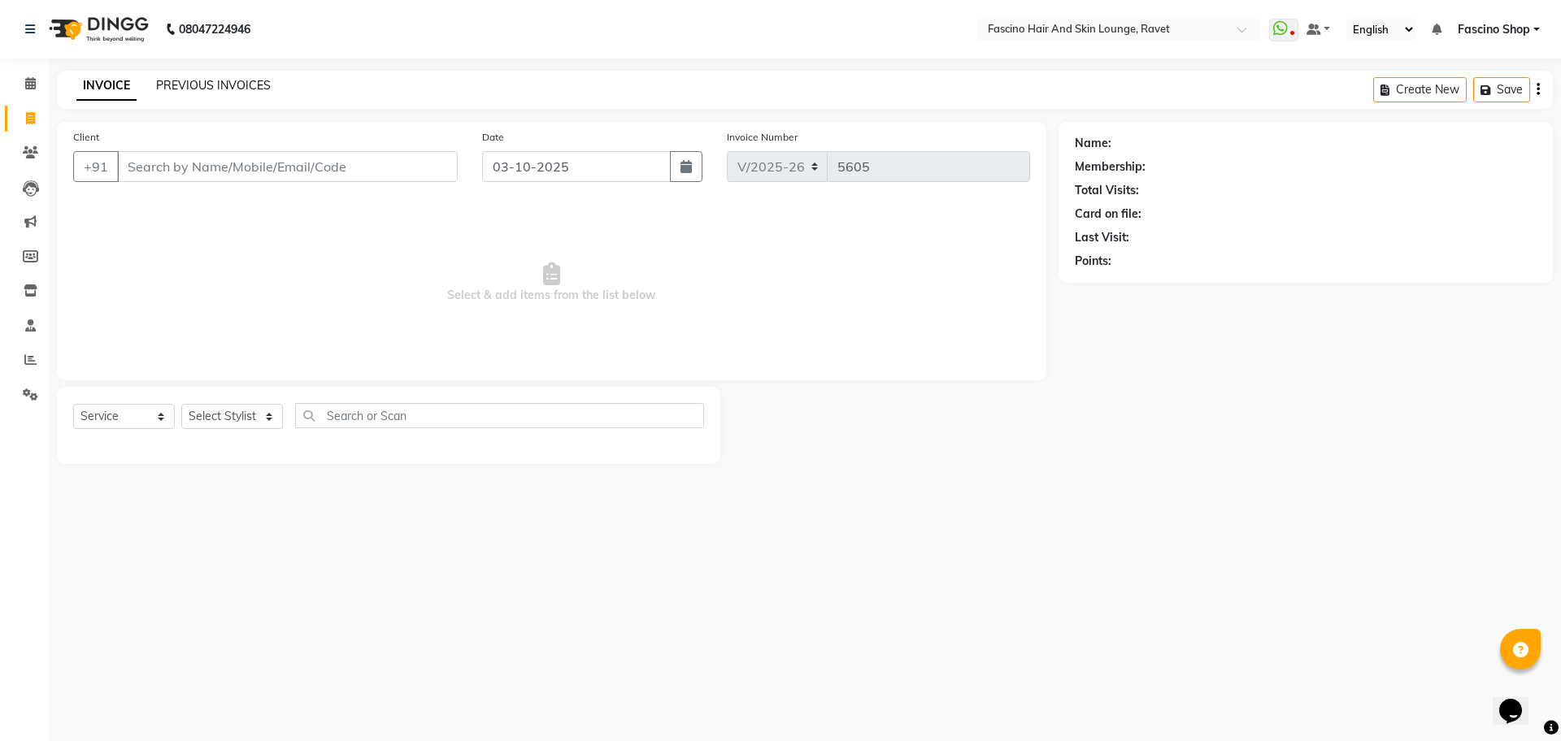
click at [215, 91] on link "PREVIOUS INVOICES" at bounding box center [213, 85] width 115 height 15
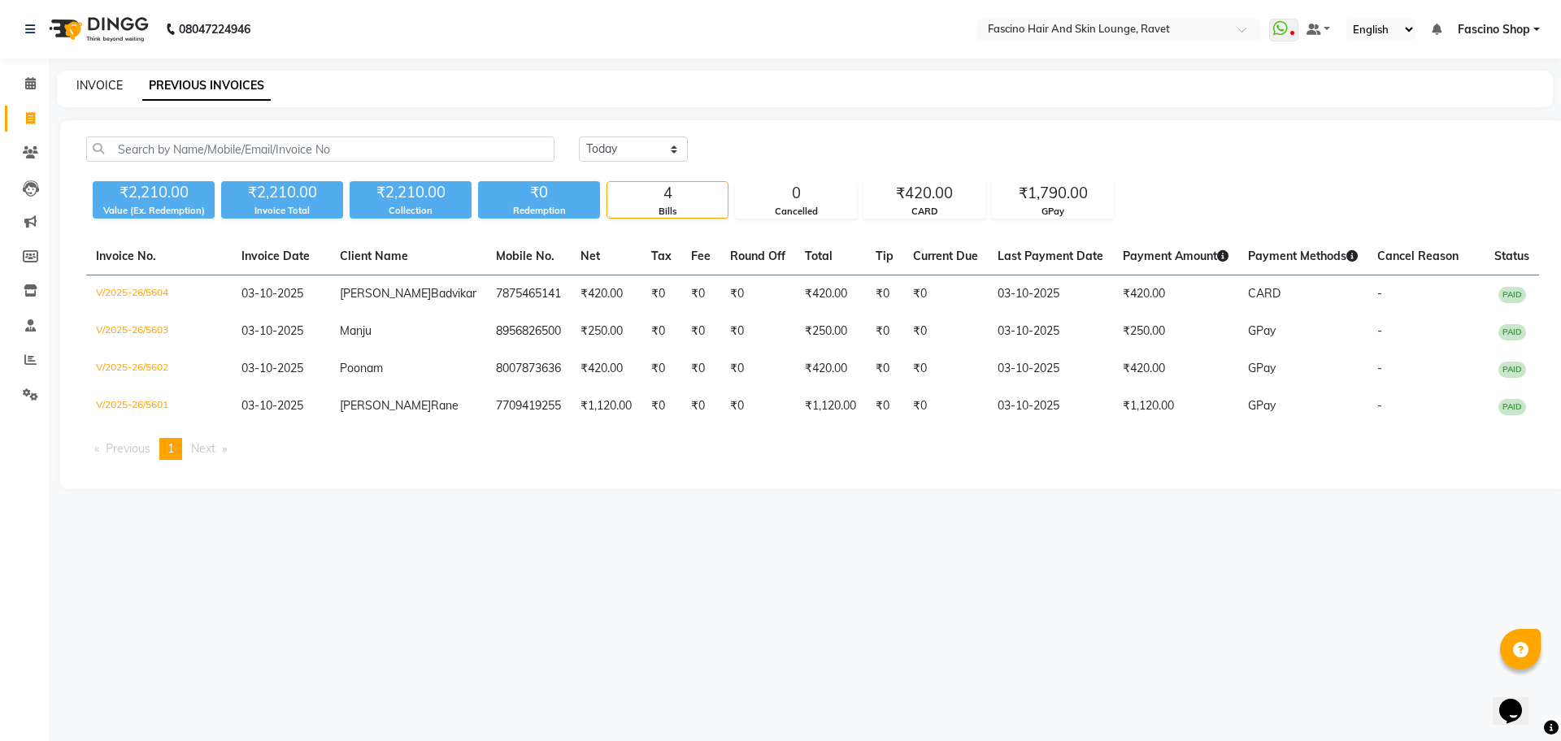
click at [112, 82] on link "INVOICE" at bounding box center [99, 85] width 46 height 15
select select "5190"
select select "service"
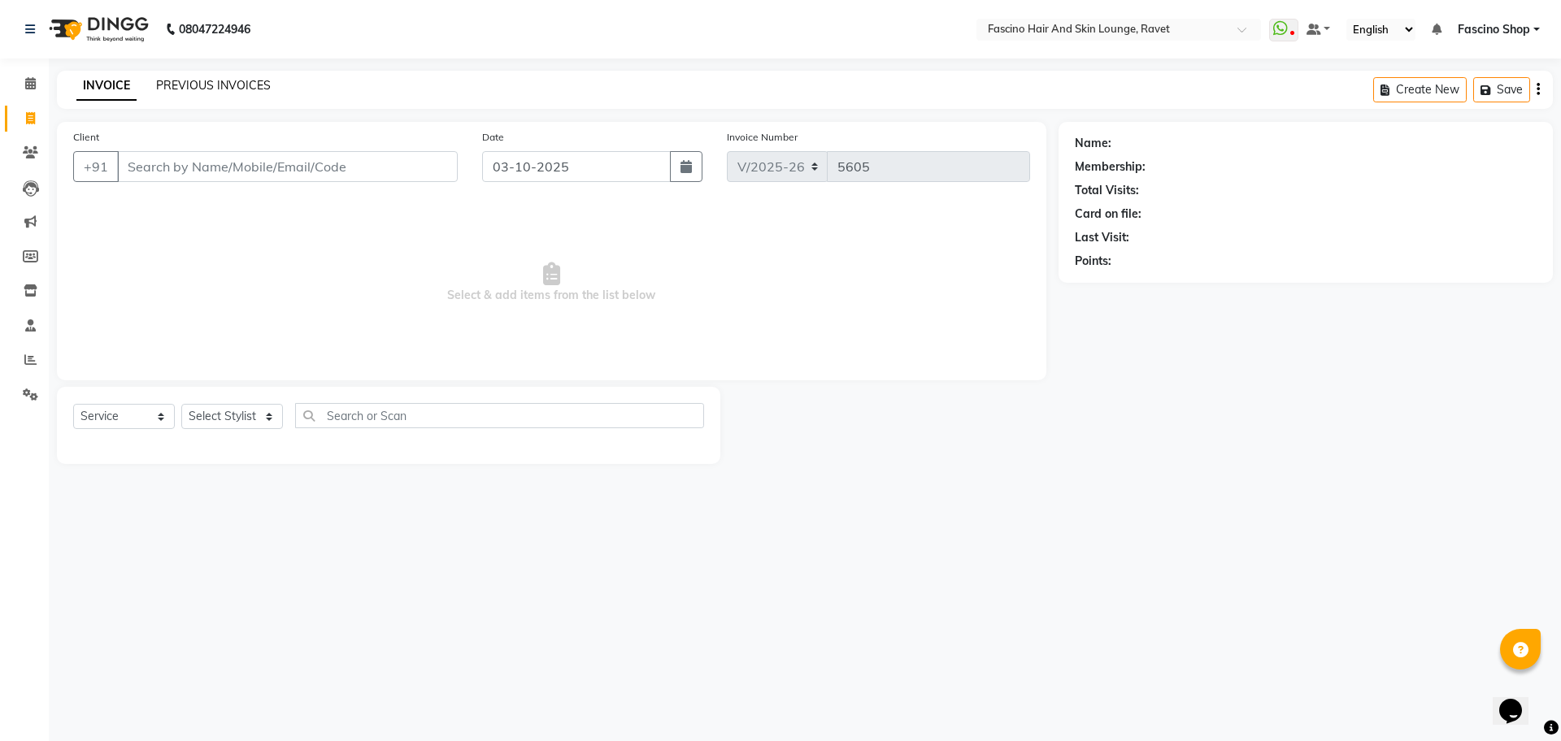
click at [195, 80] on link "PREVIOUS INVOICES" at bounding box center [213, 85] width 115 height 15
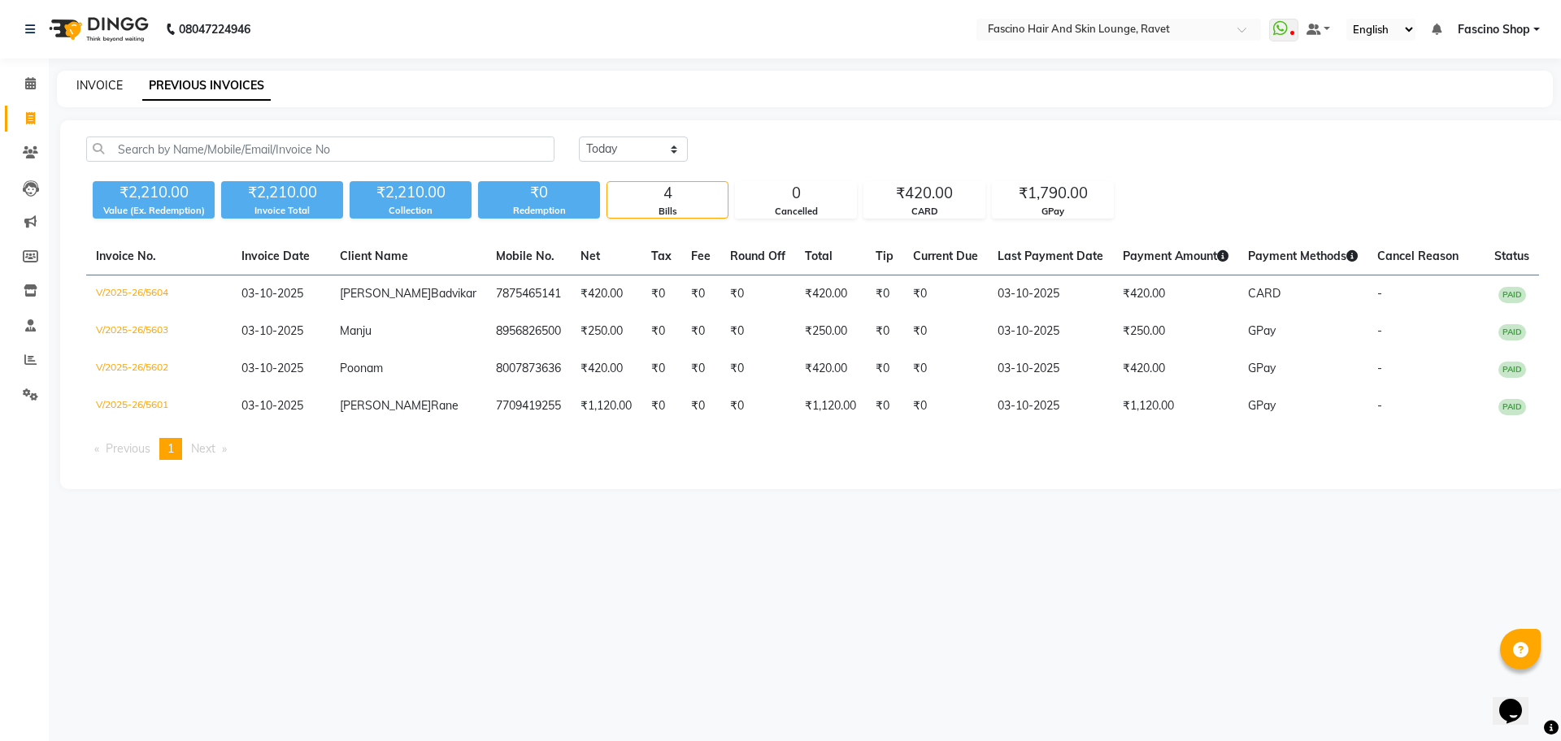
click at [110, 79] on link "INVOICE" at bounding box center [99, 85] width 46 height 15
select select "service"
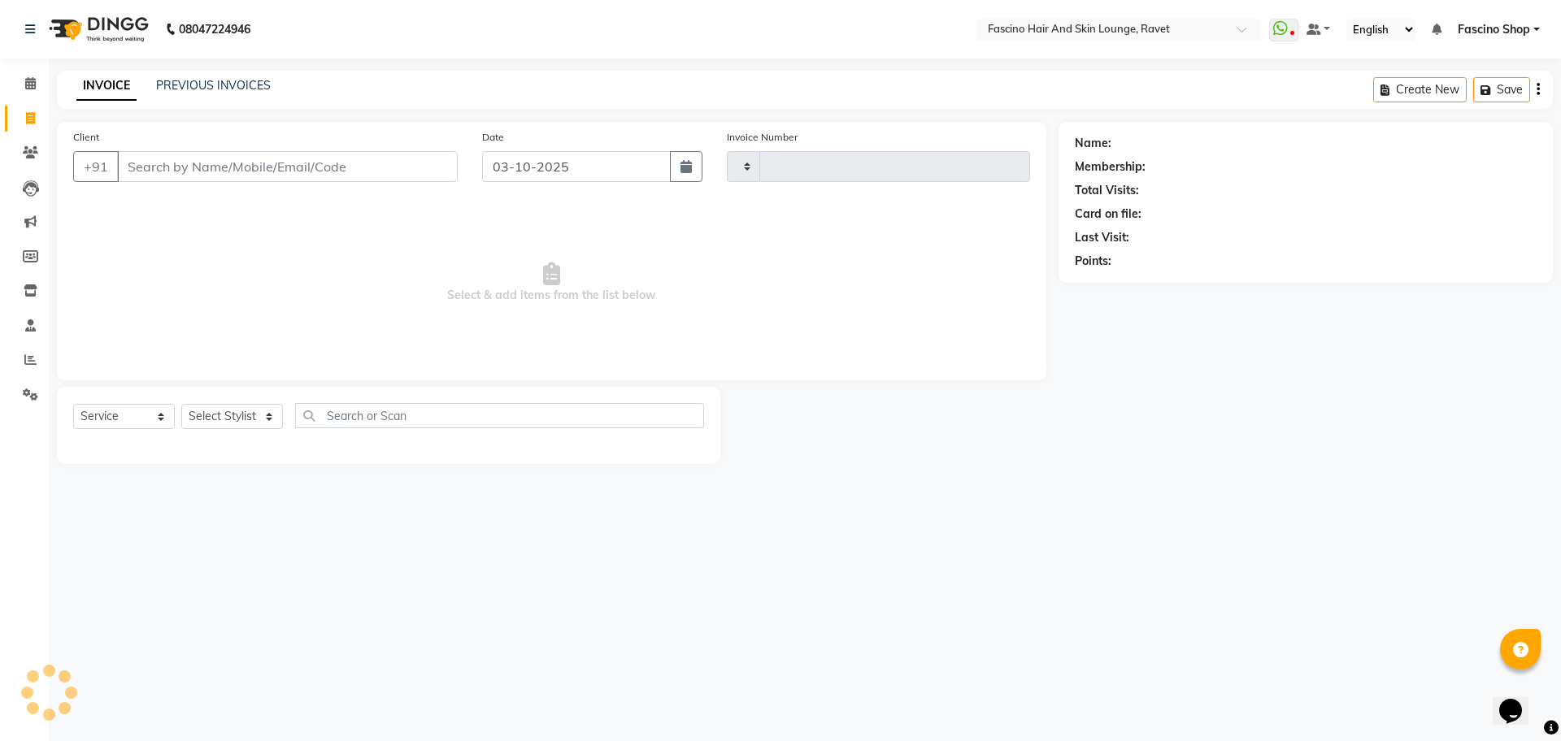
type input "5605"
select select "5190"
drag, startPoint x: 232, startPoint y: 99, endPoint x: 227, endPoint y: 87, distance: 13.1
click at [227, 87] on div "INVOICE PREVIOUS INVOICES Create New Save" at bounding box center [805, 90] width 1496 height 38
click at [227, 87] on link "PREVIOUS INVOICES" at bounding box center [213, 85] width 115 height 15
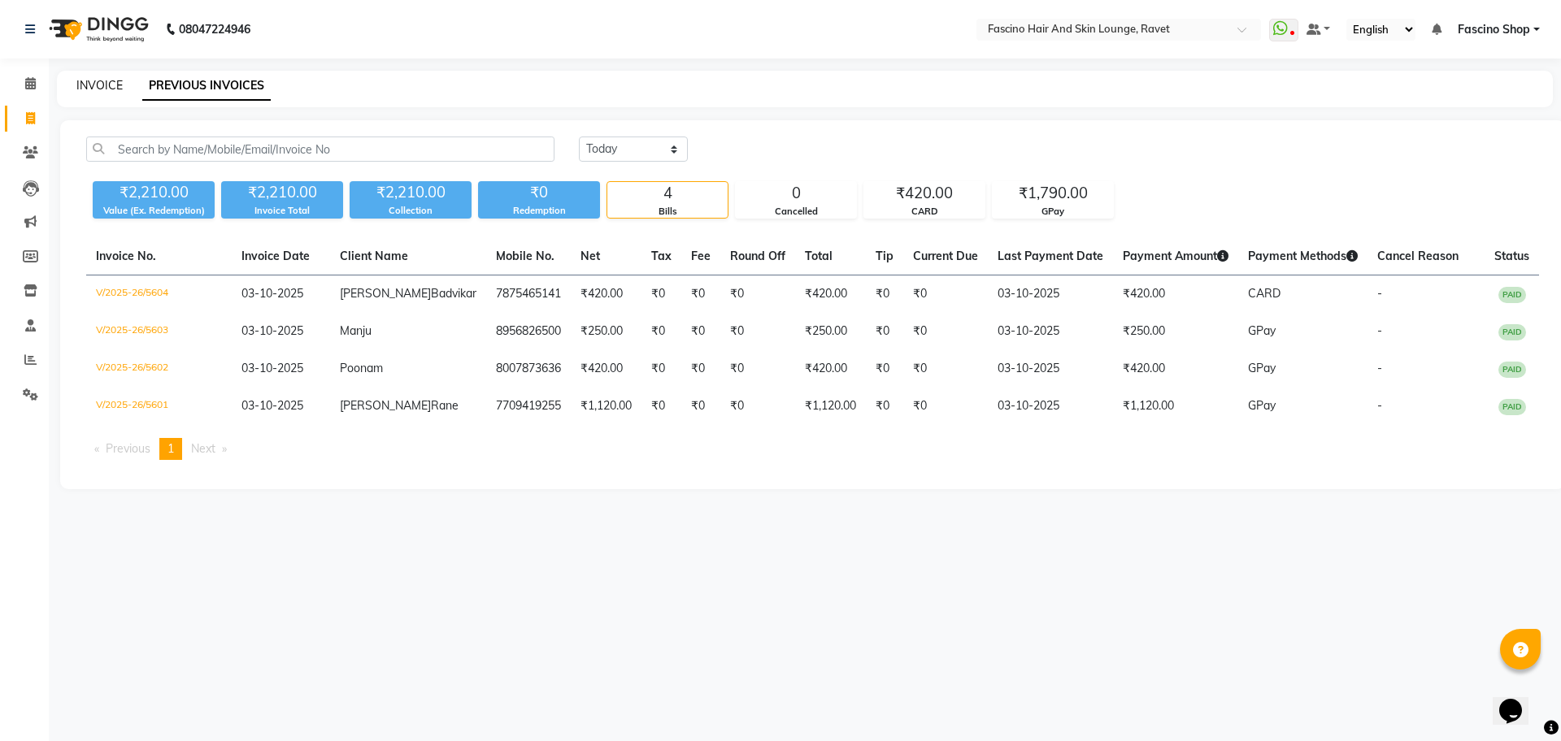
click at [112, 80] on link "INVOICE" at bounding box center [99, 85] width 46 height 15
select select "service"
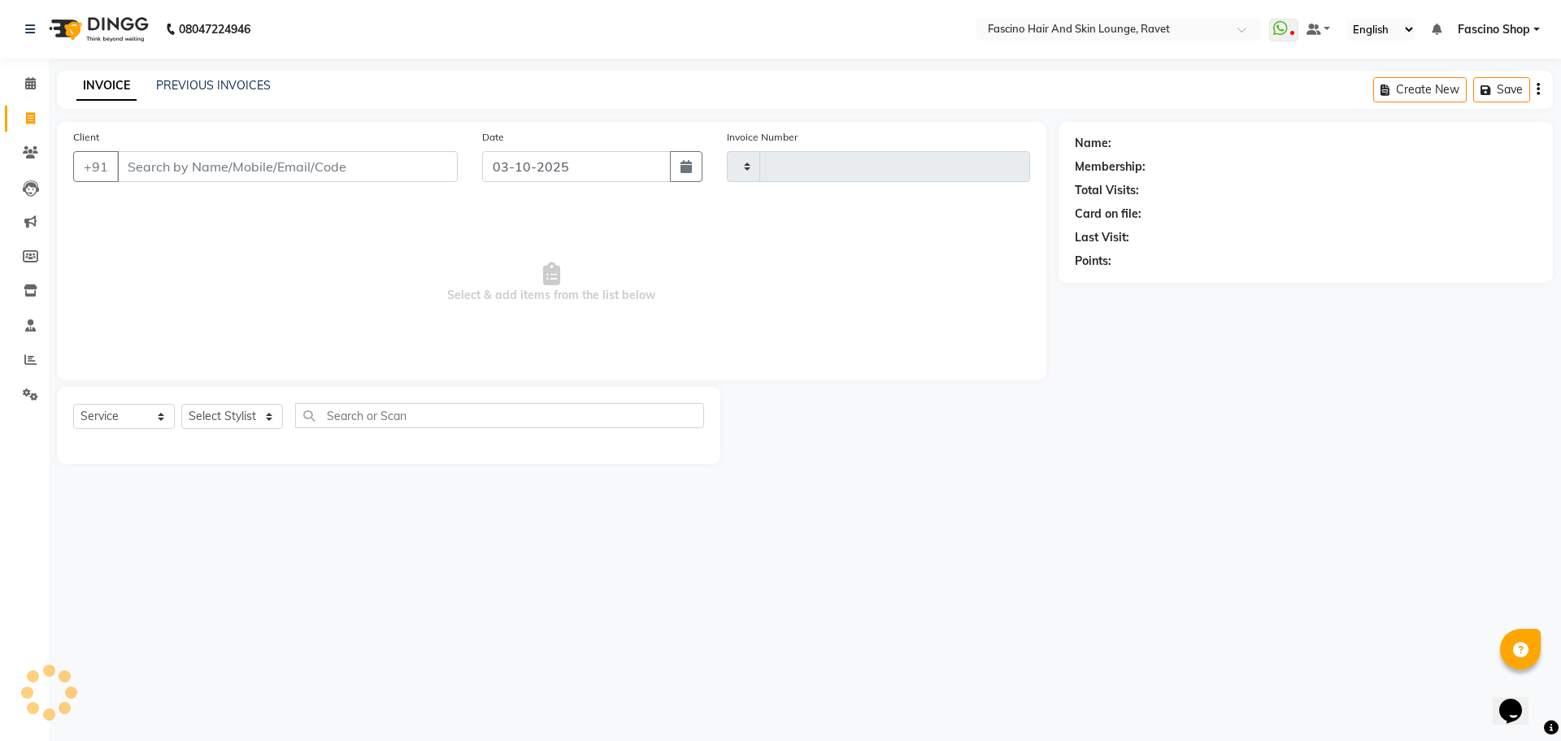
type input "5605"
select select "5190"
click at [256, 81] on link "PREVIOUS INVOICES" at bounding box center [213, 85] width 115 height 15
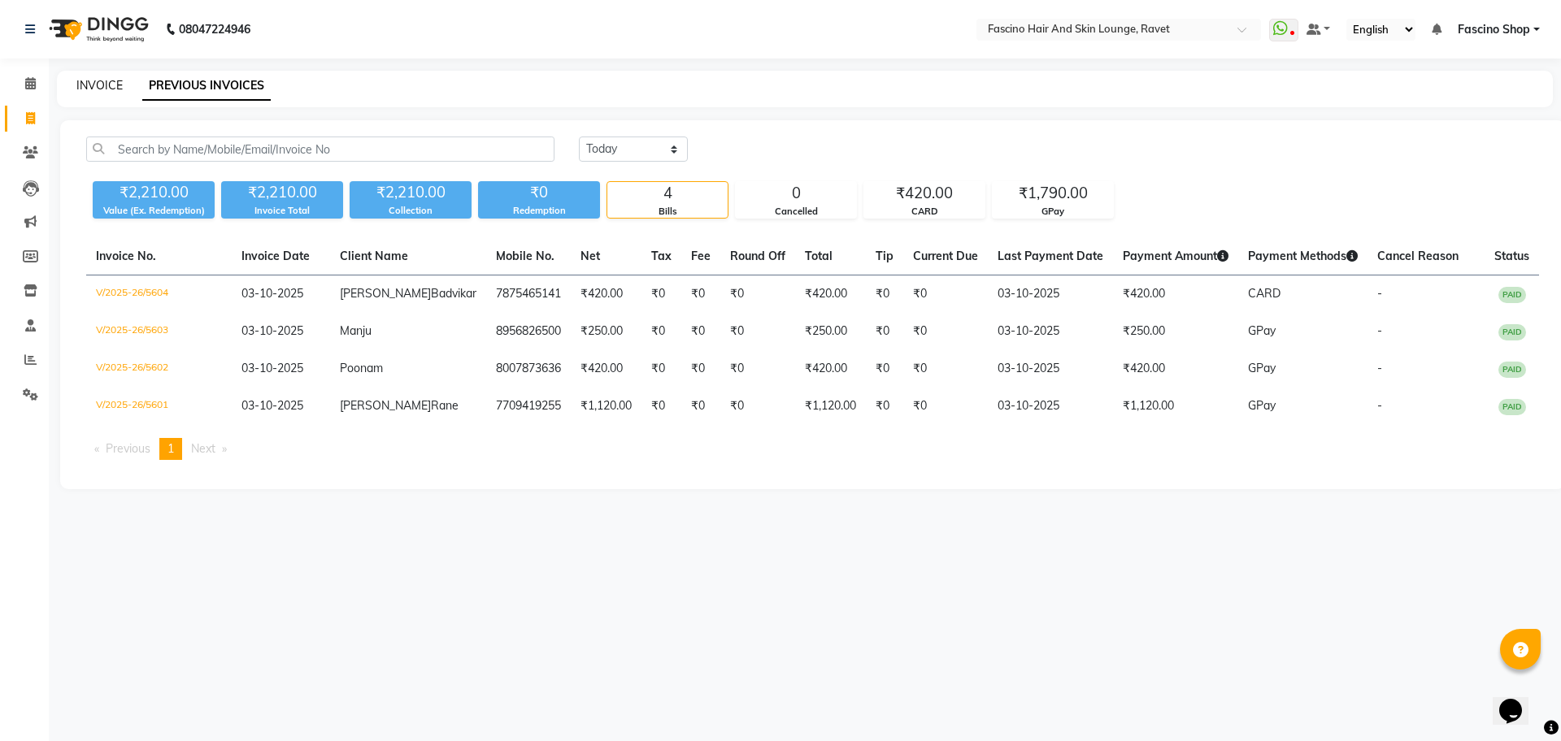
click at [107, 78] on link "INVOICE" at bounding box center [99, 85] width 46 height 15
select select "service"
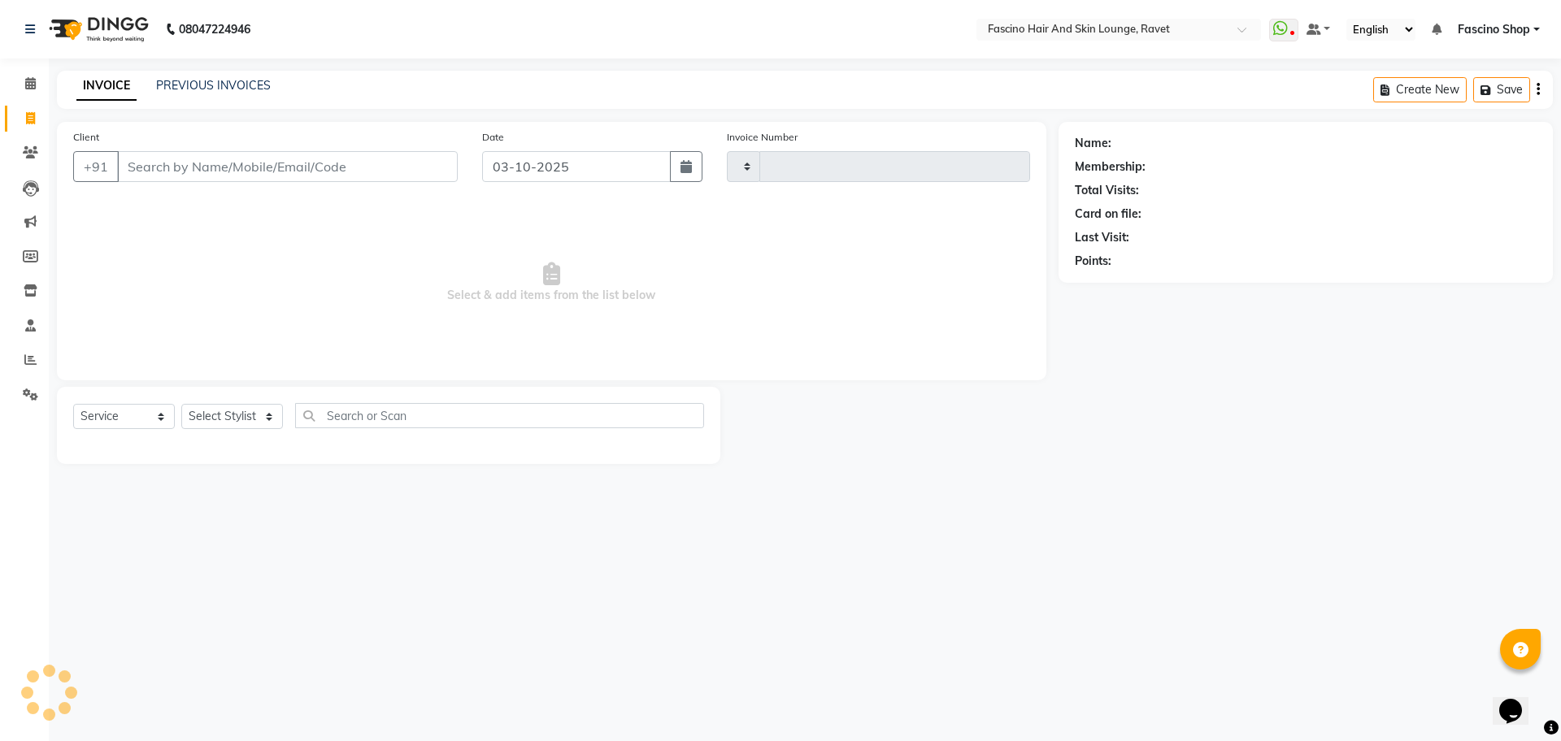
type input "5605"
select select "5190"
click at [253, 89] on link "PREVIOUS INVOICES" at bounding box center [213, 85] width 115 height 15
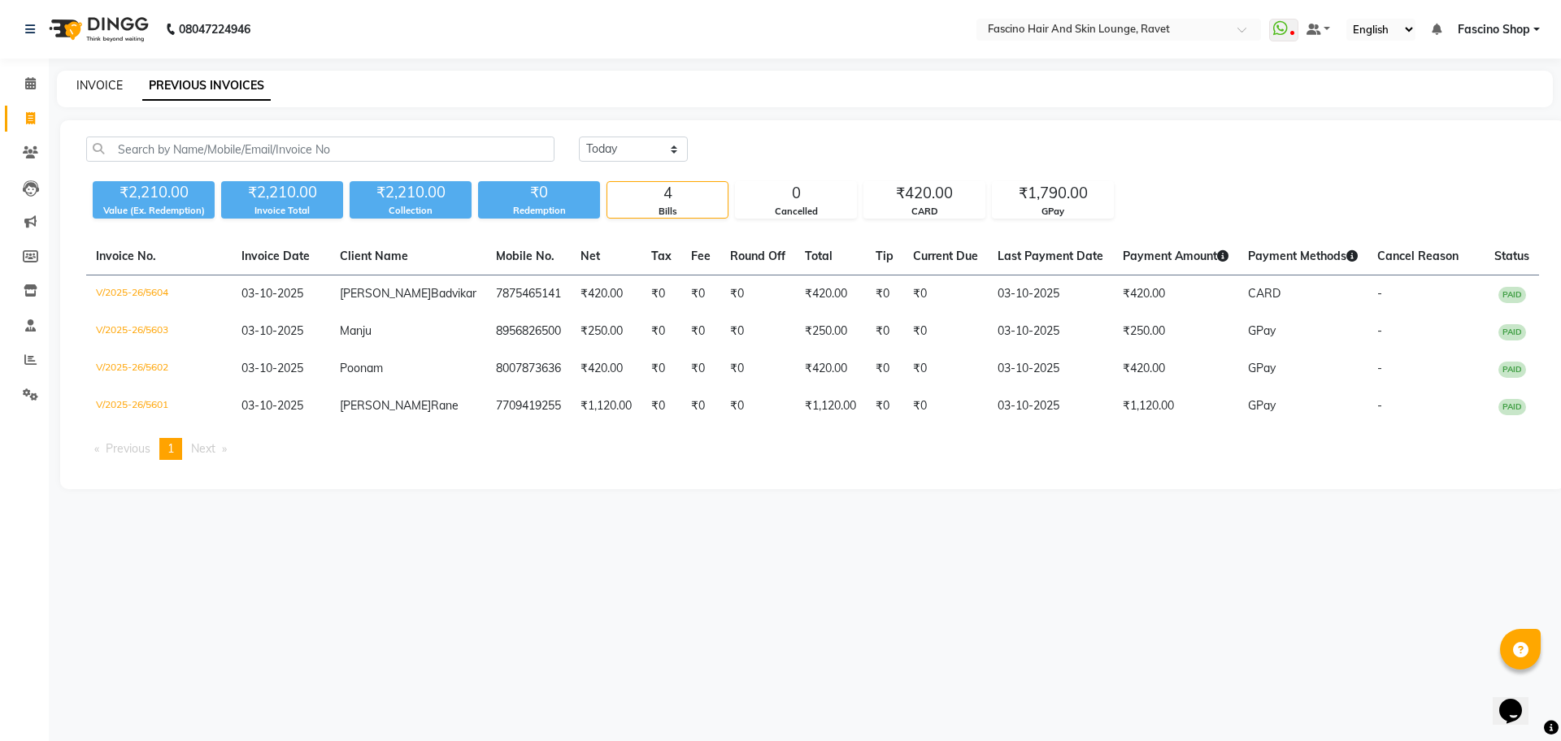
click at [103, 86] on link "INVOICE" at bounding box center [99, 85] width 46 height 15
select select "service"
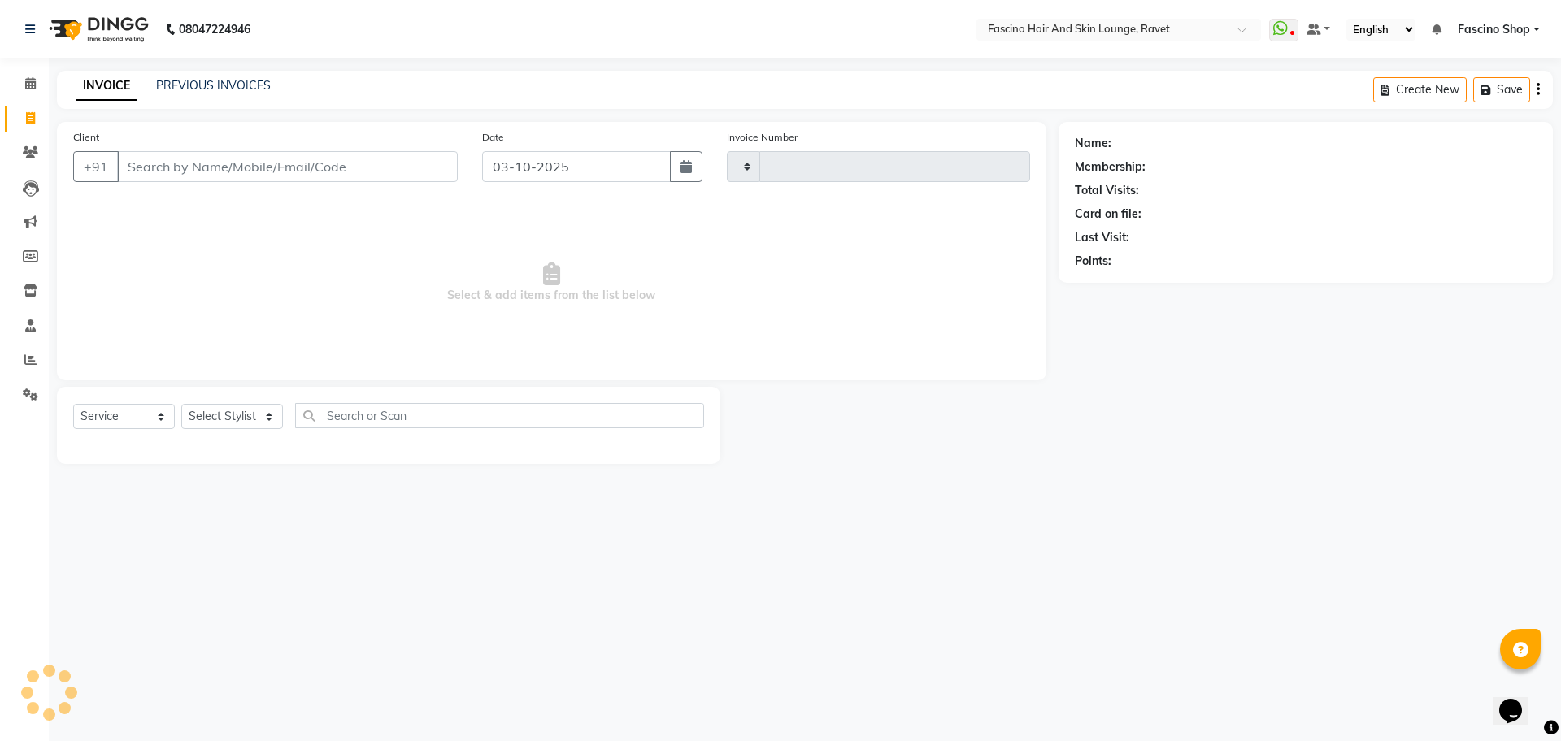
type input "5605"
select select "5190"
click at [230, 87] on link "PREVIOUS INVOICES" at bounding box center [213, 85] width 115 height 15
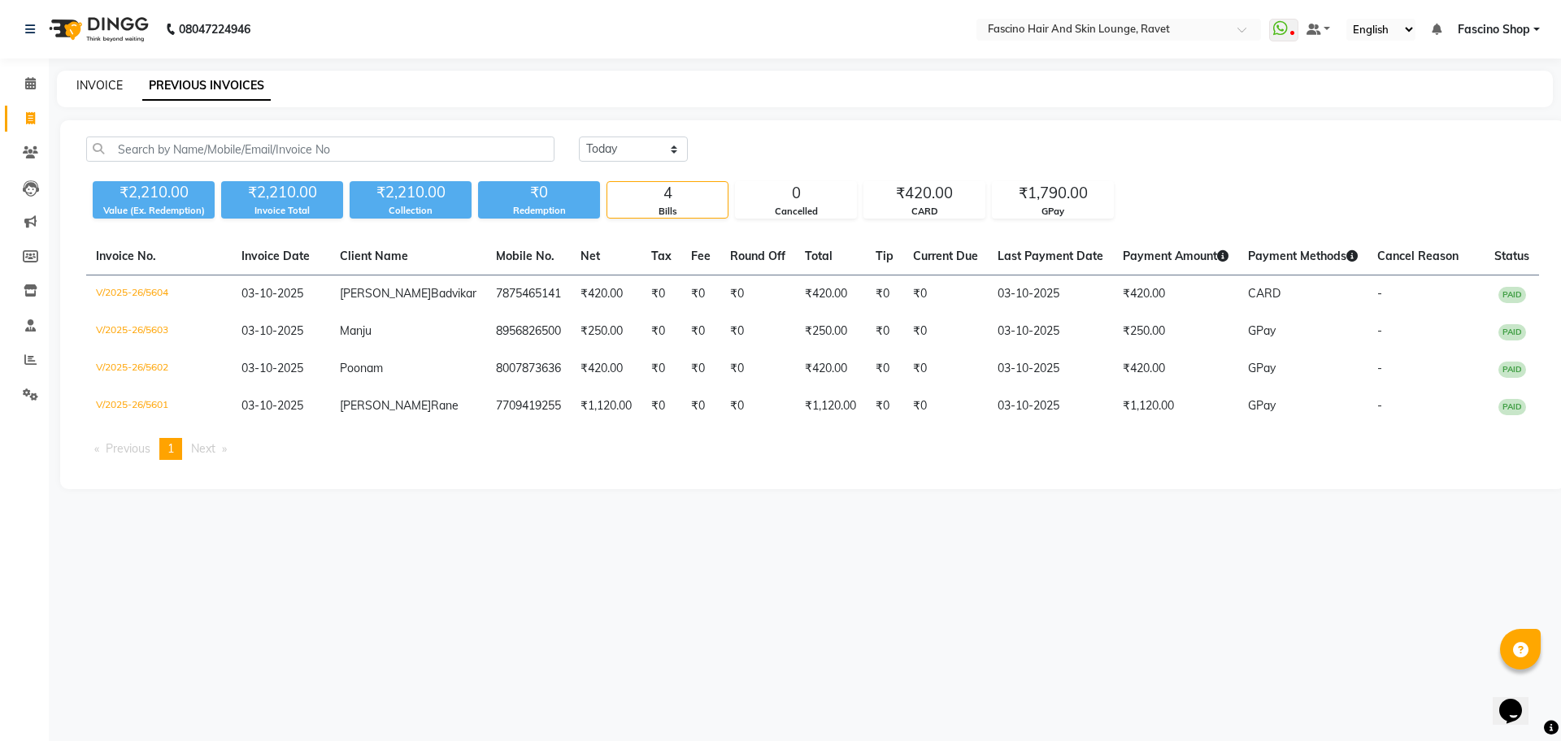
click at [119, 88] on link "INVOICE" at bounding box center [99, 85] width 46 height 15
select select "service"
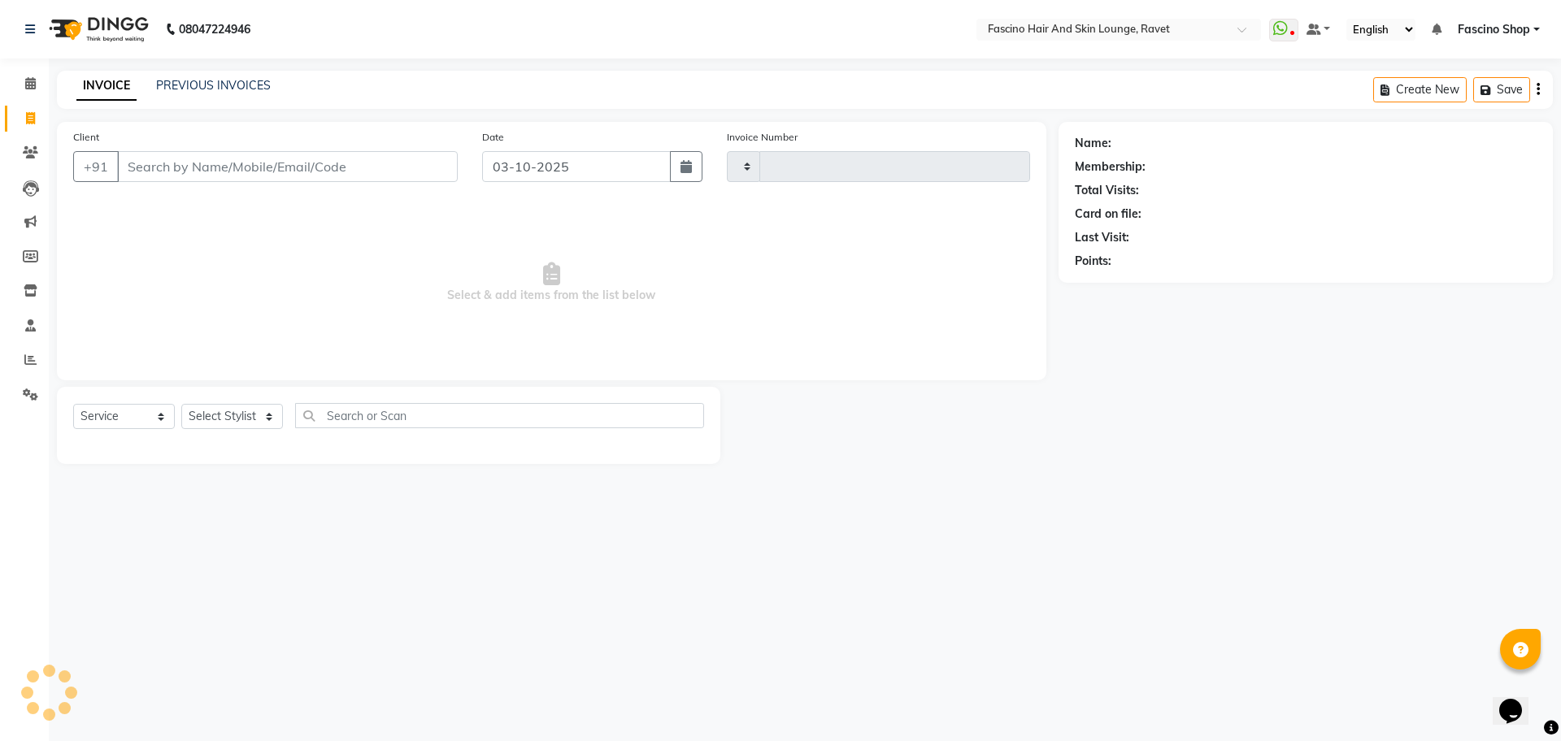
type input "5605"
select select "5190"
click at [254, 84] on link "PREVIOUS INVOICES" at bounding box center [213, 85] width 115 height 15
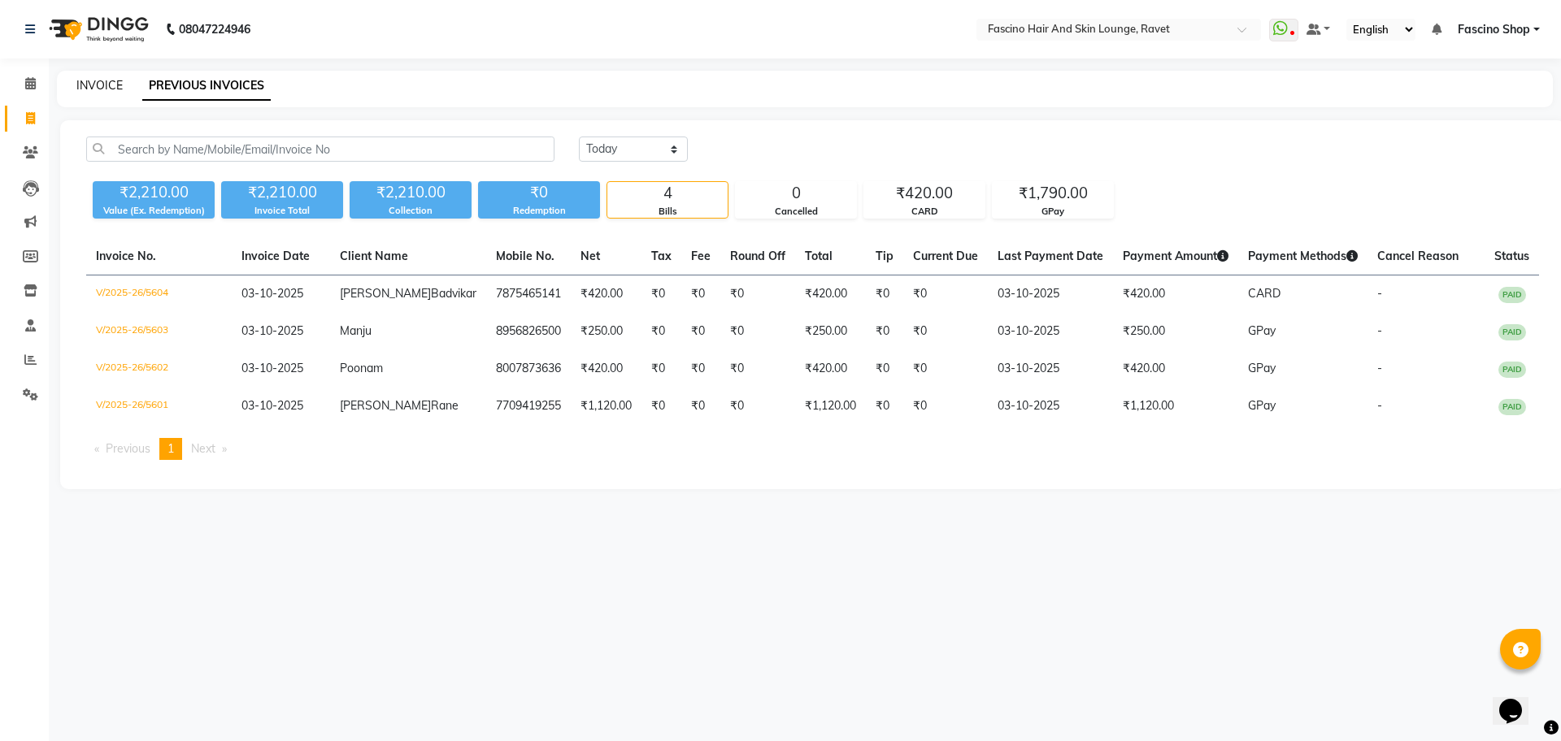
click at [87, 79] on link "INVOICE" at bounding box center [99, 85] width 46 height 15
select select "service"
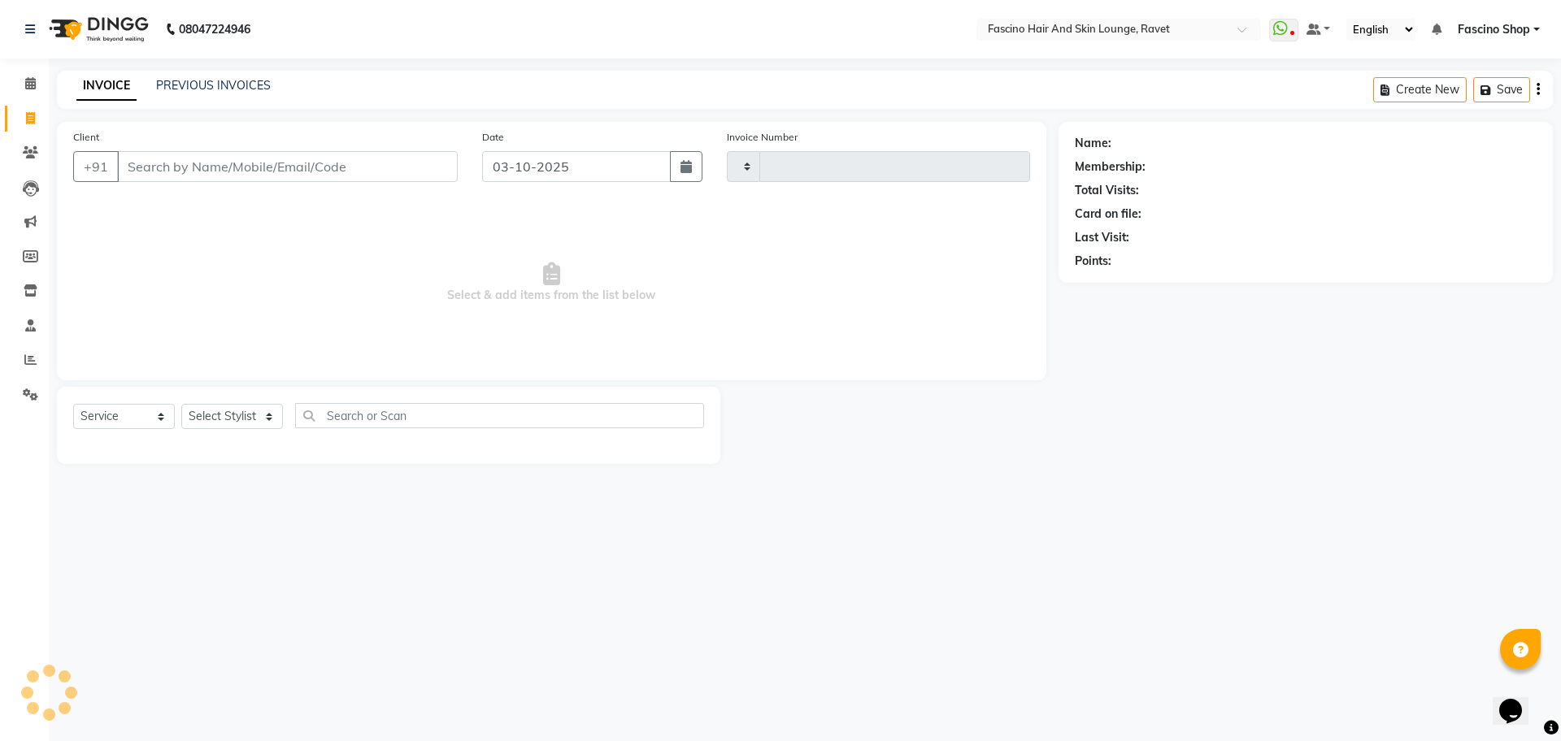
type input "5605"
select select "5190"
click at [242, 90] on link "PREVIOUS INVOICES" at bounding box center [213, 85] width 115 height 15
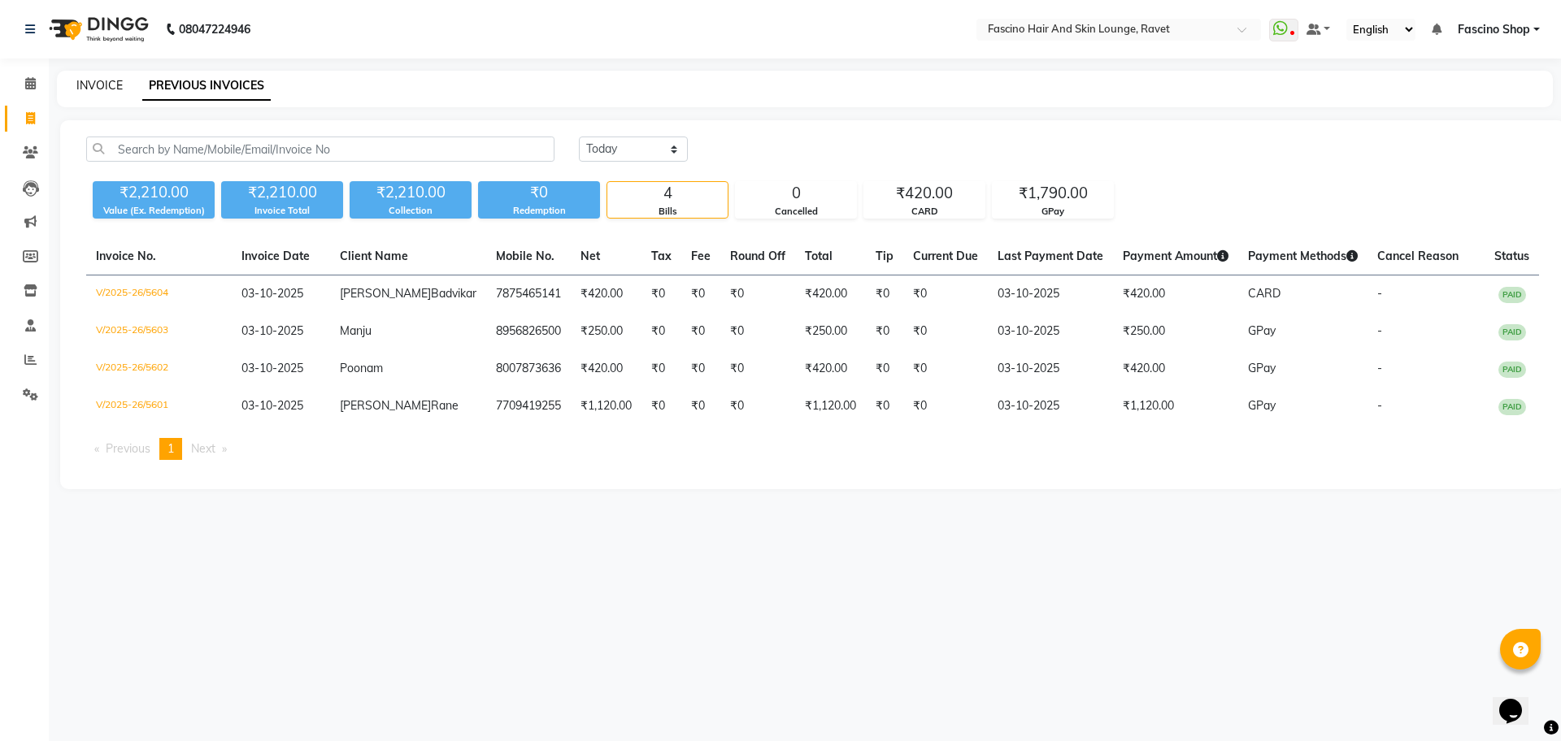
click at [105, 88] on link "INVOICE" at bounding box center [99, 85] width 46 height 15
select select "service"
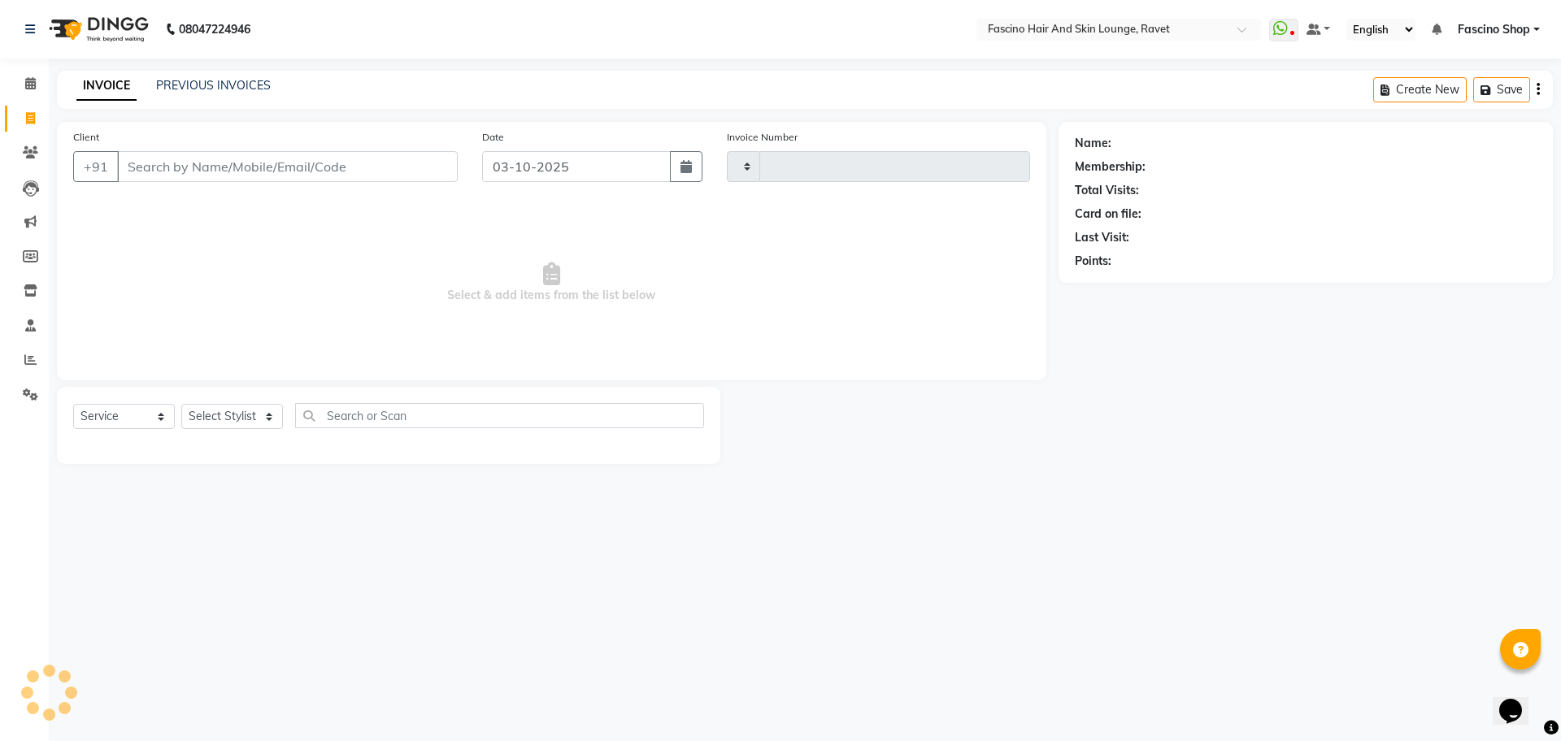
type input "5605"
select select "5190"
click at [165, 93] on div "PREVIOUS INVOICES" at bounding box center [213, 85] width 115 height 17
click at [166, 87] on link "PREVIOUS INVOICES" at bounding box center [213, 85] width 115 height 15
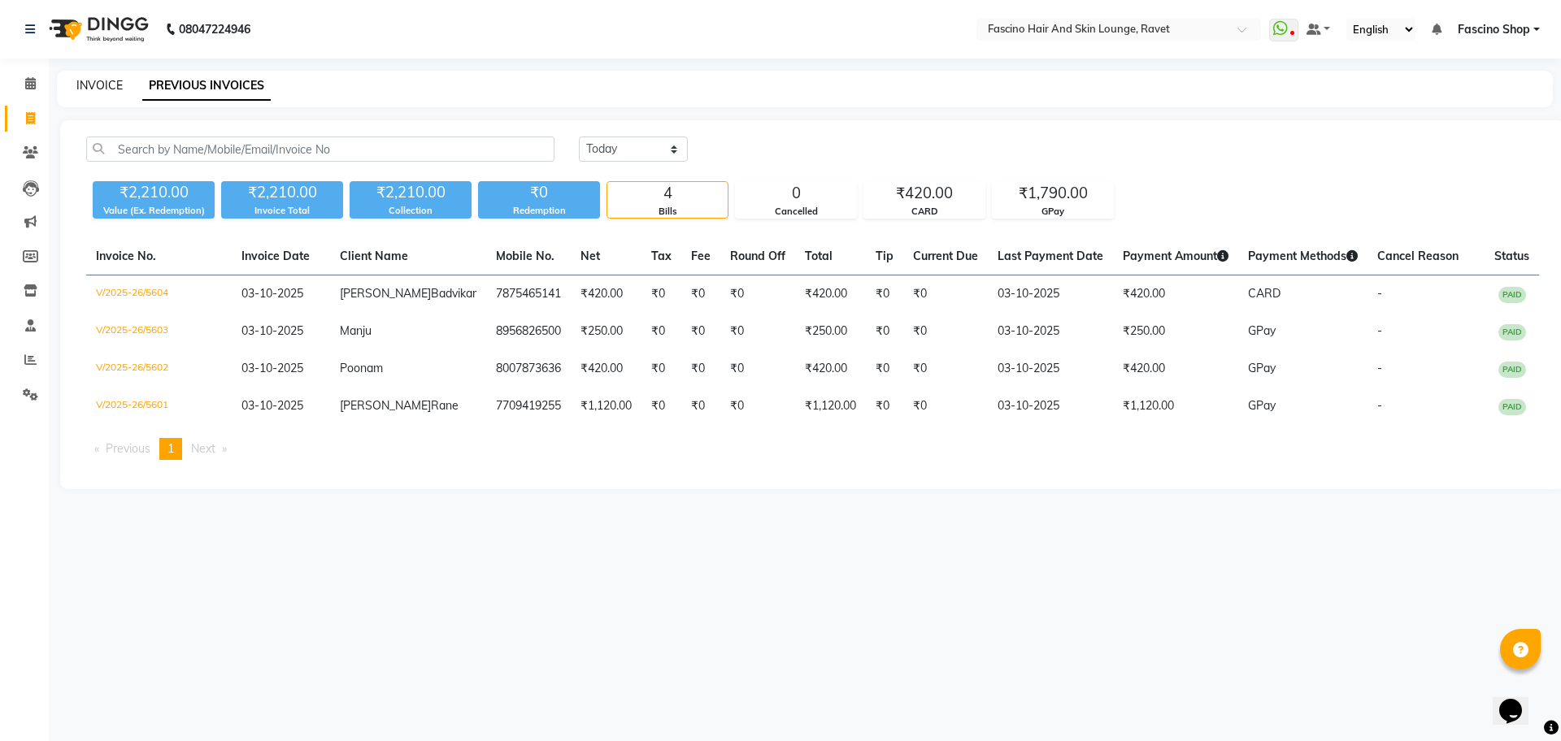
click at [104, 85] on link "INVOICE" at bounding box center [99, 85] width 46 height 15
select select "service"
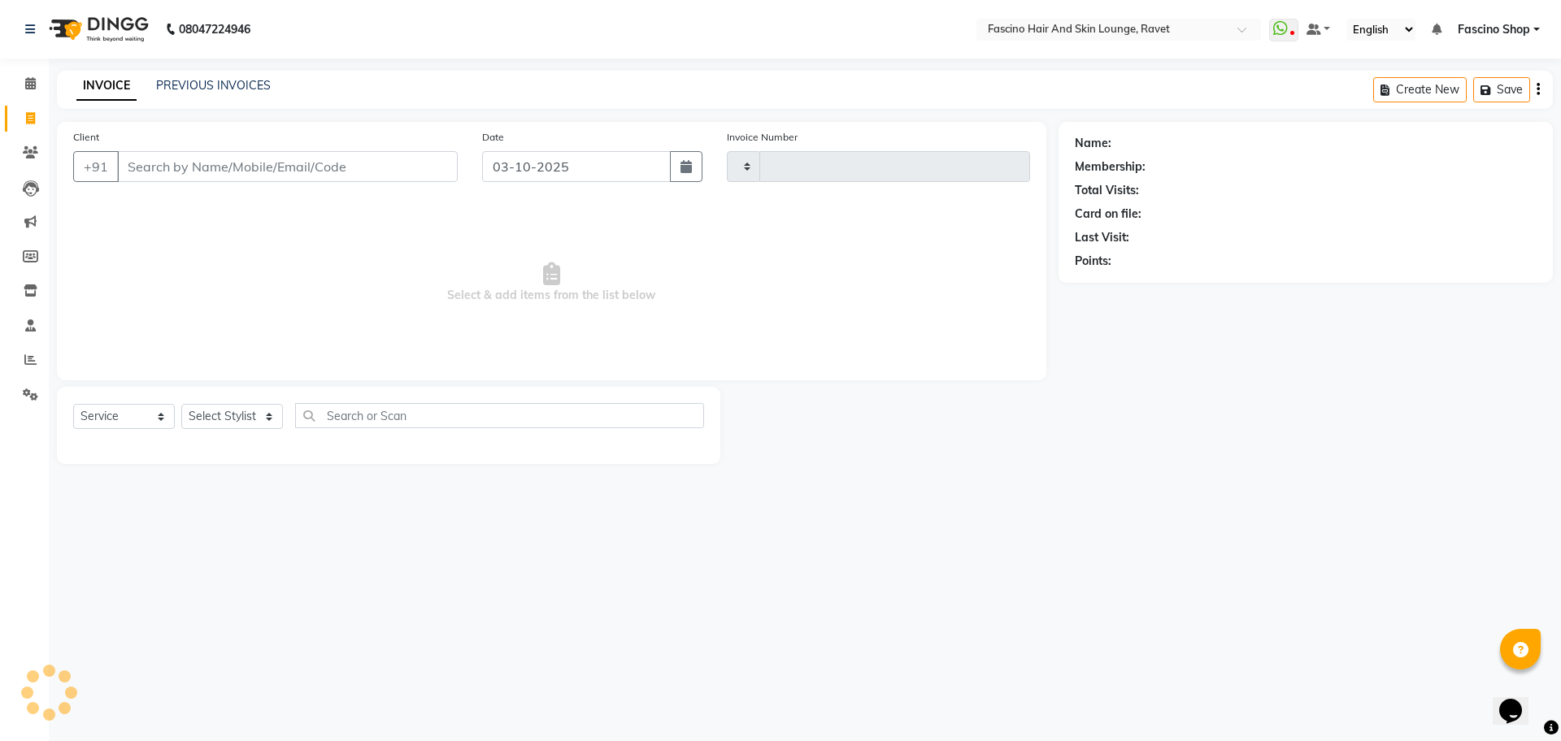
type input "5605"
select select "5190"
click at [194, 82] on link "PREVIOUS INVOICES" at bounding box center [213, 85] width 115 height 15
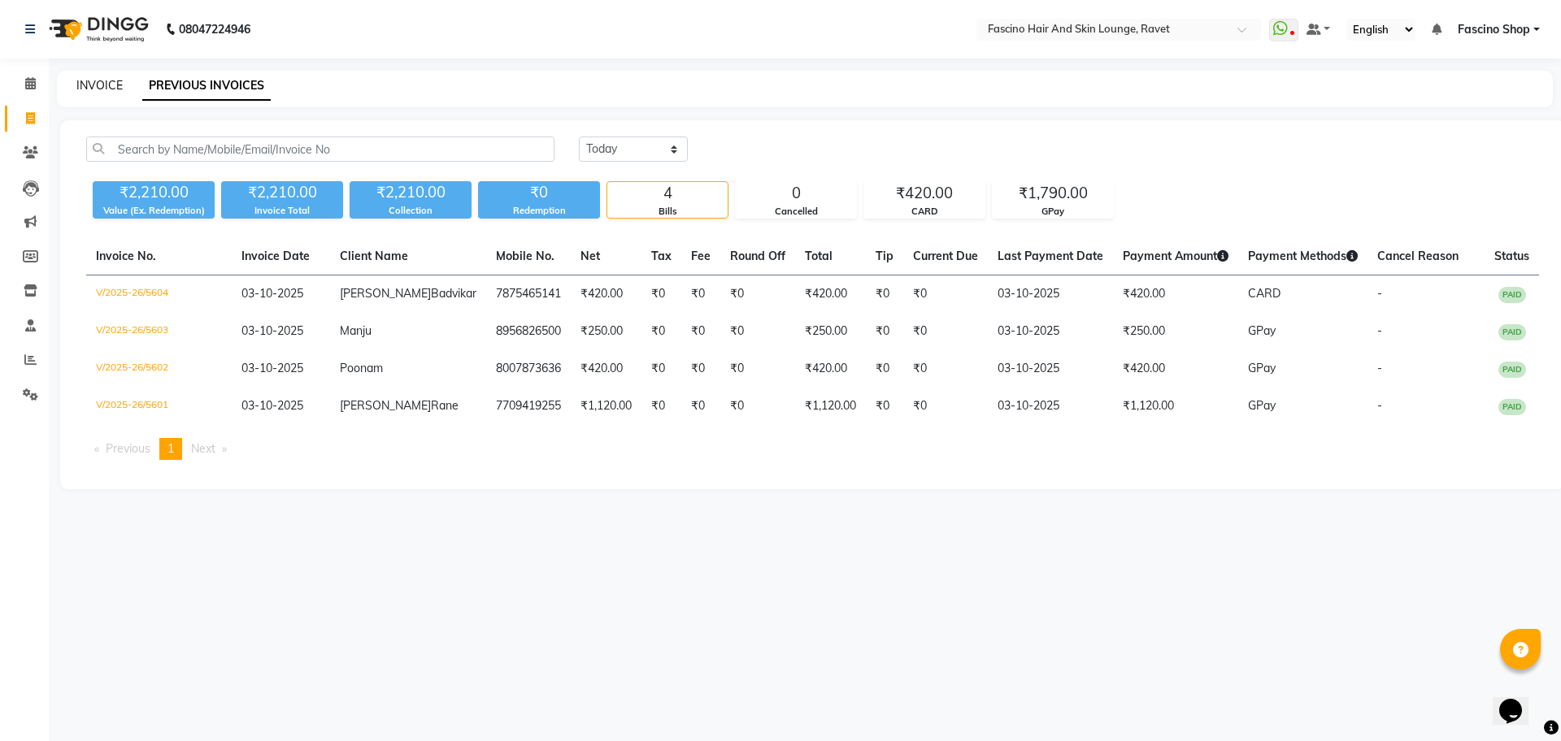
click at [93, 82] on link "INVOICE" at bounding box center [99, 85] width 46 height 15
select select "5190"
select select "service"
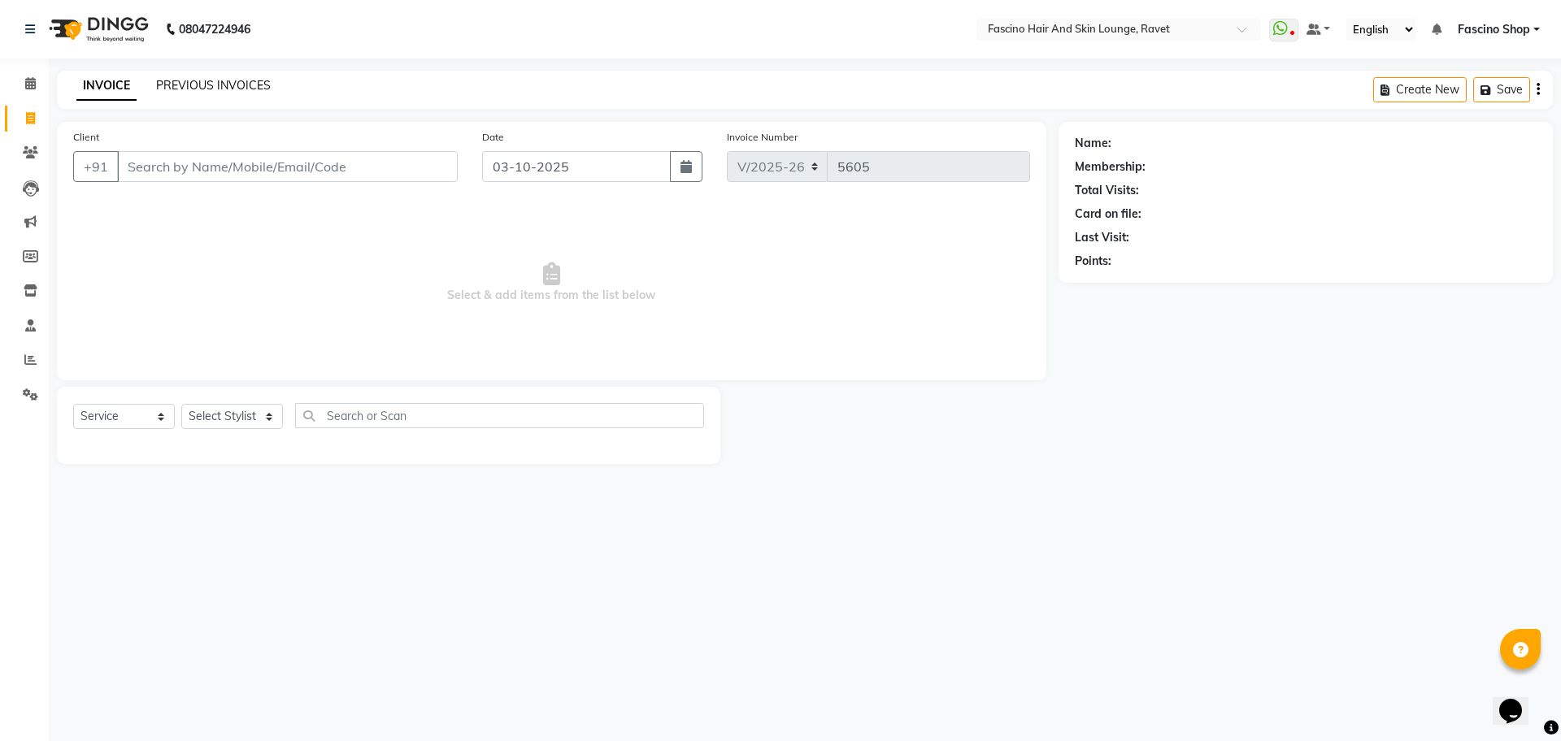
click at [201, 83] on link "PREVIOUS INVOICES" at bounding box center [213, 85] width 115 height 15
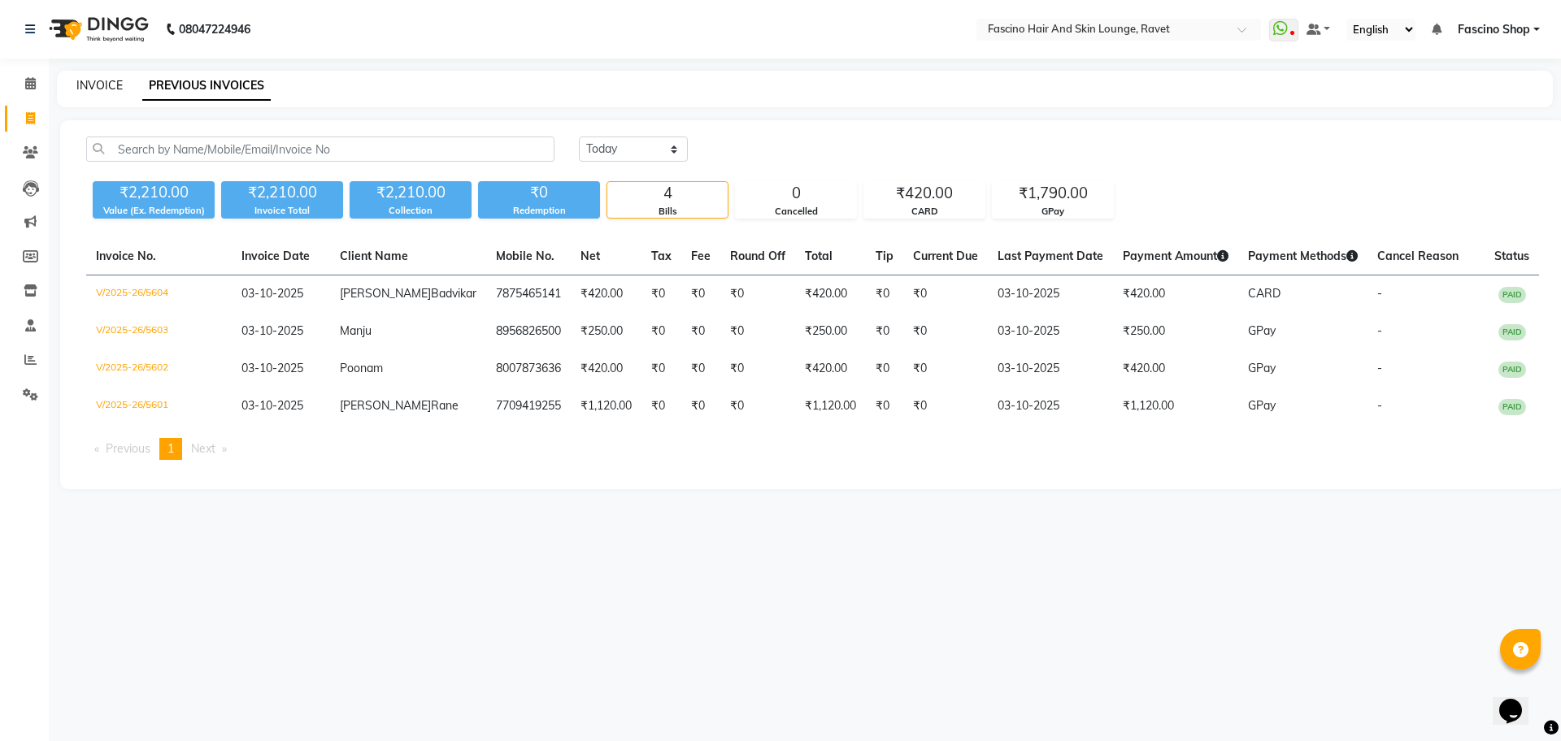
click at [94, 88] on link "INVOICE" at bounding box center [99, 85] width 46 height 15
select select "service"
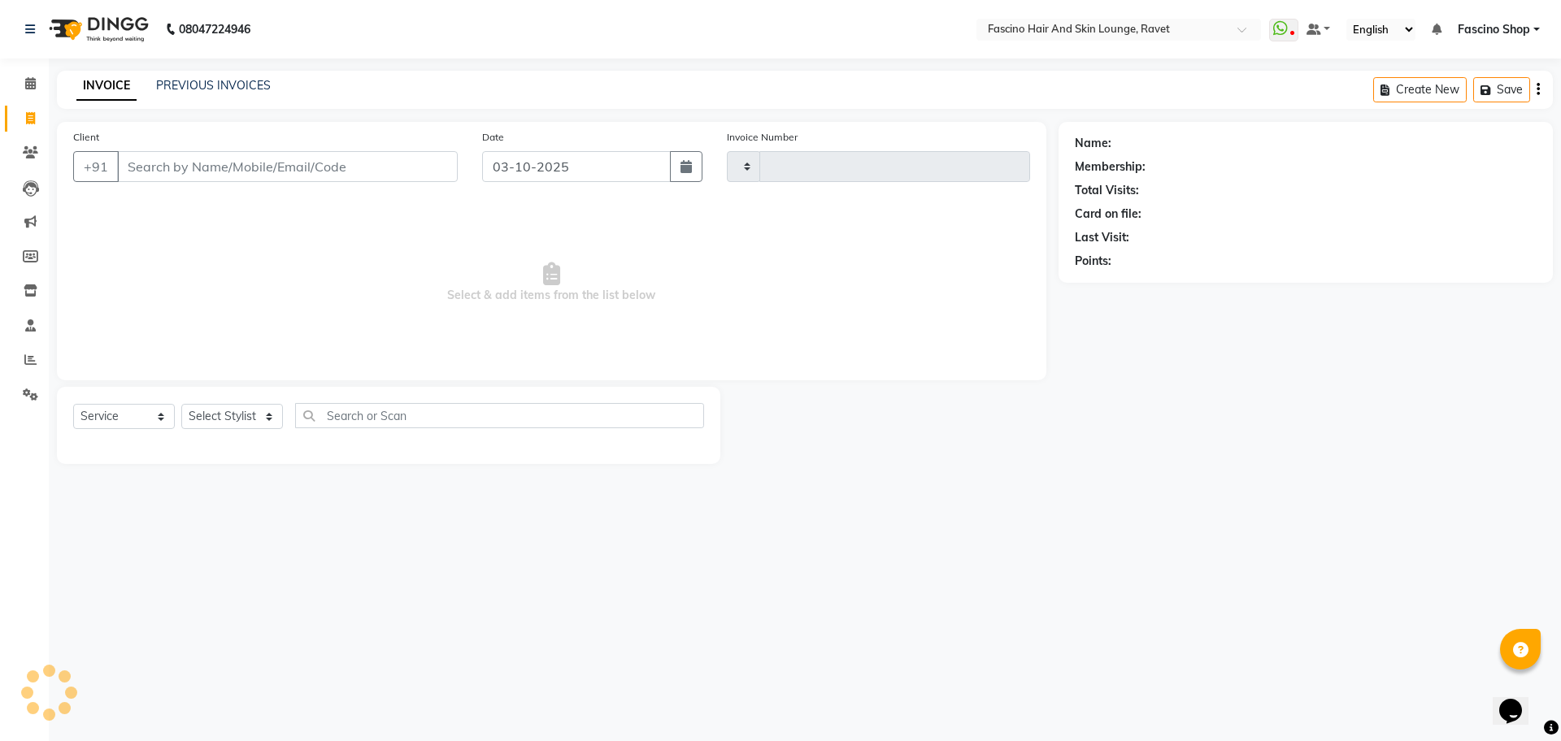
type input "5605"
select select "5190"
click at [176, 81] on link "PREVIOUS INVOICES" at bounding box center [213, 85] width 115 height 15
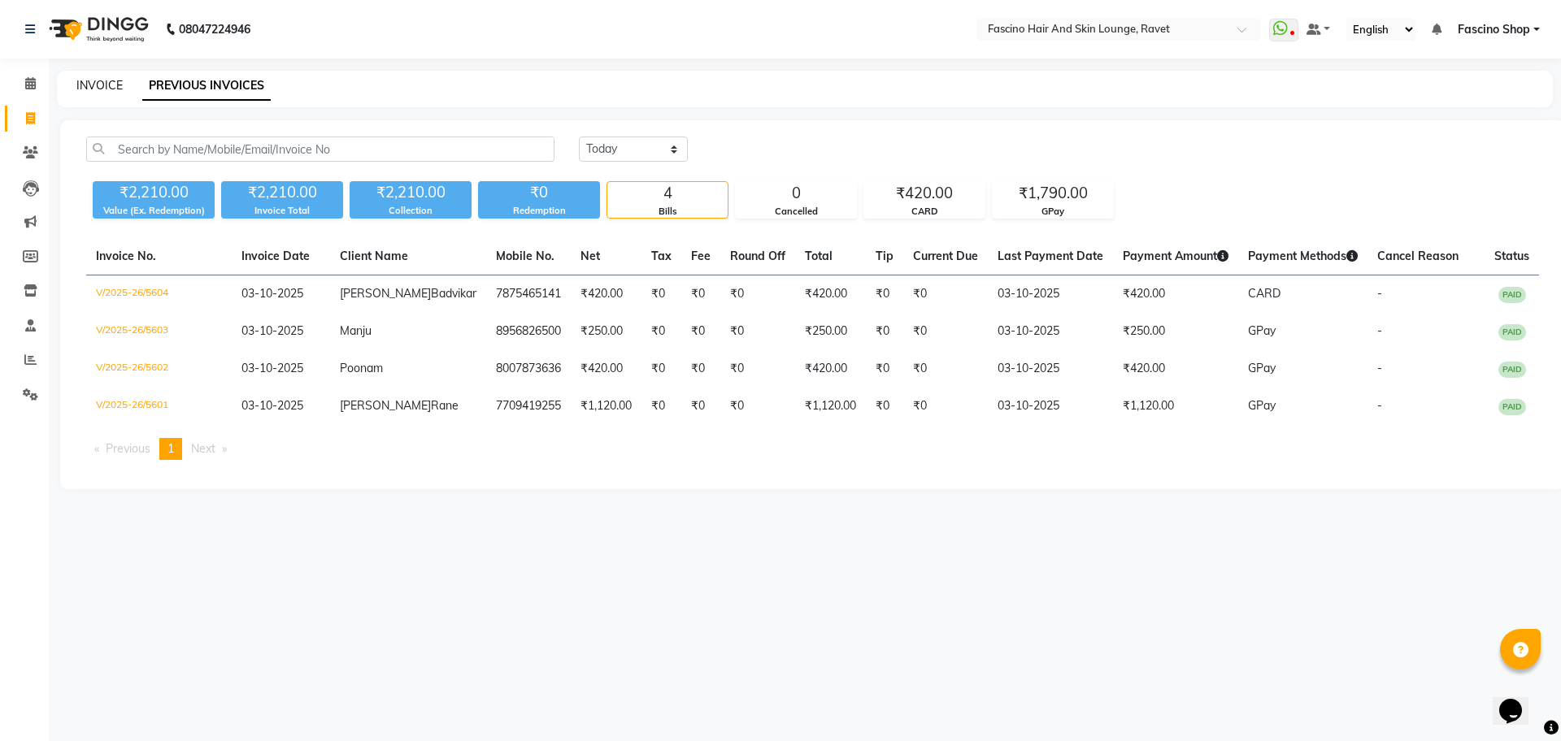
click at [109, 86] on link "INVOICE" at bounding box center [99, 85] width 46 height 15
select select "service"
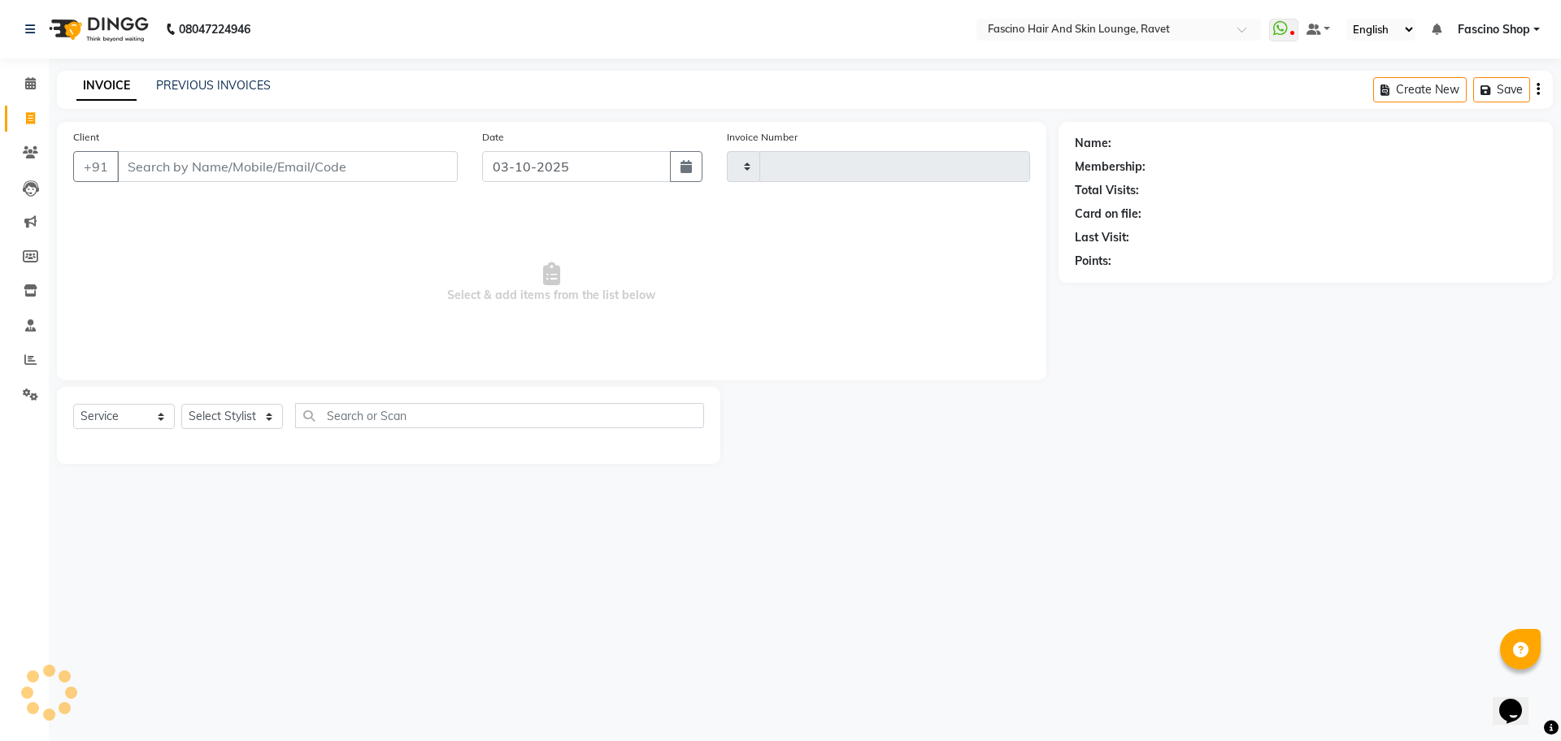
type input "5605"
select select "5190"
click at [182, 84] on link "PREVIOUS INVOICES" at bounding box center [213, 85] width 115 height 15
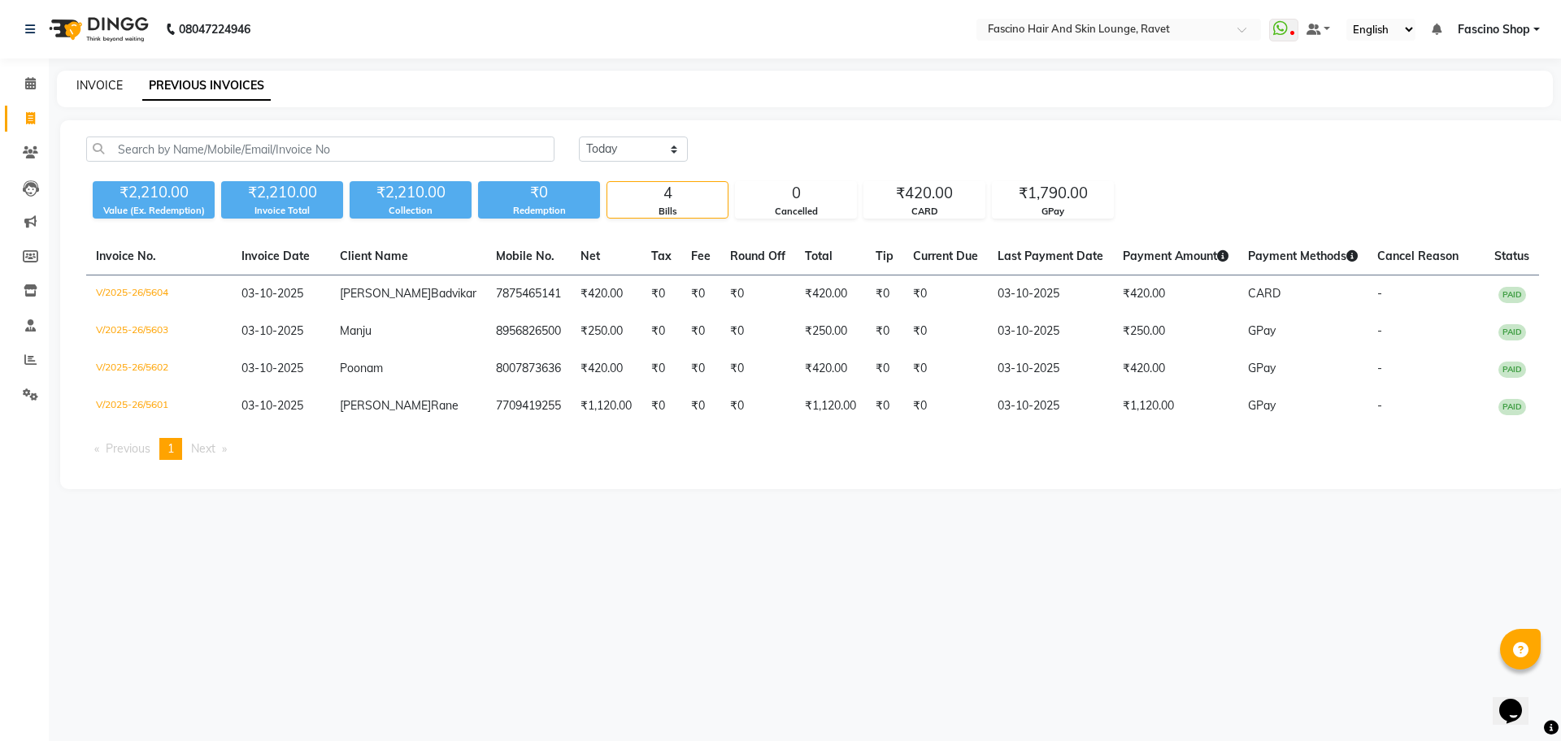
click at [102, 92] on link "INVOICE" at bounding box center [99, 85] width 46 height 15
select select "5190"
select select "service"
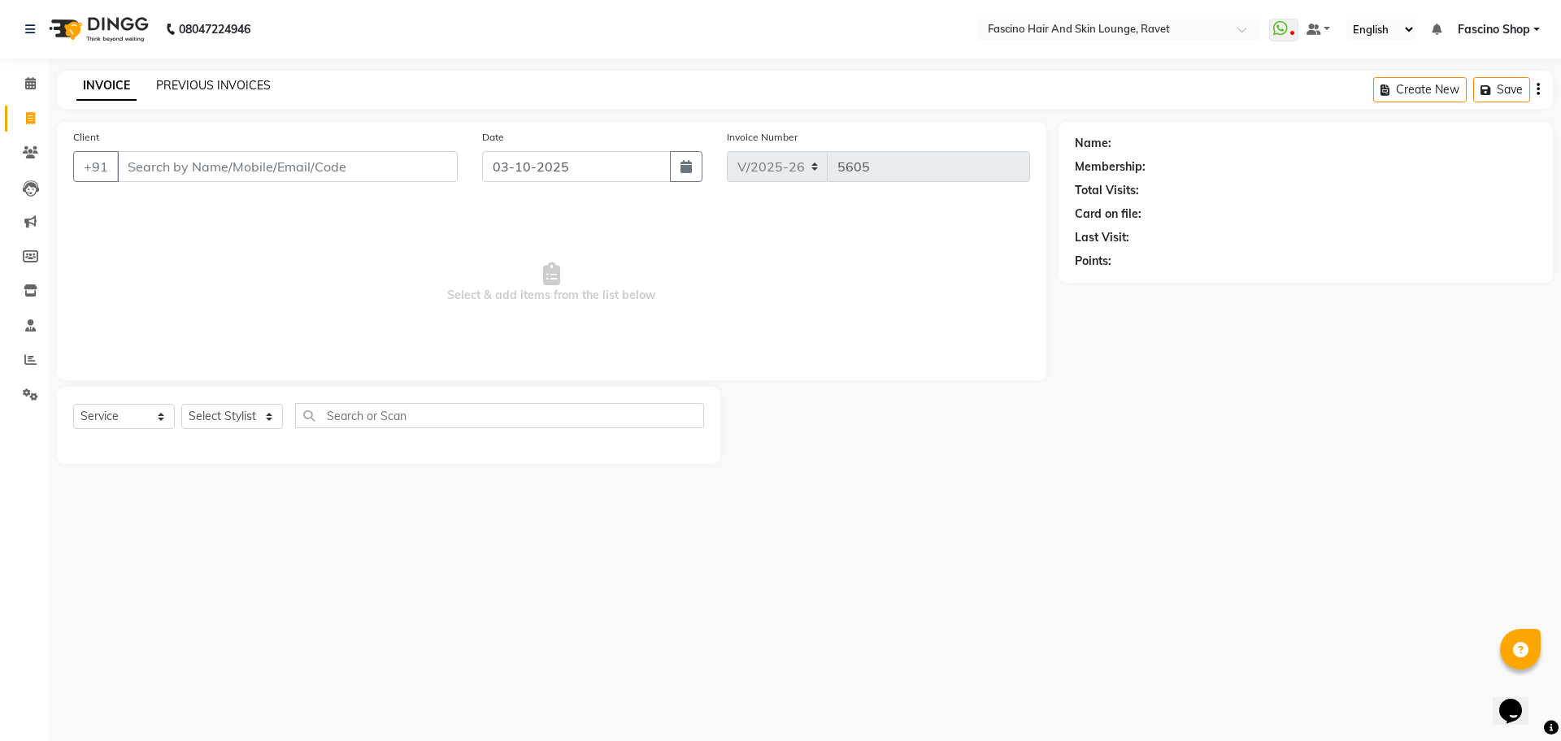
click at [238, 87] on link "PREVIOUS INVOICES" at bounding box center [213, 85] width 115 height 15
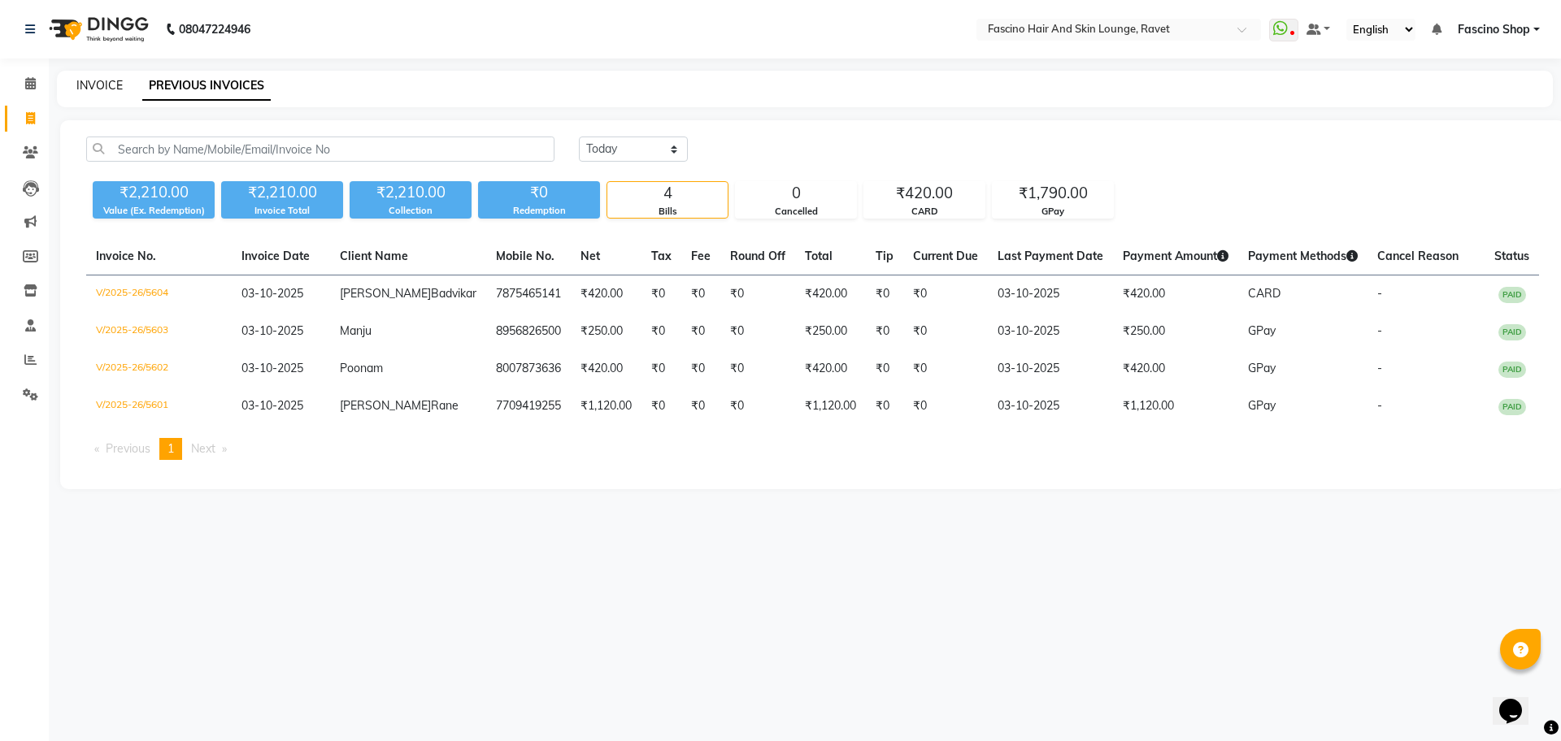
click at [102, 81] on link "INVOICE" at bounding box center [99, 85] width 46 height 15
select select "service"
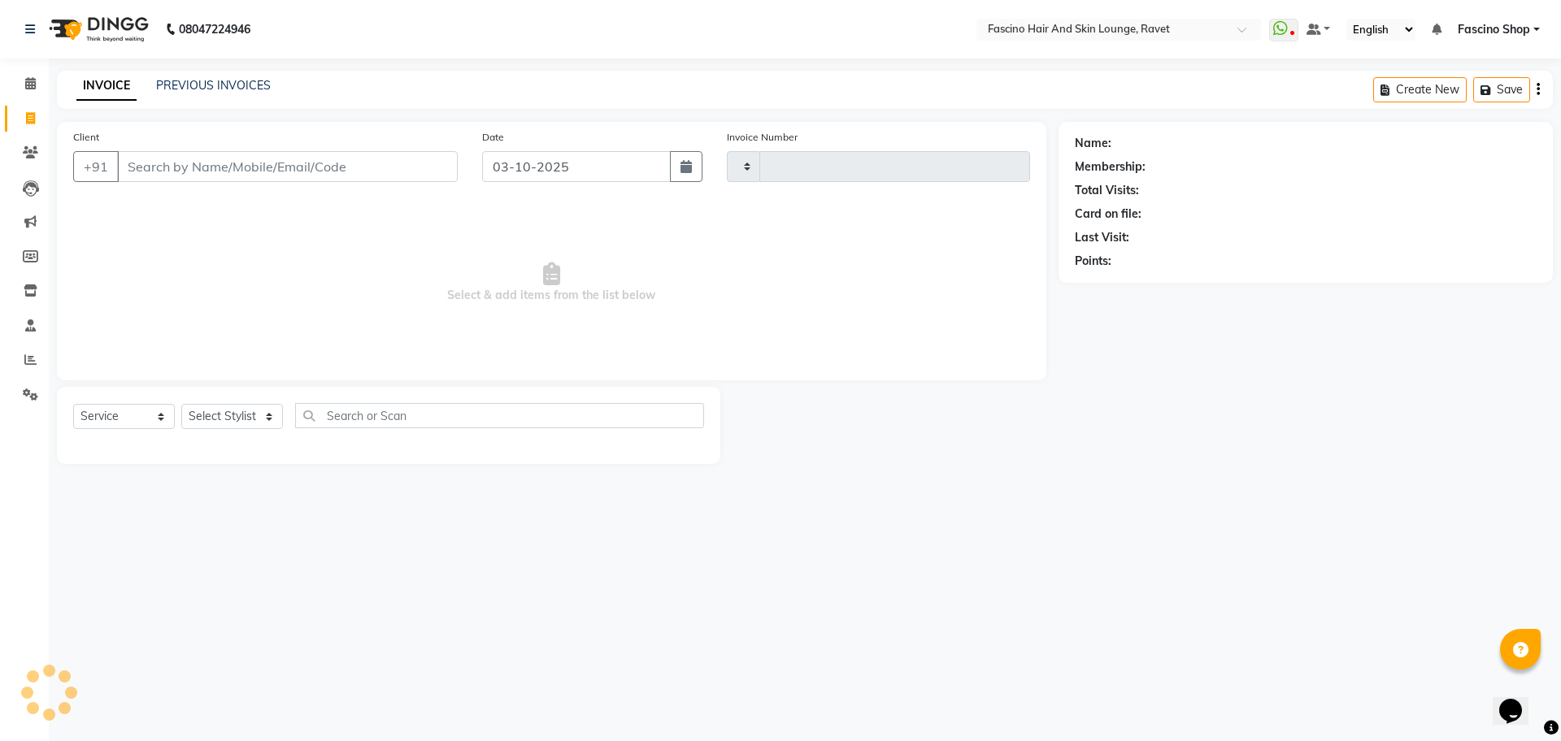
type input "5605"
select select "5190"
click at [166, 88] on link "PREVIOUS INVOICES" at bounding box center [213, 85] width 115 height 15
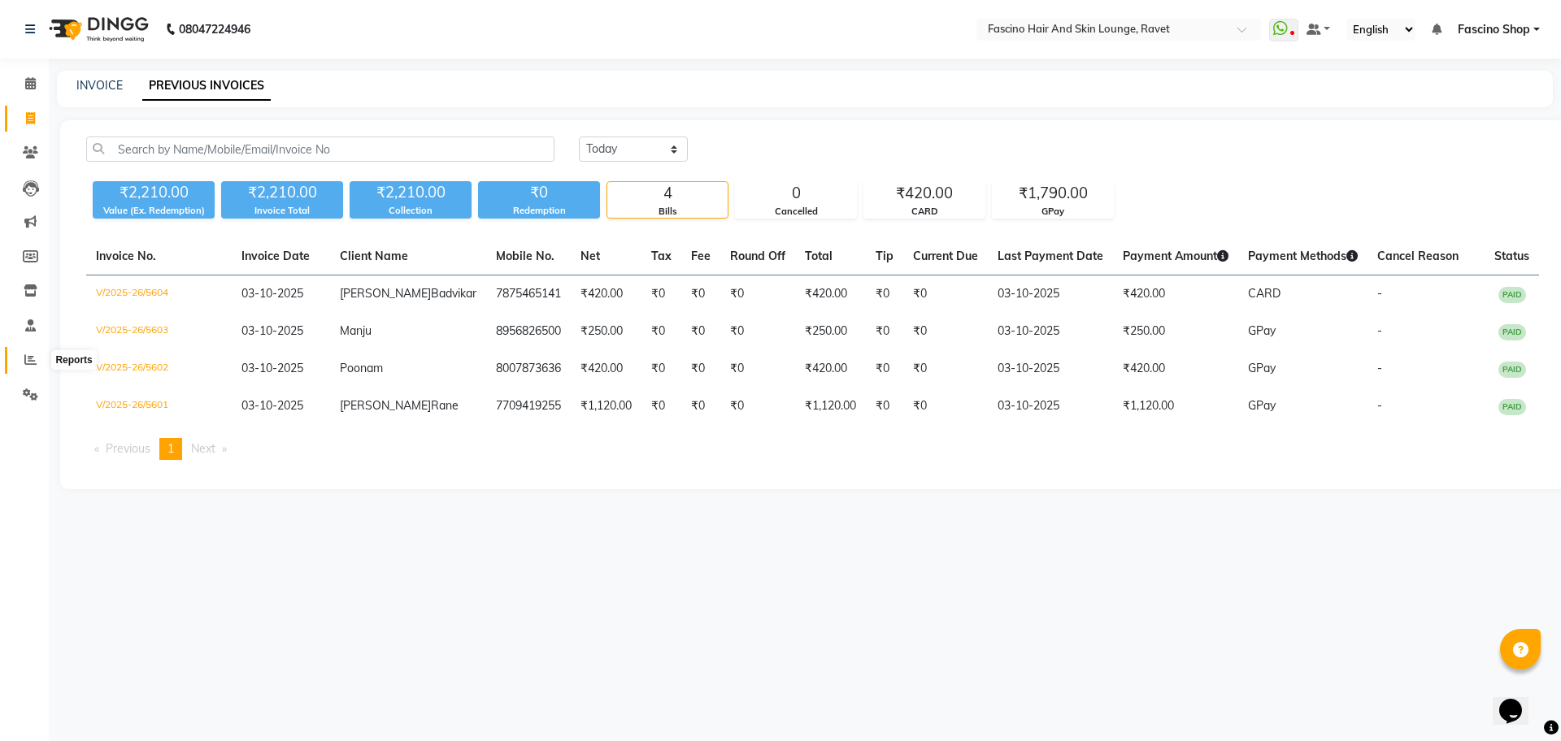
click at [25, 364] on icon at bounding box center [30, 360] width 12 height 12
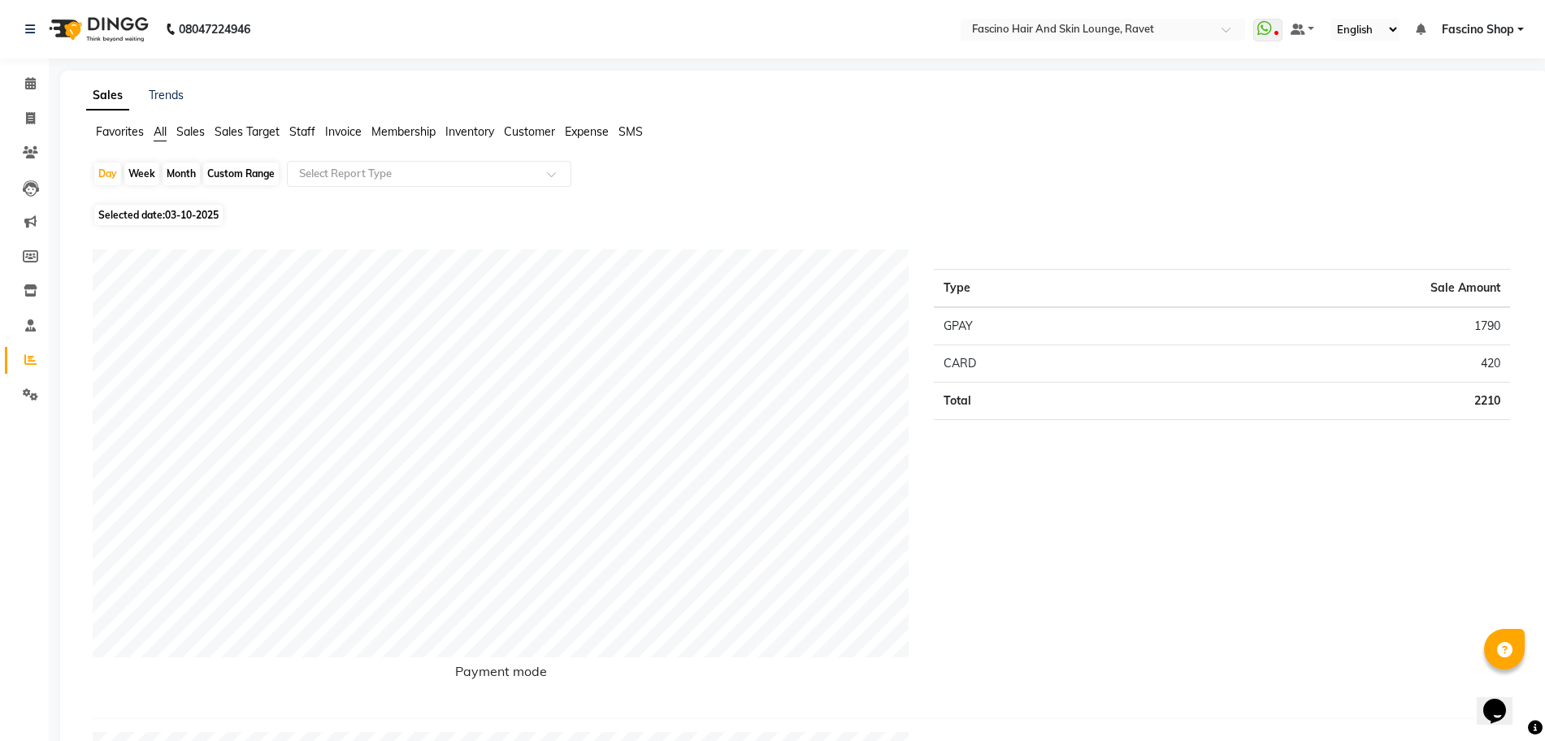
click at [173, 172] on div "Month" at bounding box center [181, 174] width 37 height 23
select select "10"
select select "2025"
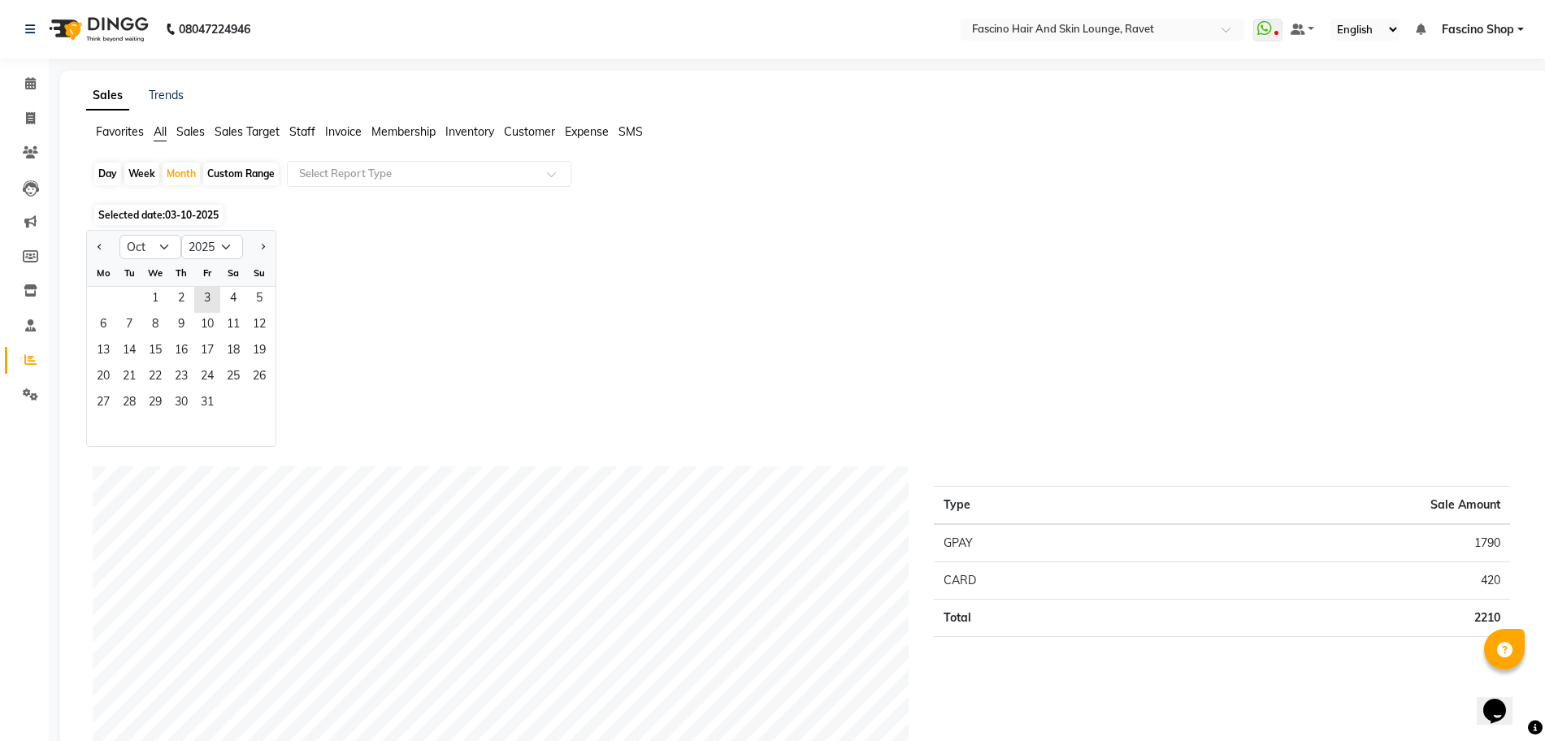
click at [116, 175] on div "Day" at bounding box center [107, 174] width 27 height 23
select select "10"
select select "2025"
click at [24, 355] on span at bounding box center [30, 360] width 28 height 19
click at [28, 368] on span at bounding box center [30, 360] width 28 height 19
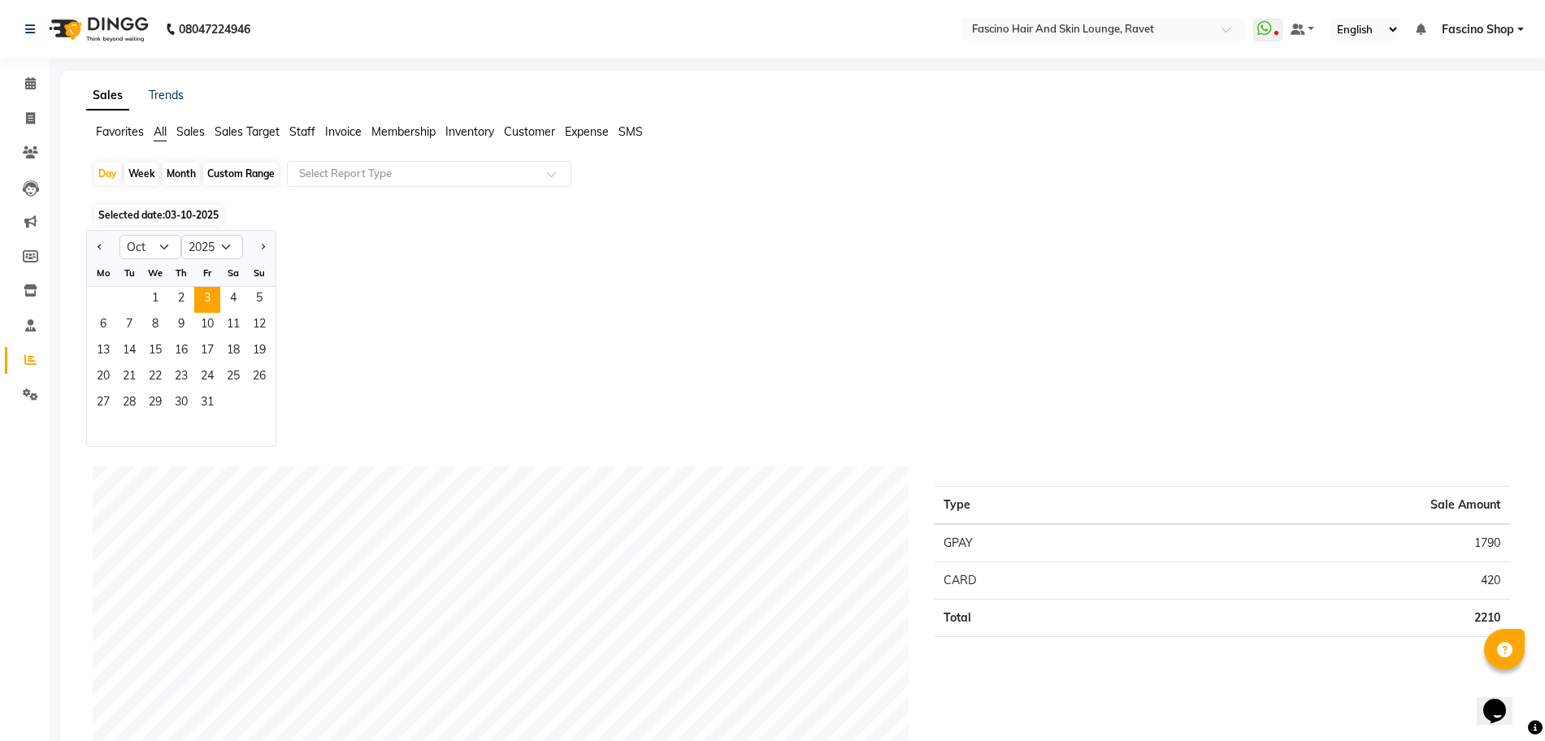
click at [241, 135] on span "Sales Target" at bounding box center [247, 131] width 65 height 15
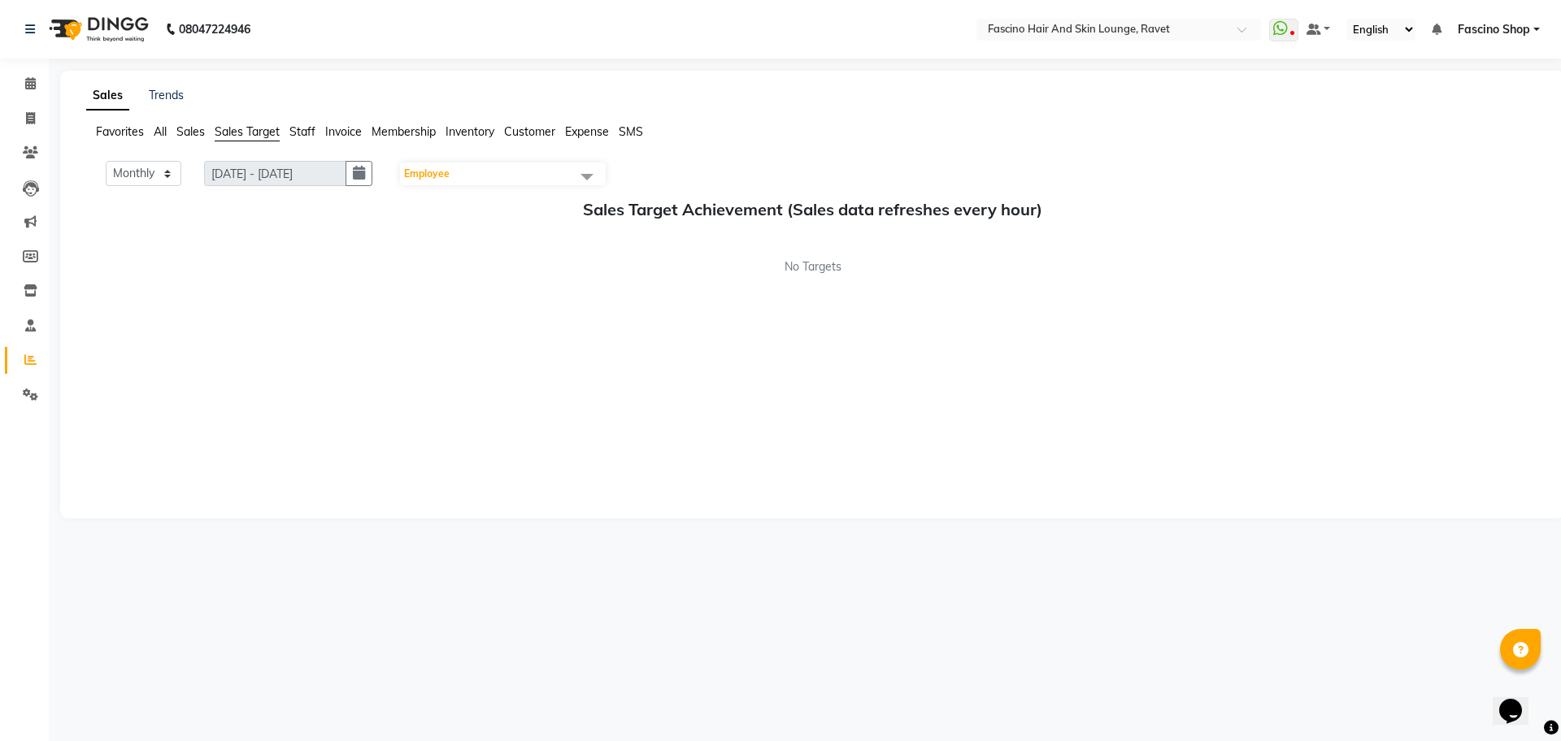
click at [311, 130] on span "Staff" at bounding box center [302, 131] width 26 height 15
select select "10"
select select "2025"
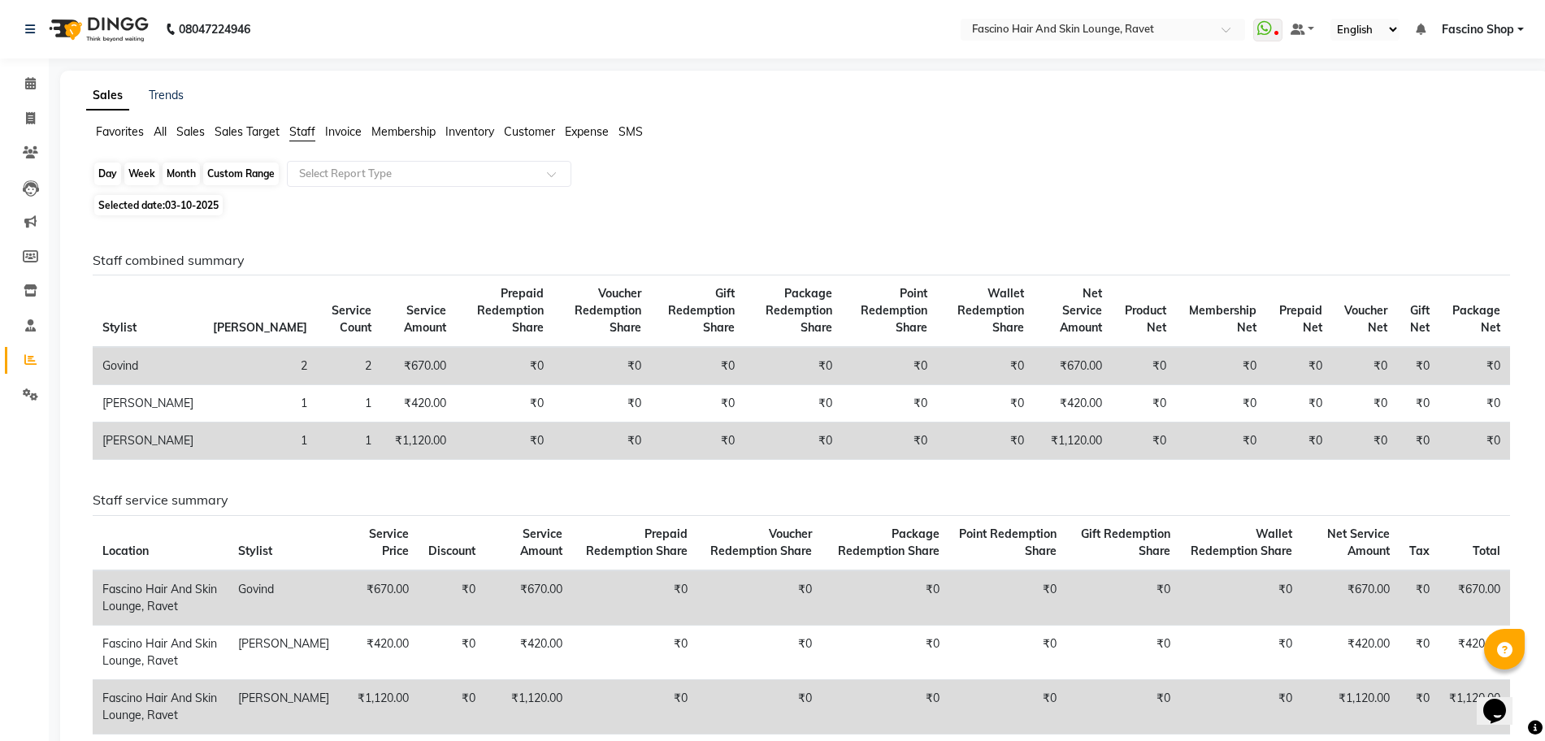
click at [110, 171] on div "Day" at bounding box center [107, 174] width 27 height 23
select select "10"
select select "2025"
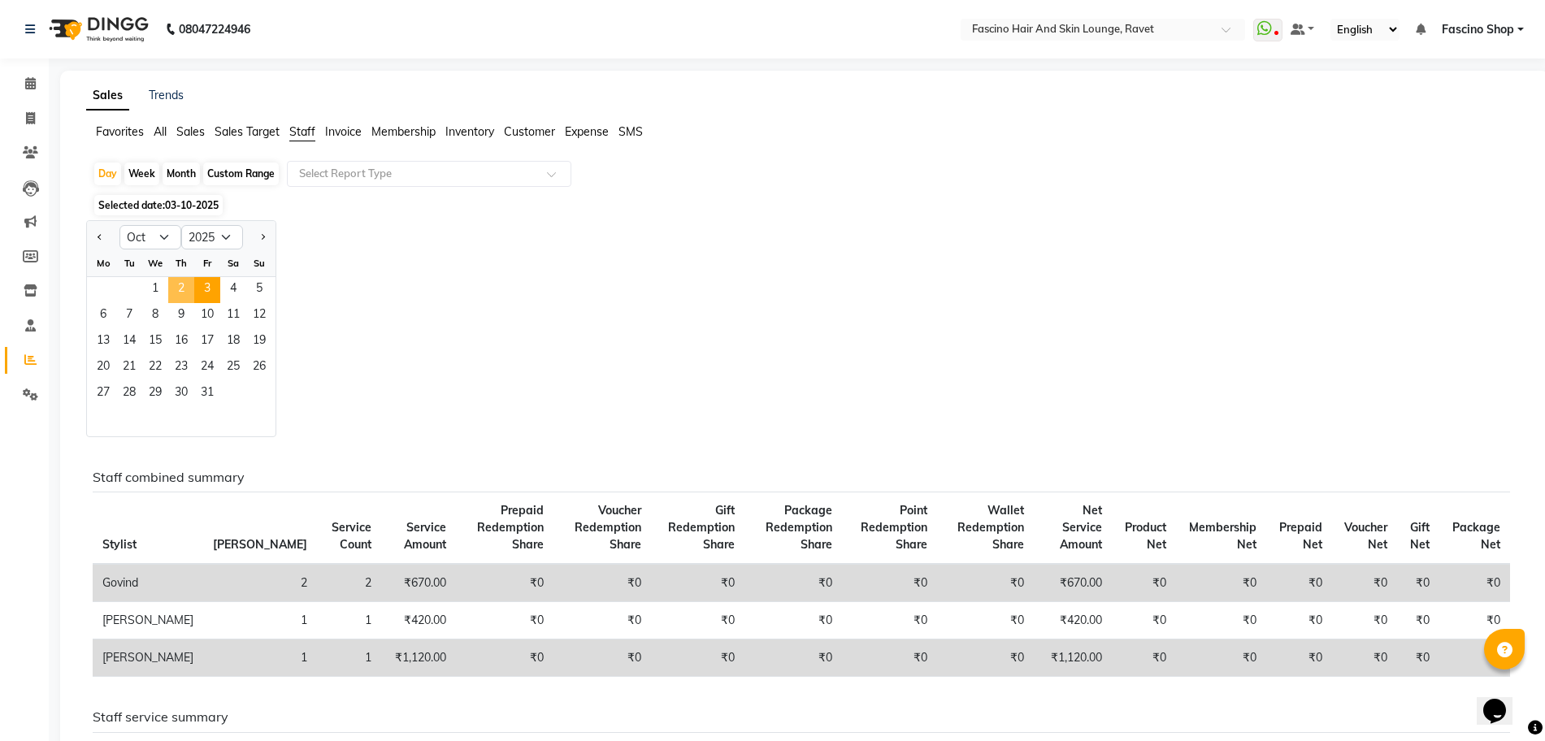
click at [176, 291] on span "2" at bounding box center [181, 290] width 26 height 26
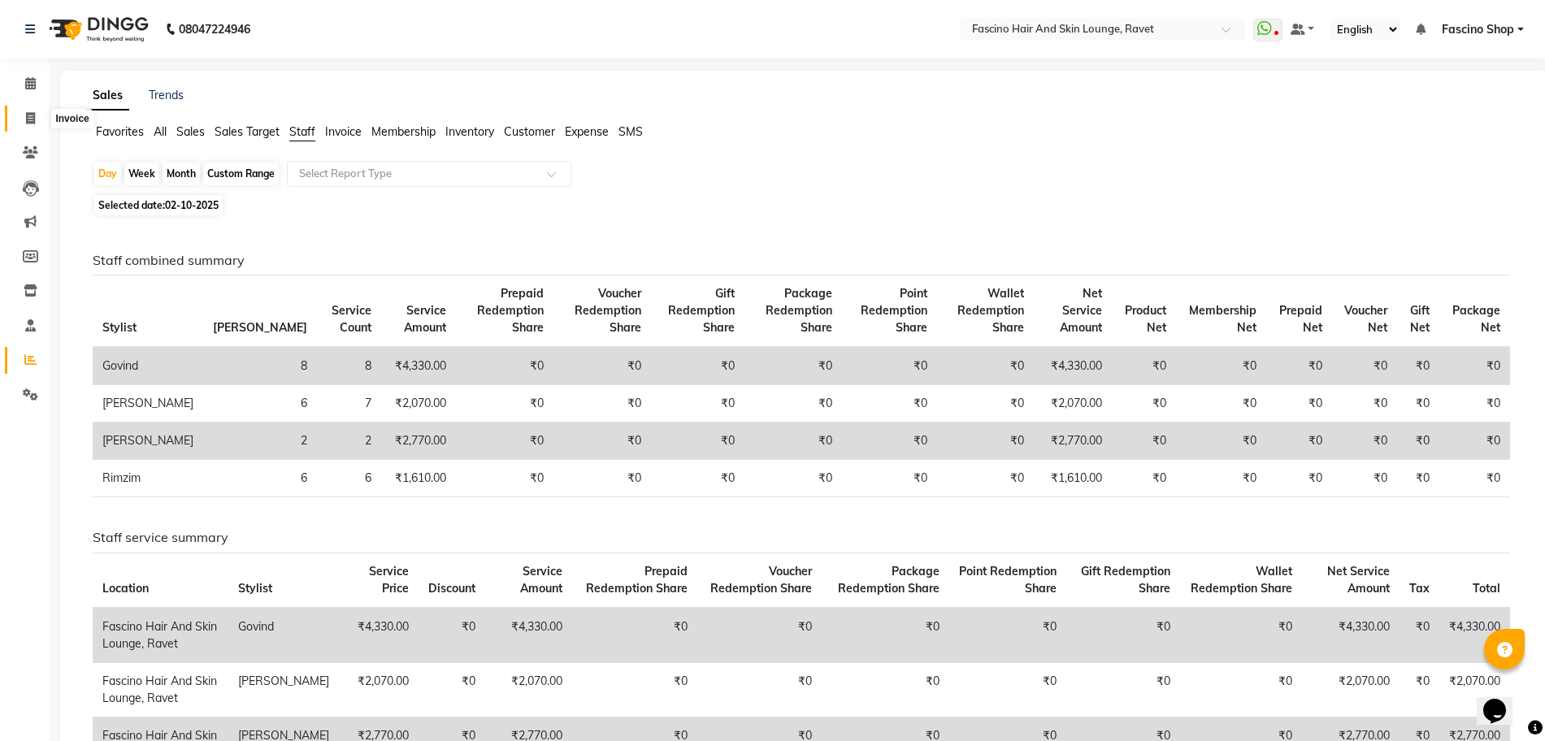
click at [32, 115] on icon at bounding box center [30, 118] width 9 height 12
select select "service"
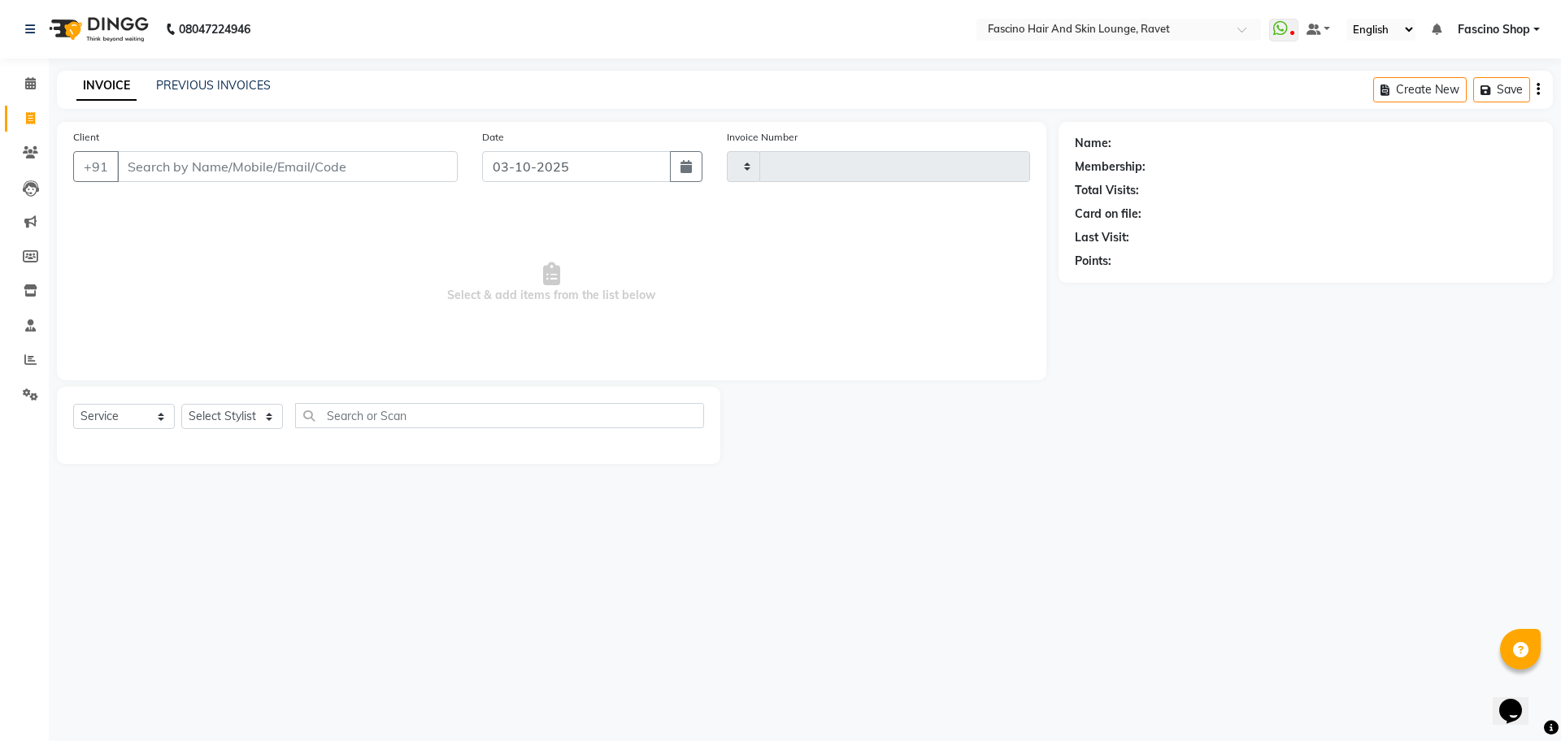
type input "5605"
select select "5190"
click at [220, 85] on link "PREVIOUS INVOICES" at bounding box center [213, 85] width 115 height 15
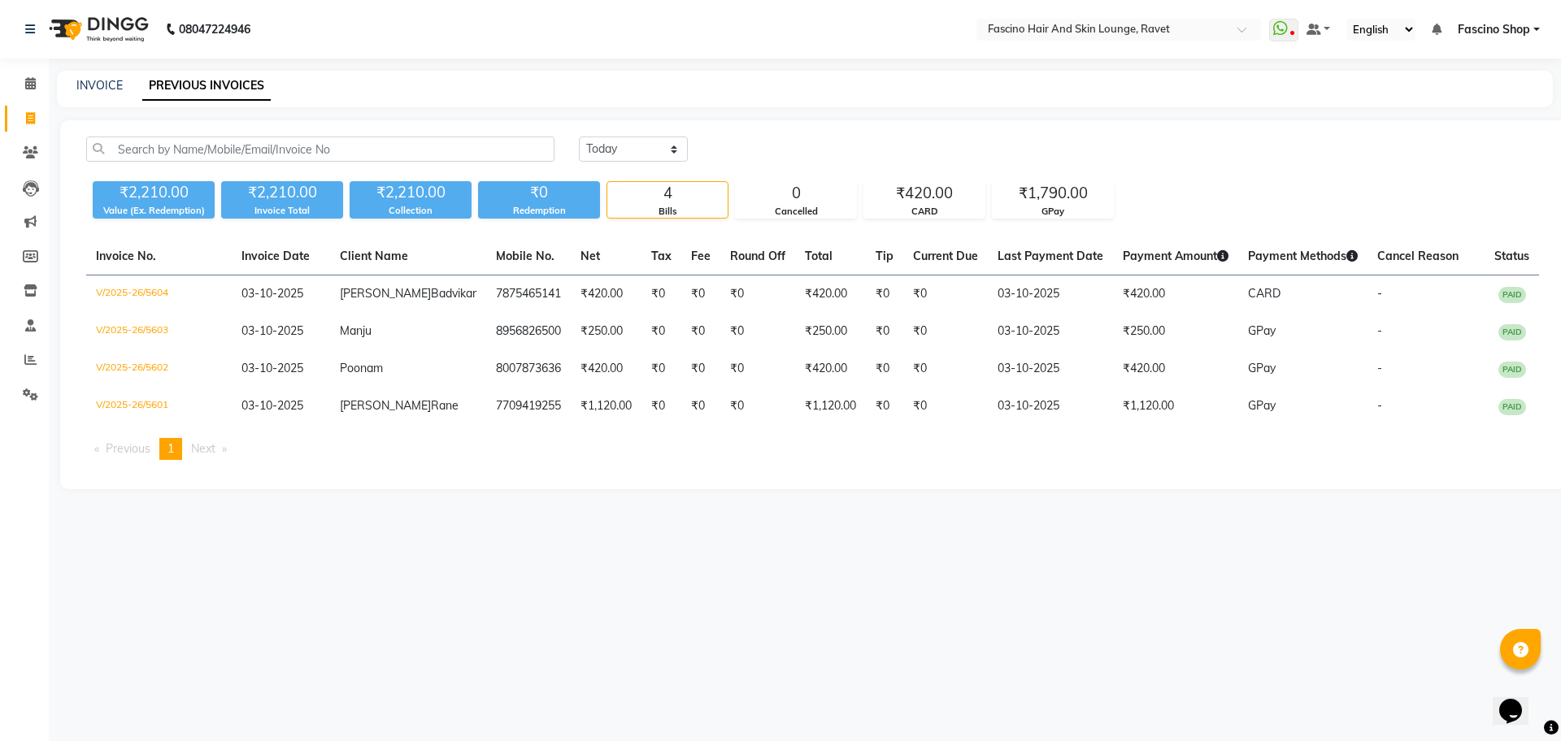
click at [631, 133] on div "Today Yesterday Custom Range ₹2,210.00 Value (Ex. Redemption) ₹2,210.00 Invoice…" at bounding box center [812, 304] width 1505 height 369
click at [625, 151] on select "[DATE] [DATE] Custom Range" at bounding box center [633, 149] width 109 height 25
select select "[DATE]"
click at [579, 137] on select "[DATE] [DATE] Custom Range" at bounding box center [633, 149] width 109 height 25
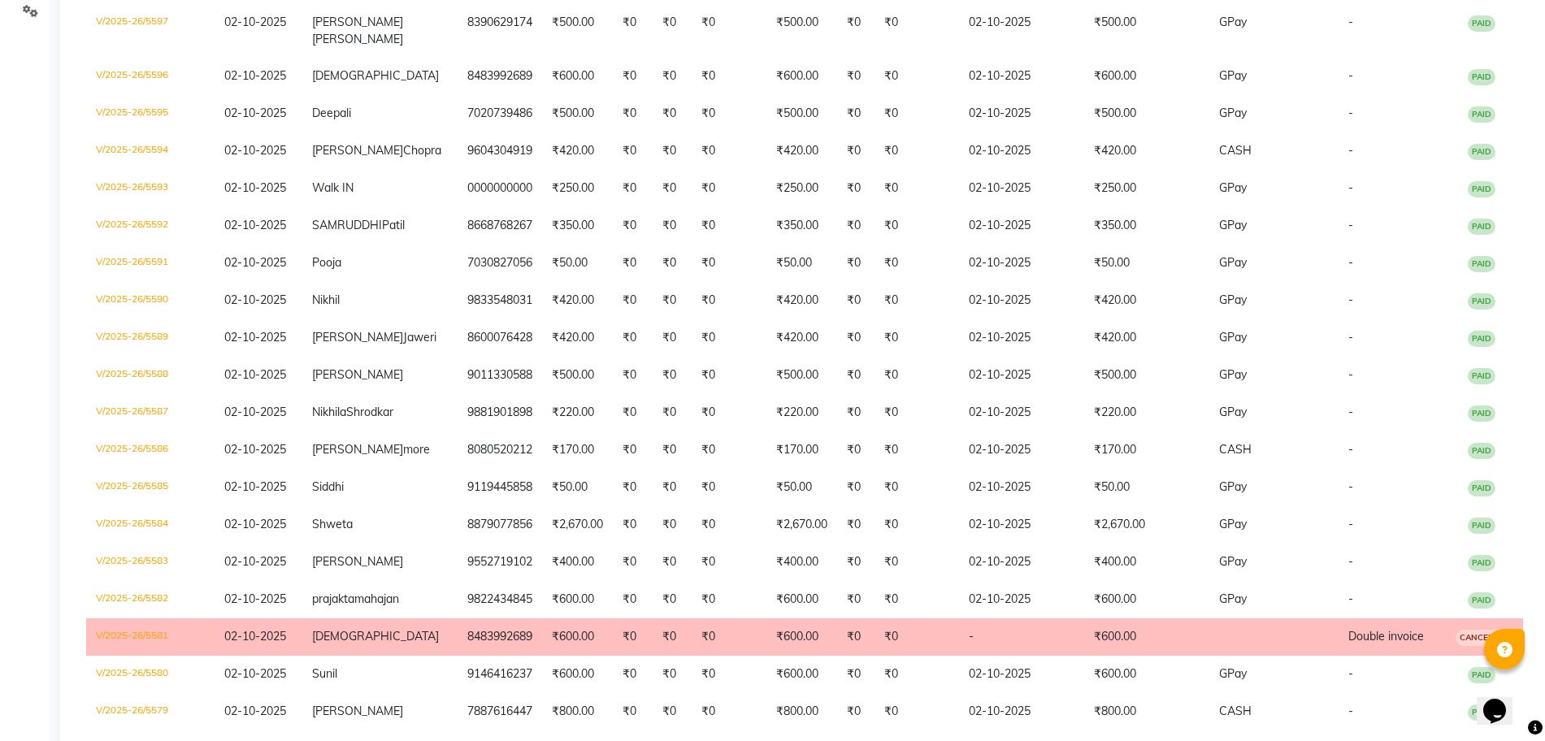
scroll to position [406, 0]
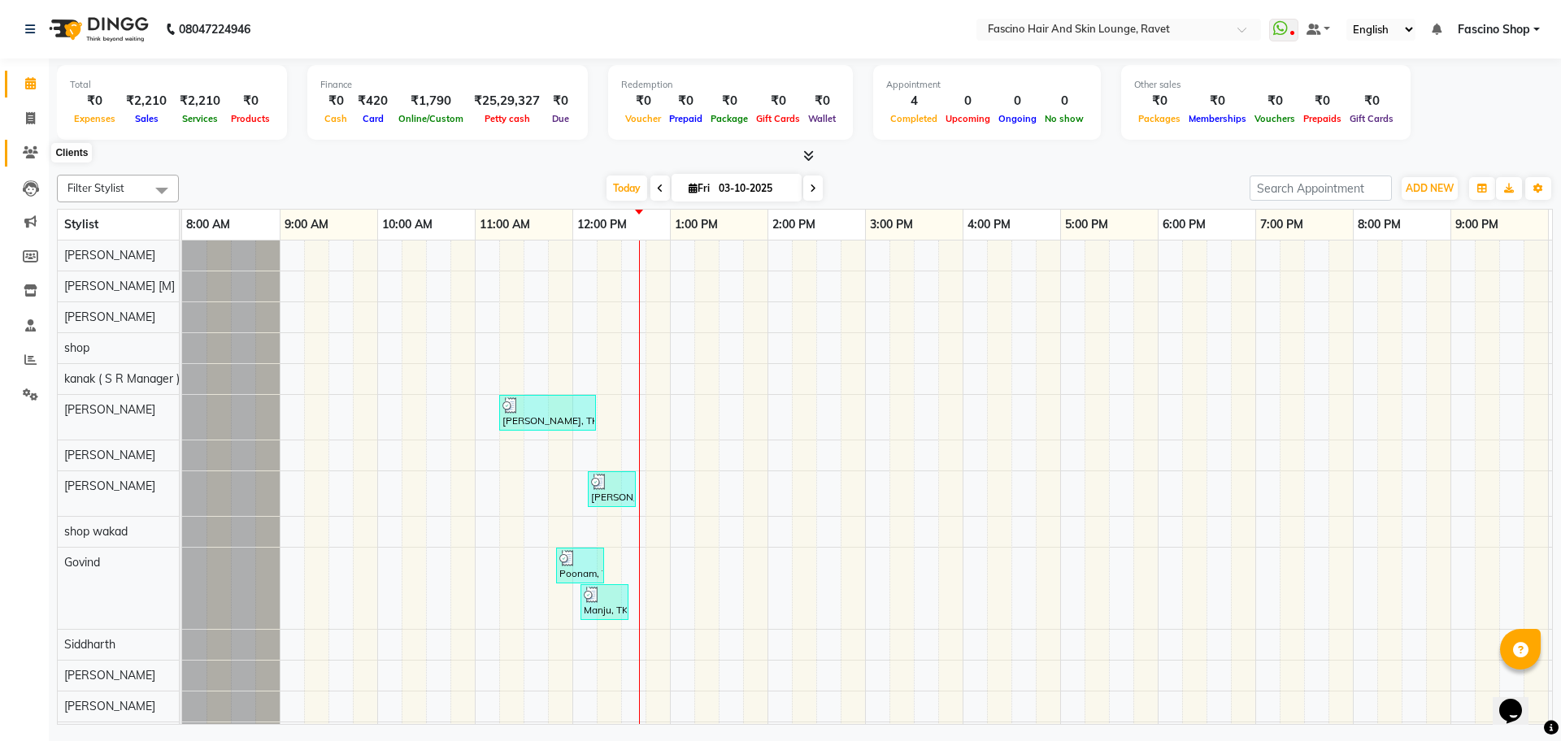
click at [39, 148] on span at bounding box center [30, 153] width 28 height 19
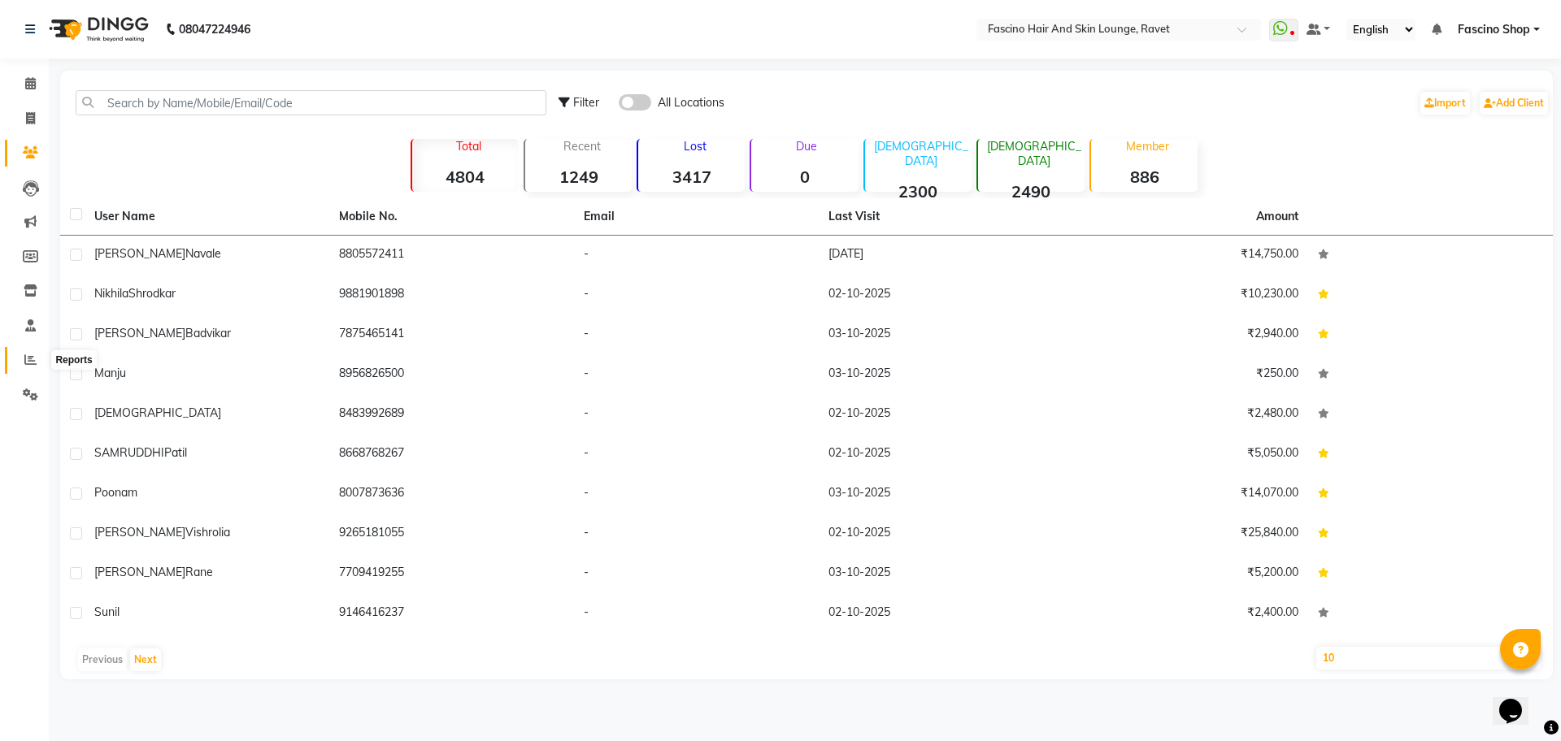
click at [29, 368] on span at bounding box center [30, 360] width 28 height 19
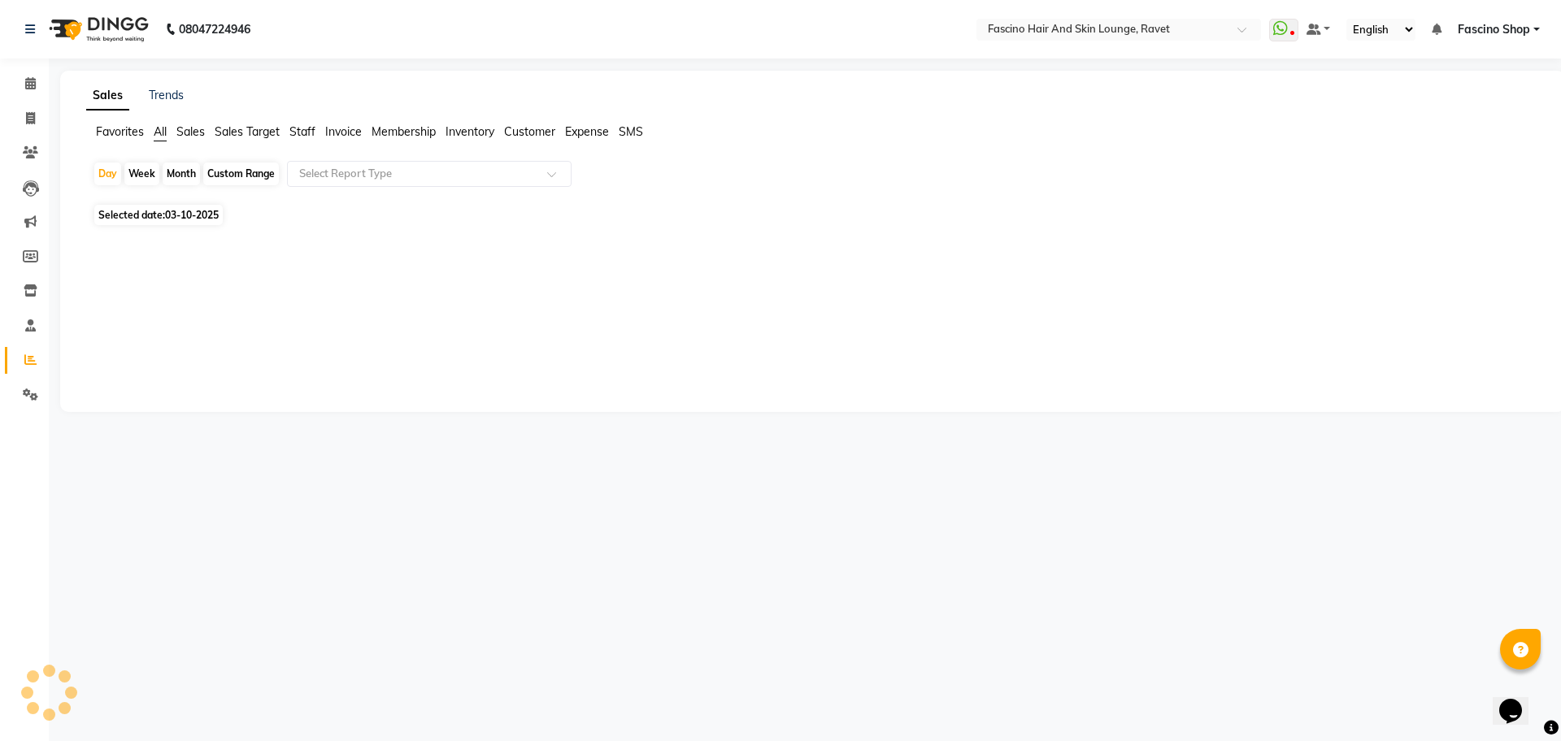
click at [185, 171] on div "Month" at bounding box center [181, 174] width 37 height 23
click at [98, 173] on div "Day" at bounding box center [107, 174] width 27 height 23
select select "10"
select select "2025"
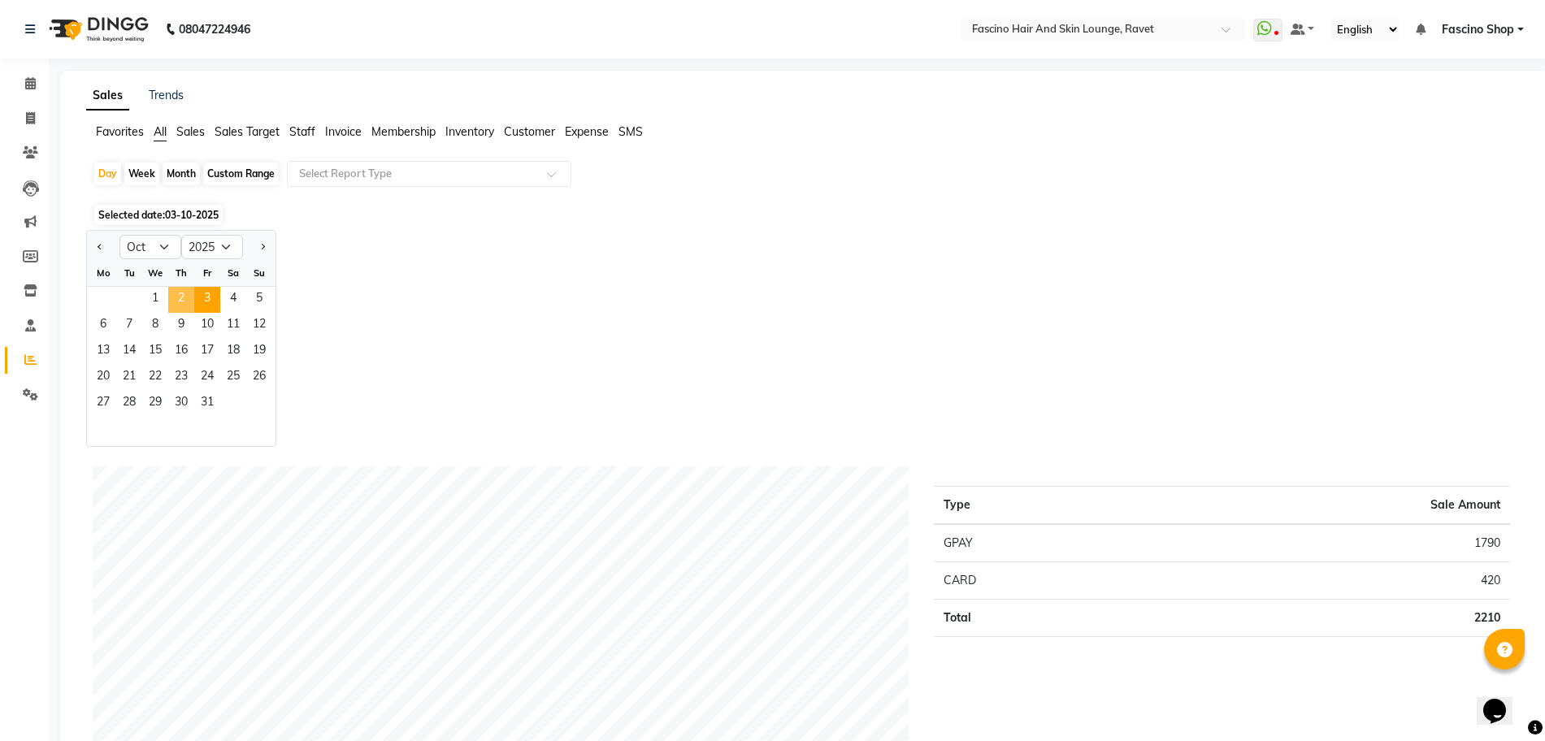
click at [181, 293] on span "2" at bounding box center [181, 300] width 26 height 26
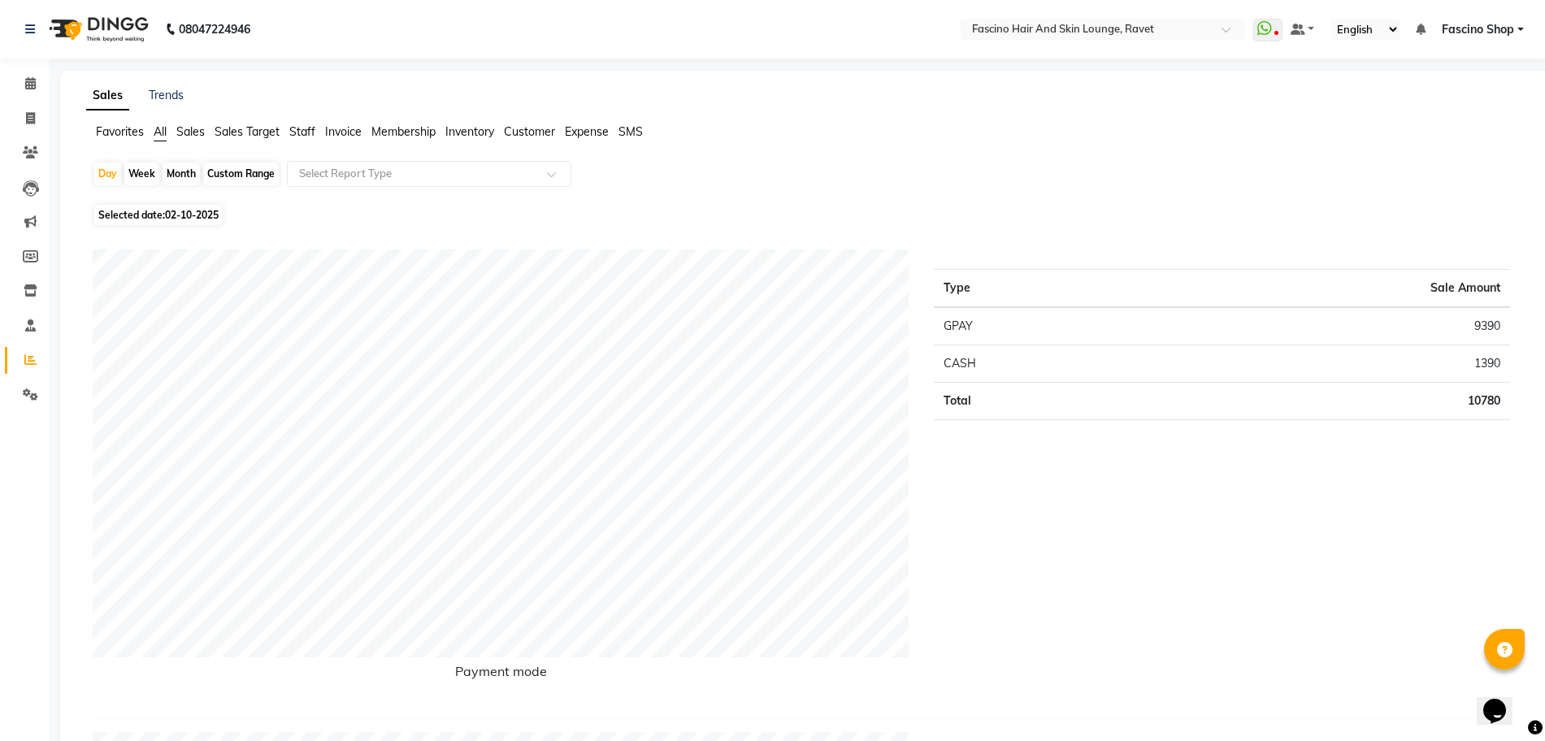
click at [311, 127] on span "Staff" at bounding box center [302, 131] width 26 height 15
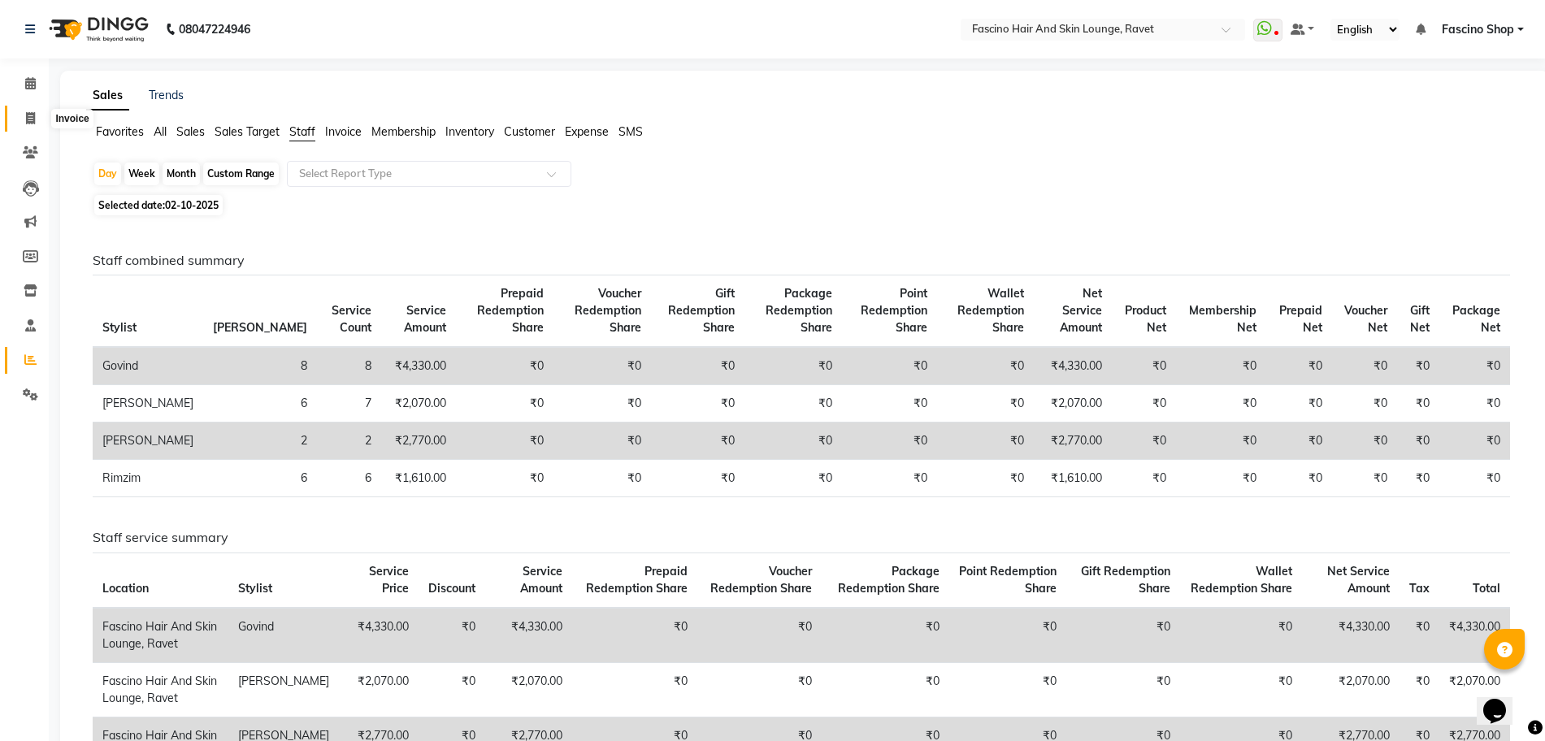
click at [31, 115] on icon at bounding box center [30, 118] width 9 height 12
select select "service"
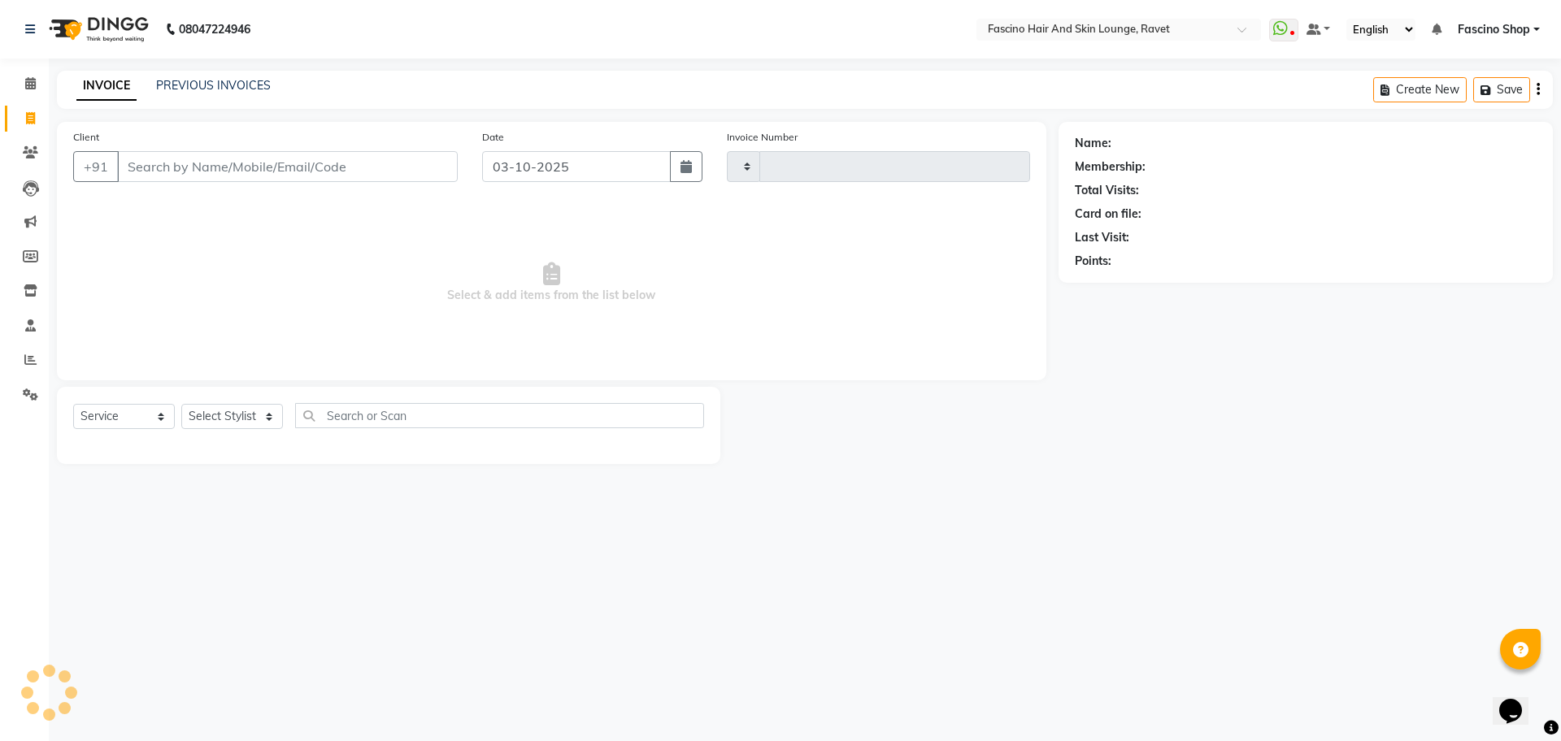
type input "5605"
select select "5190"
click at [222, 88] on link "PREVIOUS INVOICES" at bounding box center [213, 85] width 115 height 15
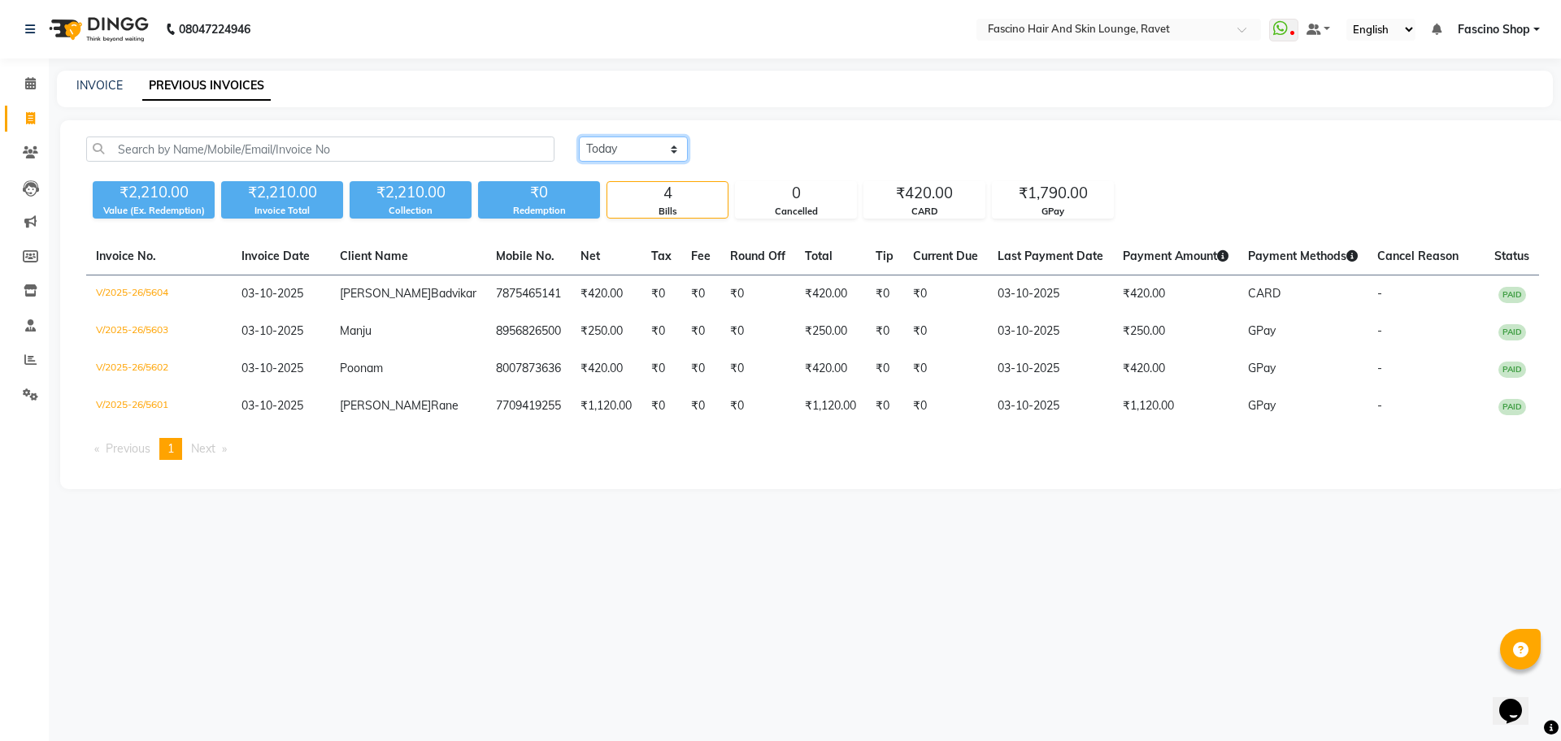
click at [604, 150] on select "[DATE] [DATE] Custom Range" at bounding box center [633, 149] width 109 height 25
select select "[DATE]"
click at [579, 137] on select "[DATE] [DATE] Custom Range" at bounding box center [633, 149] width 109 height 25
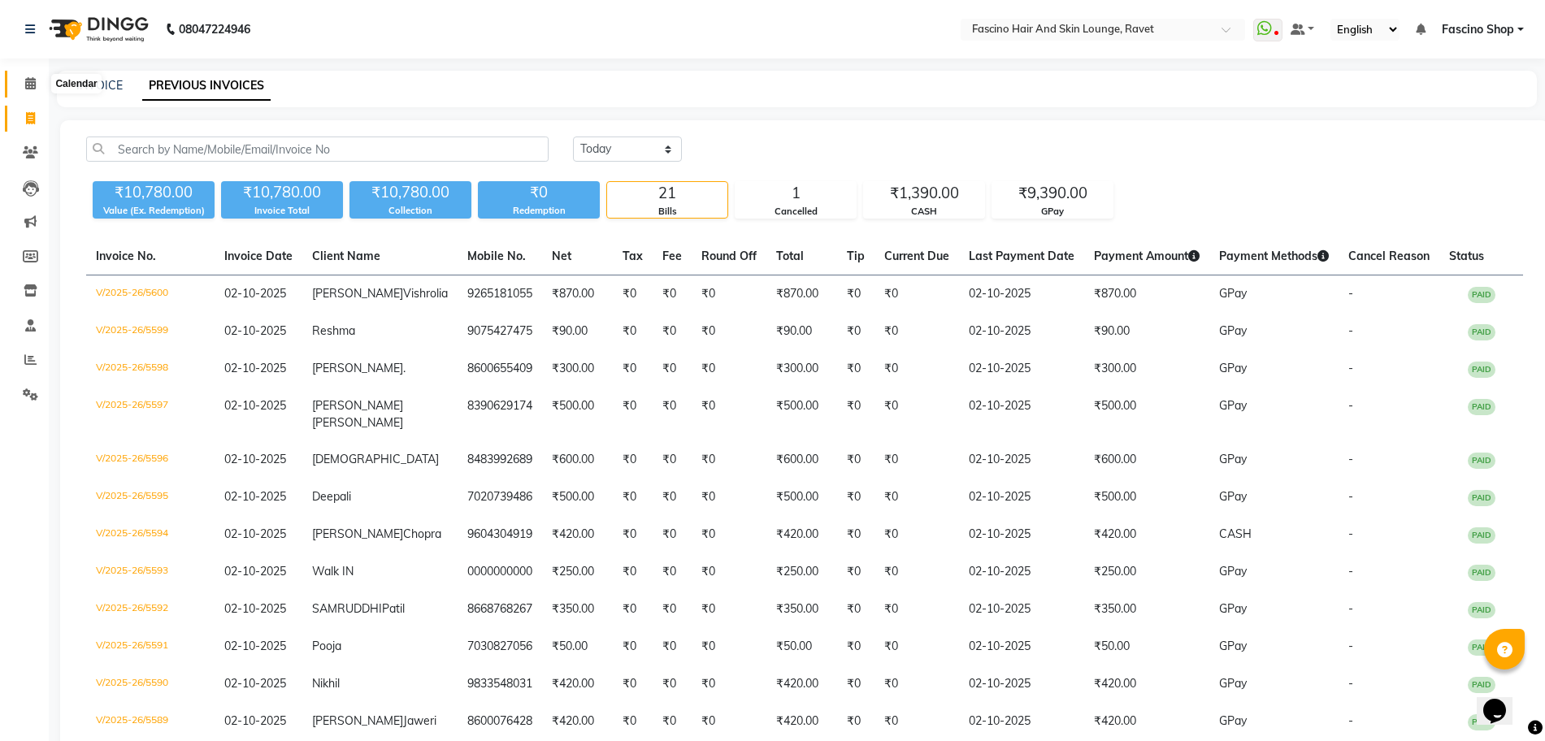
click at [35, 83] on icon at bounding box center [30, 83] width 11 height 12
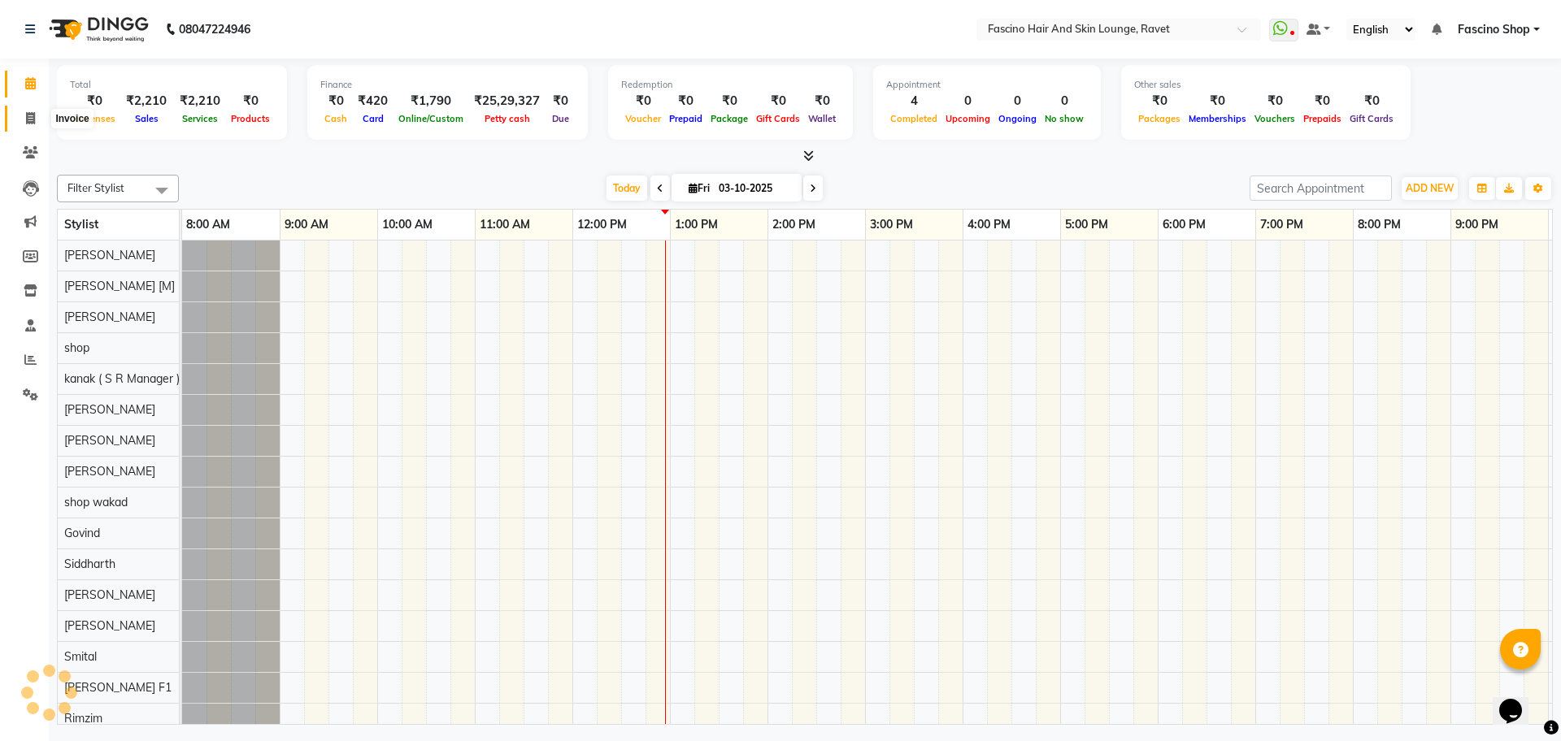
click at [26, 116] on icon at bounding box center [30, 118] width 9 height 12
select select "5190"
select select "service"
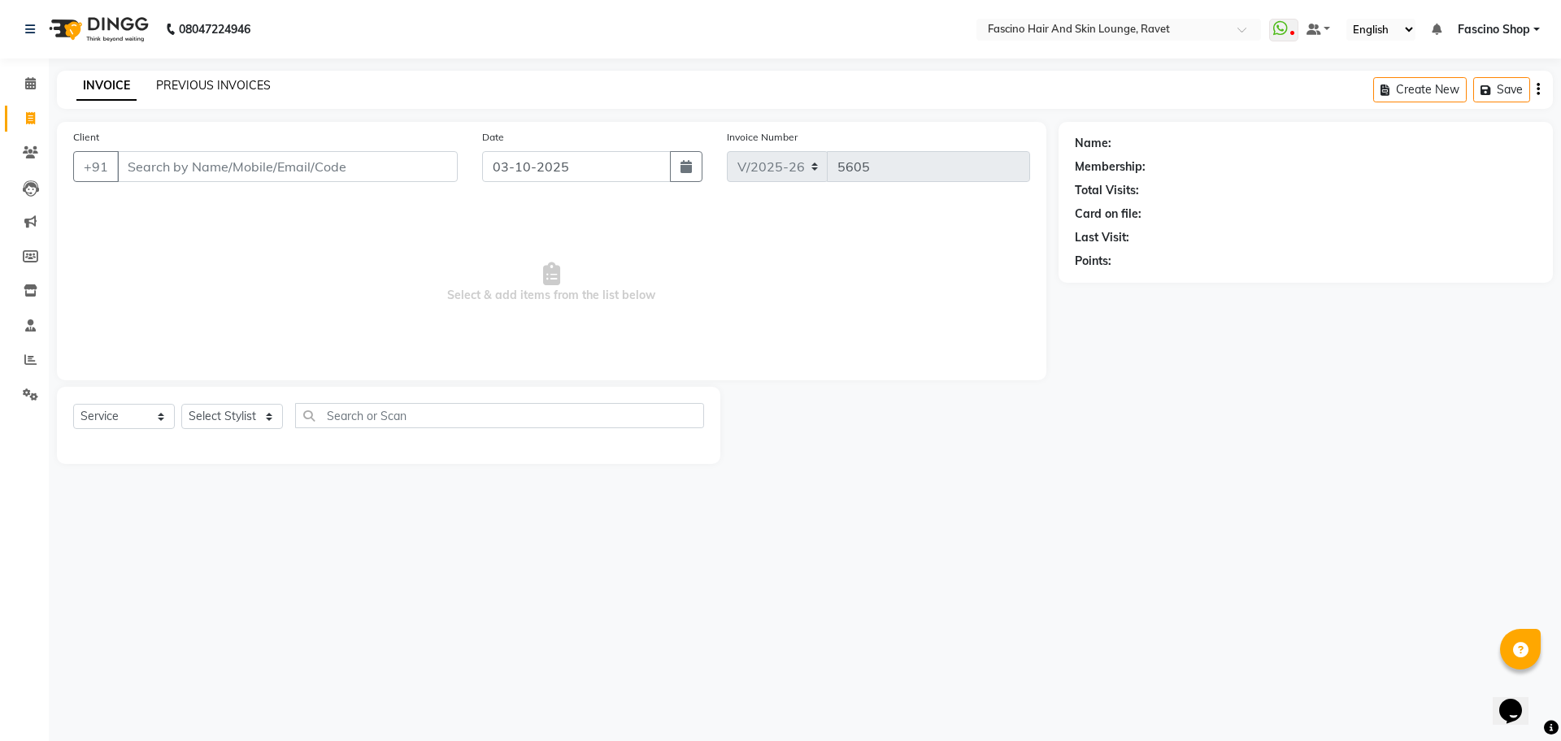
click at [221, 89] on link "PREVIOUS INVOICES" at bounding box center [213, 85] width 115 height 15
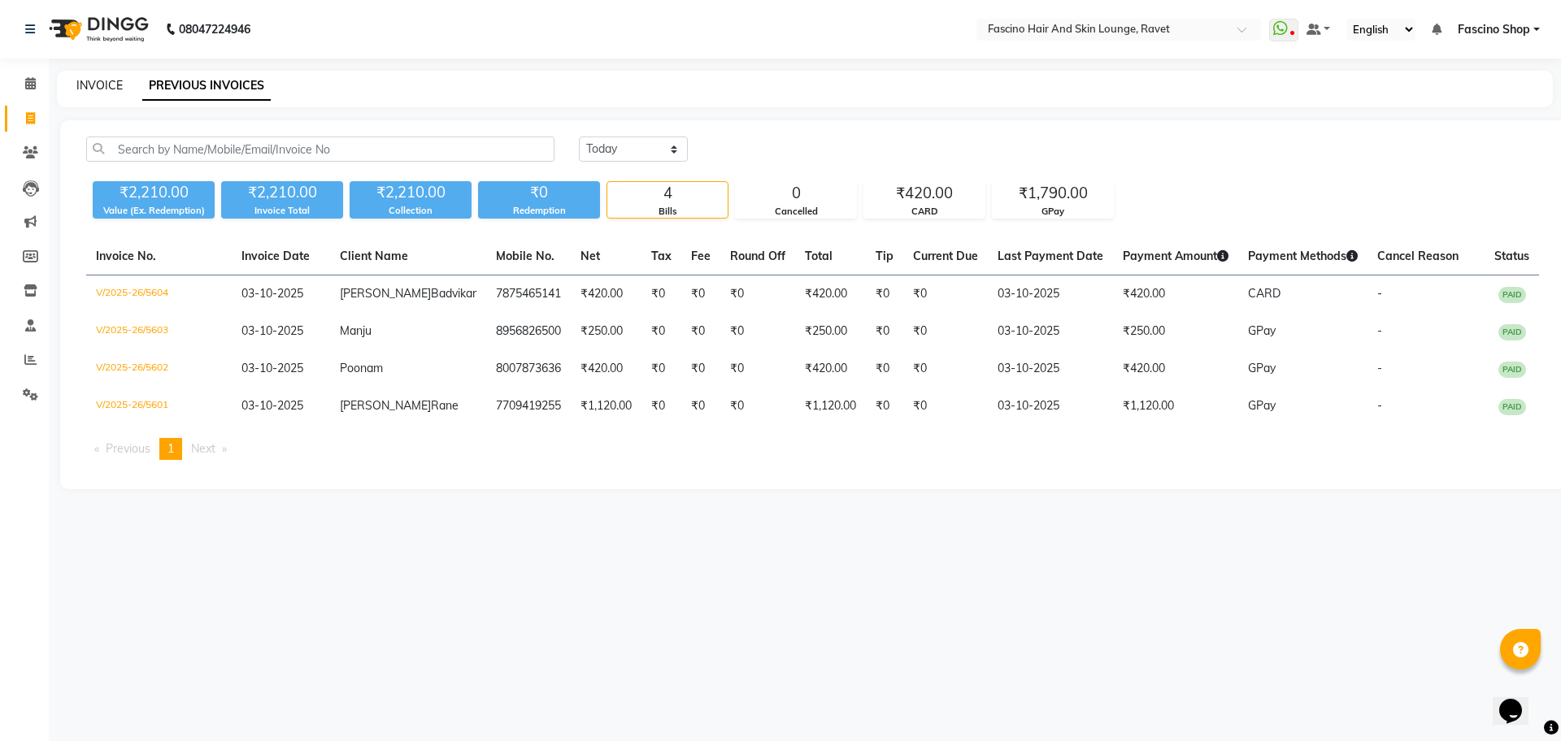
click at [108, 90] on link "INVOICE" at bounding box center [99, 85] width 46 height 15
select select "service"
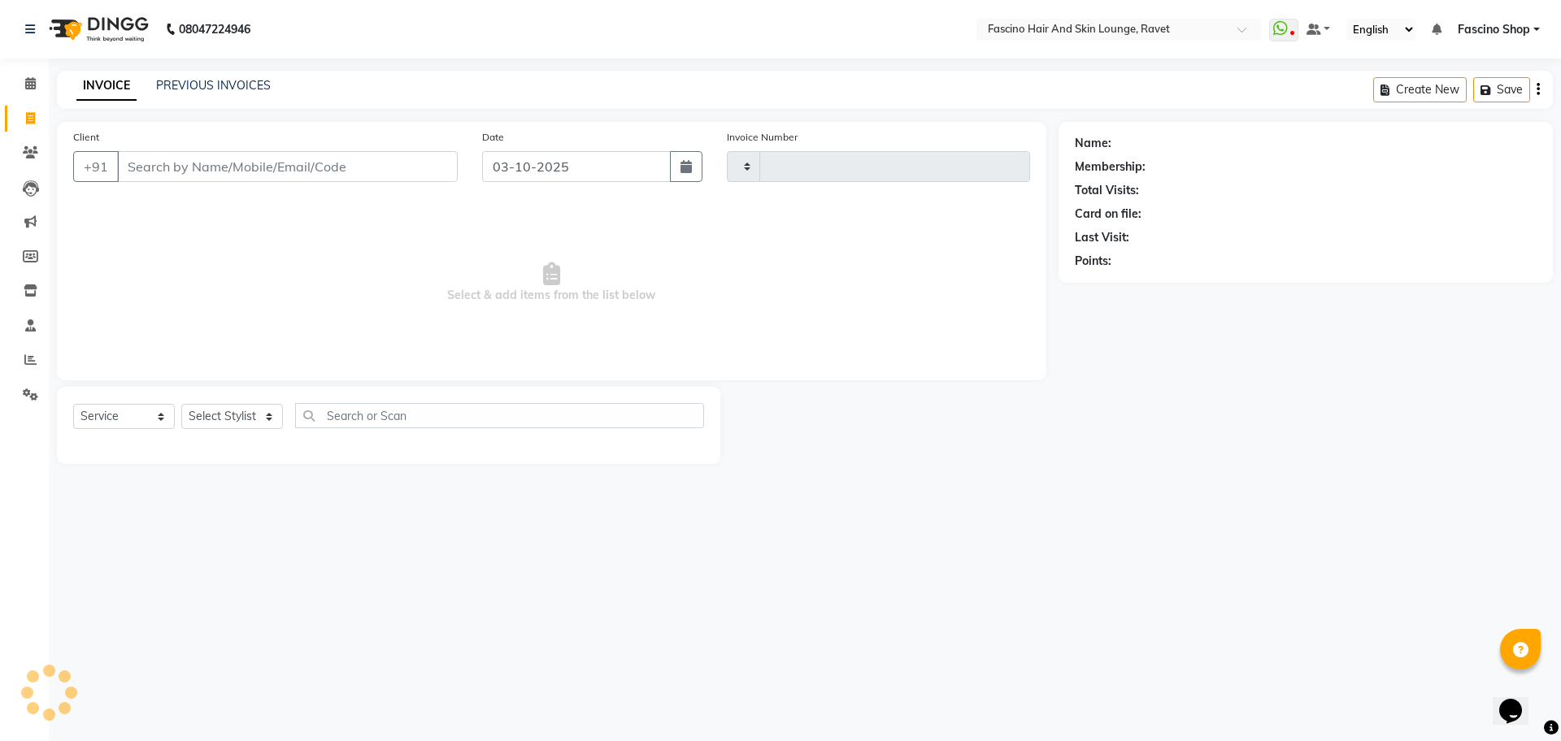
type input "5605"
select select "5190"
click at [198, 84] on link "PREVIOUS INVOICES" at bounding box center [213, 85] width 115 height 15
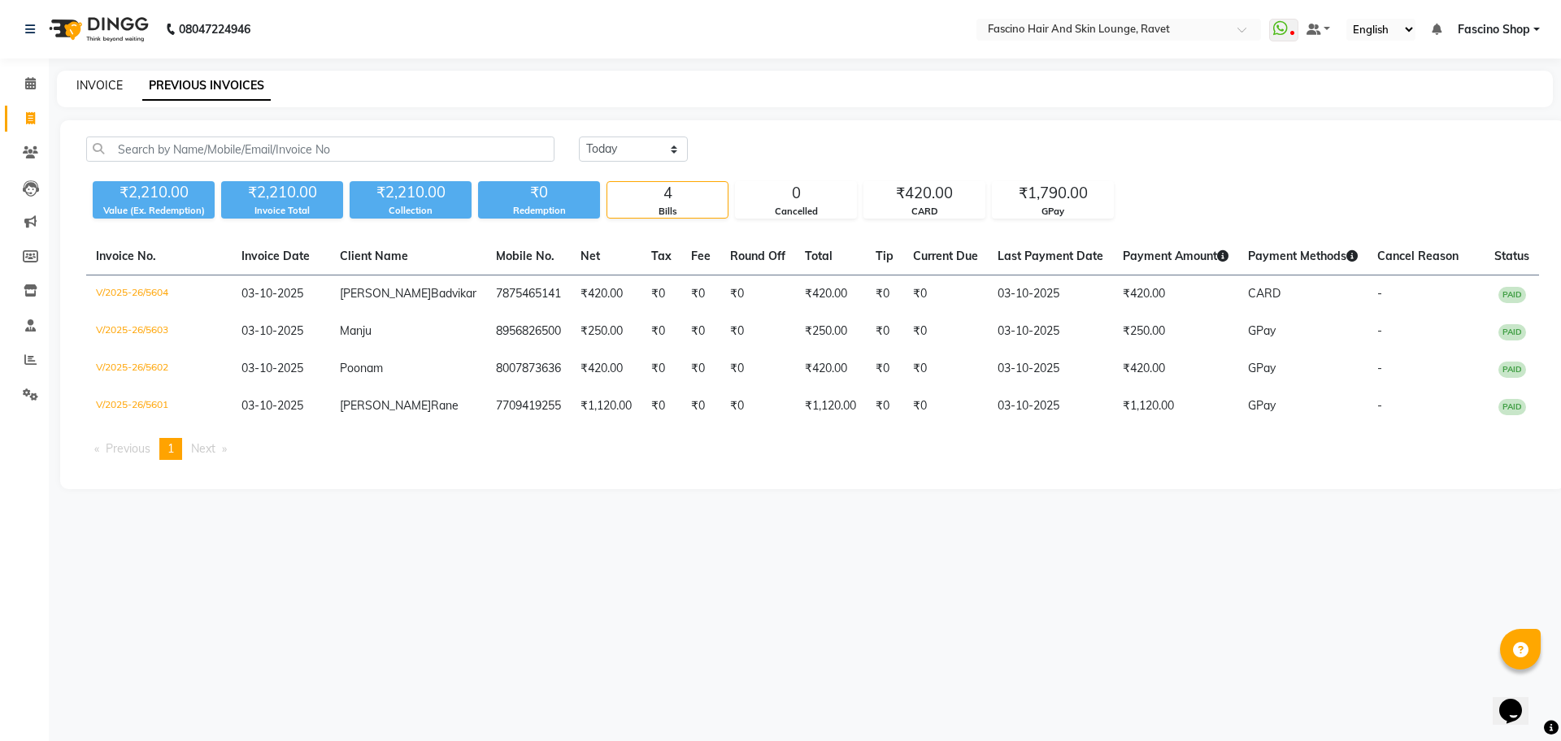
click at [81, 85] on link "INVOICE" at bounding box center [99, 85] width 46 height 15
select select "5190"
select select "service"
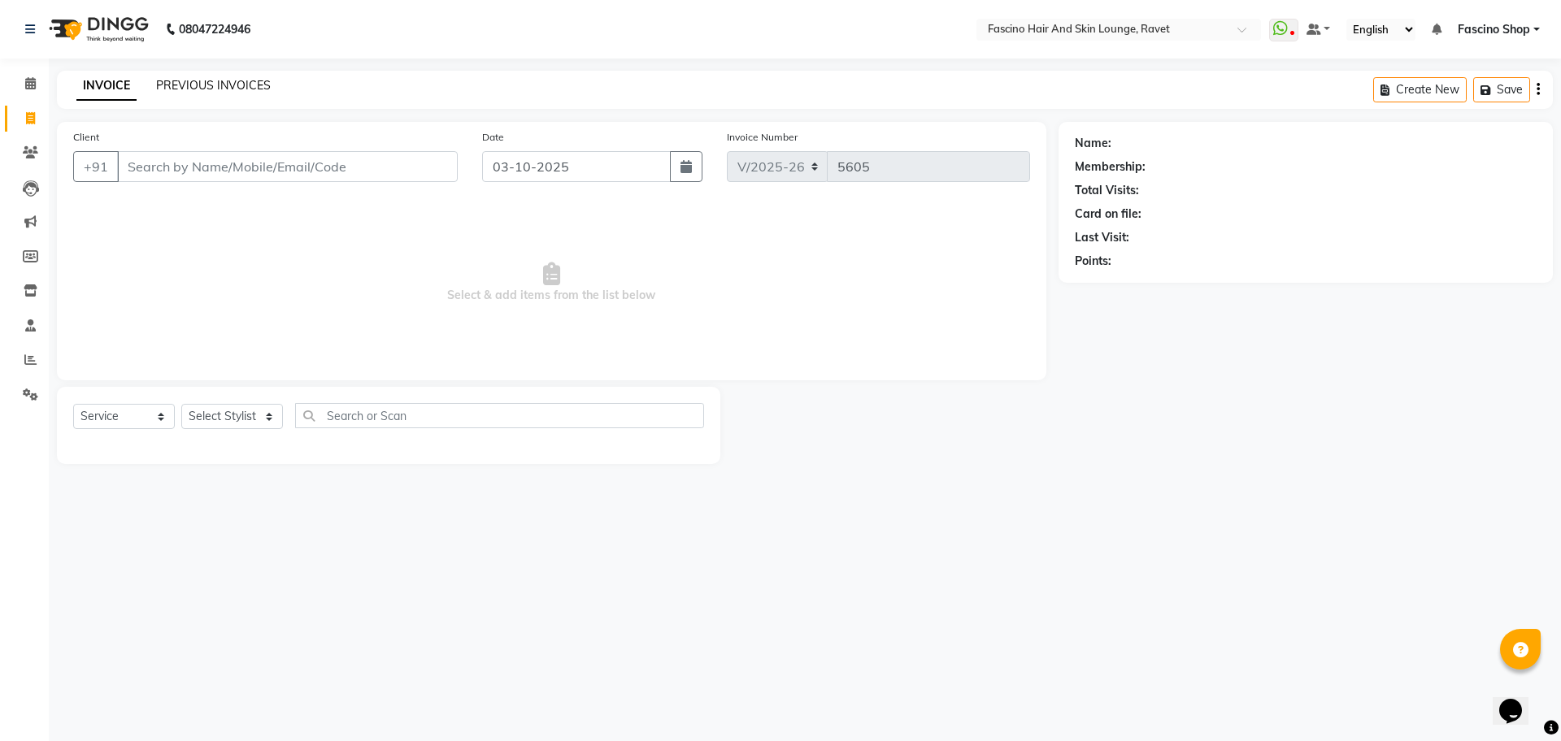
click at [207, 89] on link "PREVIOUS INVOICES" at bounding box center [213, 85] width 115 height 15
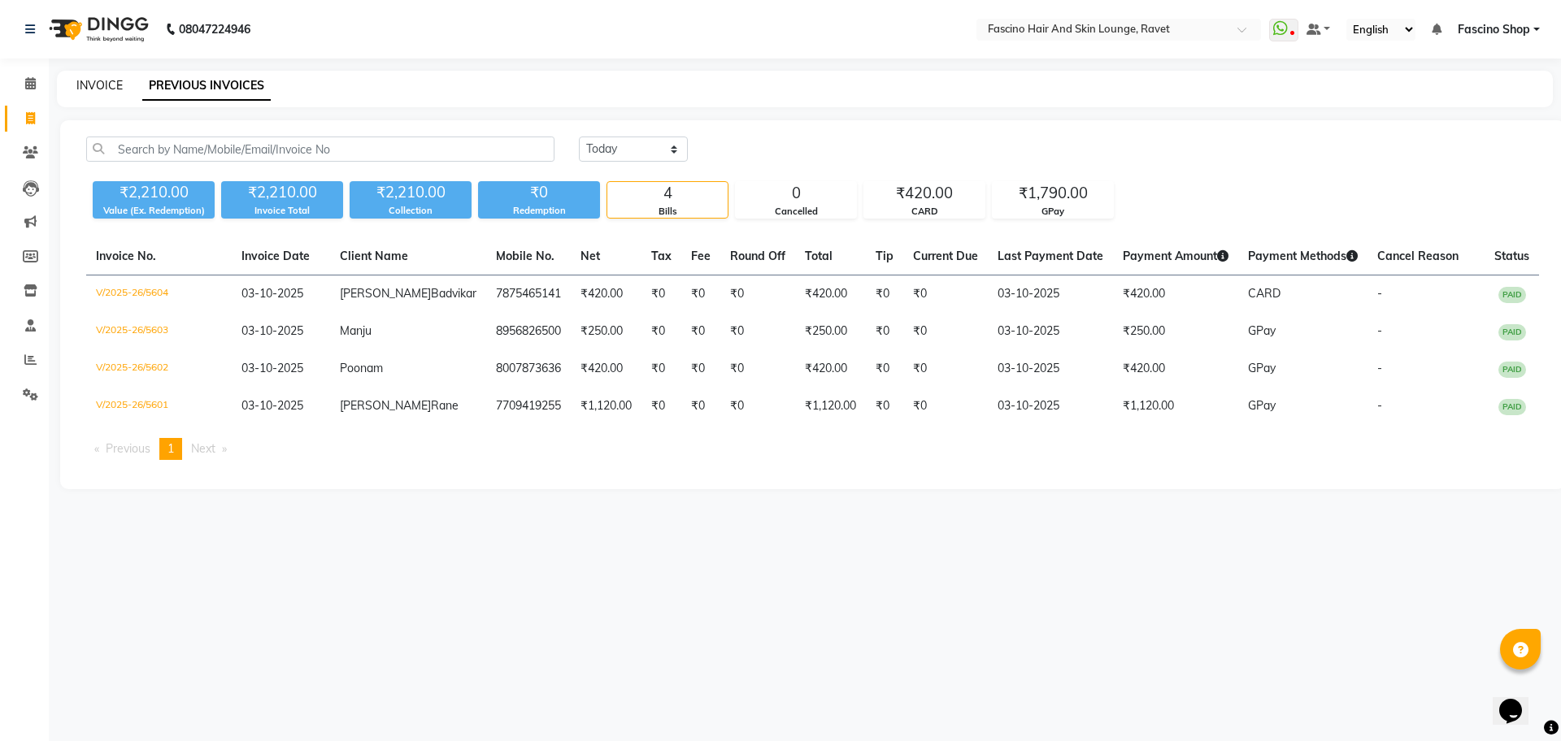
click at [90, 83] on link "INVOICE" at bounding box center [99, 85] width 46 height 15
select select "service"
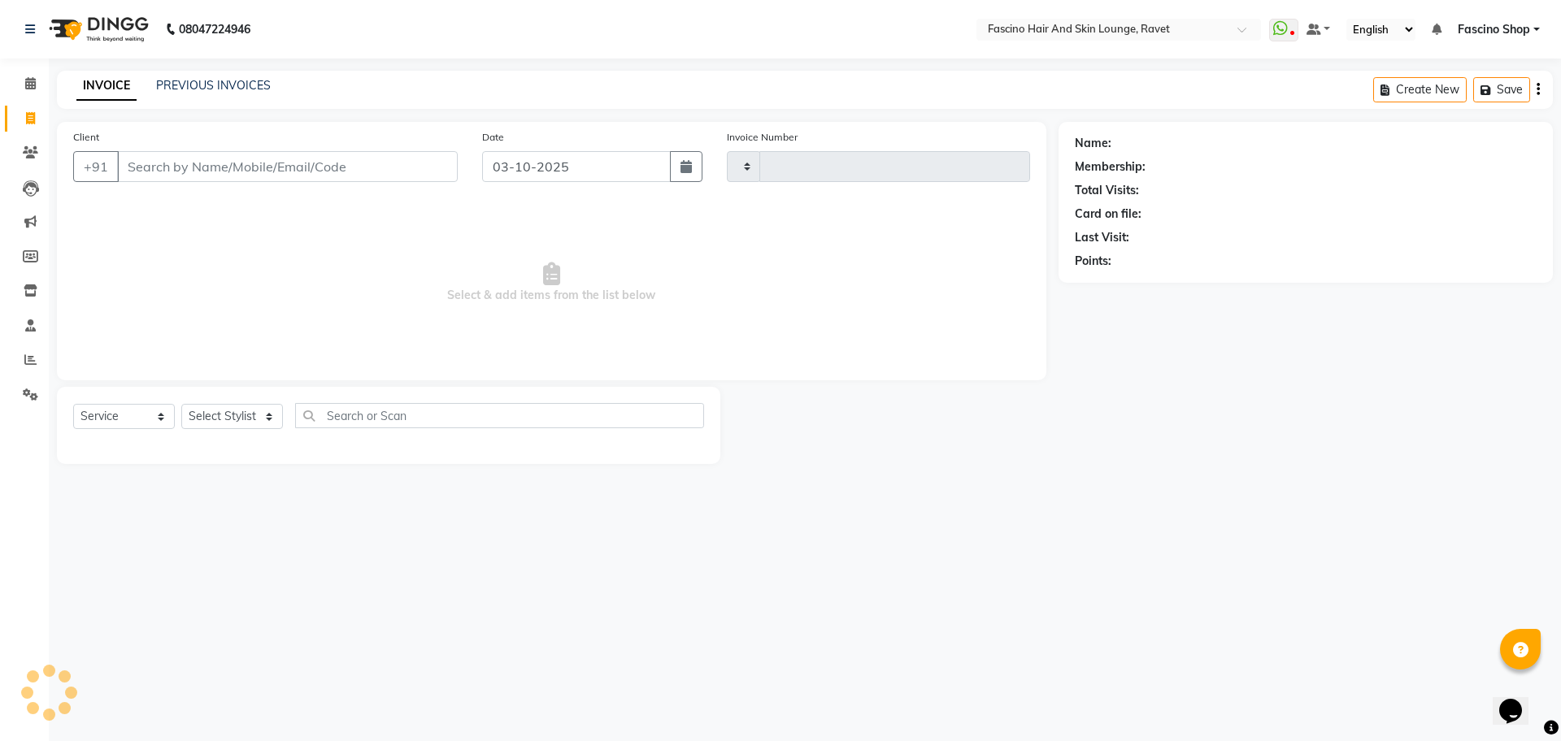
type input "5605"
select select "5190"
click at [224, 88] on link "PREVIOUS INVOICES" at bounding box center [213, 85] width 115 height 15
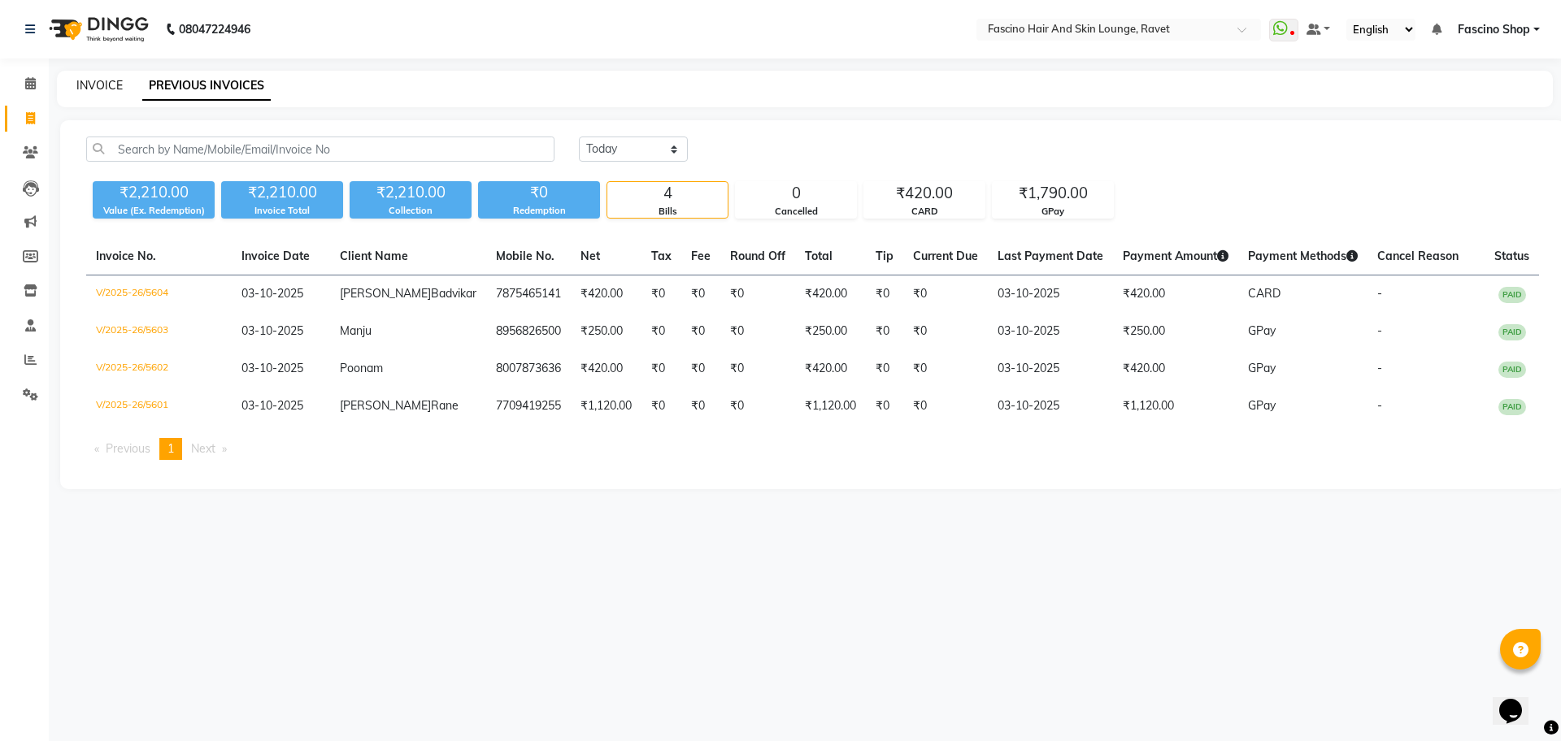
click at [102, 85] on link "INVOICE" at bounding box center [99, 85] width 46 height 15
select select "service"
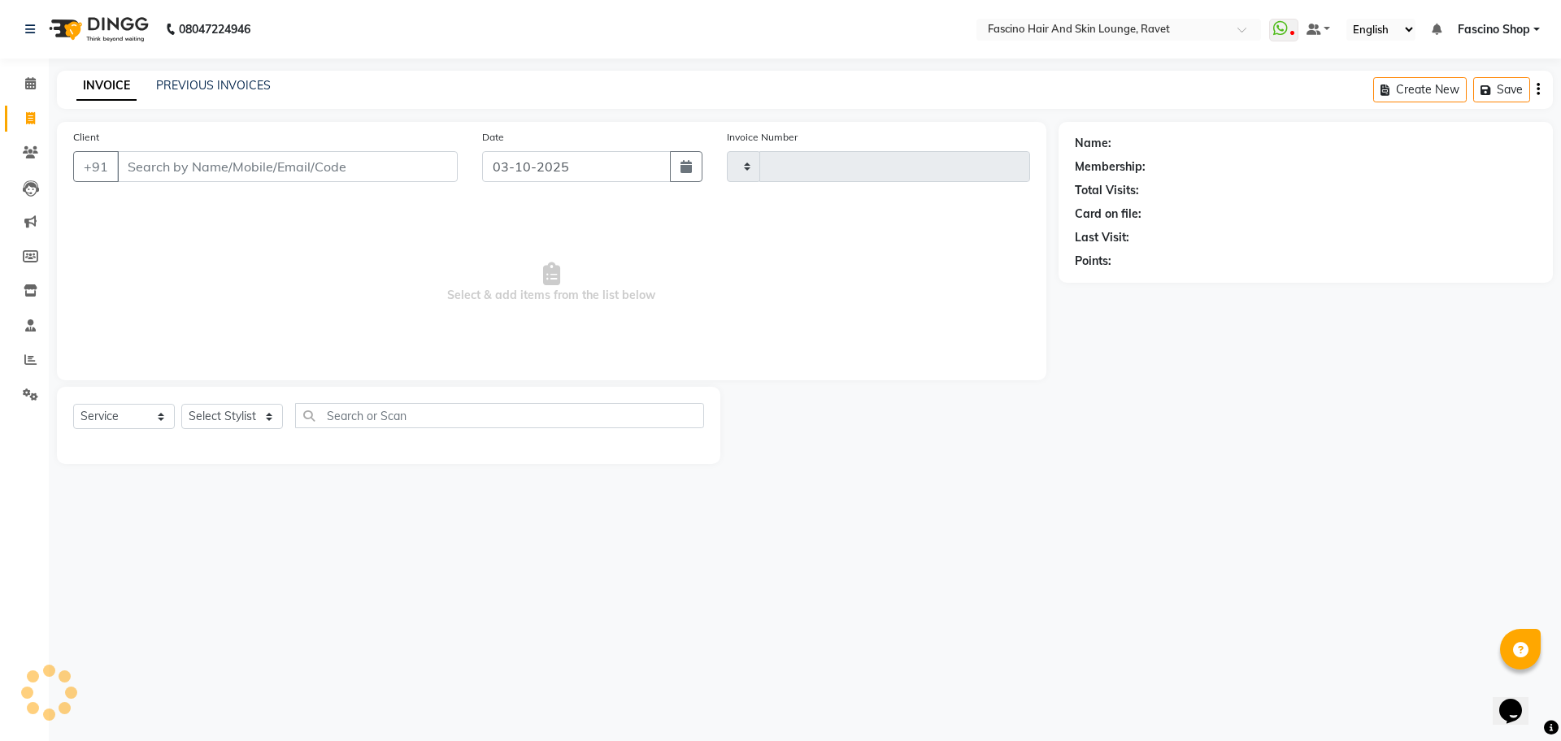
type input "5605"
select select "5190"
click at [199, 92] on link "PREVIOUS INVOICES" at bounding box center [213, 85] width 115 height 15
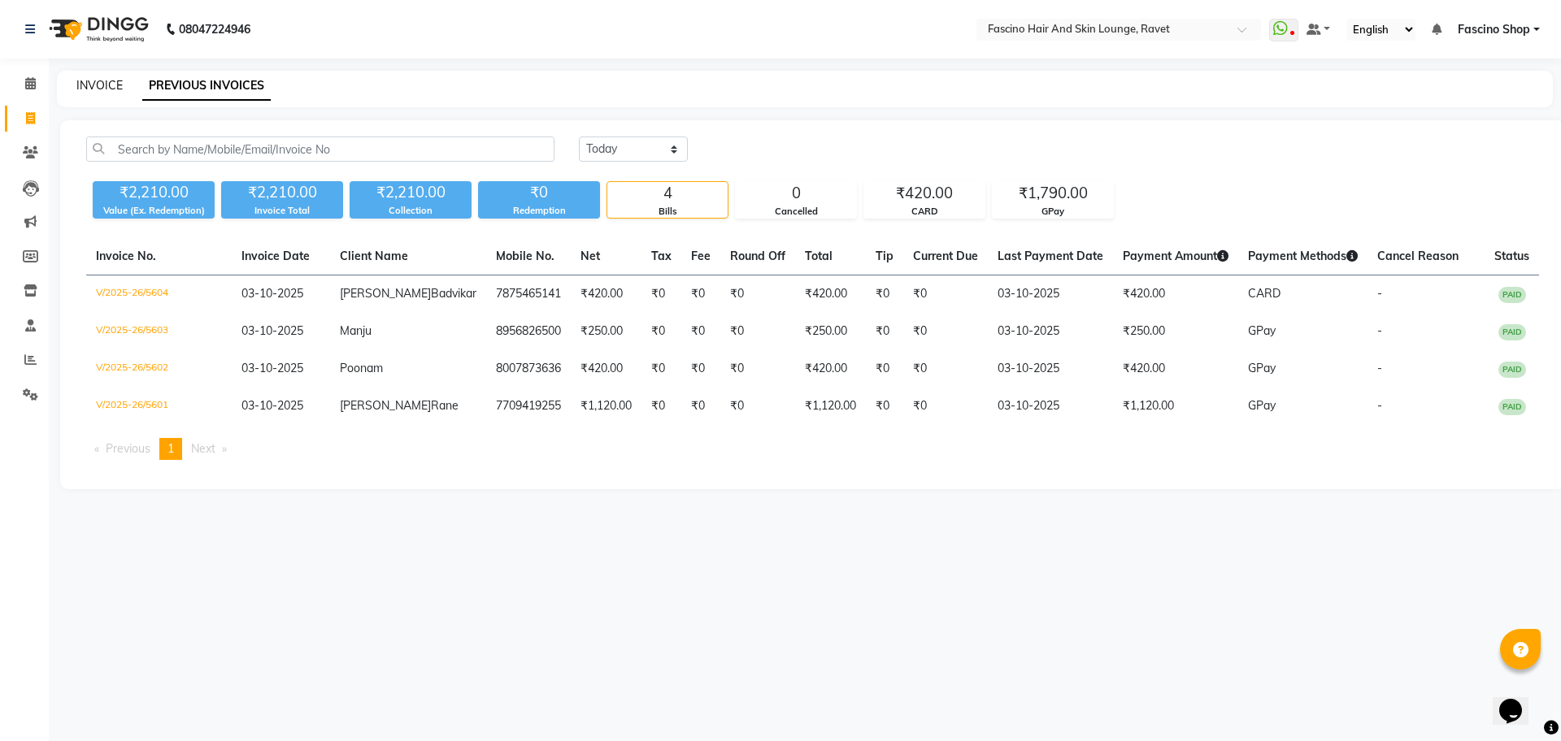
click at [93, 83] on link "INVOICE" at bounding box center [99, 85] width 46 height 15
select select "service"
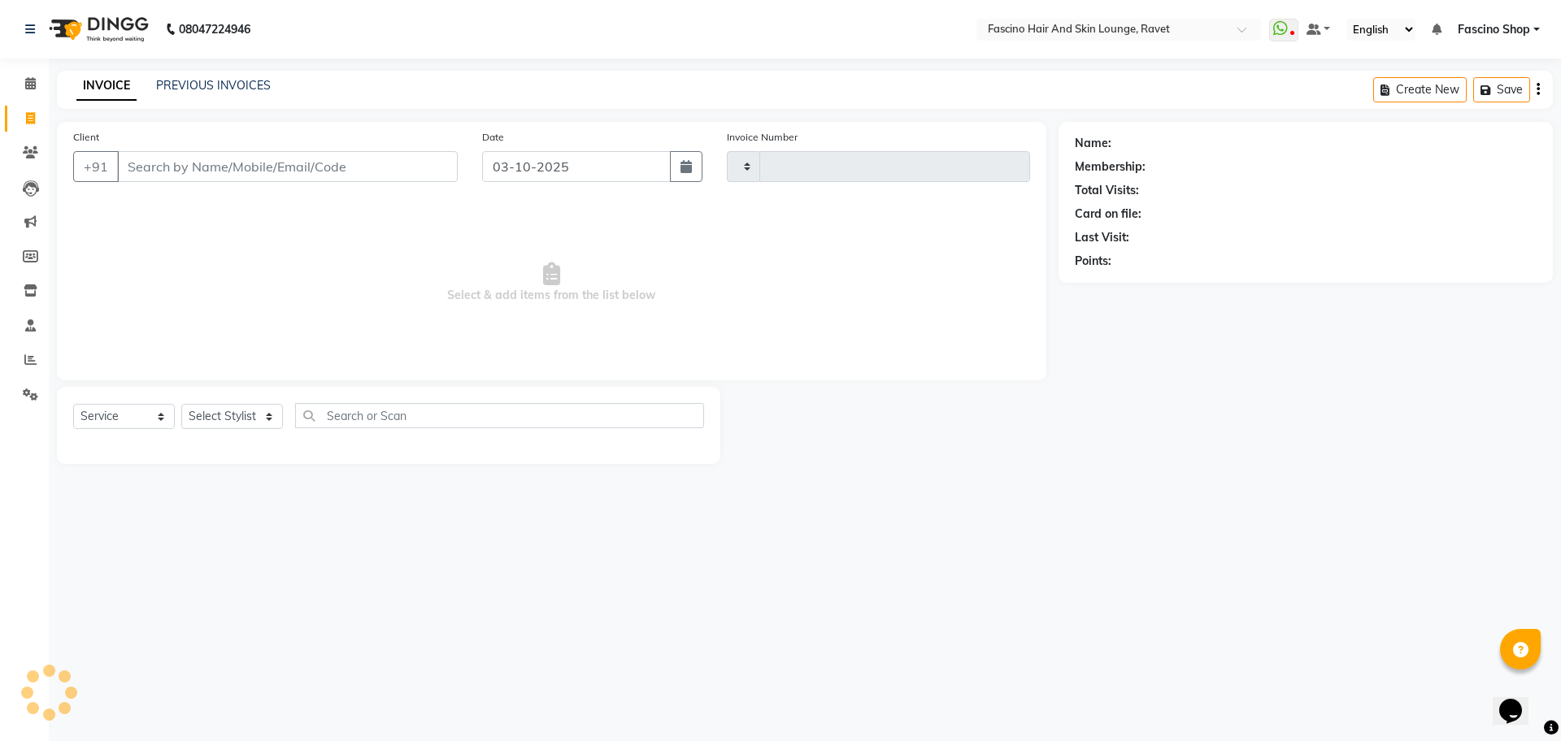
type input "5605"
select select "5190"
click at [224, 93] on div "PREVIOUS INVOICES" at bounding box center [213, 85] width 115 height 17
click at [233, 92] on link "PREVIOUS INVOICES" at bounding box center [213, 85] width 115 height 15
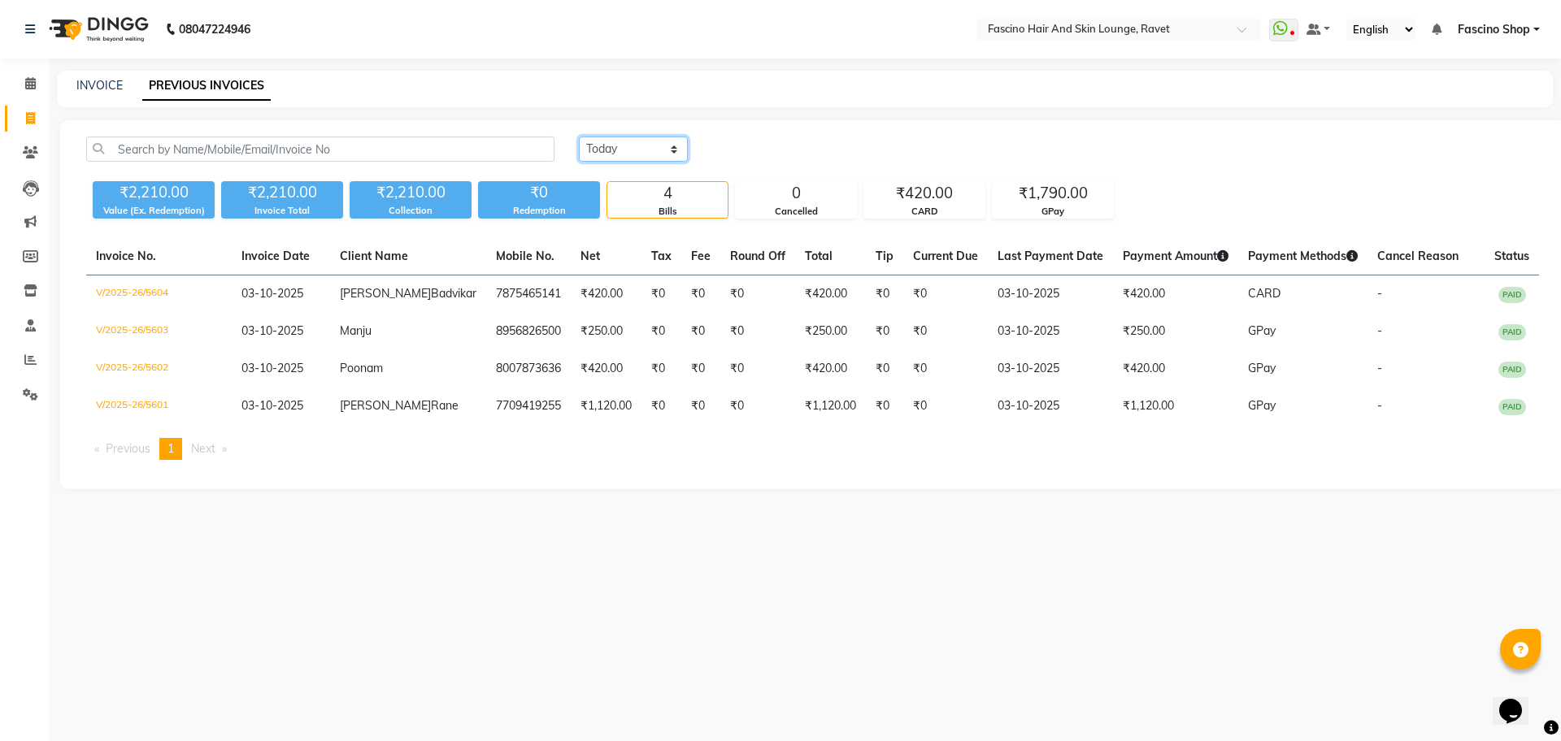
click at [621, 154] on select "[DATE] [DATE] Custom Range" at bounding box center [633, 149] width 109 height 25
select select "[DATE]"
click at [579, 137] on select "[DATE] [DATE] Custom Range" at bounding box center [633, 149] width 109 height 25
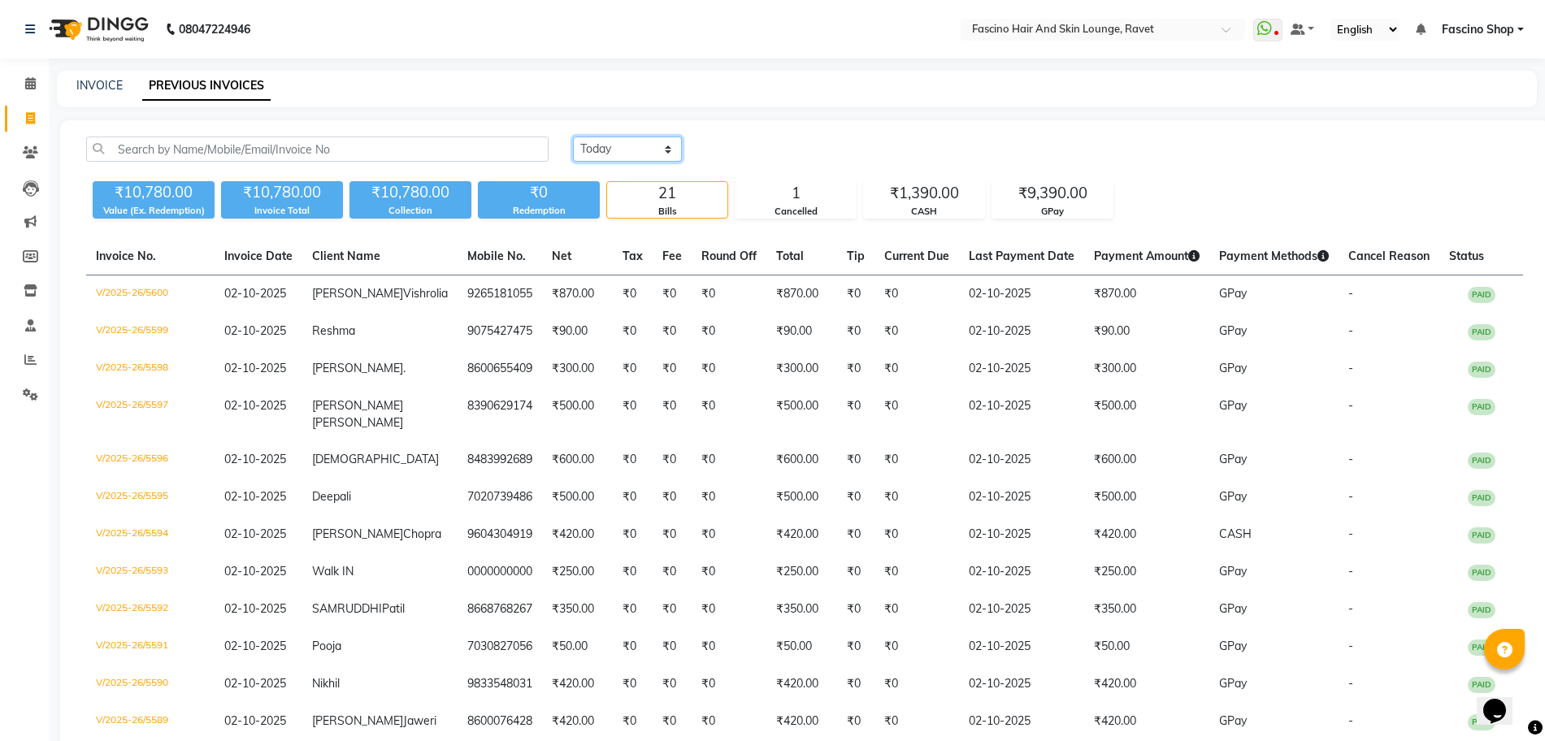
scroll to position [559, 0]
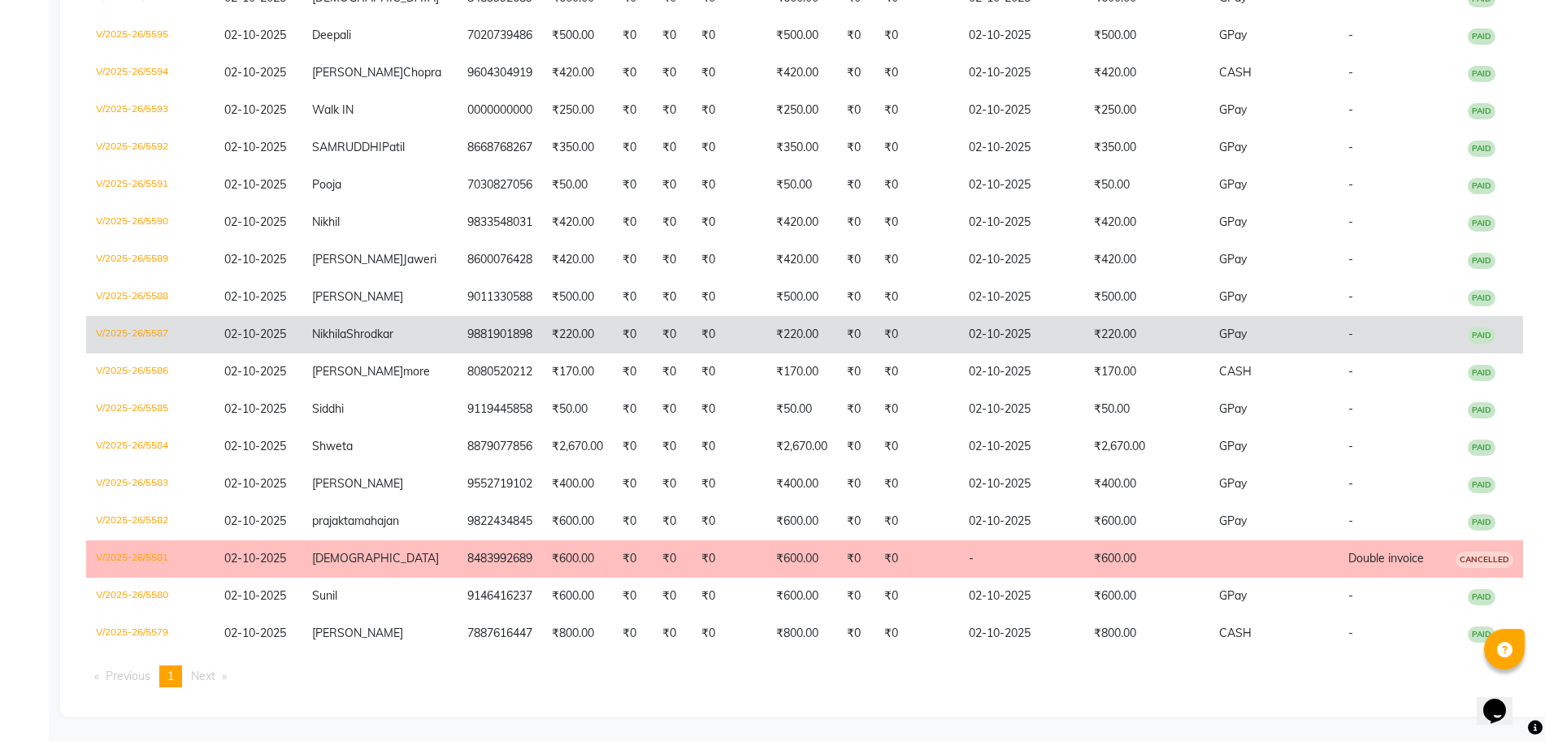
click at [875, 316] on td "₹0" at bounding box center [917, 334] width 85 height 37
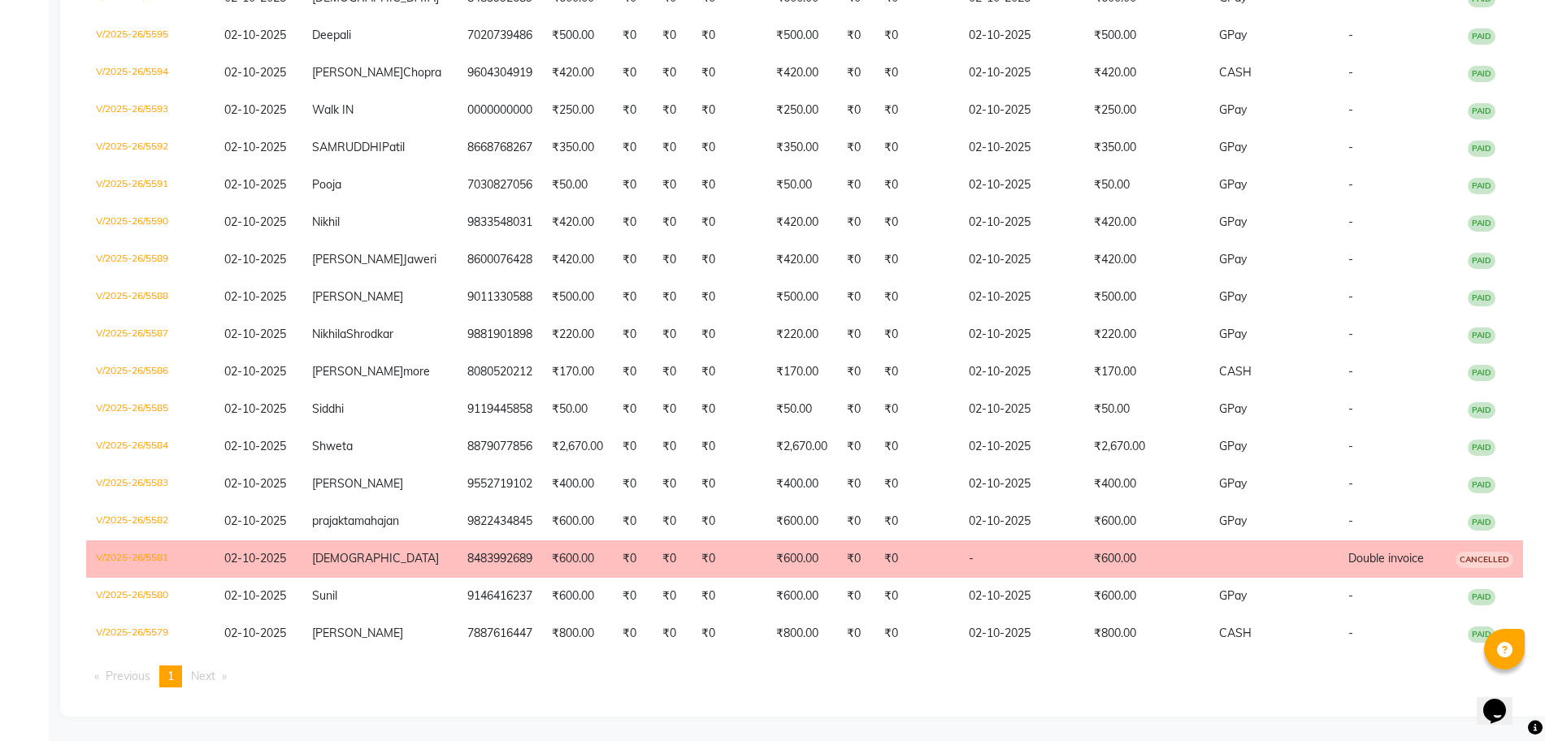
scroll to position [0, 0]
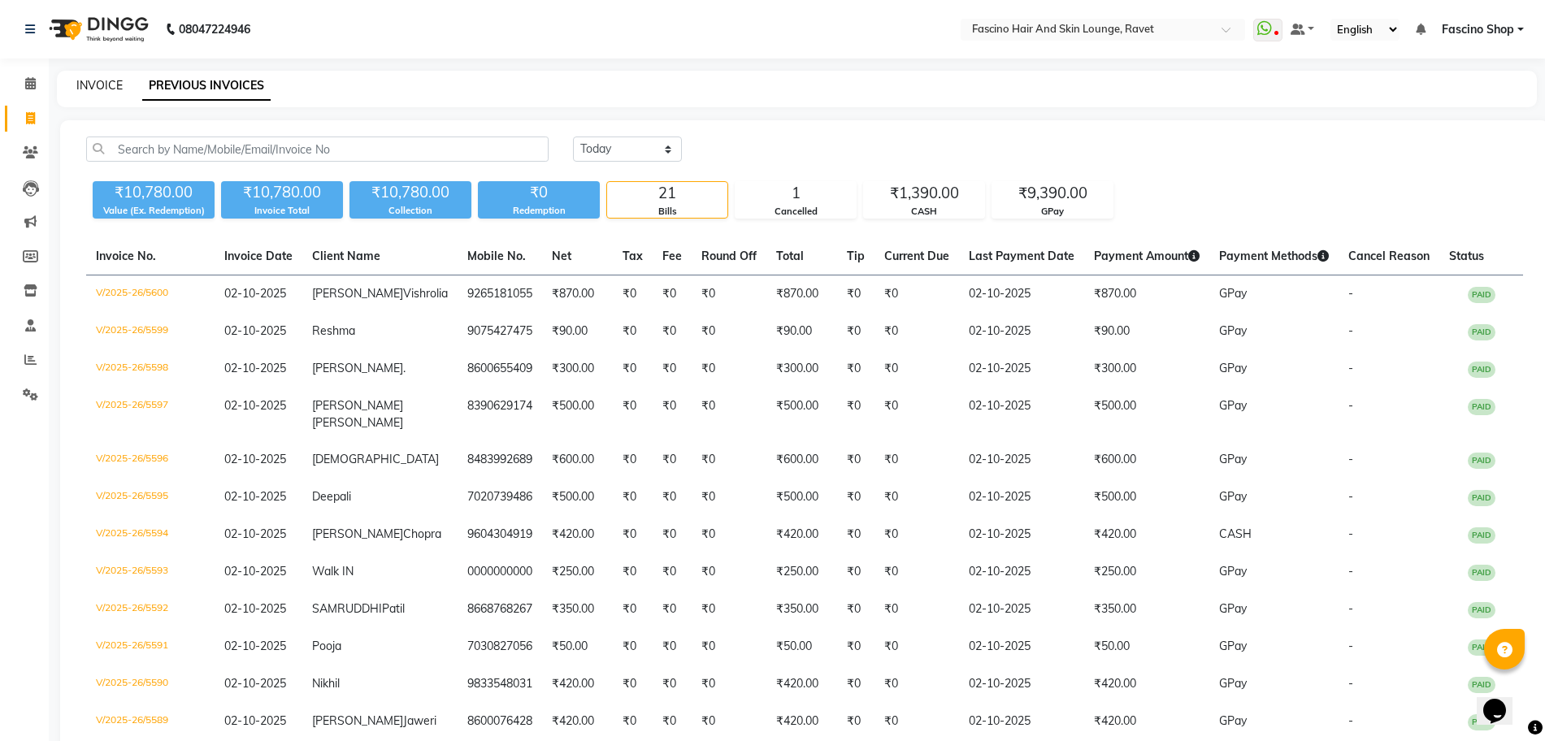
click at [99, 84] on link "INVOICE" at bounding box center [99, 85] width 46 height 15
select select "service"
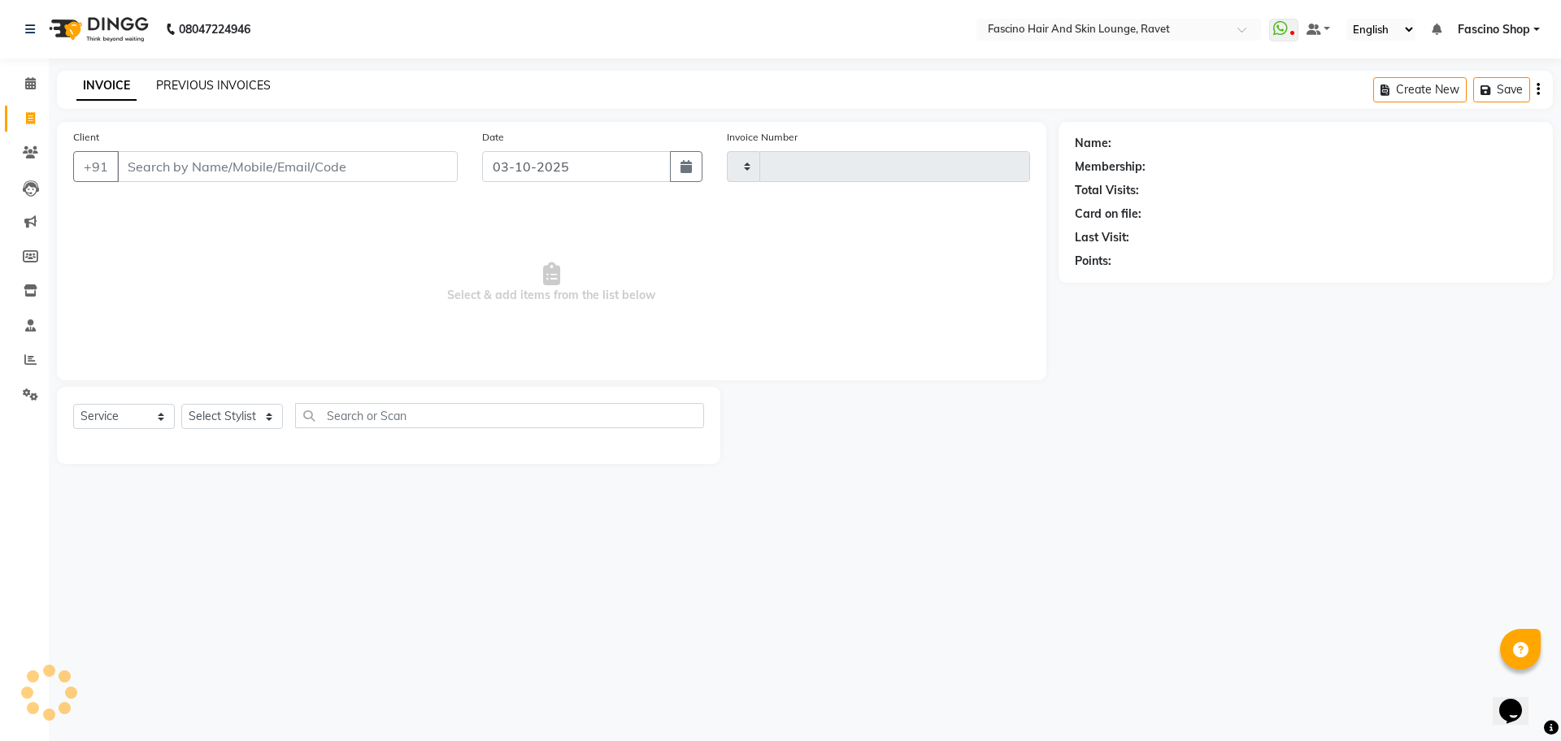
type input "5605"
select select "5190"
click at [211, 83] on link "PREVIOUS INVOICES" at bounding box center [213, 85] width 115 height 15
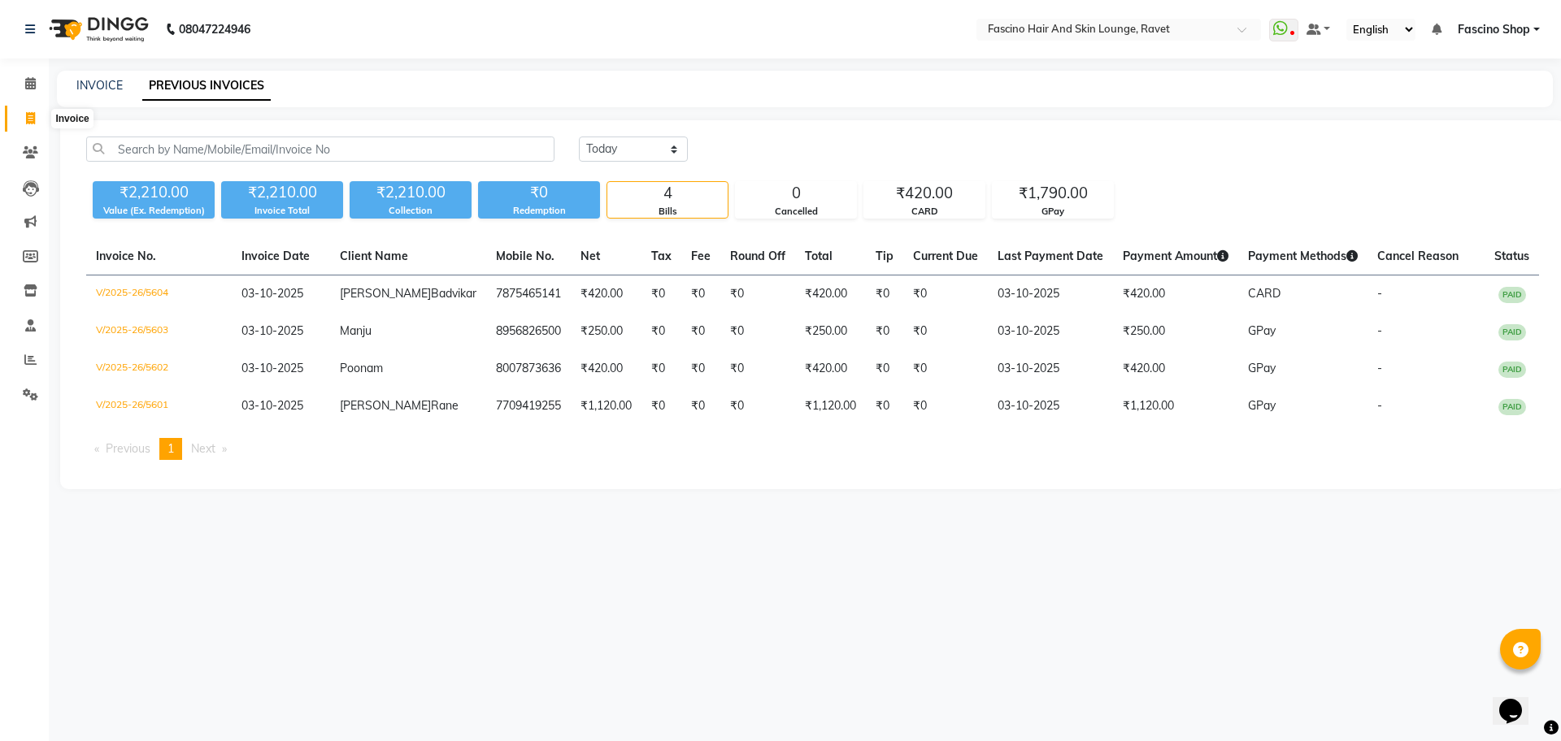
click at [32, 119] on icon at bounding box center [30, 118] width 9 height 12
select select "5190"
select select "service"
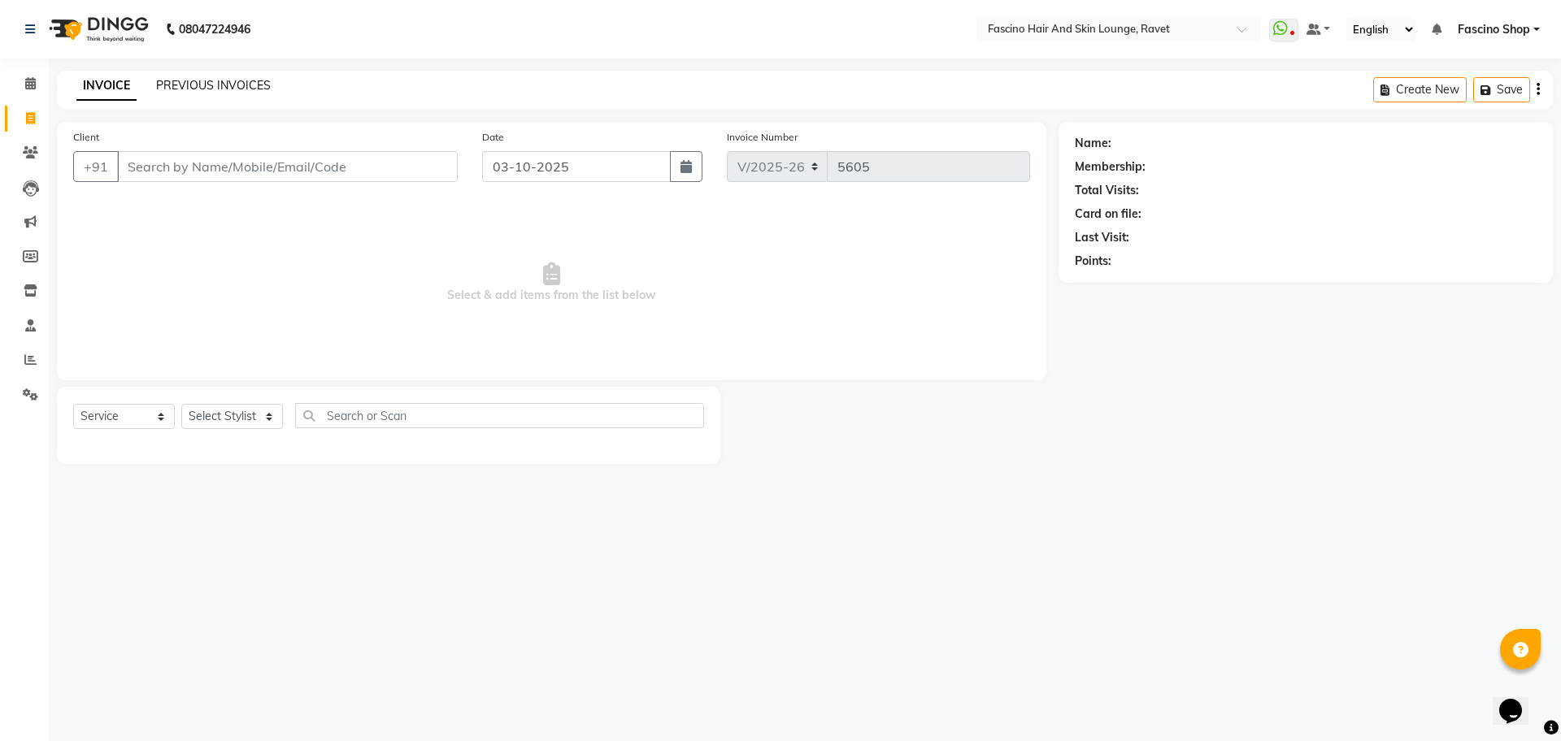
click at [182, 85] on link "PREVIOUS INVOICES" at bounding box center [213, 85] width 115 height 15
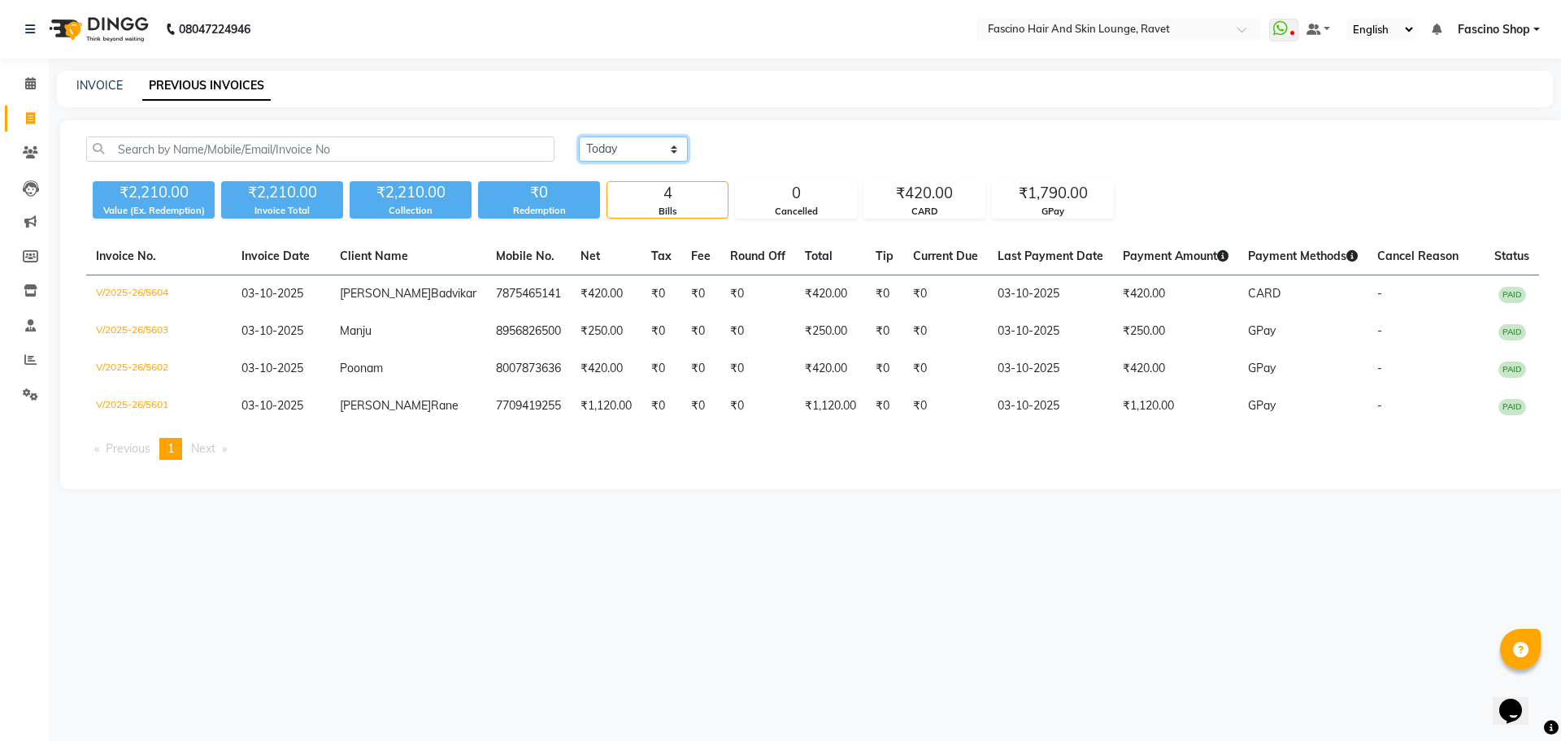
click at [628, 150] on select "[DATE] [DATE] Custom Range" at bounding box center [633, 149] width 109 height 25
select select "[DATE]"
click at [579, 137] on select "[DATE] [DATE] Custom Range" at bounding box center [633, 149] width 109 height 25
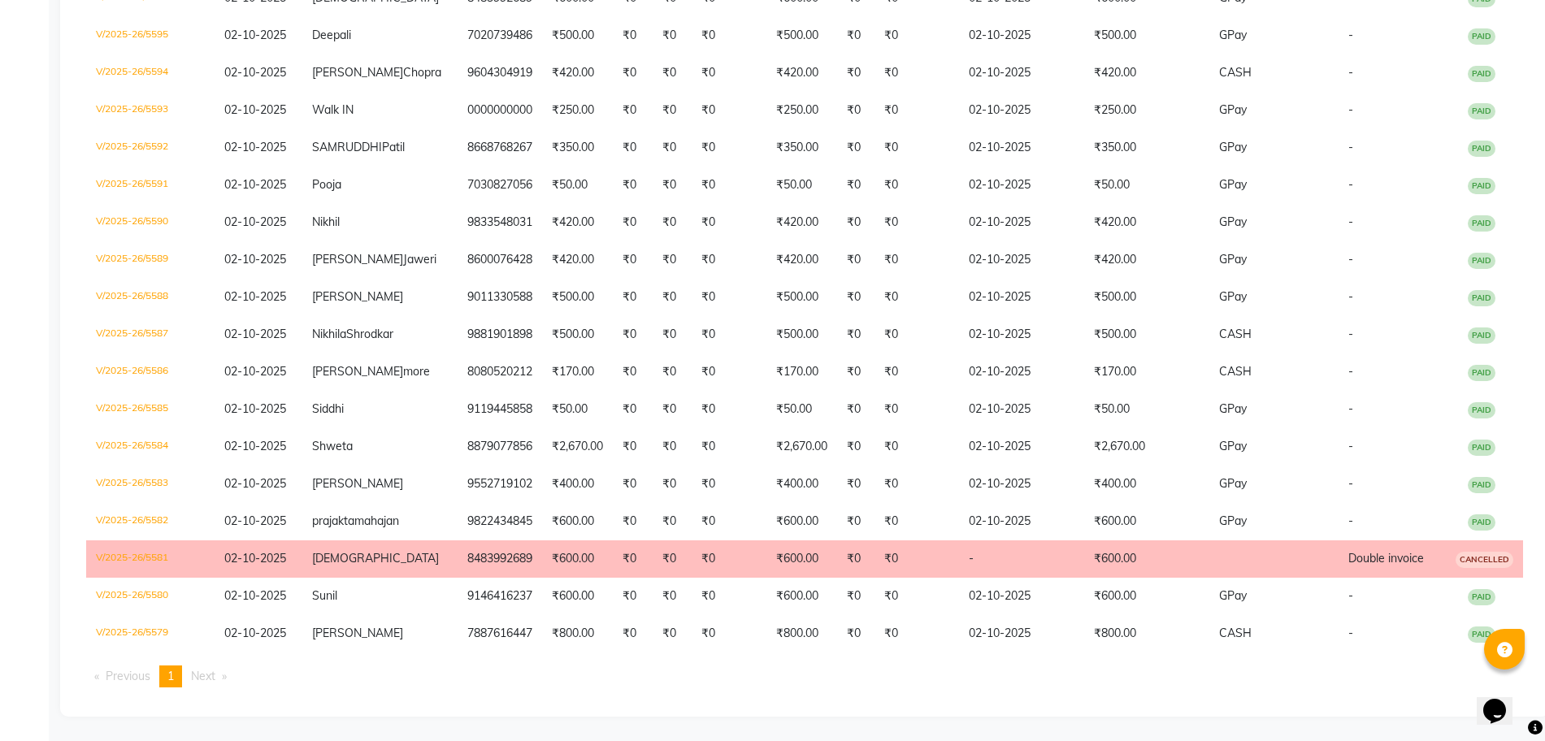
scroll to position [559, 0]
drag, startPoint x: 1560, startPoint y: 727, endPoint x: 10, endPoint y: 29, distance: 1699.9
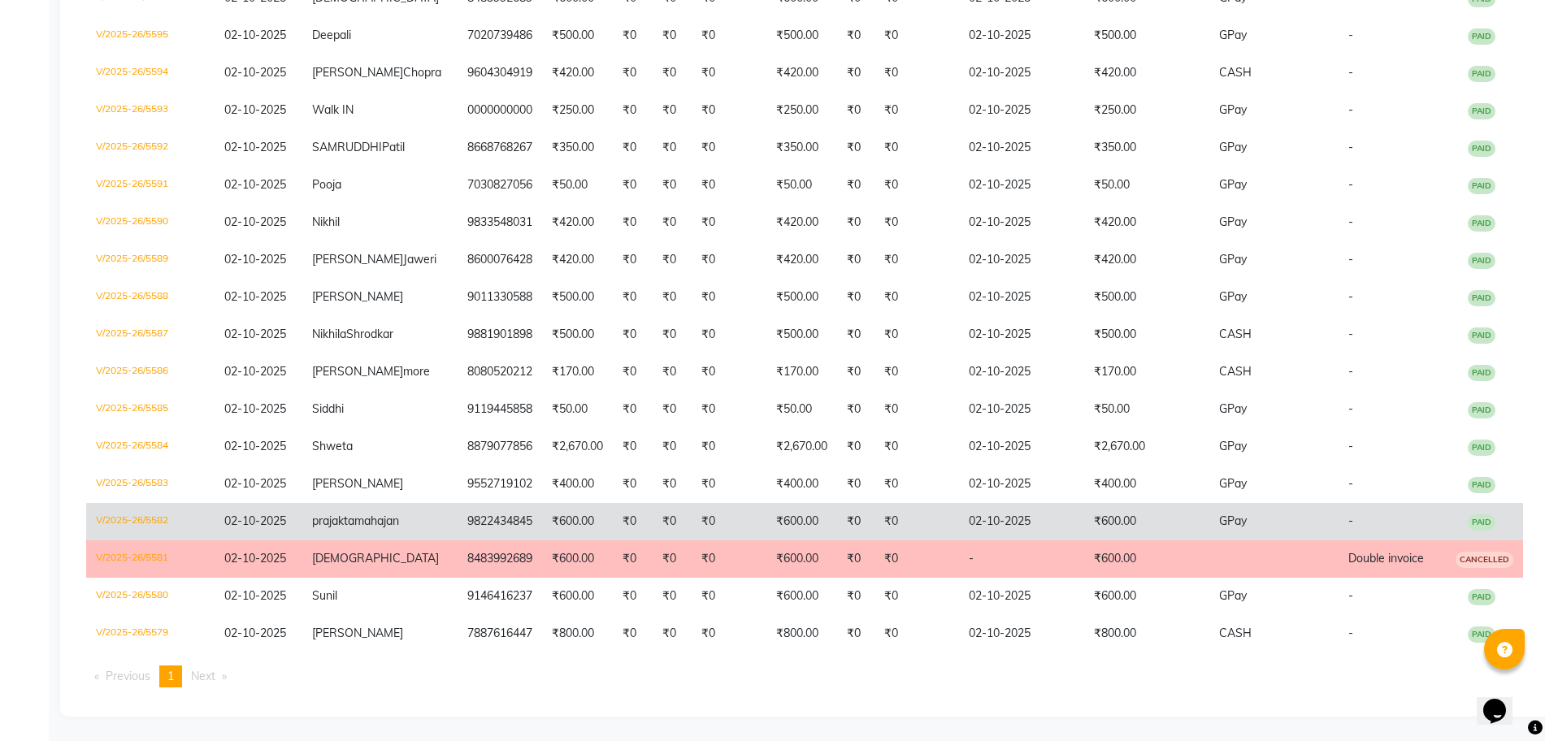
click at [495, 503] on td "9822434845" at bounding box center [500, 521] width 85 height 37
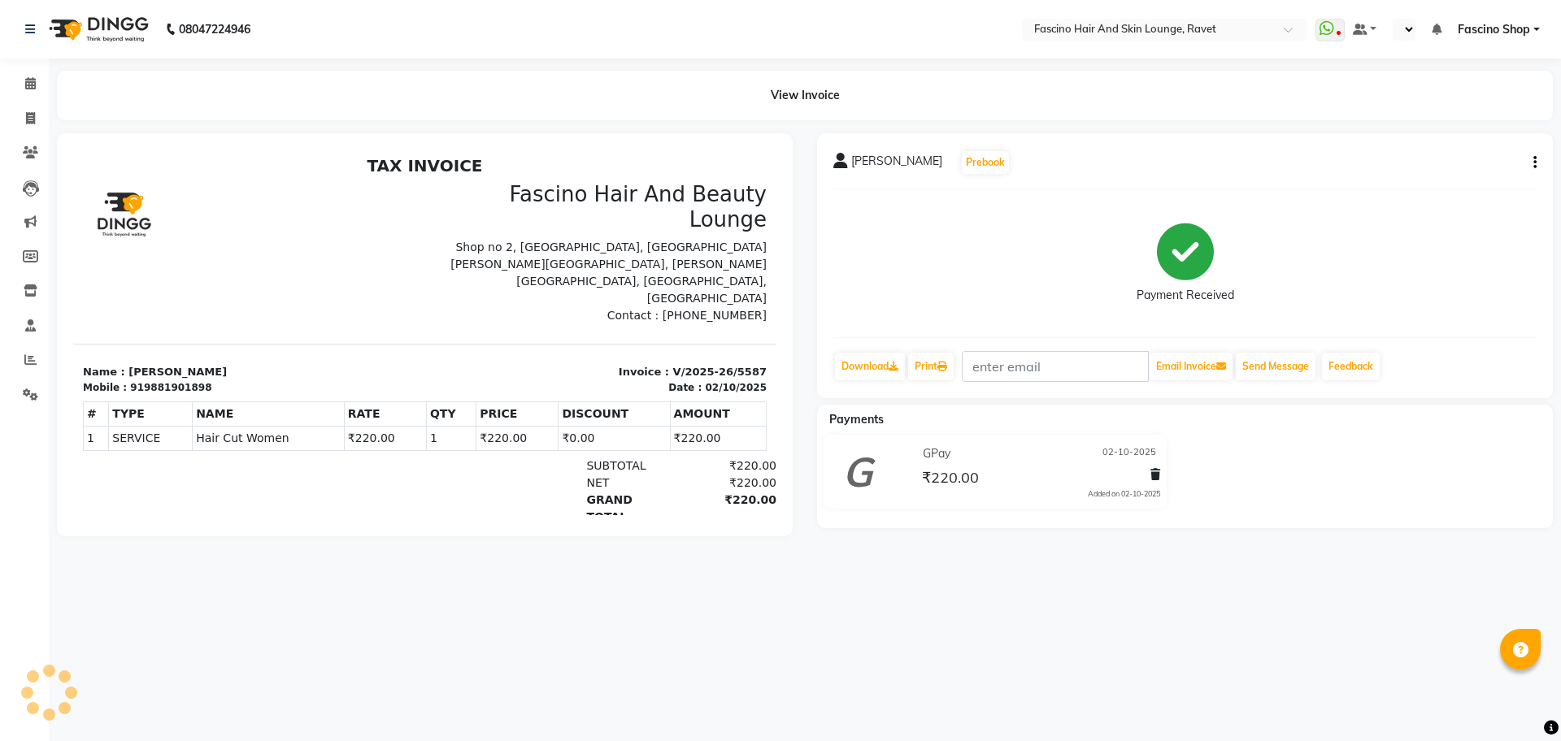
select select "en"
click at [1534, 163] on icon "button" at bounding box center [1534, 163] width 3 height 1
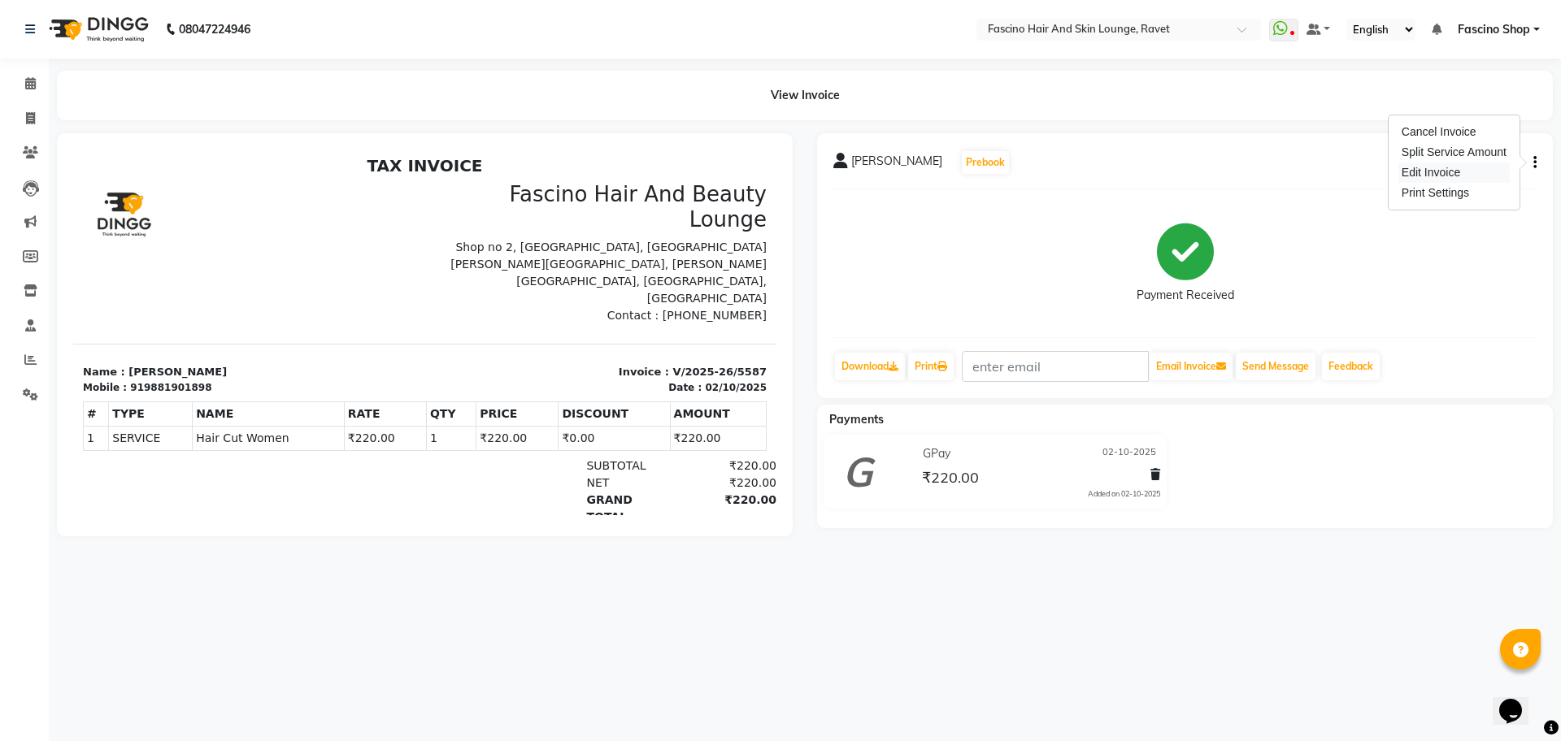
click at [1430, 170] on div "Edit Invoice" at bounding box center [1453, 173] width 111 height 20
select select "service"
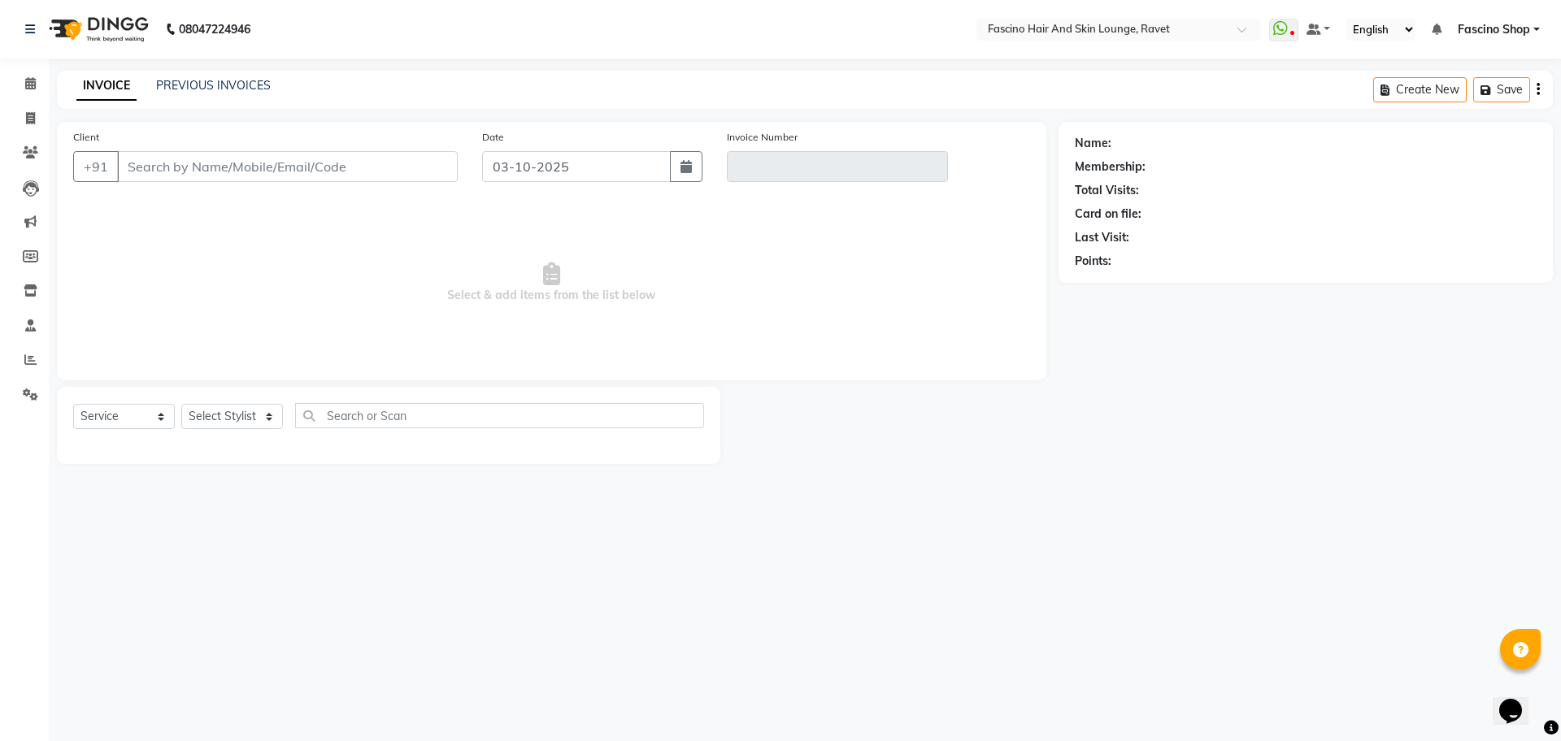
type input "9881901898"
type input "V/2025-26/5587"
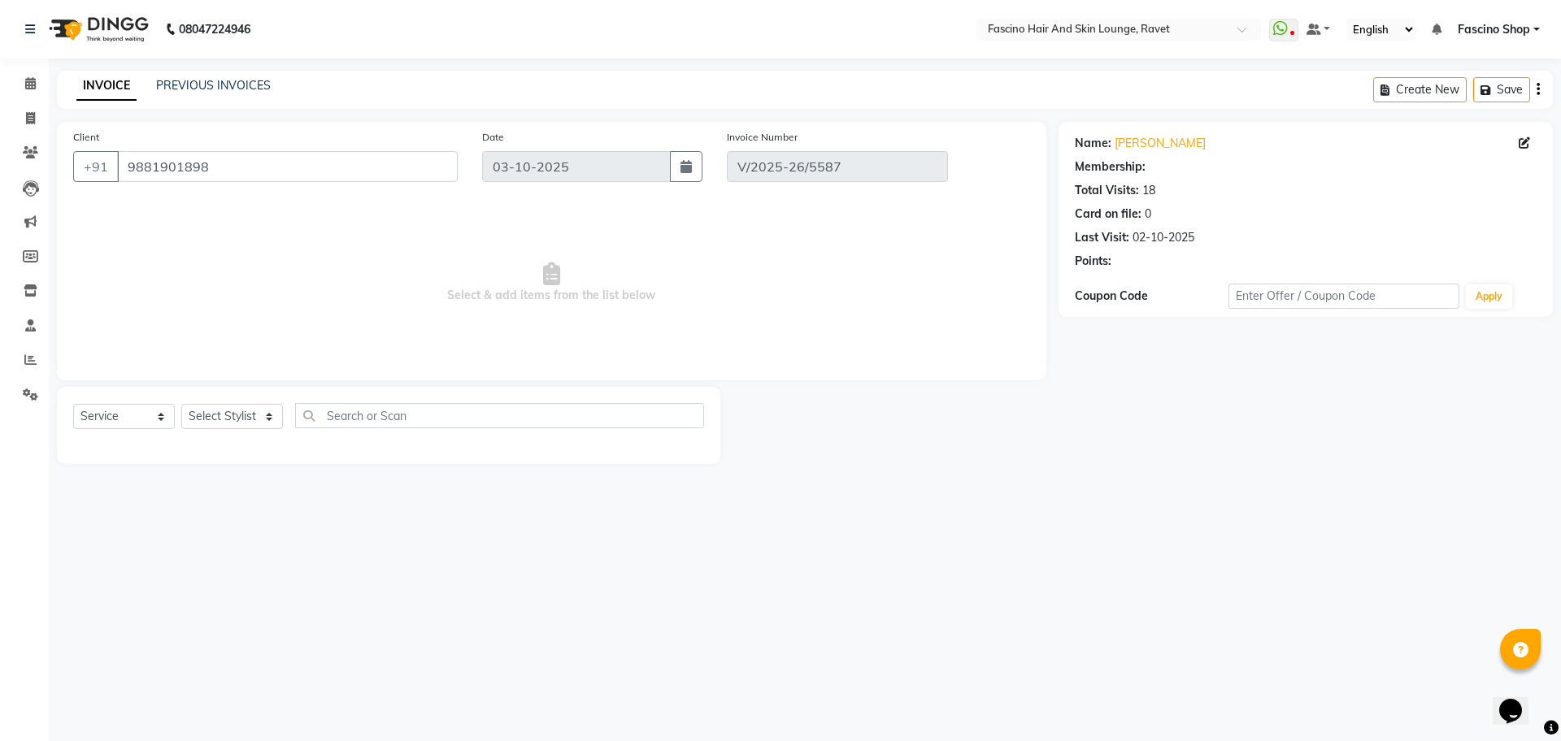
type input "02-10-2025"
select select "select"
select select "1: Object"
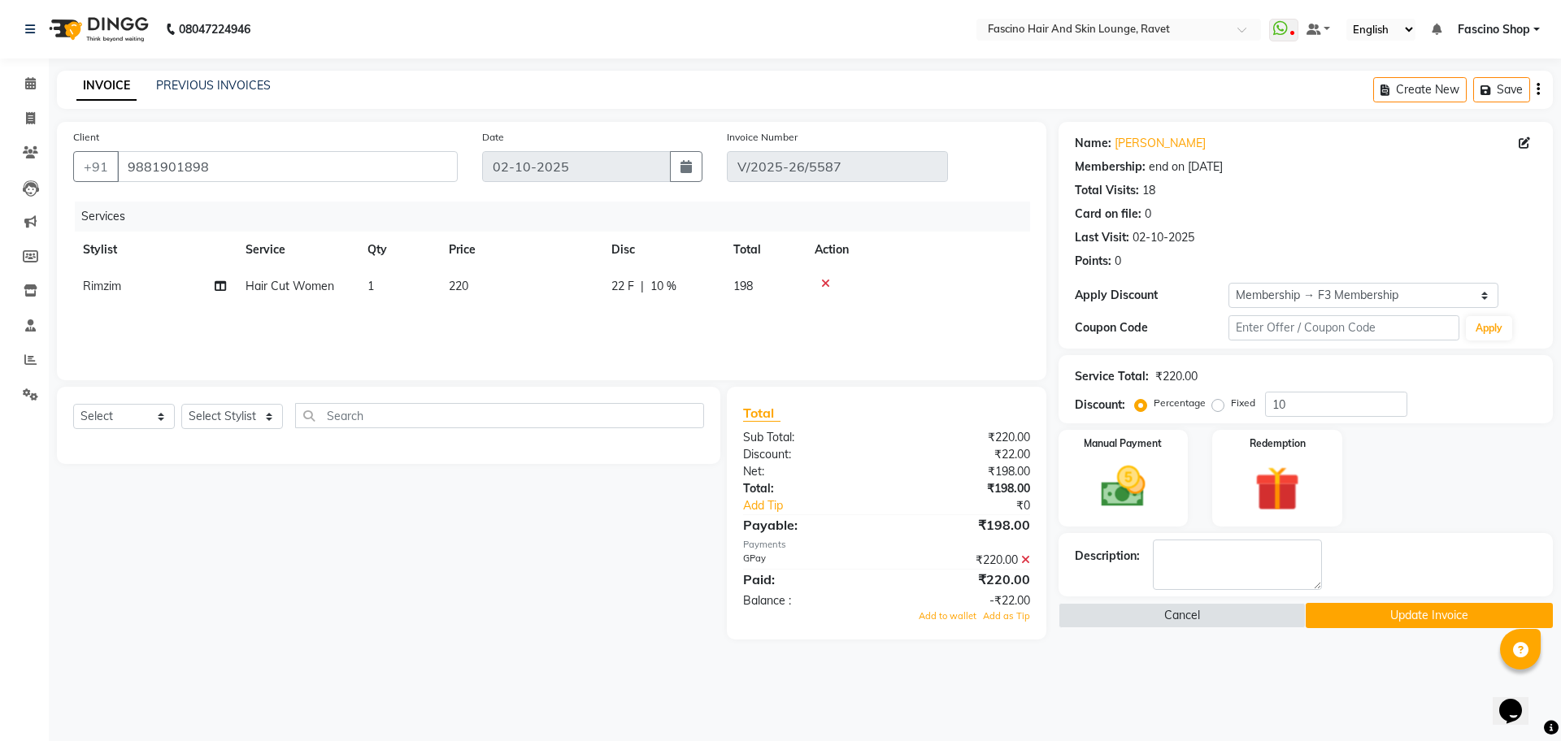
click at [463, 277] on td "220" at bounding box center [520, 286] width 163 height 37
select select "91580"
click at [463, 278] on input "1" at bounding box center [475, 290] width 62 height 25
click at [548, 290] on td "220" at bounding box center [520, 286] width 163 height 37
select select "91580"
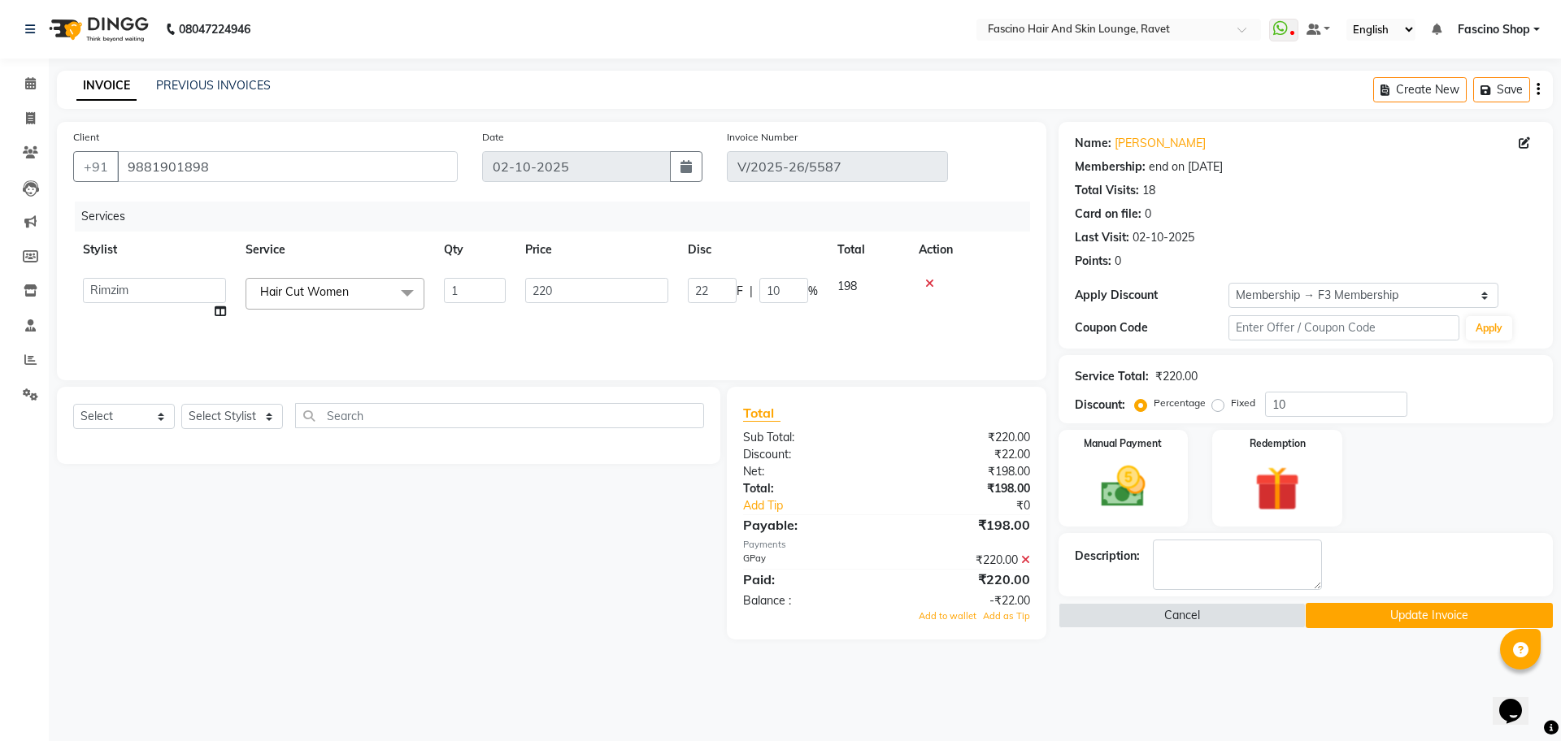
click at [548, 290] on input "220" at bounding box center [596, 290] width 143 height 25
type input "500"
click at [1026, 558] on icon at bounding box center [1025, 559] width 9 height 11
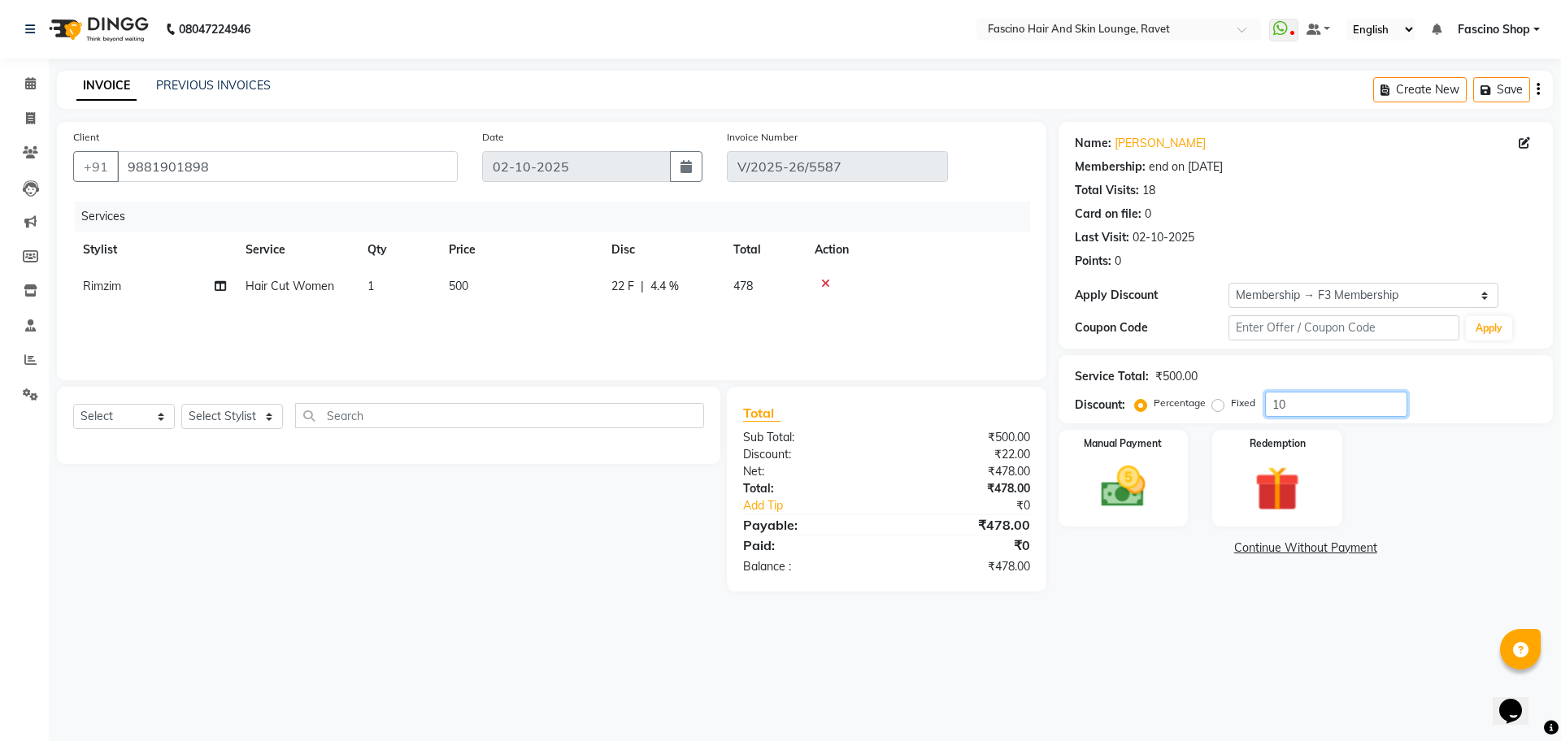
click at [1327, 392] on input "10" at bounding box center [1336, 404] width 142 height 25
type input "1"
click at [1166, 491] on div "Manual Payment" at bounding box center [1122, 478] width 135 height 100
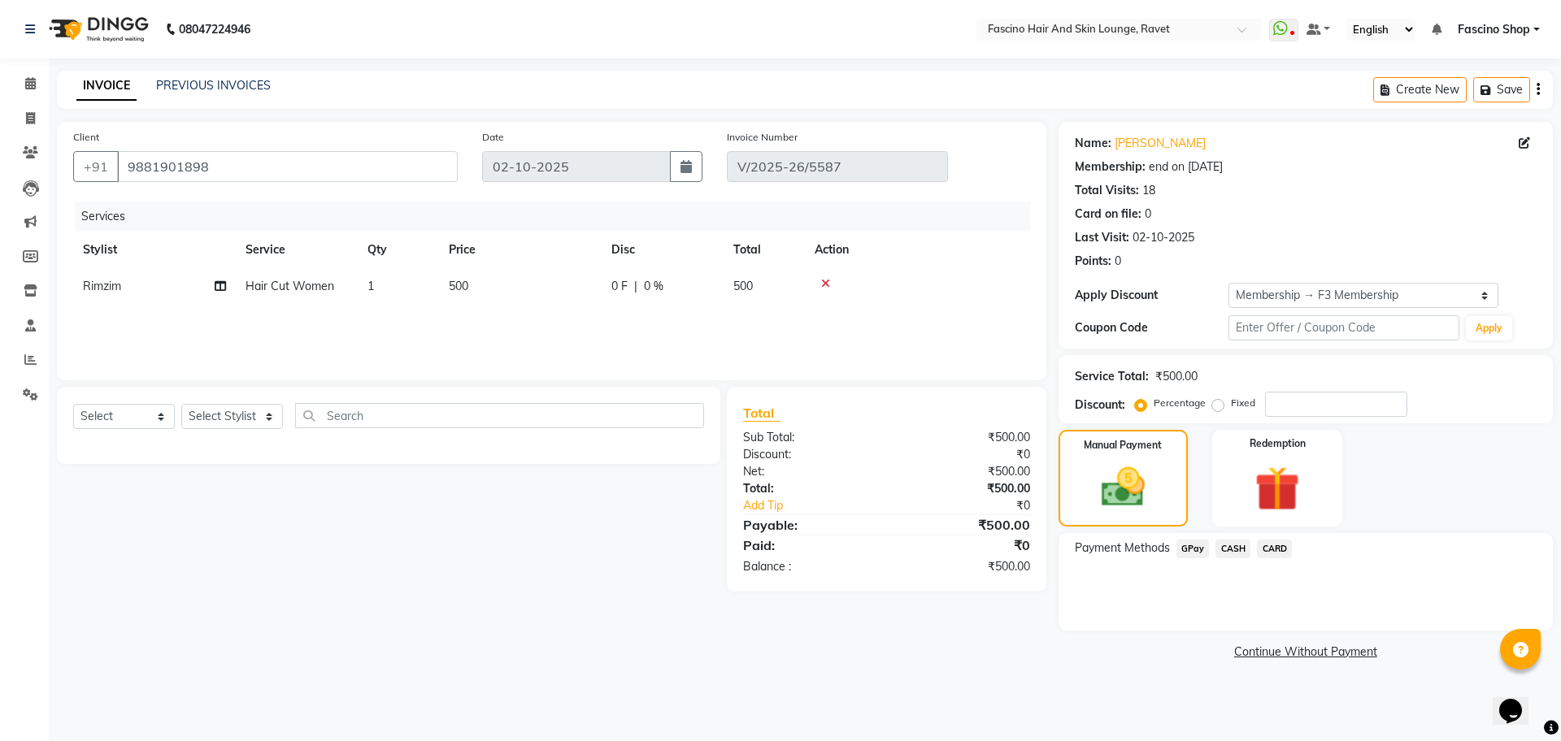
click at [1238, 549] on span "CASH" at bounding box center [1232, 549] width 35 height 19
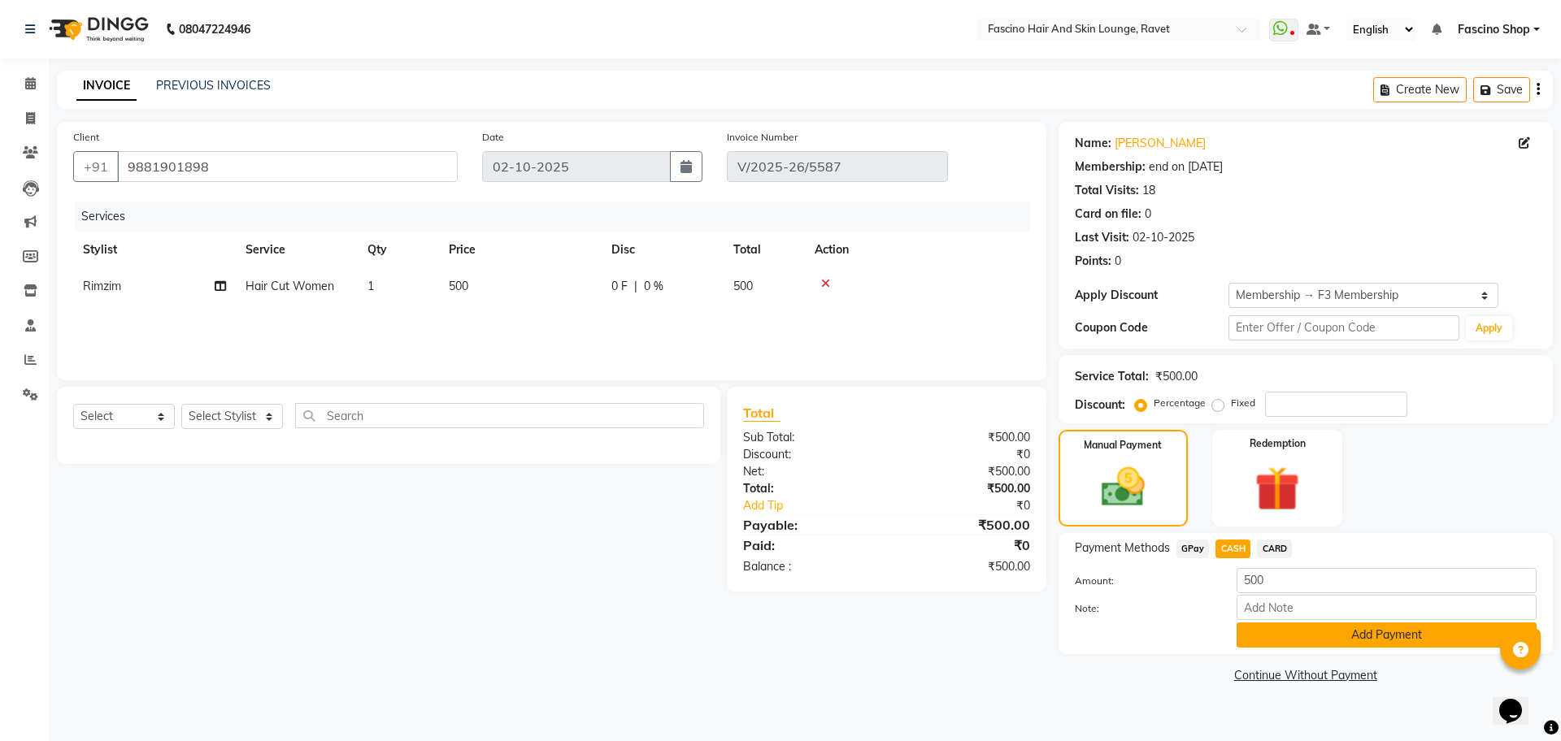
click at [1286, 643] on button "Add Payment" at bounding box center [1386, 635] width 300 height 25
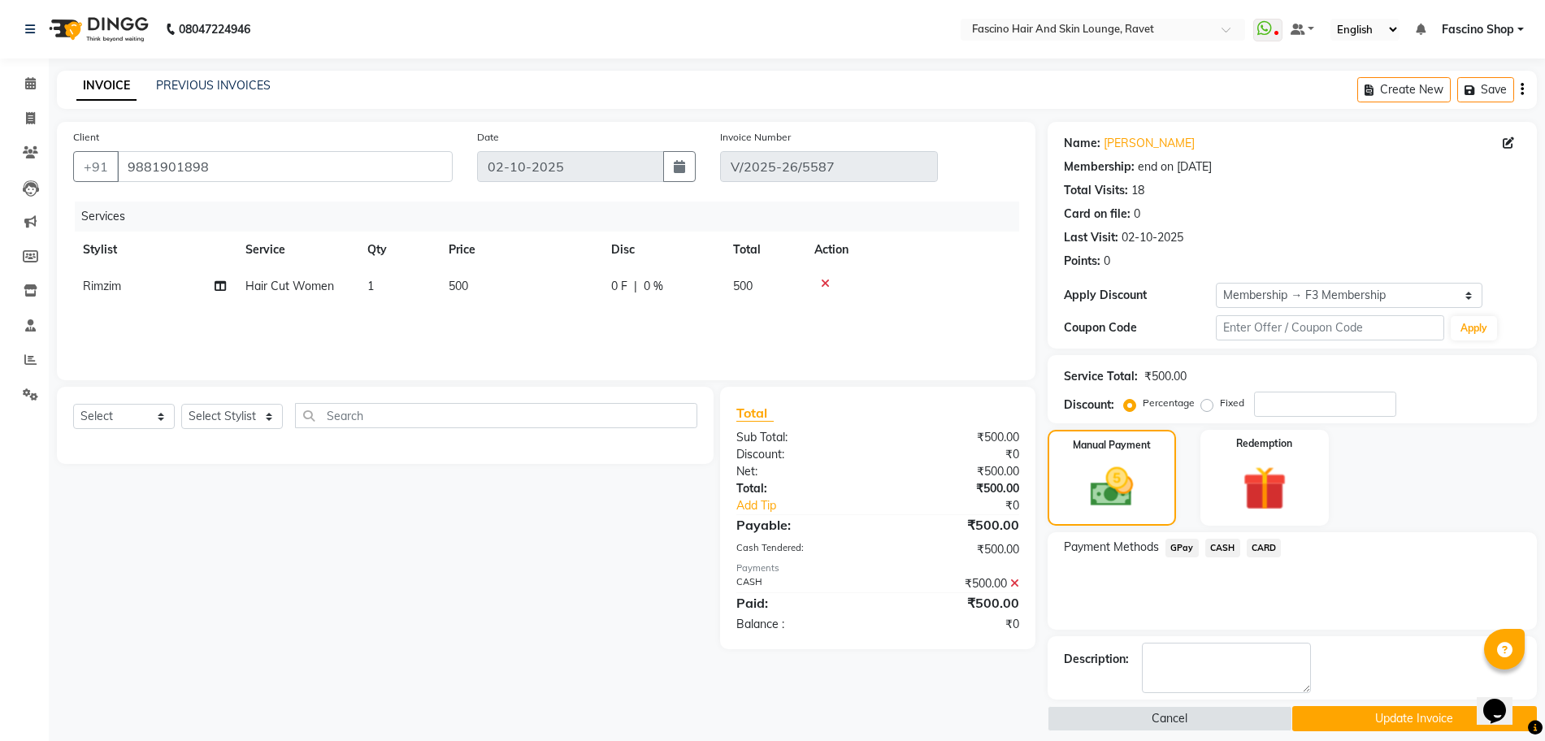
click at [1322, 725] on button "Update Invoice" at bounding box center [1415, 718] width 245 height 25
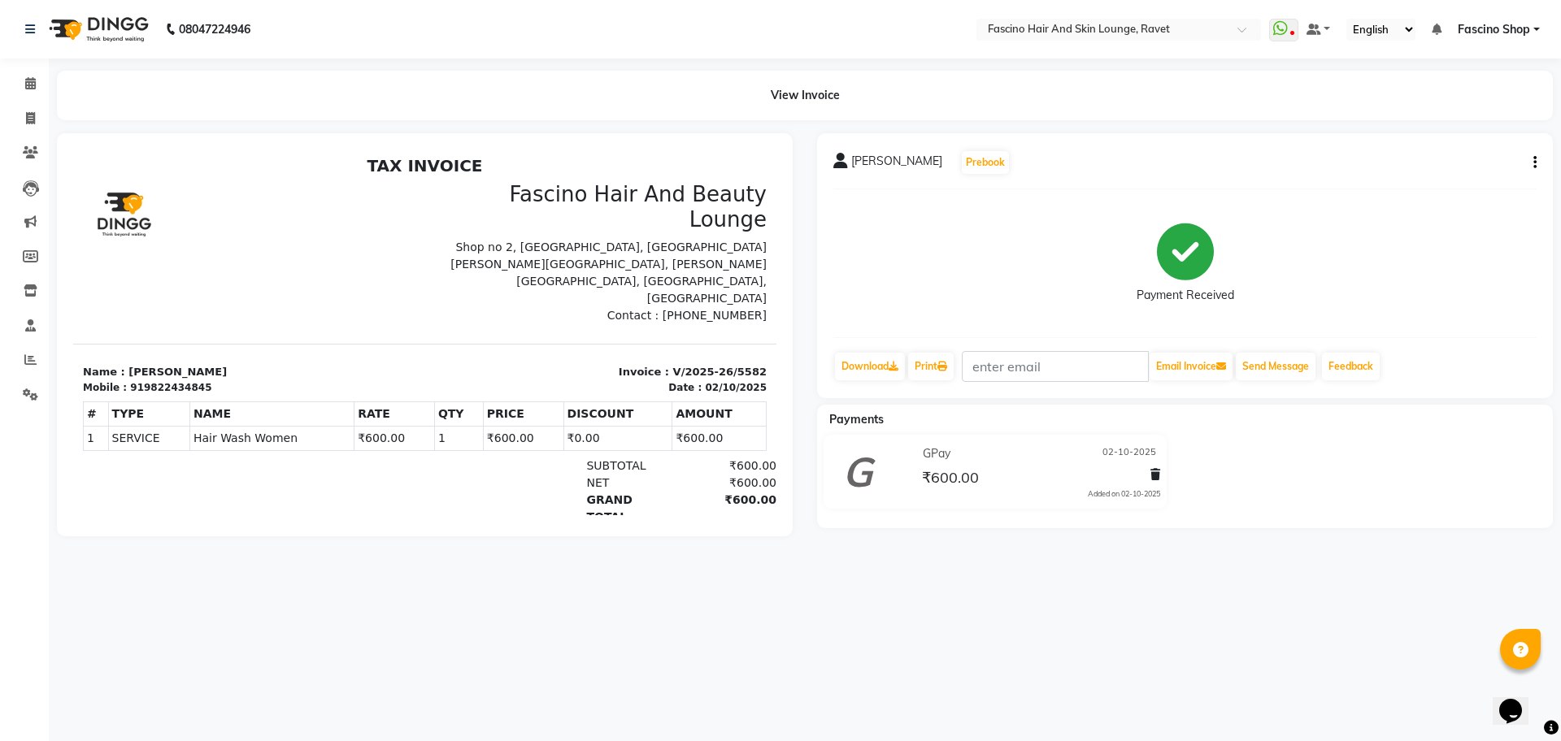
click at [1533, 163] on icon "button" at bounding box center [1534, 163] width 3 height 1
click at [1487, 181] on div "Edit Invoice" at bounding box center [1453, 173] width 111 height 20
select select "service"
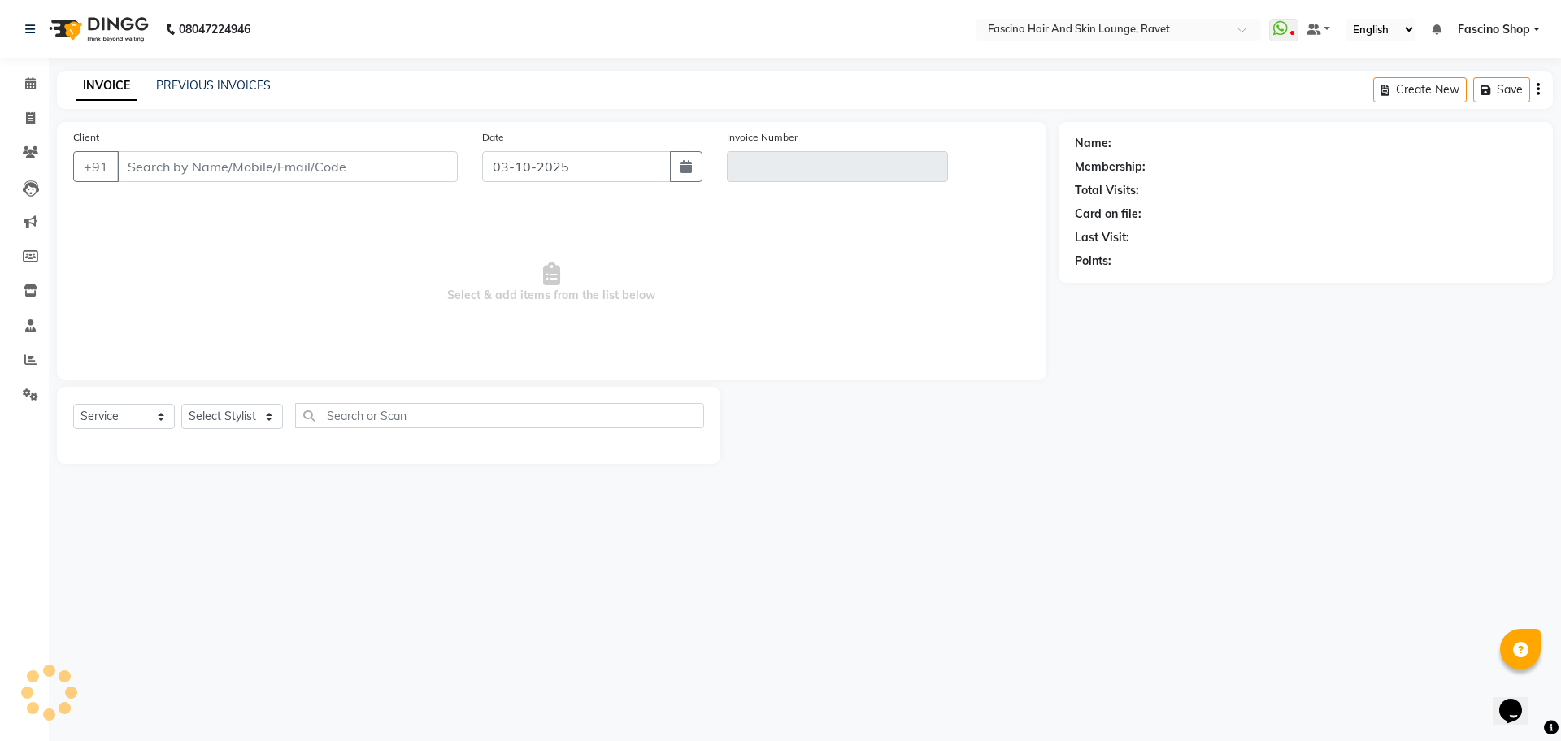
type input "9822434845"
type input "V/2025-26/5582"
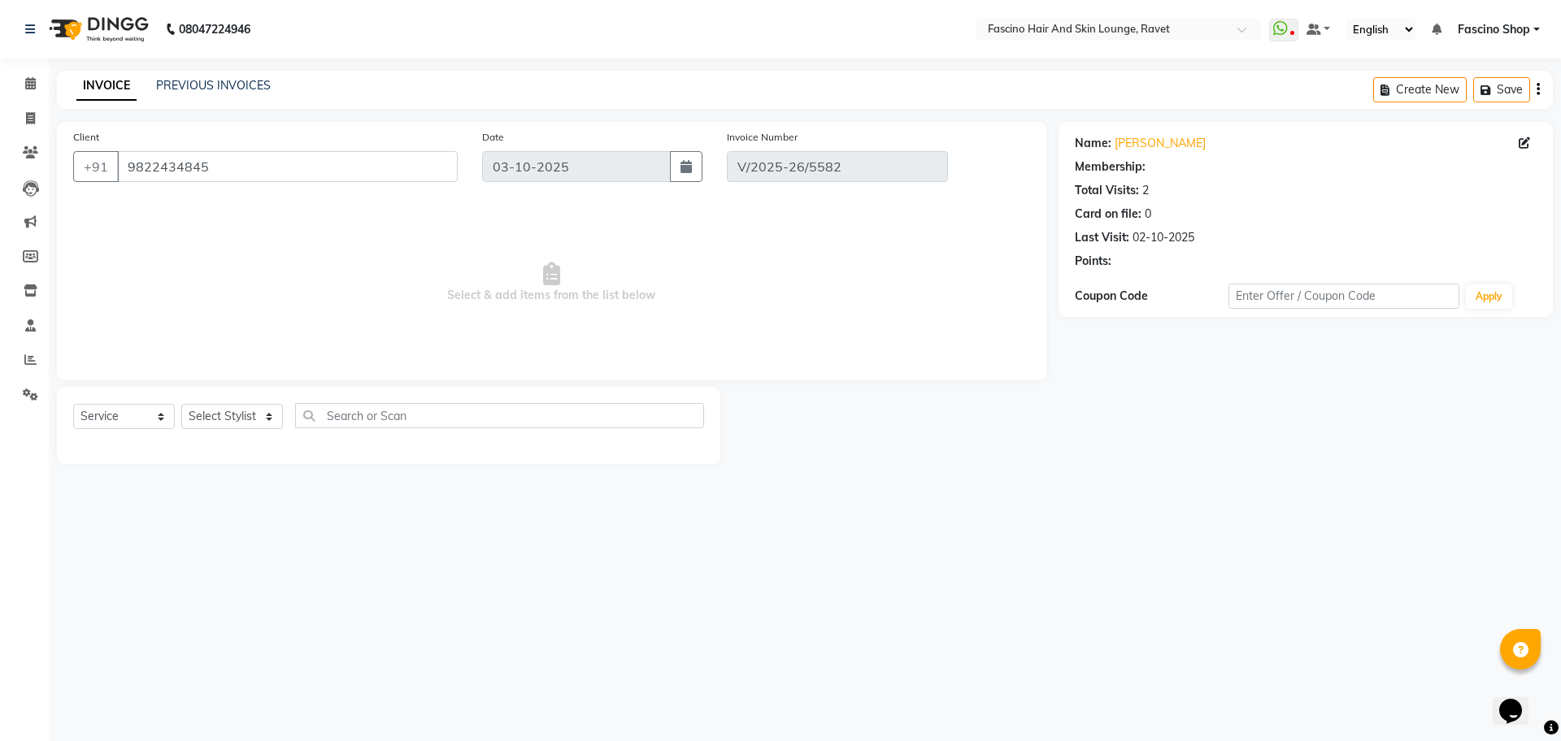
select select "1: Object"
type input "02-10-2025"
select select "select"
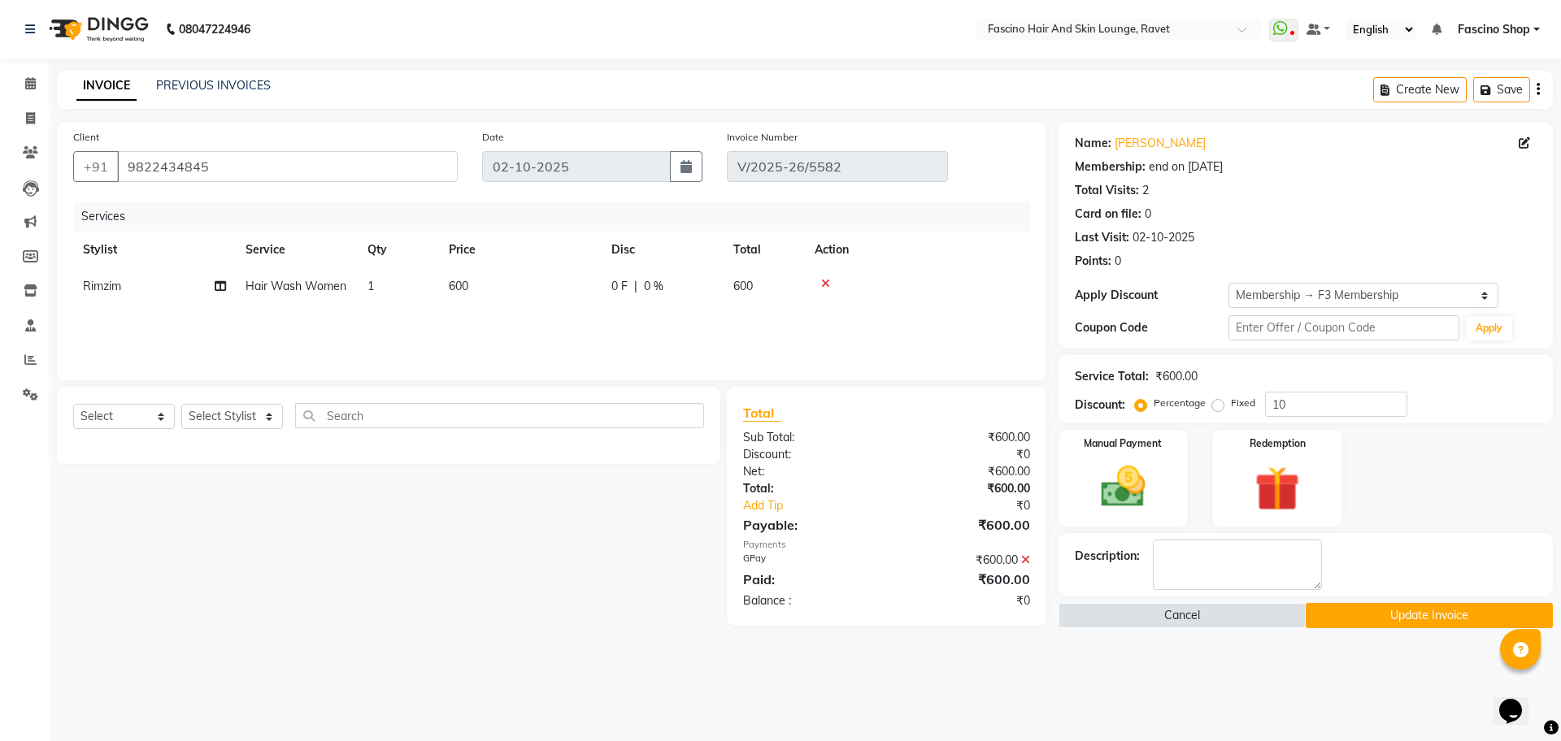
click at [471, 289] on td "600" at bounding box center [520, 286] width 163 height 37
select select "91580"
click at [471, 289] on input "1" at bounding box center [475, 290] width 62 height 25
click at [558, 298] on td "600" at bounding box center [520, 286] width 163 height 37
select select "91580"
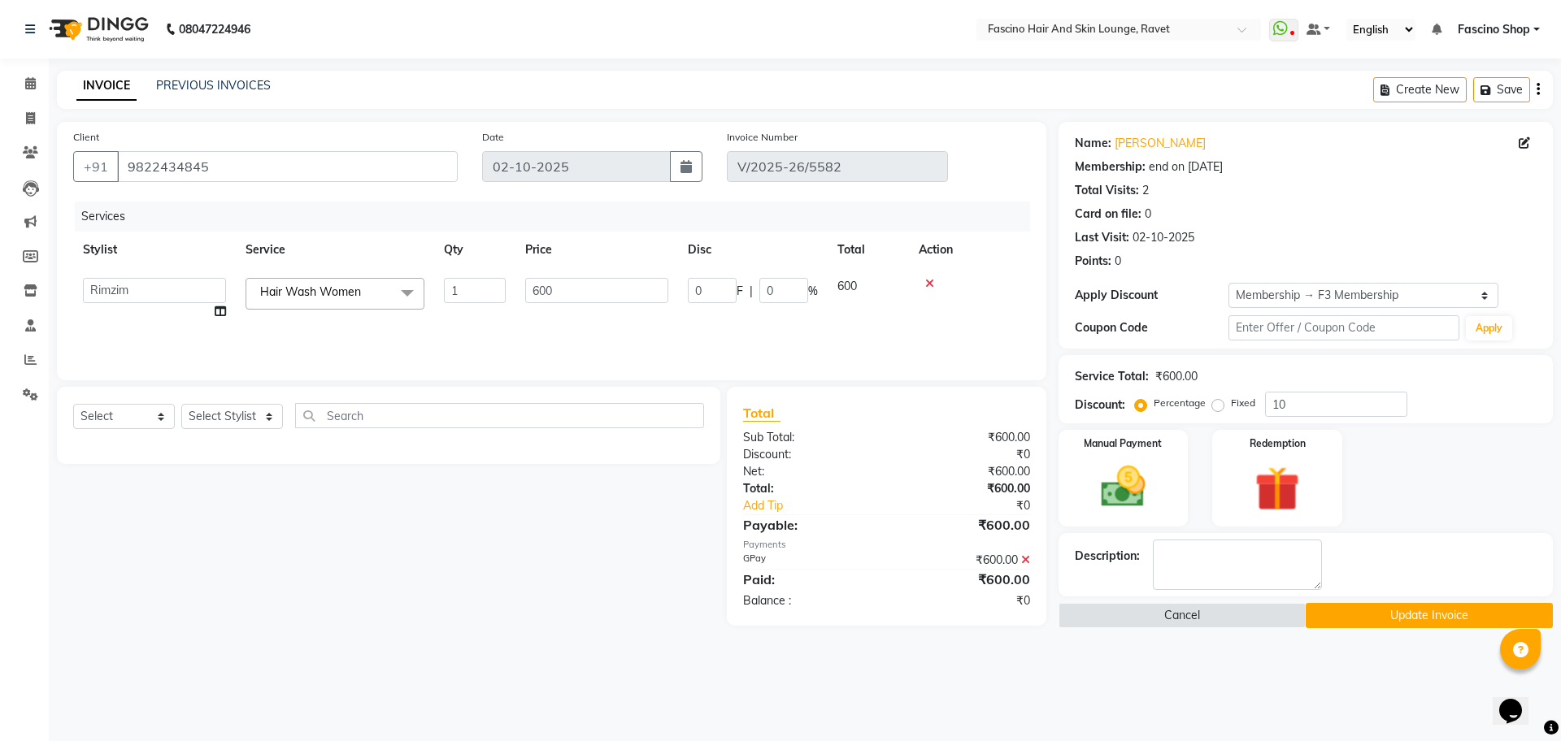
click at [558, 298] on input "600" at bounding box center [596, 290] width 143 height 25
type input "290"
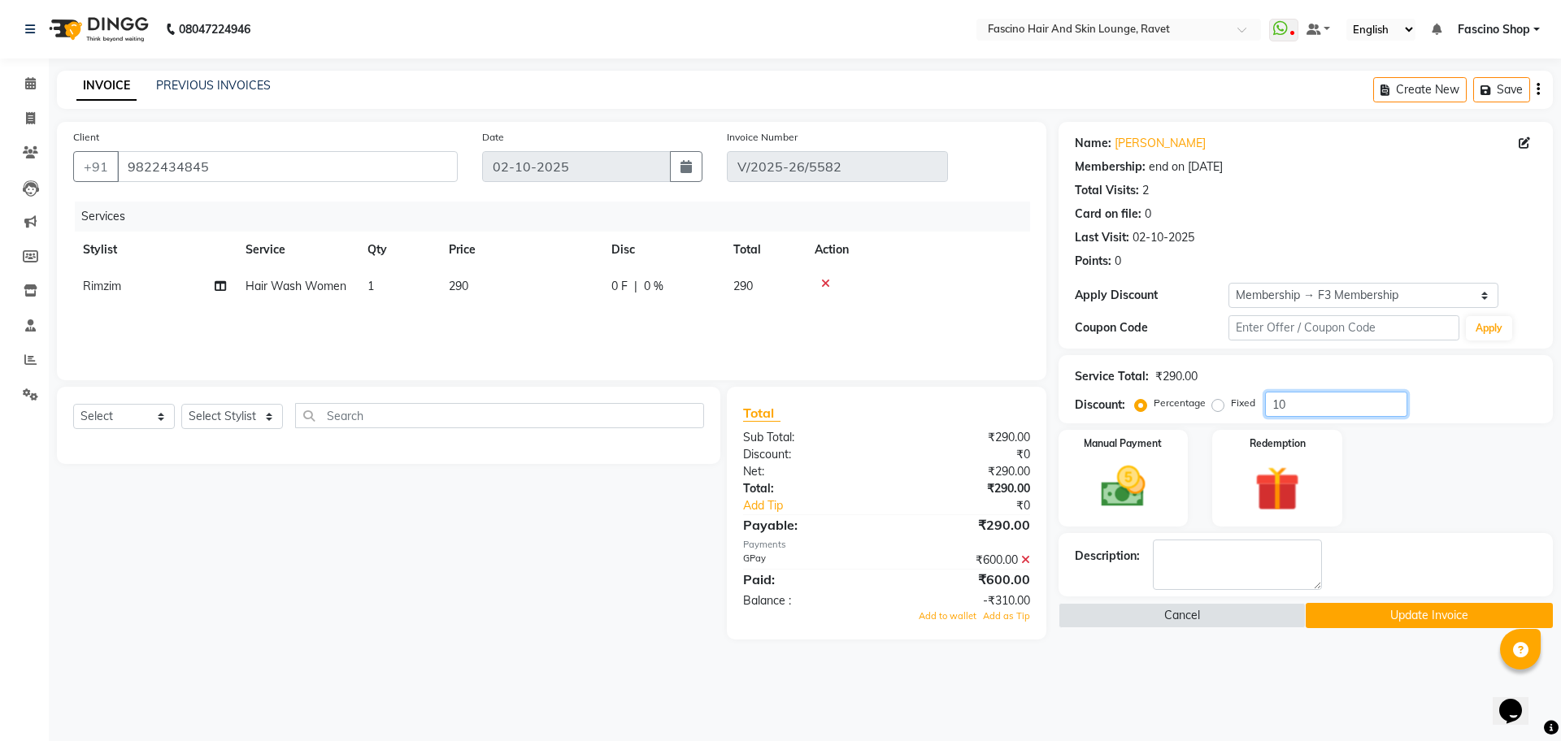
click at [1357, 400] on input "10" at bounding box center [1336, 404] width 142 height 25
type input "1"
click at [1021, 562] on icon at bounding box center [1025, 559] width 9 height 11
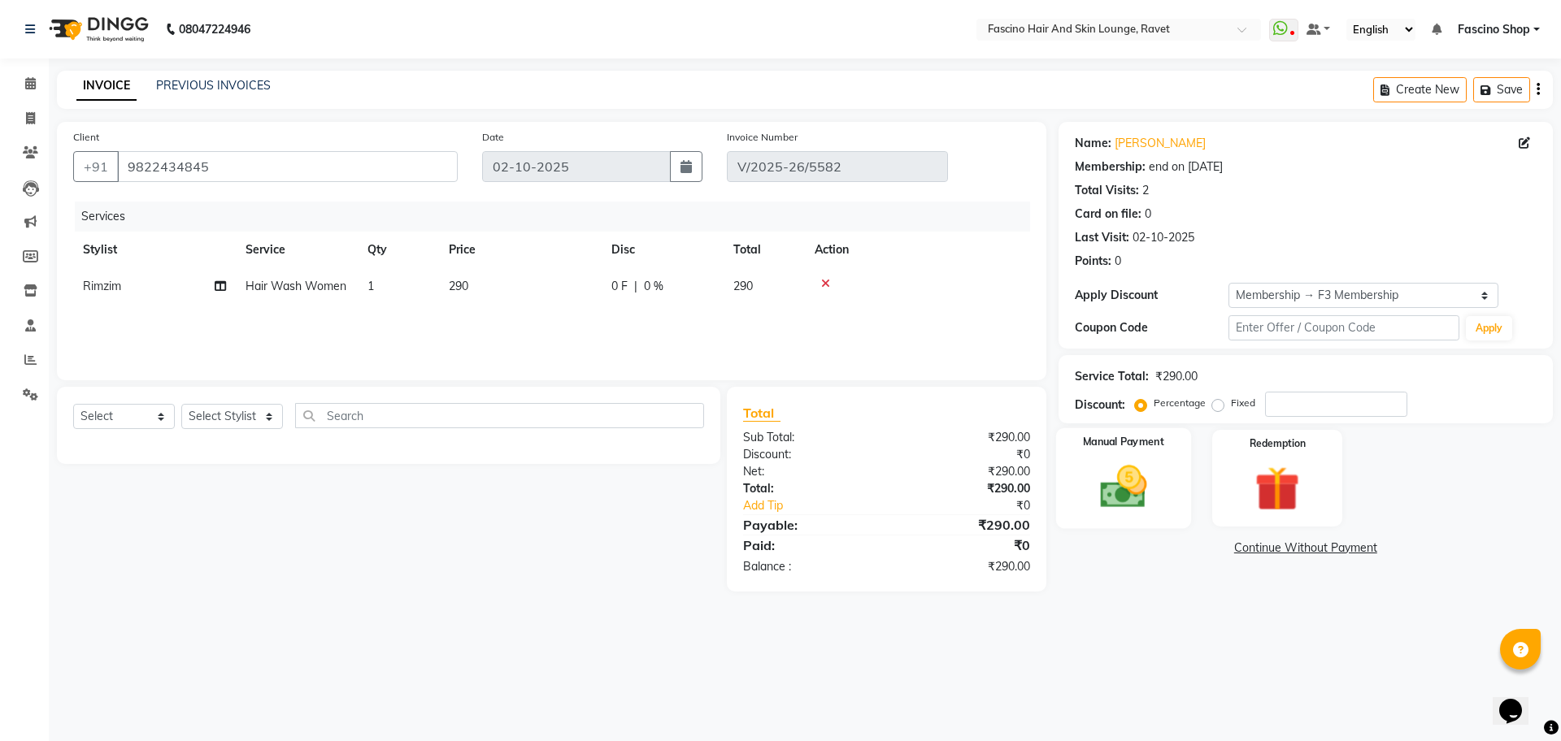
click at [1123, 485] on img at bounding box center [1123, 487] width 76 height 54
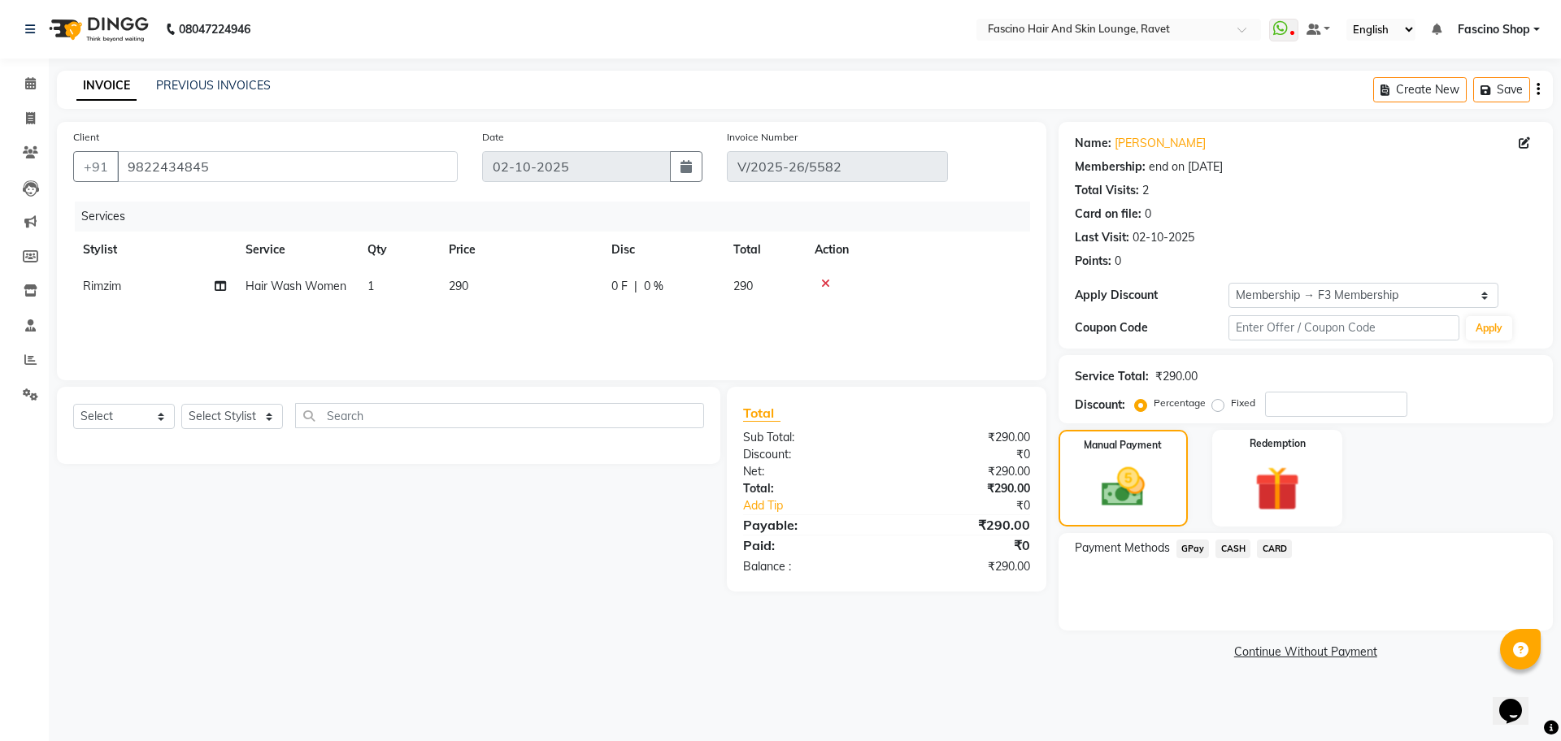
click at [1194, 540] on span "GPay" at bounding box center [1192, 549] width 33 height 19
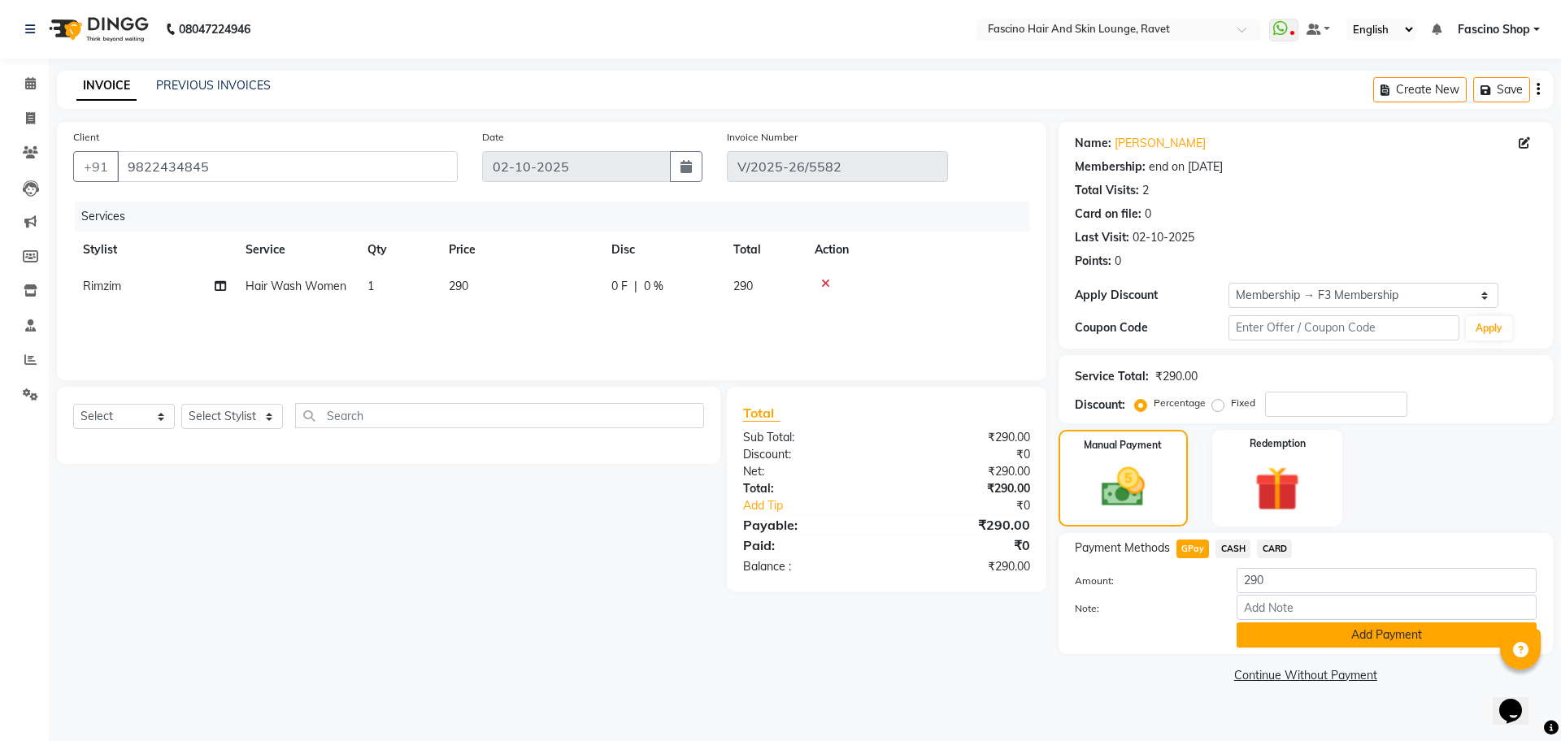
click at [1269, 627] on button "Add Payment" at bounding box center [1386, 635] width 300 height 25
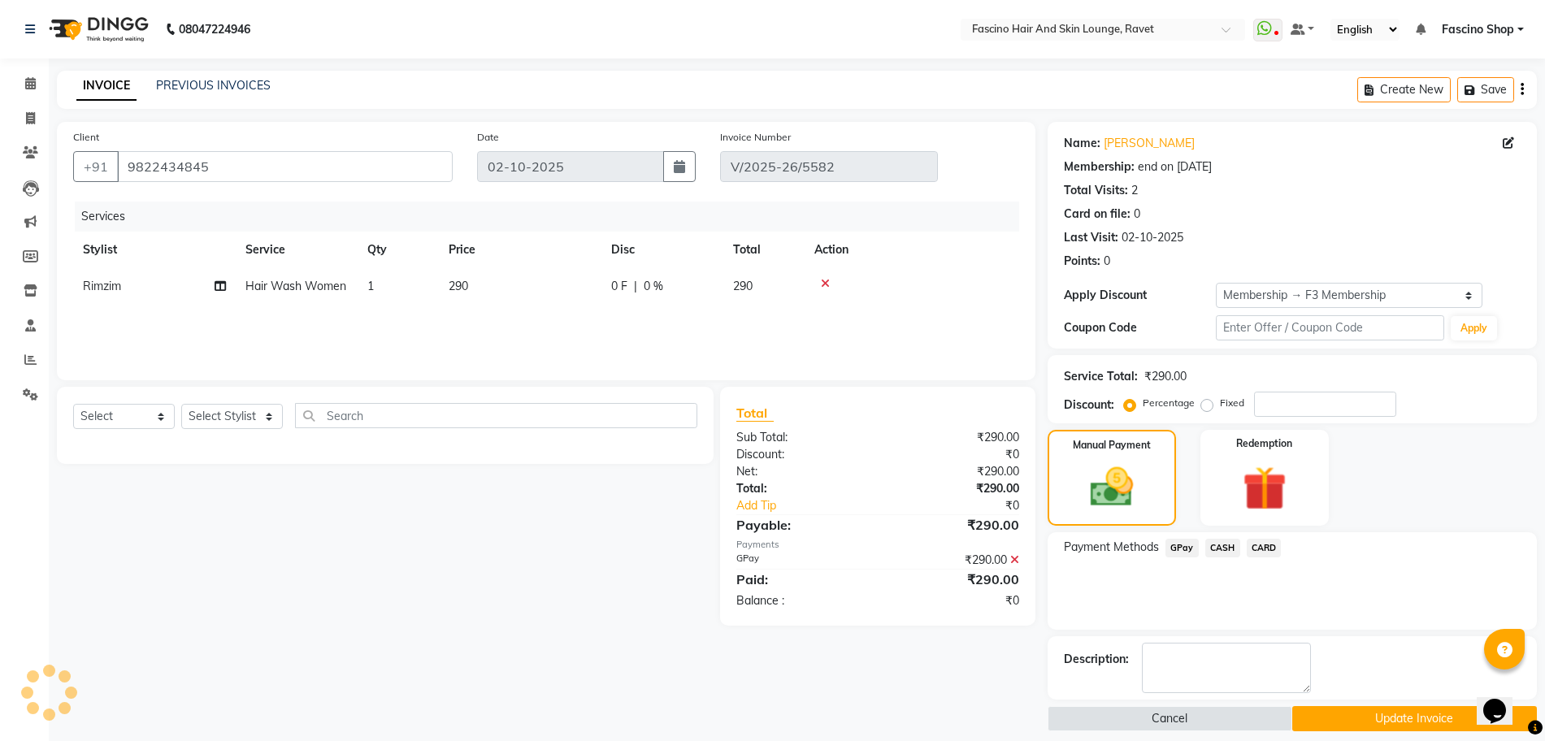
click at [1427, 707] on button "Update Invoice" at bounding box center [1415, 718] width 245 height 25
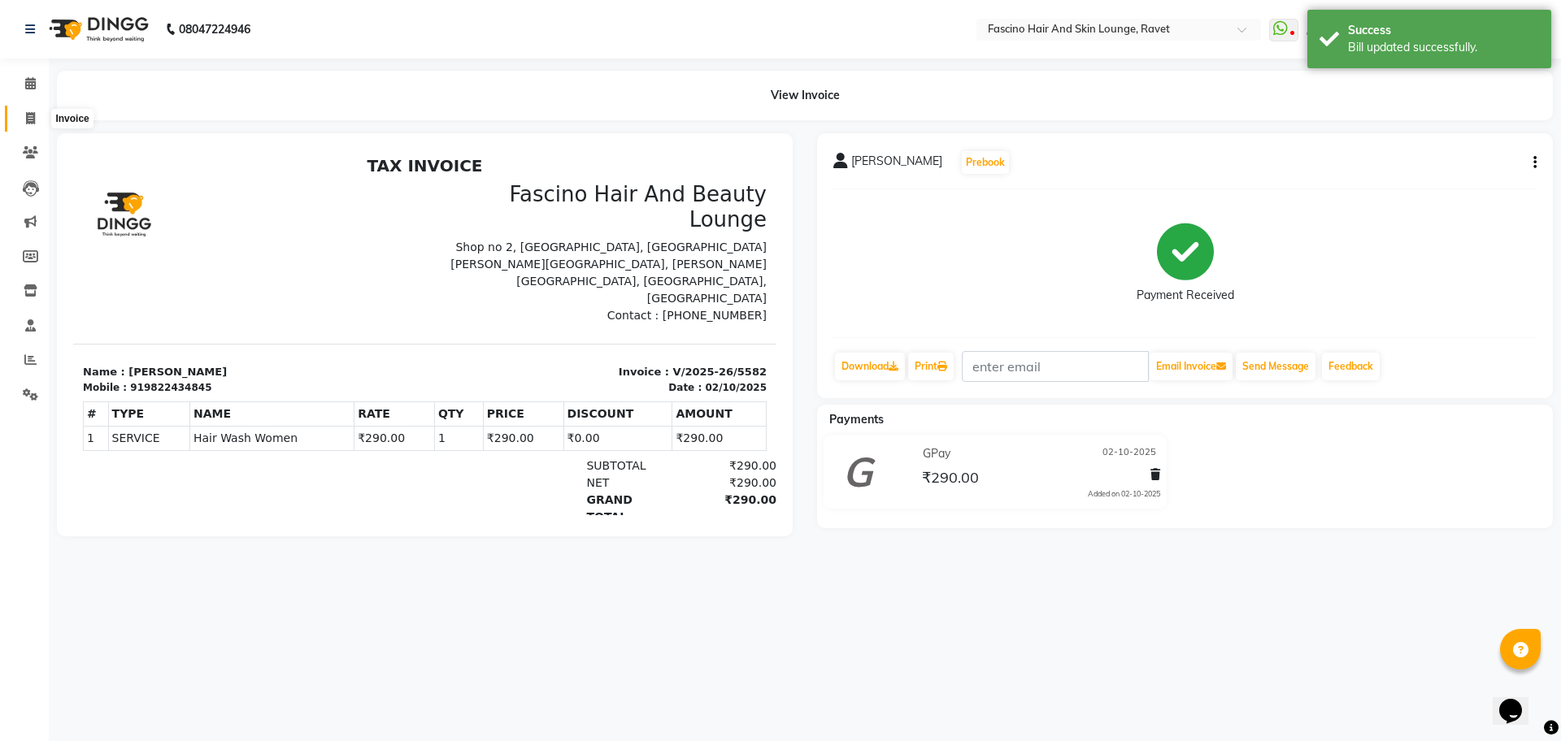
click at [26, 121] on icon at bounding box center [30, 118] width 9 height 12
select select "5190"
select select "service"
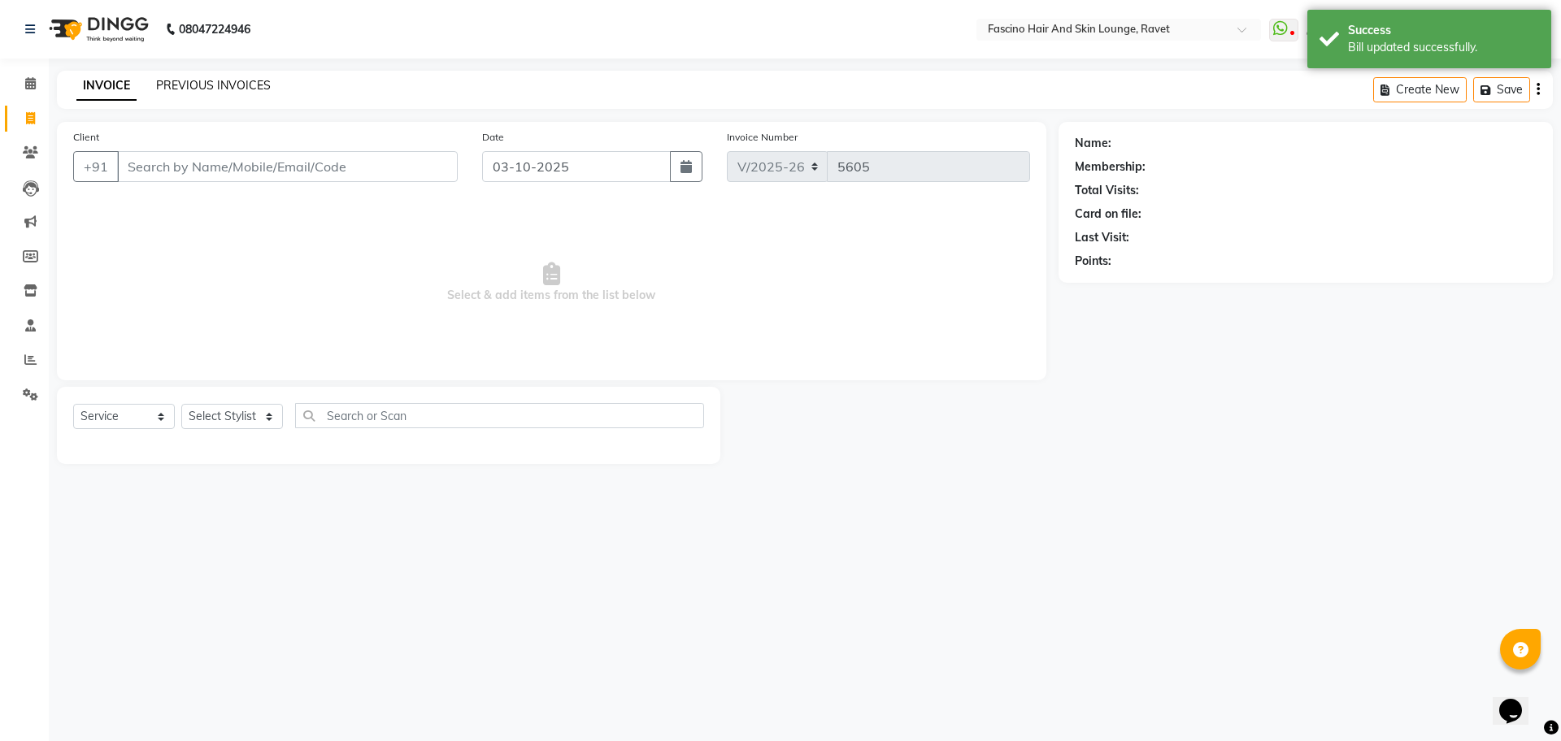
click at [183, 90] on link "PREVIOUS INVOICES" at bounding box center [213, 85] width 115 height 15
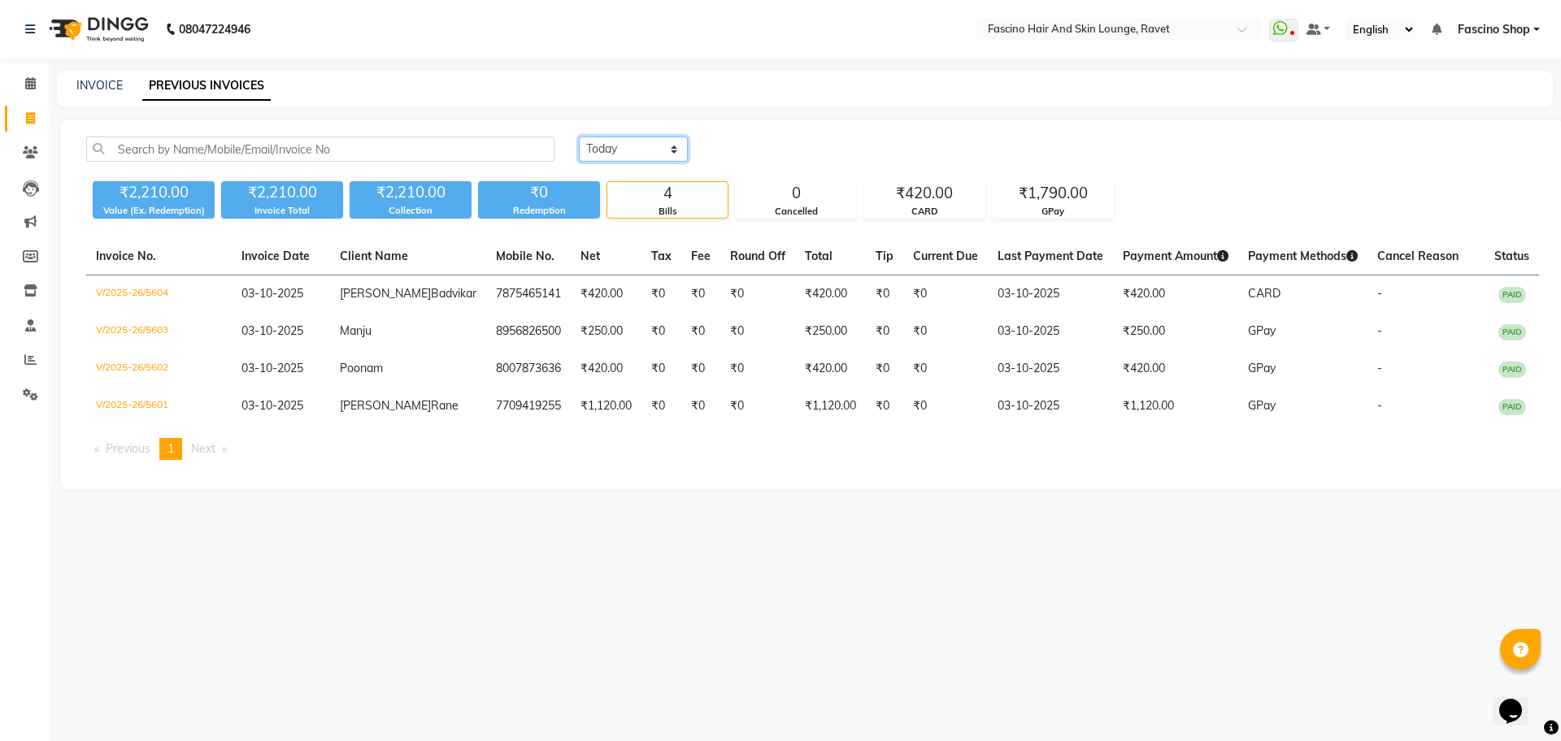
click at [635, 141] on select "[DATE] [DATE] Custom Range" at bounding box center [633, 149] width 109 height 25
select select "[DATE]"
click at [579, 137] on select "[DATE] [DATE] Custom Range" at bounding box center [633, 149] width 109 height 25
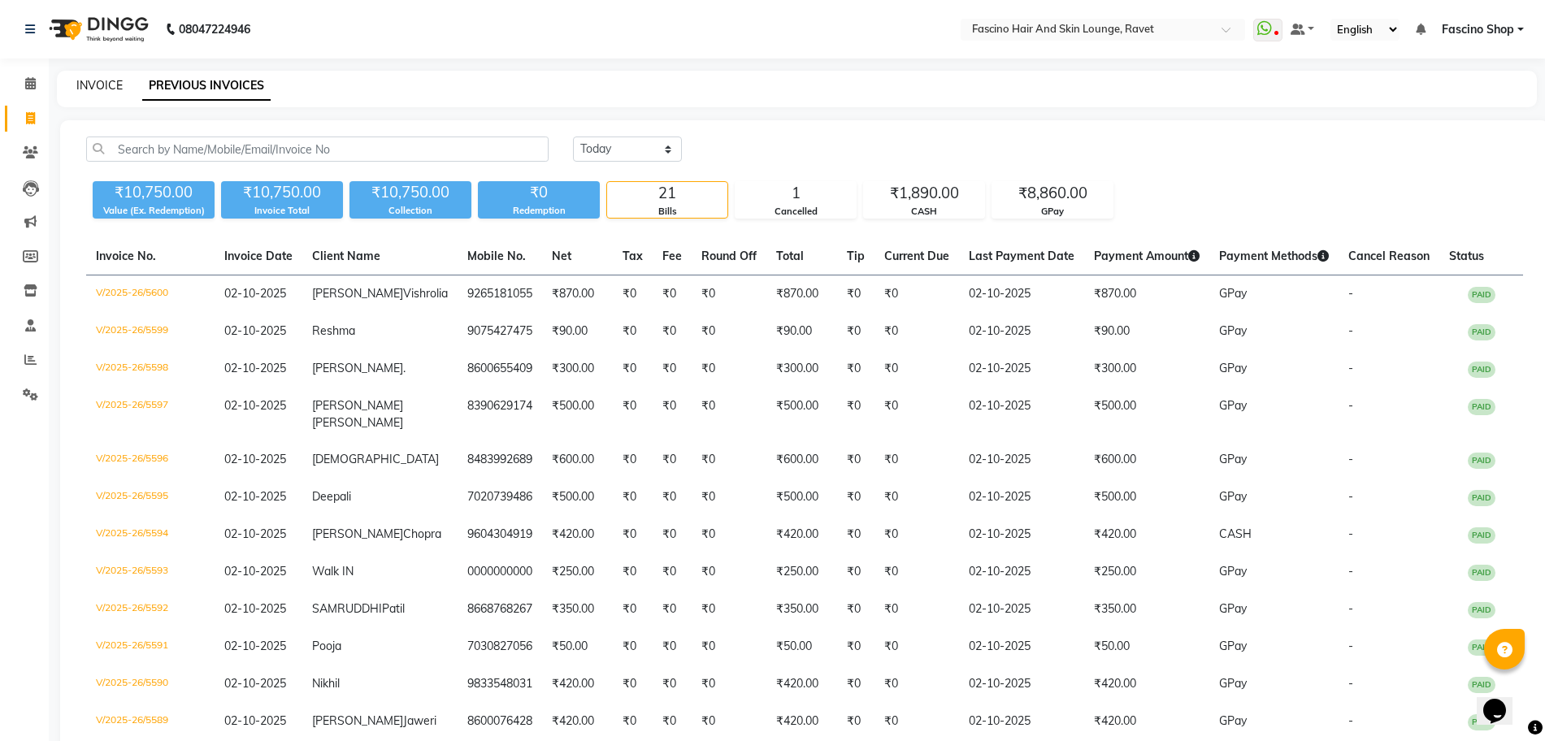
click at [96, 84] on link "INVOICE" at bounding box center [99, 85] width 46 height 15
select select "service"
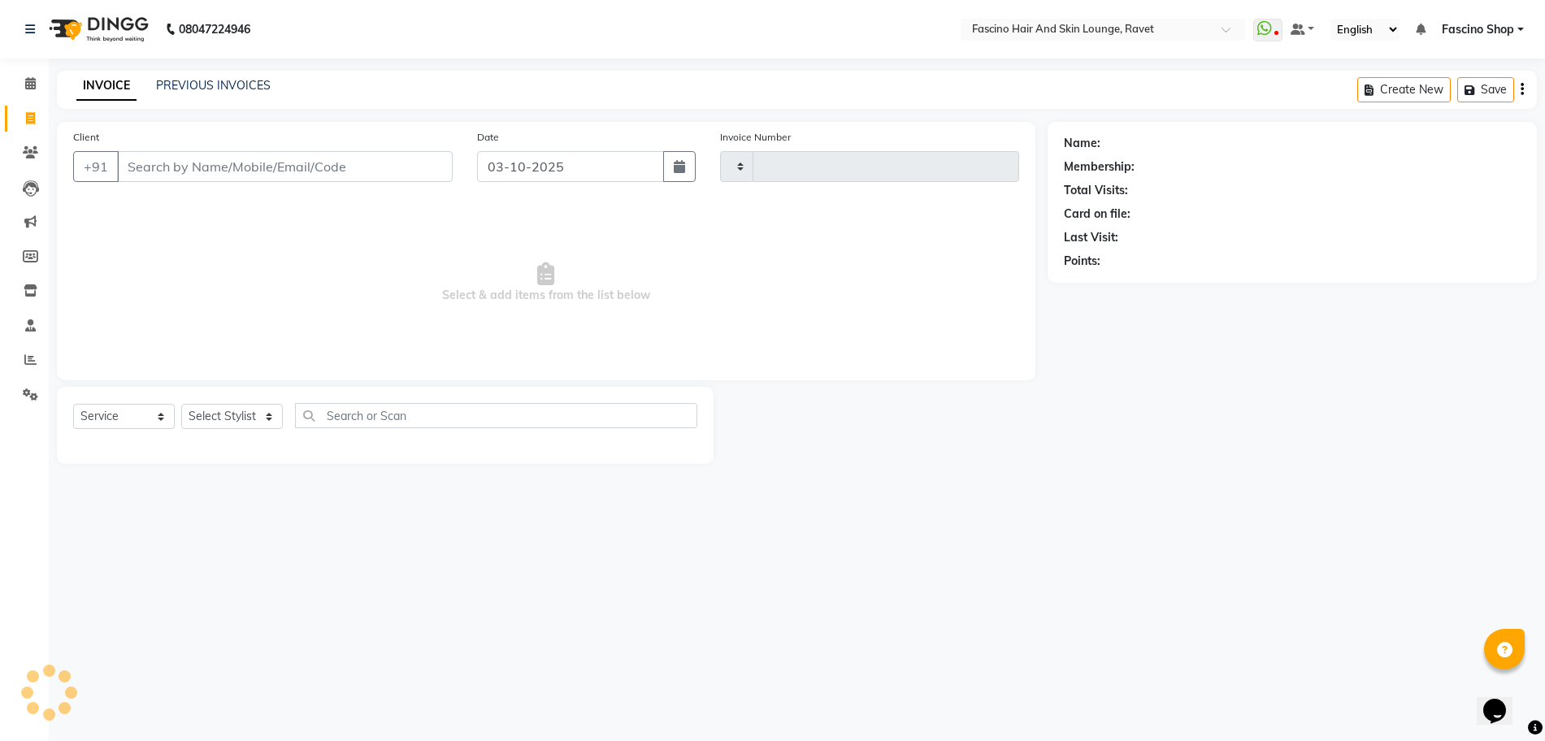
type input "5605"
select select "5190"
click at [132, 160] on input "Client" at bounding box center [287, 166] width 341 height 31
type input "9766200888"
click at [448, 179] on button "Add Client" at bounding box center [416, 166] width 84 height 31
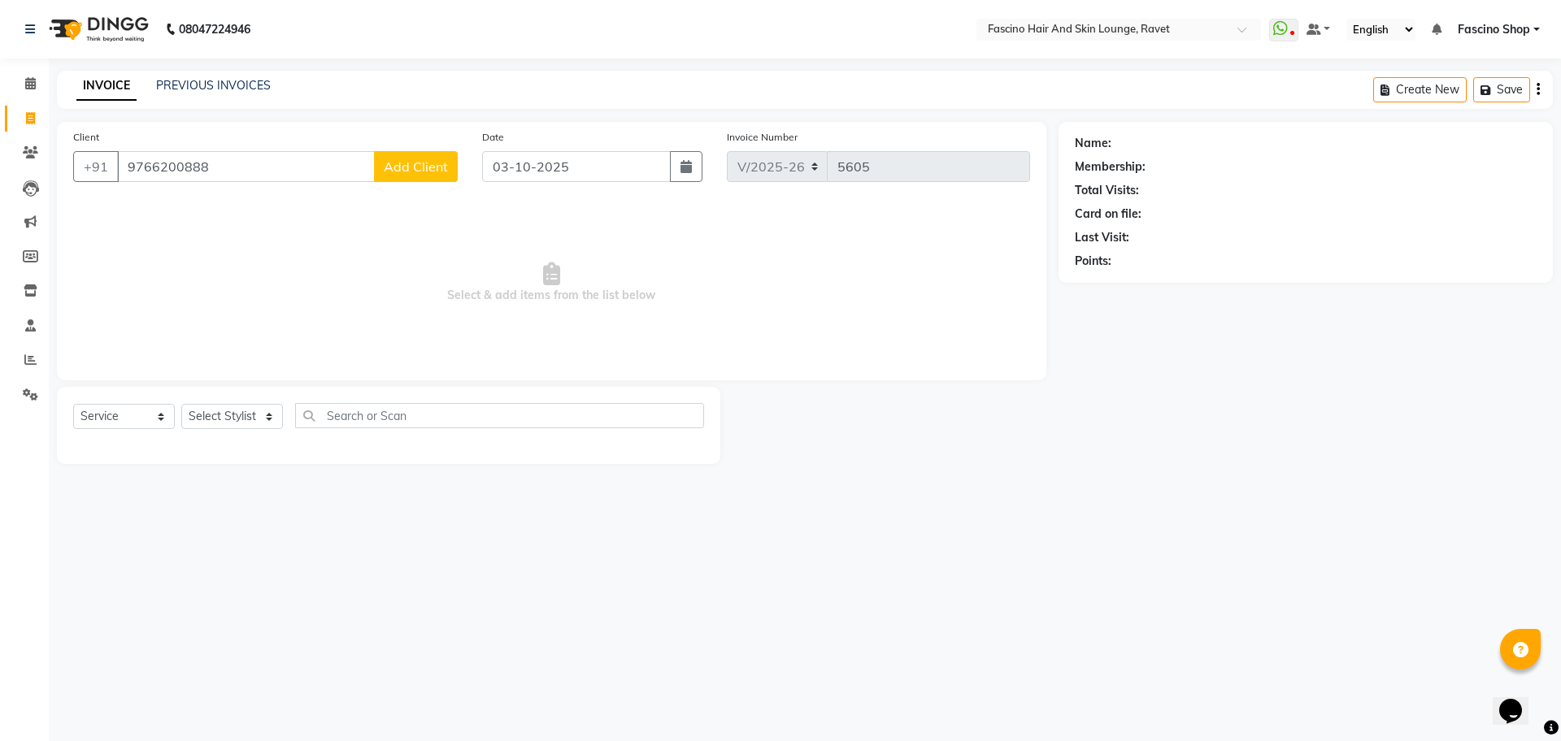
select select "22"
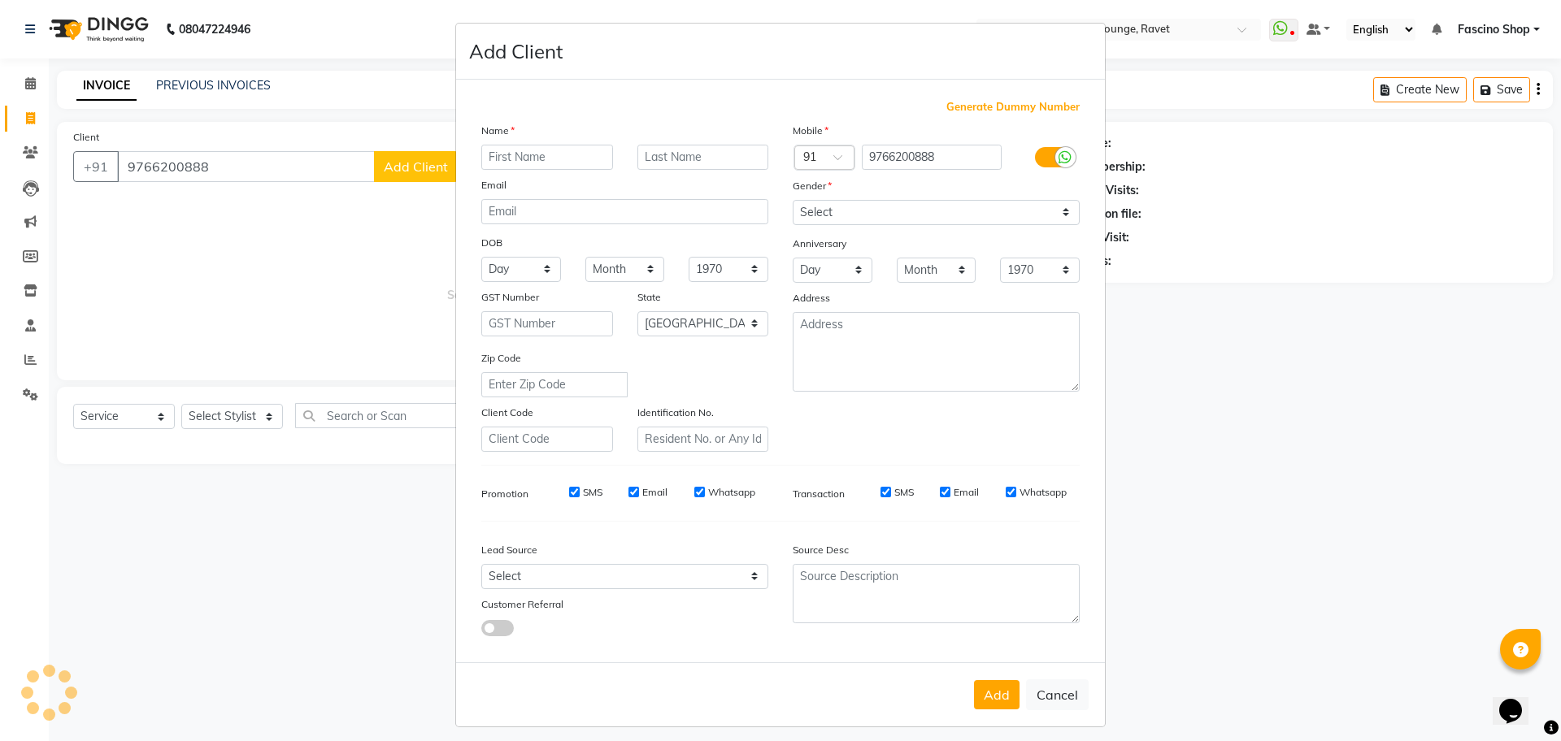
click at [576, 163] on input "text" at bounding box center [547, 157] width 132 height 25
click at [528, 151] on input "text" at bounding box center [547, 157] width 132 height 25
click at [1049, 706] on button "Cancel" at bounding box center [1057, 695] width 63 height 31
select select
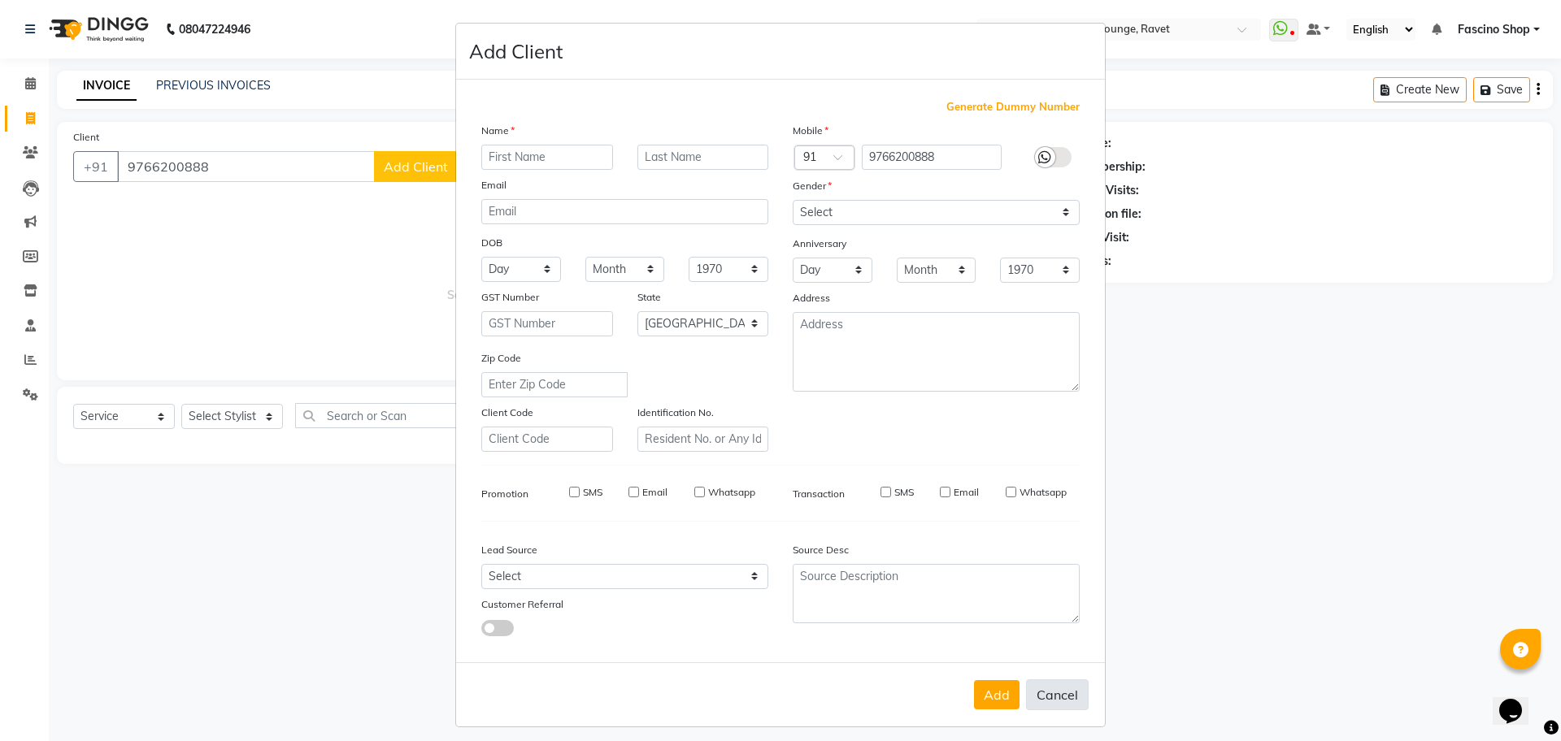
select select
select select "null"
select select
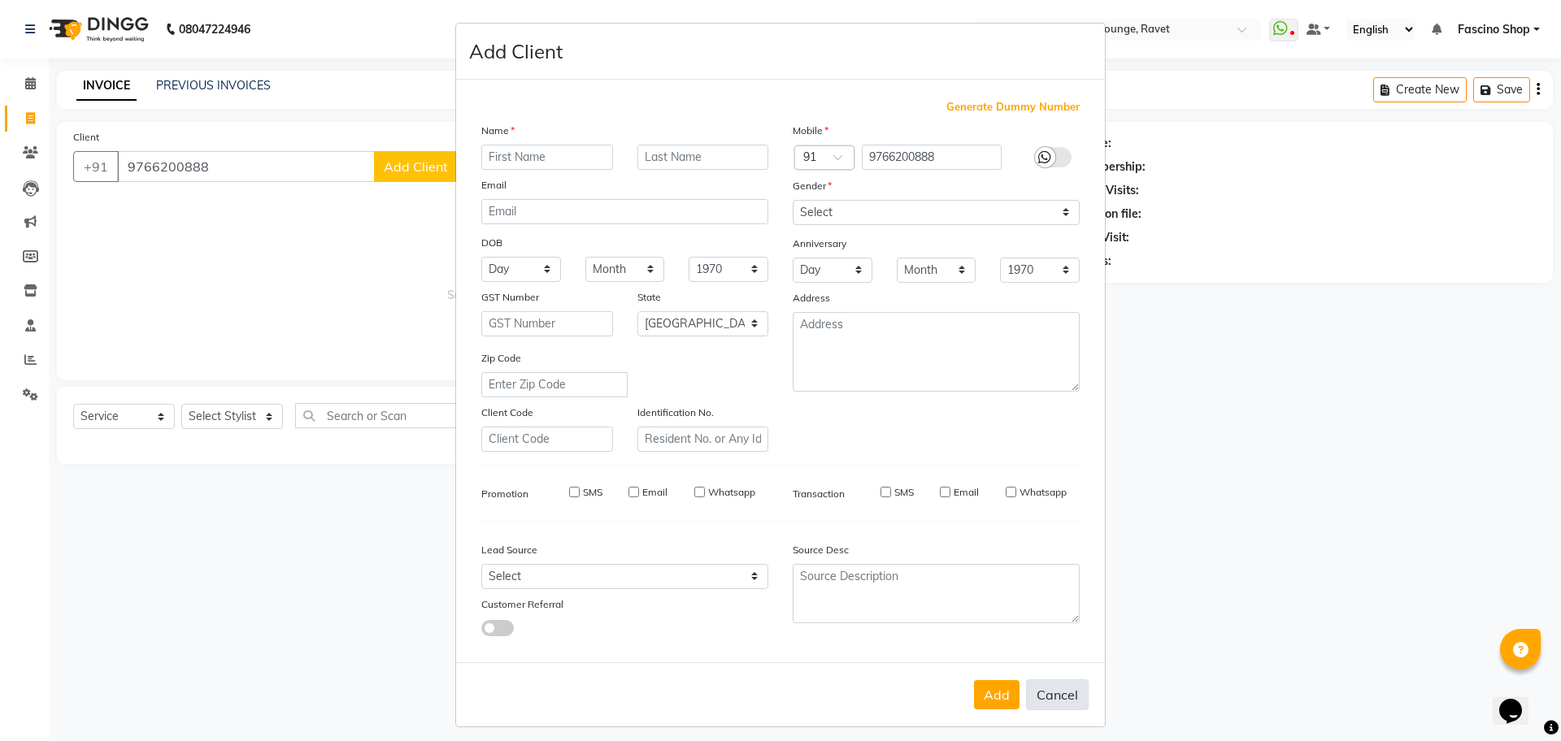
select select
checkbox input "false"
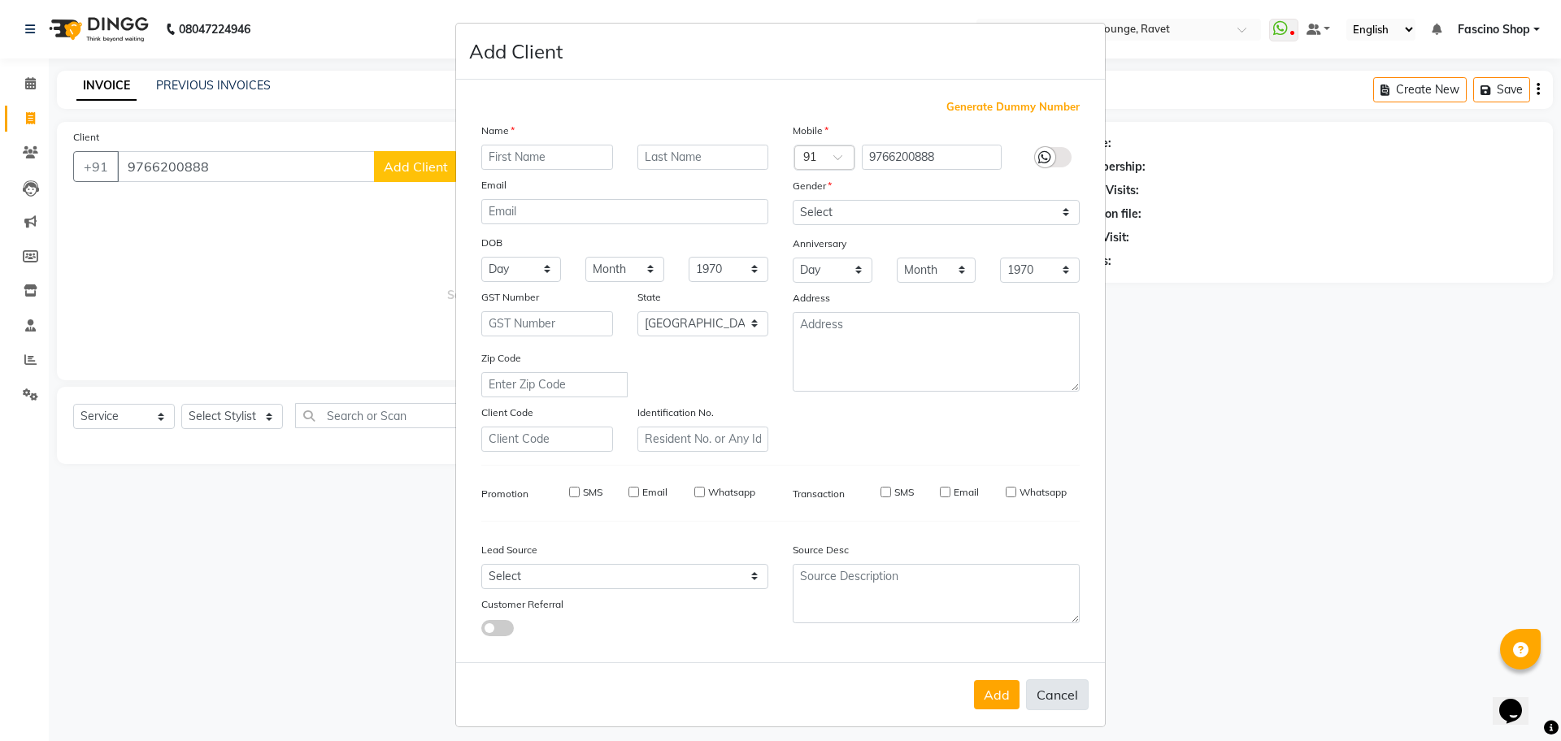
checkbox input "false"
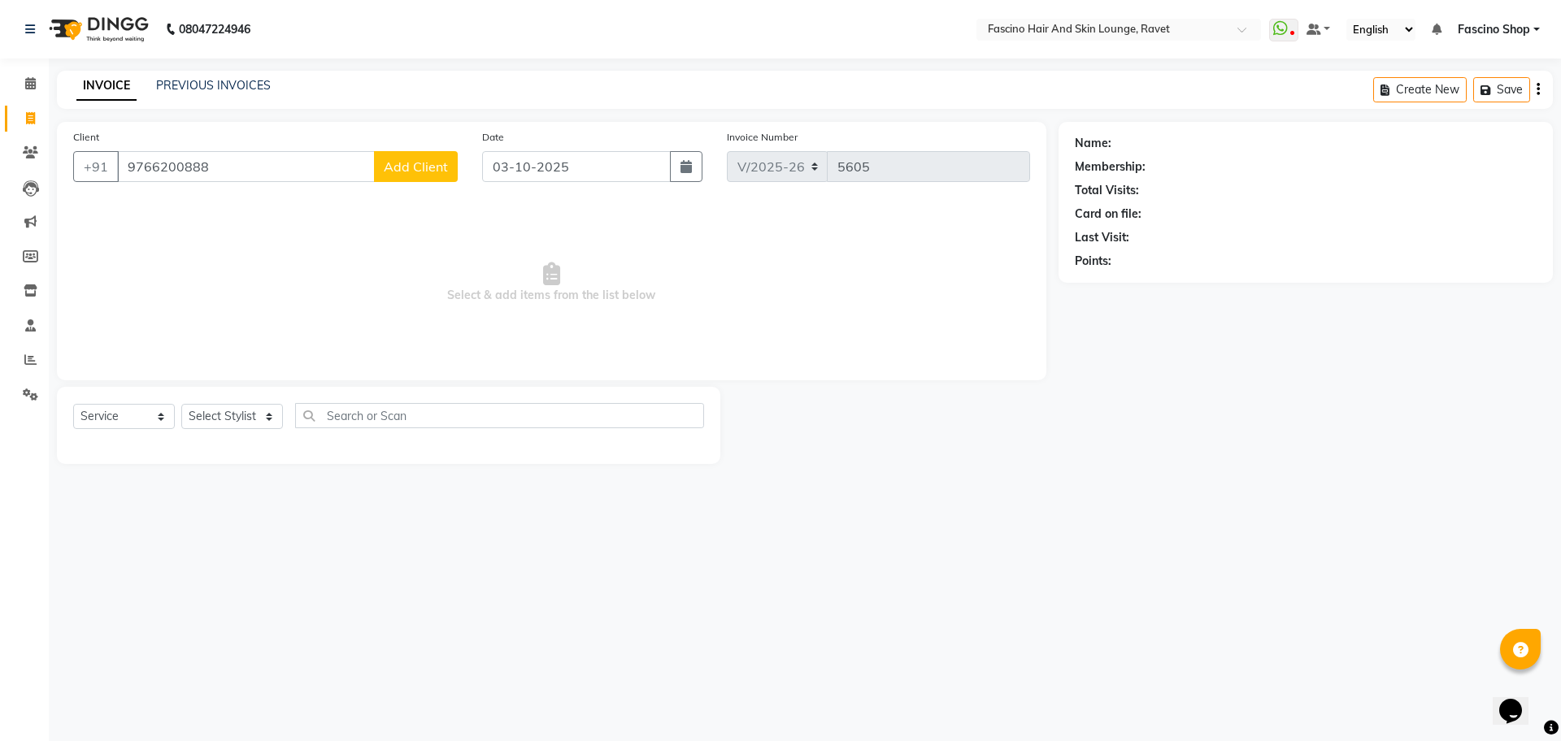
click at [421, 157] on button "Add Client" at bounding box center [416, 166] width 84 height 31
select select "22"
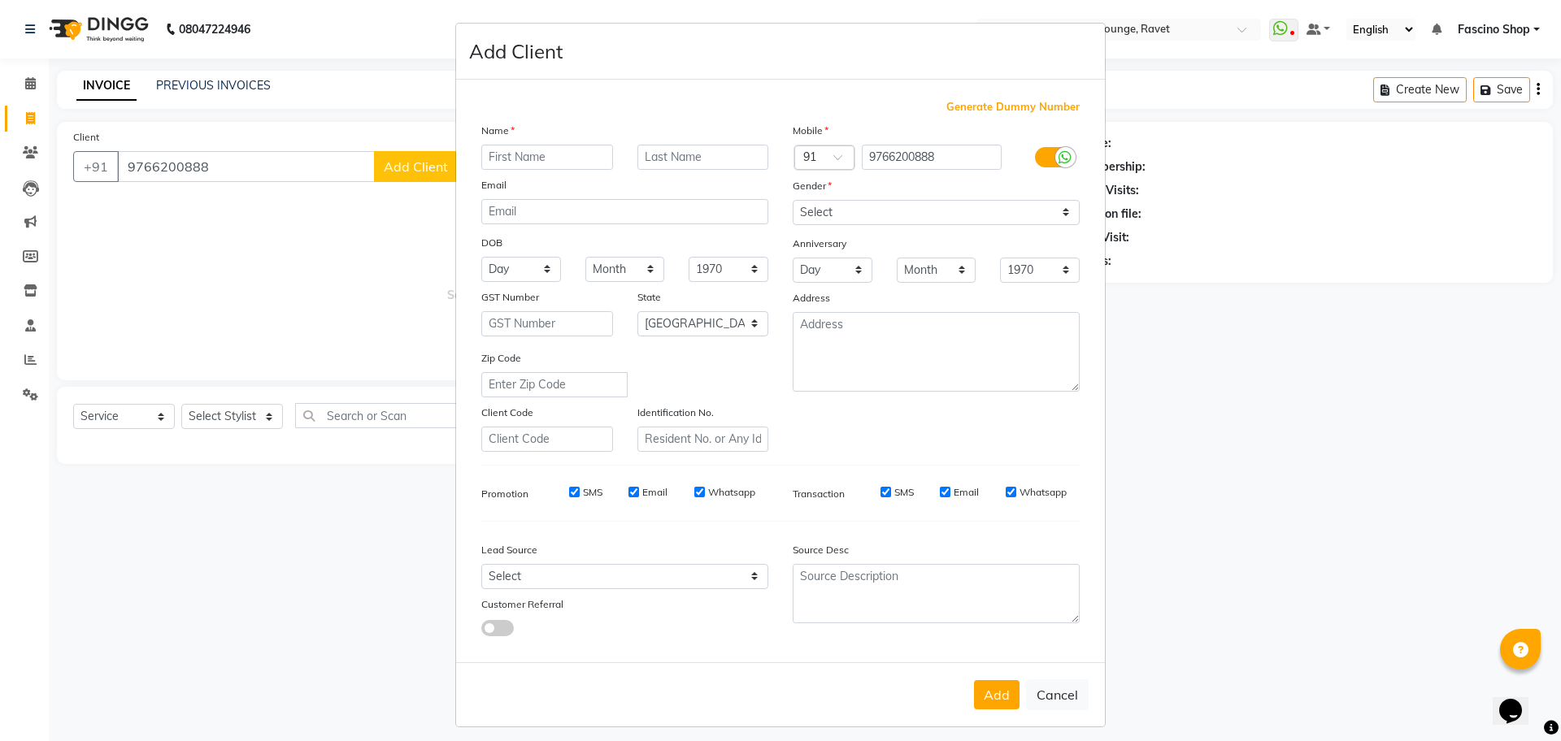
click at [558, 148] on input "text" at bounding box center [547, 157] width 132 height 25
type input "Manoj"
click at [849, 218] on select "Select [DEMOGRAPHIC_DATA] [DEMOGRAPHIC_DATA] Other Prefer Not To Say" at bounding box center [936, 212] width 287 height 25
select select "[DEMOGRAPHIC_DATA]"
click at [793, 200] on select "Select [DEMOGRAPHIC_DATA] [DEMOGRAPHIC_DATA] Other Prefer Not To Say" at bounding box center [936, 212] width 287 height 25
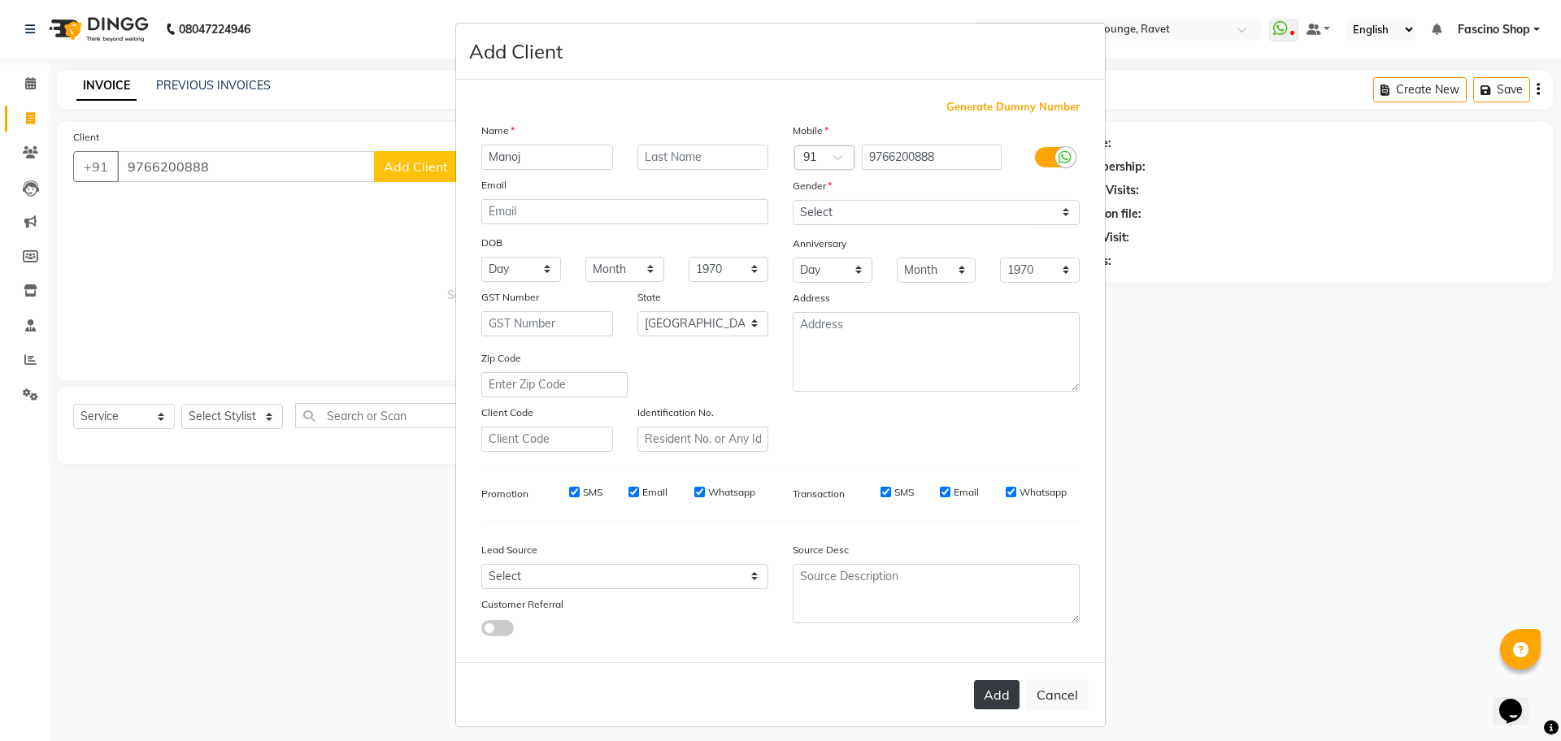
click at [988, 698] on button "Add" at bounding box center [997, 694] width 46 height 29
select select
select select "null"
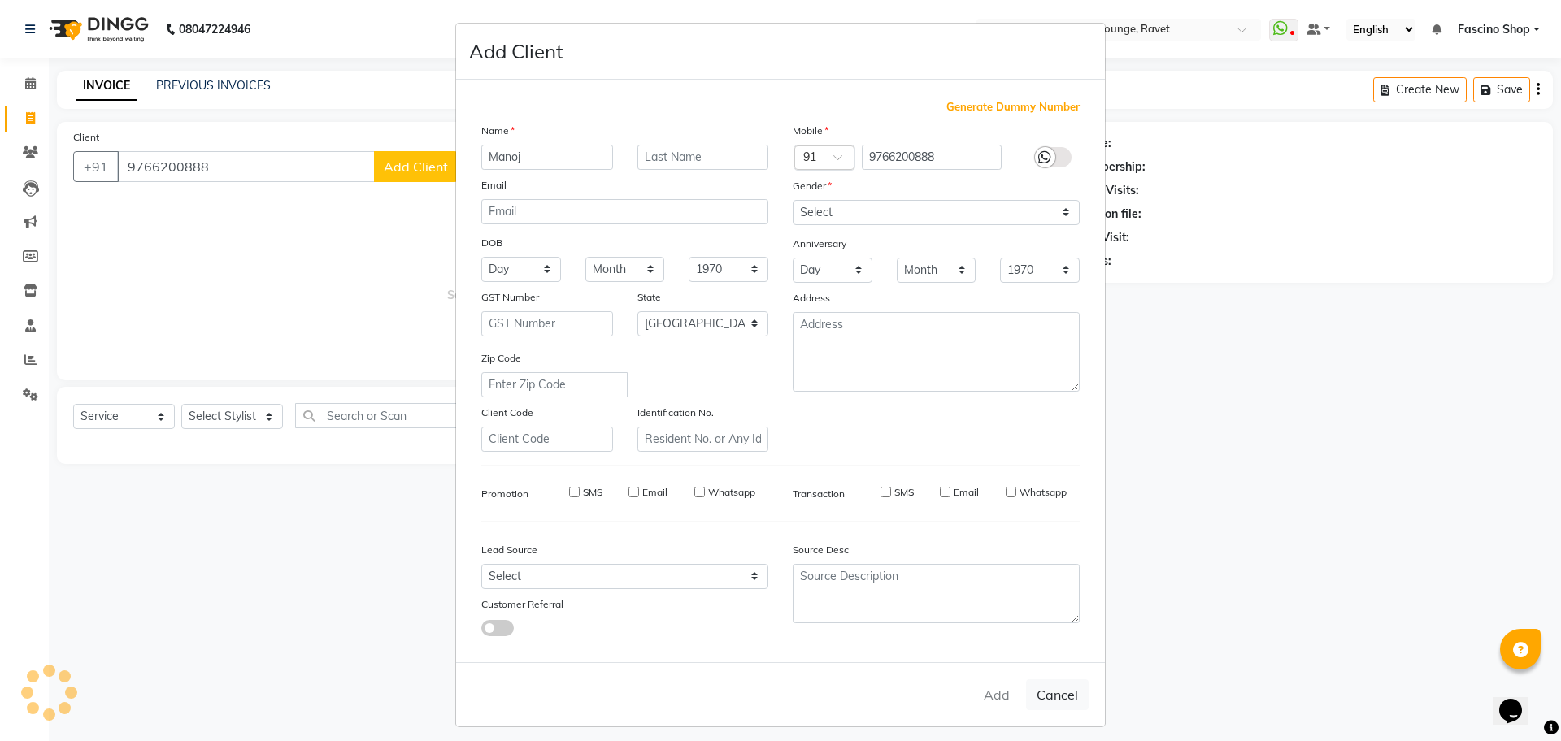
select select
checkbox input "false"
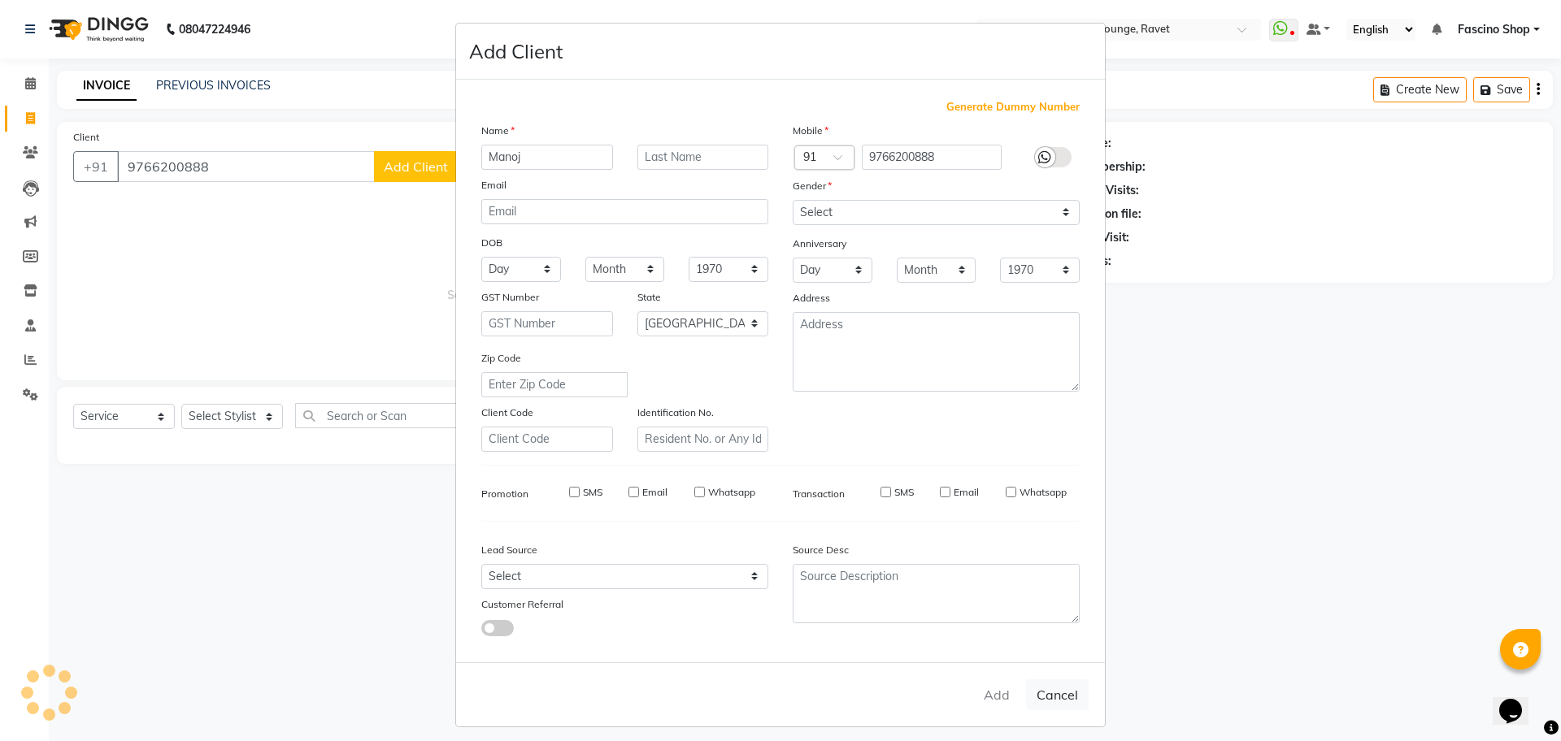
checkbox input "false"
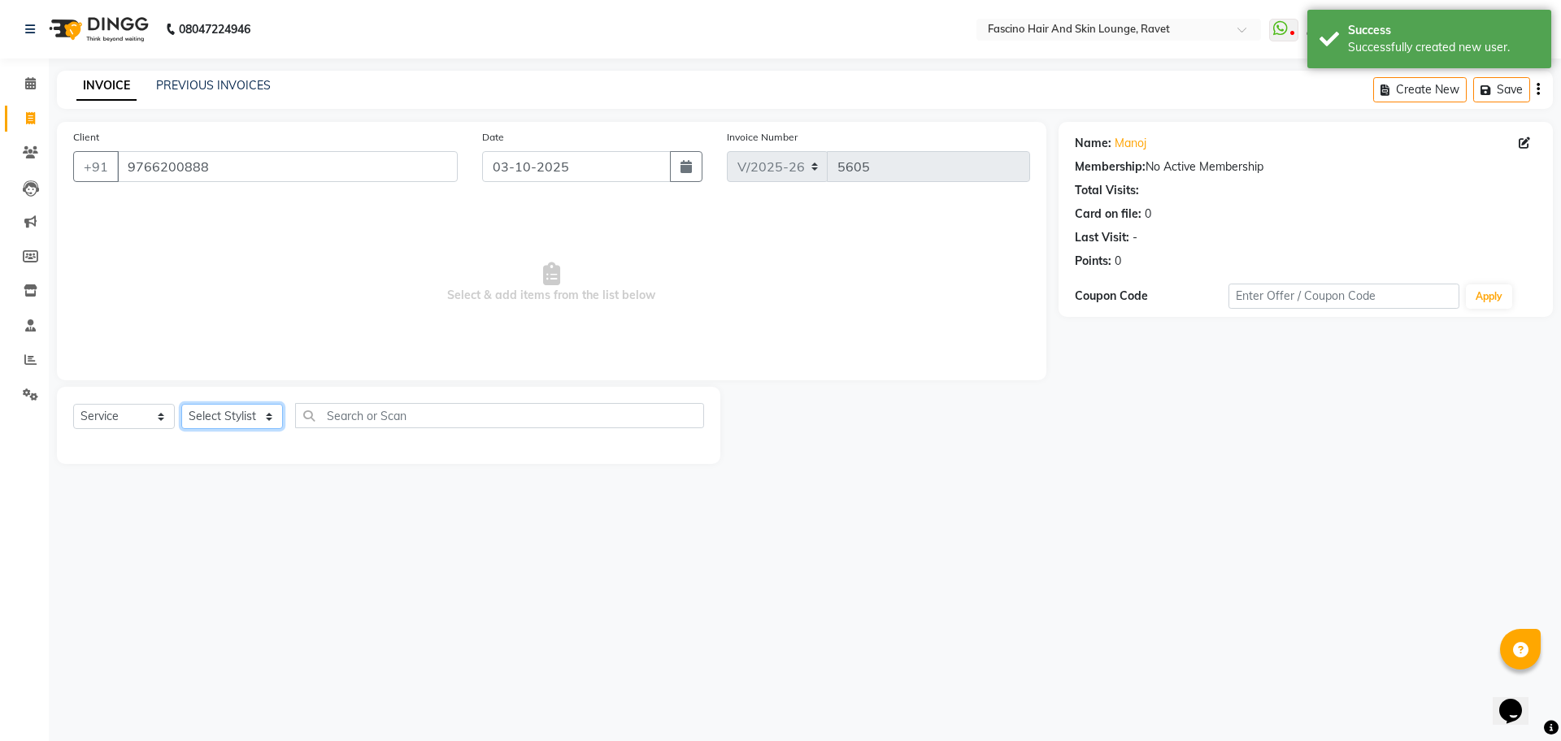
click at [215, 416] on select "Select Stylist [PERSON_NAME] Shop [PERSON_NAME] [PERSON_NAME] ( S R Manager ) […" at bounding box center [232, 416] width 102 height 25
select select "66200"
click at [181, 404] on select "Select Stylist [PERSON_NAME] Shop [PERSON_NAME] [PERSON_NAME] ( S R Manager ) […" at bounding box center [232, 416] width 102 height 25
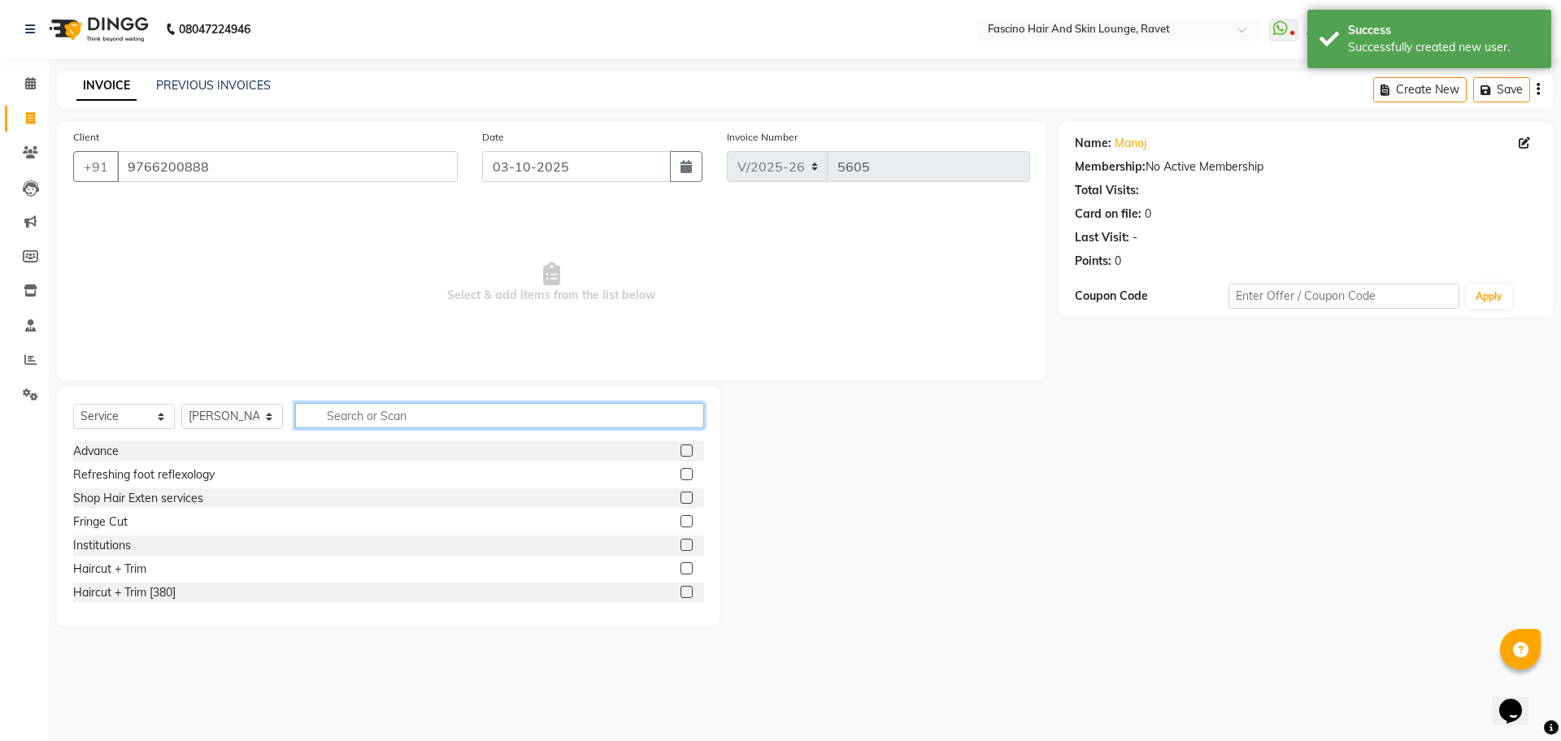
click at [372, 412] on input "text" at bounding box center [499, 415] width 409 height 25
type input "cut"
click at [160, 541] on div "Hair Cut (Below 12)" at bounding box center [124, 545] width 103 height 17
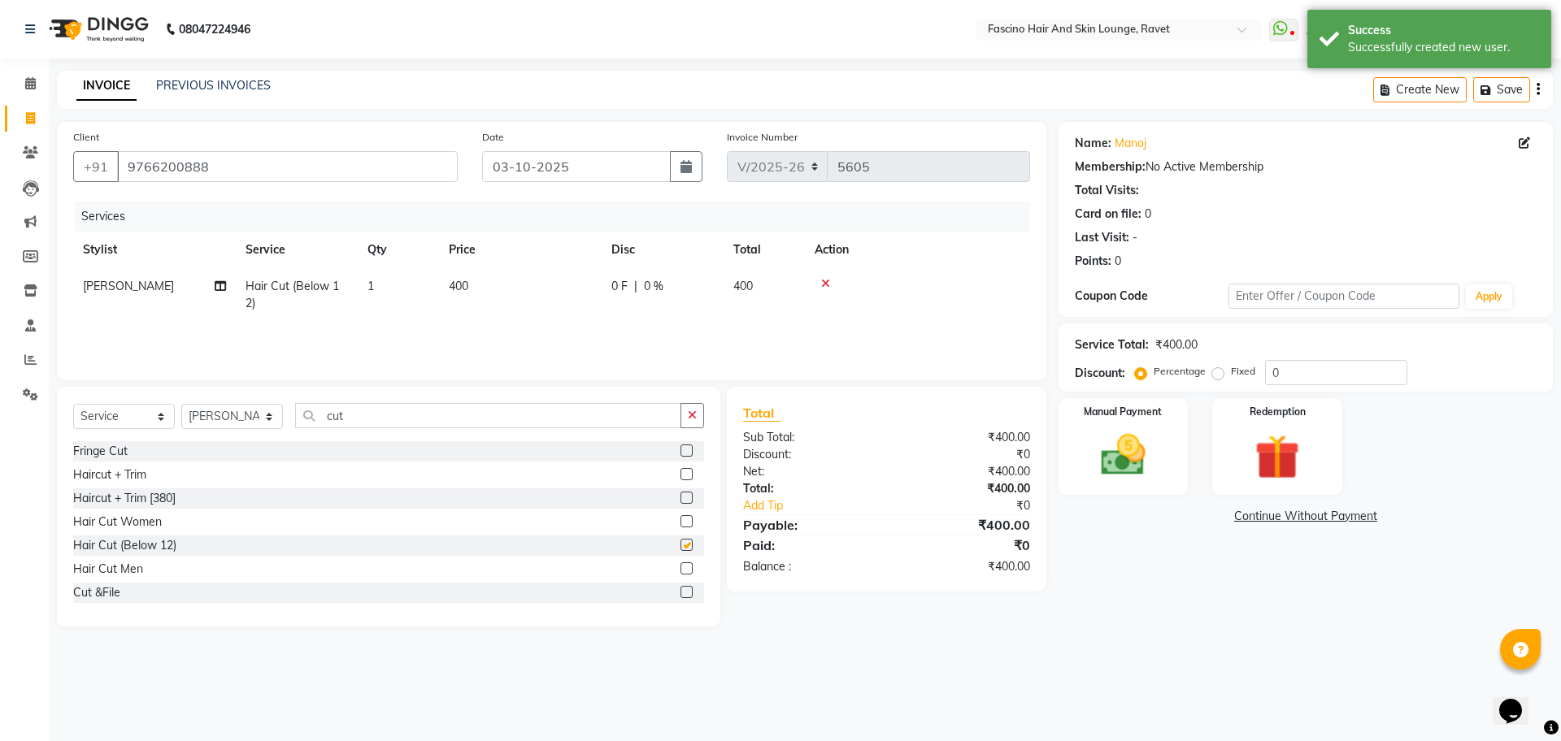
checkbox input "false"
click at [475, 293] on td "400" at bounding box center [520, 295] width 163 height 54
select select "66200"
drag, startPoint x: 475, startPoint y: 293, endPoint x: 549, endPoint y: 293, distance: 74.0
click at [549, 293] on tr "[PERSON_NAME] Fascino Shop [PERSON_NAME] [PERSON_NAME] ( S R Manager ) [PERSON_…" at bounding box center [551, 299] width 957 height 62
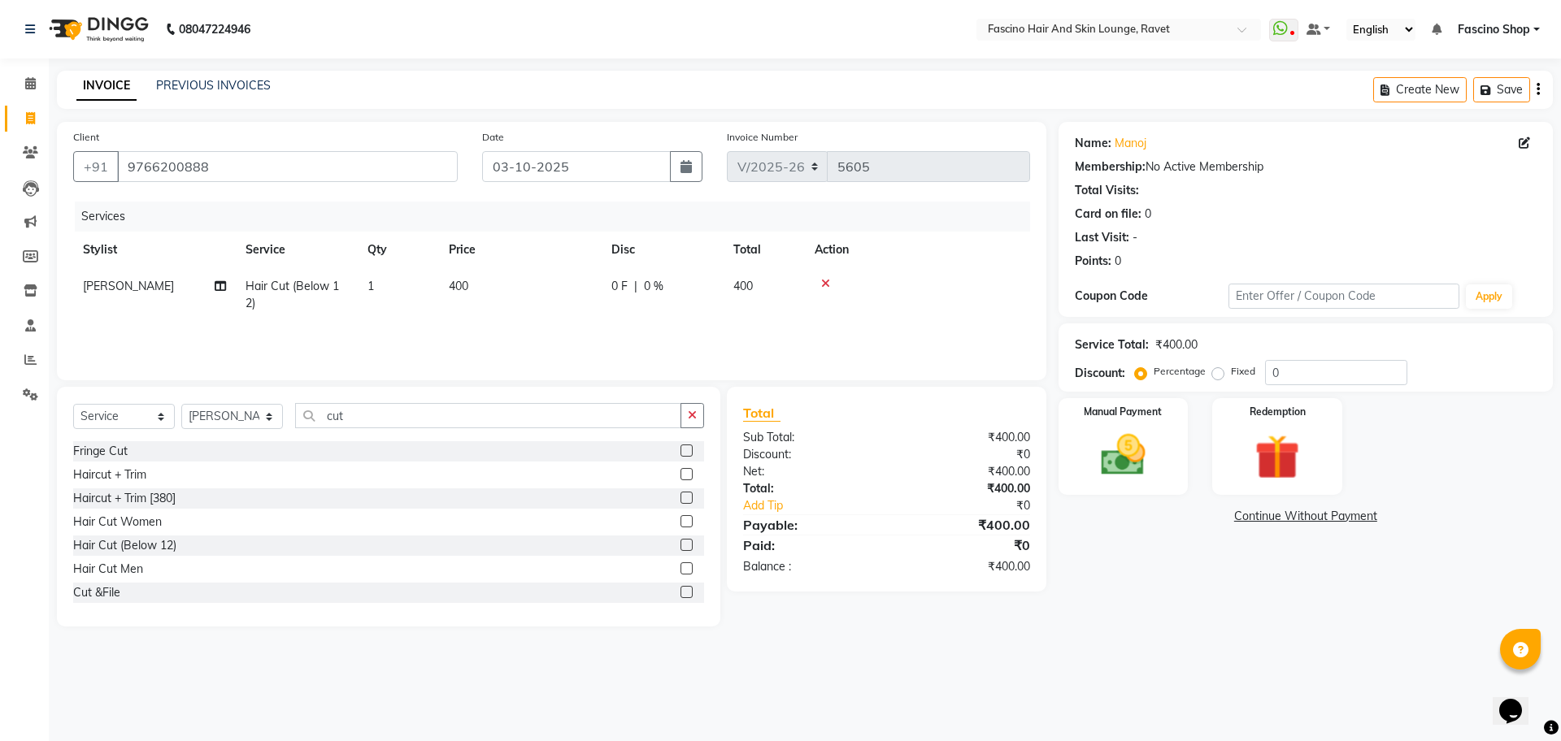
click at [549, 293] on td "400" at bounding box center [520, 295] width 163 height 54
select select "66200"
click at [549, 293] on input "400" at bounding box center [596, 290] width 143 height 25
type input "250"
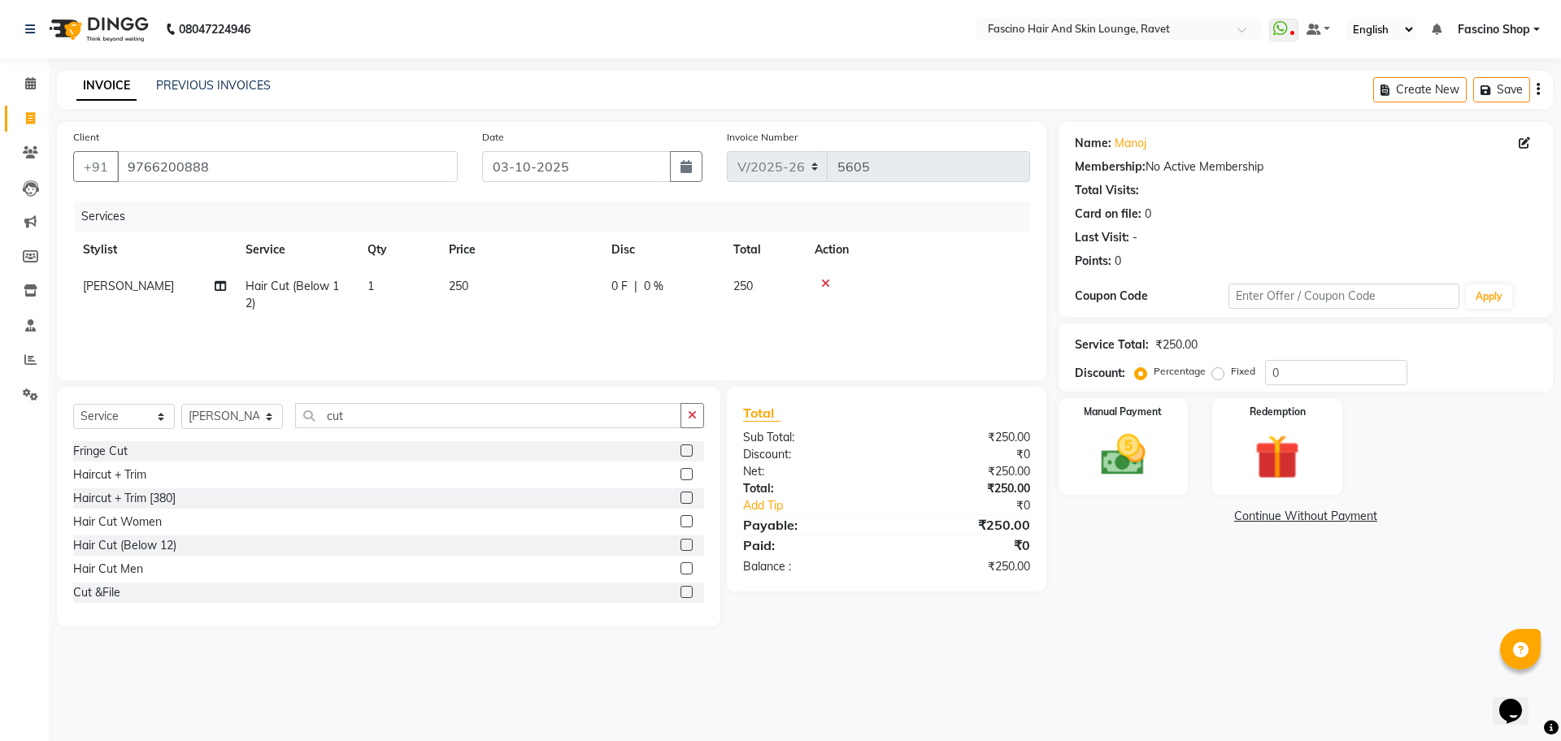
click at [382, 293] on td "1" at bounding box center [398, 295] width 81 height 54
select select "66200"
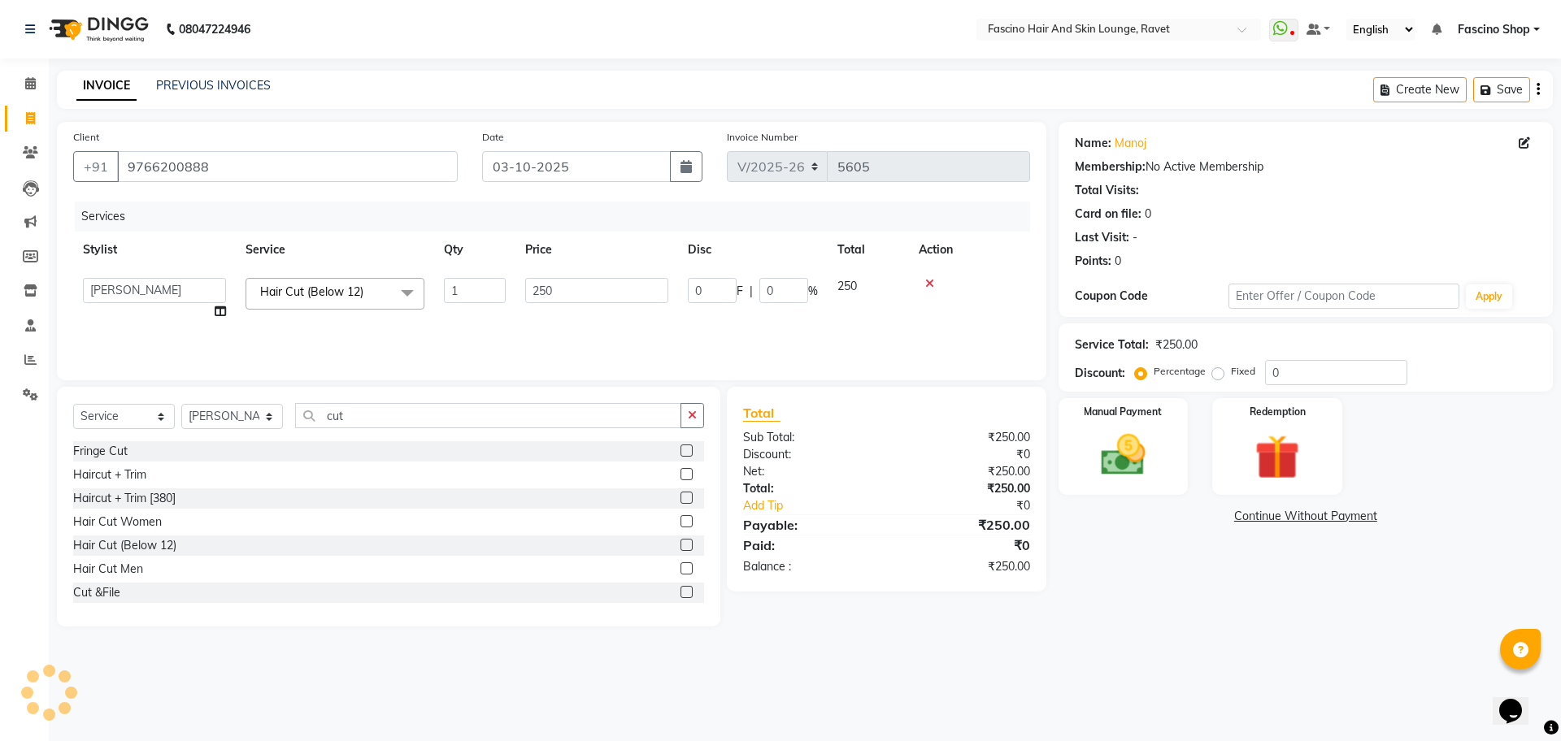
click at [382, 293] on span "Hair Cut (Below 12) x" at bounding box center [334, 294] width 179 height 32
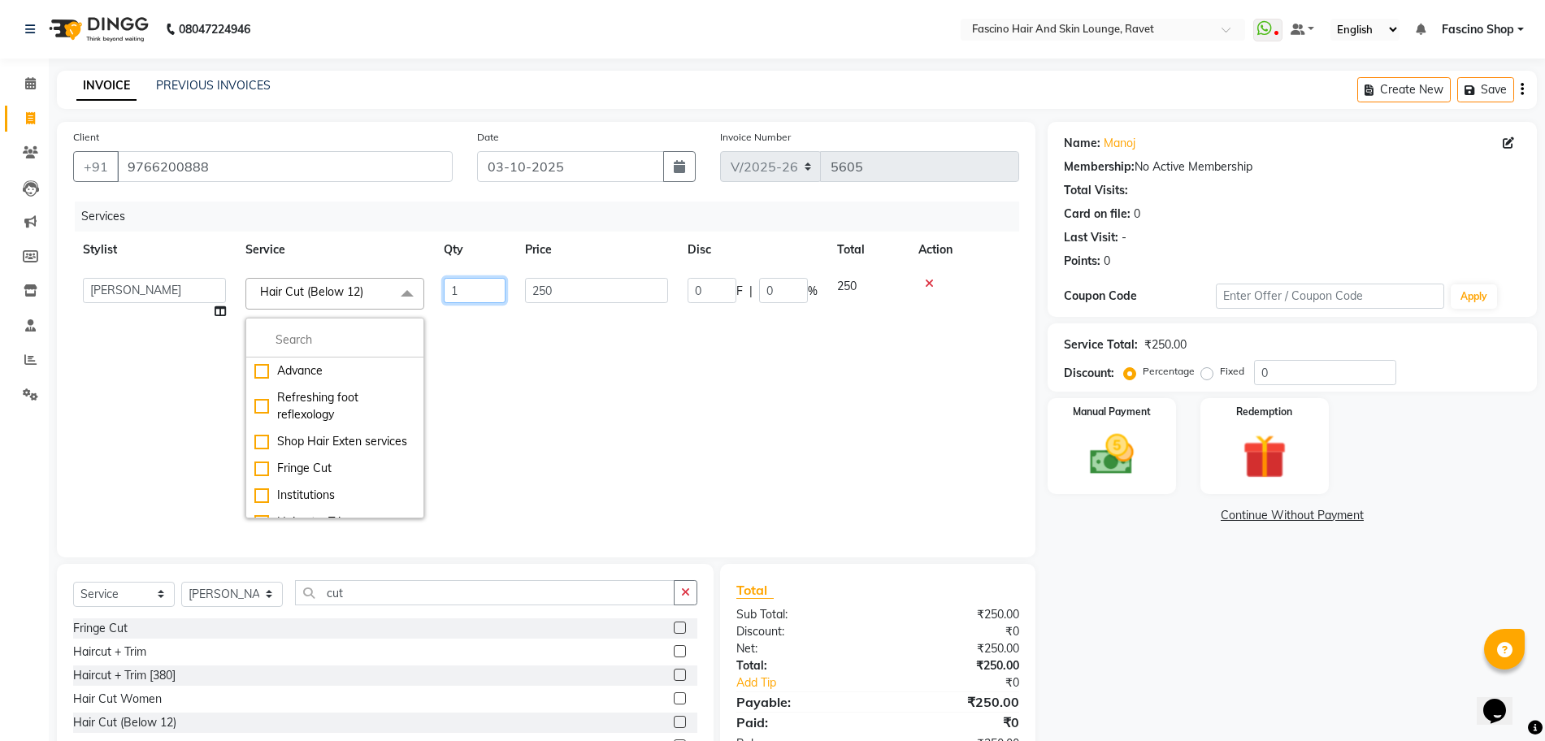
click at [464, 293] on input "1" at bounding box center [475, 290] width 62 height 25
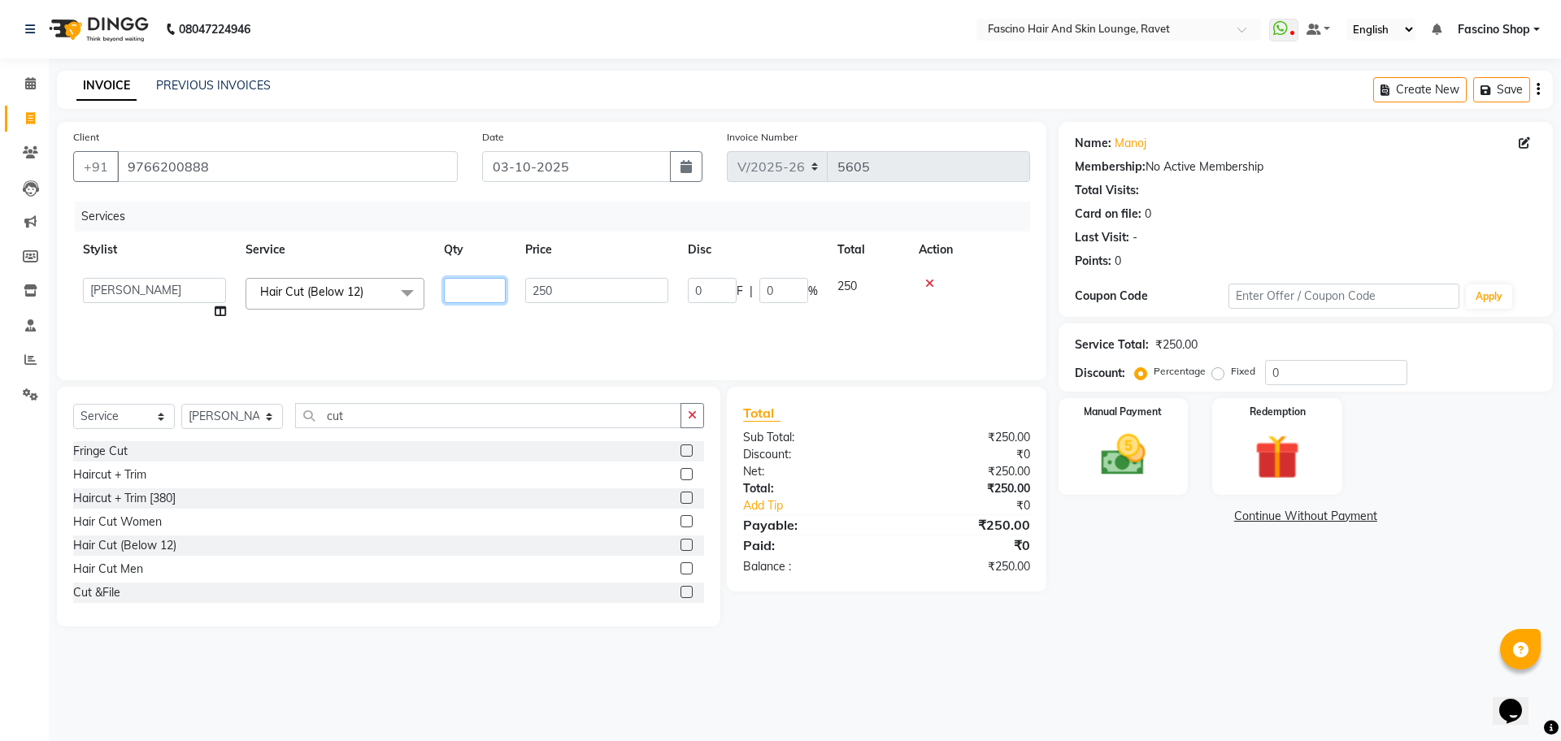
type input "2"
click at [1164, 438] on div "Manual Payment" at bounding box center [1122, 447] width 135 height 100
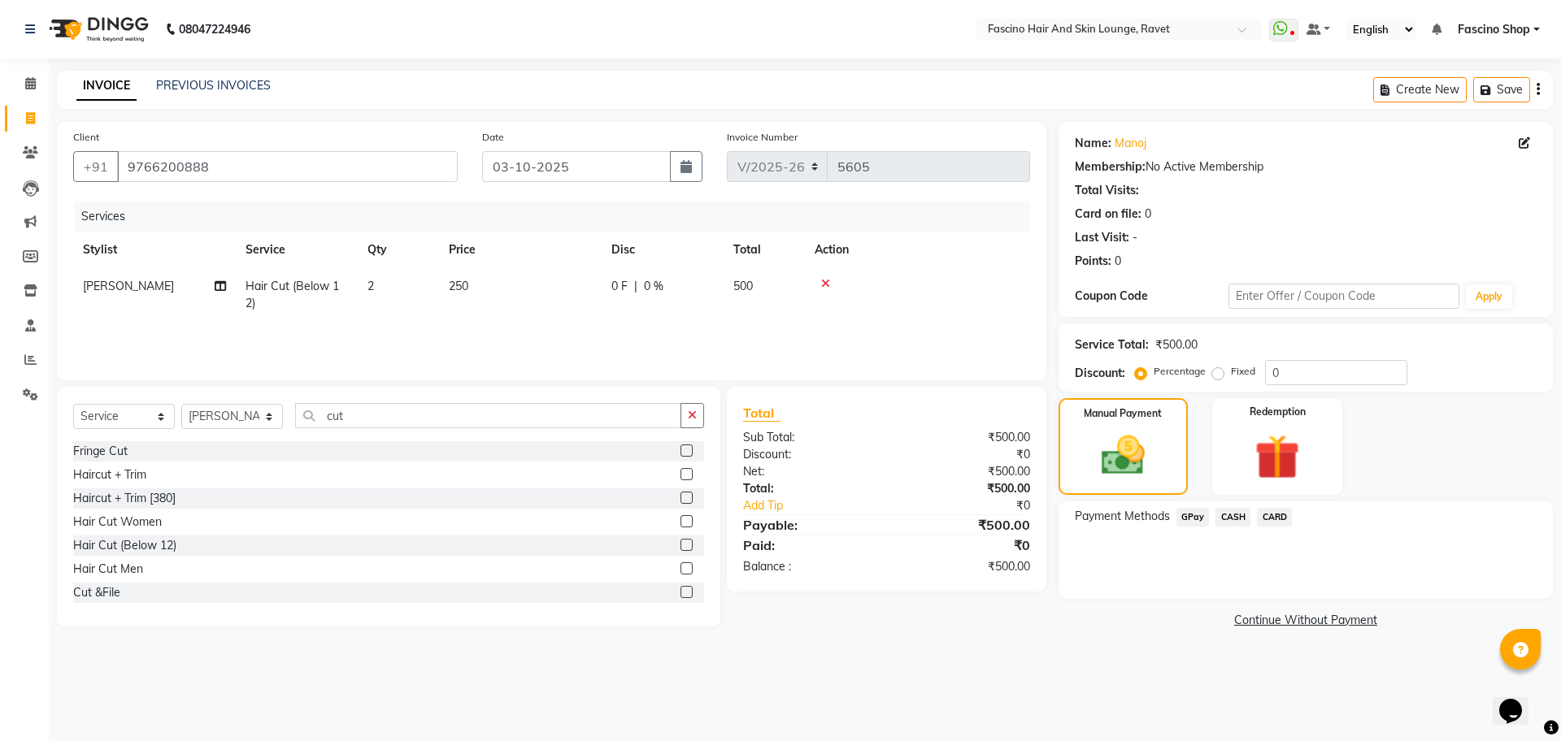
click at [1206, 515] on span "GPay" at bounding box center [1192, 517] width 33 height 19
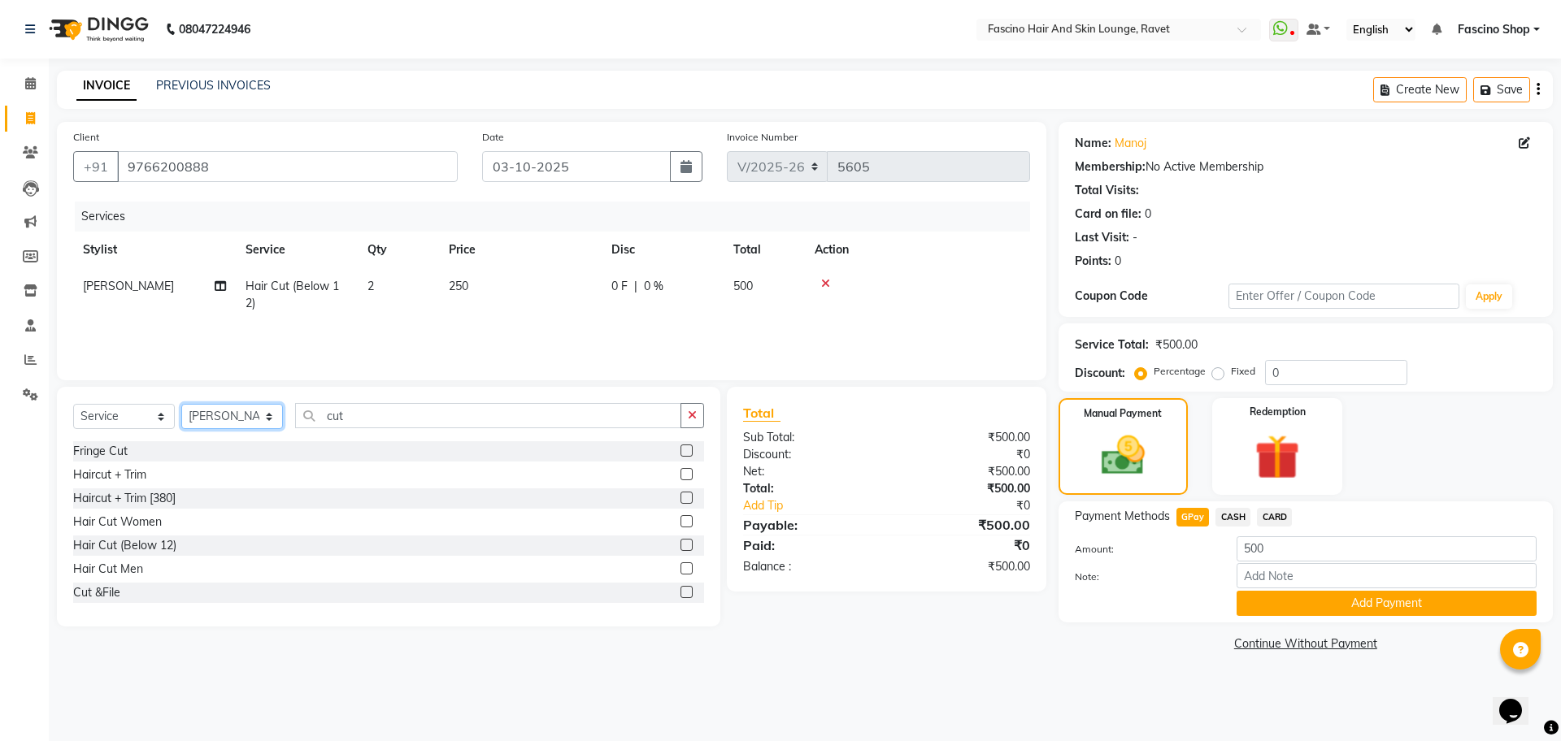
click at [204, 415] on select "Select Stylist [PERSON_NAME] Shop [PERSON_NAME] [PERSON_NAME] ( S R Manager ) […" at bounding box center [232, 416] width 102 height 25
select select "91580"
click at [181, 404] on select "Select Stylist [PERSON_NAME] Shop [PERSON_NAME] [PERSON_NAME] ( S R Manager ) […" at bounding box center [232, 416] width 102 height 25
click at [1197, 512] on span "GPay" at bounding box center [1192, 517] width 33 height 19
click at [1338, 610] on button "Add Payment" at bounding box center [1386, 603] width 300 height 25
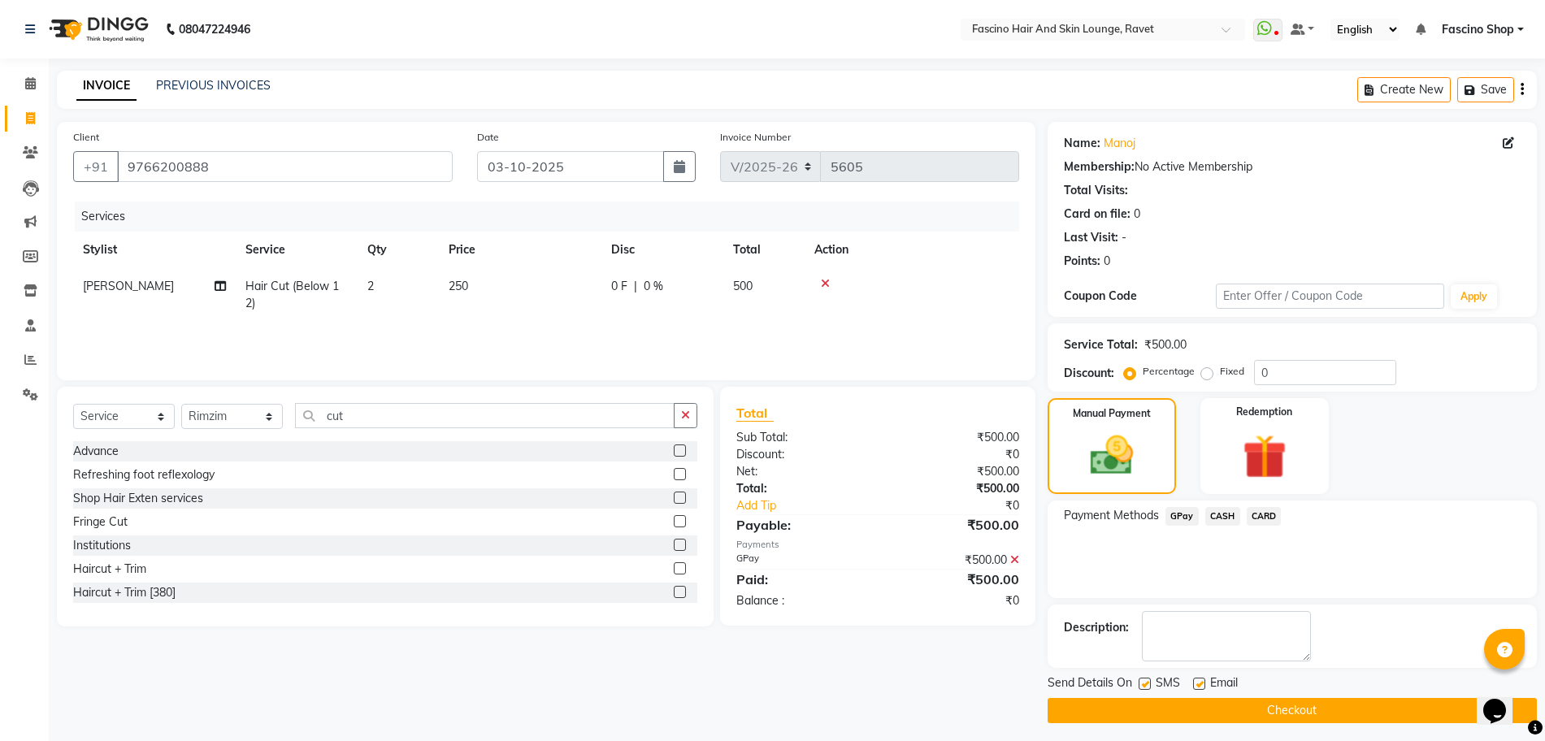
click at [1346, 707] on button "Checkout" at bounding box center [1292, 710] width 489 height 25
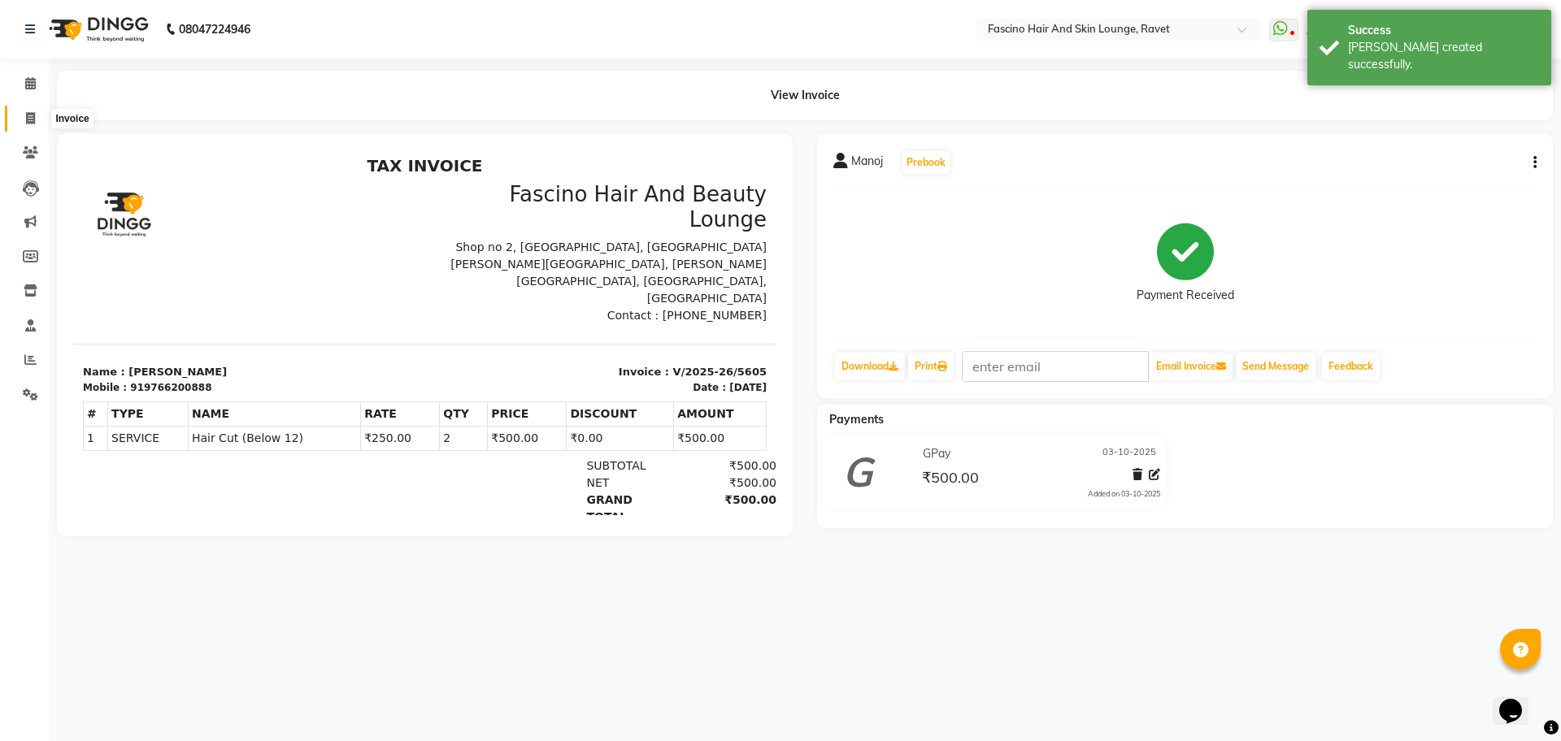
click at [35, 116] on icon at bounding box center [30, 118] width 9 height 12
select select "service"
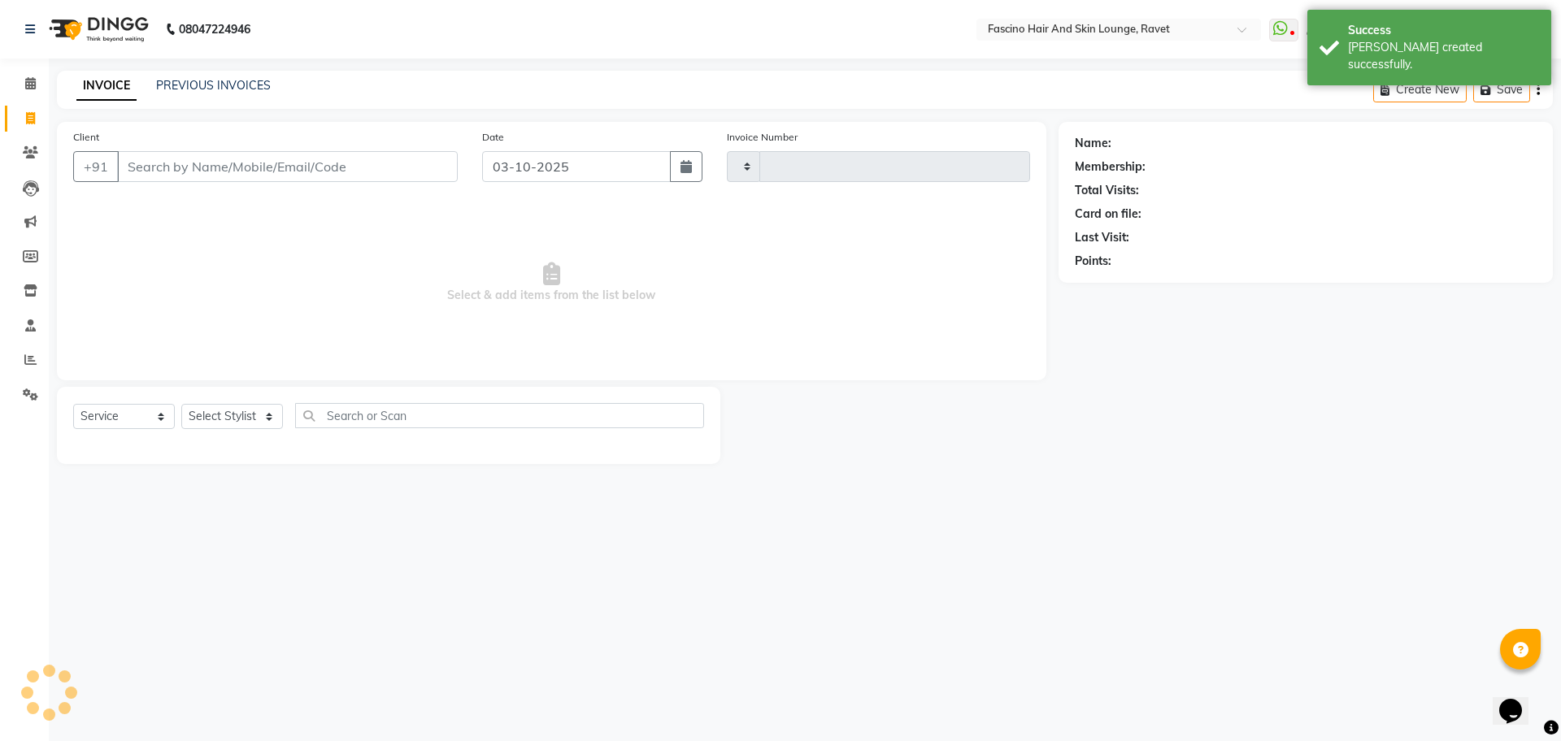
type input "5606"
select select "5190"
click at [177, 153] on input "Client" at bounding box center [287, 166] width 341 height 31
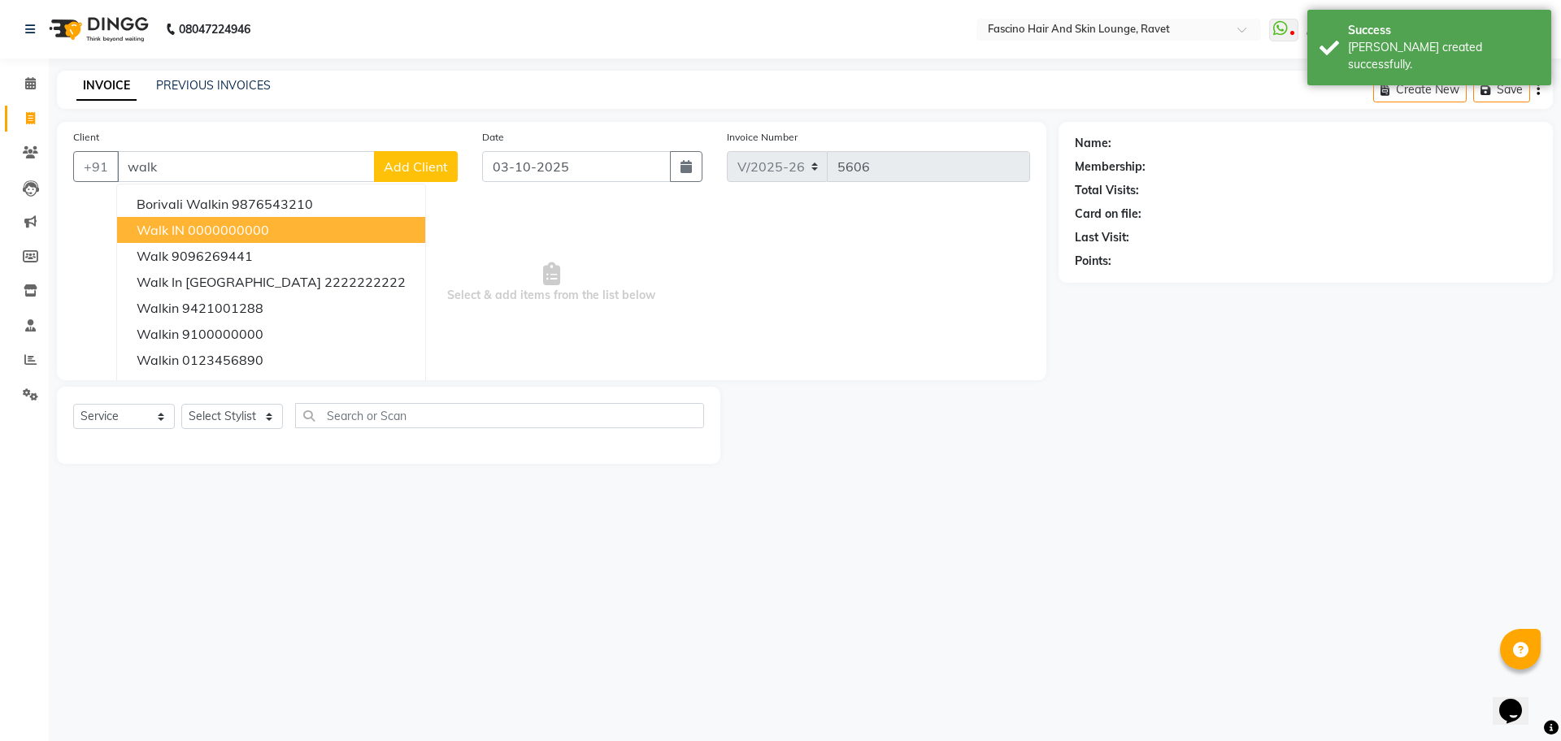
click at [188, 223] on ngb-highlight "0000000000" at bounding box center [228, 230] width 81 height 16
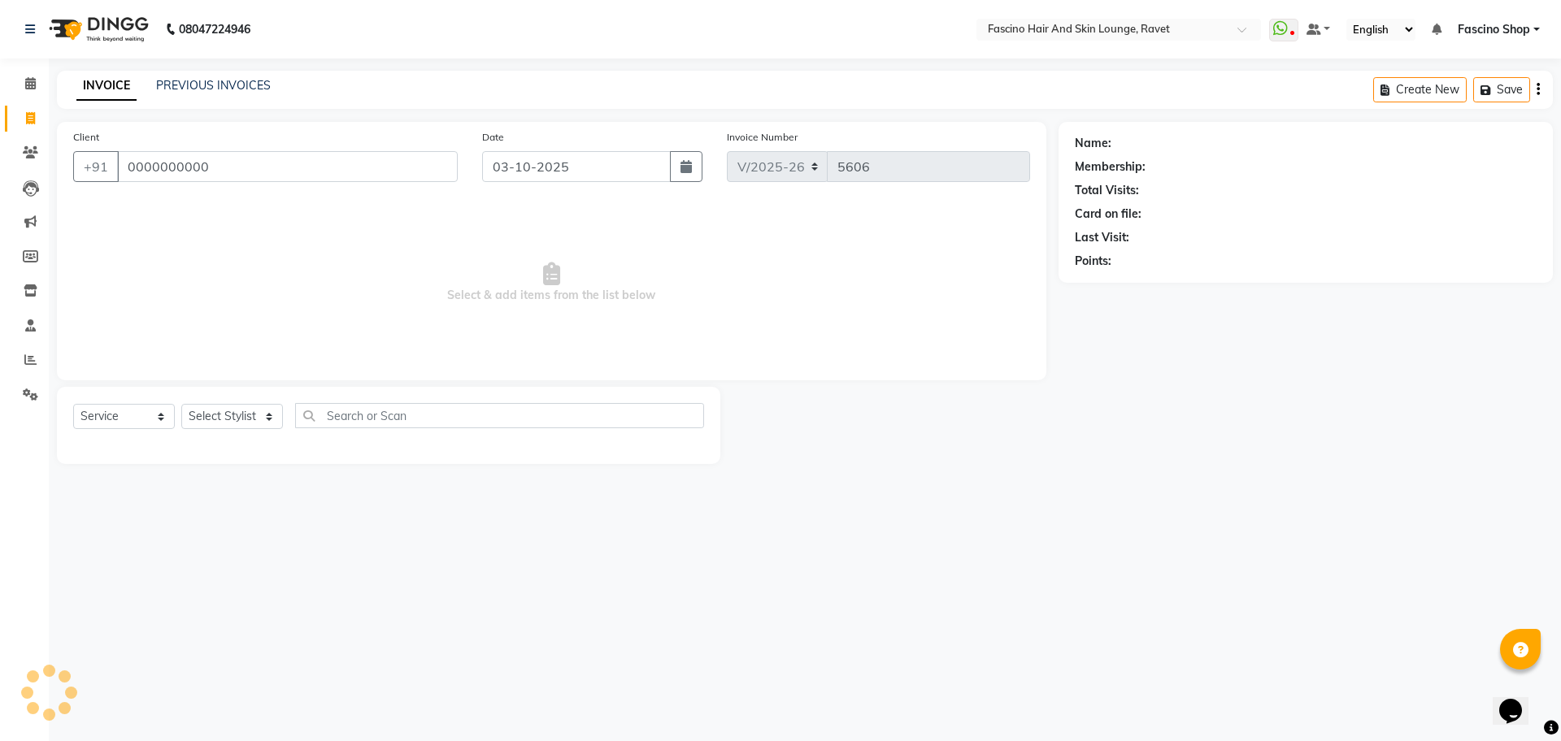
type input "0000000000"
drag, startPoint x: 270, startPoint y: 411, endPoint x: 259, endPoint y: 153, distance: 258.8
click at [259, 153] on div "Client +91 0000000000 Date 03-10-2025 Invoice Number V/2025 V/2025-26 5606 Sele…" at bounding box center [552, 293] width 1014 height 342
select select "66200"
click at [181, 404] on select "Select Stylist [PERSON_NAME] Shop [PERSON_NAME] [PERSON_NAME] ( S R Manager ) […" at bounding box center [232, 416] width 102 height 25
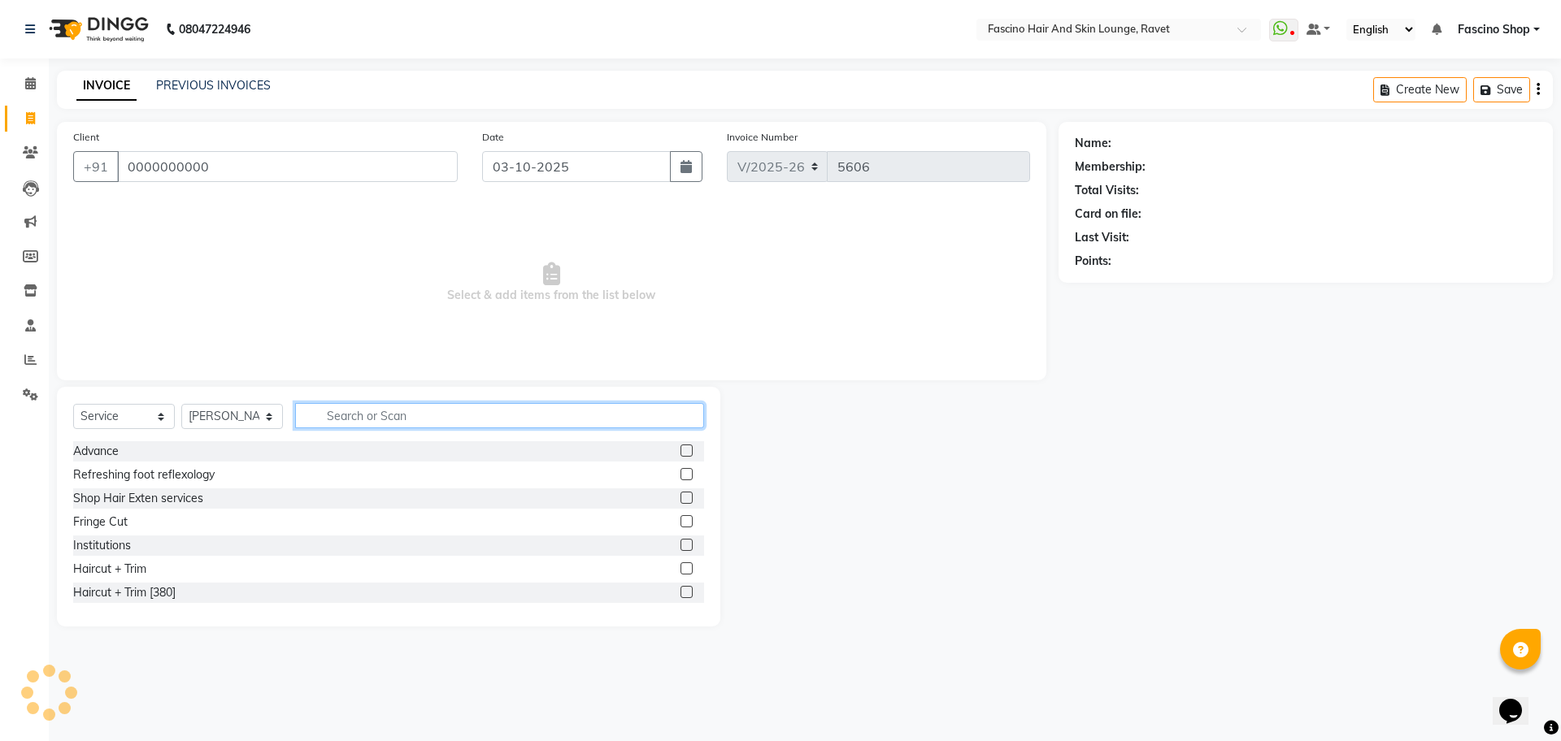
click at [376, 426] on input "text" at bounding box center [499, 415] width 409 height 25
type input "c"
select select "1: Object"
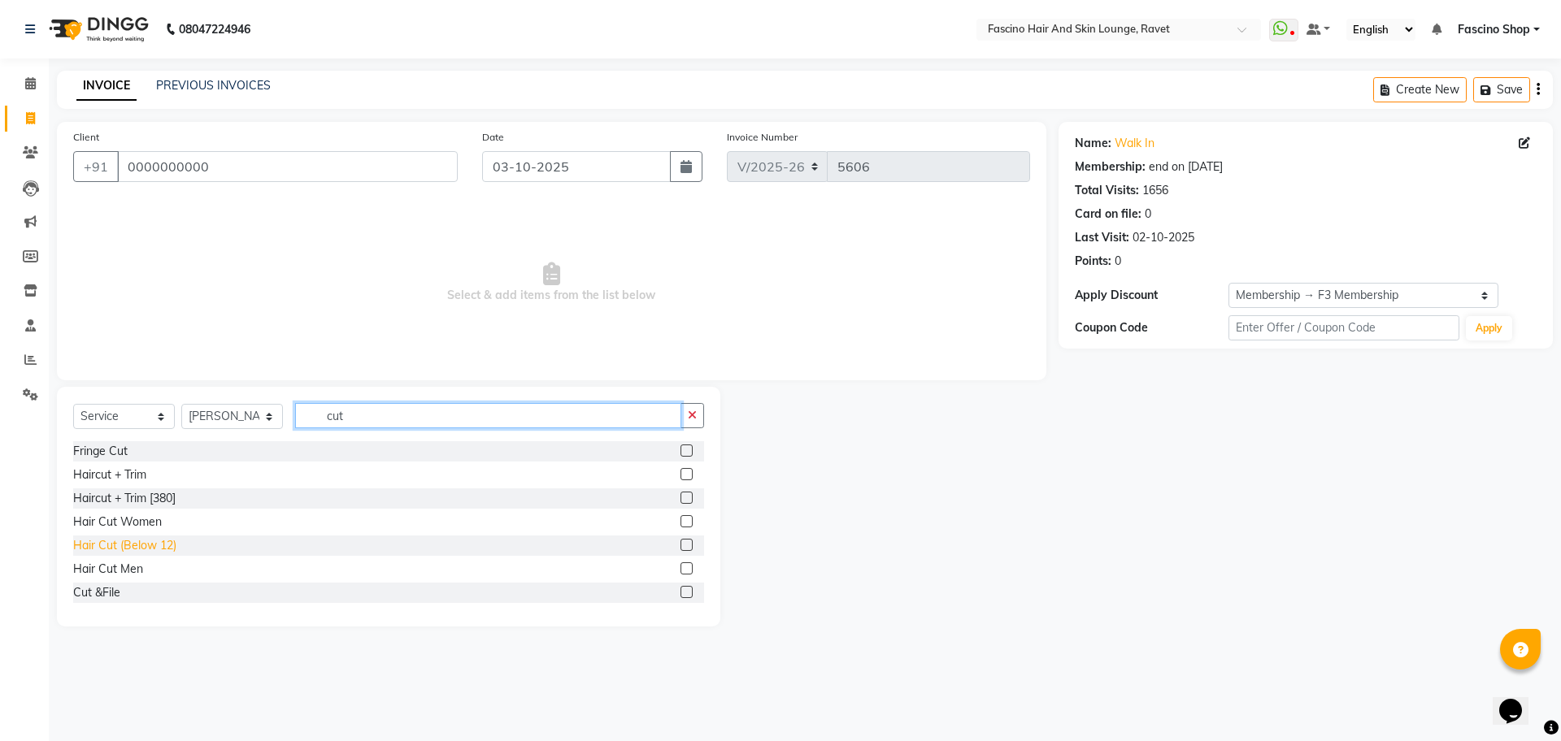
type input "cut"
click at [163, 544] on div "Hair Cut (Below 12)" at bounding box center [124, 545] width 103 height 17
checkbox input "false"
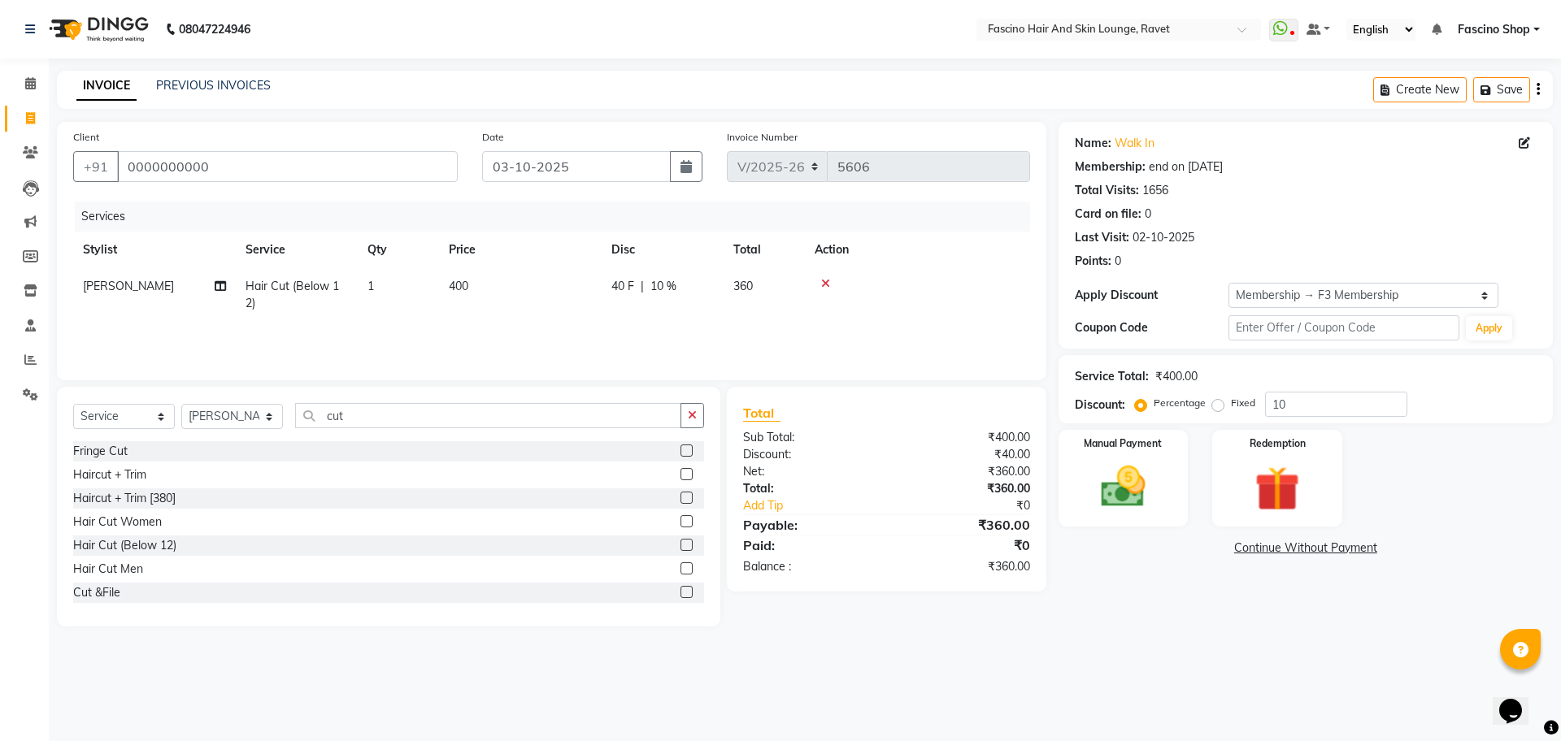
click at [502, 294] on td "400" at bounding box center [520, 295] width 163 height 54
select select "66200"
click at [562, 292] on tr "[PERSON_NAME] Fascino Shop [PERSON_NAME] [PERSON_NAME] ( S R Manager ) [PERSON_…" at bounding box center [551, 299] width 957 height 62
click at [562, 292] on td "400" at bounding box center [520, 295] width 163 height 54
select select "66200"
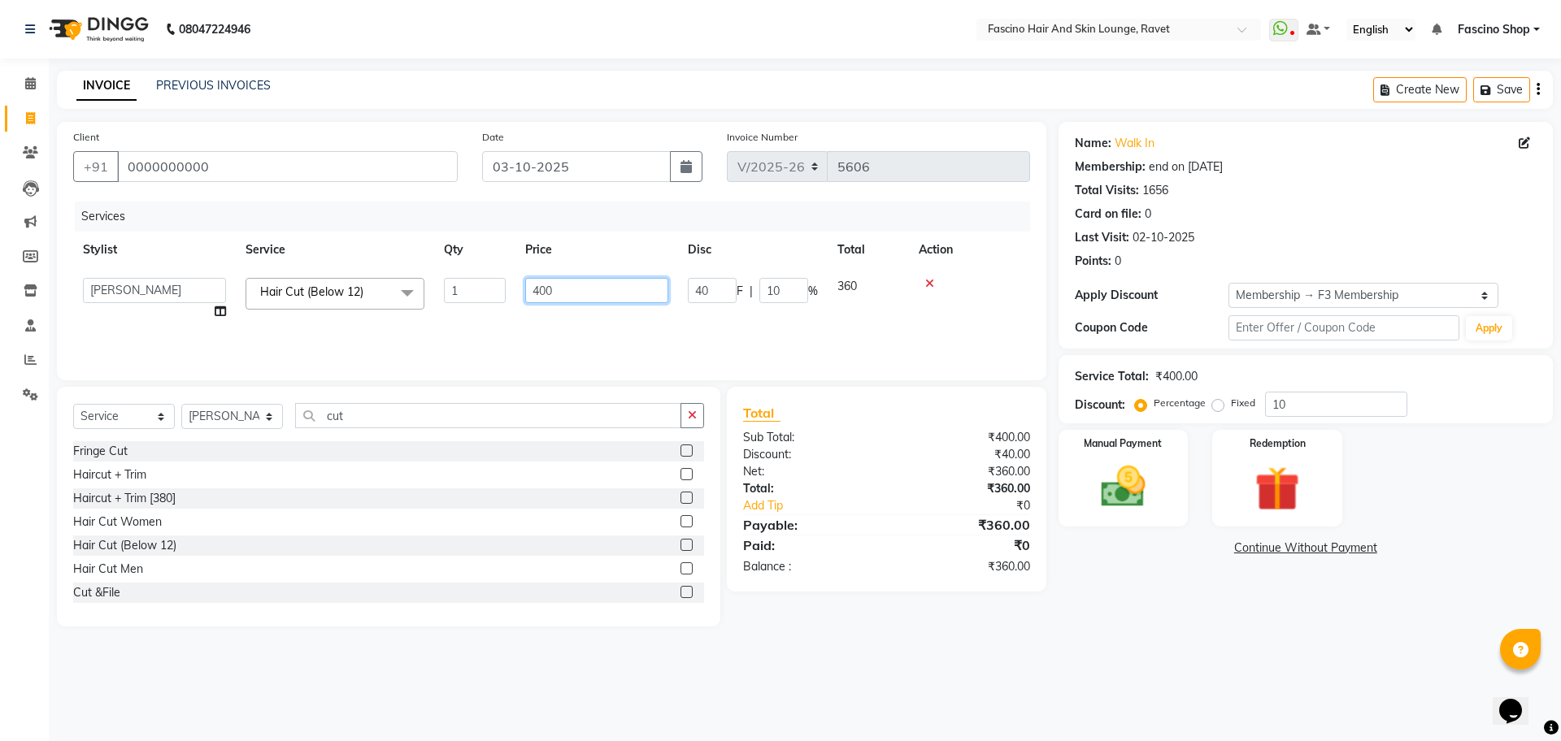
click at [562, 292] on input "400" at bounding box center [596, 290] width 143 height 25
type input "200"
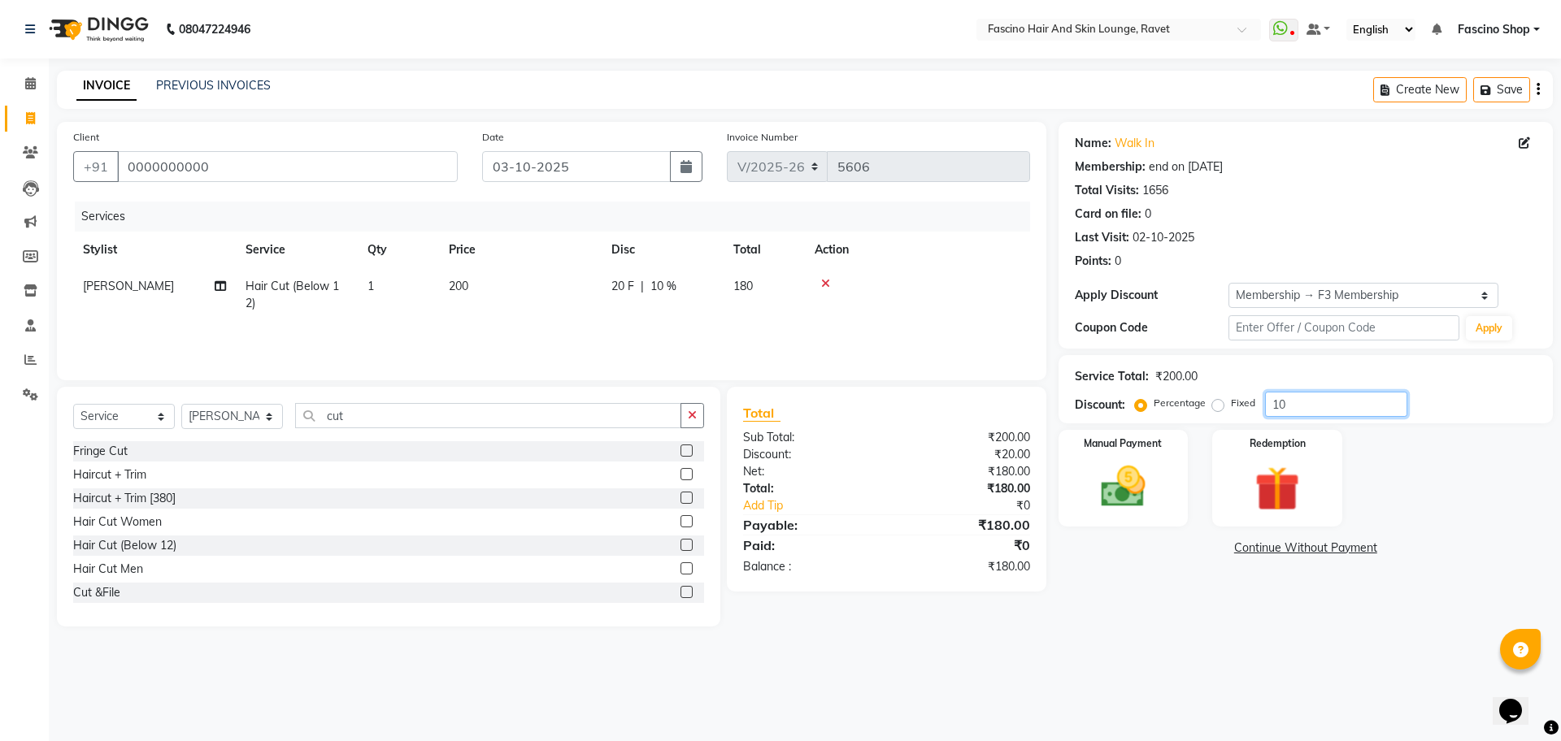
click at [1301, 404] on input "10" at bounding box center [1336, 404] width 142 height 25
type input "1"
click at [242, 419] on select "Select Stylist [PERSON_NAME] Shop [PERSON_NAME] [PERSON_NAME] ( S R Manager ) […" at bounding box center [232, 416] width 102 height 25
click at [172, 79] on link "PREVIOUS INVOICES" at bounding box center [213, 85] width 115 height 15
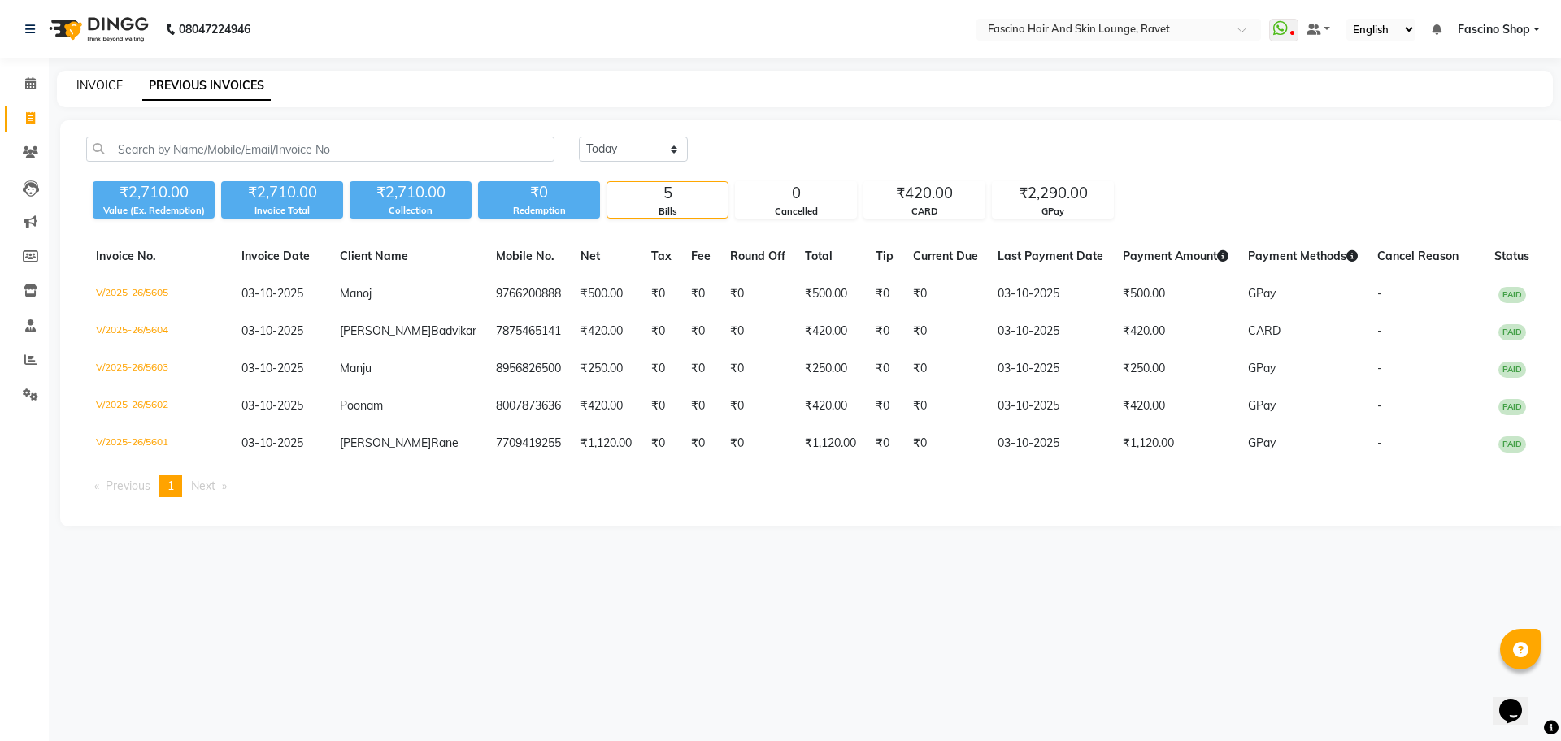
click at [95, 88] on link "INVOICE" at bounding box center [99, 85] width 46 height 15
select select "service"
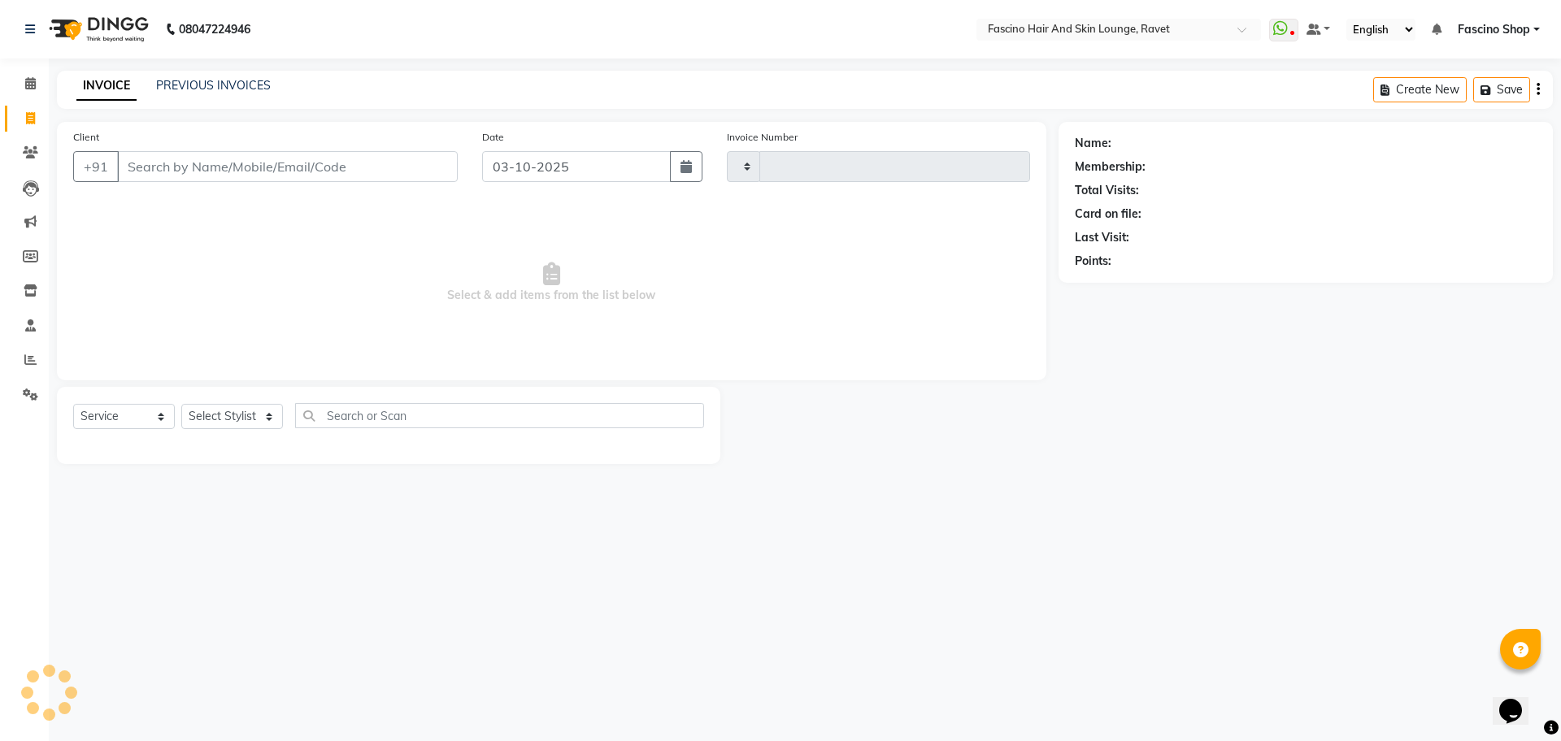
type input "5606"
select select "5190"
click at [174, 161] on input "Client" at bounding box center [287, 166] width 341 height 31
type input "w"
click at [193, 79] on link "PREVIOUS INVOICES" at bounding box center [213, 85] width 115 height 15
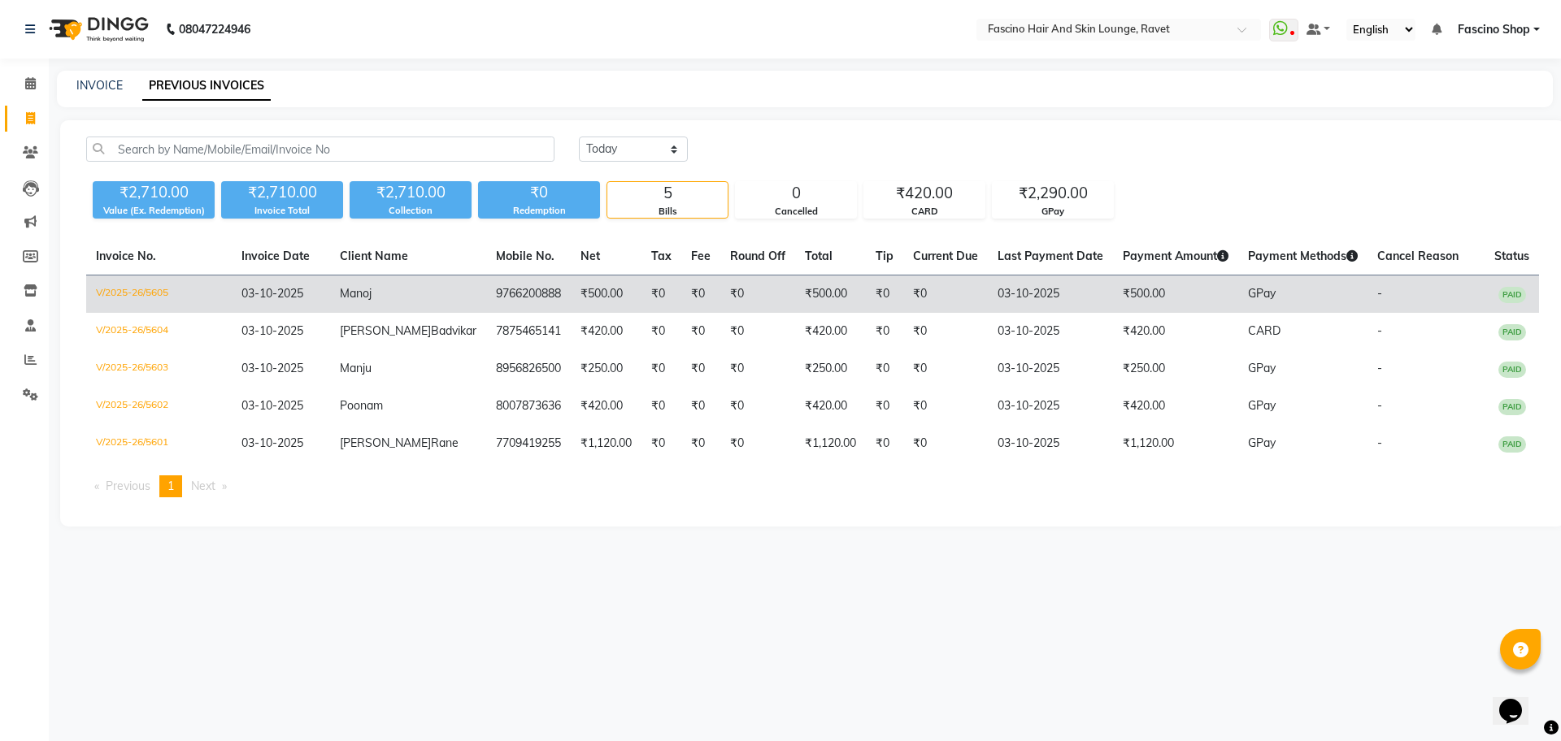
click at [571, 295] on td "₹500.00" at bounding box center [606, 295] width 71 height 38
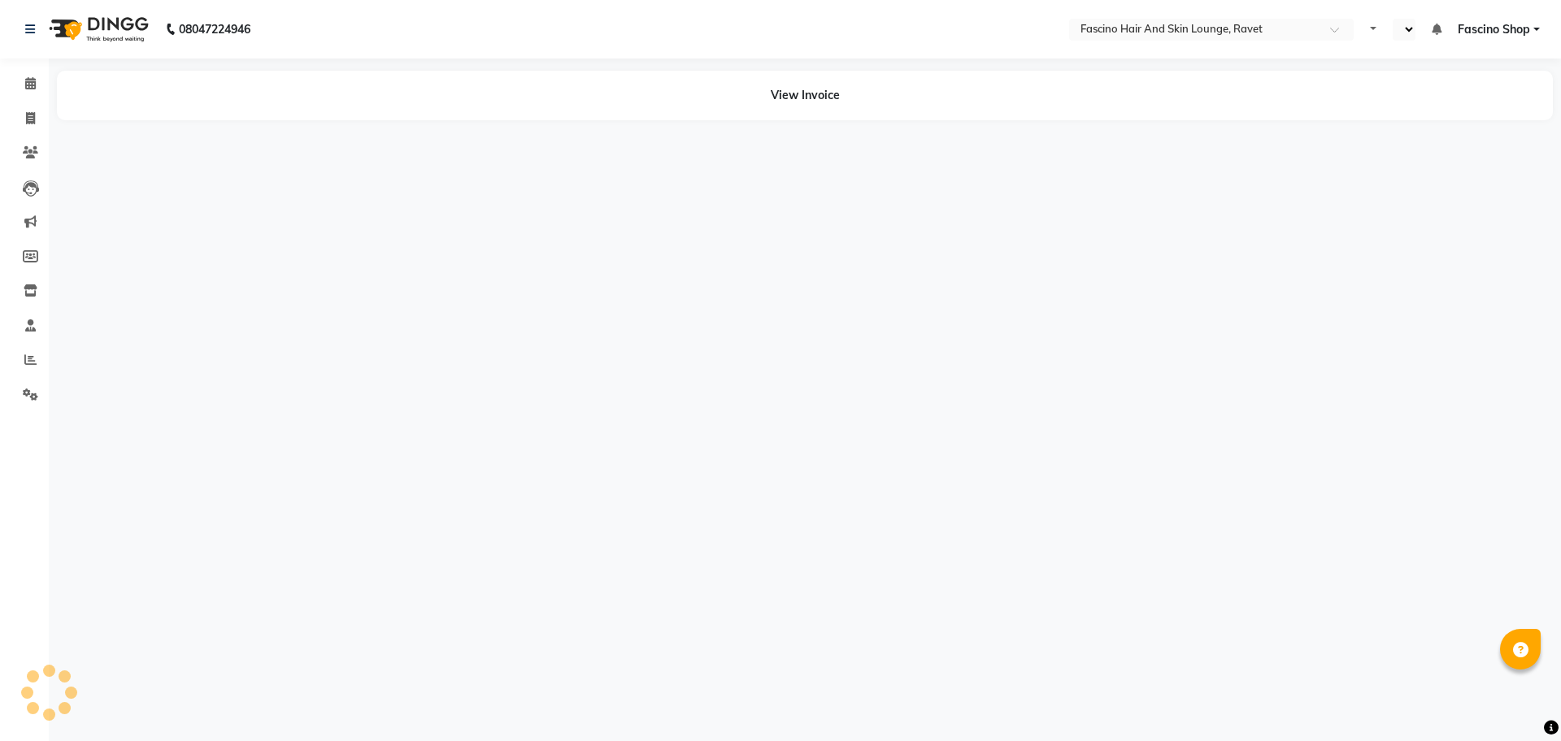
select select "en"
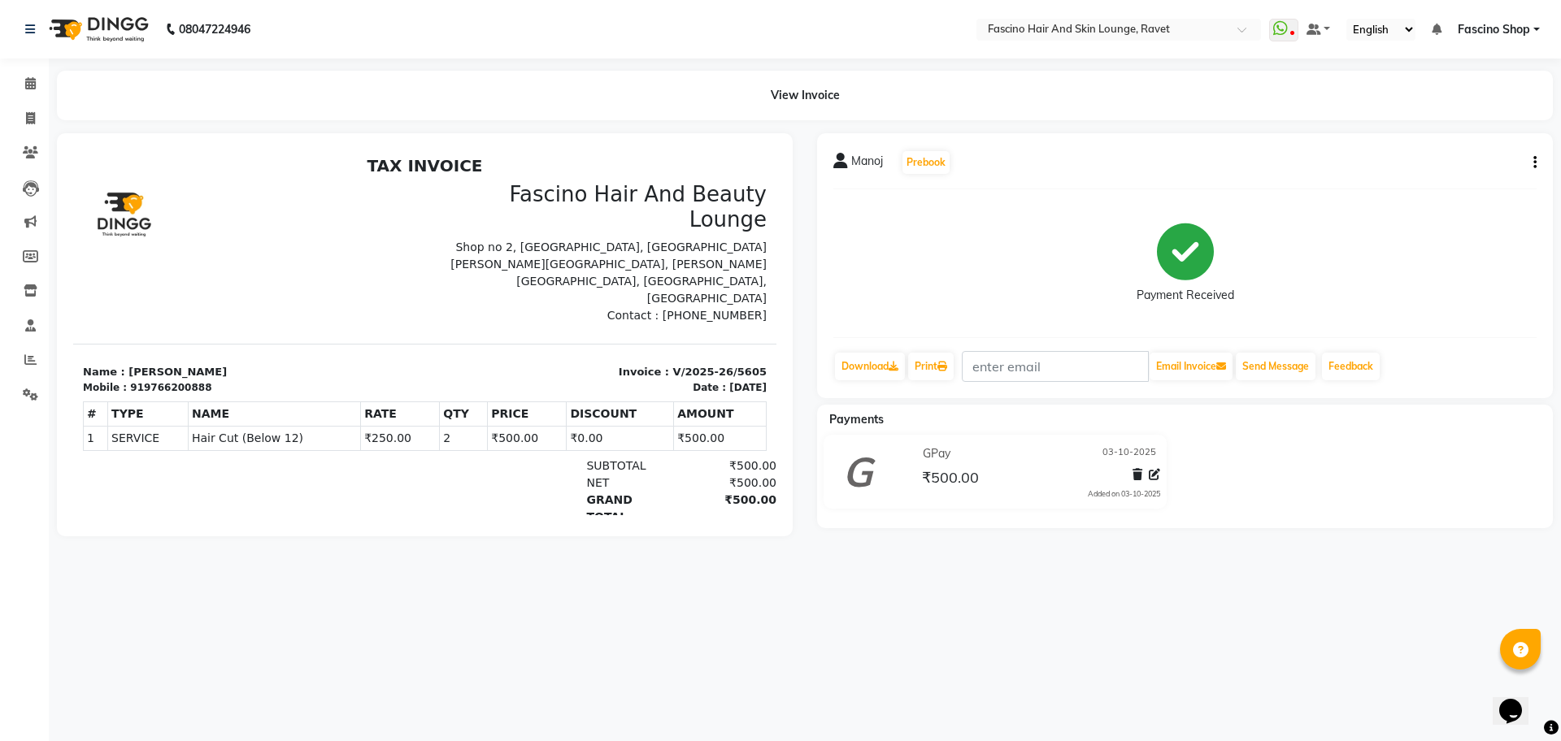
click at [1535, 163] on icon "button" at bounding box center [1534, 163] width 3 height 1
click at [1448, 176] on div "Edit Invoice" at bounding box center [1453, 173] width 111 height 20
select select "service"
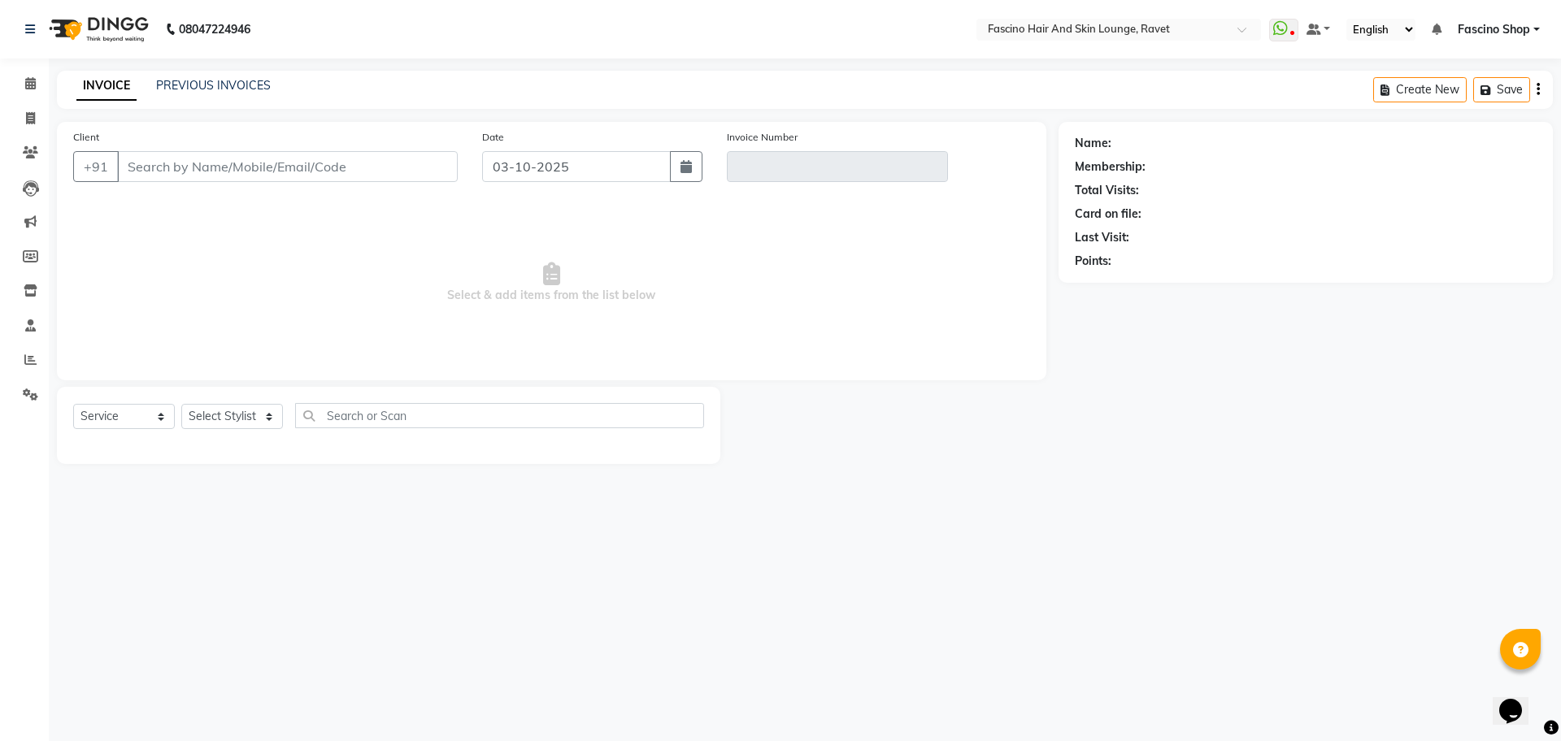
type input "9766200888"
type input "V/2025-26/5605"
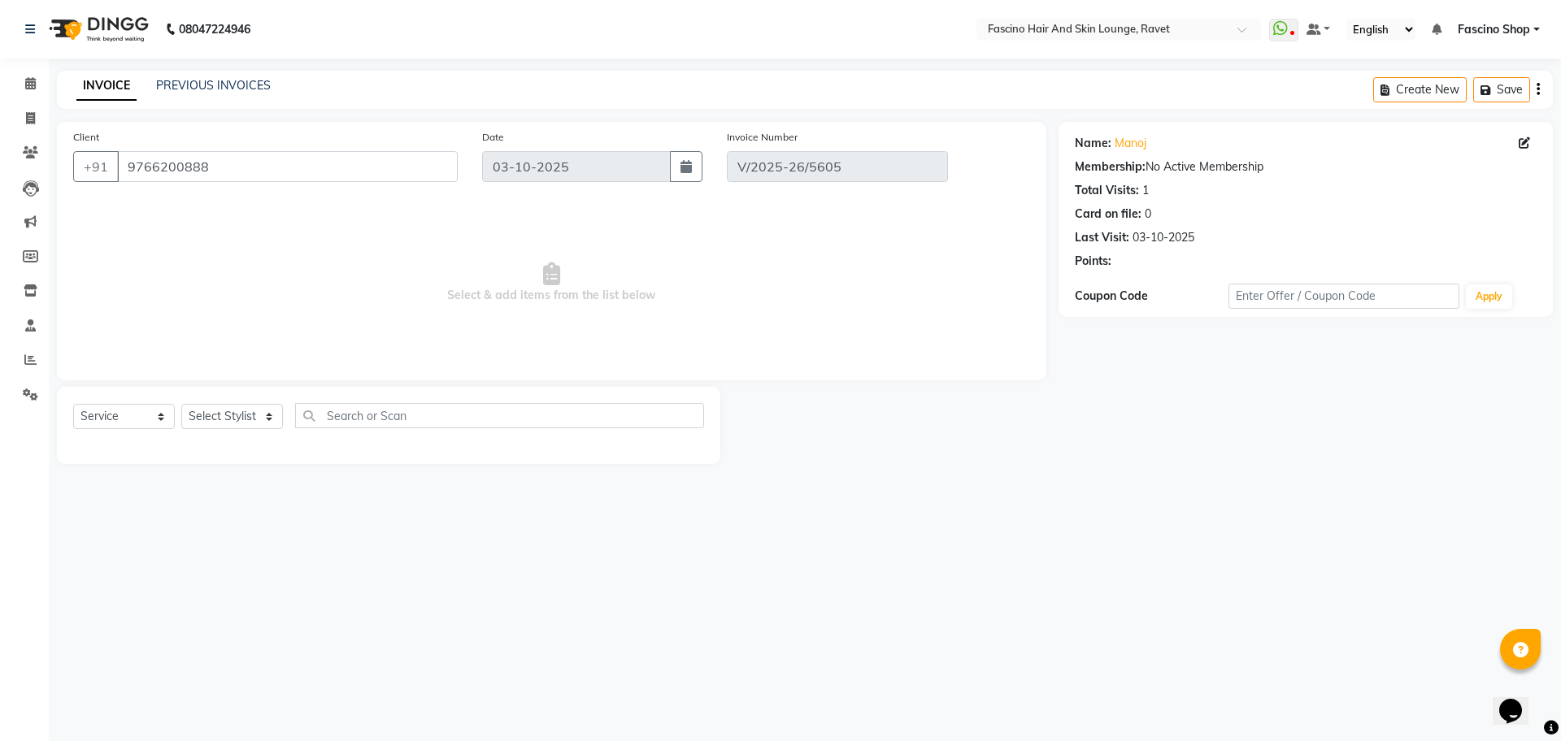
select select "select"
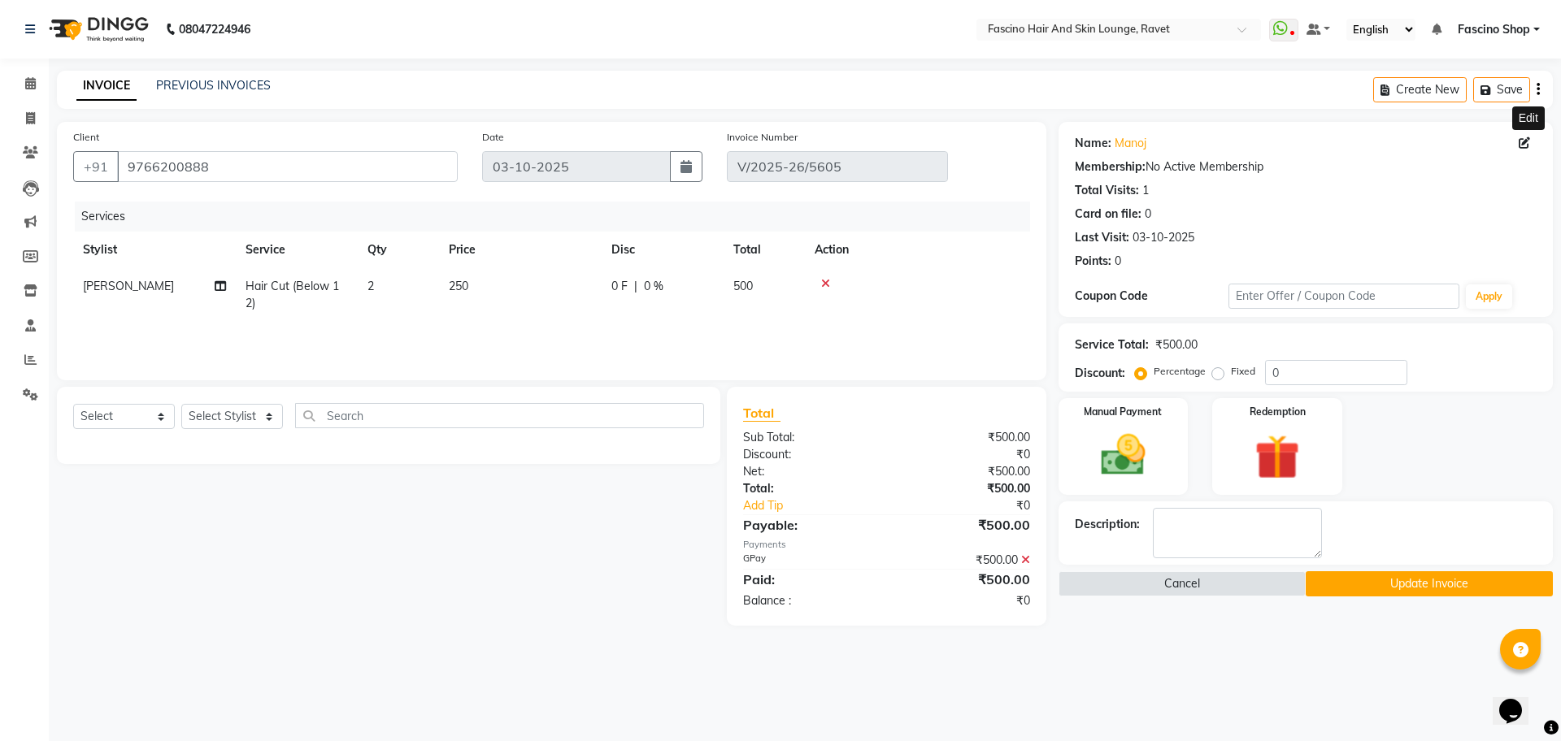
click at [1525, 141] on icon at bounding box center [1524, 142] width 11 height 11
select select "22"
select select "[DEMOGRAPHIC_DATA]"
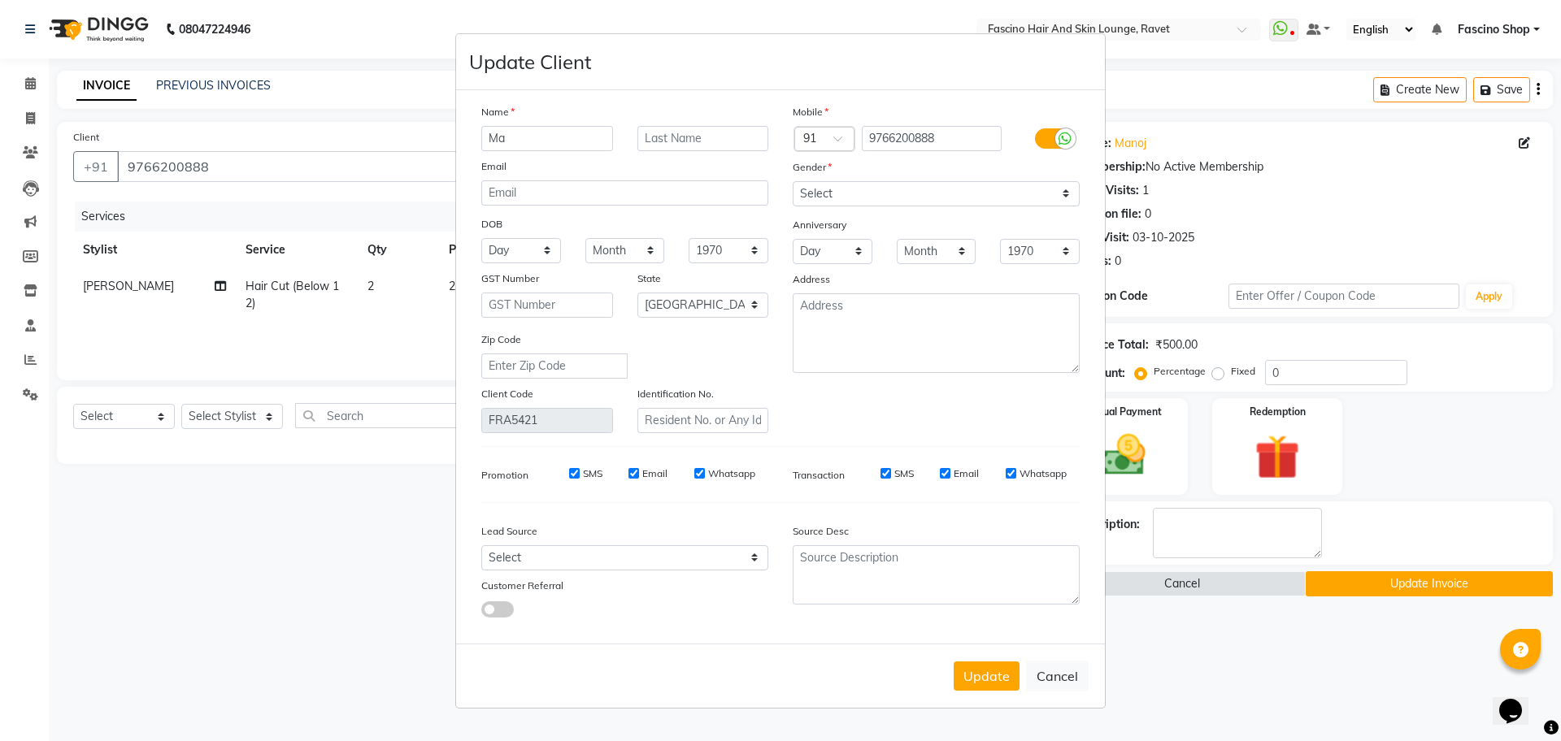
type input "M"
type input "[PERSON_NAME]"
click at [980, 680] on button "Update" at bounding box center [987, 676] width 66 height 29
select select
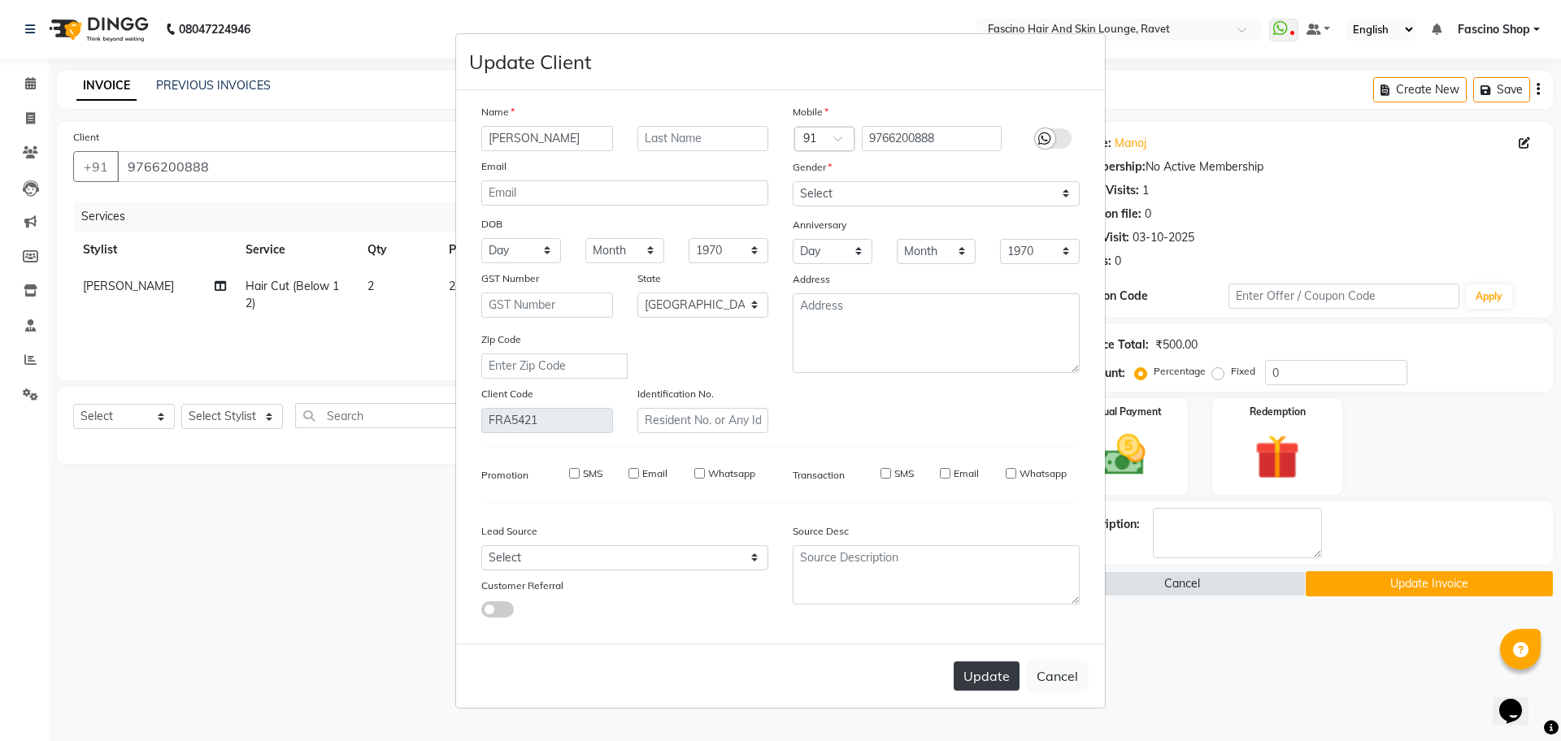
select select
select select "null"
select select
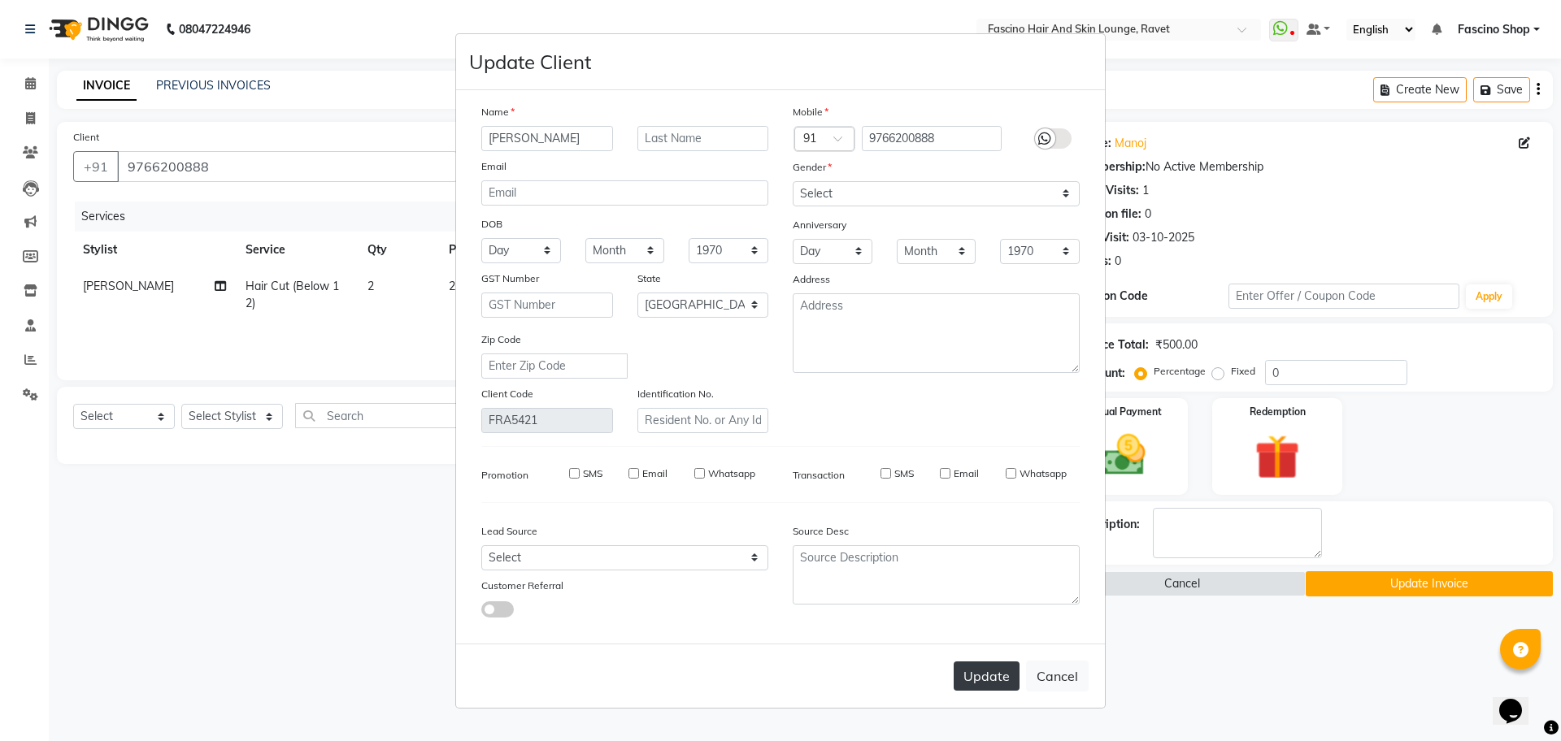
select select
checkbox input "false"
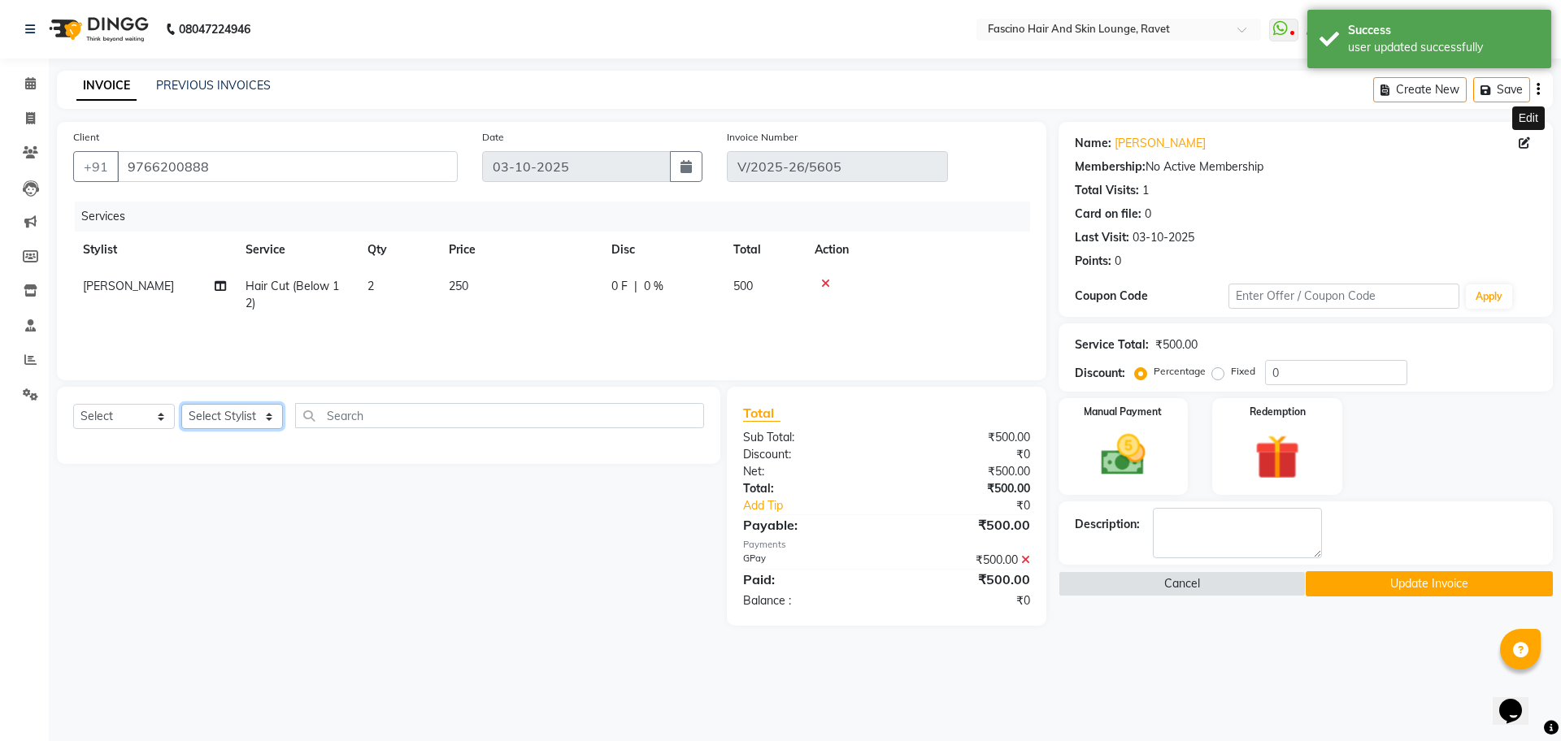
click at [246, 414] on select "Select Stylist [PERSON_NAME] Shop [PERSON_NAME] [PERSON_NAME] ( S R Manager ) […" at bounding box center [232, 416] width 102 height 25
select select "91580"
click at [181, 404] on select "Select Stylist [PERSON_NAME] Shop [PERSON_NAME] [PERSON_NAME] ( S R Manager ) […" at bounding box center [232, 416] width 102 height 25
click at [345, 411] on input "text" at bounding box center [499, 415] width 409 height 25
type input "cut"
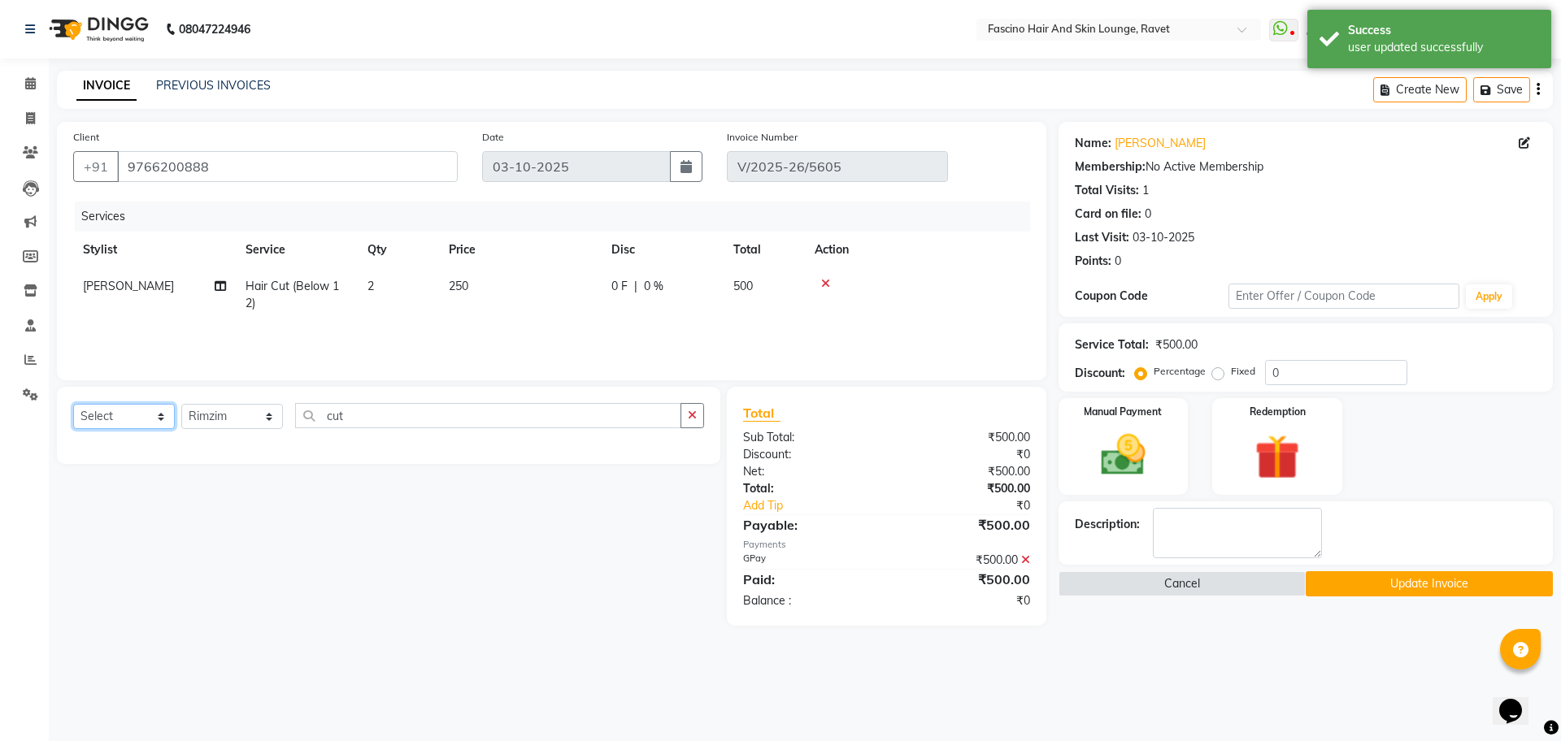
click at [130, 415] on select "Select Service Product Membership Package Voucher Prepaid Gift Card" at bounding box center [124, 416] width 102 height 25
select select "service"
click at [73, 404] on select "Select Service Product Membership Package Voucher Prepaid Gift Card" at bounding box center [124, 416] width 102 height 25
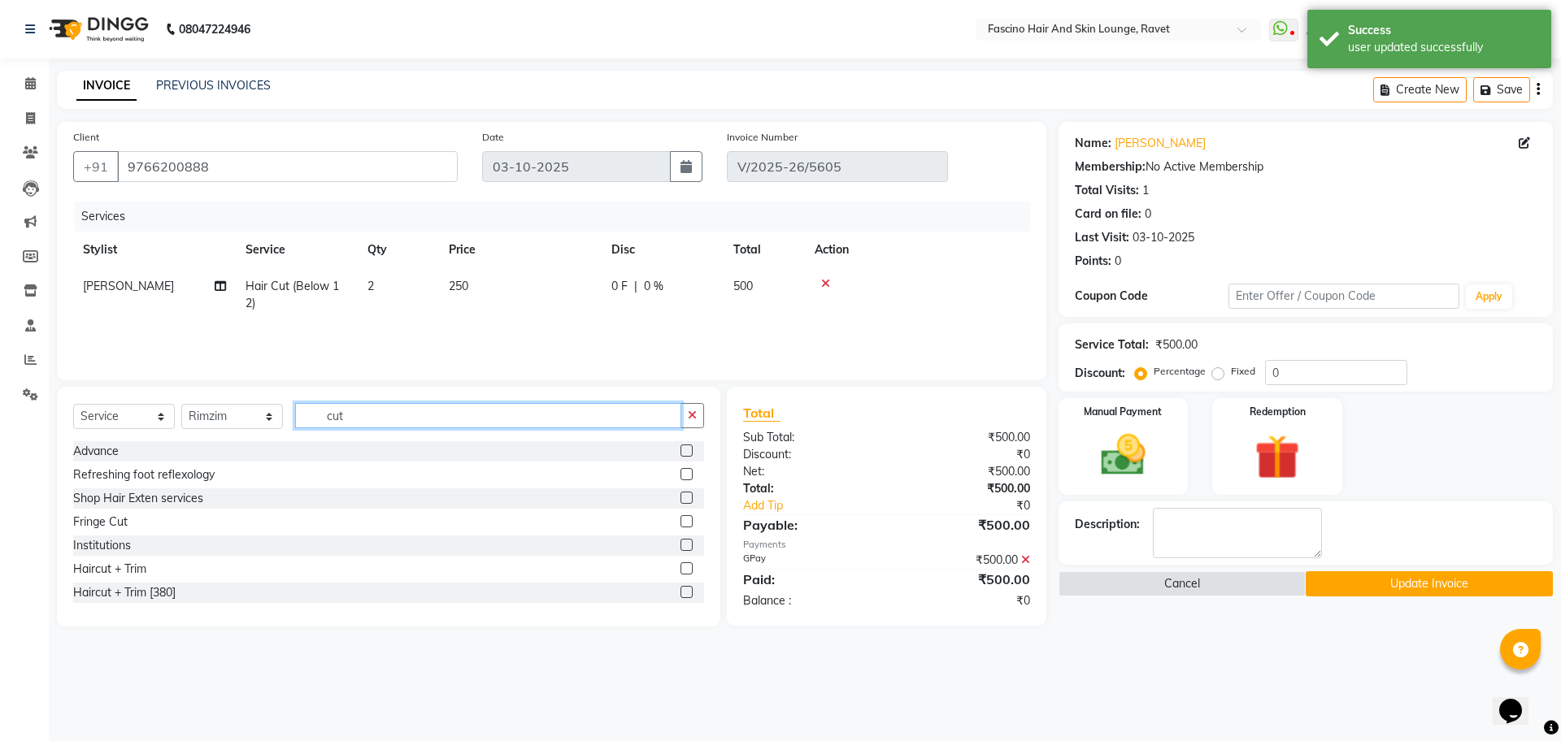
click at [350, 414] on input "cut" at bounding box center [488, 415] width 386 height 25
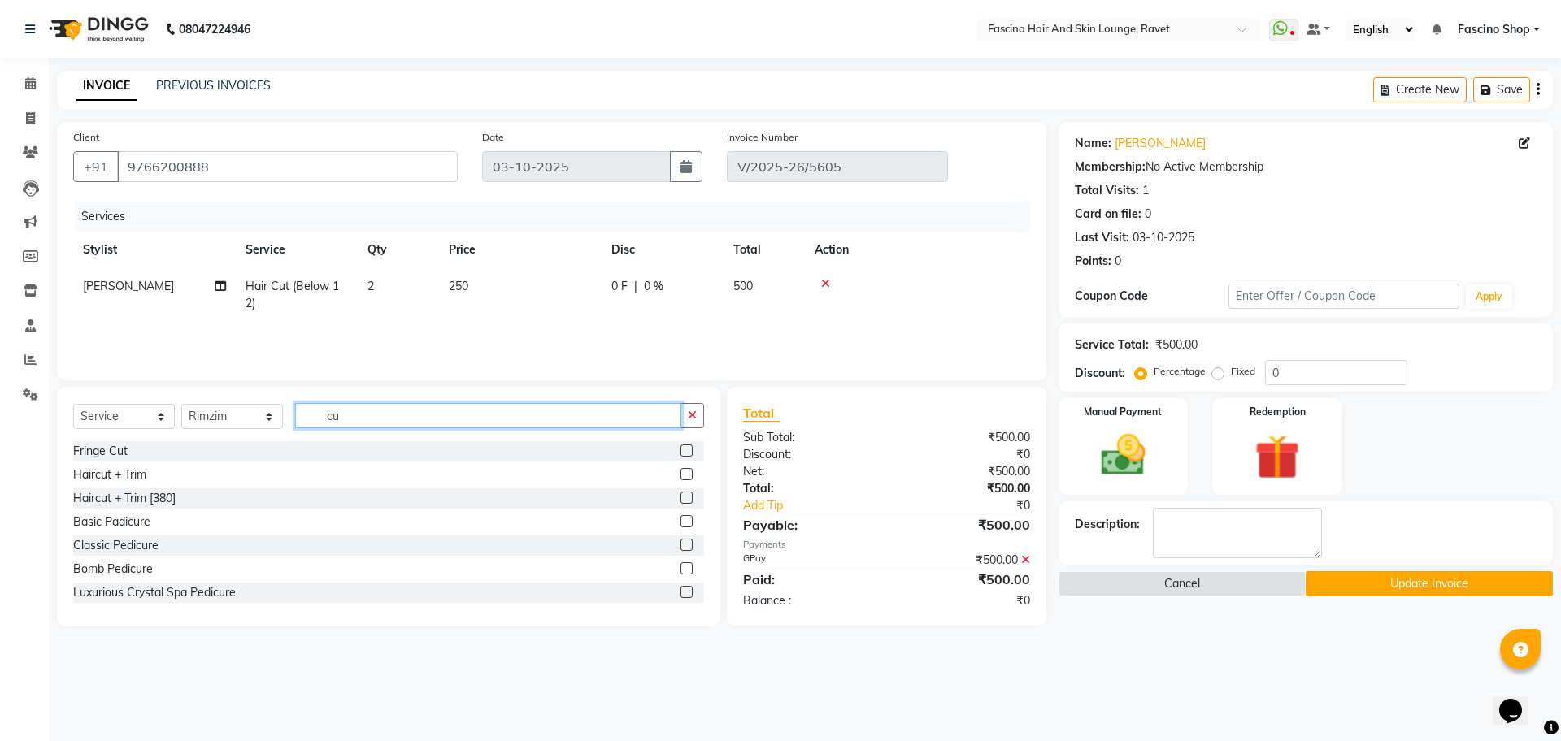
type input "cut"
click at [150, 519] on div "Hair Cut Women" at bounding box center [117, 522] width 89 height 17
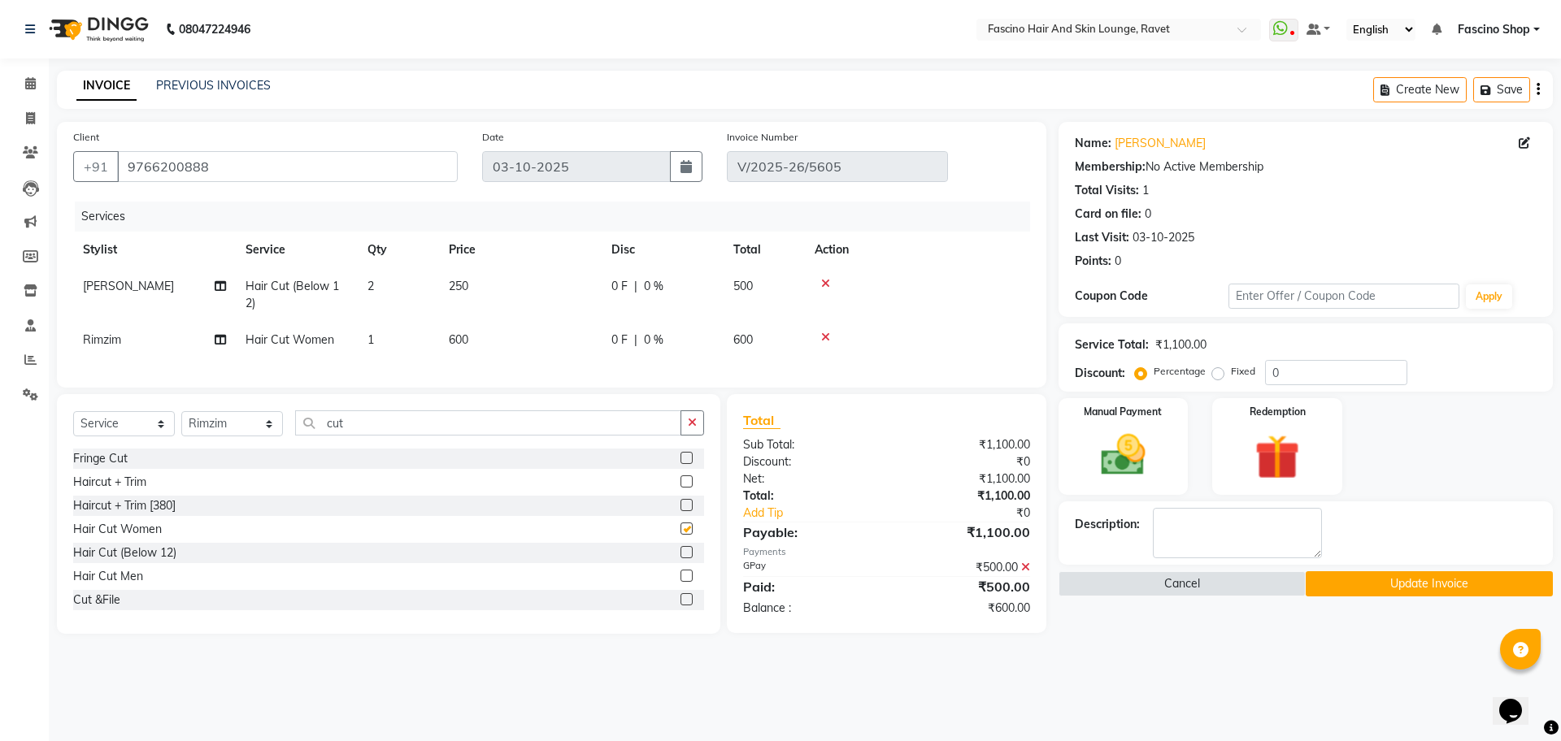
checkbox input "false"
click at [1024, 573] on icon at bounding box center [1025, 567] width 9 height 11
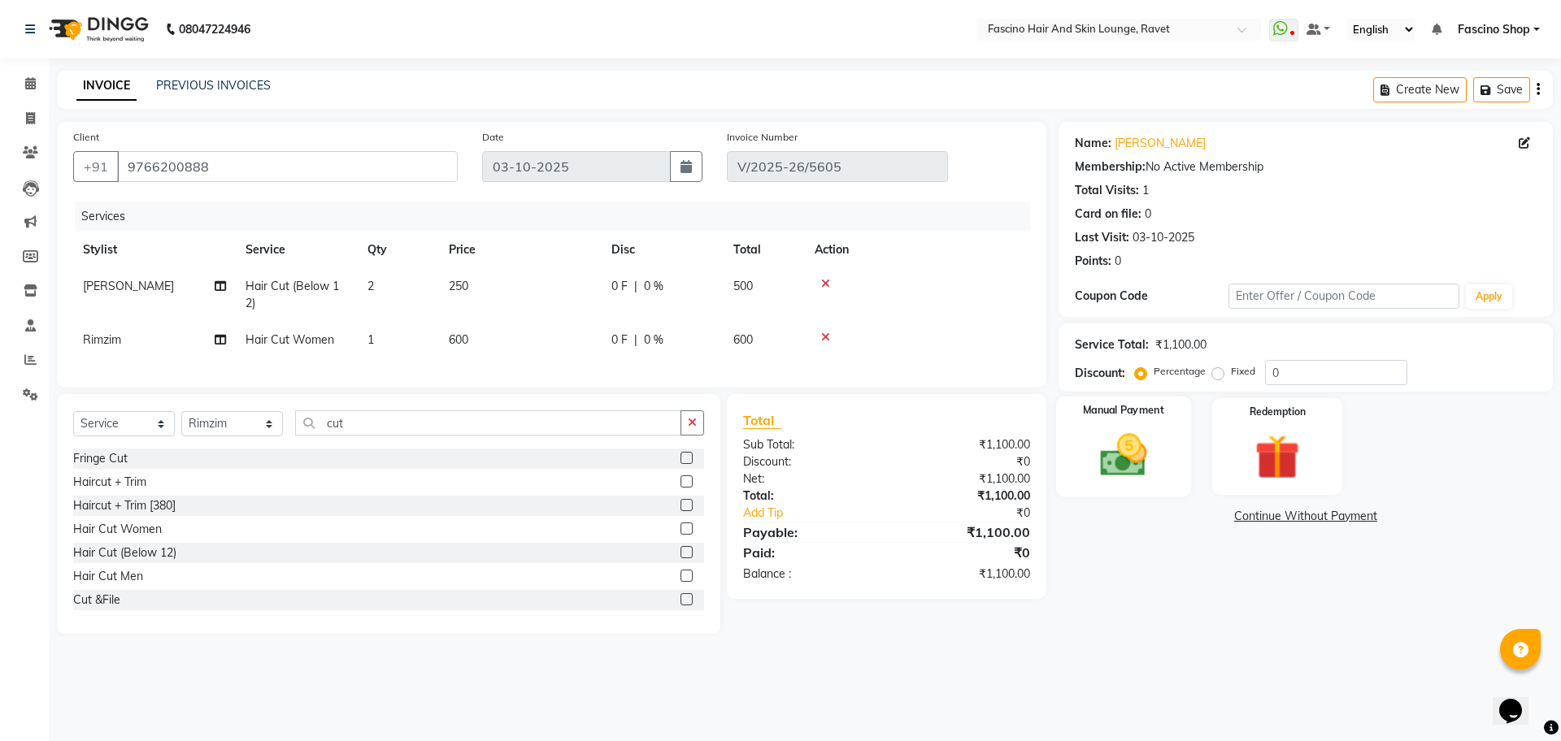
click at [1158, 487] on div "Manual Payment" at bounding box center [1122, 447] width 135 height 100
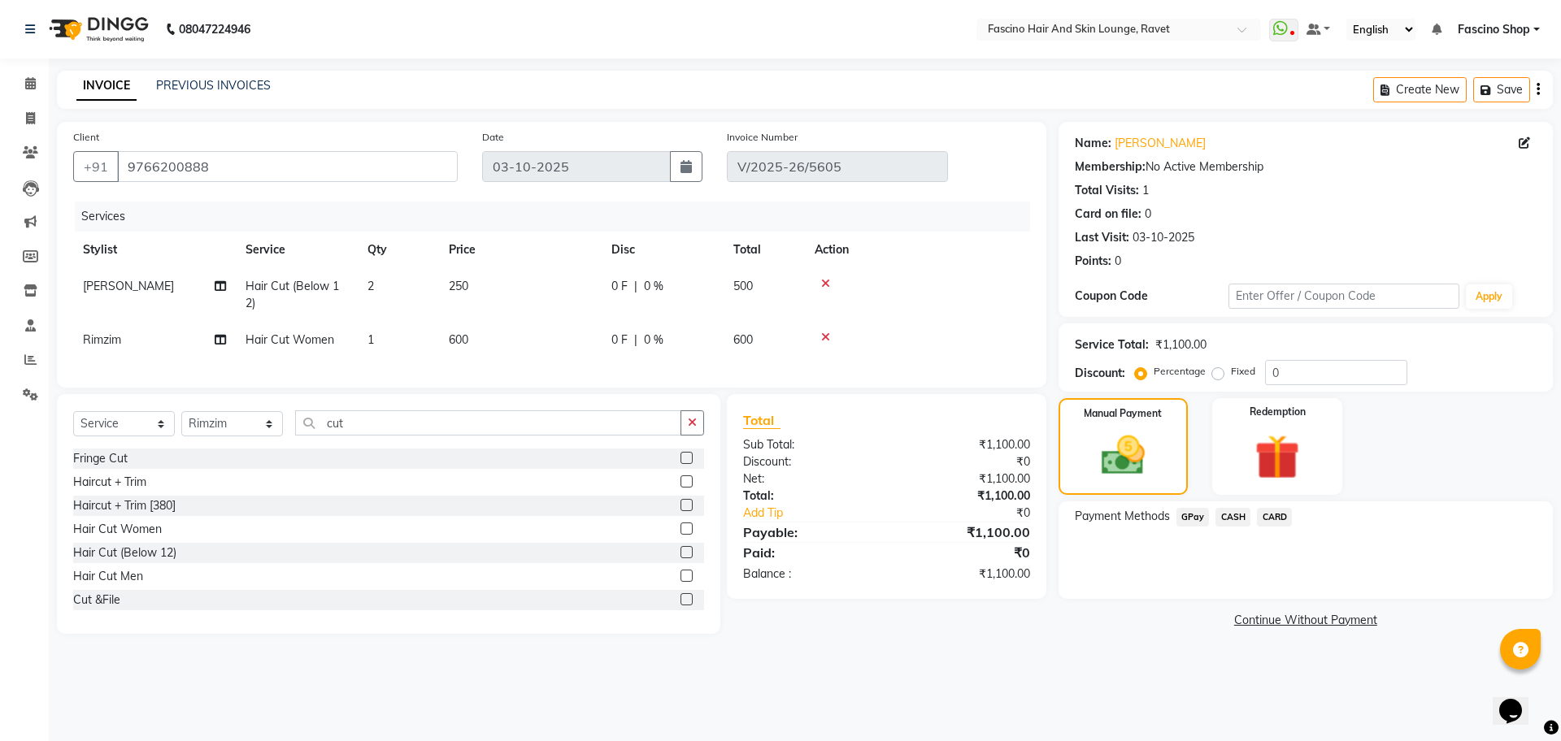
click at [1196, 517] on span "GPay" at bounding box center [1192, 517] width 33 height 19
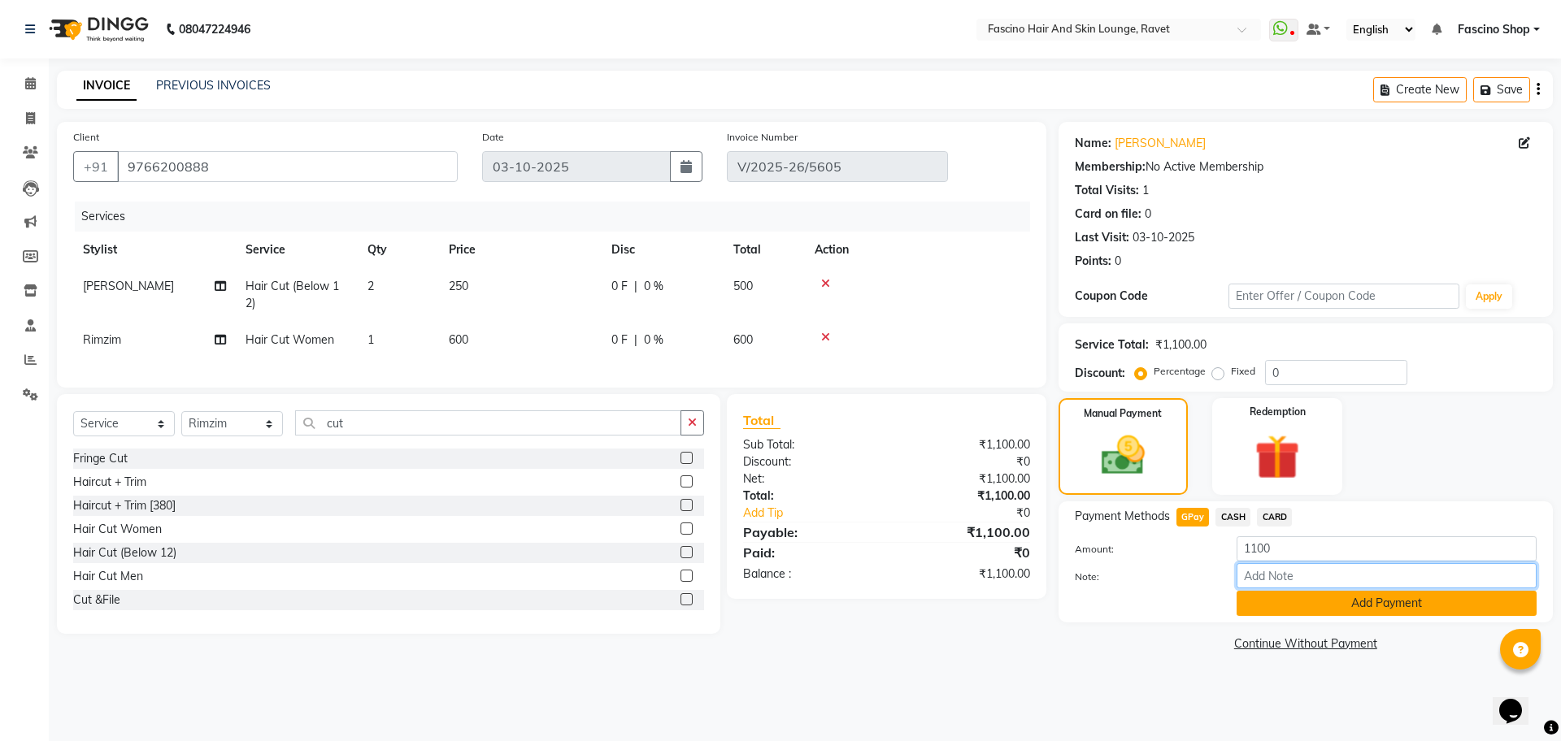
drag, startPoint x: 1262, startPoint y: 587, endPoint x: 1267, endPoint y: 610, distance: 24.1
click at [1267, 610] on div "Amount: 1100 Note: Add Payment" at bounding box center [1306, 577] width 462 height 80
click at [1267, 610] on button "Add Payment" at bounding box center [1386, 603] width 300 height 25
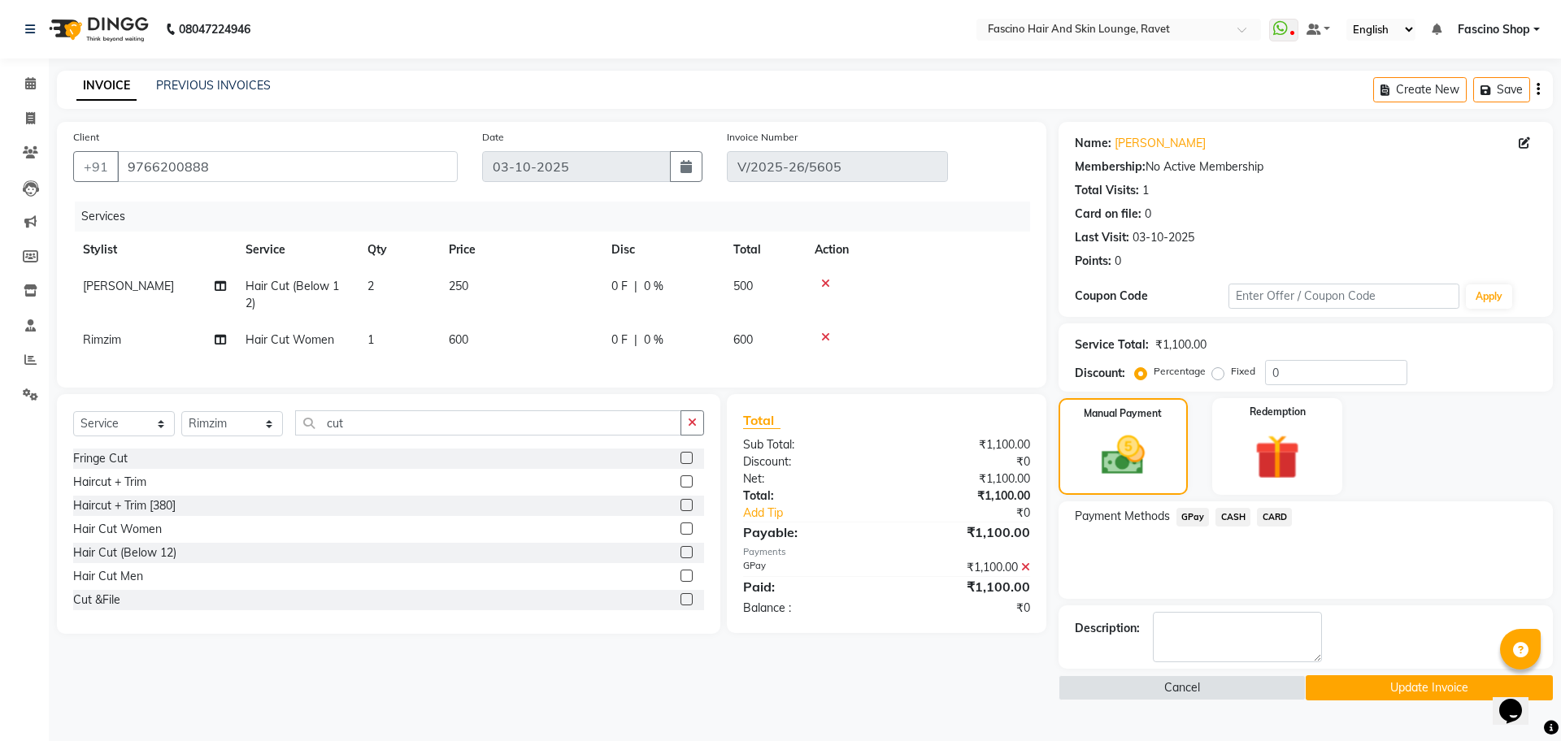
click at [1324, 687] on button "Update Invoice" at bounding box center [1429, 688] width 247 height 25
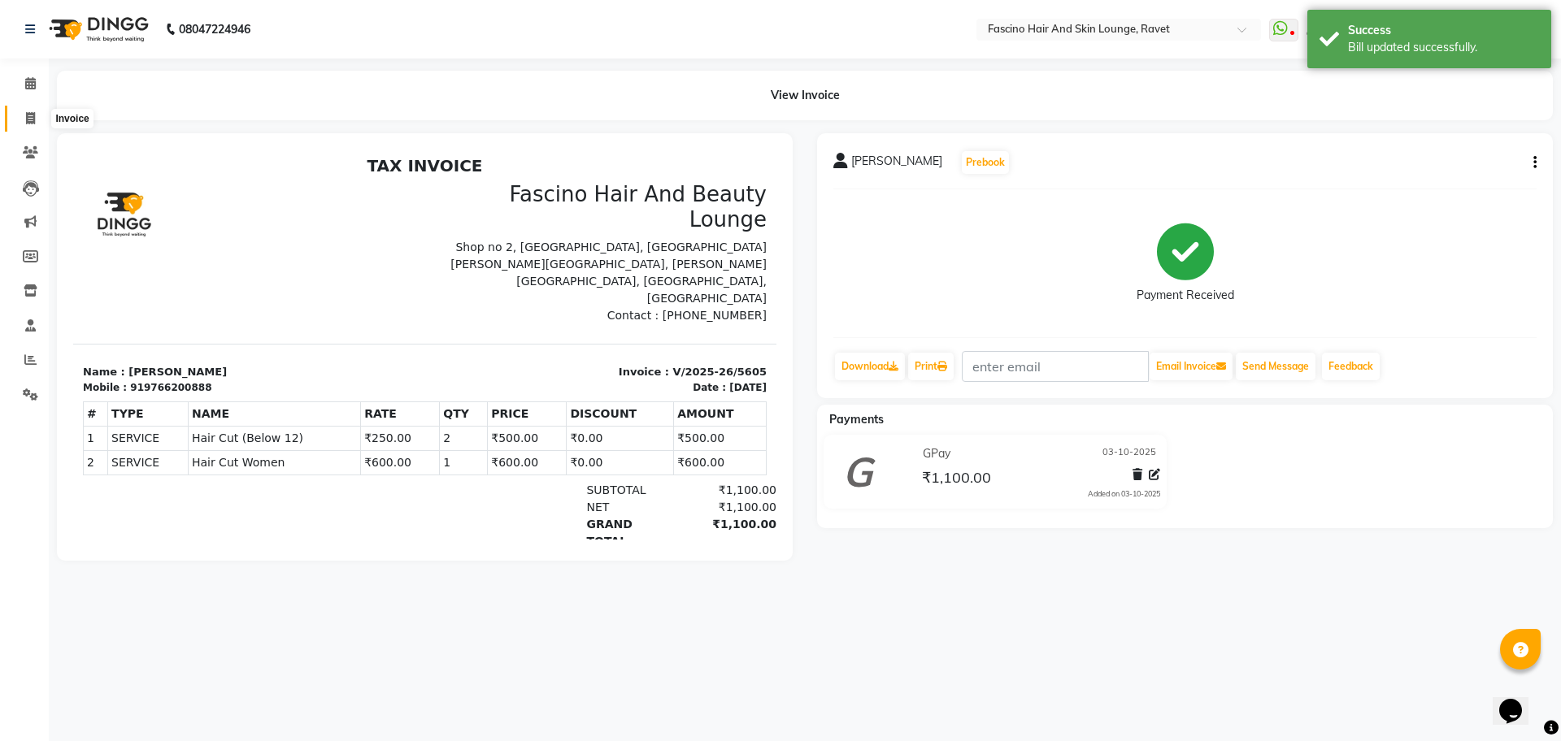
click at [31, 114] on icon at bounding box center [30, 118] width 9 height 12
select select "service"
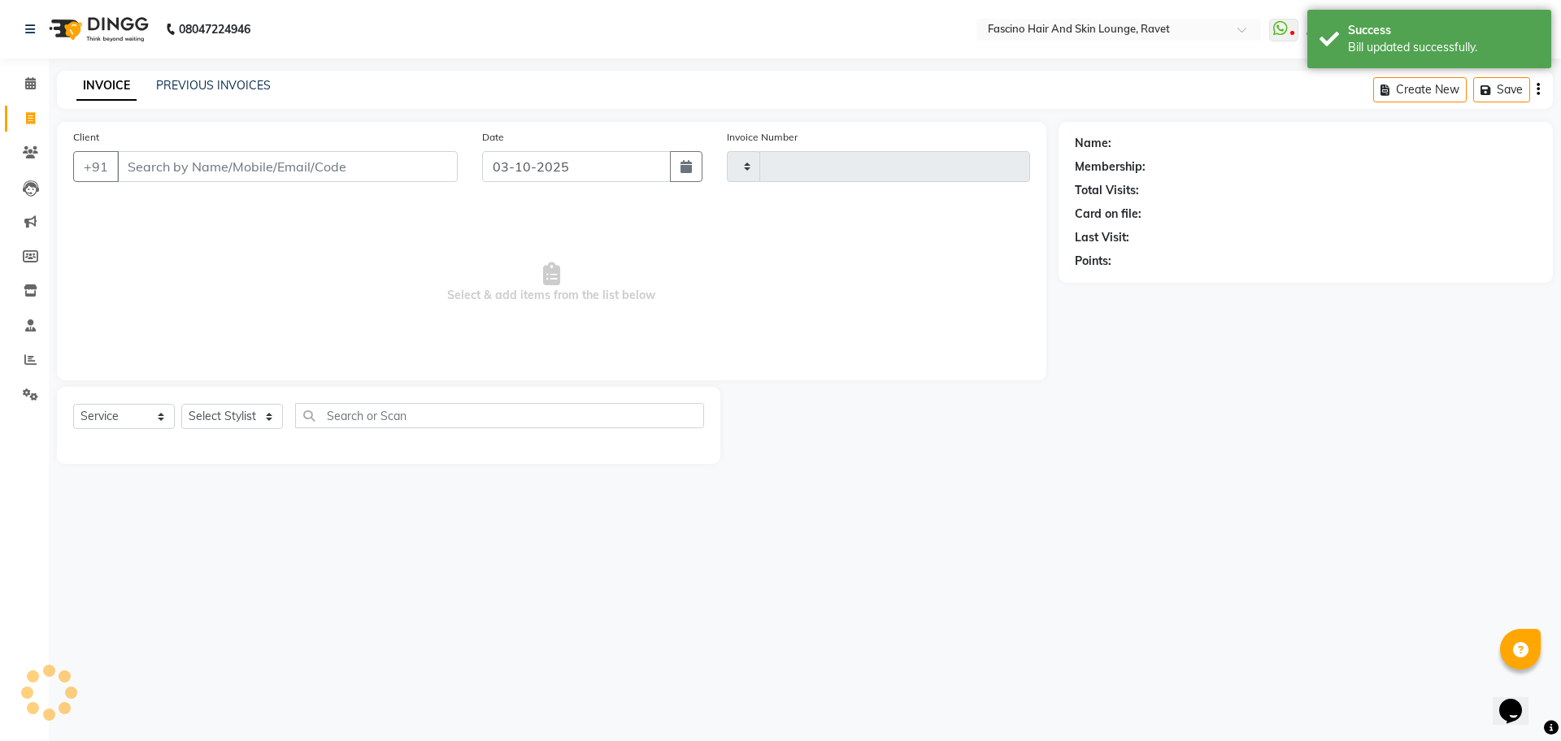
type input "5606"
select select "5190"
click at [182, 166] on input "Client" at bounding box center [287, 166] width 341 height 31
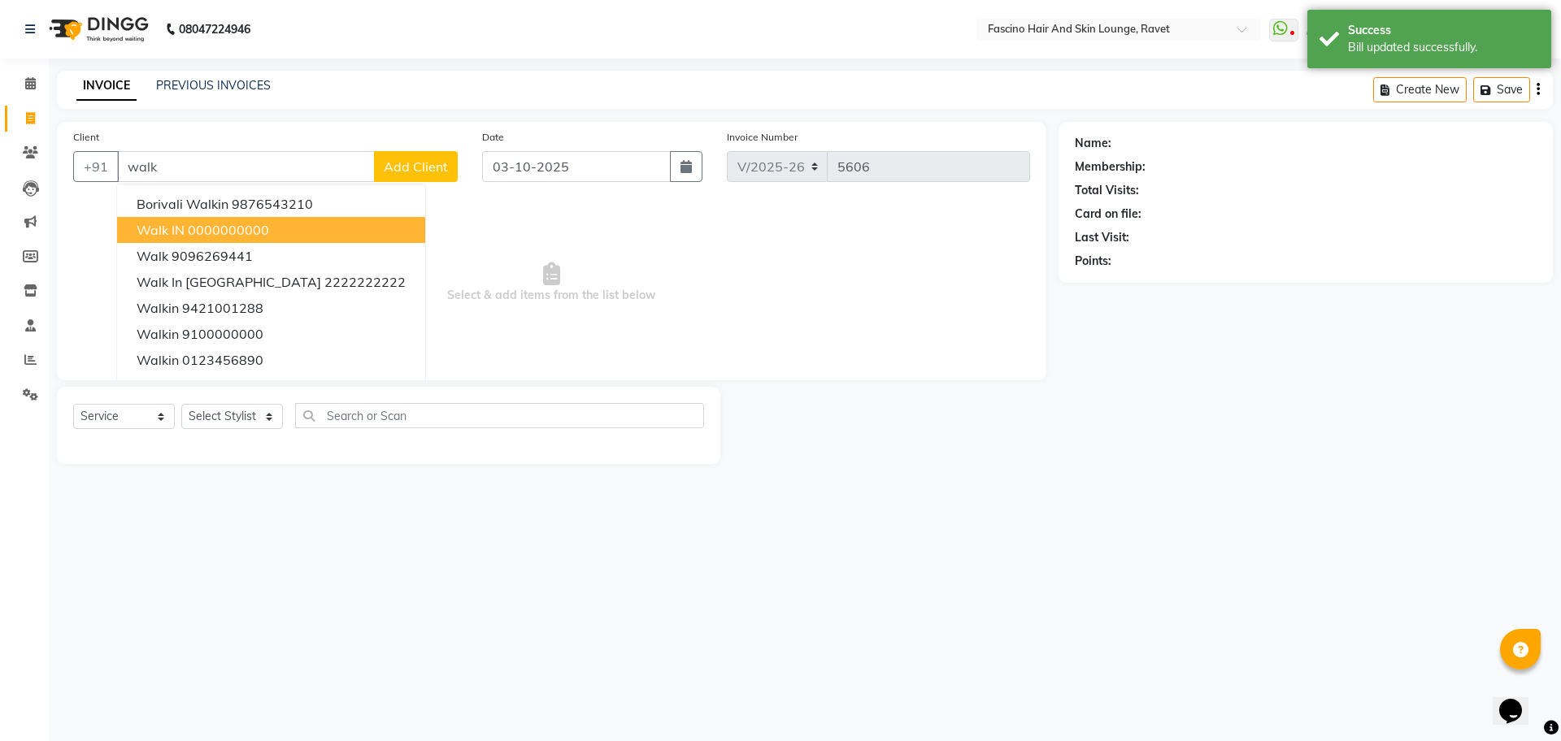
click at [175, 226] on span "Walk IN" at bounding box center [161, 230] width 48 height 16
type input "0000000000"
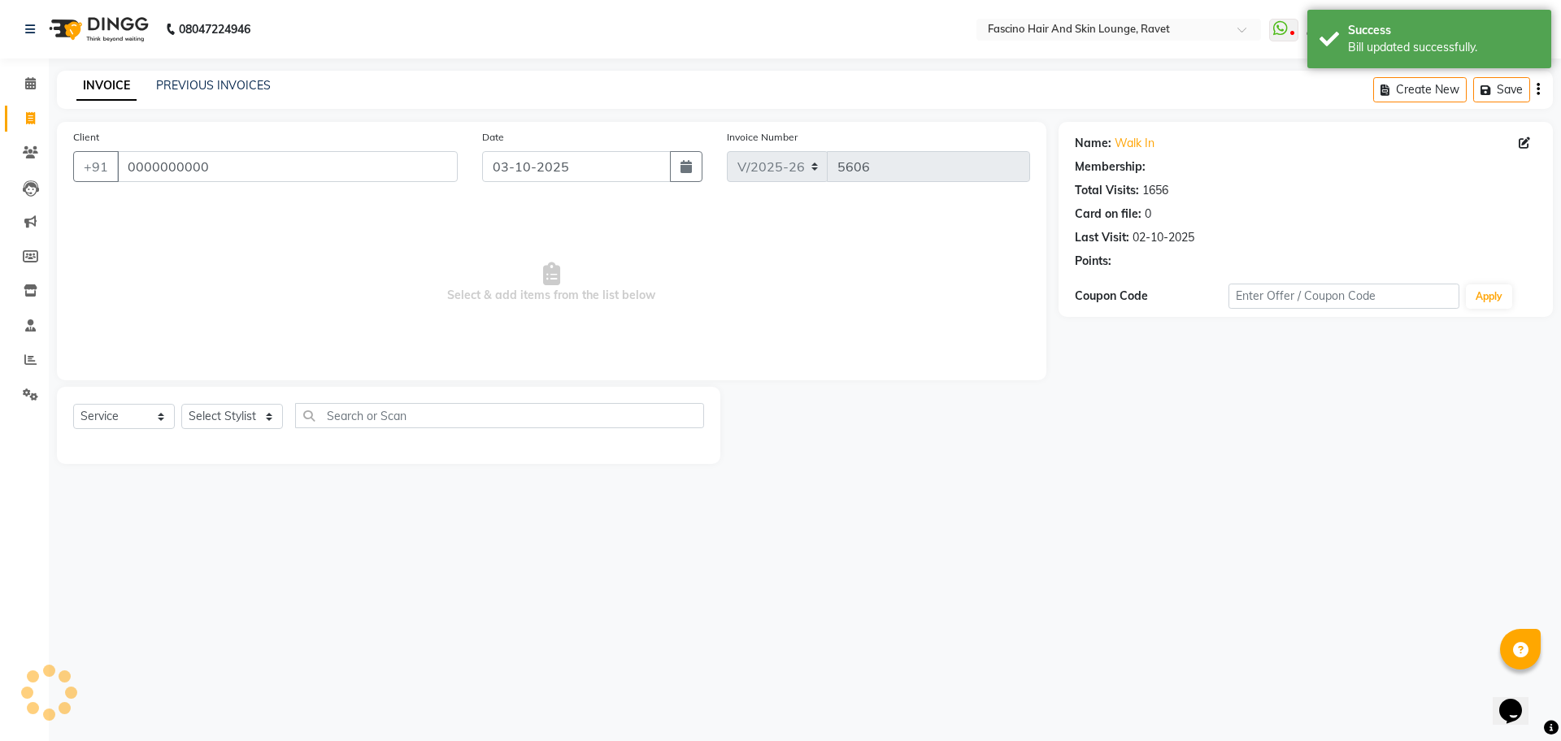
select select "1: Object"
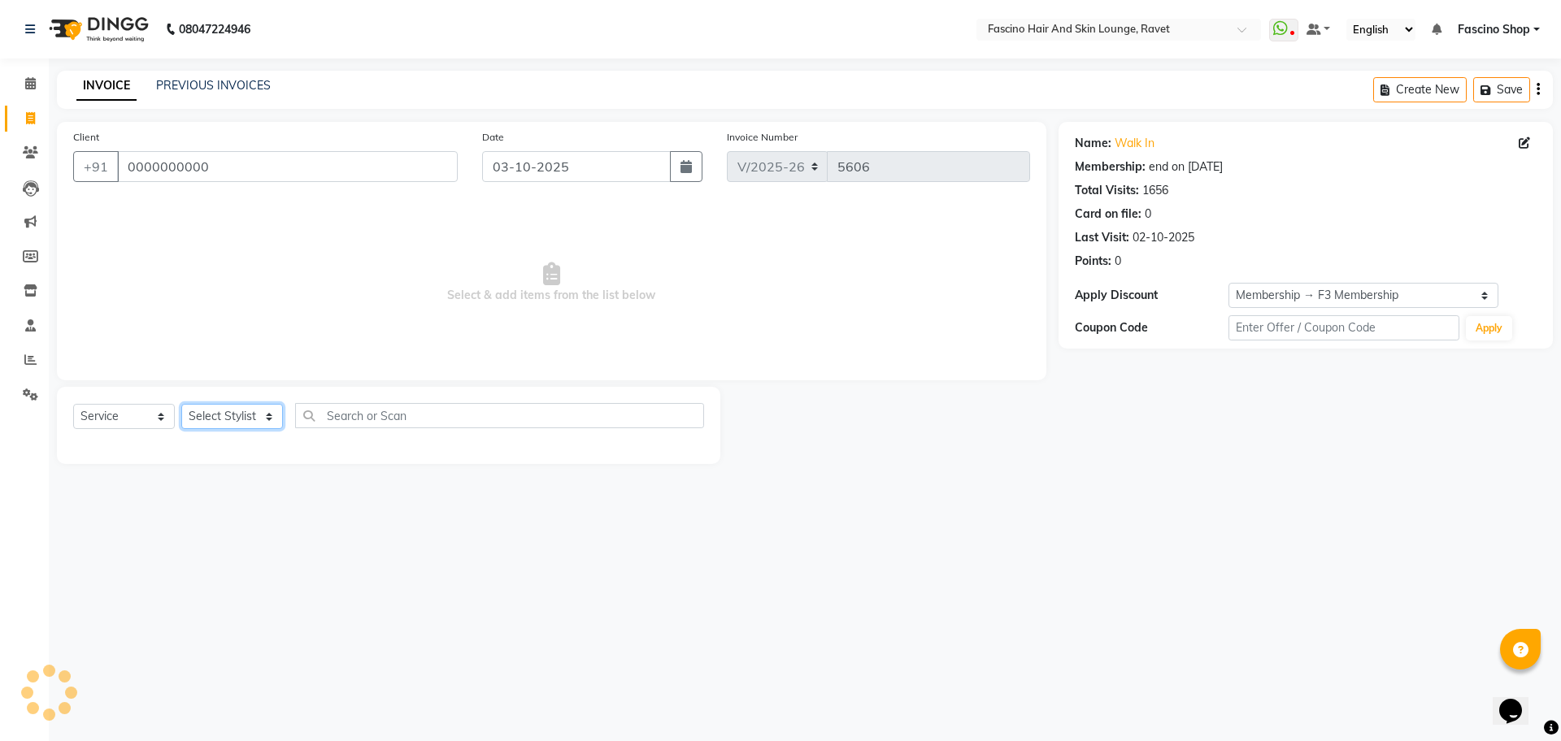
click at [249, 411] on select "Select Stylist [PERSON_NAME] Shop [PERSON_NAME] [PERSON_NAME] ( S R Manager ) […" at bounding box center [232, 416] width 102 height 25
select select "66200"
click at [181, 404] on select "Select Stylist [PERSON_NAME] Shop [PERSON_NAME] [PERSON_NAME] ( S R Manager ) […" at bounding box center [232, 416] width 102 height 25
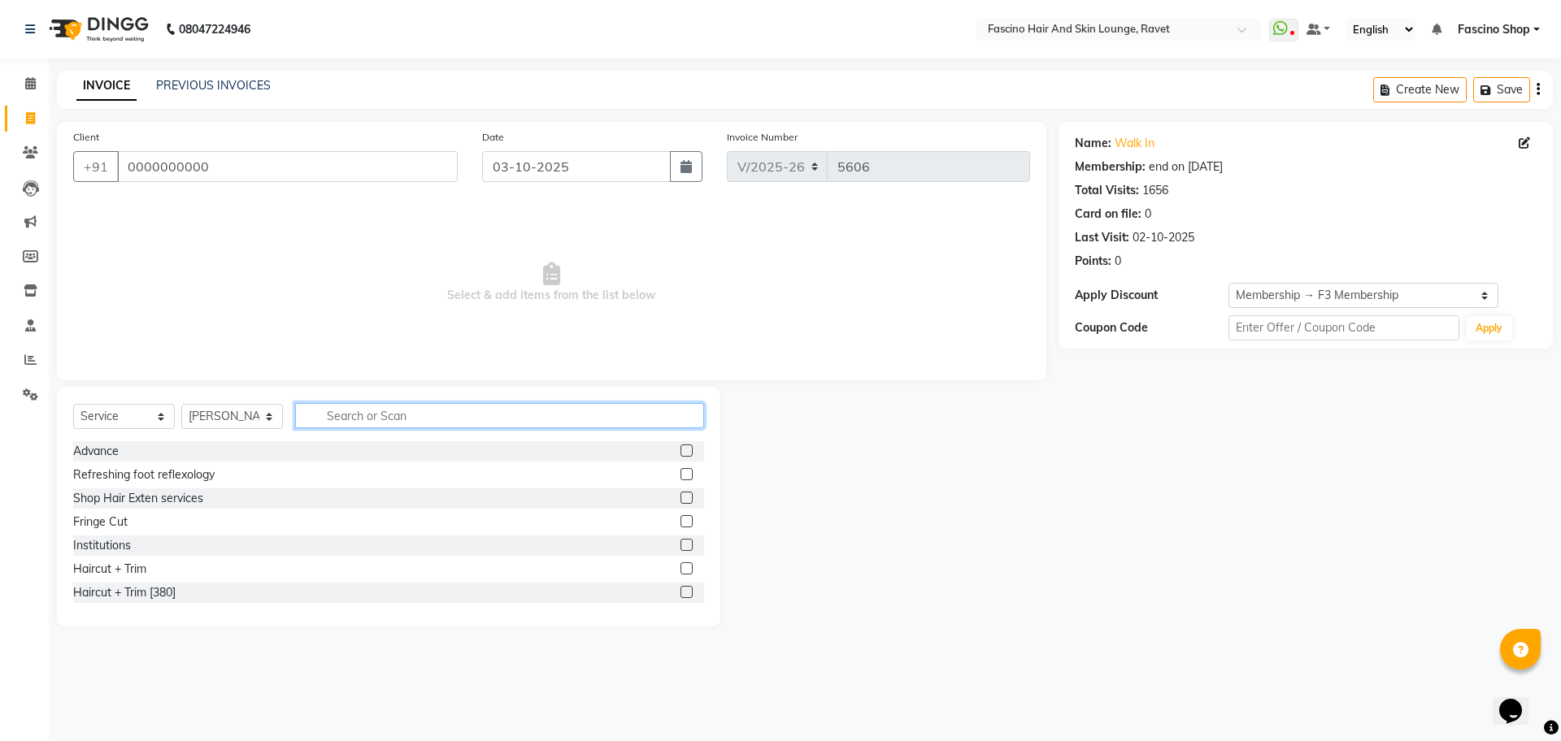
click at [372, 419] on input "text" at bounding box center [499, 415] width 409 height 25
type input "cut"
click at [153, 550] on div "Hair Cut (Below 12)" at bounding box center [124, 545] width 103 height 17
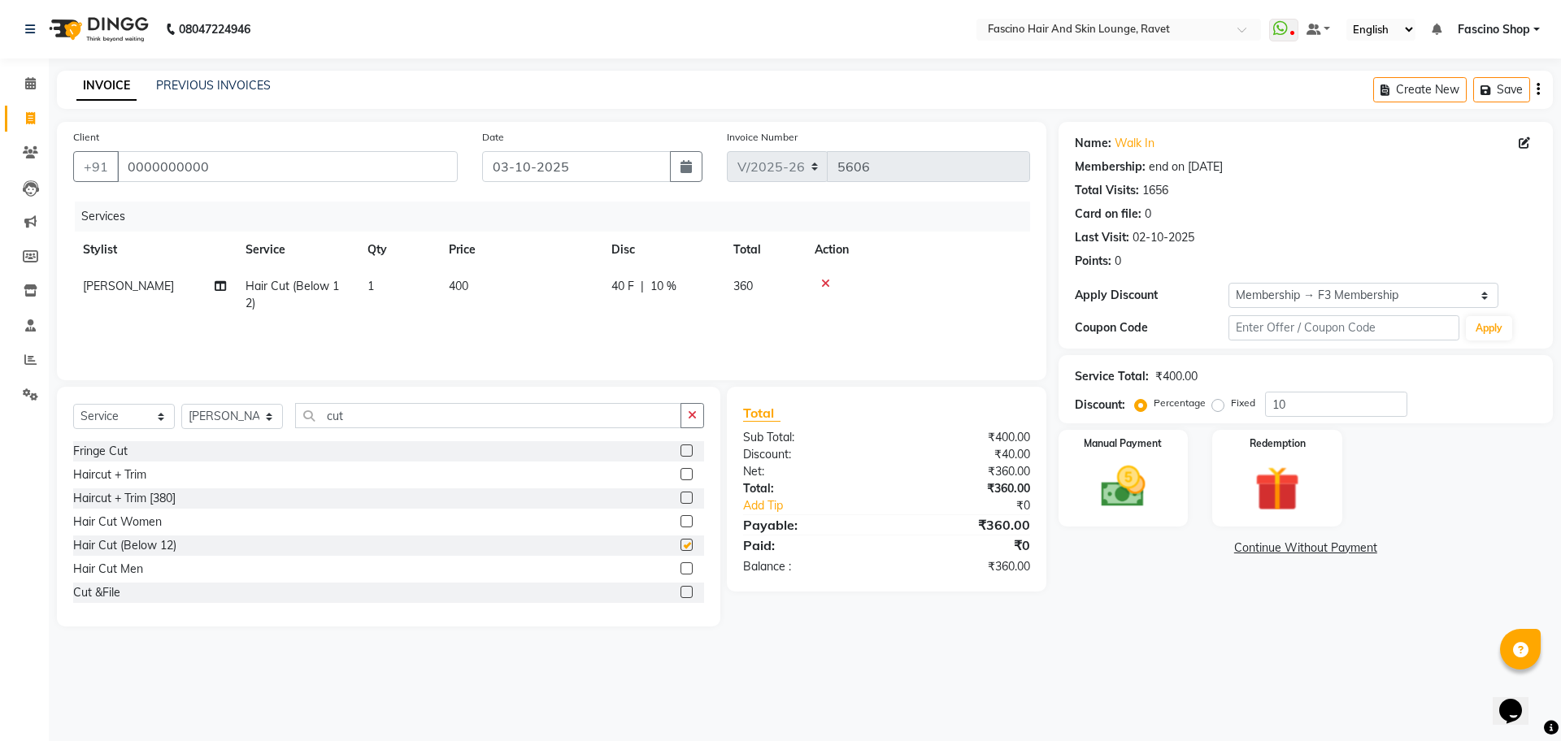
checkbox input "false"
click at [492, 288] on td "400" at bounding box center [520, 295] width 163 height 54
select select "66200"
click at [552, 278] on tr "[PERSON_NAME] Fascino Shop [PERSON_NAME] [PERSON_NAME] ( S R Manager ) [PERSON_…" at bounding box center [551, 299] width 957 height 62
click at [552, 278] on td "400" at bounding box center [520, 295] width 163 height 54
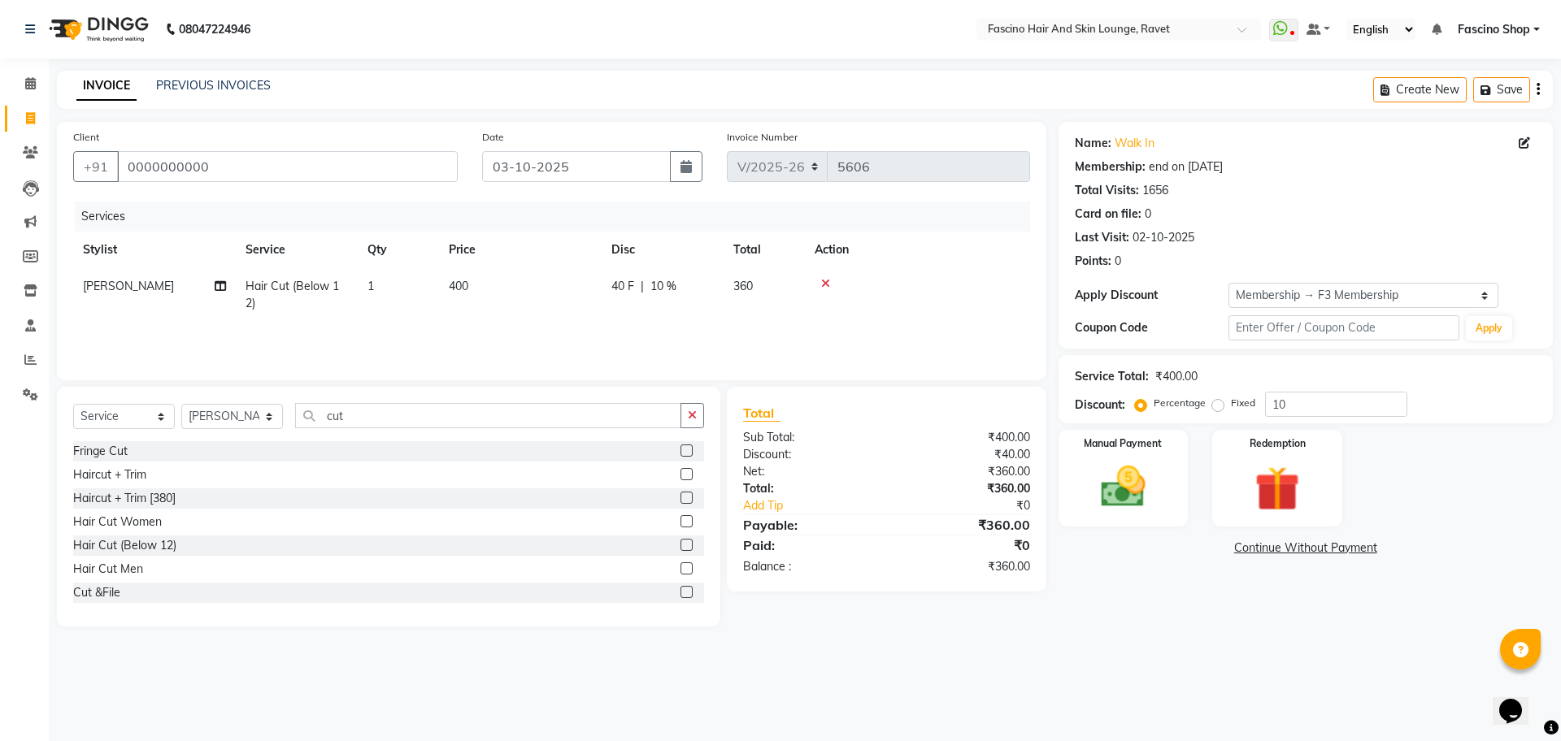
select select "66200"
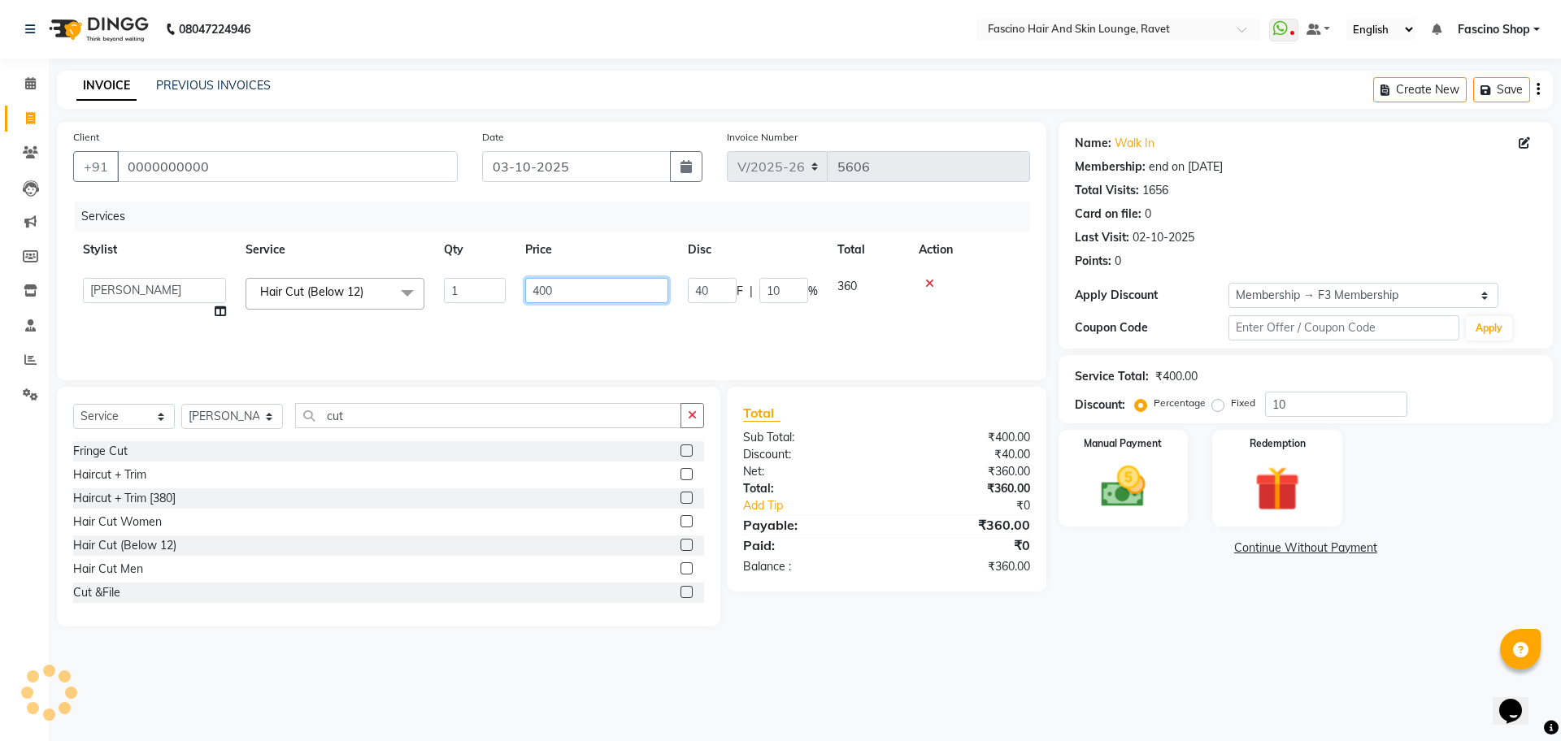
click at [552, 278] on input "400" at bounding box center [596, 290] width 143 height 25
type input "200"
click at [1295, 403] on input "10" at bounding box center [1336, 404] width 142 height 25
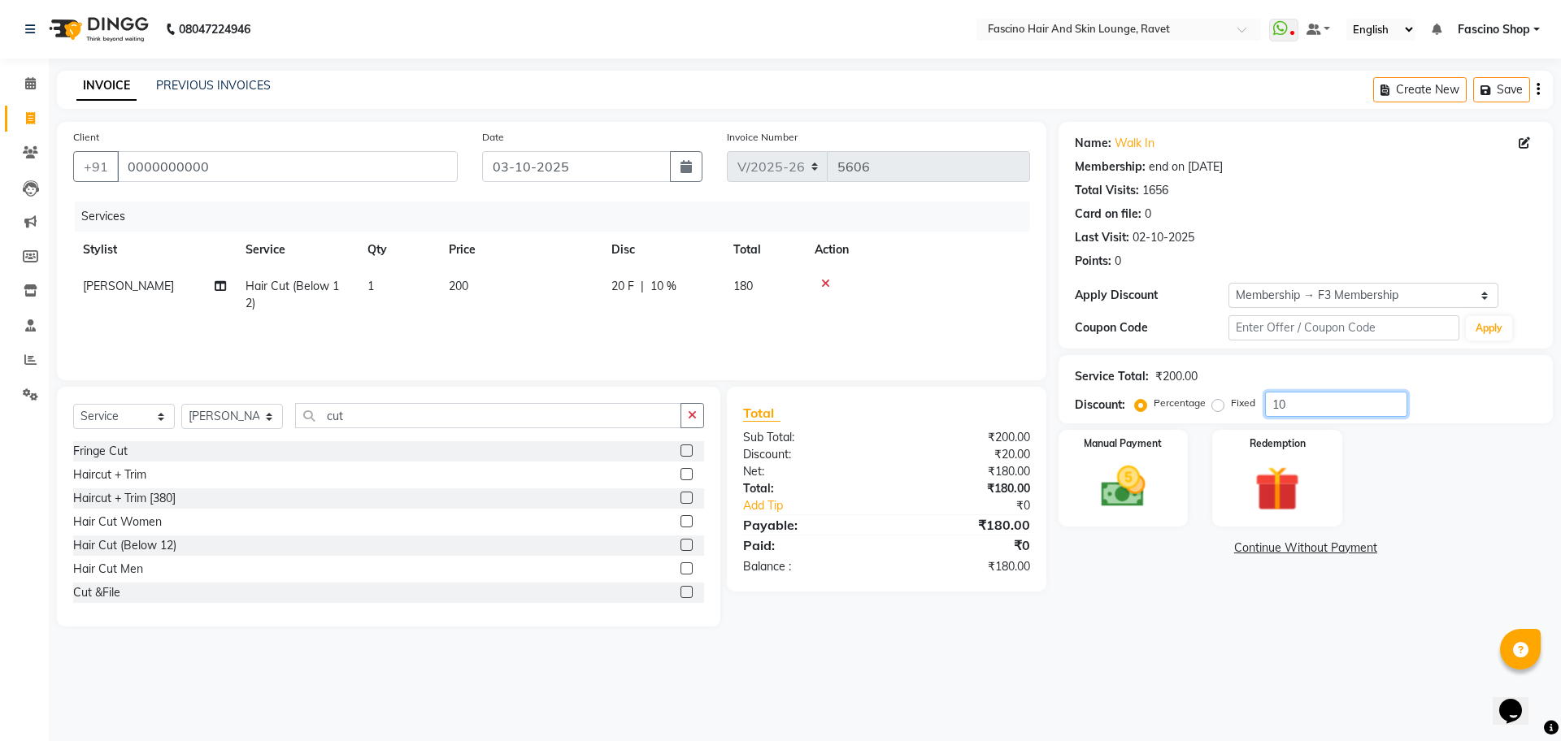
type input "1"
click at [1145, 484] on img at bounding box center [1123, 487] width 76 height 54
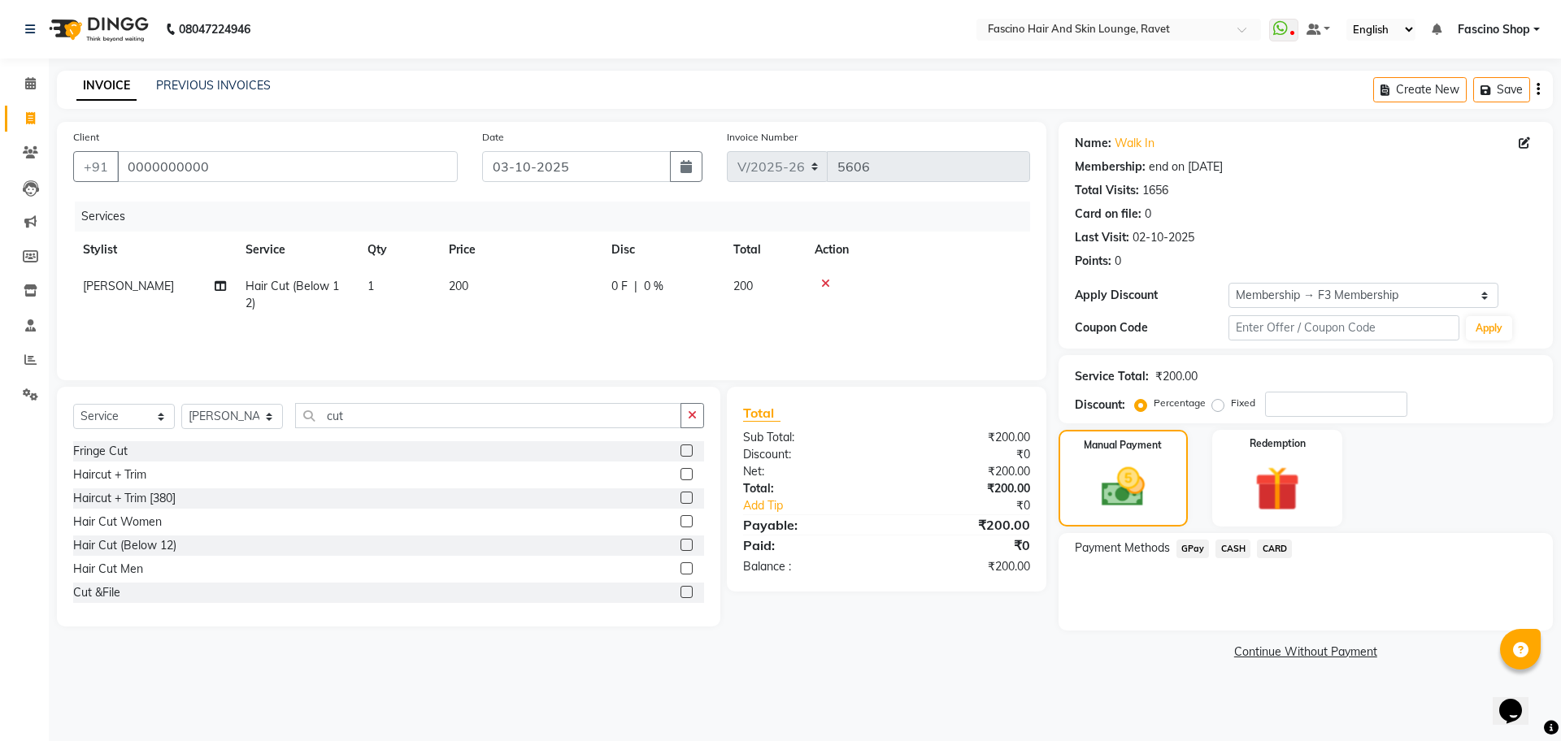
click at [1199, 551] on span "GPay" at bounding box center [1192, 549] width 33 height 19
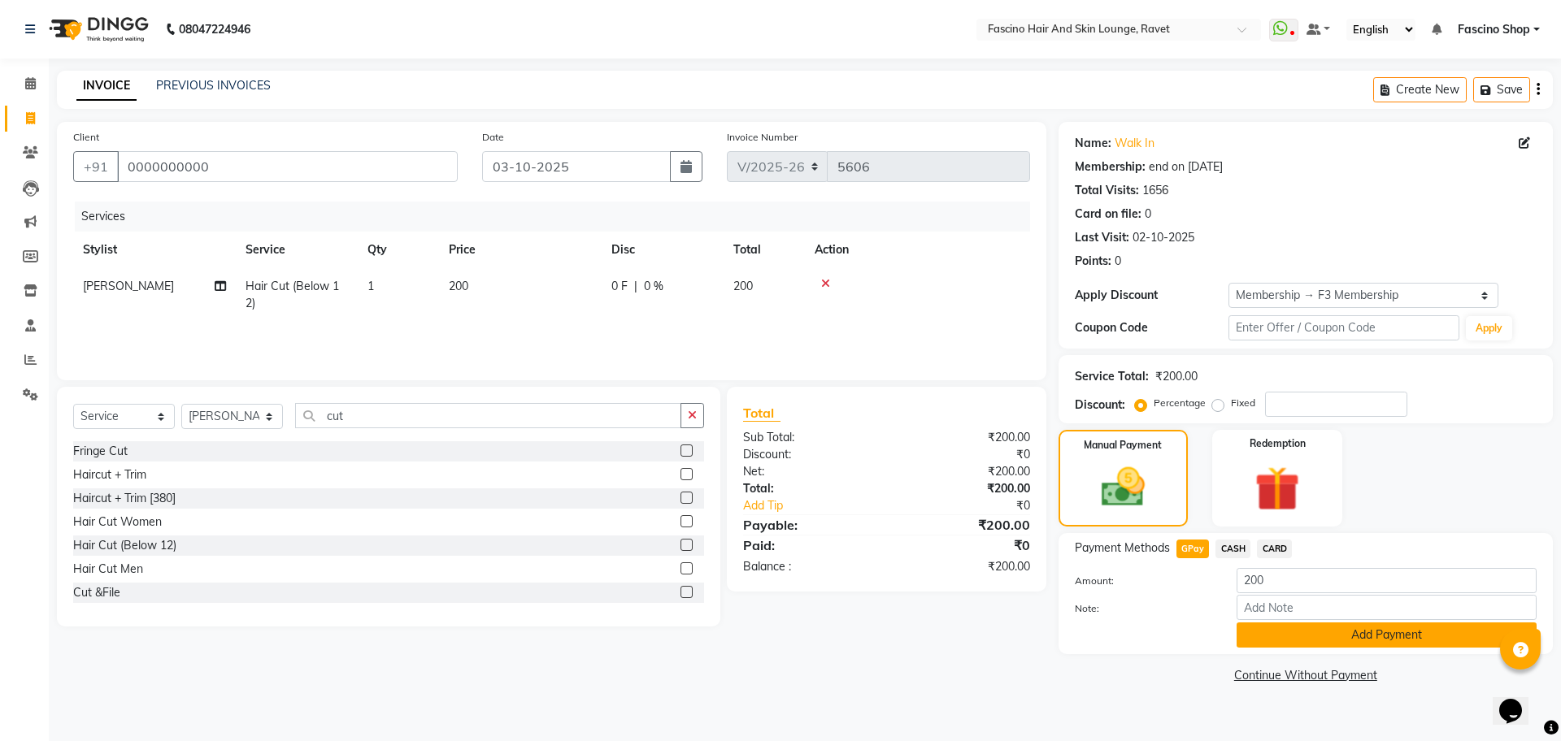
click at [1290, 641] on button "Add Payment" at bounding box center [1386, 635] width 300 height 25
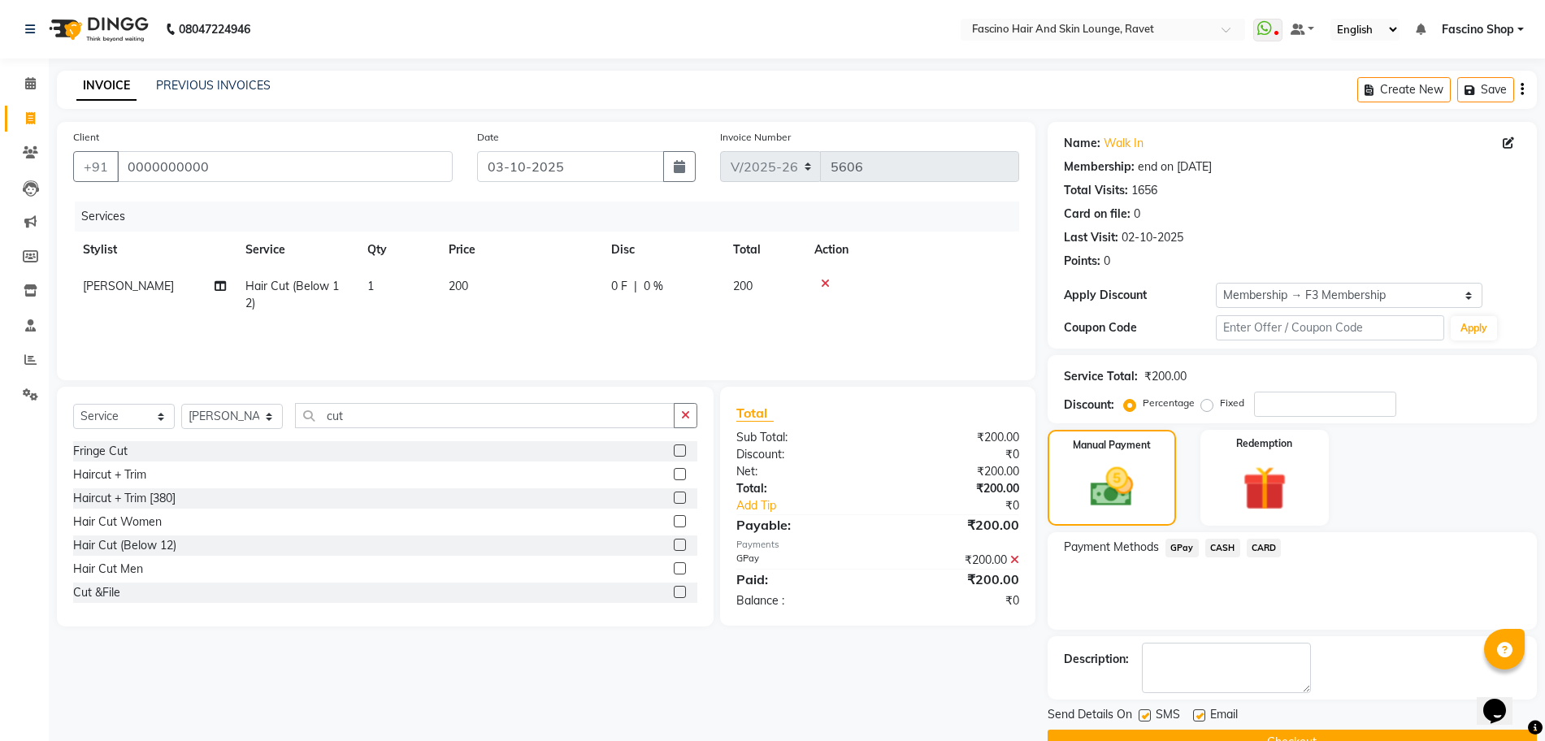
click at [1284, 730] on button "Checkout" at bounding box center [1292, 742] width 489 height 25
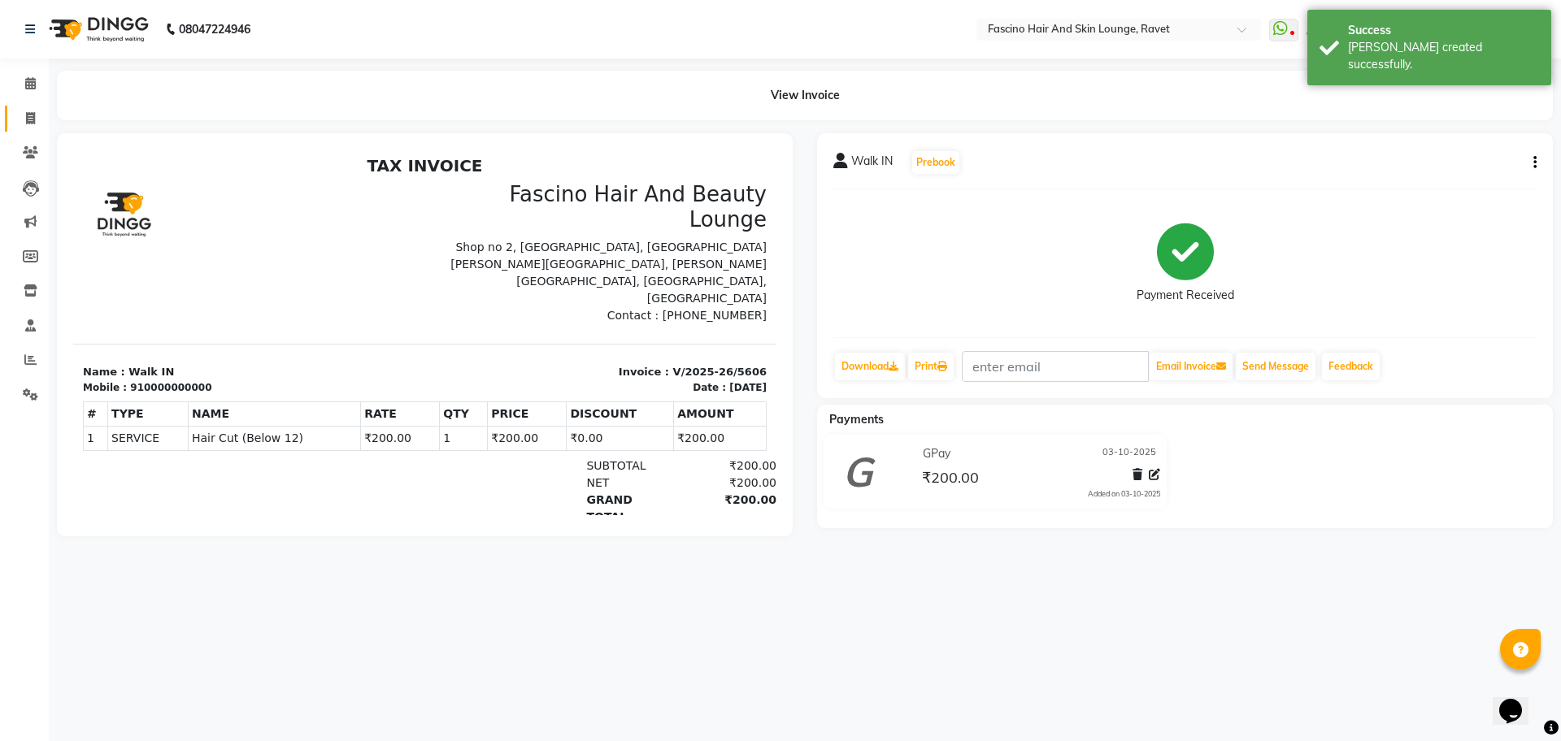
click at [34, 106] on link "Invoice" at bounding box center [24, 119] width 39 height 27
select select "service"
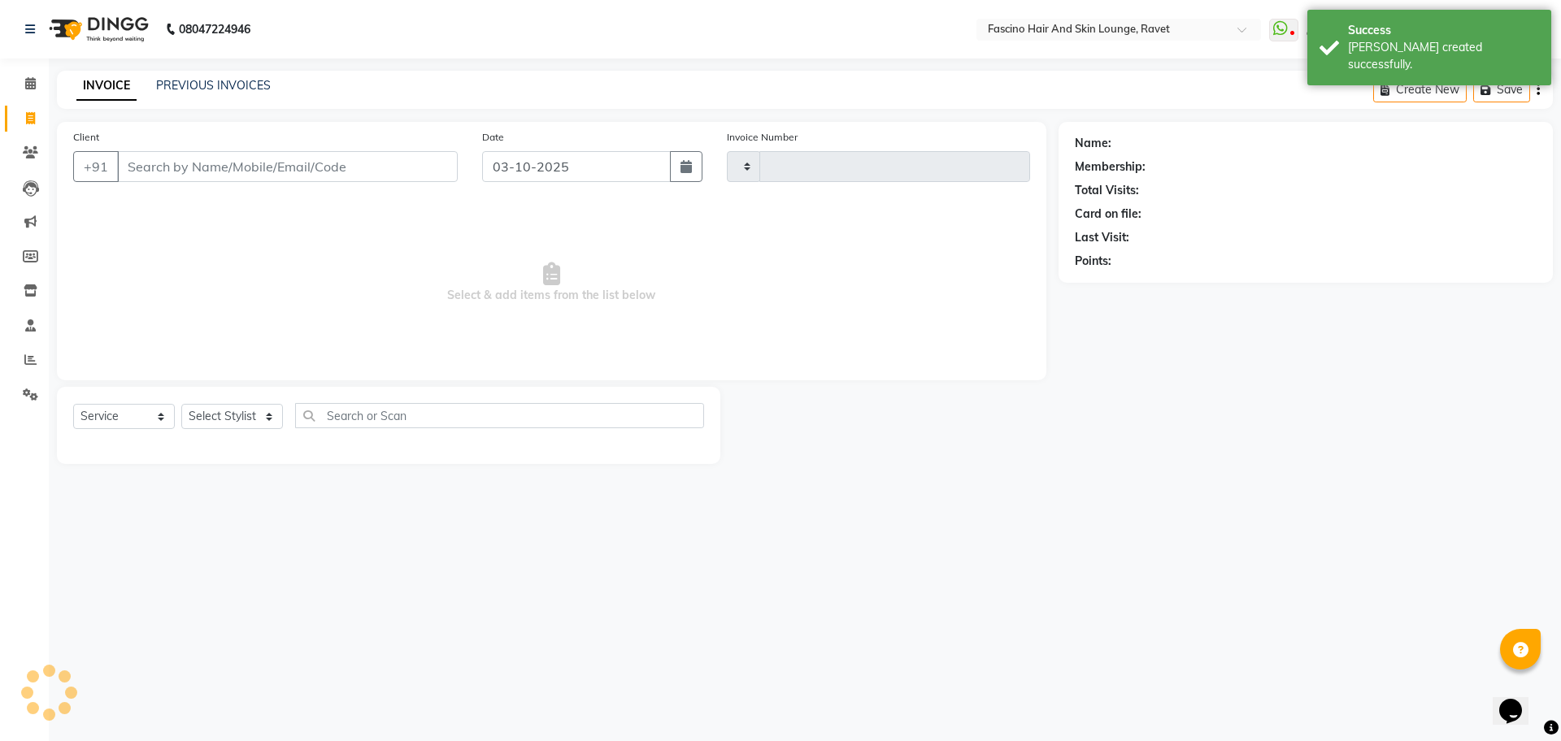
type input "5607"
select select "5190"
click at [219, 164] on input "Client" at bounding box center [287, 166] width 341 height 31
click at [219, 164] on input "w" at bounding box center [287, 166] width 341 height 31
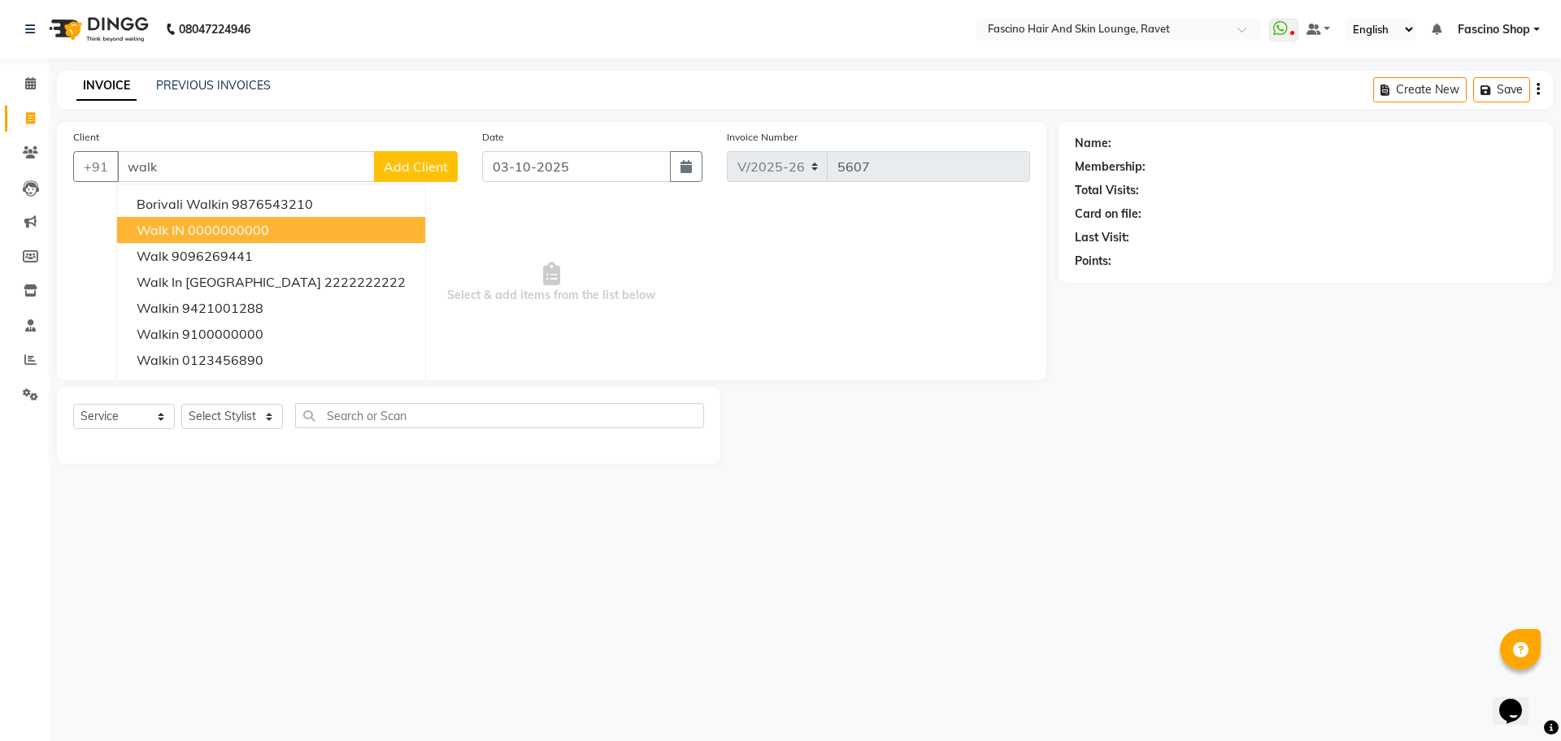
click at [201, 236] on ngb-highlight "0000000000" at bounding box center [228, 230] width 81 height 16
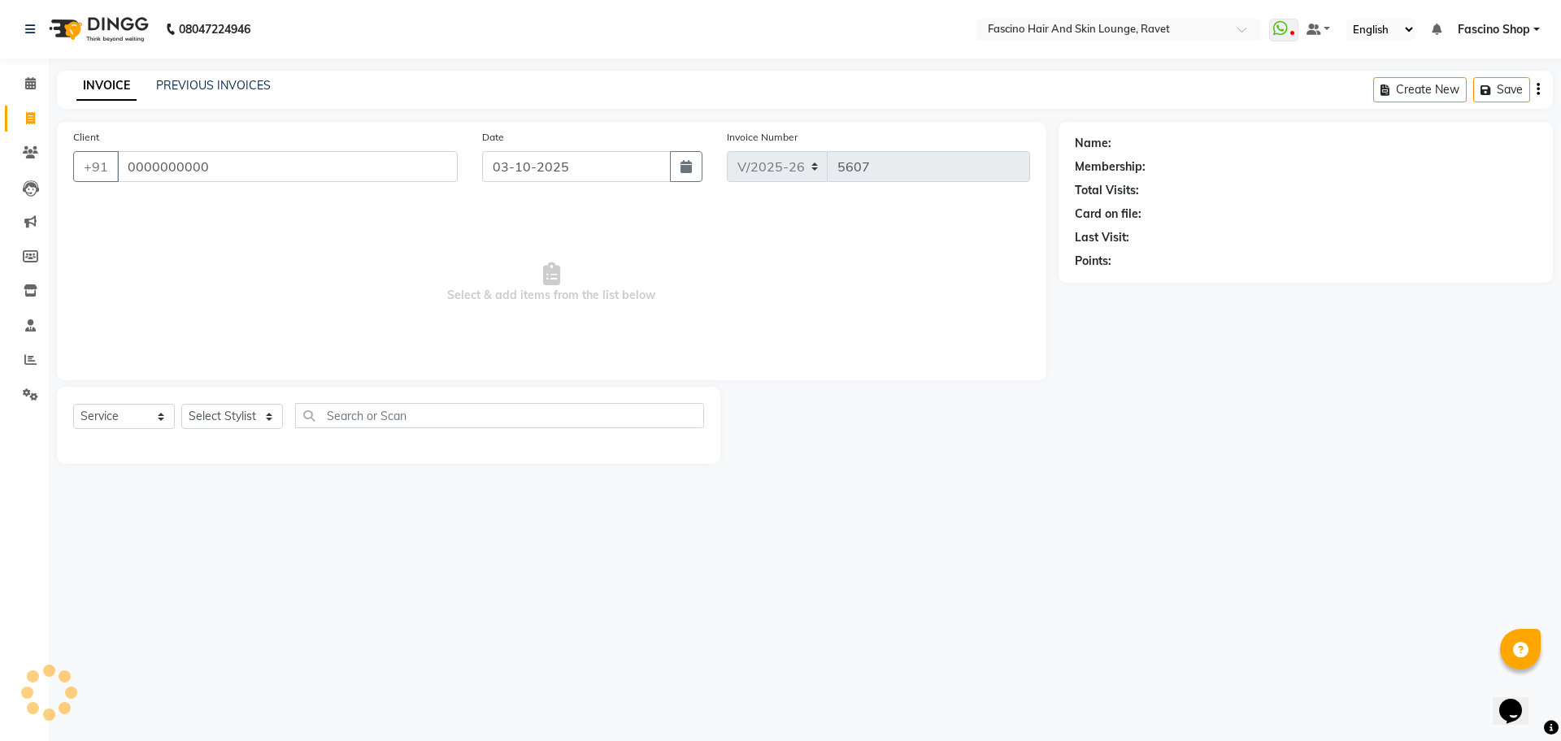
type input "0000000000"
select select "1: Object"
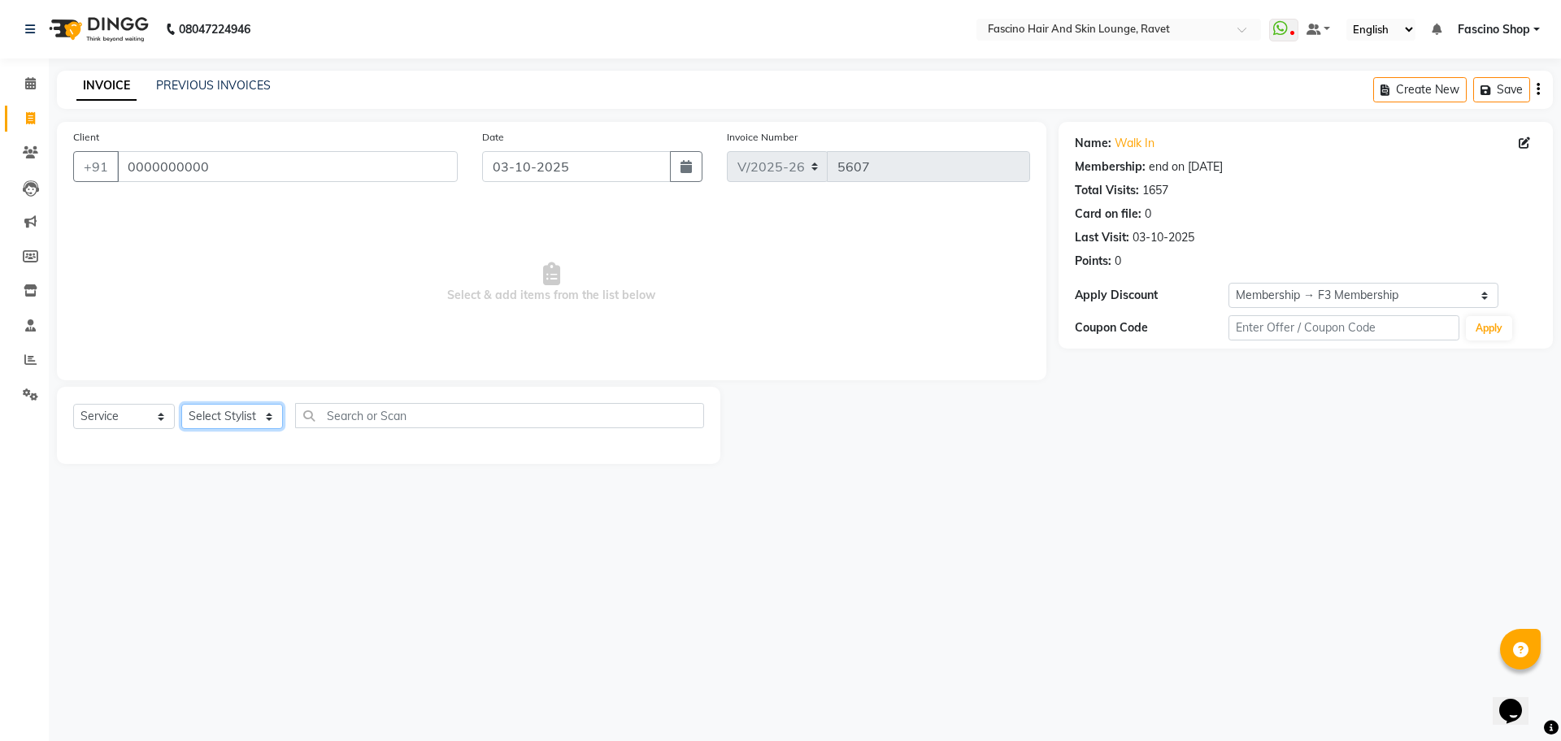
click at [232, 421] on select "Select Stylist [PERSON_NAME] Shop [PERSON_NAME] [PERSON_NAME] ( S R Manager ) […" at bounding box center [232, 416] width 102 height 25
select select "91580"
click at [181, 404] on select "Select Stylist [PERSON_NAME] Shop [PERSON_NAME] [PERSON_NAME] ( S R Manager ) […" at bounding box center [232, 416] width 102 height 25
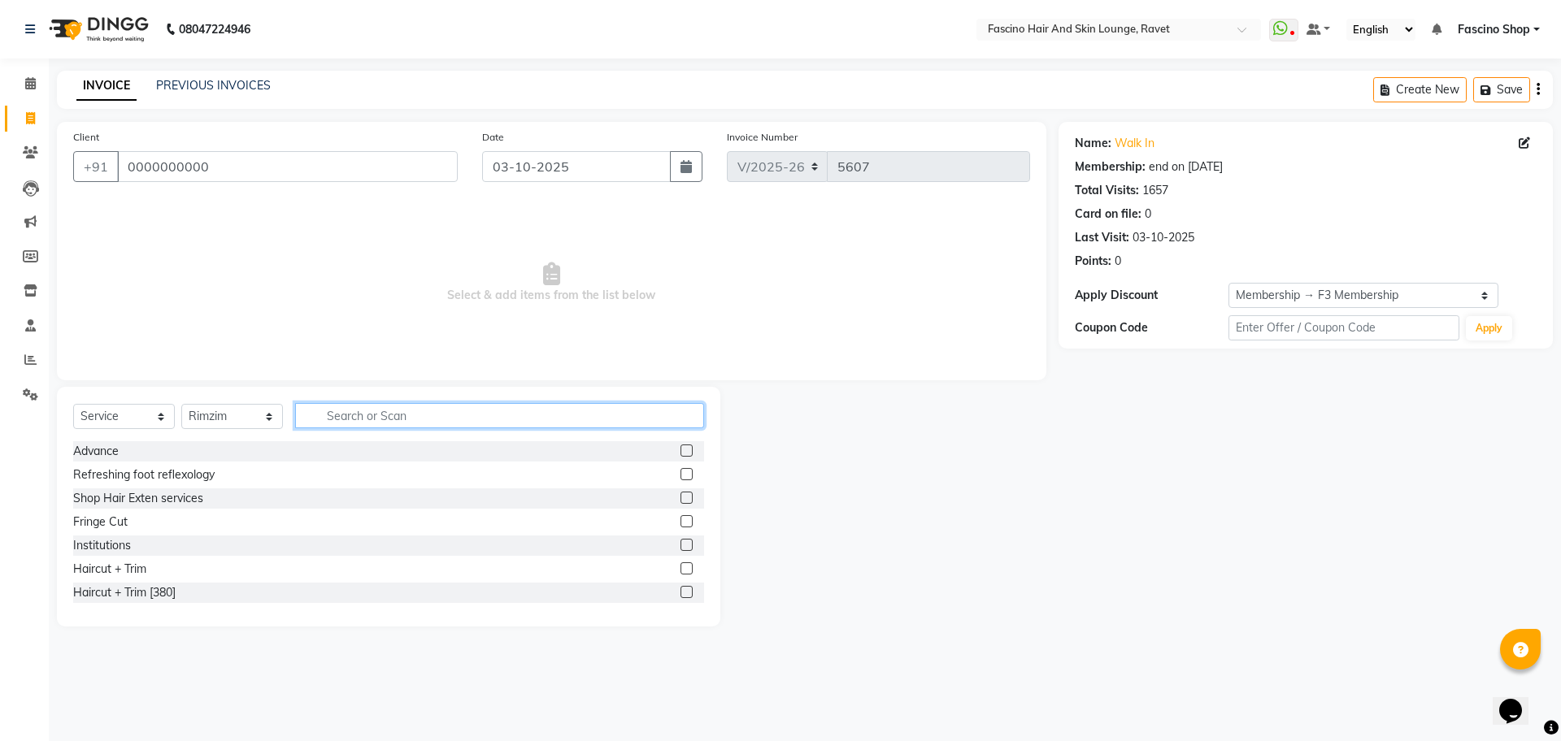
click at [364, 410] on input "text" at bounding box center [499, 415] width 409 height 25
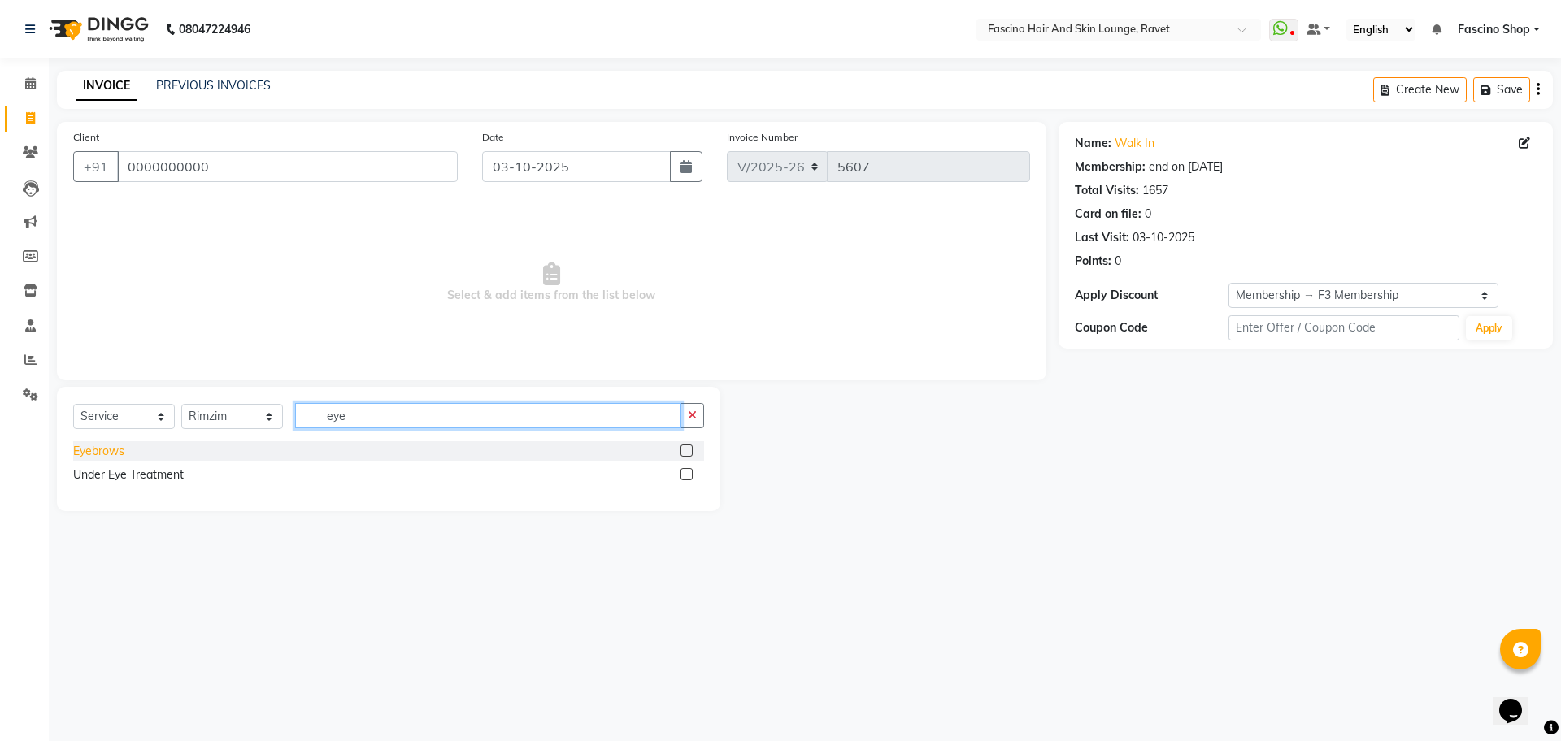
type input "eye"
click at [95, 455] on div "Eyebrows" at bounding box center [98, 451] width 51 height 17
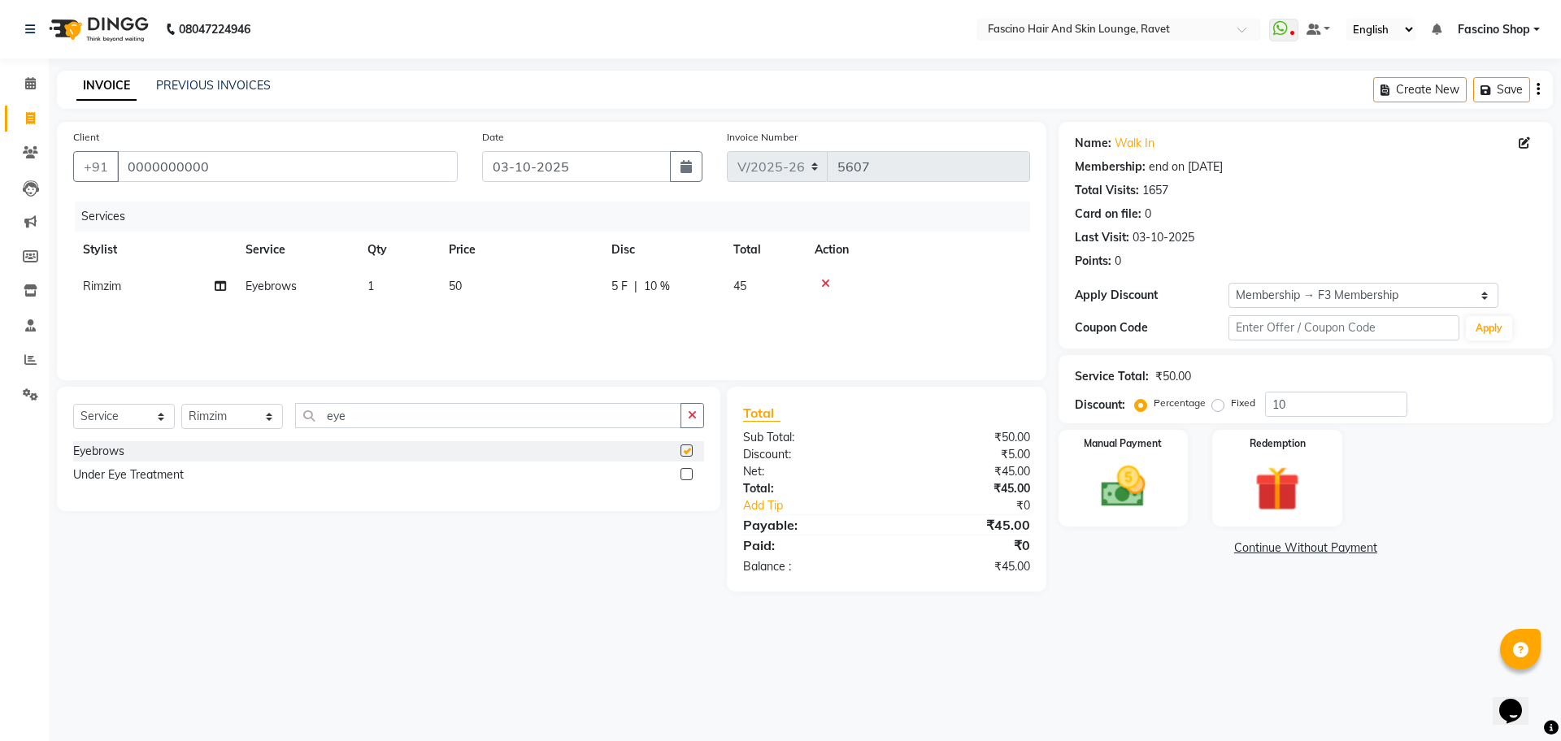
checkbox input "false"
click at [1386, 403] on input "10" at bounding box center [1336, 404] width 142 height 25
type input "1"
drag, startPoint x: 1165, startPoint y: 532, endPoint x: 1161, endPoint y: 519, distance: 14.4
click at [1161, 519] on div "Name: Walk In Membership: end on [DATE] Total Visits: 1657 Card on file: 0 Last…" at bounding box center [1311, 357] width 506 height 470
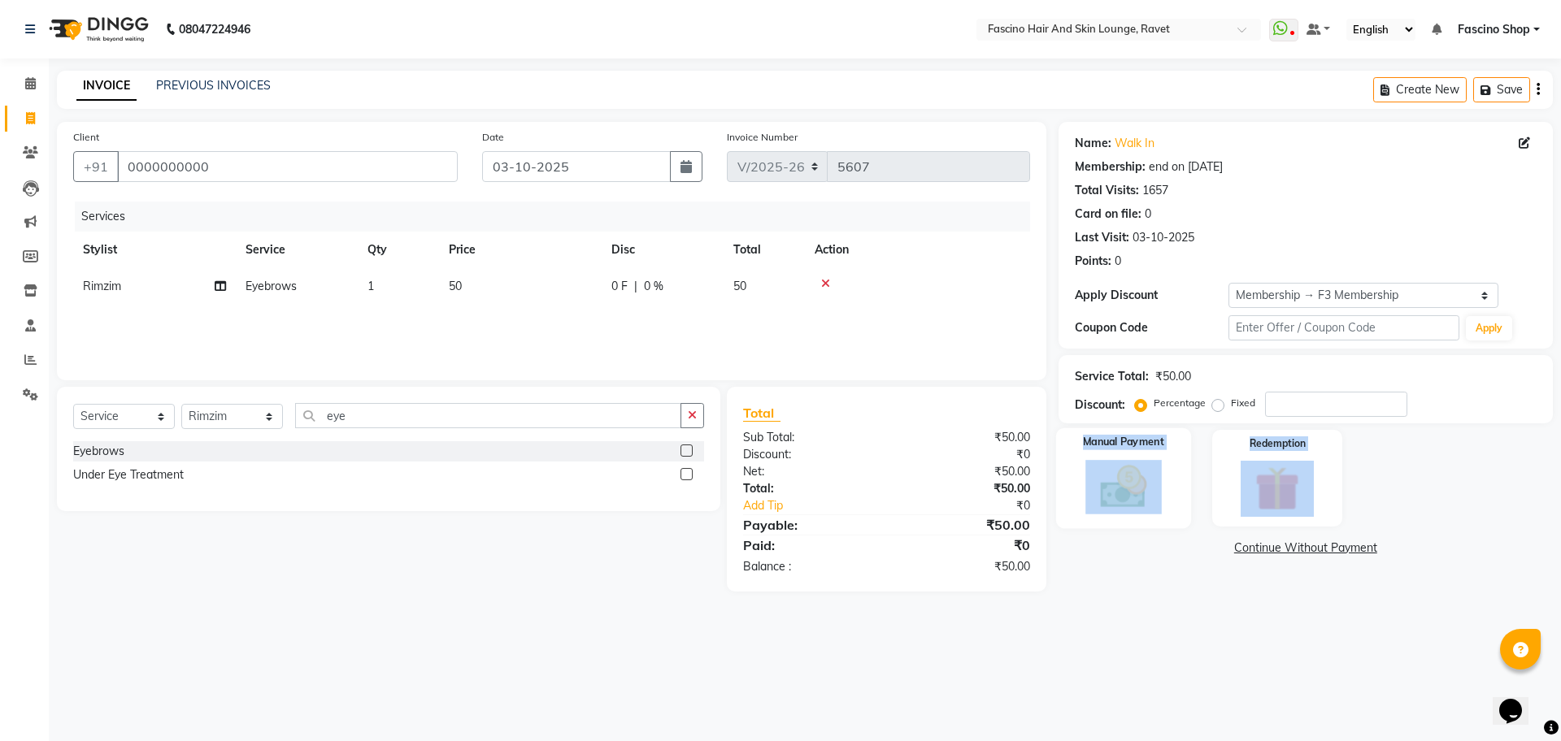
click at [1161, 519] on div "Manual Payment" at bounding box center [1122, 478] width 135 height 100
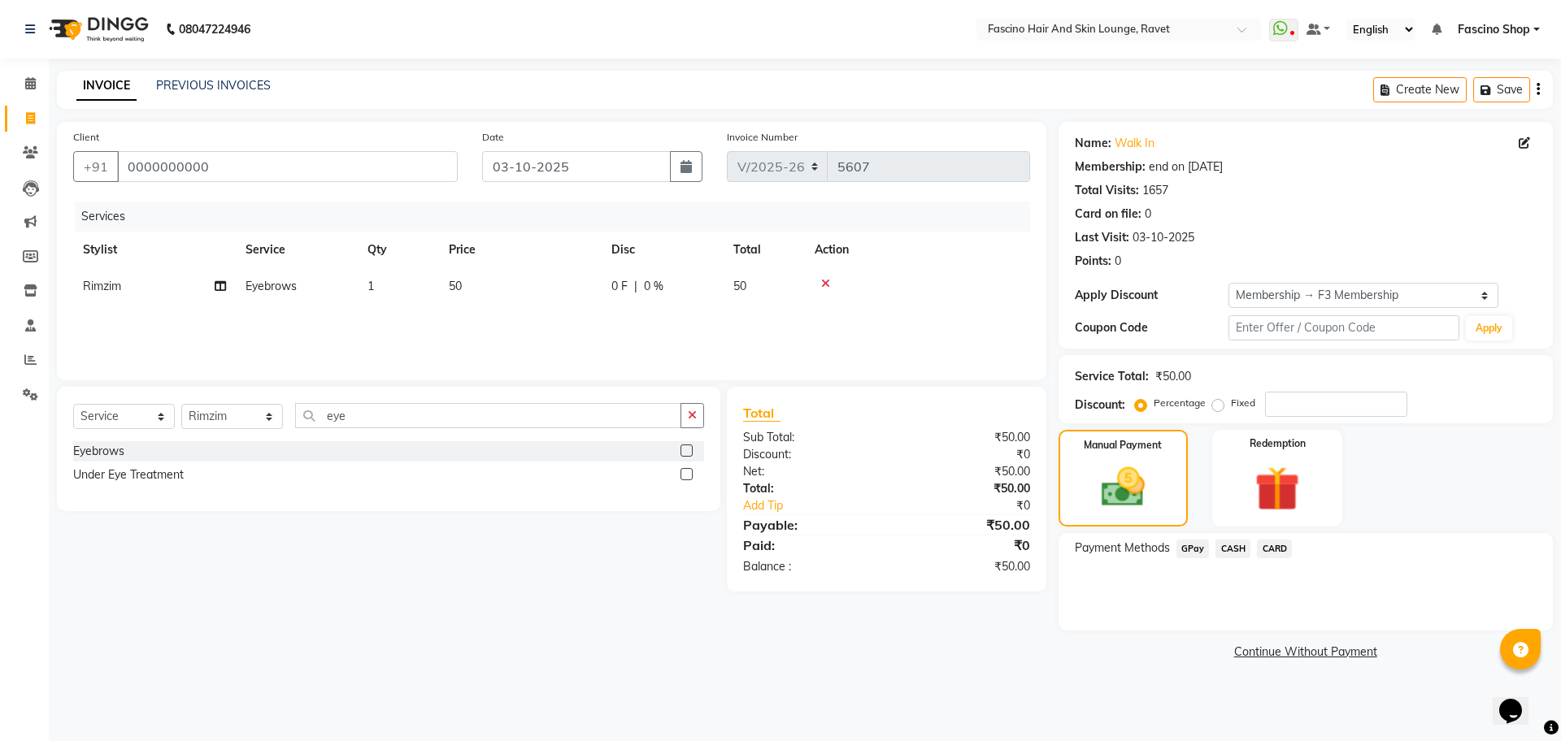
click at [1204, 558] on span "GPay" at bounding box center [1192, 549] width 33 height 19
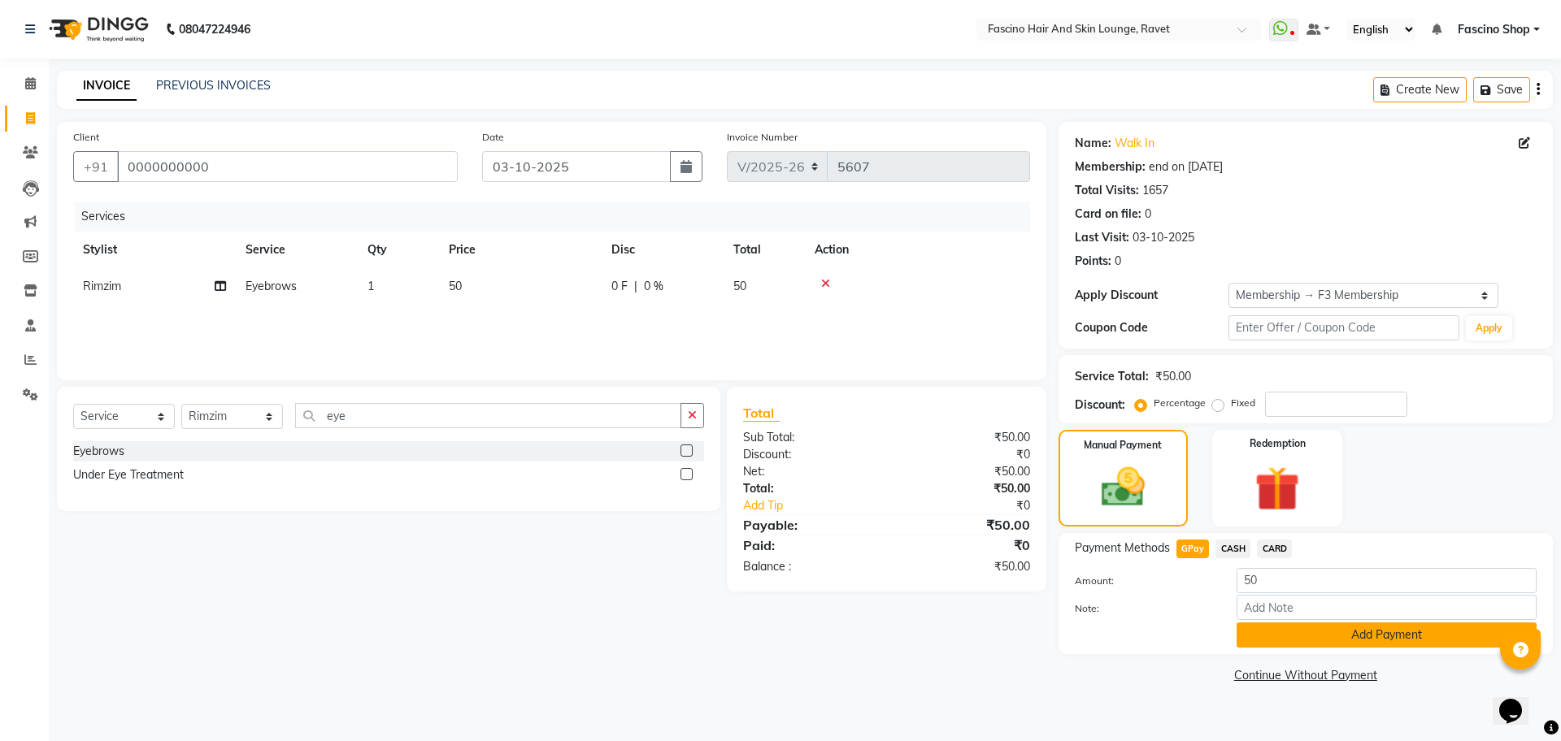
click at [1288, 646] on button "Add Payment" at bounding box center [1386, 635] width 300 height 25
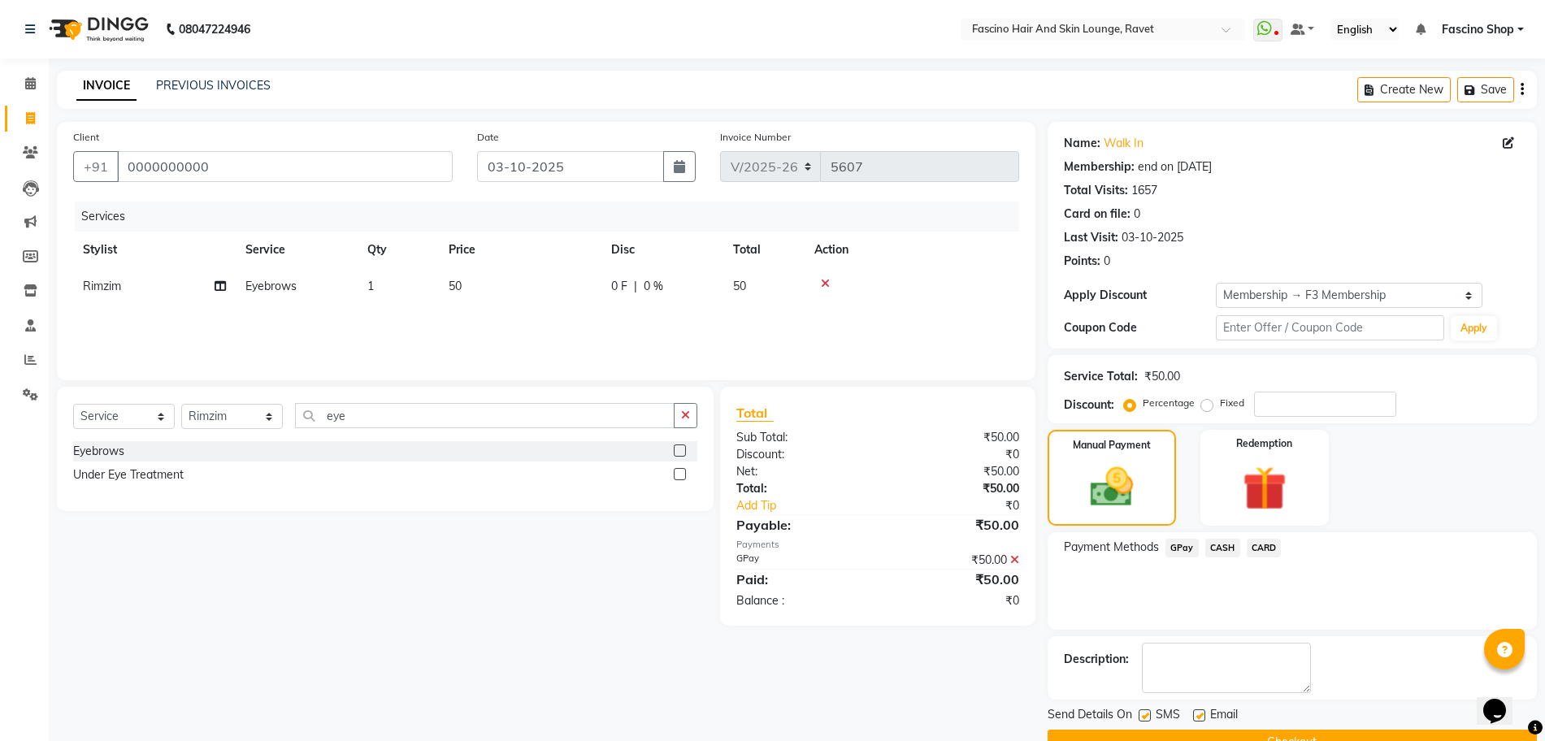
click at [1293, 736] on button "Checkout" at bounding box center [1292, 742] width 489 height 25
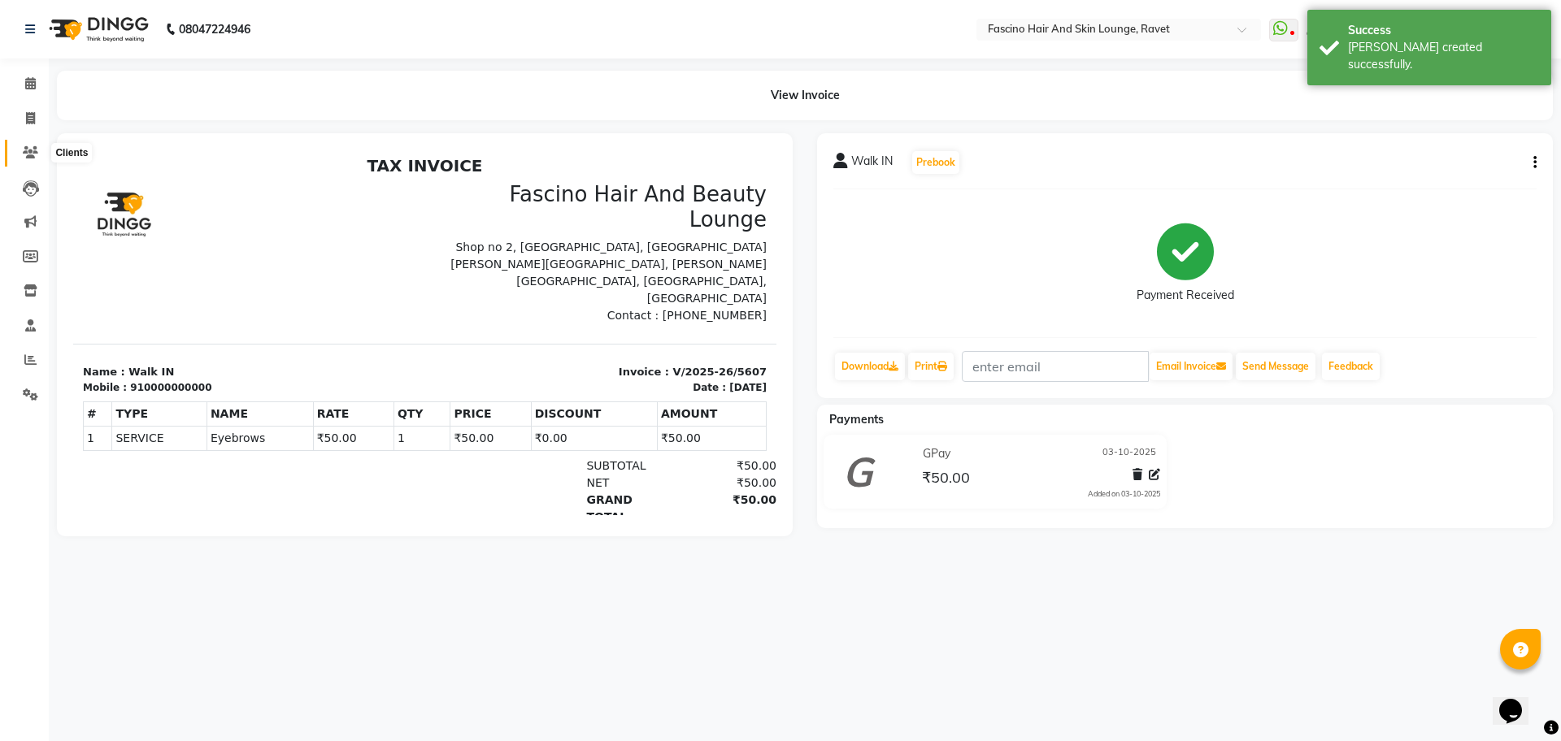
click at [28, 145] on span at bounding box center [30, 153] width 28 height 19
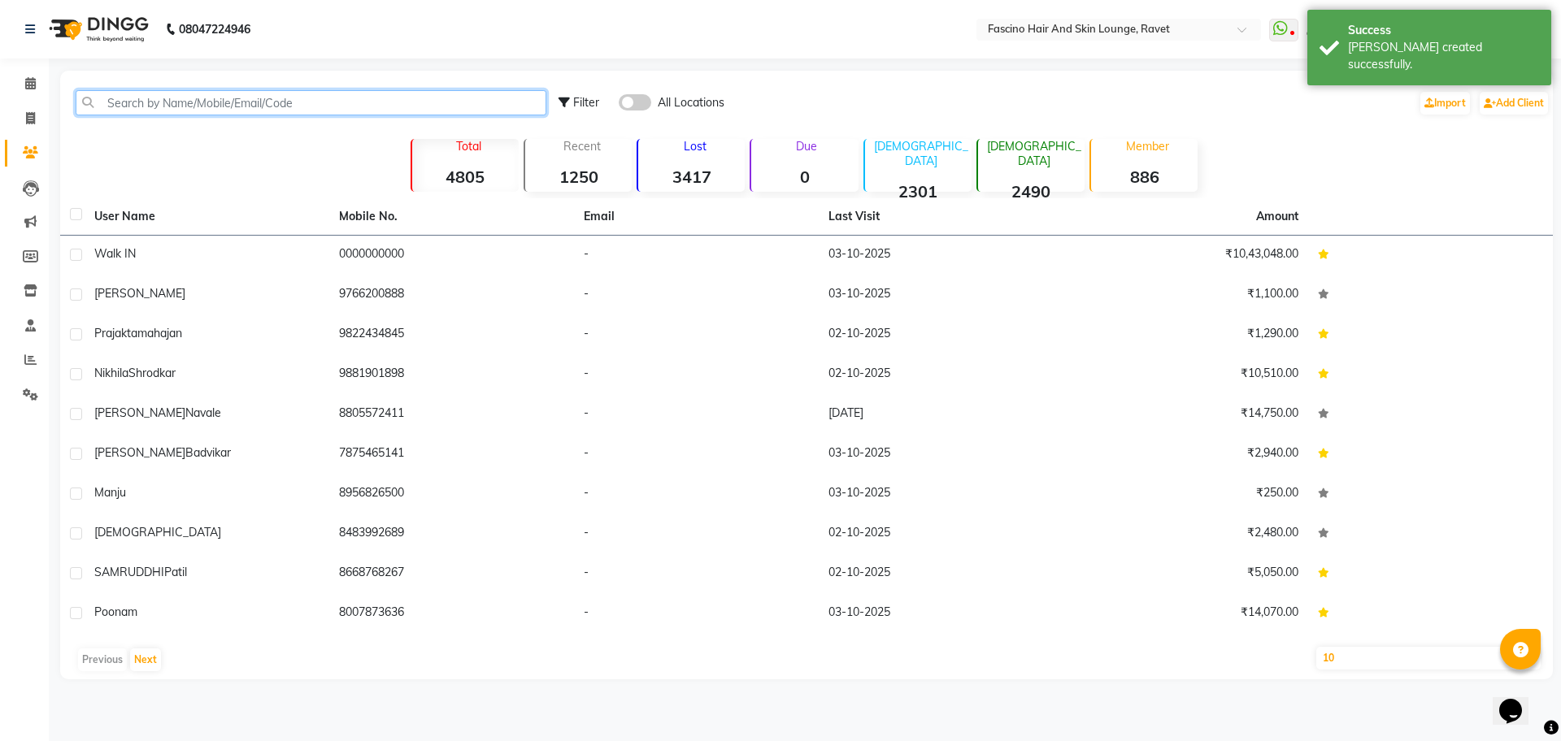
click at [172, 102] on input "text" at bounding box center [311, 102] width 471 height 25
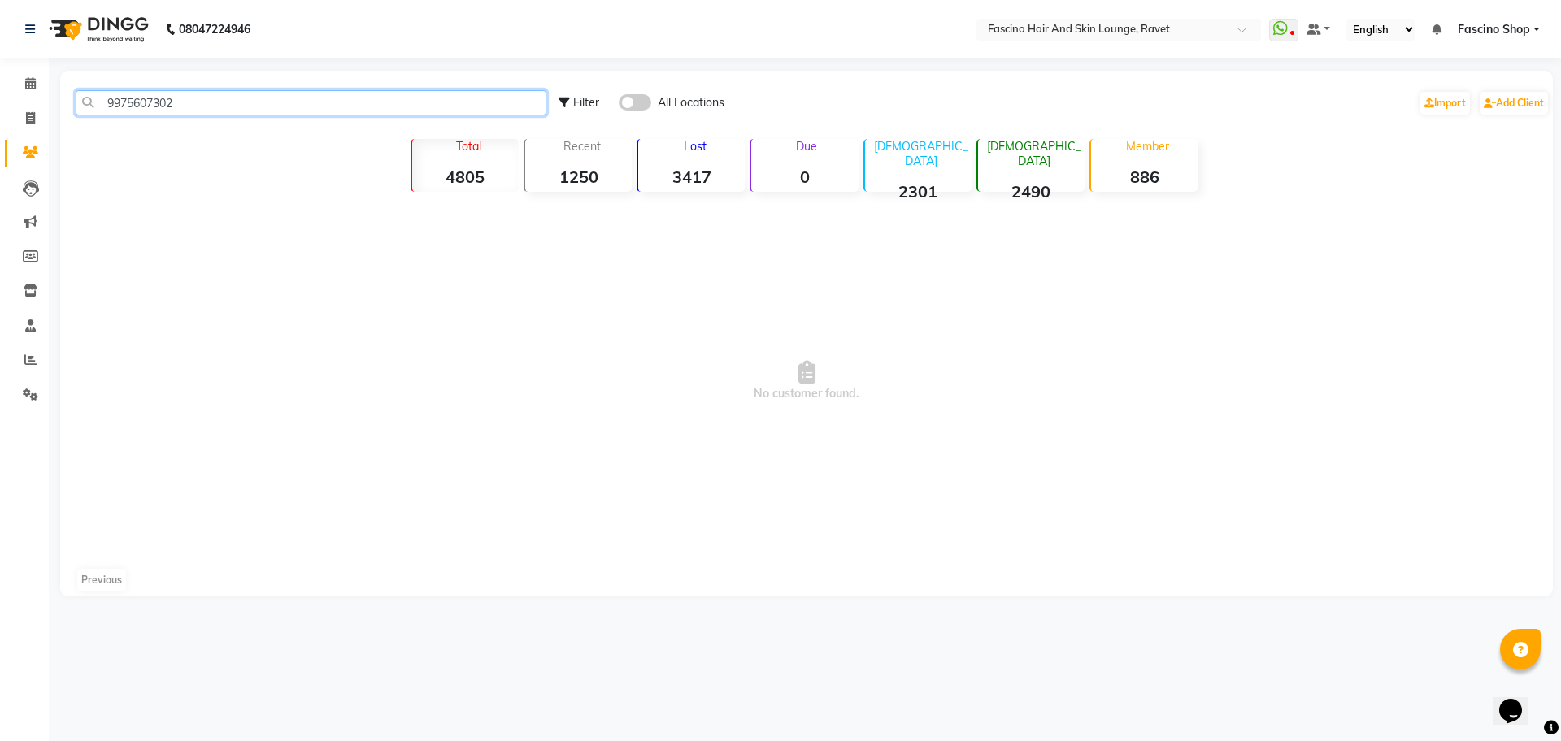
click at [114, 111] on input "9975607302" at bounding box center [311, 102] width 471 height 25
type input "9975607302"
click at [36, 115] on span at bounding box center [30, 119] width 28 height 19
select select "5190"
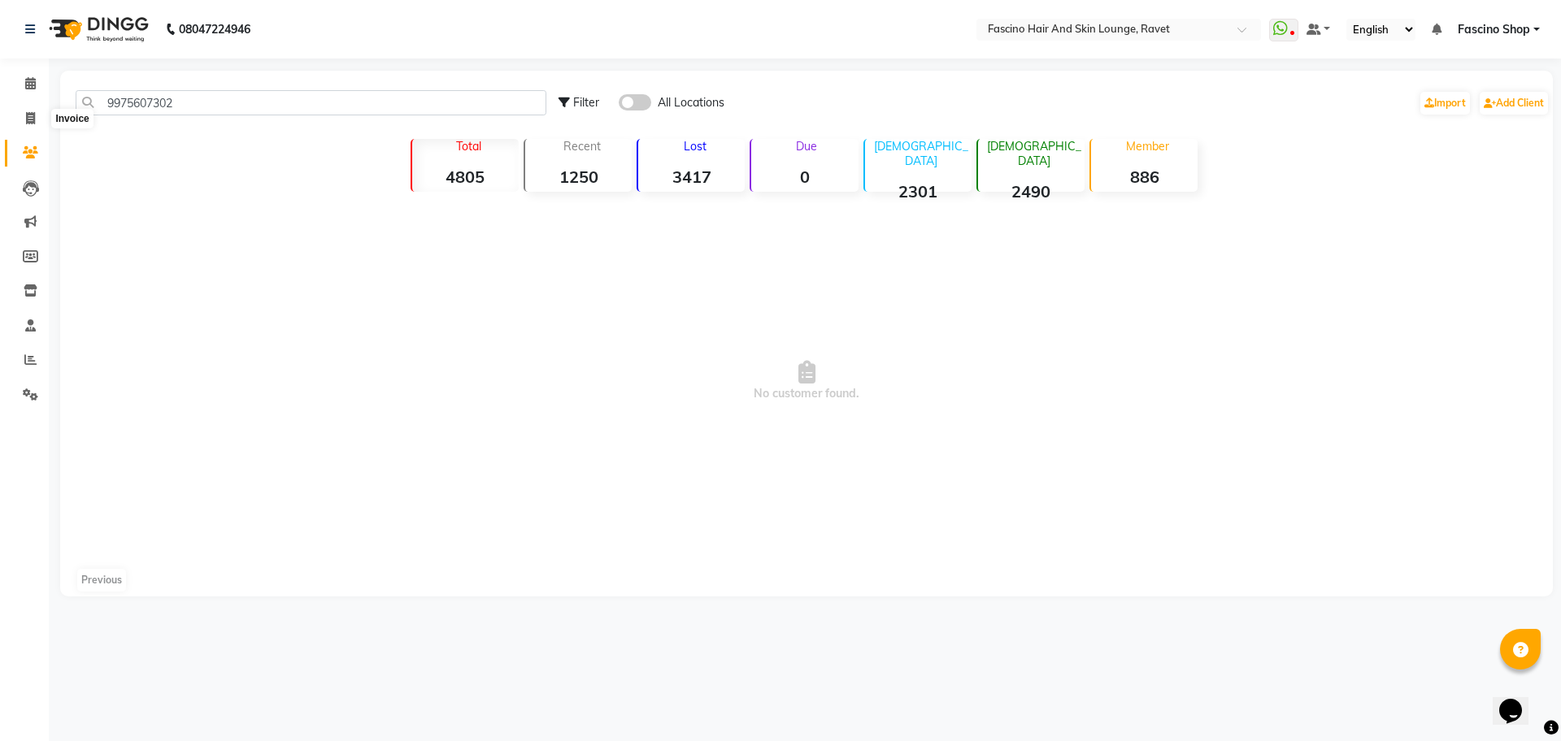
select select "service"
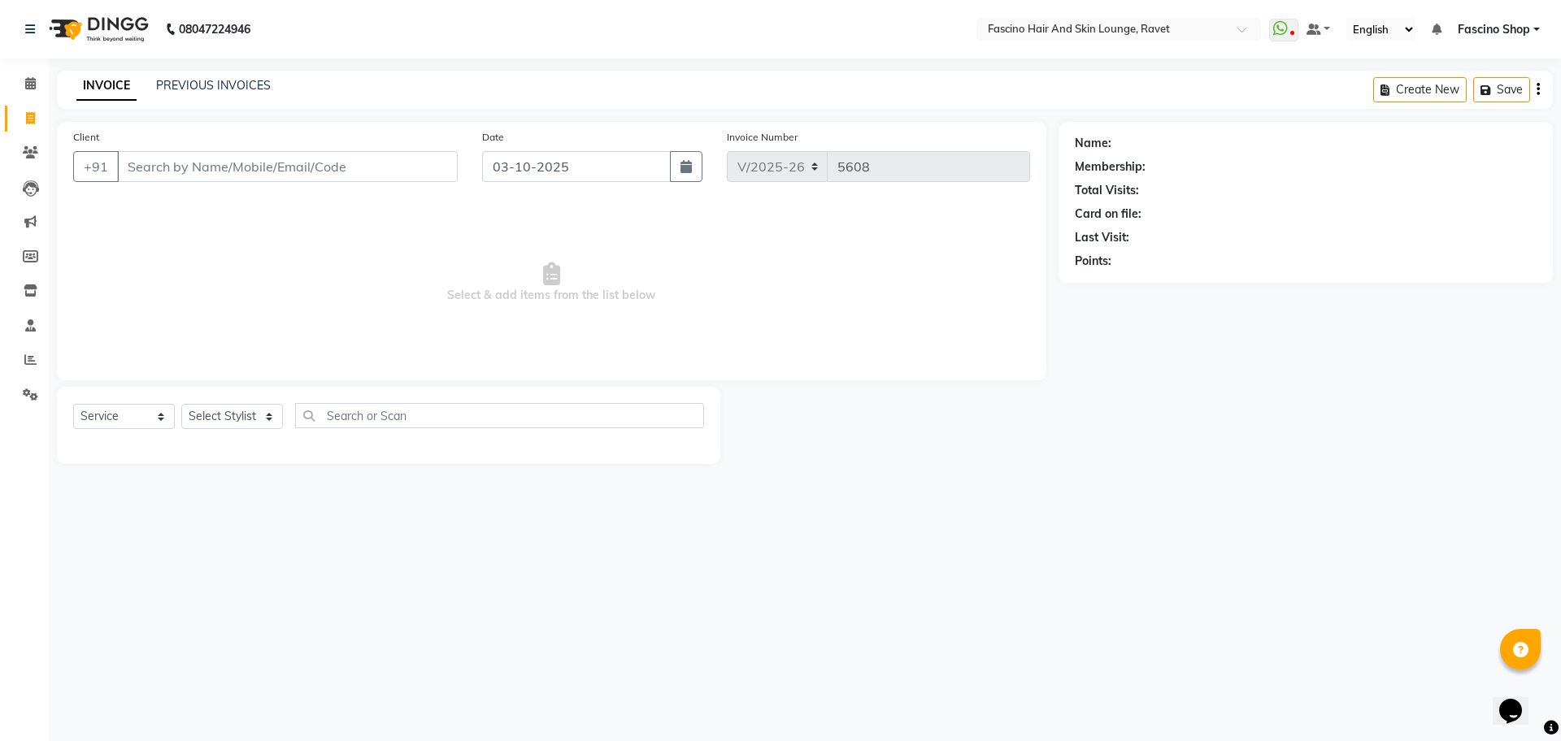
click at [241, 163] on input "Client" at bounding box center [287, 166] width 341 height 31
type input "9975607302"
click at [408, 163] on span "Add Client" at bounding box center [416, 167] width 64 height 16
select select "22"
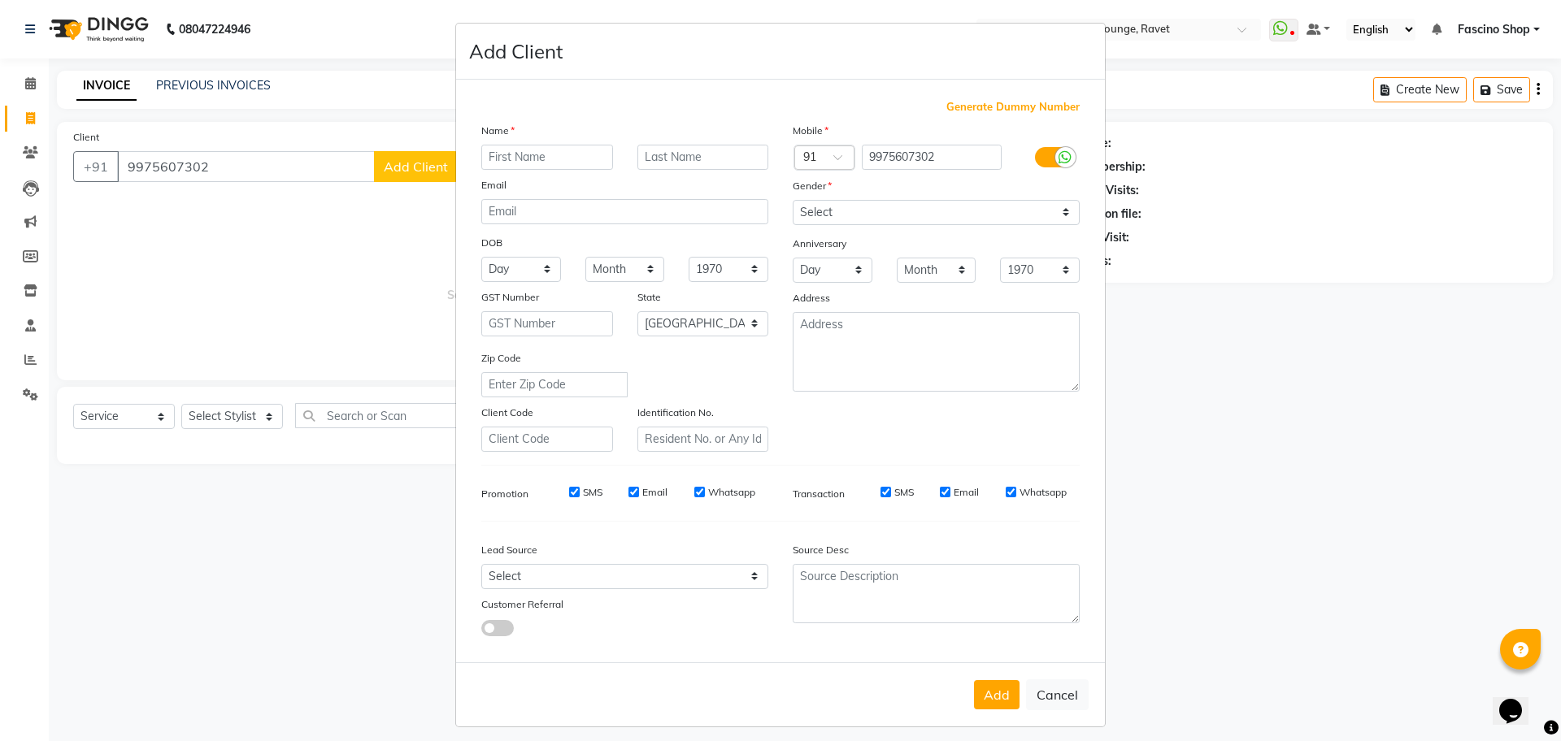
click at [492, 148] on input "text" at bounding box center [547, 157] width 132 height 25
type input "Priyanka"
drag, startPoint x: 902, startPoint y: 211, endPoint x: 905, endPoint y: 255, distance: 44.0
click at [905, 255] on div "Mobile Country Code × 91 9975607302 Gender Select [DEMOGRAPHIC_DATA] [DEMOGRAPH…" at bounding box center [935, 287] width 311 height 330
click at [793, 200] on select "Select [DEMOGRAPHIC_DATA] [DEMOGRAPHIC_DATA] Other Prefer Not To Say" at bounding box center [936, 212] width 287 height 25
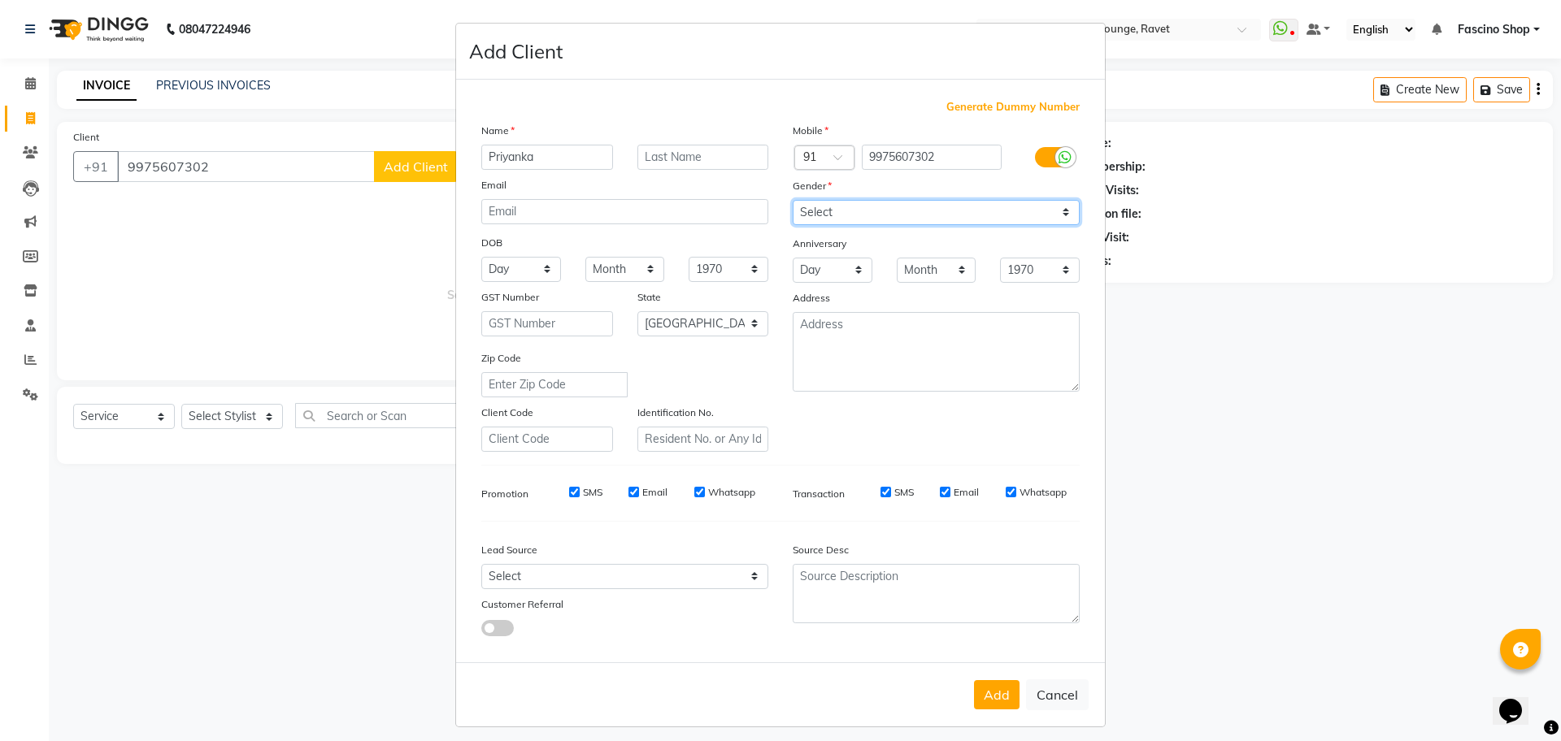
click at [860, 212] on select "Select [DEMOGRAPHIC_DATA] [DEMOGRAPHIC_DATA] Other Prefer Not To Say" at bounding box center [936, 212] width 287 height 25
select select "[DEMOGRAPHIC_DATA]"
click at [793, 200] on select "Select [DEMOGRAPHIC_DATA] [DEMOGRAPHIC_DATA] Other Prefer Not To Say" at bounding box center [936, 212] width 287 height 25
click at [994, 704] on button "Add" at bounding box center [997, 694] width 46 height 29
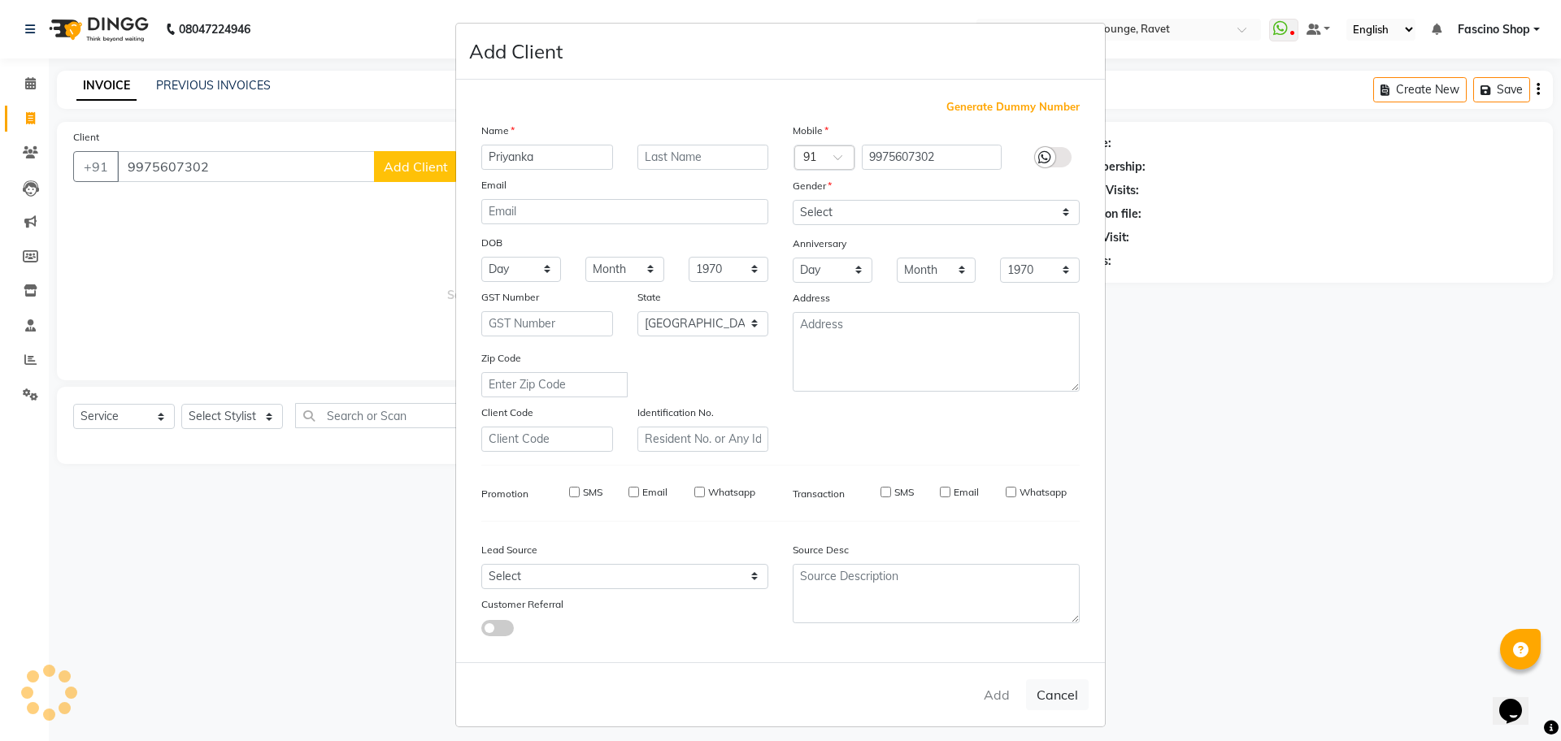
select select
select select "null"
select select
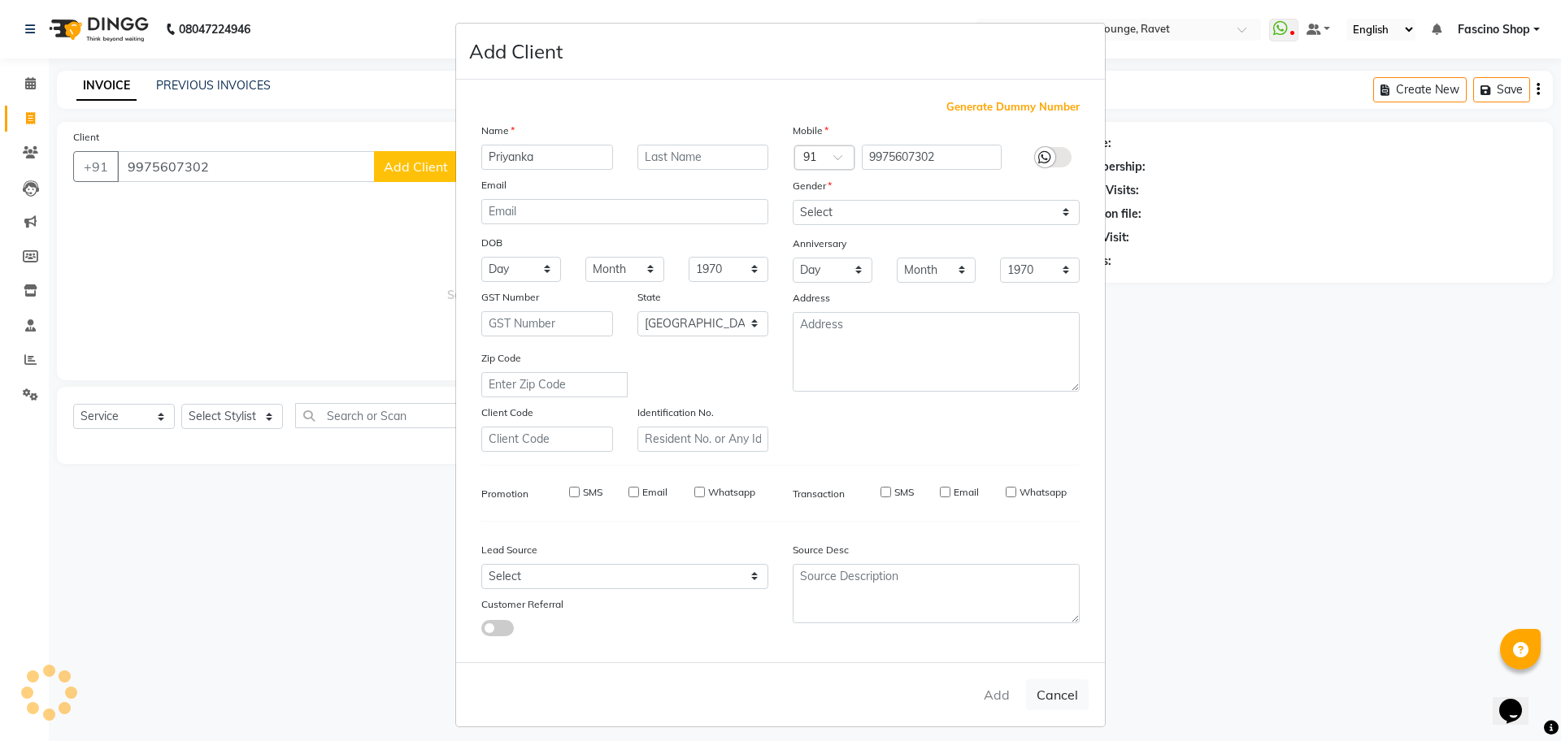
select select
checkbox input "false"
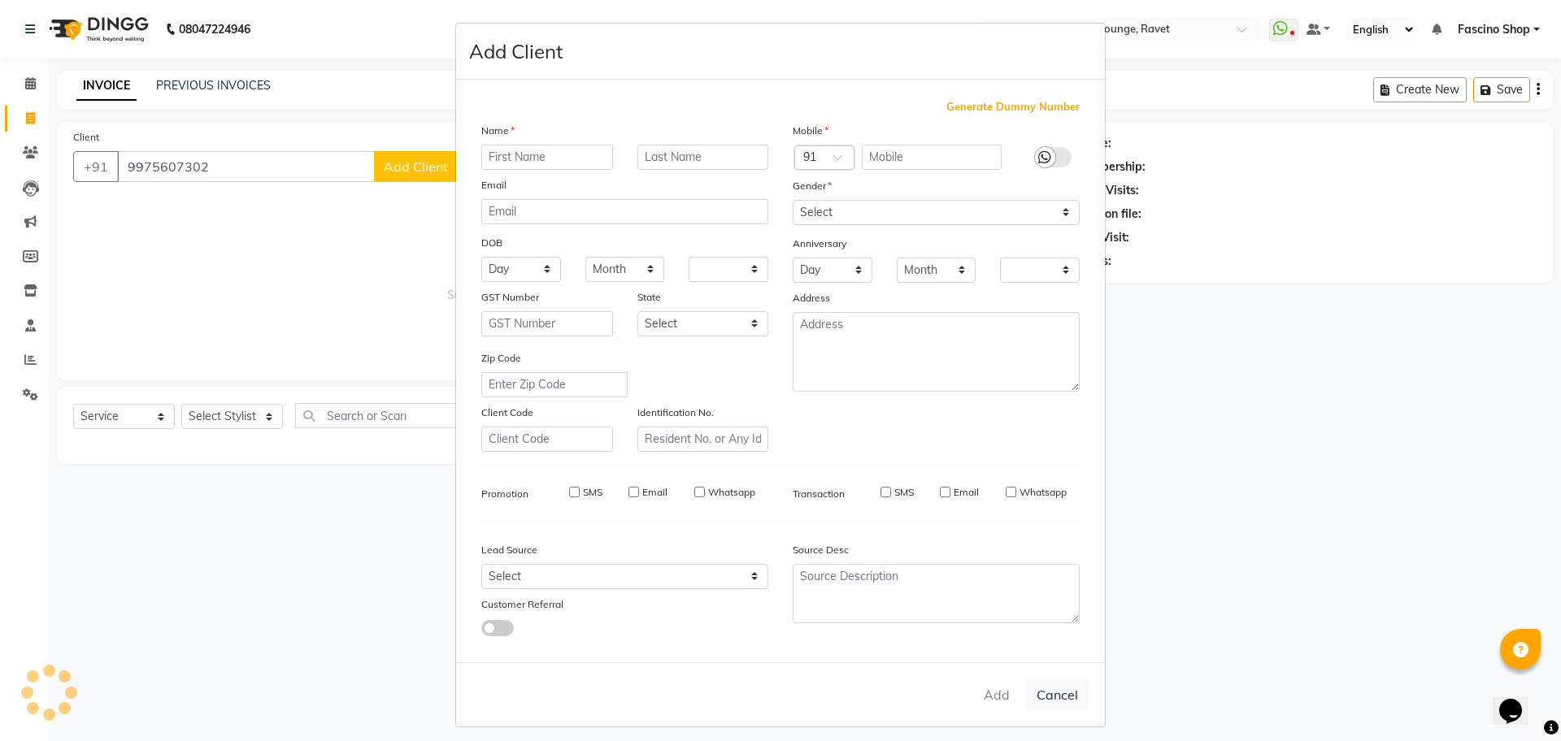
checkbox input "false"
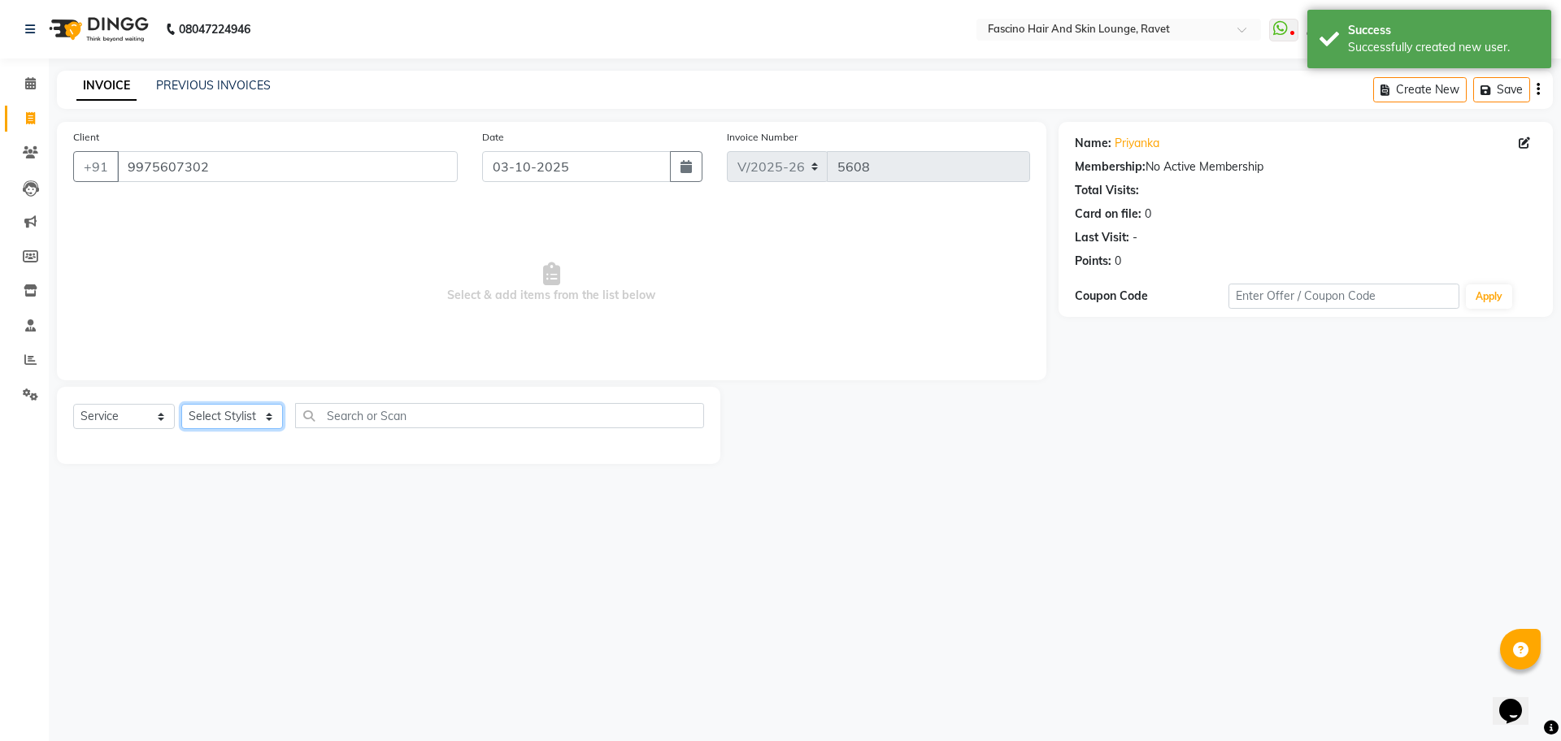
click at [248, 417] on select "Select Stylist [PERSON_NAME] Shop [PERSON_NAME] [PERSON_NAME] ( S R Manager ) […" at bounding box center [232, 416] width 102 height 25
select select "91580"
click at [181, 404] on select "Select Stylist [PERSON_NAME] Shop [PERSON_NAME] [PERSON_NAME] ( S R Manager ) […" at bounding box center [232, 416] width 102 height 25
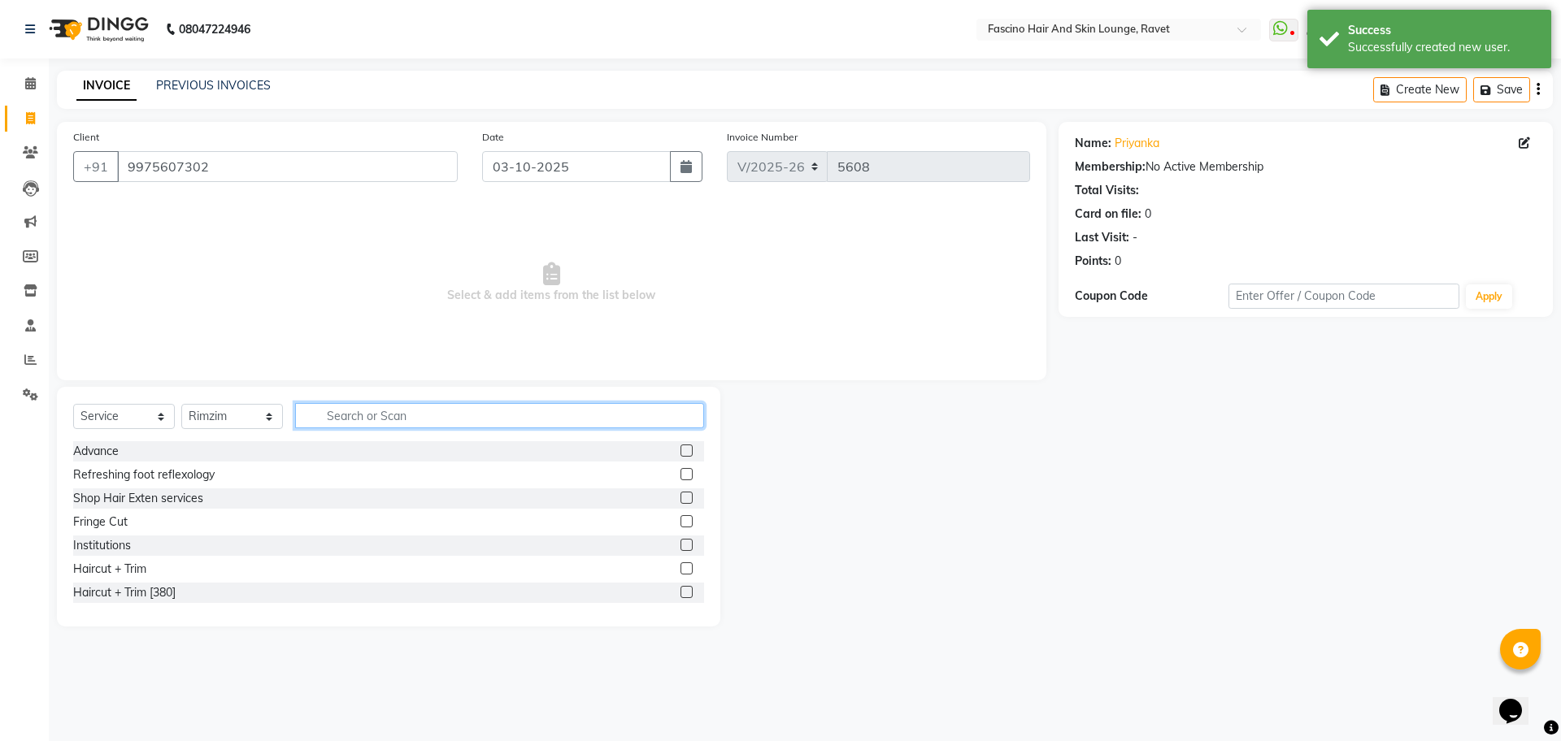
click at [349, 428] on input "text" at bounding box center [499, 415] width 409 height 25
type input "cut"
click at [123, 521] on div "Hair Cut Women" at bounding box center [117, 522] width 89 height 17
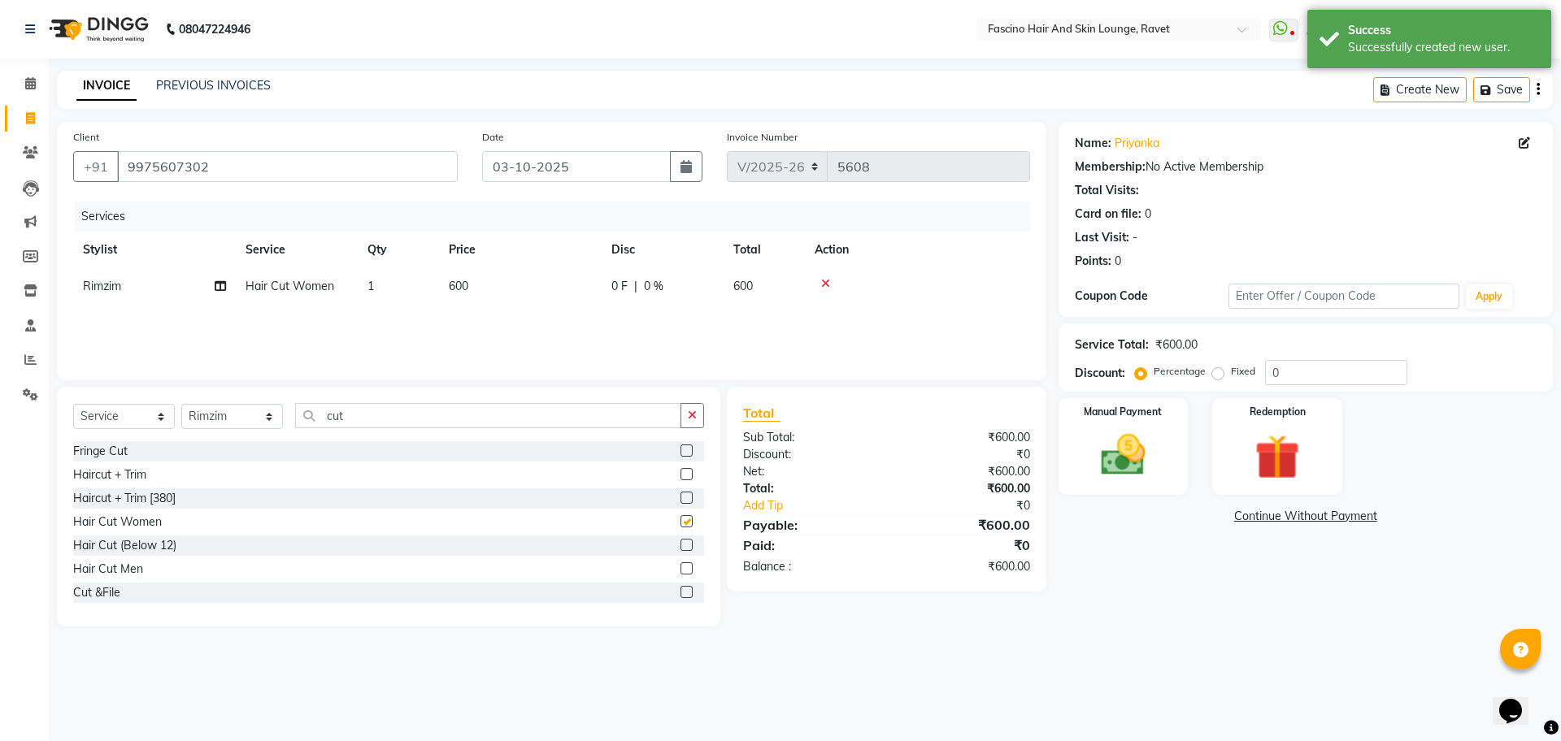
checkbox input "false"
click at [476, 293] on td "600" at bounding box center [520, 286] width 163 height 37
select select "91580"
click at [476, 293] on input "1" at bounding box center [475, 290] width 62 height 25
click at [569, 293] on td "600" at bounding box center [520, 286] width 163 height 37
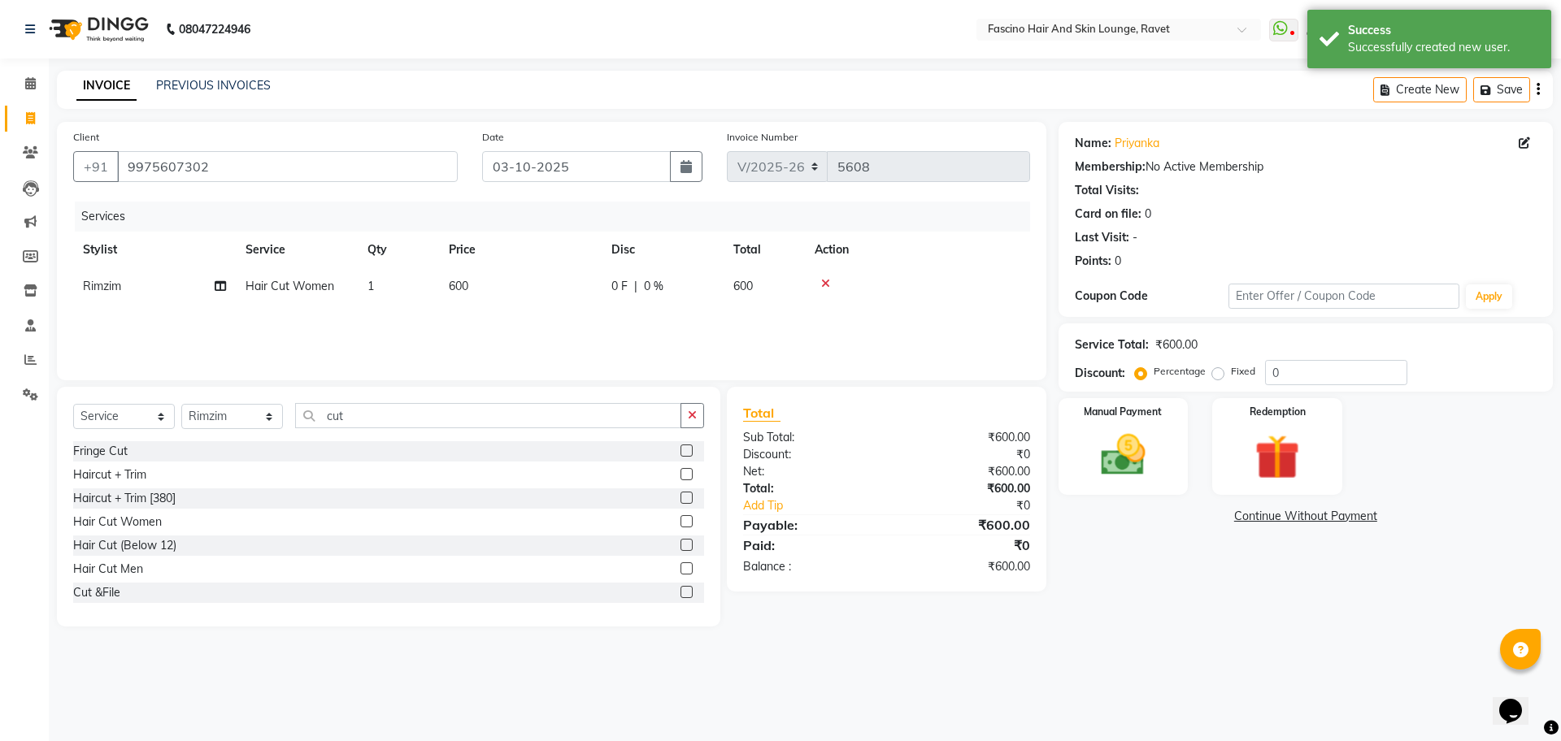
select select "91580"
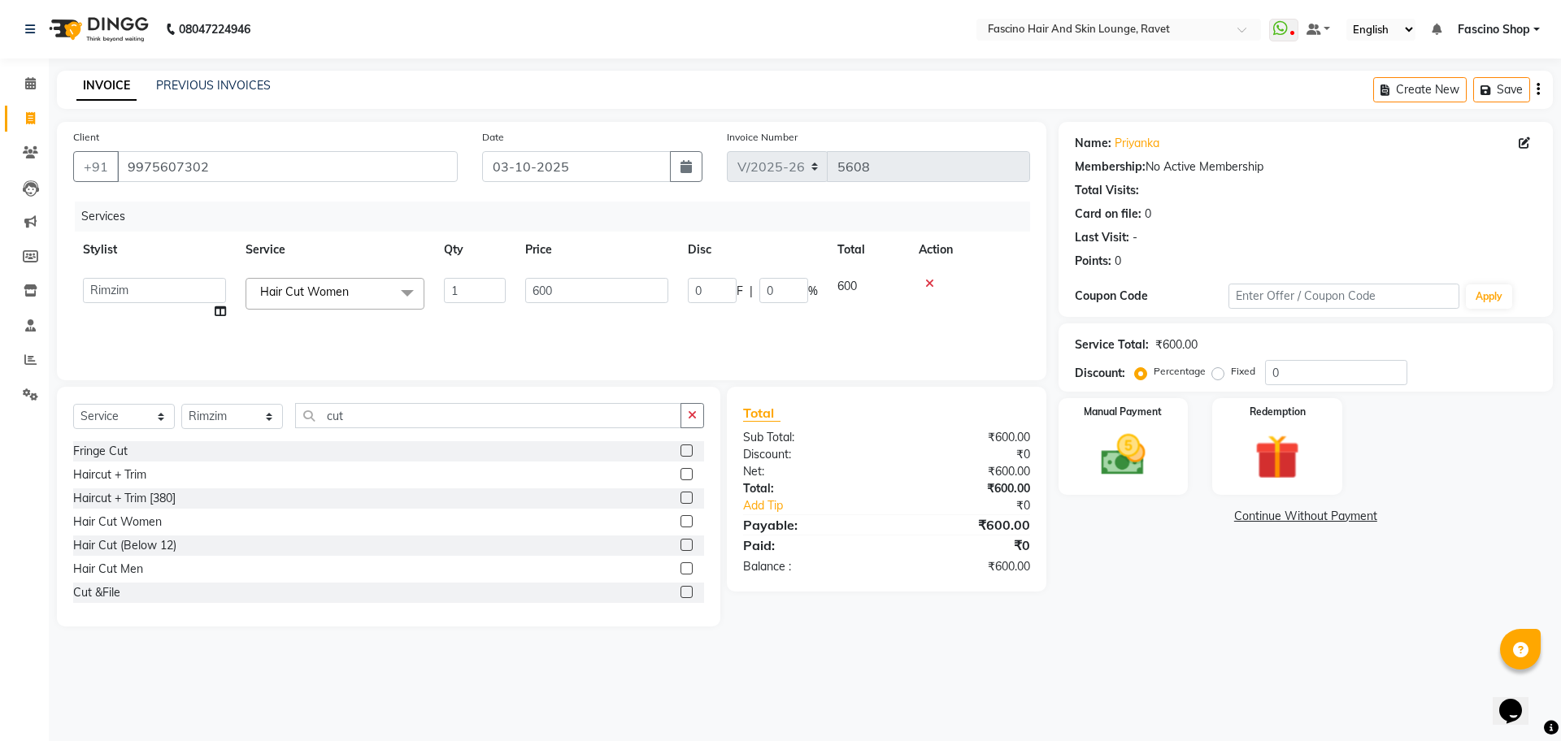
click at [569, 293] on input "600" at bounding box center [596, 290] width 143 height 25
type input "500"
click at [163, 420] on select "Select Service Product Membership Package Voucher Prepaid Gift Card" at bounding box center [124, 416] width 102 height 25
click at [73, 404] on select "Select Service Product Membership Package Voucher Prepaid Gift Card" at bounding box center [124, 416] width 102 height 25
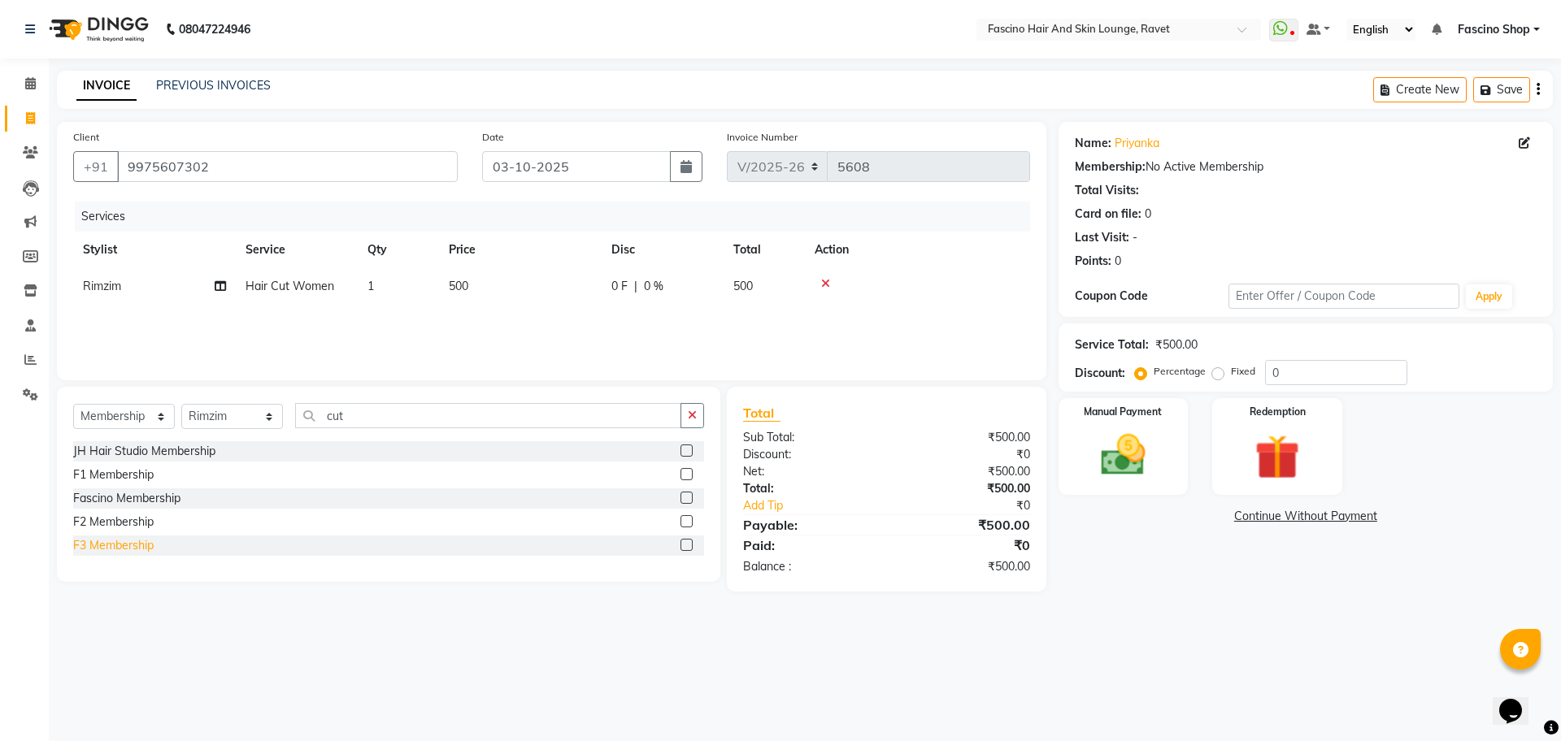
click at [135, 541] on div "F3 Membership" at bounding box center [113, 545] width 80 height 17
select select "select"
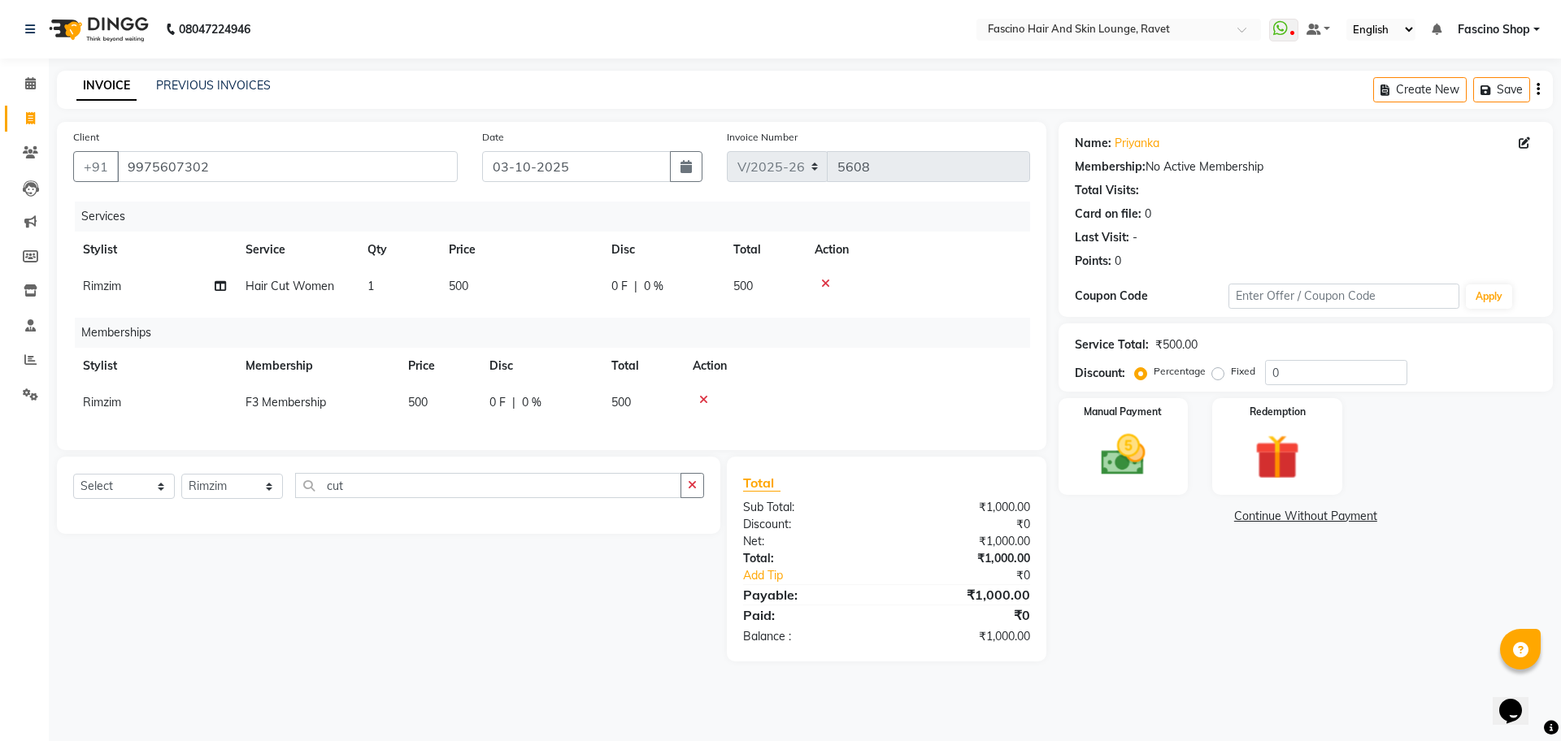
click at [447, 407] on td "500" at bounding box center [438, 403] width 81 height 37
select select "91580"
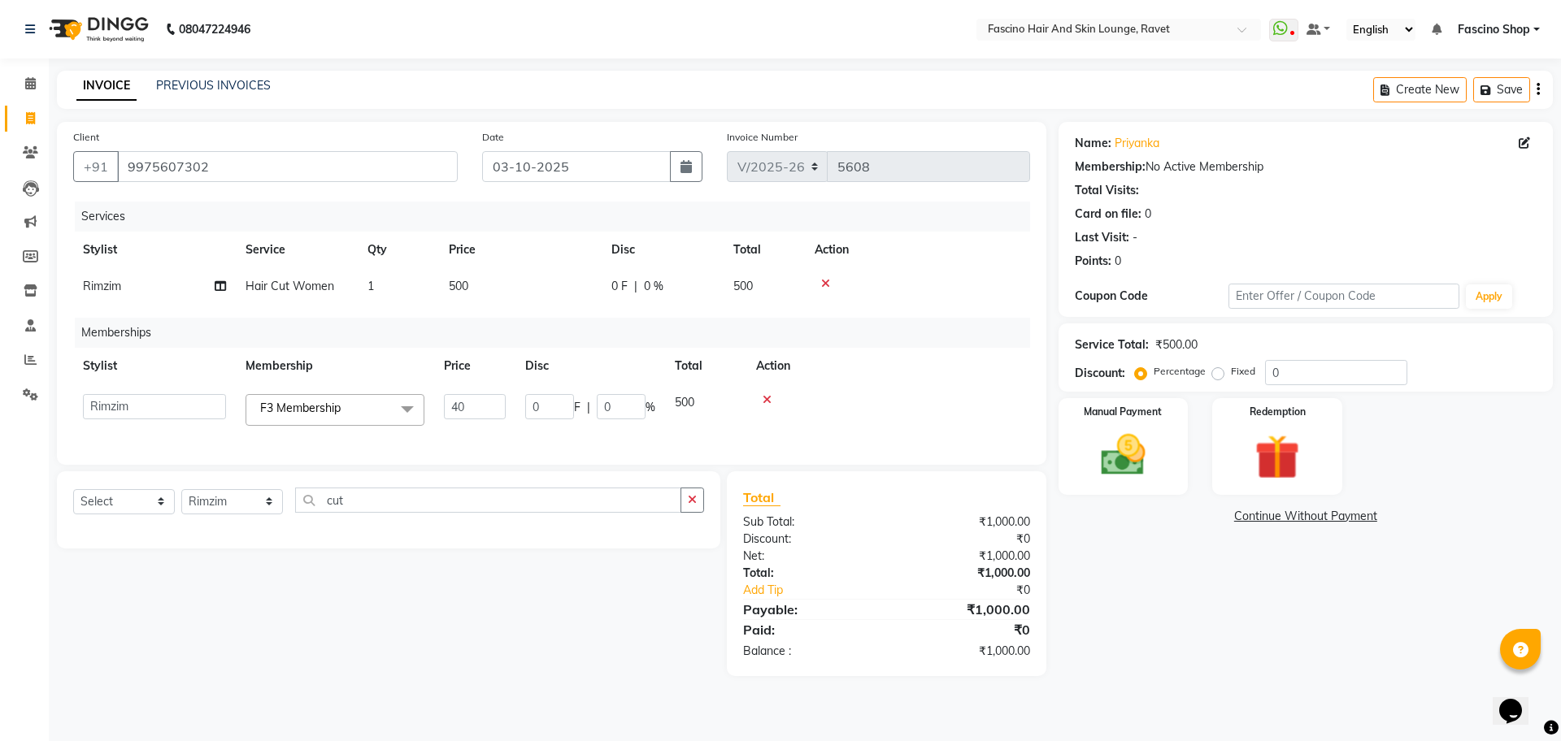
type input "400"
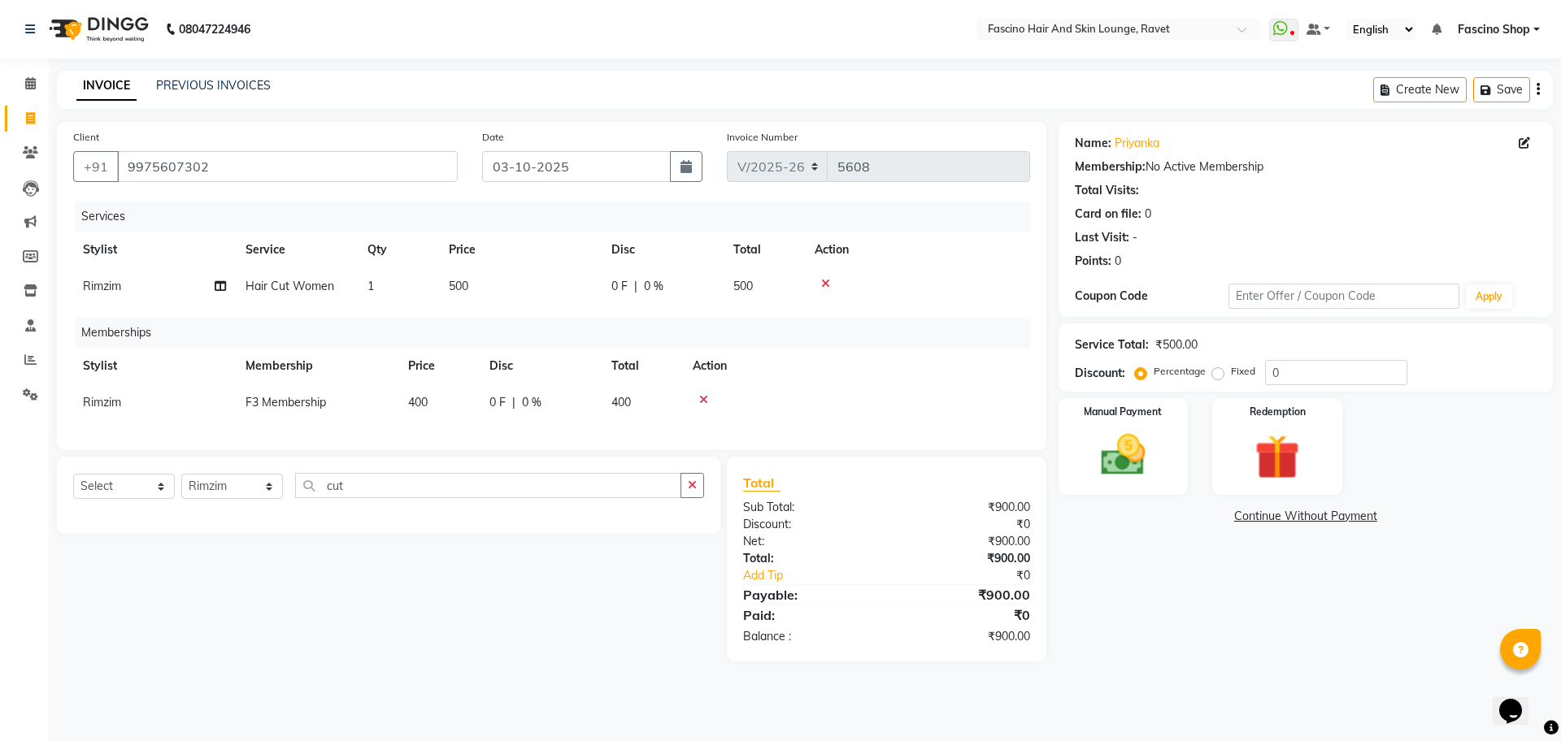
click at [1198, 432] on div "Manual Payment Redemption" at bounding box center [1305, 446] width 519 height 97
click at [1143, 445] on img at bounding box center [1123, 455] width 76 height 54
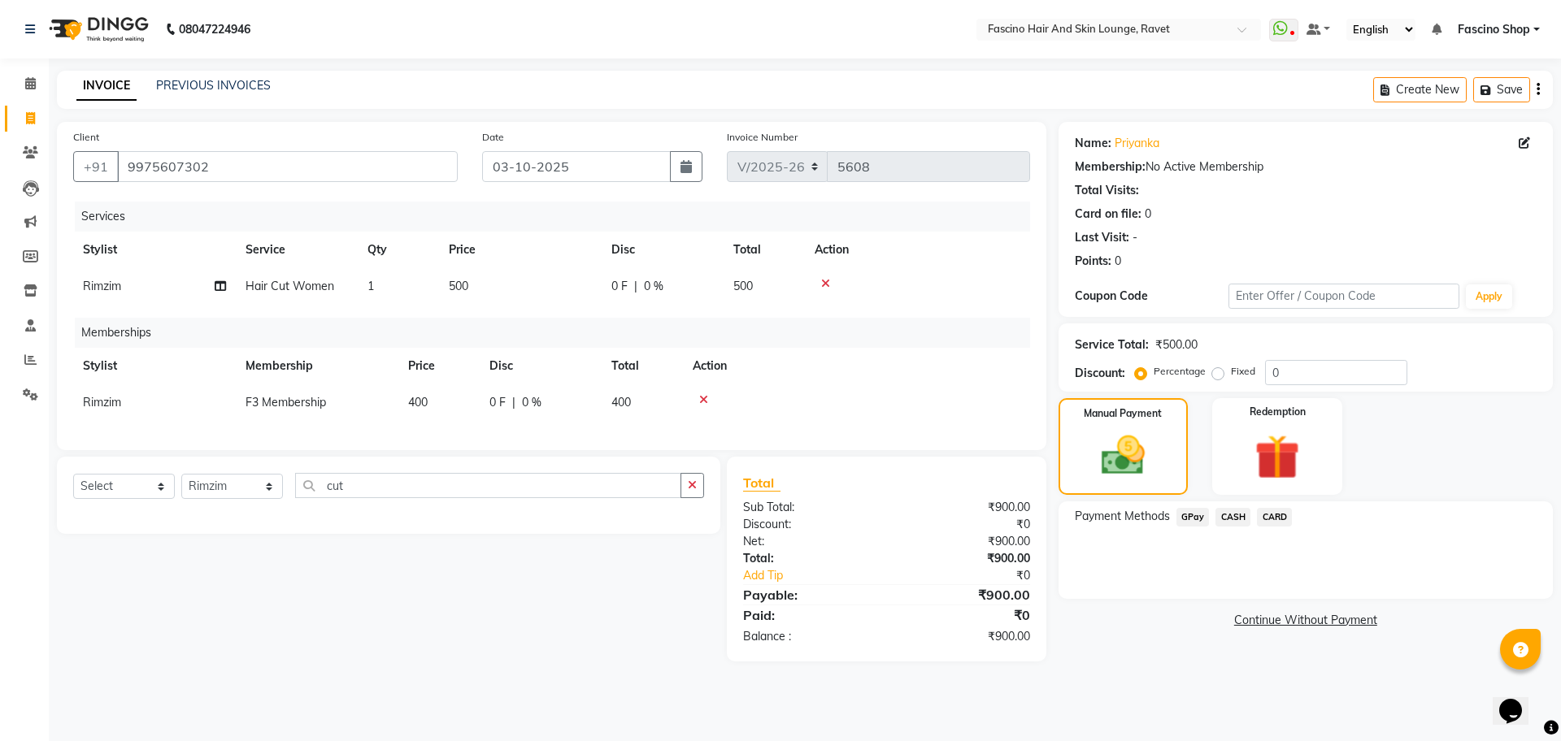
drag, startPoint x: 1170, startPoint y: 529, endPoint x: 1185, endPoint y: 519, distance: 18.7
click at [1185, 519] on div "Payment Methods GPay CASH CARD" at bounding box center [1305, 551] width 494 height 98
click at [1185, 519] on span "GPay" at bounding box center [1192, 517] width 33 height 19
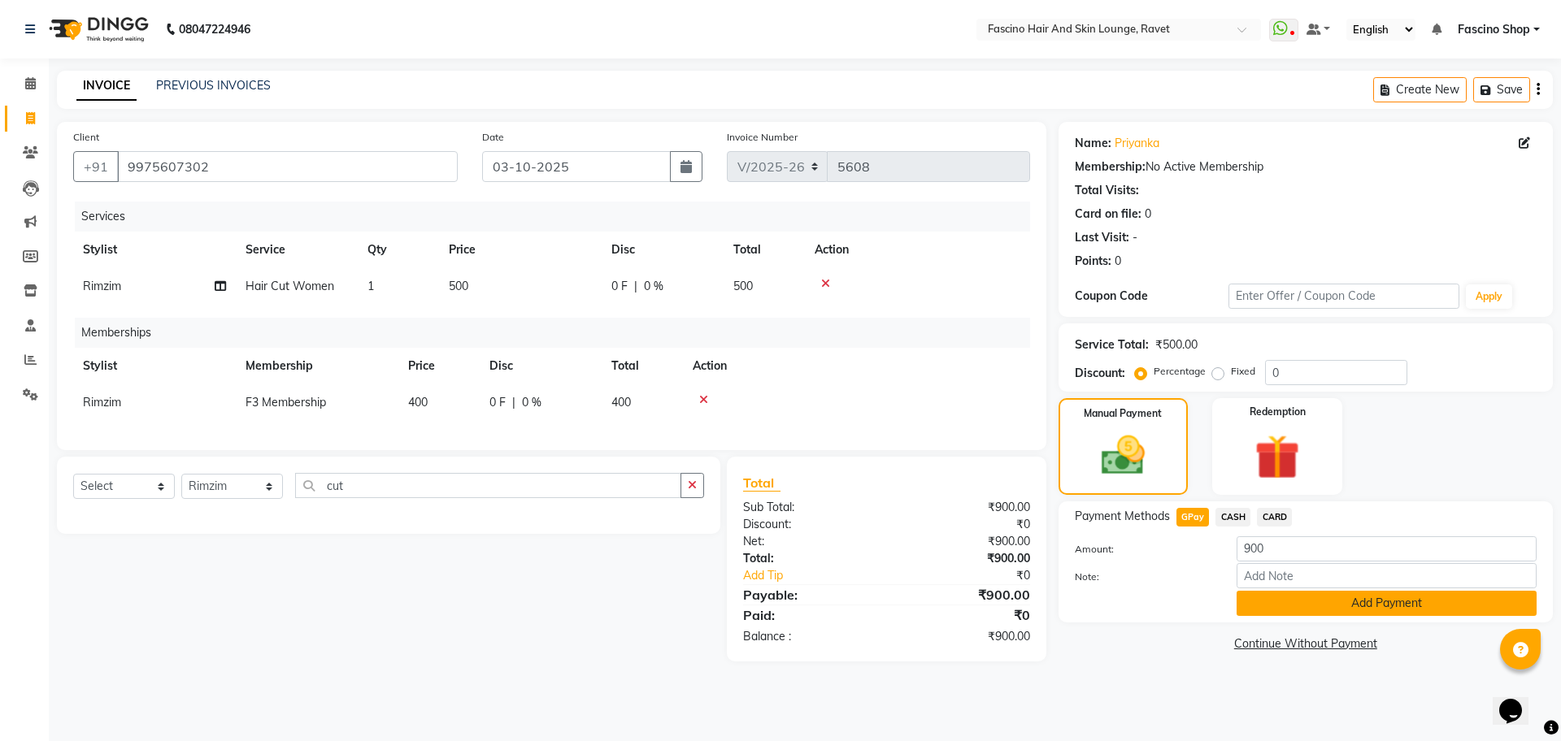
click at [1306, 605] on button "Add Payment" at bounding box center [1386, 603] width 300 height 25
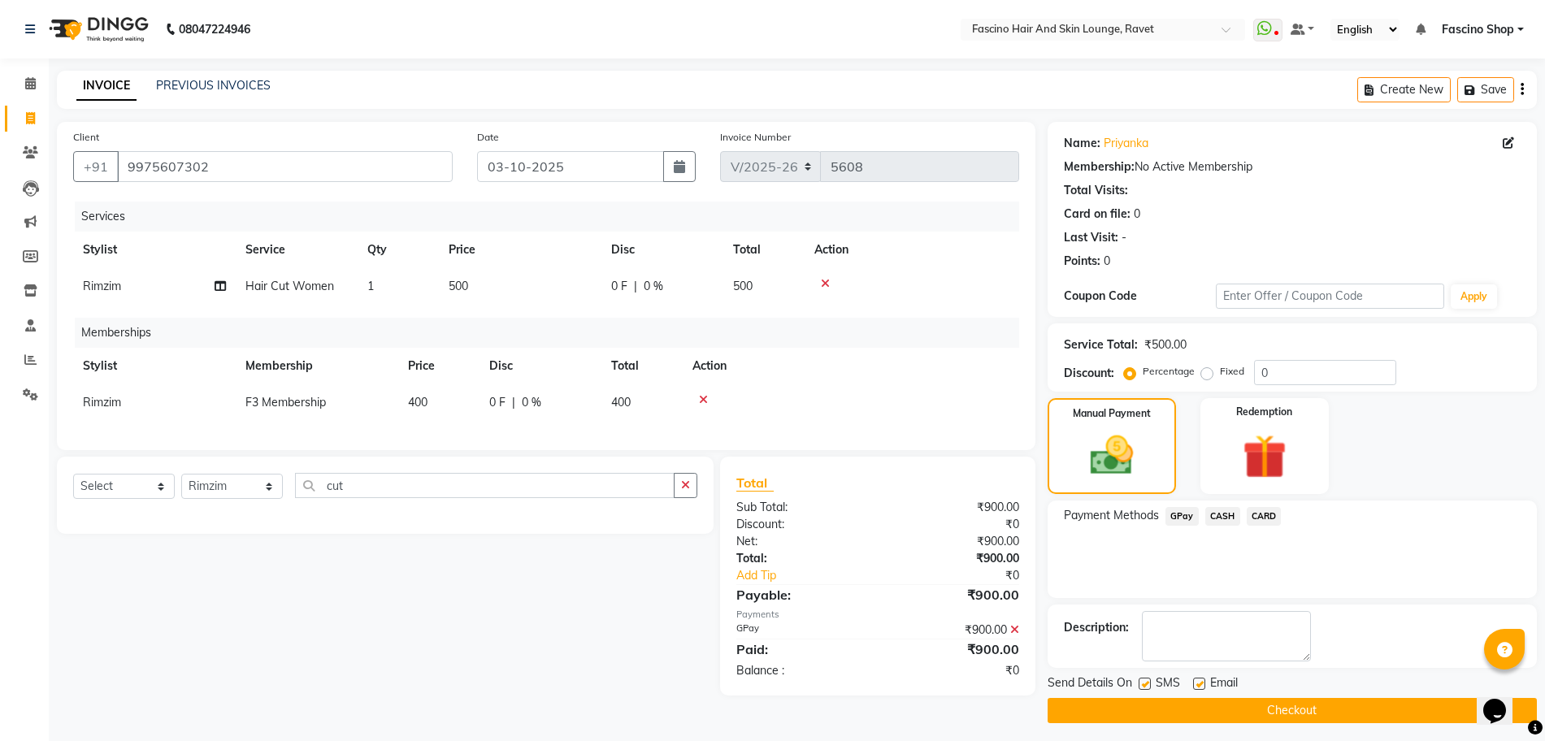
click at [1331, 717] on button "Checkout" at bounding box center [1292, 710] width 489 height 25
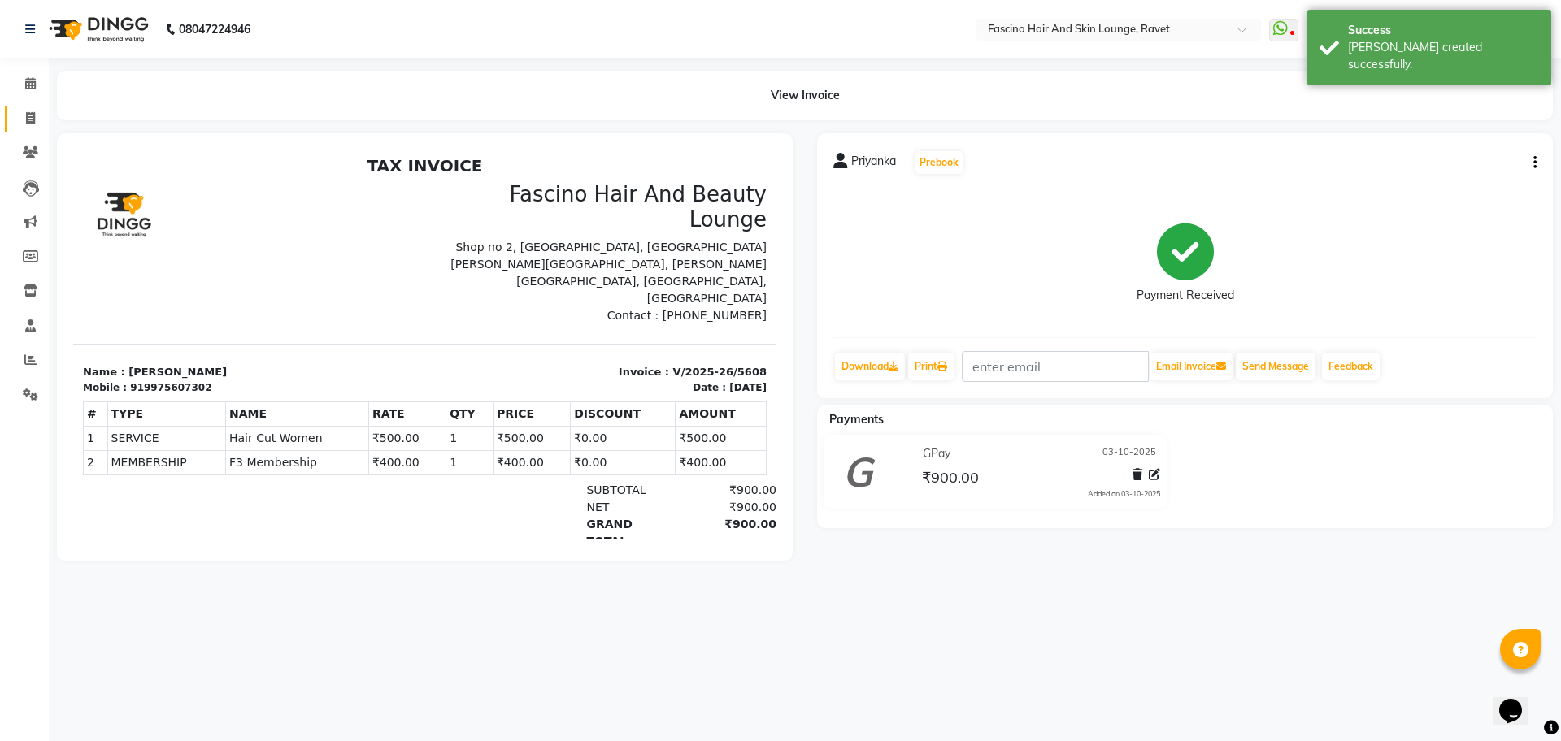
click at [29, 128] on link "Invoice" at bounding box center [24, 119] width 39 height 27
select select "service"
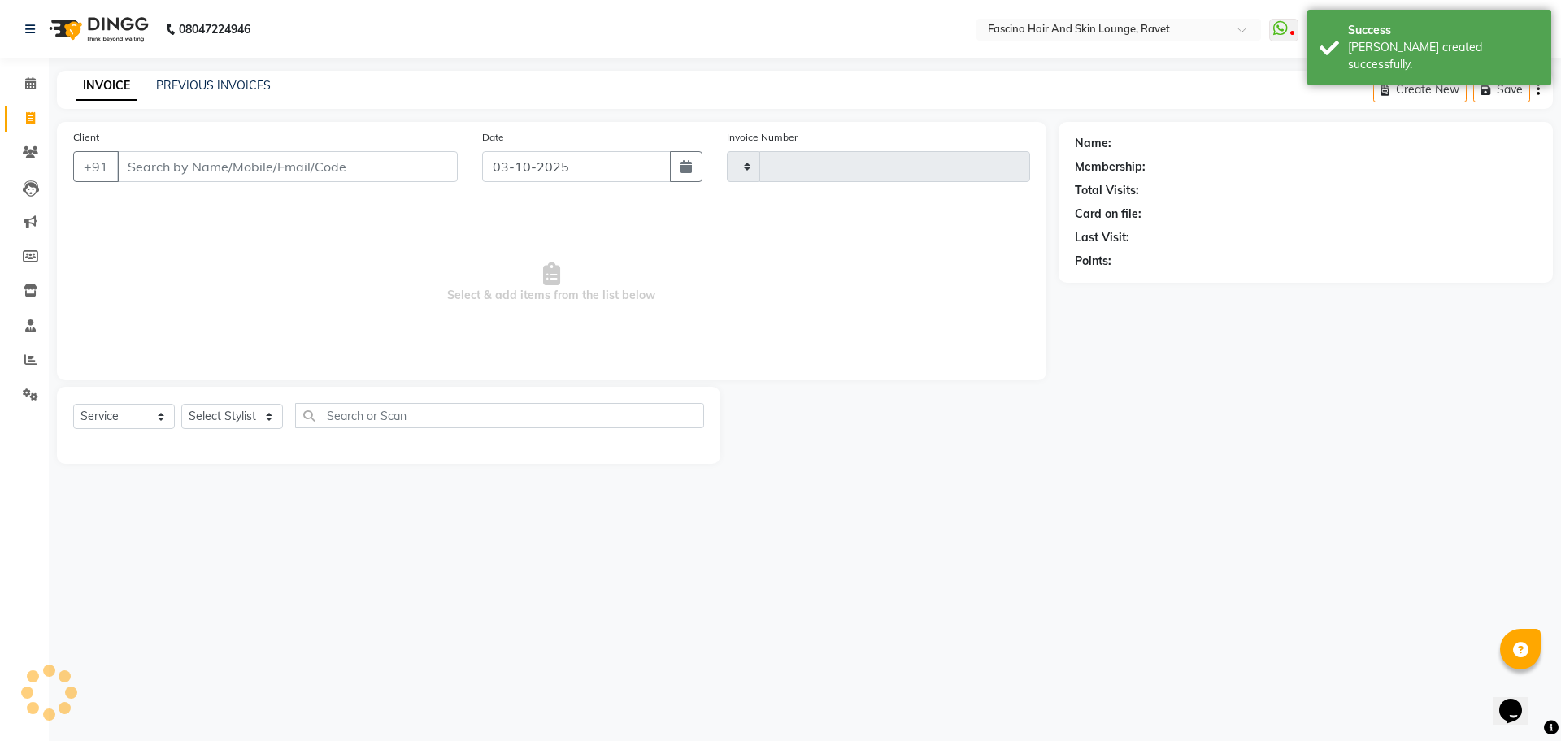
type input "5609"
select select "5190"
click at [202, 174] on input "Client" at bounding box center [287, 166] width 341 height 31
click at [289, 172] on input "Client" at bounding box center [287, 166] width 341 height 31
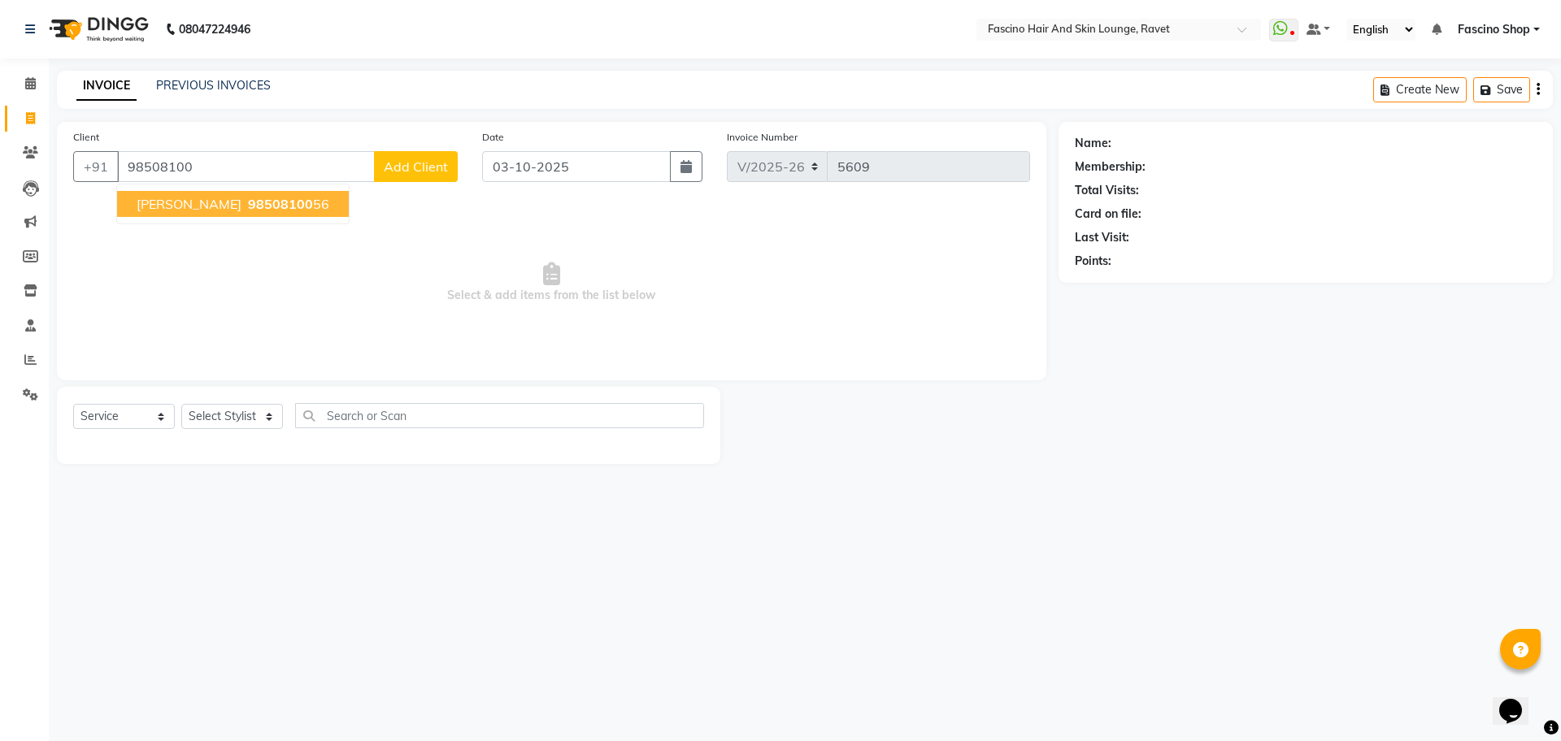
click at [272, 197] on span "98508100" at bounding box center [280, 204] width 65 height 16
type input "9850810056"
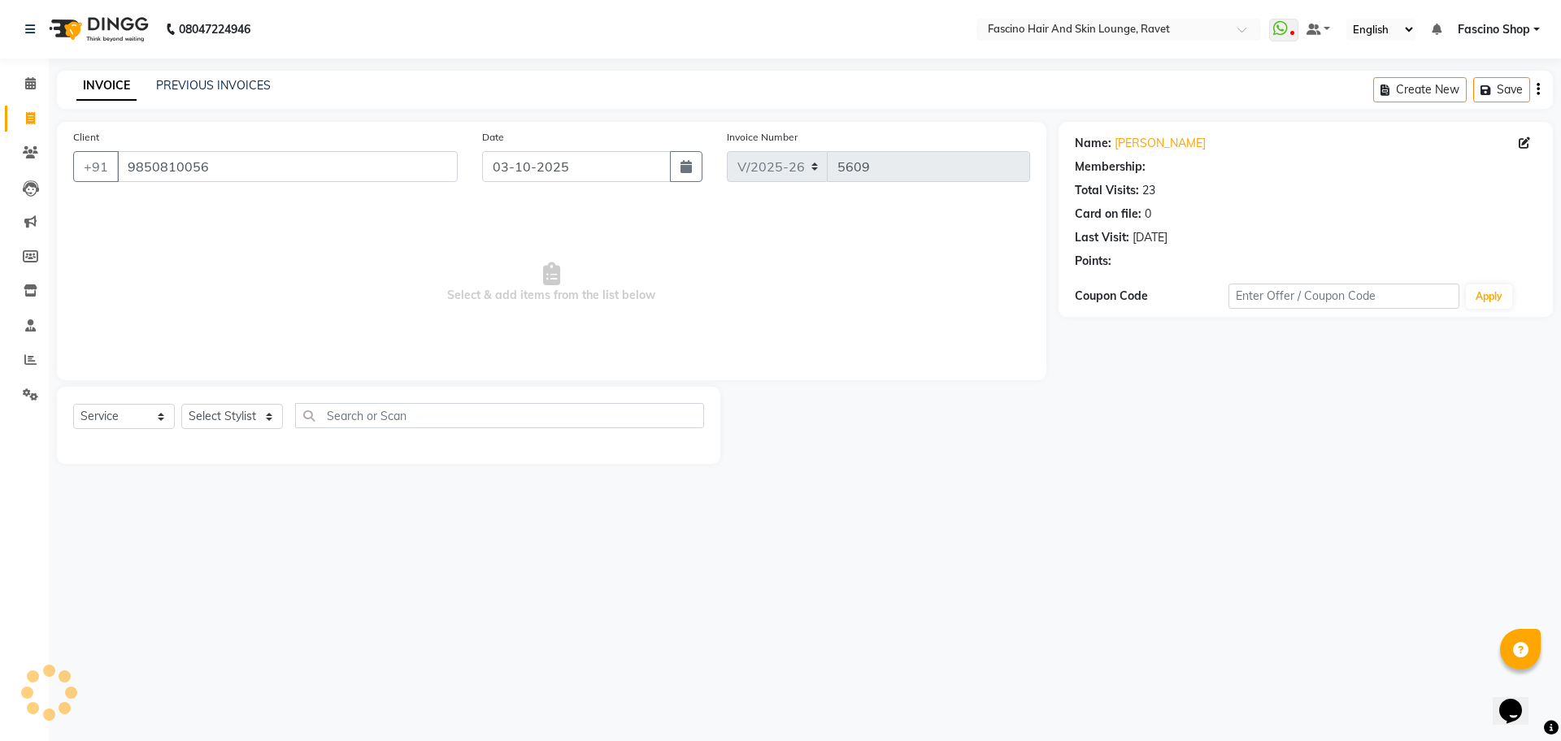
select select "1: Object"
click at [224, 412] on select "Select Stylist [PERSON_NAME] Shop [PERSON_NAME] [PERSON_NAME] ( S R Manager ) […" at bounding box center [232, 416] width 102 height 25
select select "66200"
click at [181, 404] on select "Select Stylist [PERSON_NAME] Shop [PERSON_NAME] [PERSON_NAME] ( S R Manager ) […" at bounding box center [232, 416] width 102 height 25
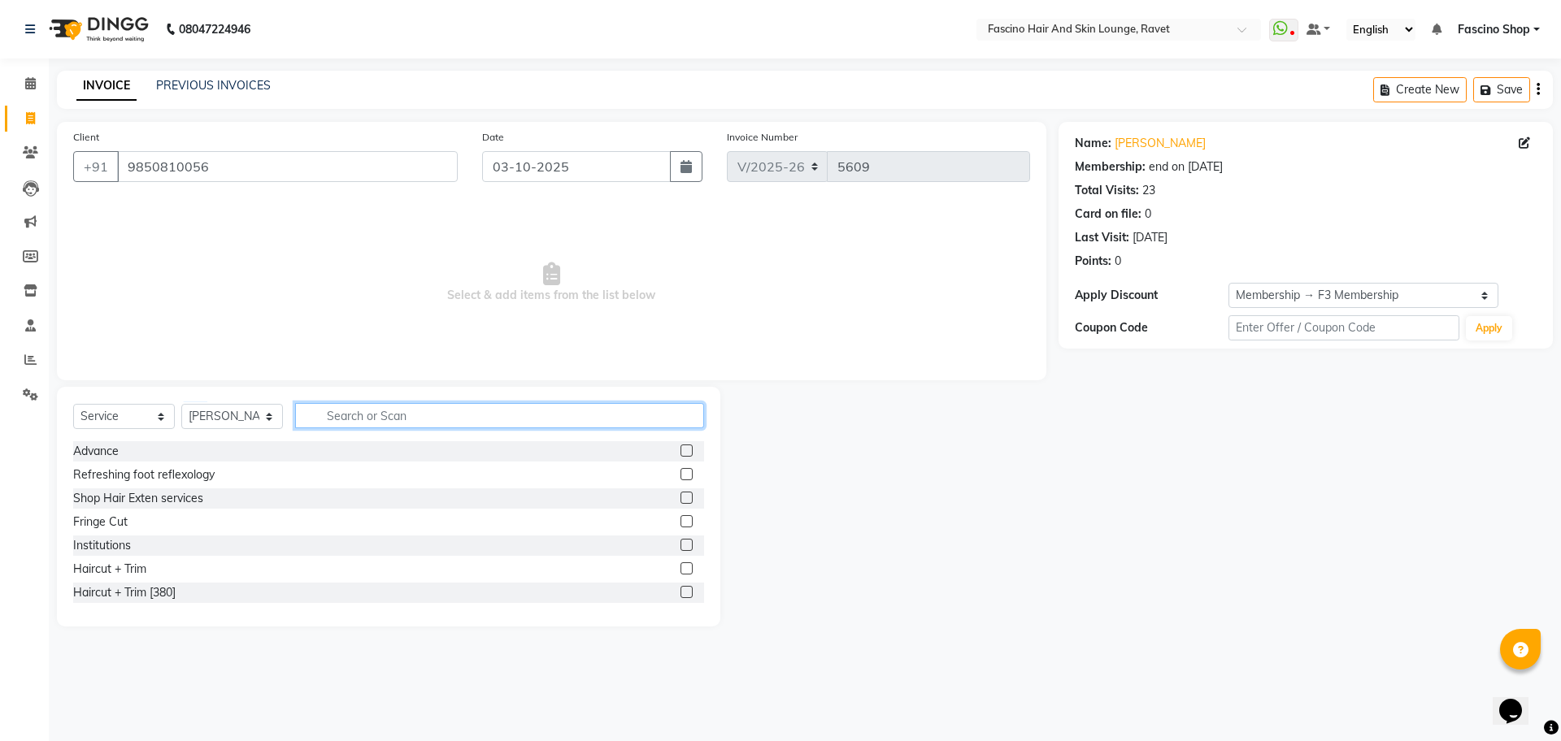
click at [349, 406] on input "text" at bounding box center [499, 415] width 409 height 25
click at [228, 367] on div "Client [PHONE_NUMBER] Date [DATE] Invoice Number V/2025 V/[PHONE_NUMBER] Select…" at bounding box center [551, 251] width 989 height 259
click at [355, 410] on input "text" at bounding box center [499, 415] width 409 height 25
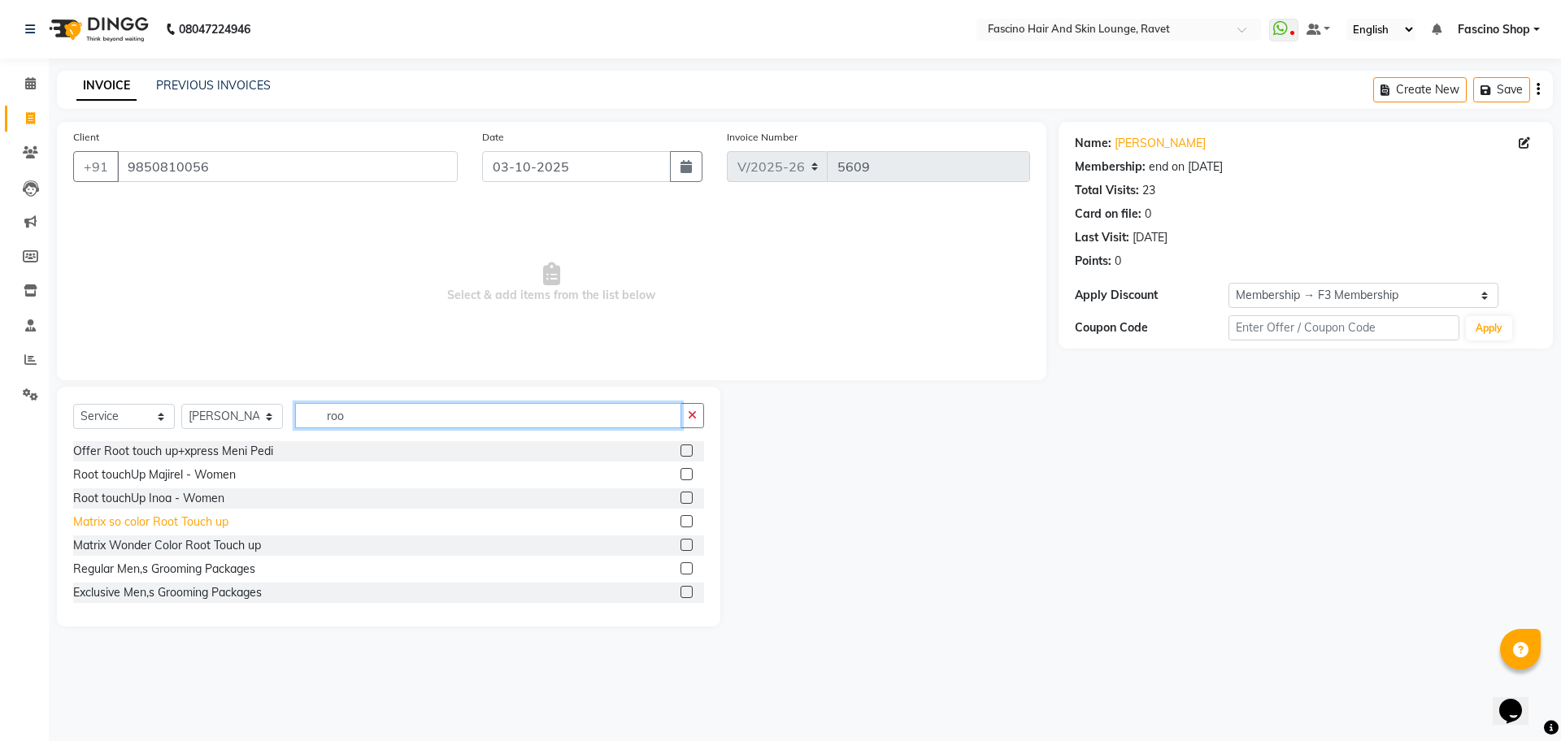
type input "roo"
click at [206, 523] on div "Matrix so color Root Touch up" at bounding box center [150, 522] width 155 height 17
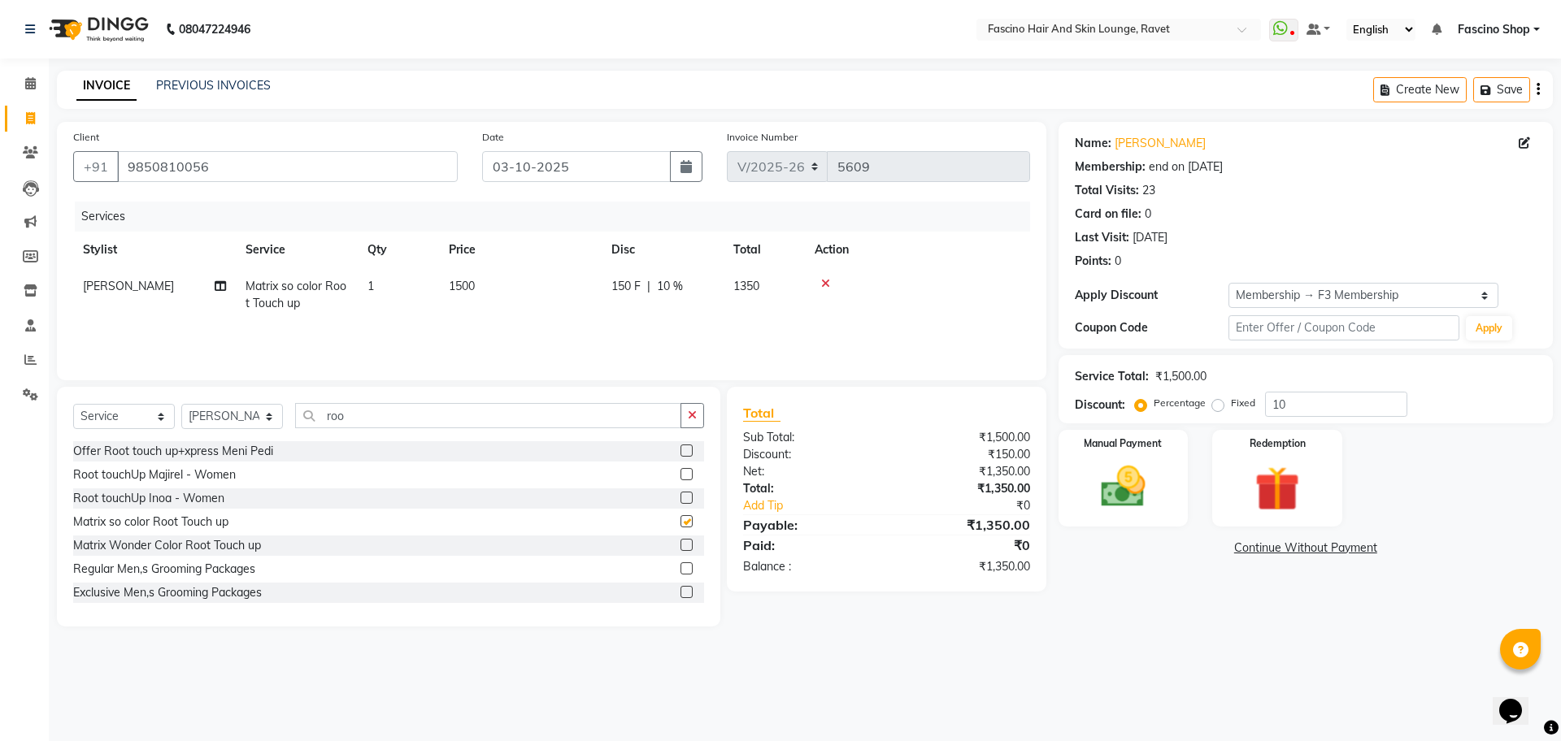
checkbox input "false"
click at [456, 279] on span "1500" at bounding box center [462, 286] width 26 height 15
select select "66200"
click at [456, 279] on input "1" at bounding box center [475, 290] width 62 height 25
click at [576, 272] on td "1500" at bounding box center [520, 295] width 163 height 54
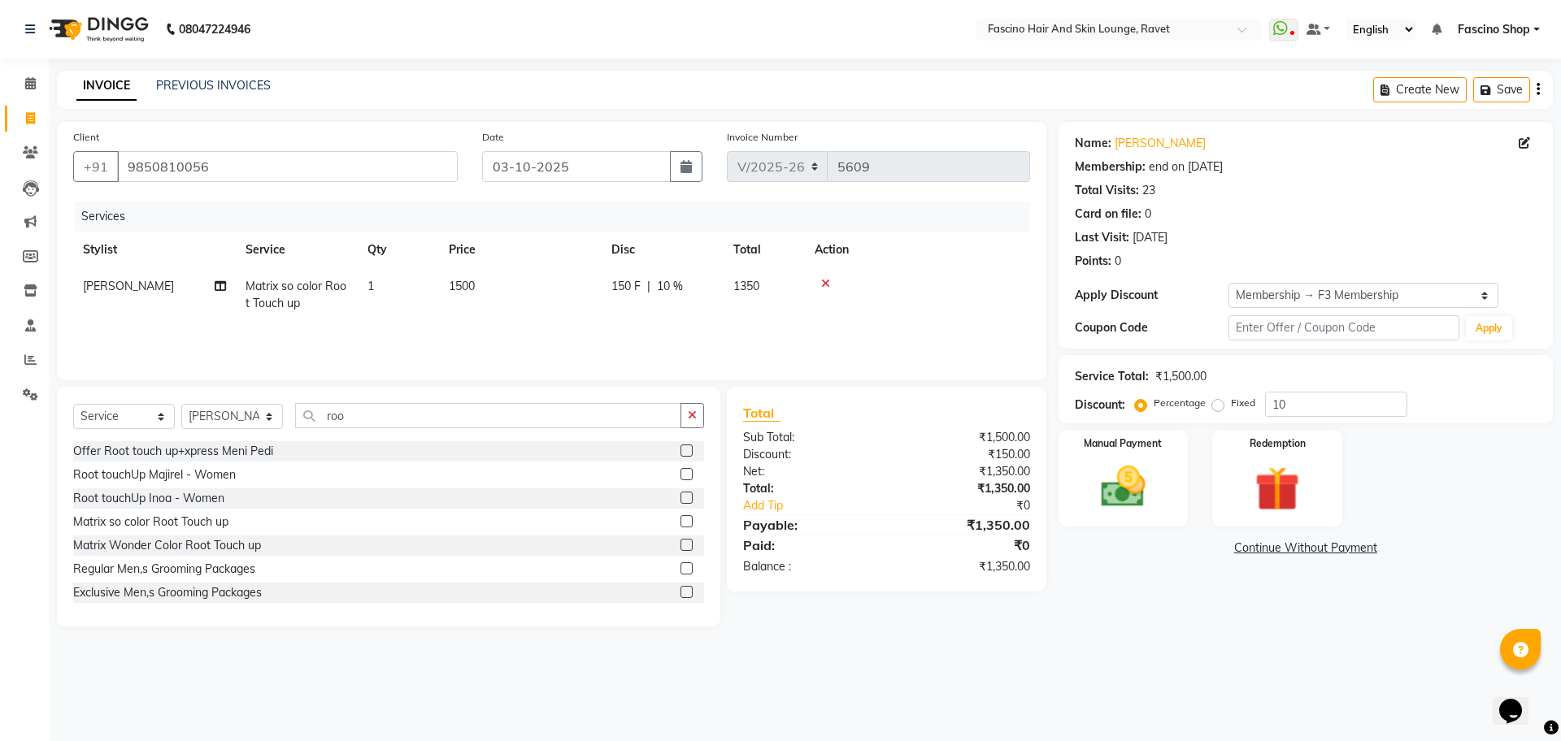
click at [576, 272] on td "1500" at bounding box center [520, 295] width 163 height 54
select select "66200"
click at [576, 272] on td "1500" at bounding box center [596, 302] width 163 height 69
drag, startPoint x: 576, startPoint y: 272, endPoint x: 579, endPoint y: 289, distance: 17.4
click at [579, 289] on td "1500" at bounding box center [596, 302] width 163 height 69
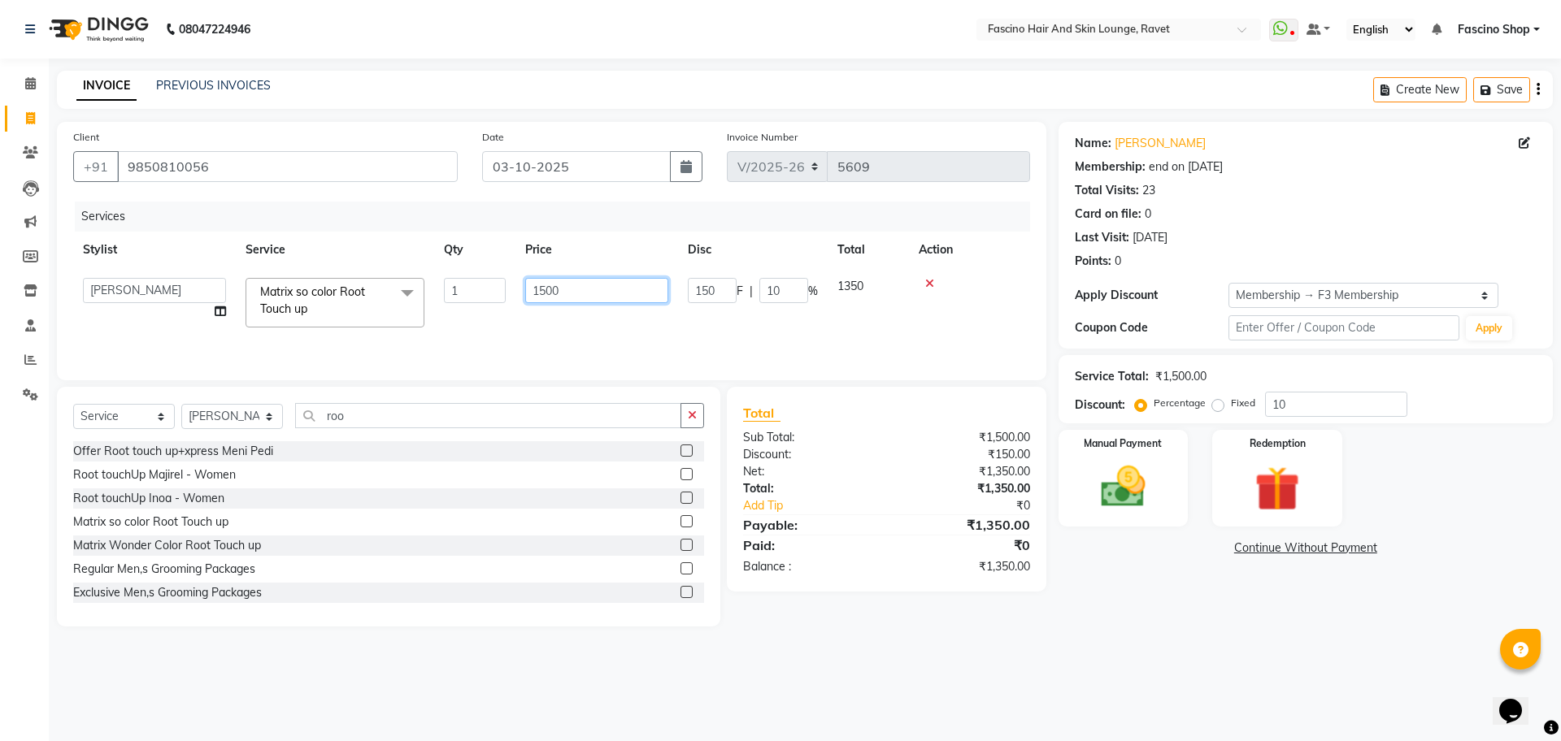
click at [579, 289] on input "1500" at bounding box center [596, 290] width 143 height 25
type input "1000"
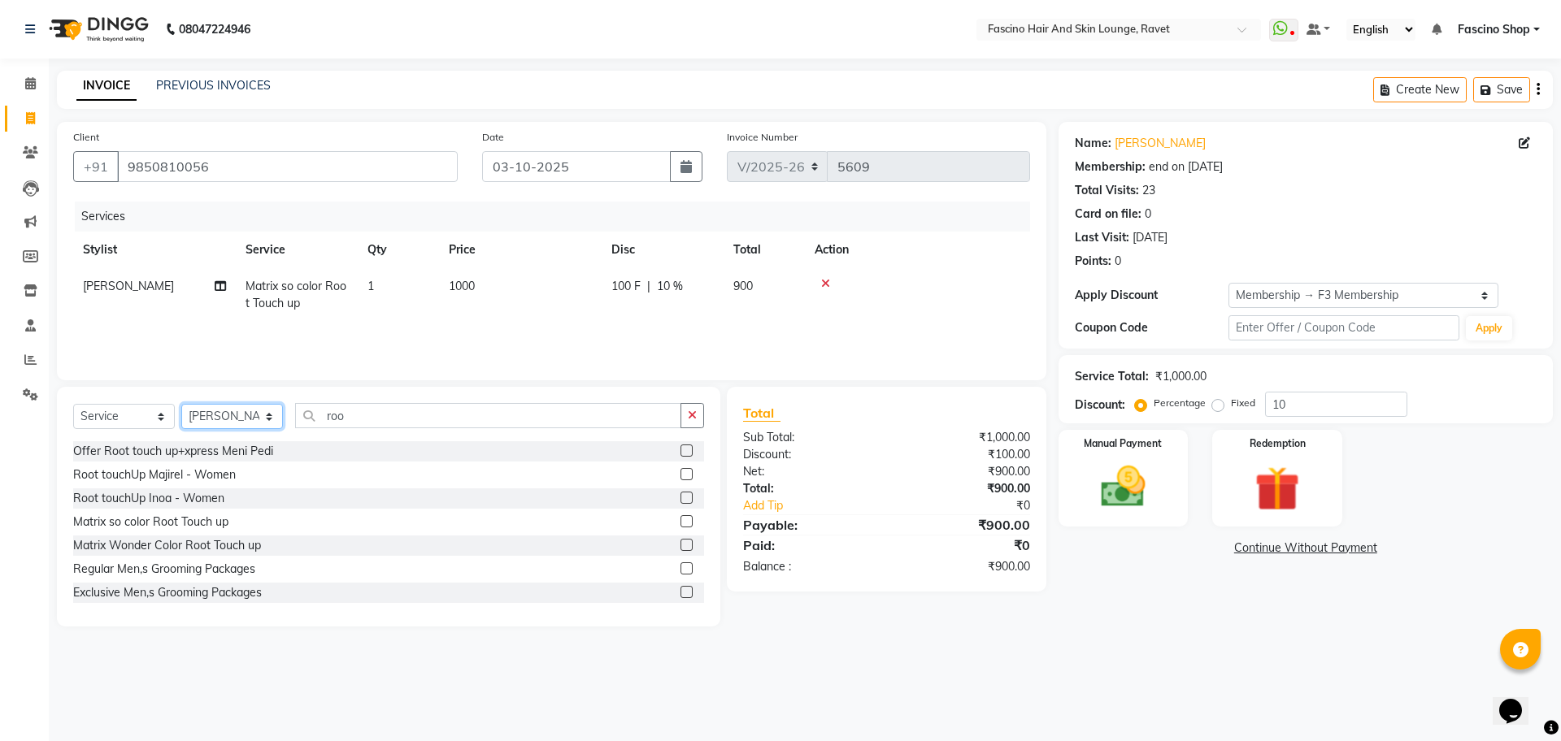
click at [278, 412] on select "Select Stylist [PERSON_NAME] Shop [PERSON_NAME] [PERSON_NAME] ( S R Manager ) […" at bounding box center [232, 416] width 102 height 25
select select "78140"
click at [181, 404] on select "Select Stylist [PERSON_NAME] Shop [PERSON_NAME] [PERSON_NAME] ( S R Manager ) […" at bounding box center [232, 416] width 102 height 25
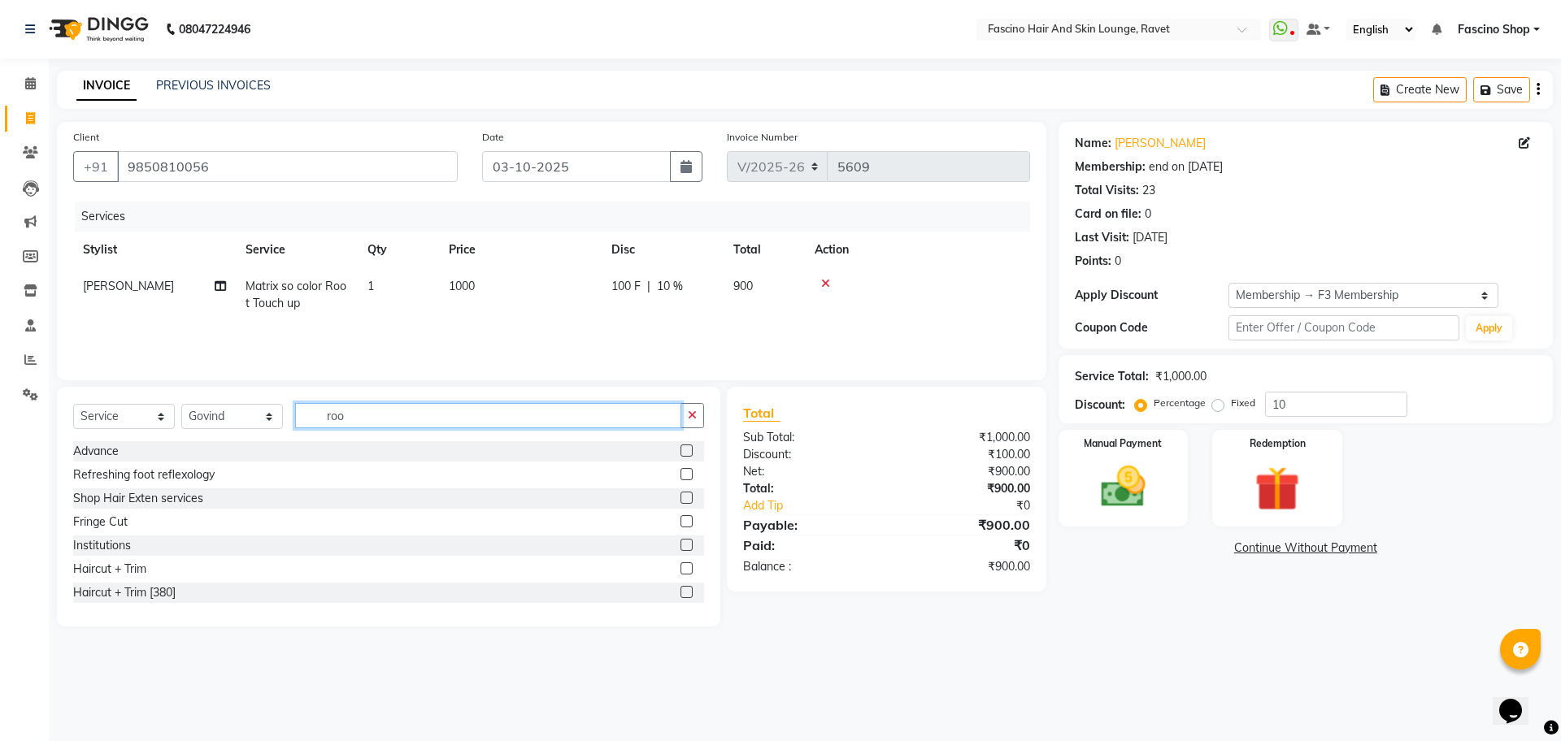
click at [344, 406] on input "roo" at bounding box center [488, 415] width 386 height 25
type input "cut"
click at [146, 554] on div "Hair Cut (Below 12)" at bounding box center [124, 545] width 103 height 17
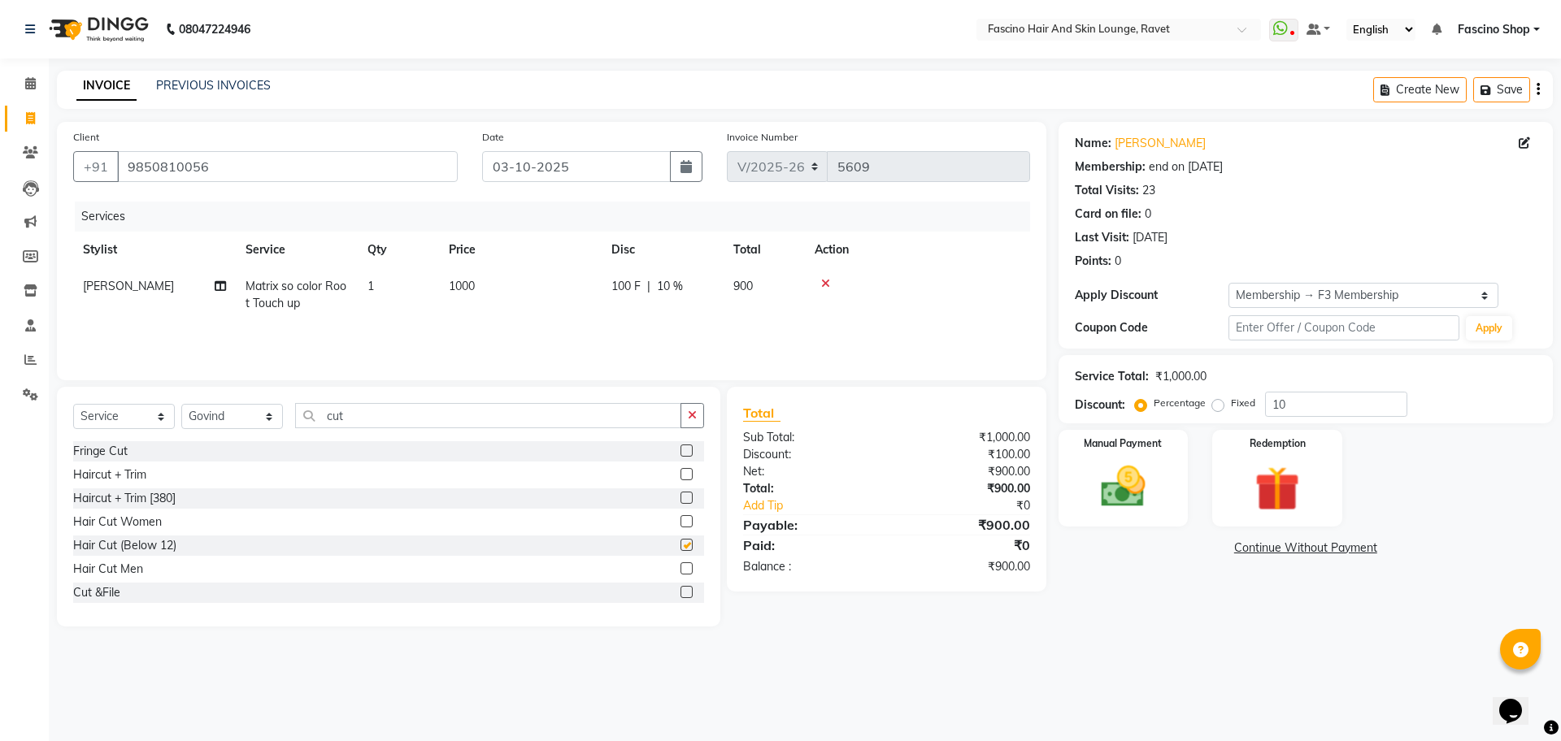
checkbox input "false"
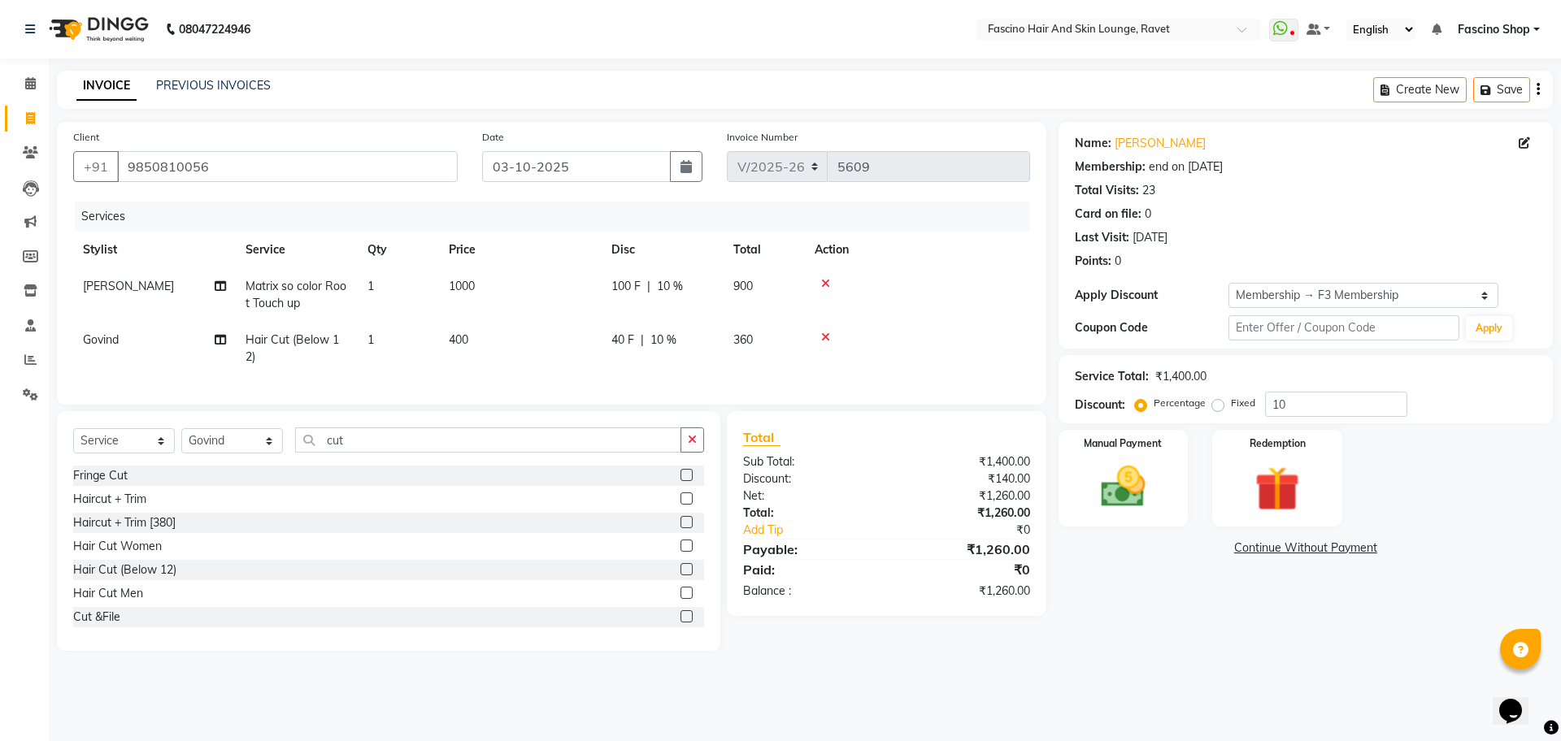
click at [490, 337] on td "400" at bounding box center [520, 349] width 163 height 54
select select "78140"
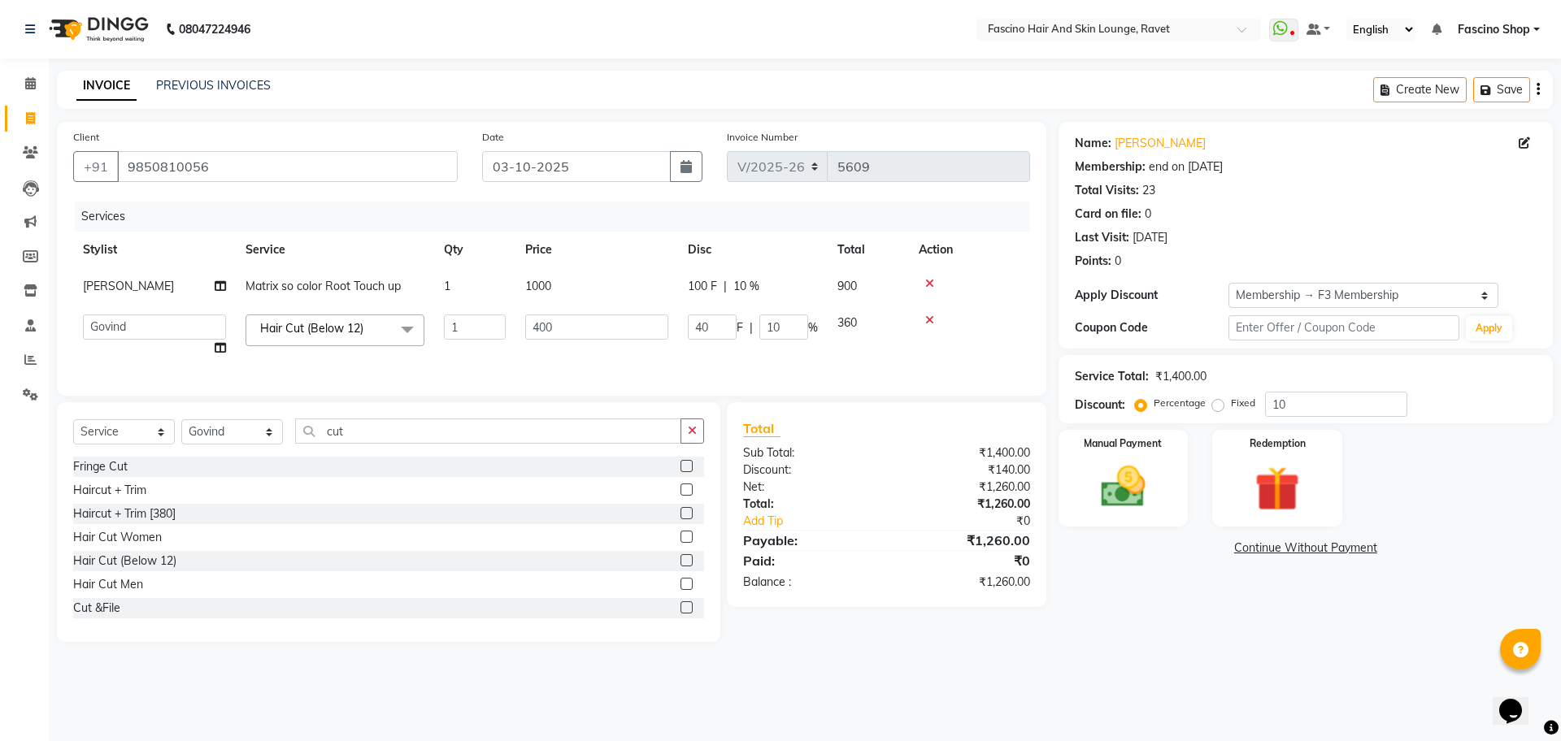
click at [490, 337] on input "1" at bounding box center [475, 327] width 62 height 25
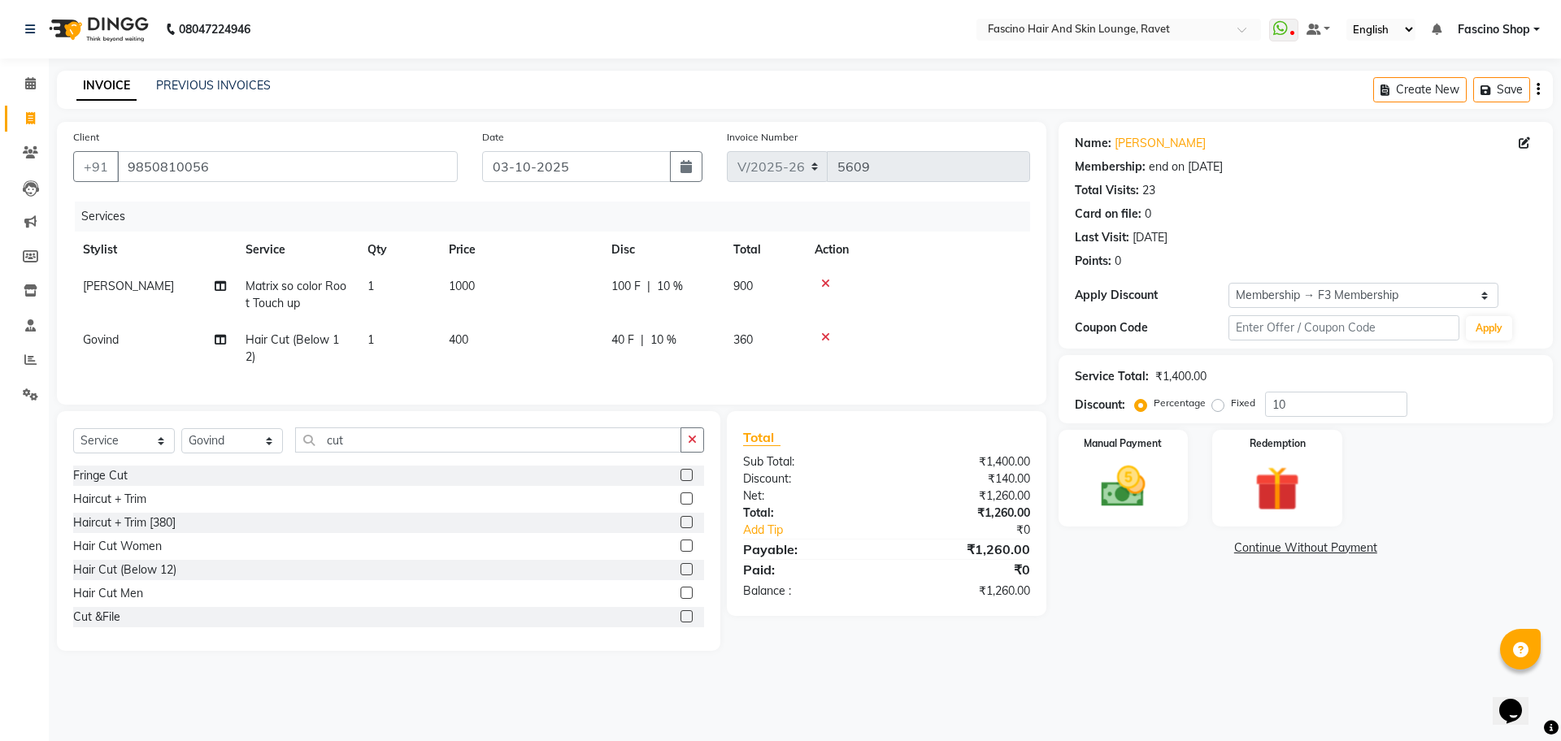
click at [563, 322] on td "400" at bounding box center [520, 349] width 163 height 54
select select "78140"
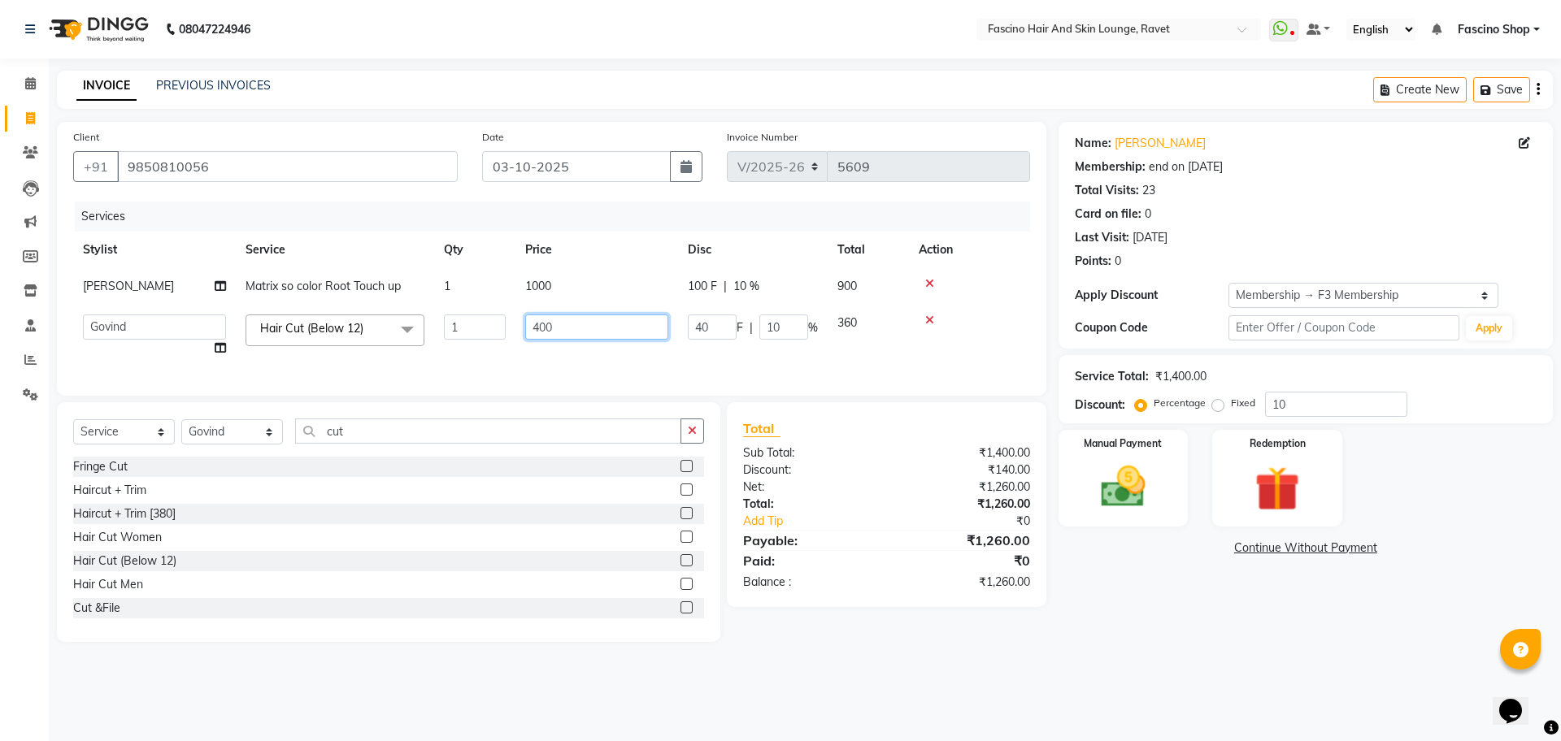
click at [563, 322] on input "400" at bounding box center [596, 327] width 143 height 25
type input "250"
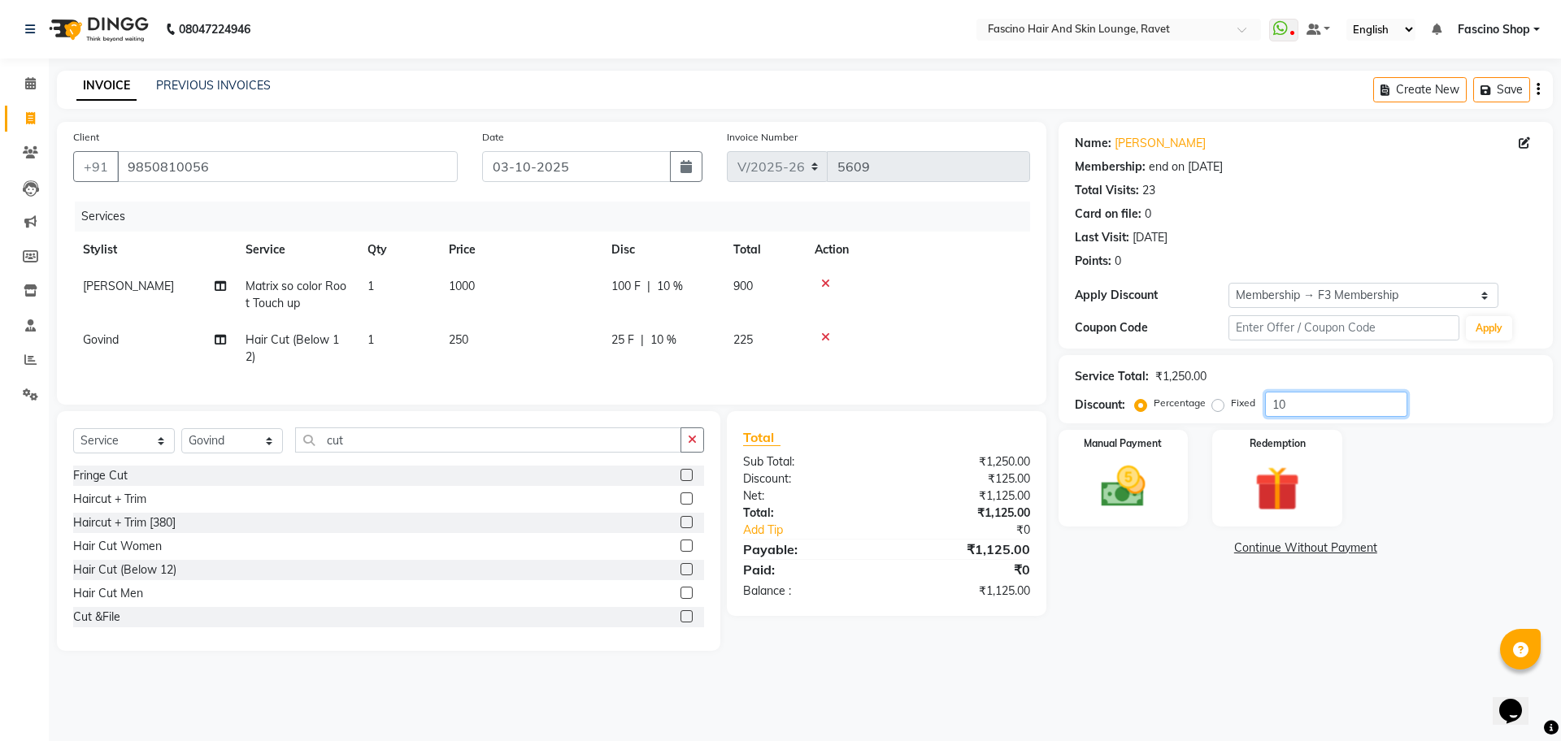
click at [1337, 411] on input "10" at bounding box center [1336, 404] width 142 height 25
type input "1"
click at [1094, 471] on img at bounding box center [1123, 487] width 76 height 54
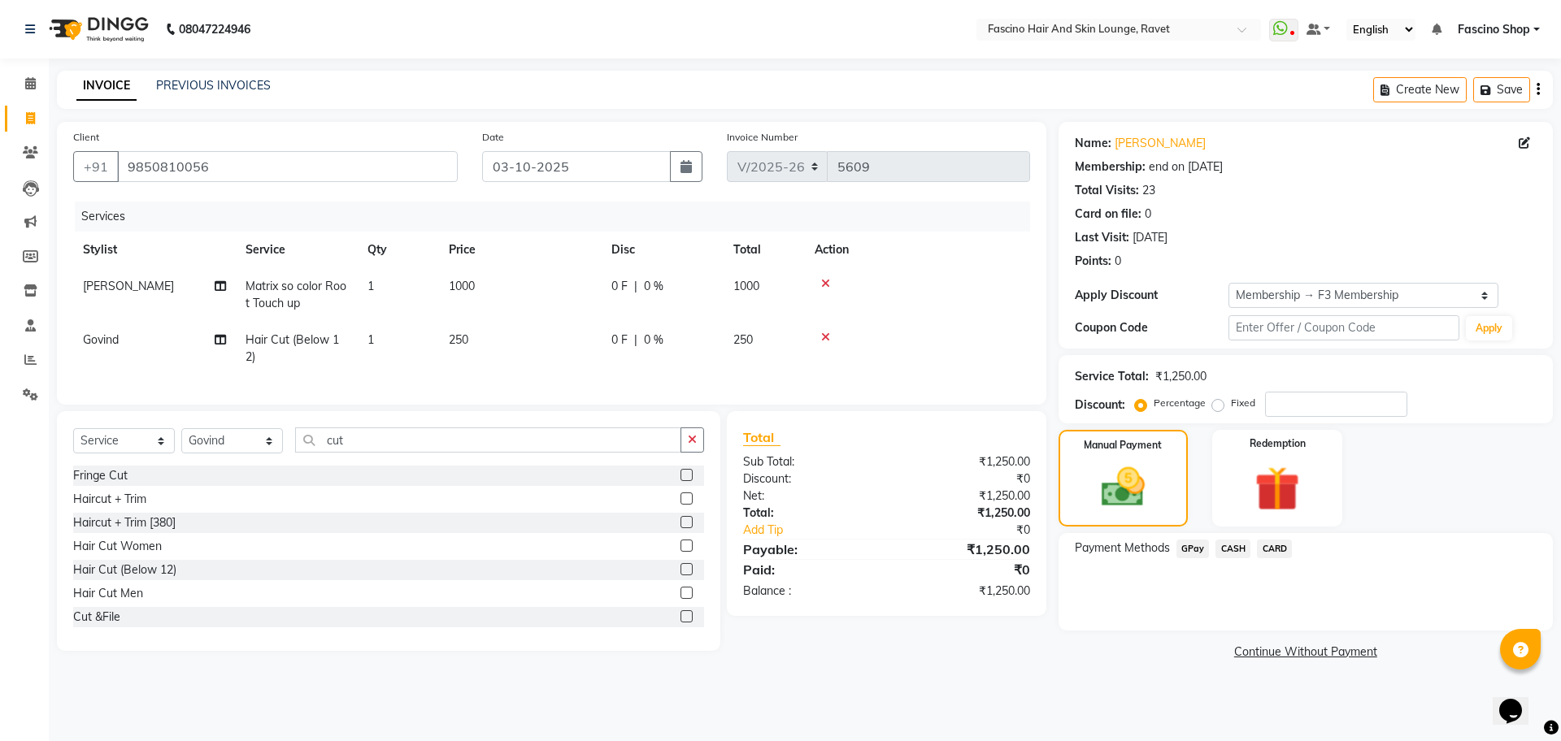
click at [1191, 554] on span "GPay" at bounding box center [1192, 549] width 33 height 19
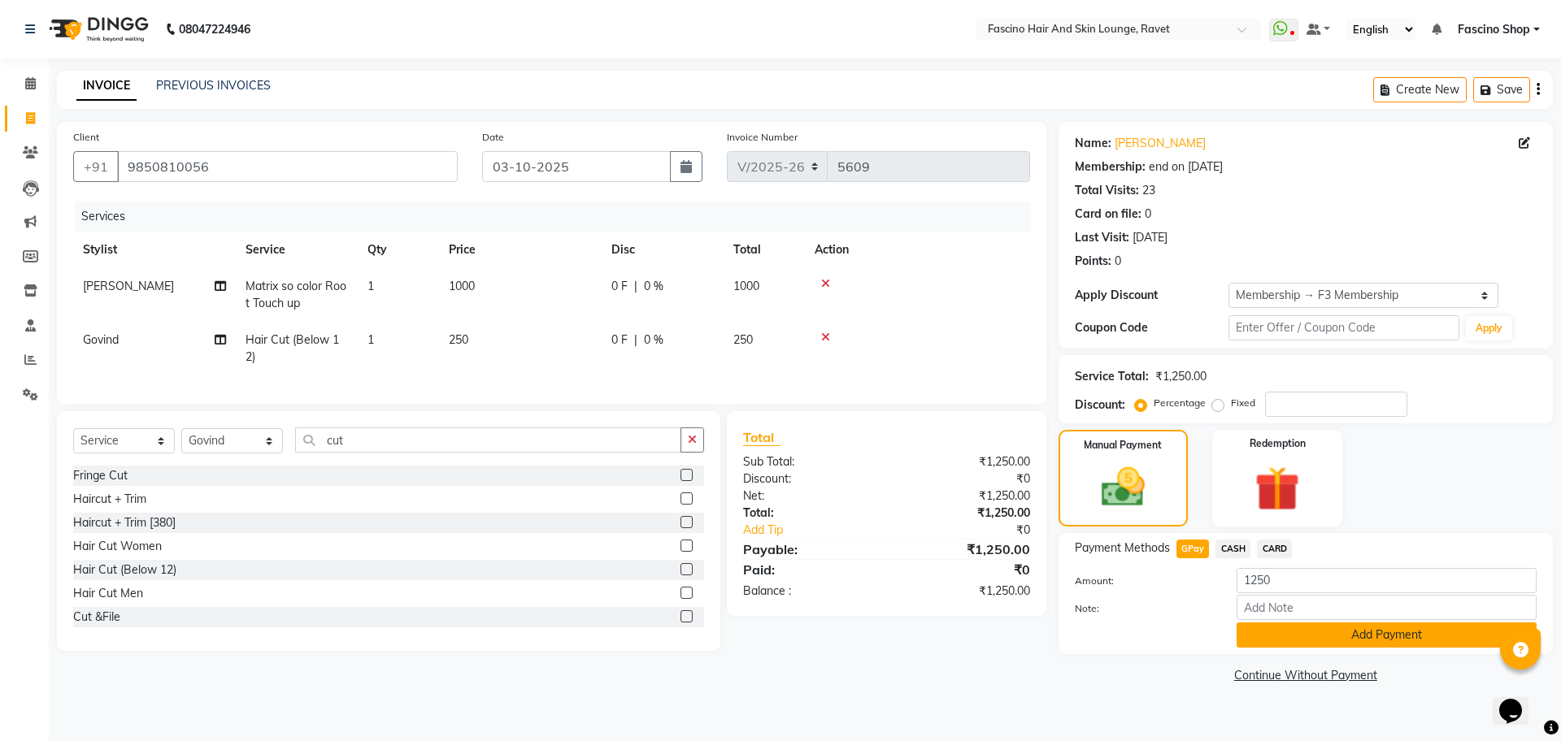
click at [1283, 630] on button "Add Payment" at bounding box center [1386, 635] width 300 height 25
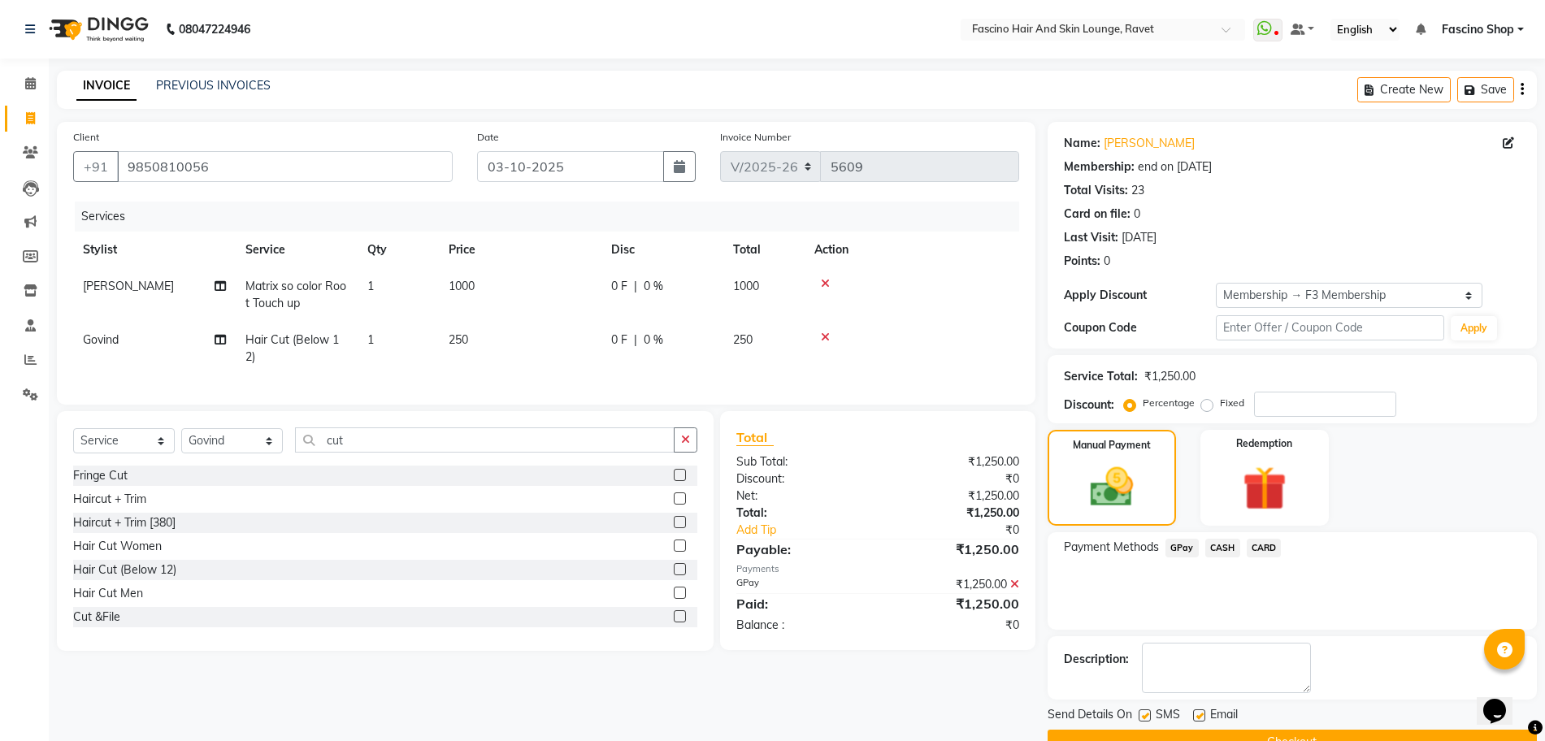
click at [1339, 734] on button "Checkout" at bounding box center [1292, 742] width 489 height 25
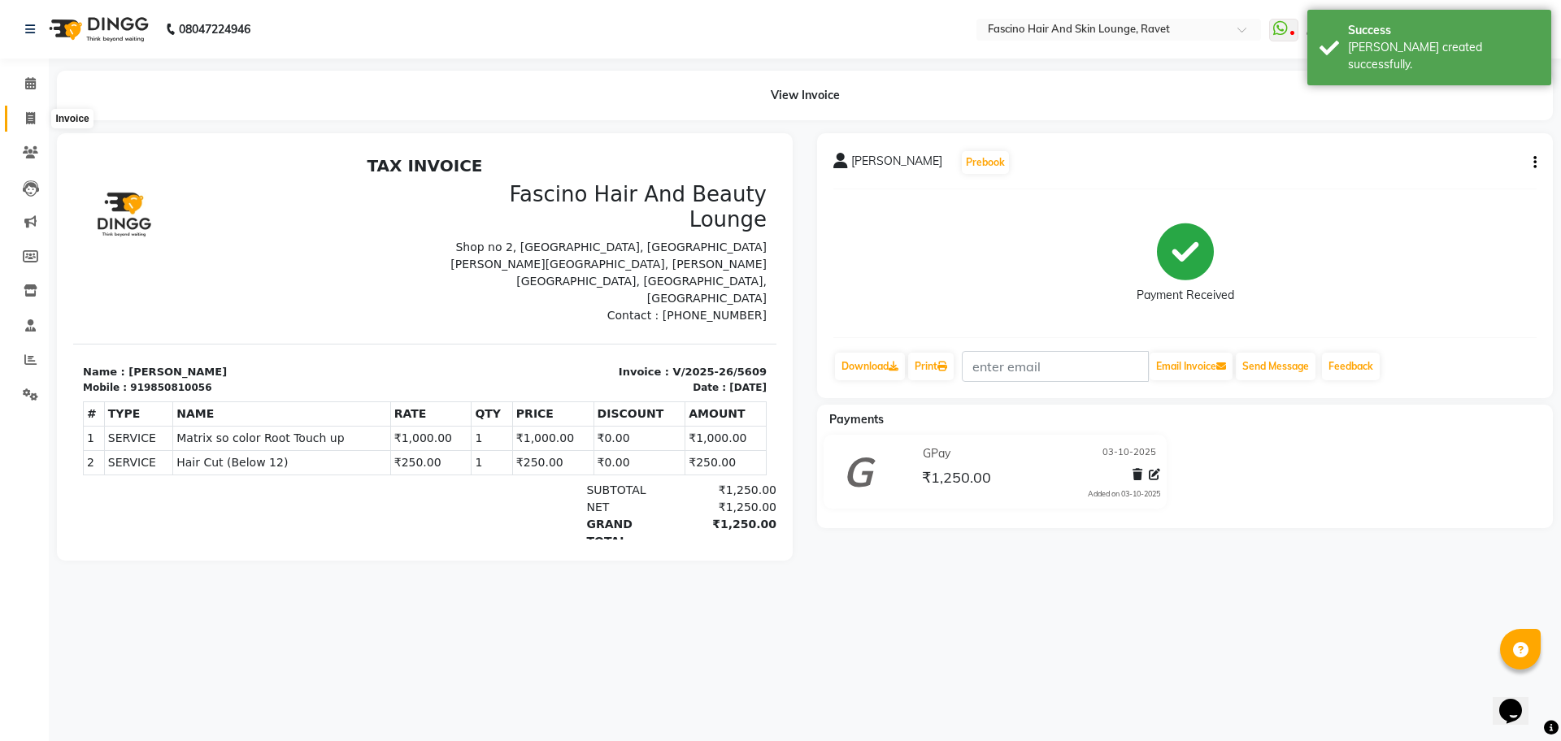
click at [27, 124] on icon at bounding box center [30, 118] width 9 height 12
select select "service"
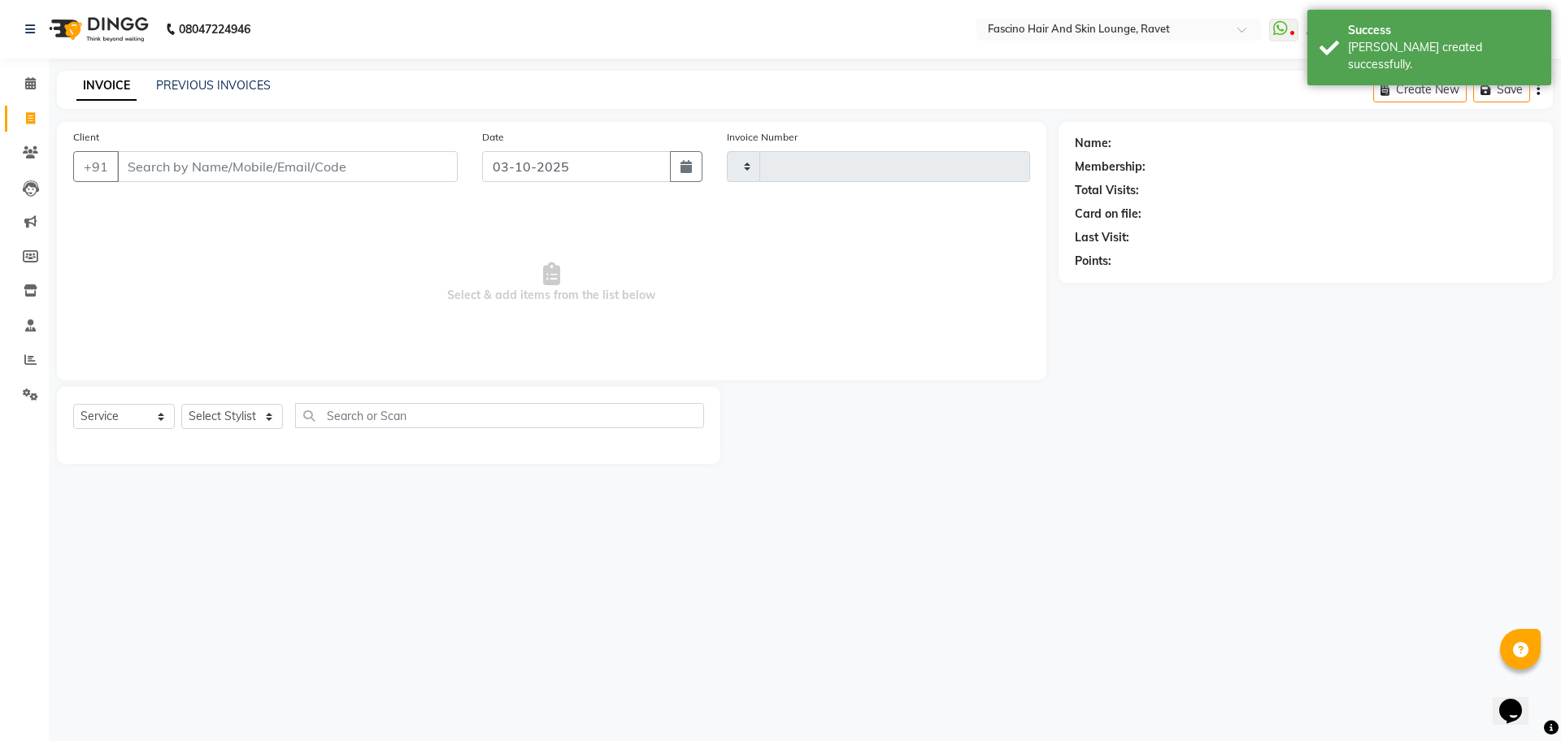
type input "5610"
select select "5190"
click at [233, 167] on input "Client" at bounding box center [287, 166] width 341 height 31
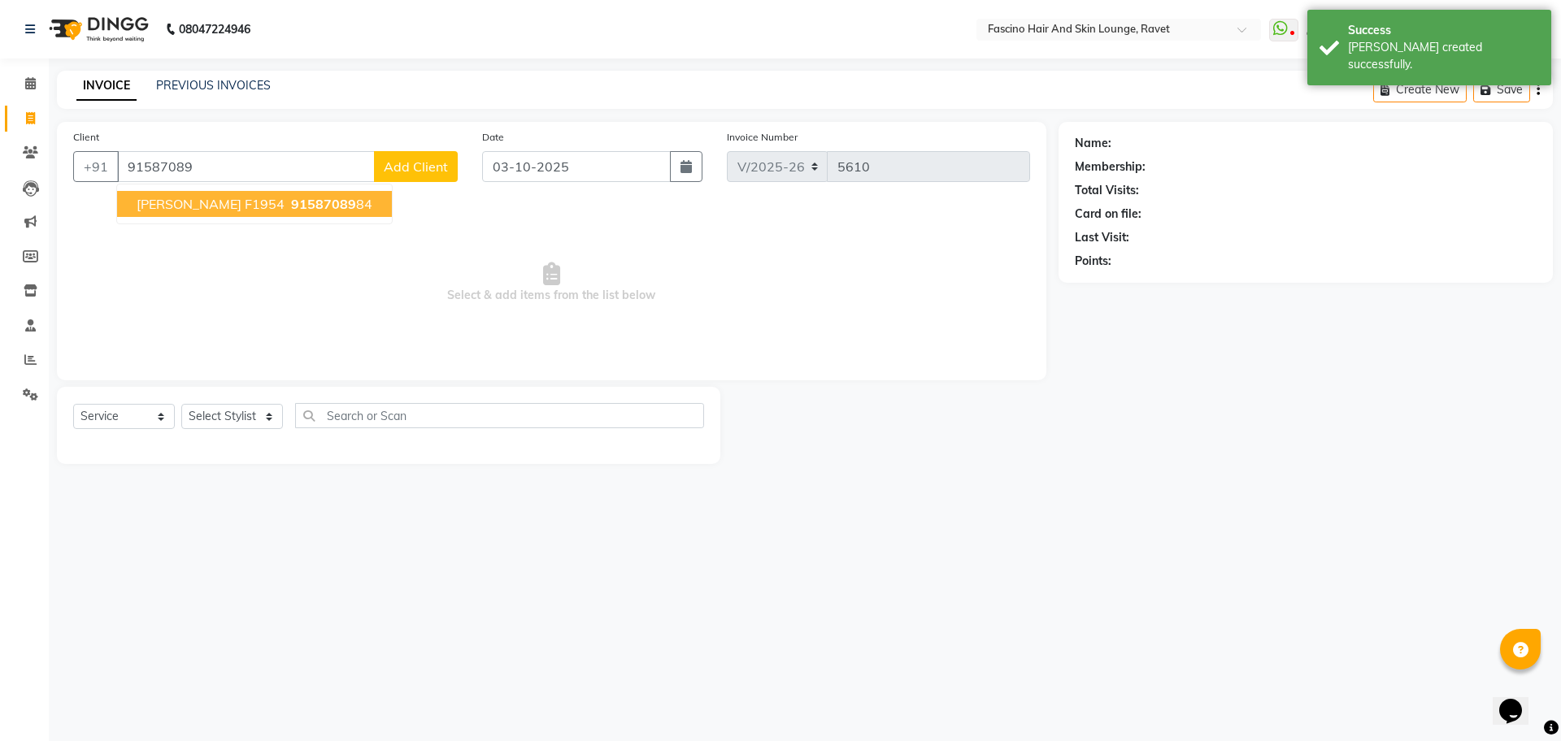
click at [291, 210] on span "91587089" at bounding box center [323, 204] width 65 height 16
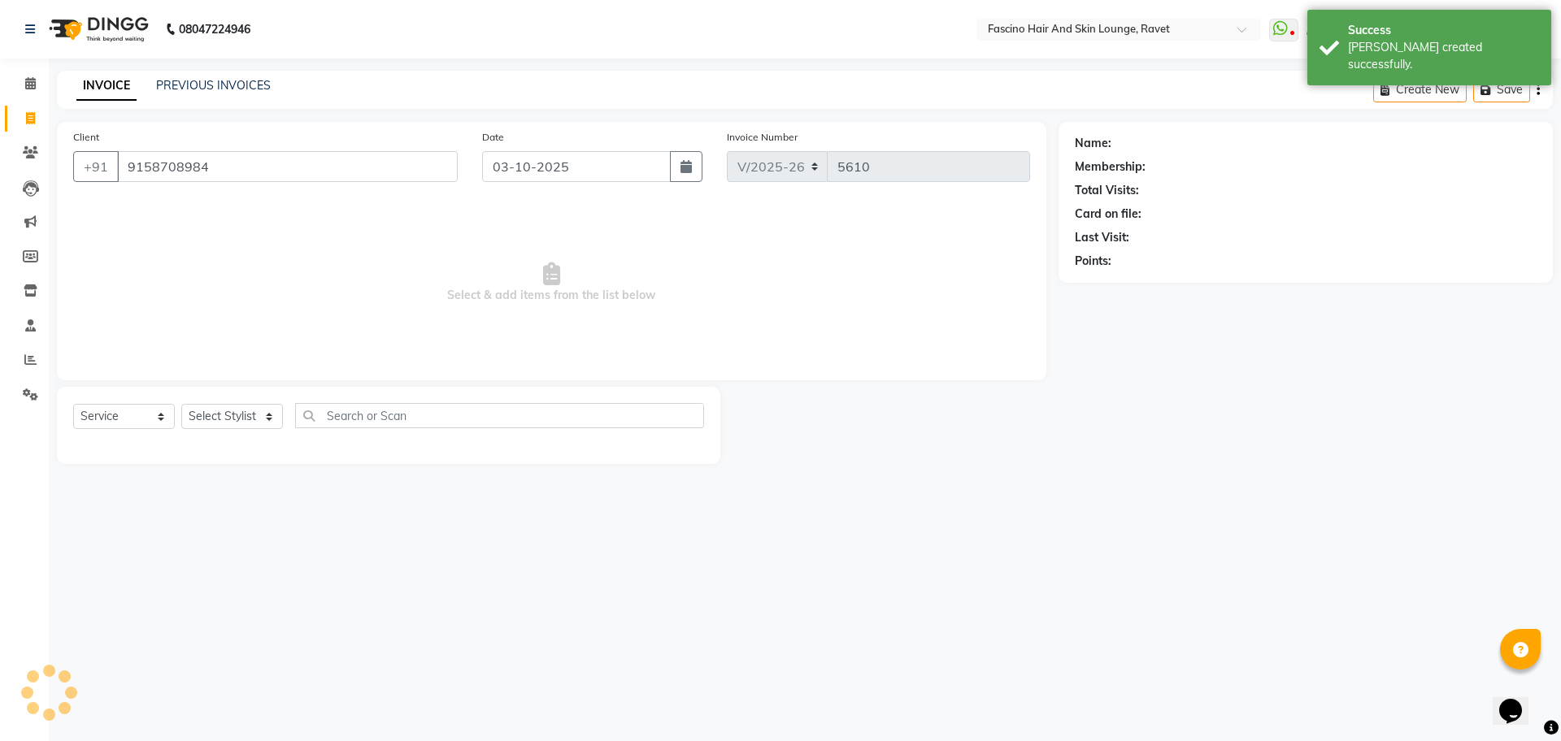
type input "9158708984"
click at [253, 424] on select "Select Stylist [PERSON_NAME] Shop [PERSON_NAME] [PERSON_NAME] ( S R Manager ) […" at bounding box center [232, 416] width 102 height 25
select select "1: Object"
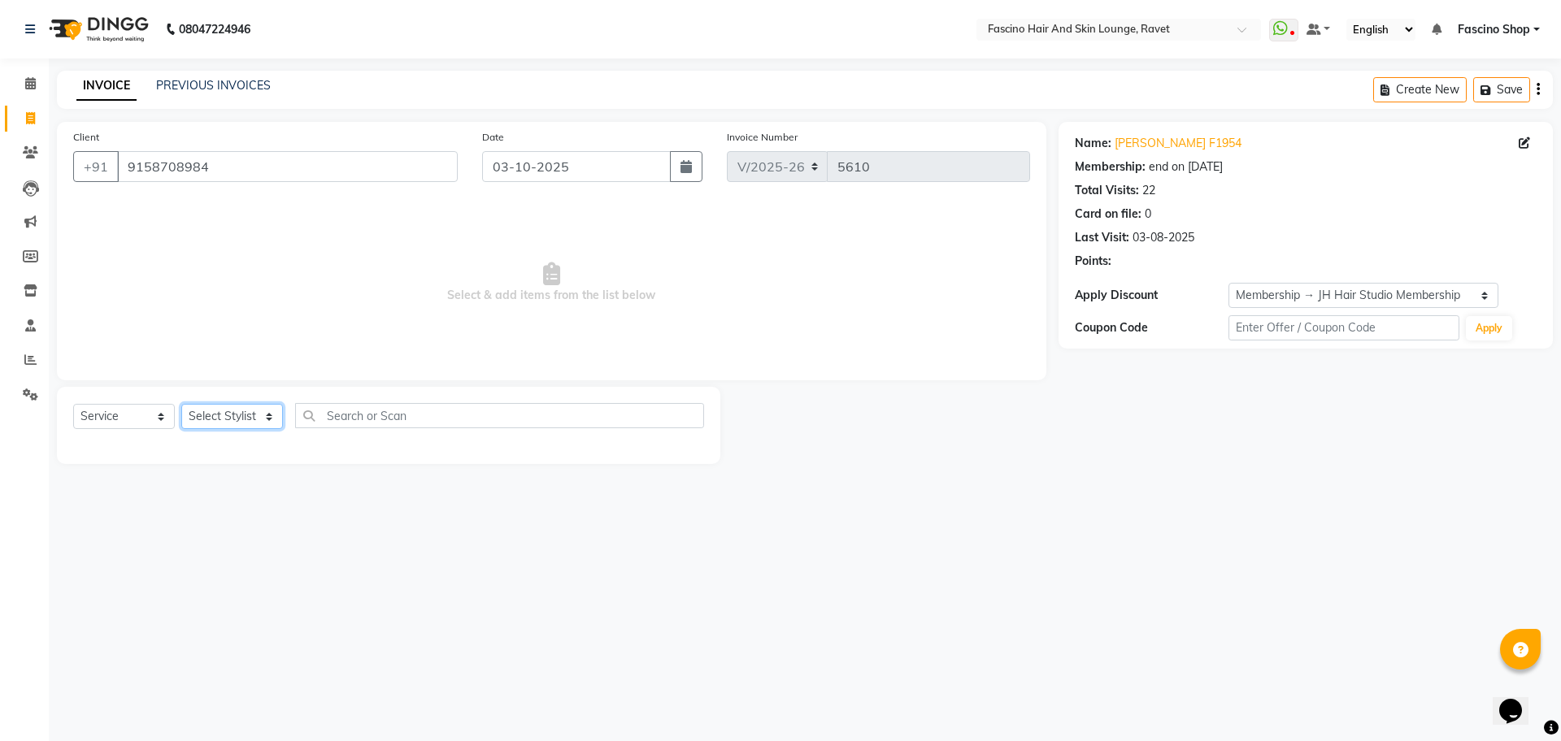
select select "78140"
click at [181, 404] on select "Select Stylist [PERSON_NAME] Shop [PERSON_NAME] [PERSON_NAME] ( S R Manager ) […" at bounding box center [232, 416] width 102 height 25
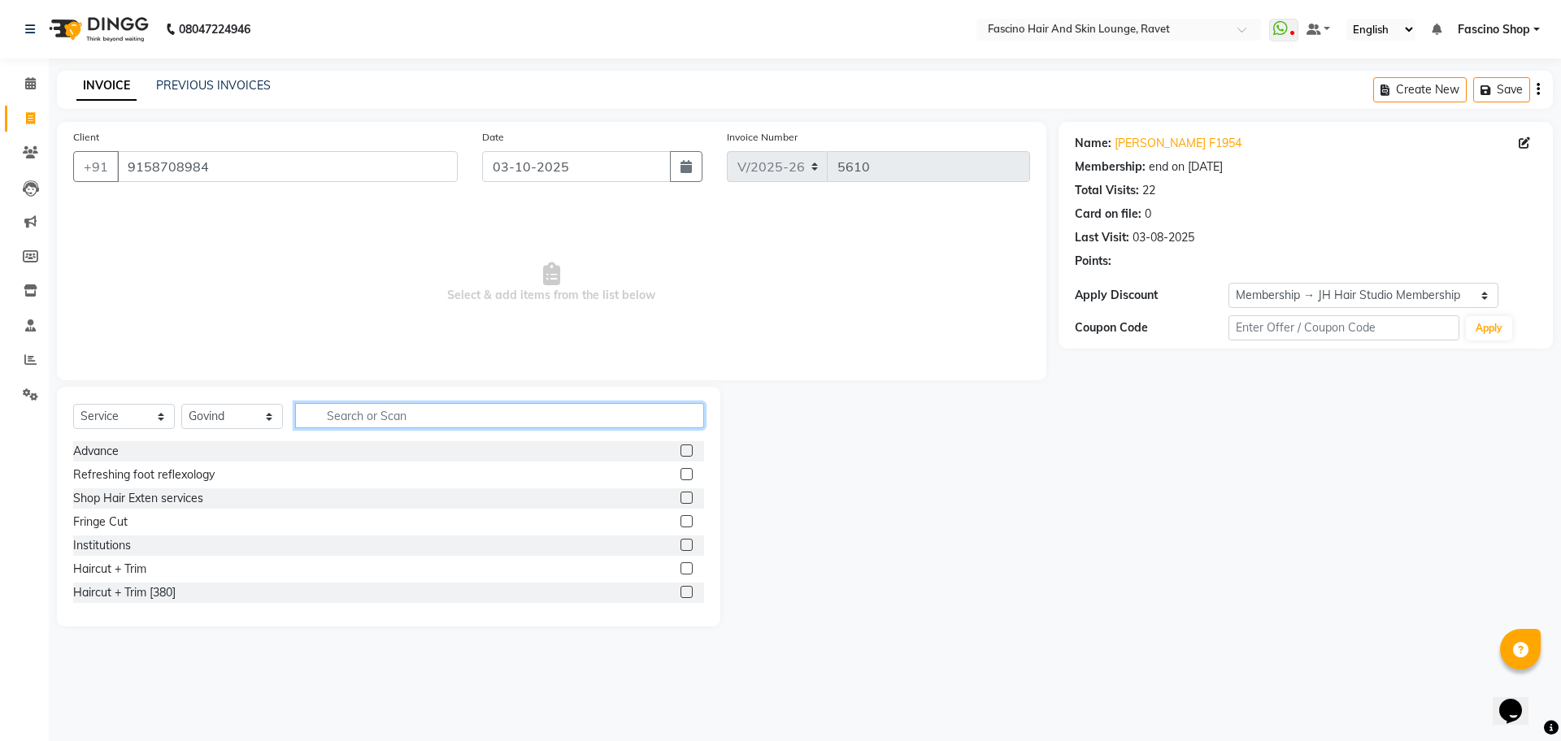
click at [380, 419] on input "text" at bounding box center [499, 415] width 409 height 25
click at [365, 411] on input "text" at bounding box center [499, 415] width 409 height 25
type input "color"
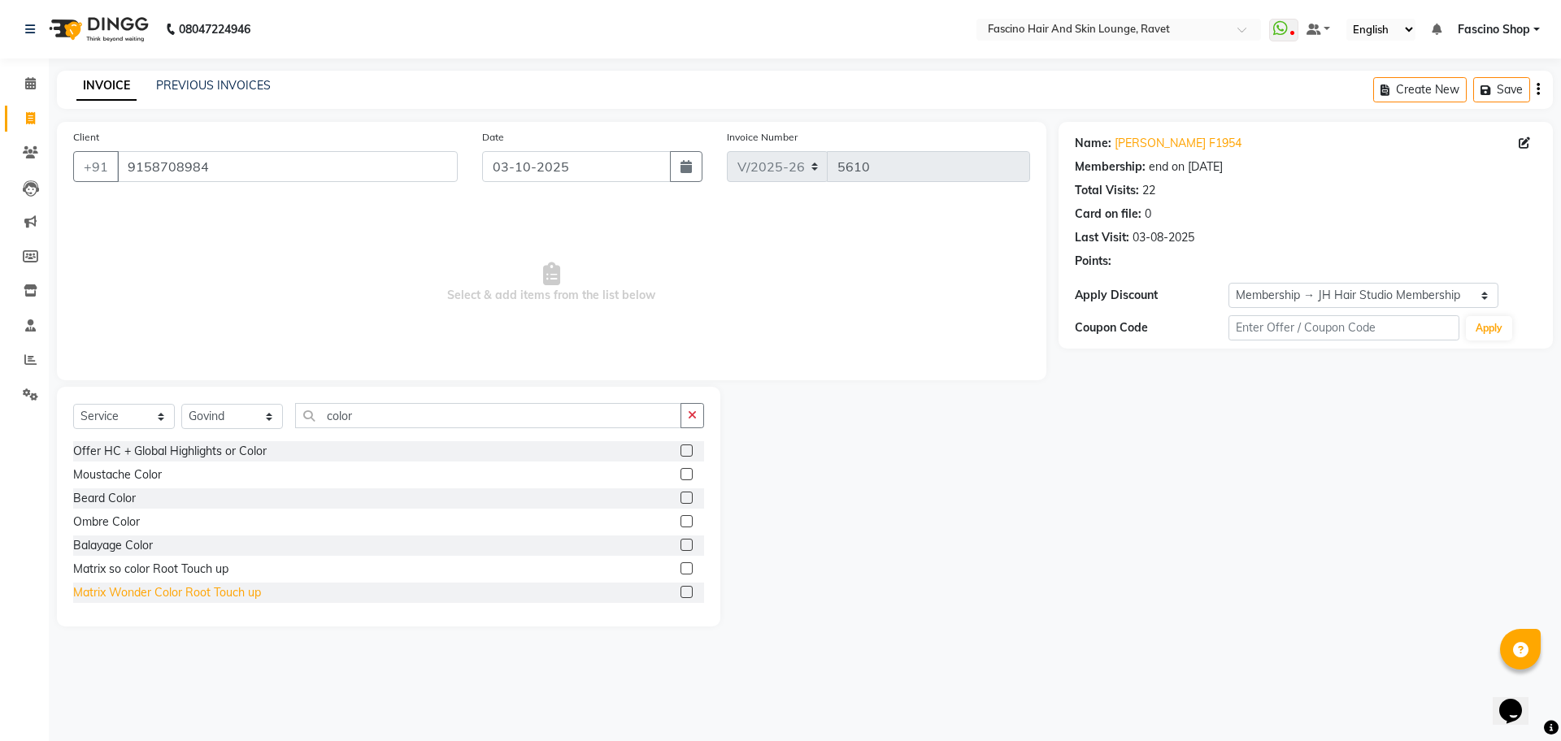
click at [123, 587] on div "Matrix Wonder Color Root Touch up" at bounding box center [167, 592] width 188 height 17
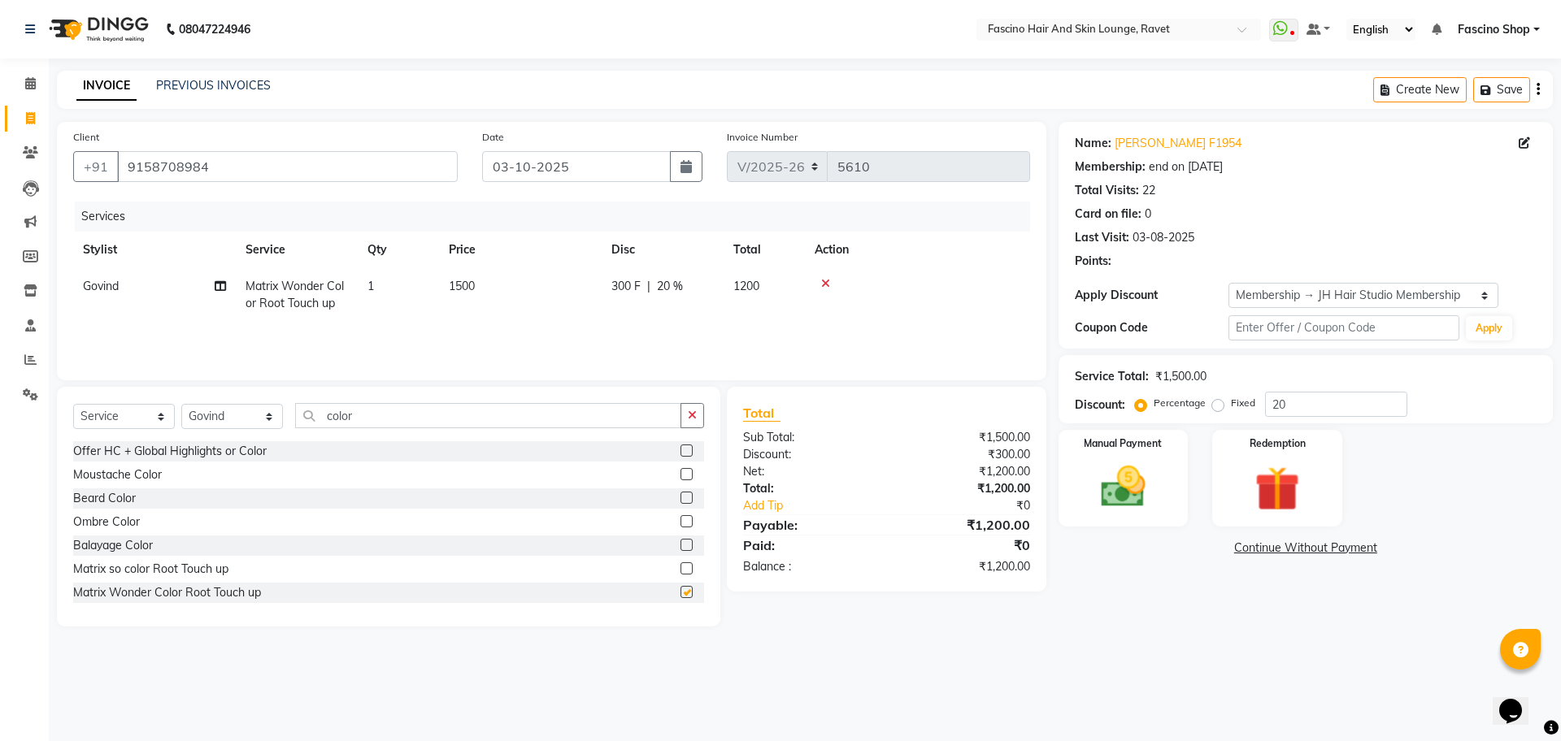
checkbox input "false"
click at [1349, 406] on input "20" at bounding box center [1336, 404] width 142 height 25
type input "2"
click at [1118, 517] on div "Manual Payment" at bounding box center [1122, 478] width 135 height 100
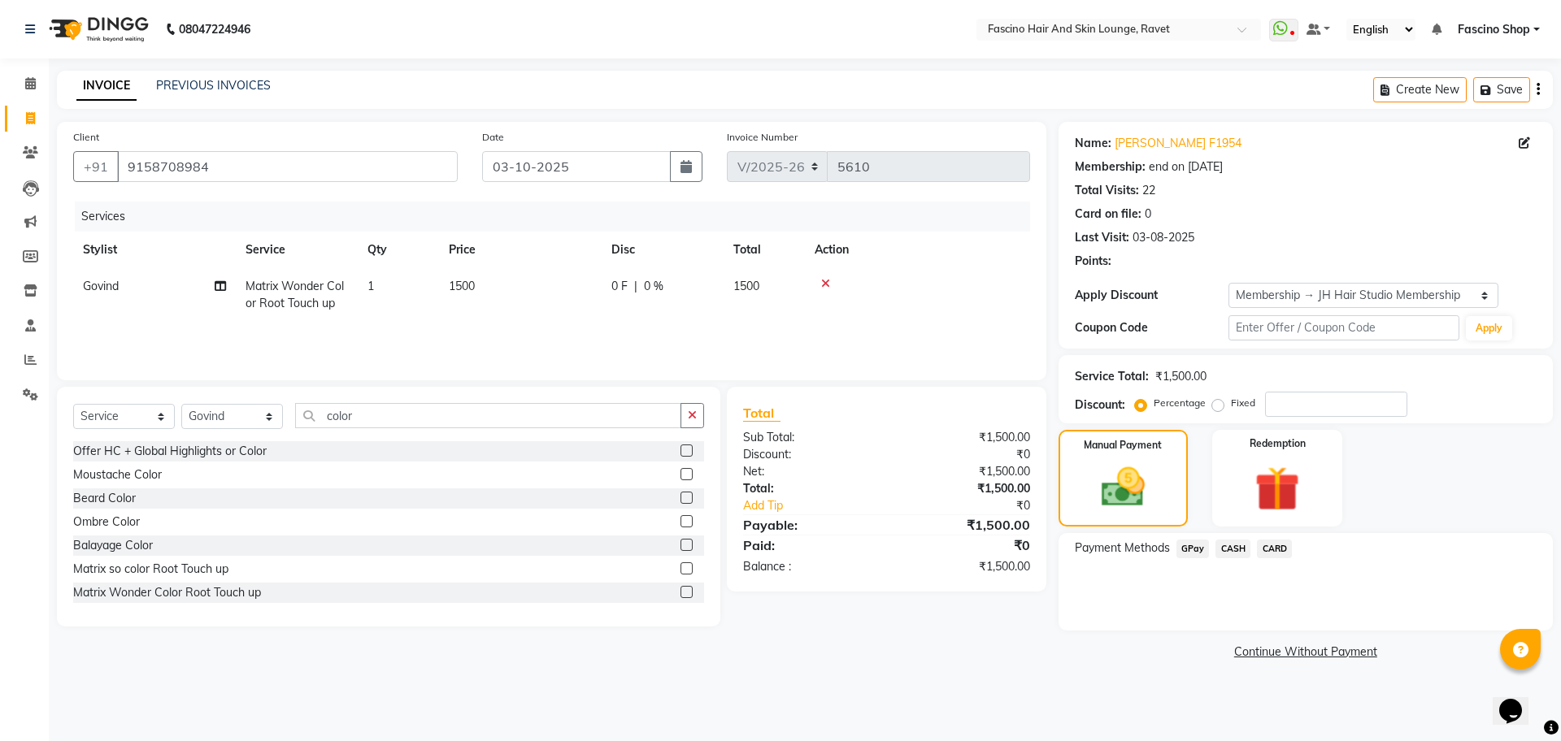
click at [1194, 549] on span "GPay" at bounding box center [1192, 549] width 33 height 19
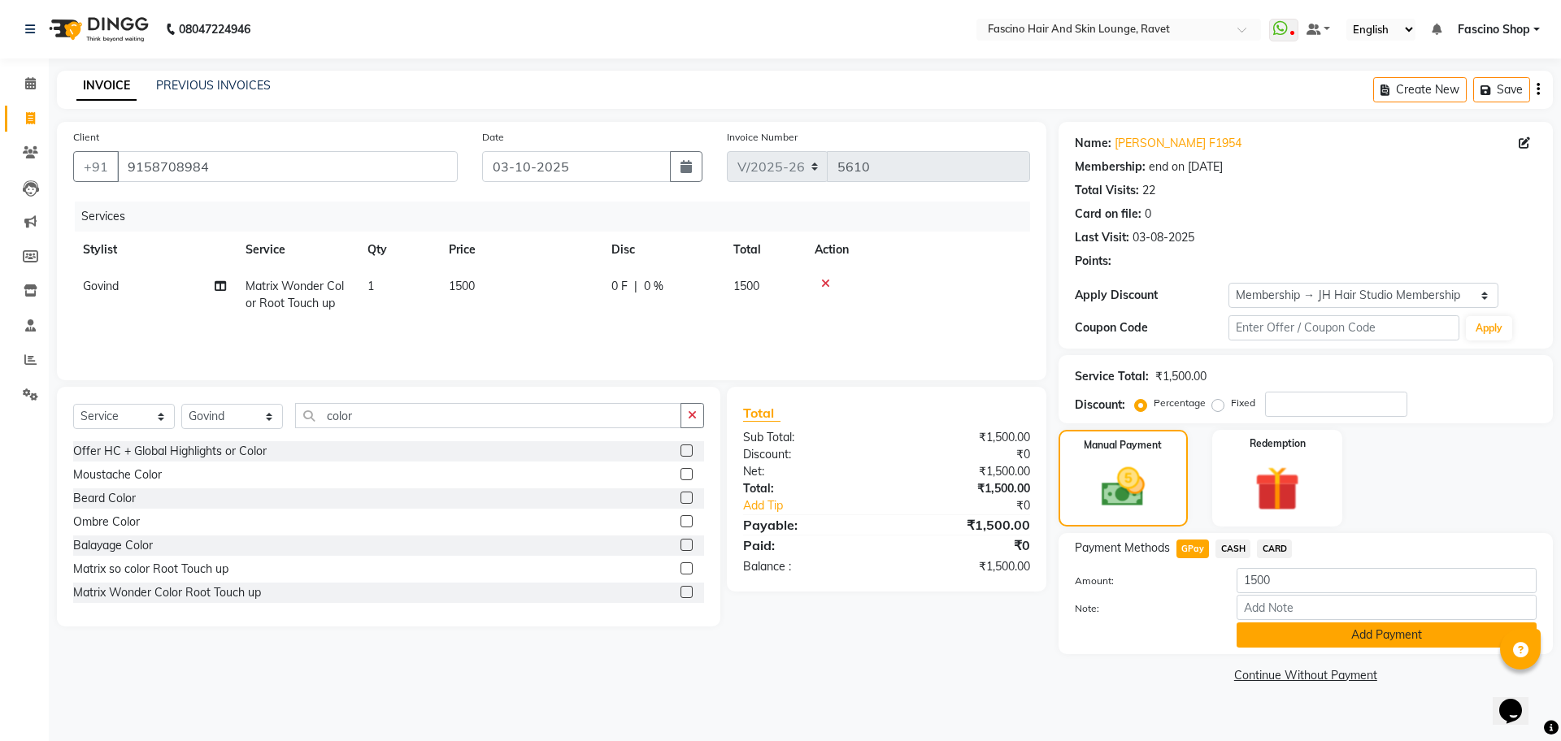
click at [1284, 630] on button "Add Payment" at bounding box center [1386, 635] width 300 height 25
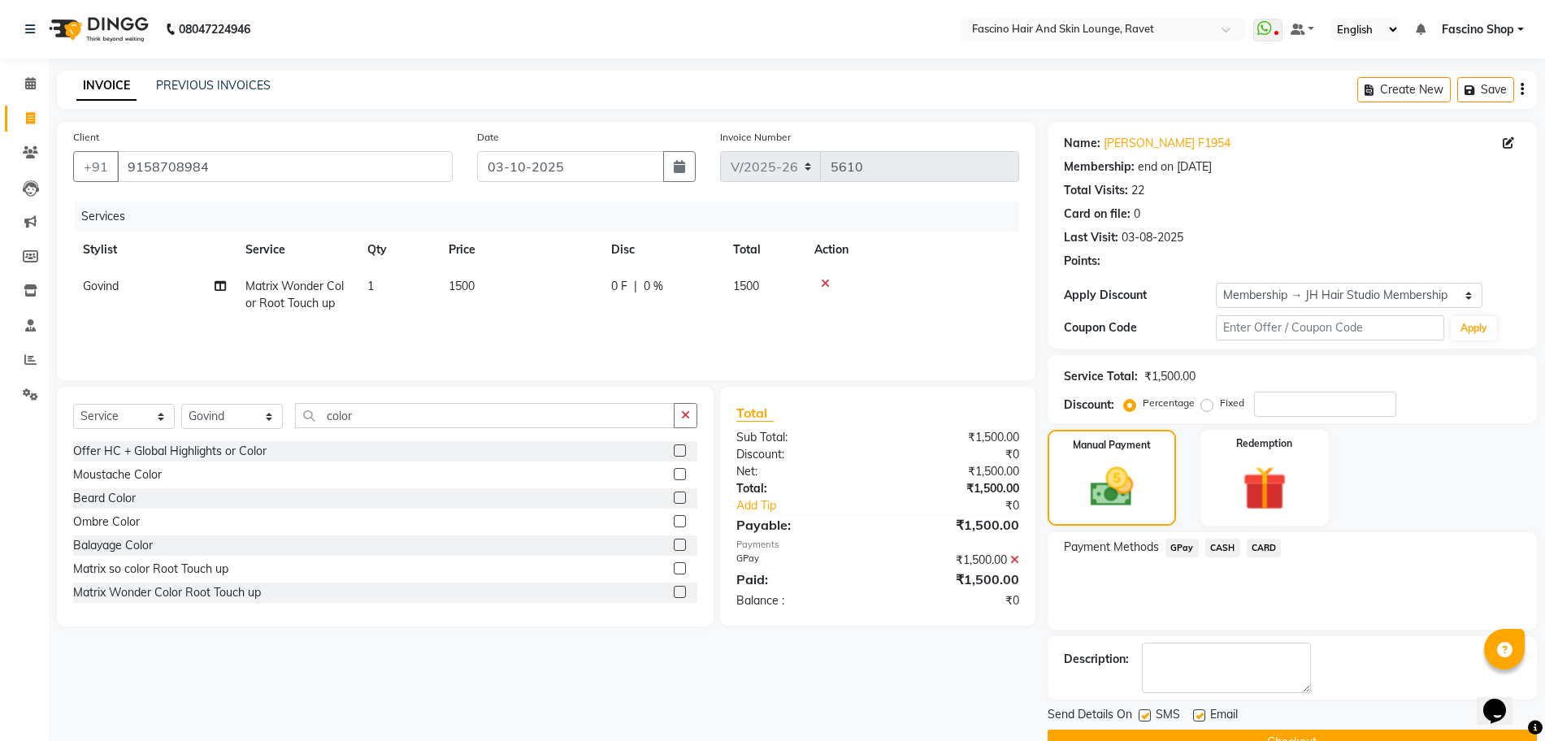
click at [1332, 735] on button "Checkout" at bounding box center [1292, 742] width 489 height 25
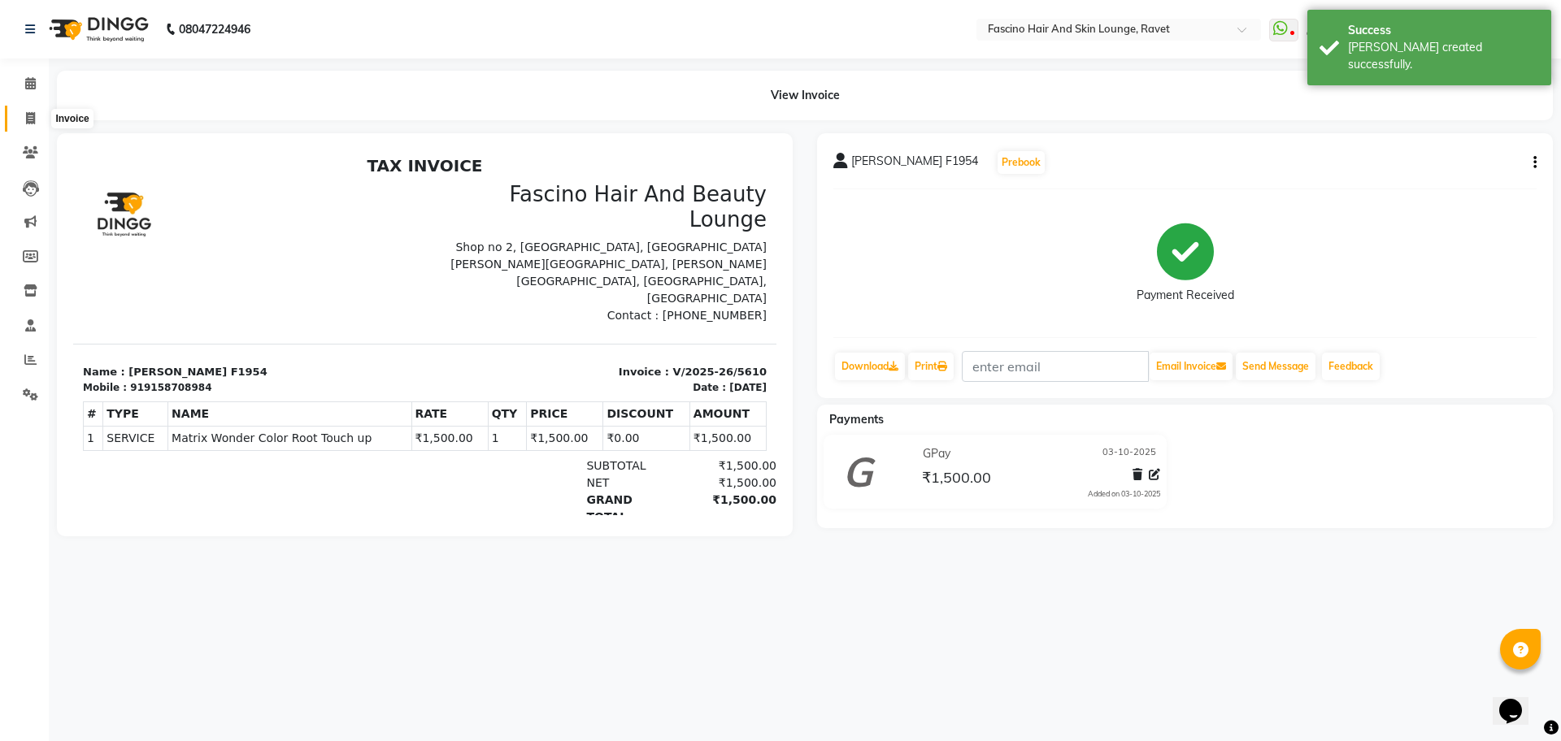
click at [23, 114] on span at bounding box center [30, 119] width 28 height 19
select select "service"
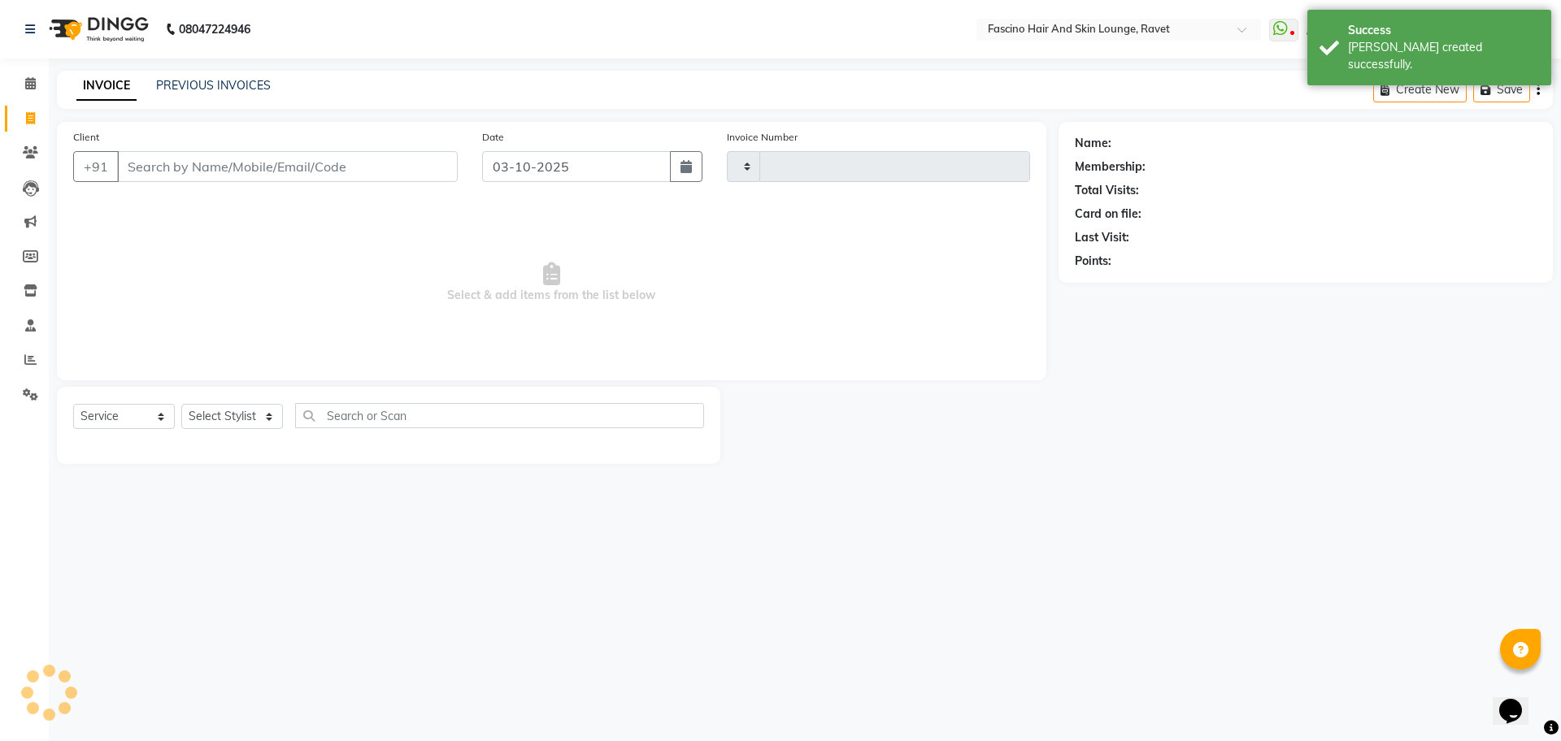
type input "5611"
select select "5190"
click at [245, 172] on input "Client" at bounding box center [287, 166] width 341 height 31
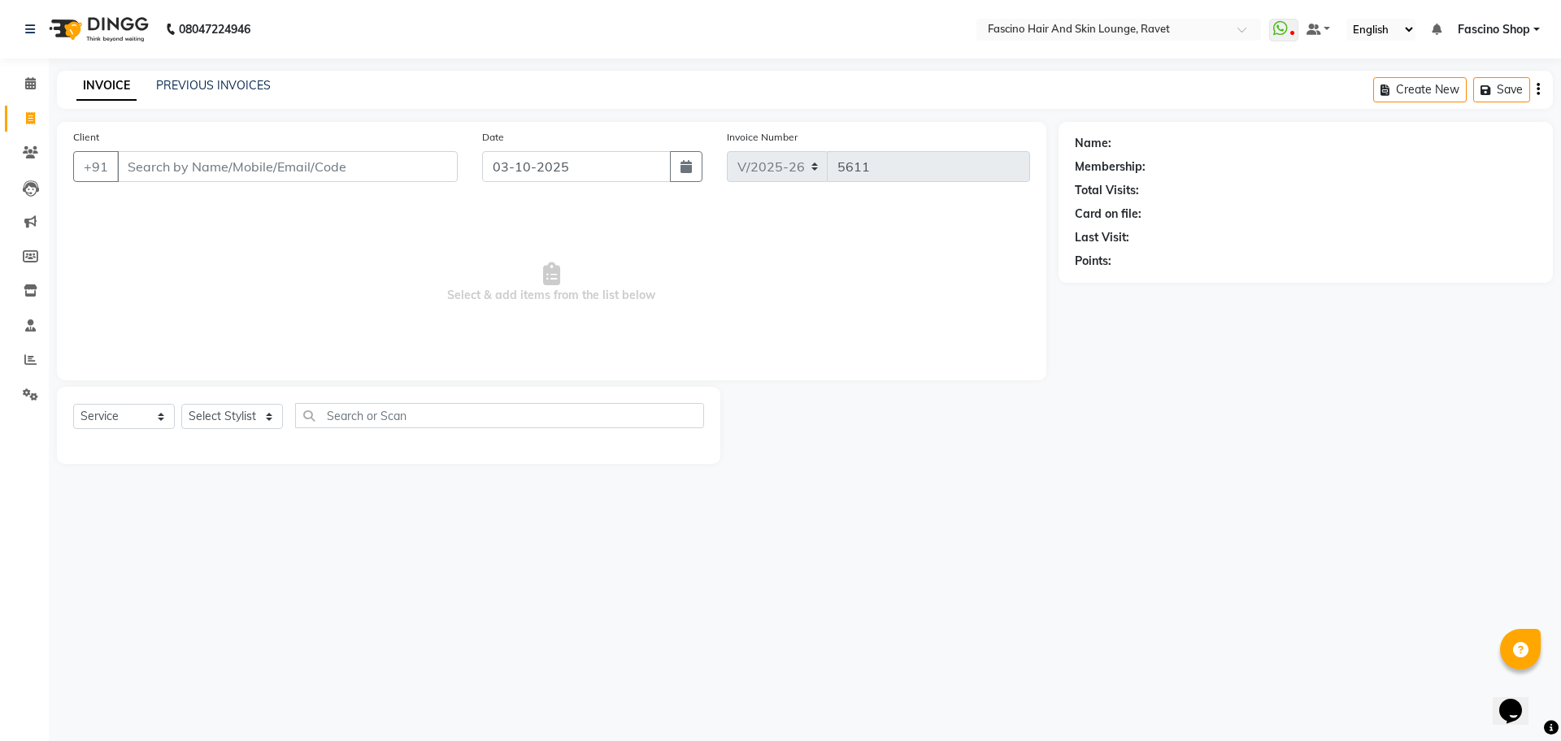
click at [280, 159] on input "Client" at bounding box center [287, 166] width 341 height 31
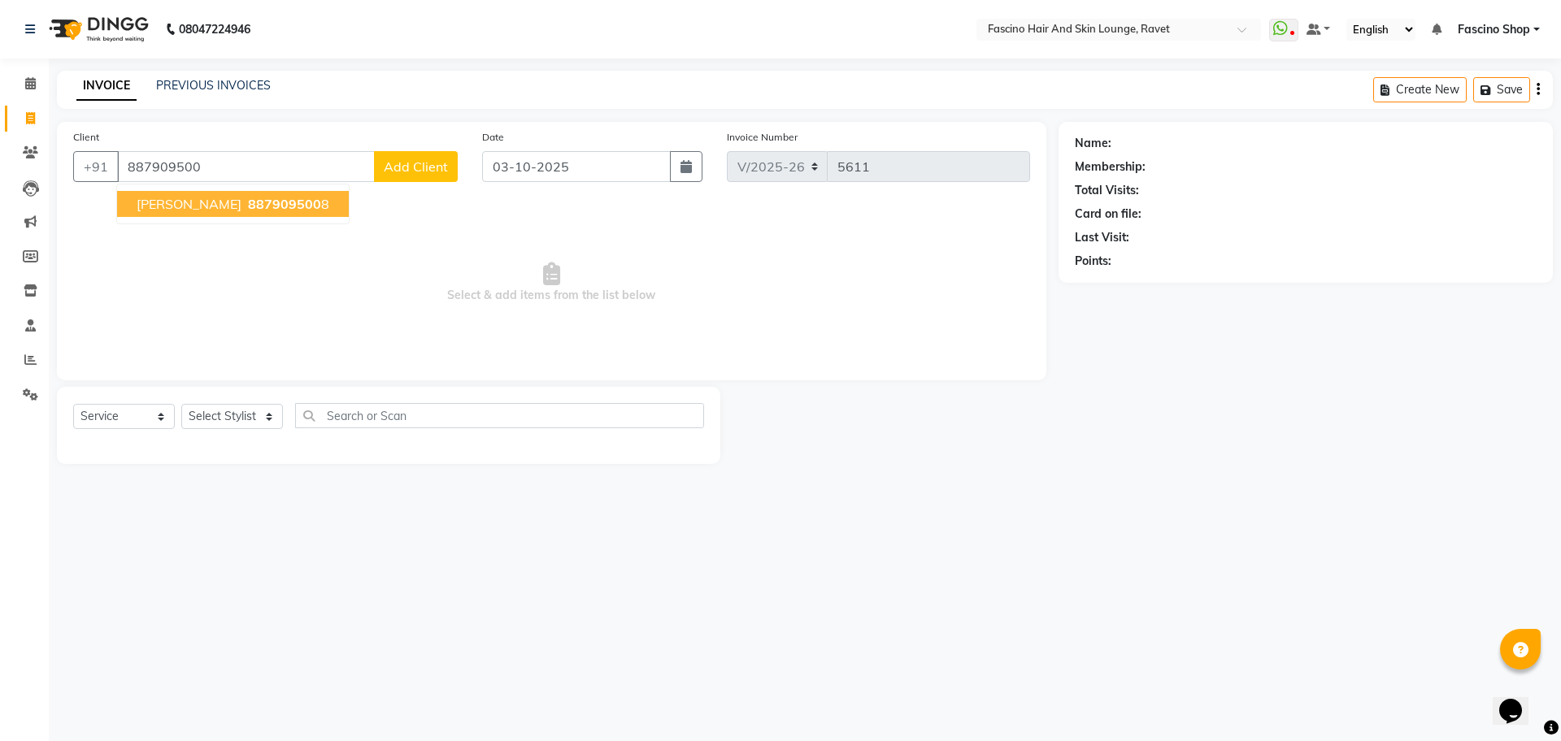
click at [206, 198] on span "[PERSON_NAME]" at bounding box center [189, 204] width 105 height 16
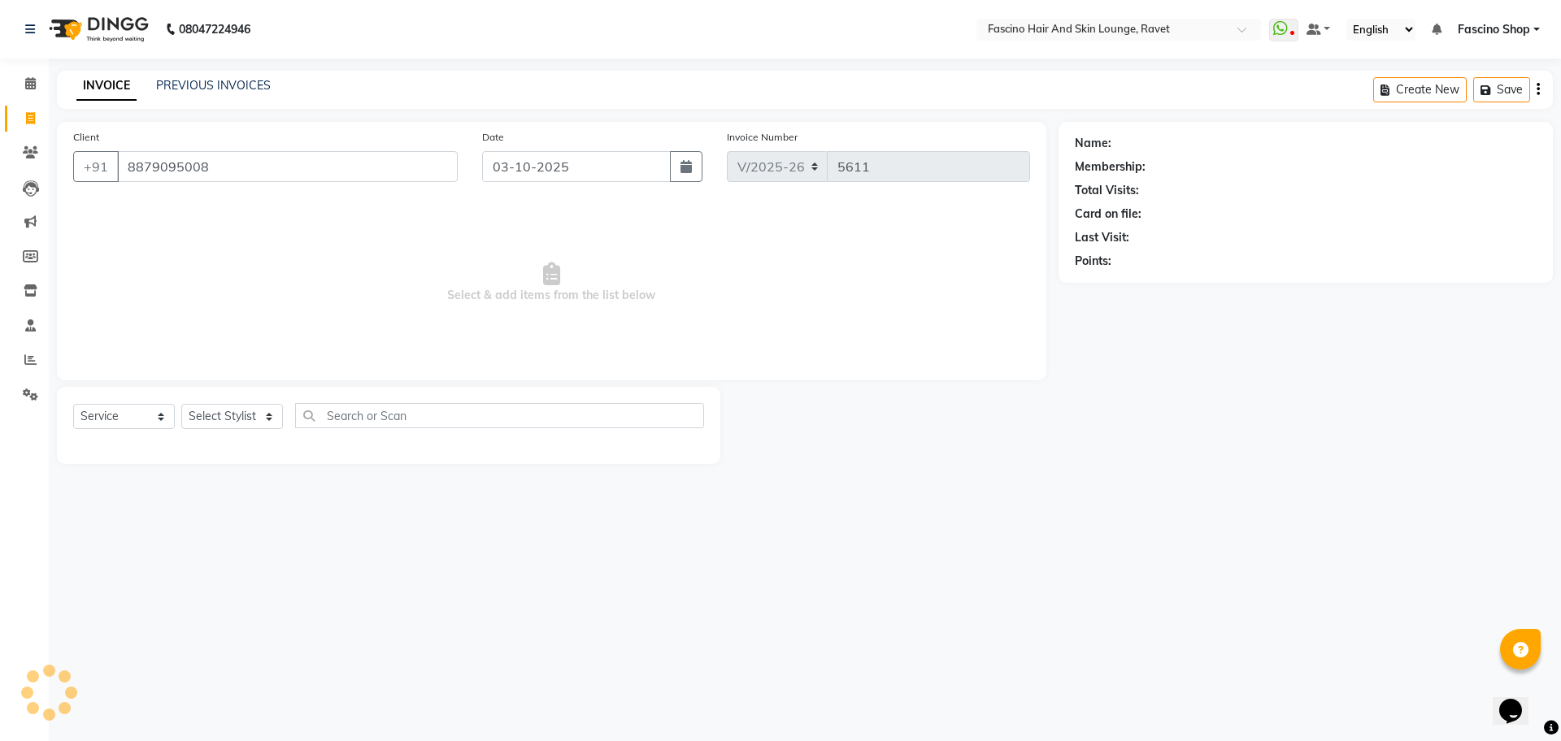
type input "8879095008"
select select "1: Object"
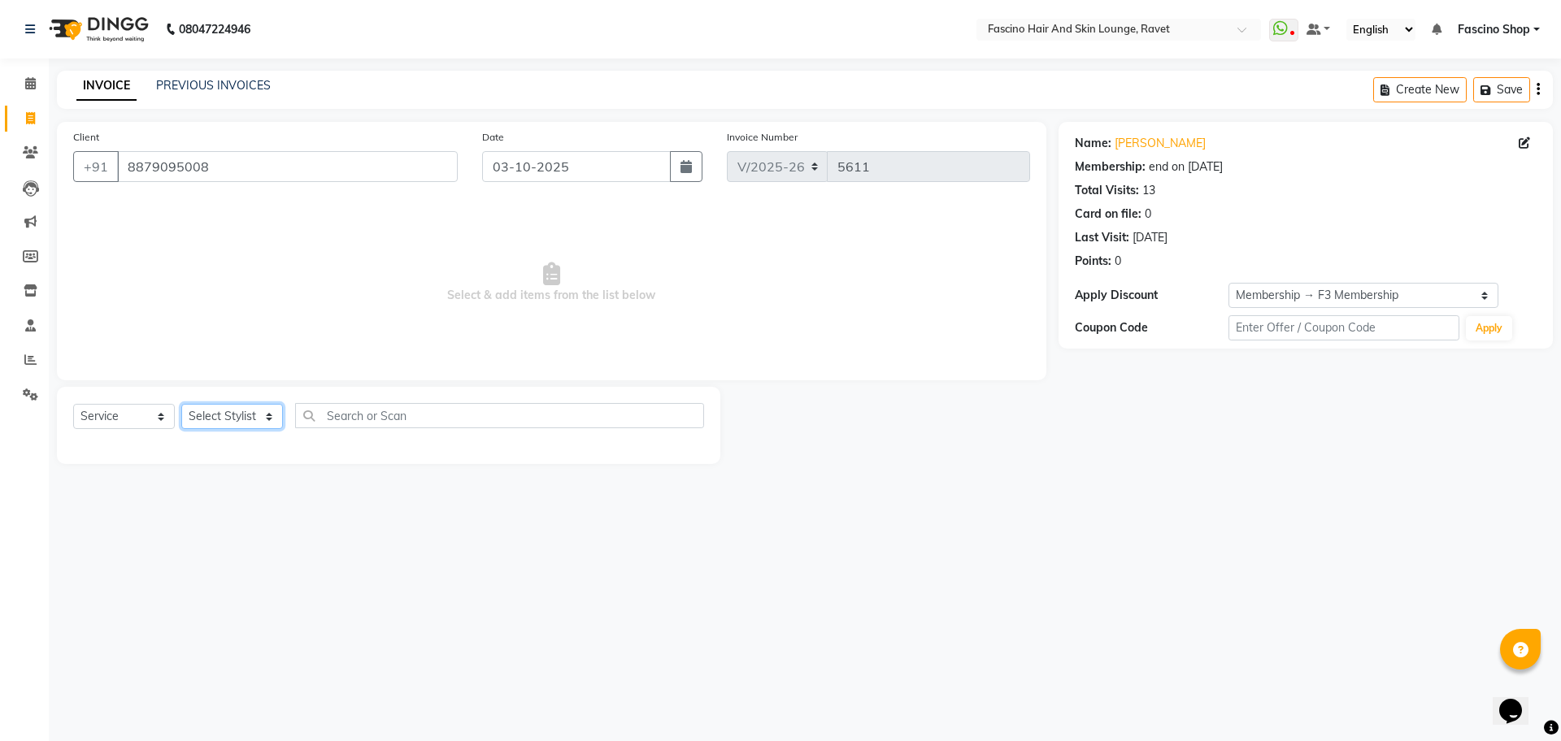
click at [224, 416] on select "Select Stylist [PERSON_NAME] Shop [PERSON_NAME] [PERSON_NAME] ( S R Manager ) […" at bounding box center [232, 416] width 102 height 25
select select "78140"
click at [181, 404] on select "Select Stylist [PERSON_NAME] Shop [PERSON_NAME] [PERSON_NAME] ( S R Manager ) […" at bounding box center [232, 416] width 102 height 25
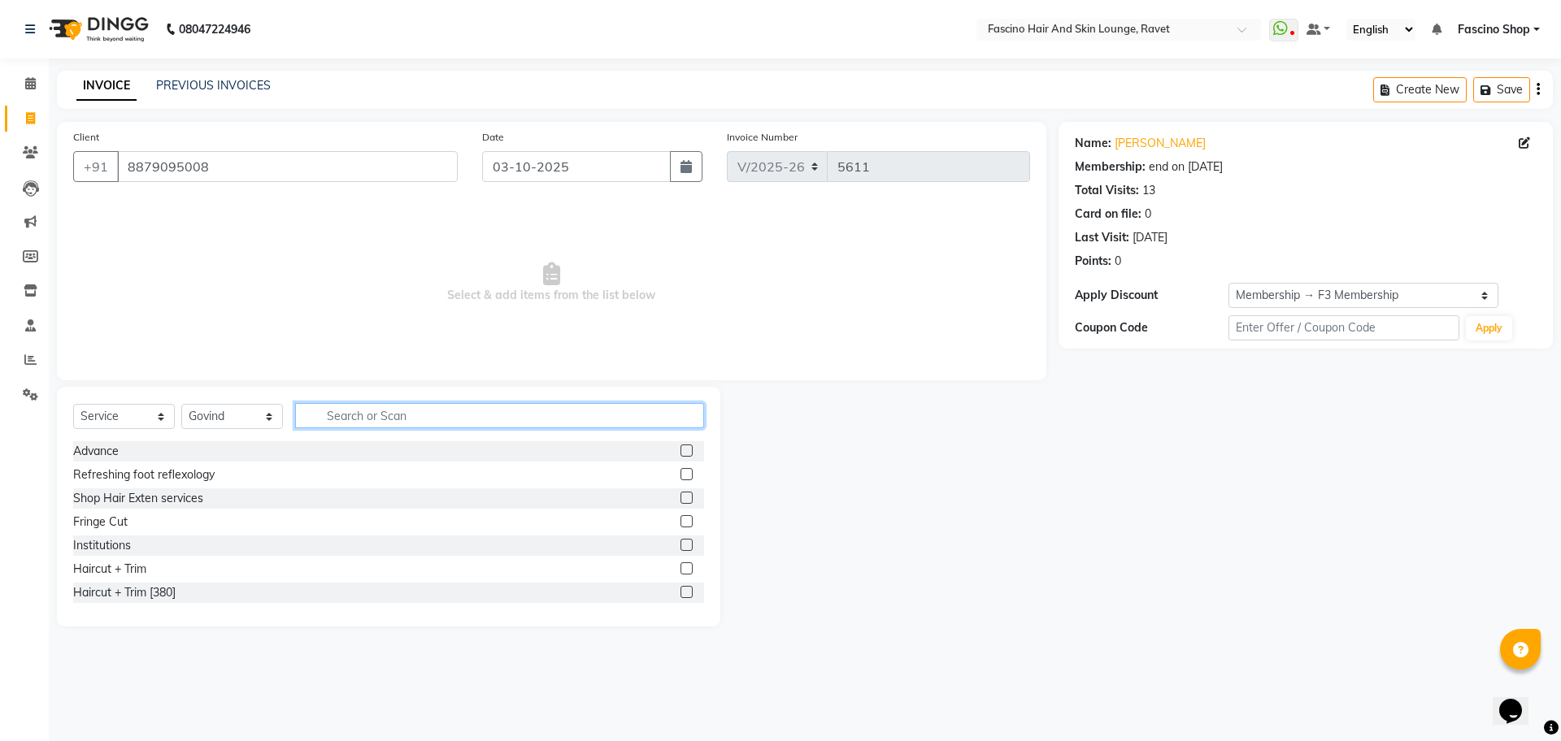
click at [343, 416] on input "text" at bounding box center [499, 415] width 409 height 25
type input "cut"
click at [142, 537] on div "Hair Cut (Below 12)" at bounding box center [124, 545] width 103 height 17
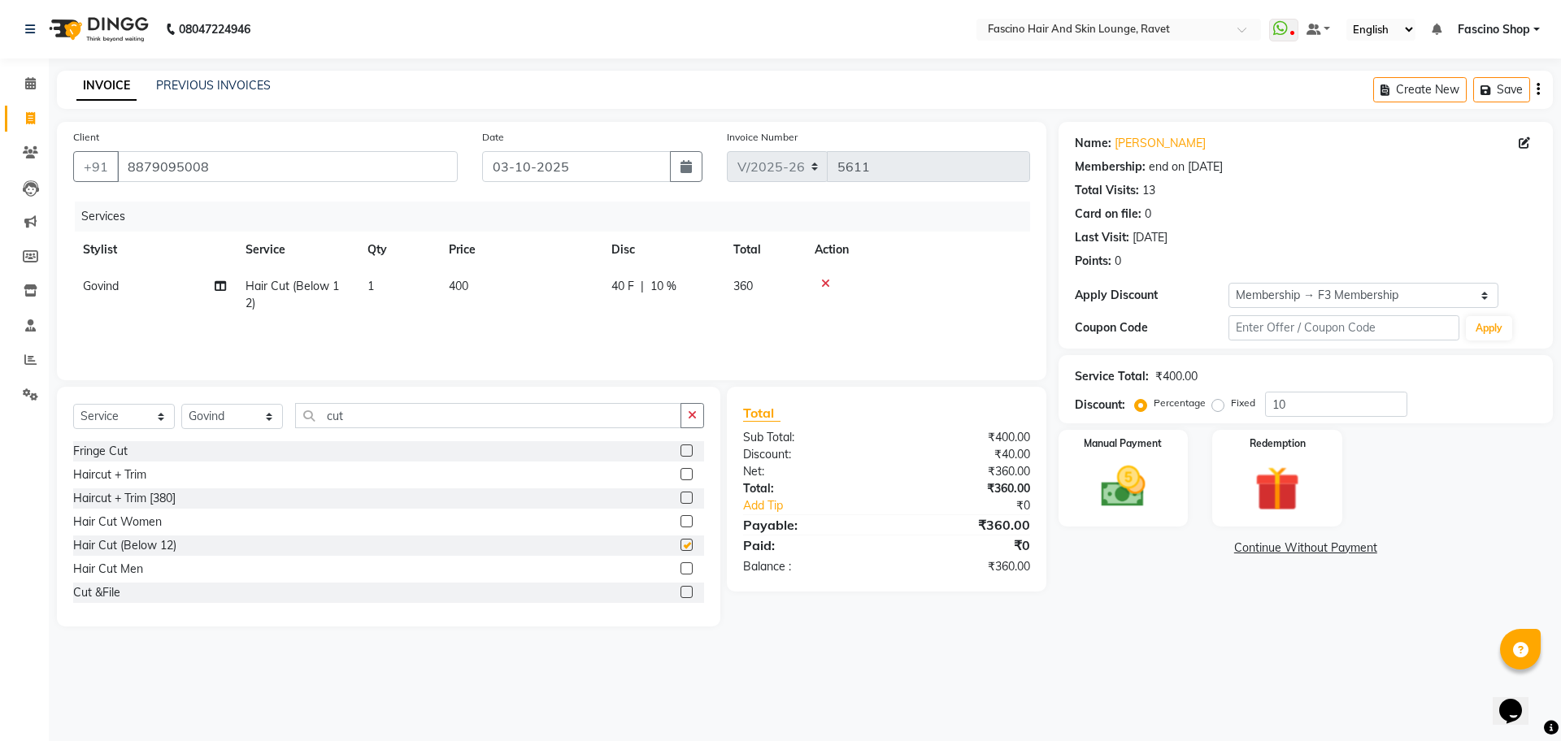
checkbox input "false"
click at [470, 293] on td "400" at bounding box center [520, 295] width 163 height 54
select select "78140"
click at [592, 290] on tr "[PERSON_NAME] Fascino Shop [PERSON_NAME] [PERSON_NAME] ( S R Manager ) [PERSON_…" at bounding box center [551, 299] width 957 height 62
click at [592, 290] on td "400" at bounding box center [520, 295] width 163 height 54
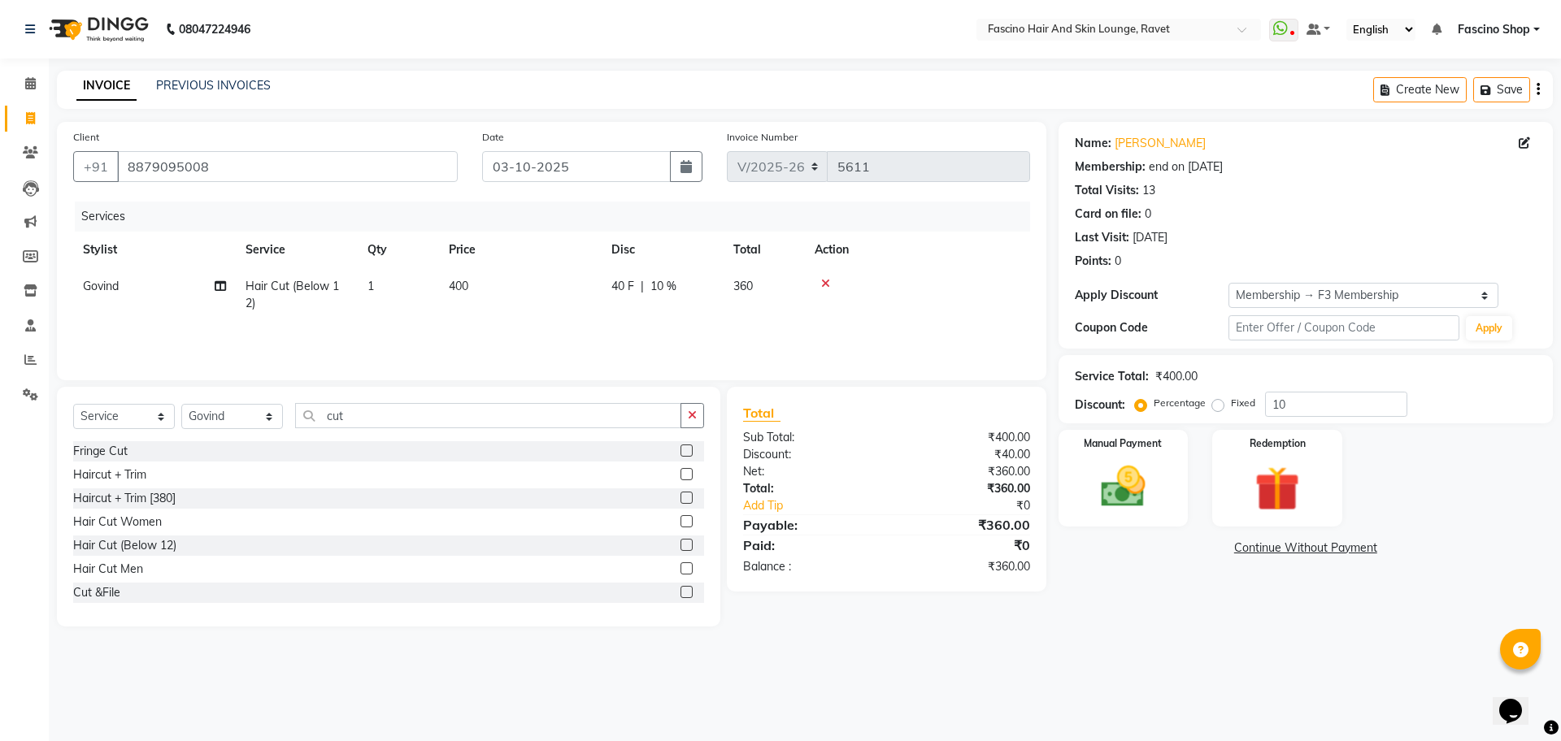
select select "78140"
click at [592, 290] on input "400" at bounding box center [596, 290] width 143 height 25
type input "200"
click at [1325, 393] on input "10" at bounding box center [1336, 404] width 142 height 25
type input "1"
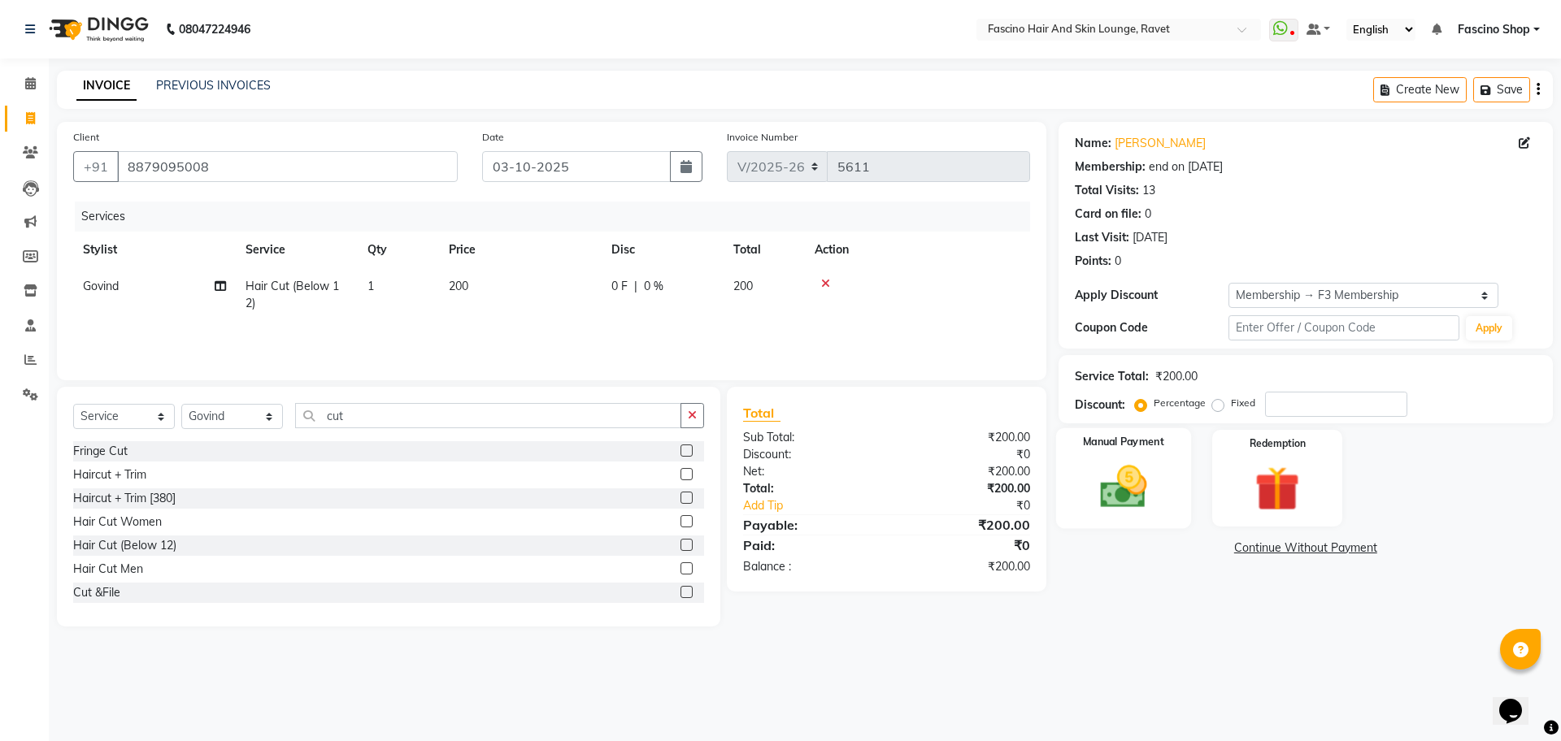
click at [1134, 502] on img at bounding box center [1123, 487] width 76 height 54
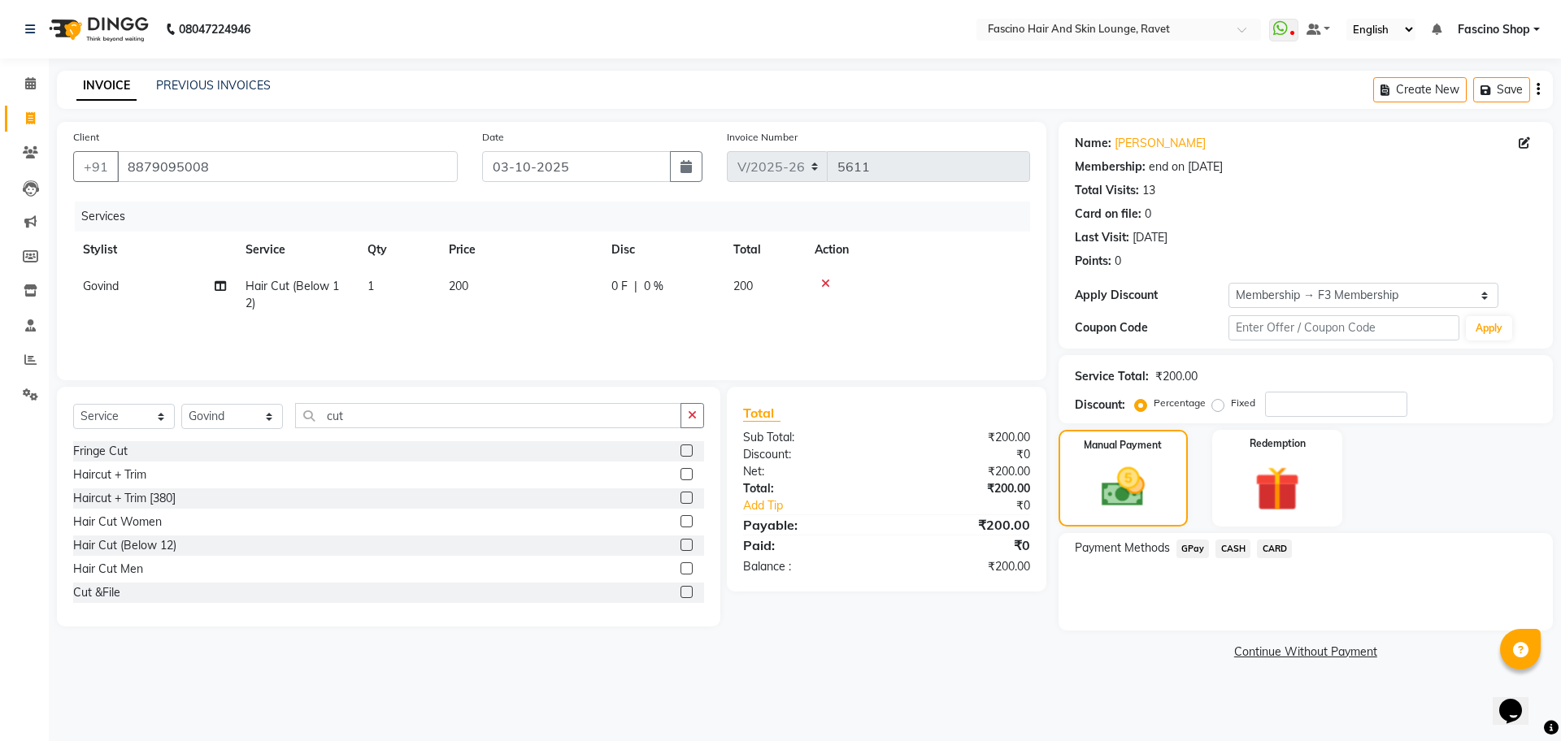
click at [1197, 550] on span "GPay" at bounding box center [1192, 549] width 33 height 19
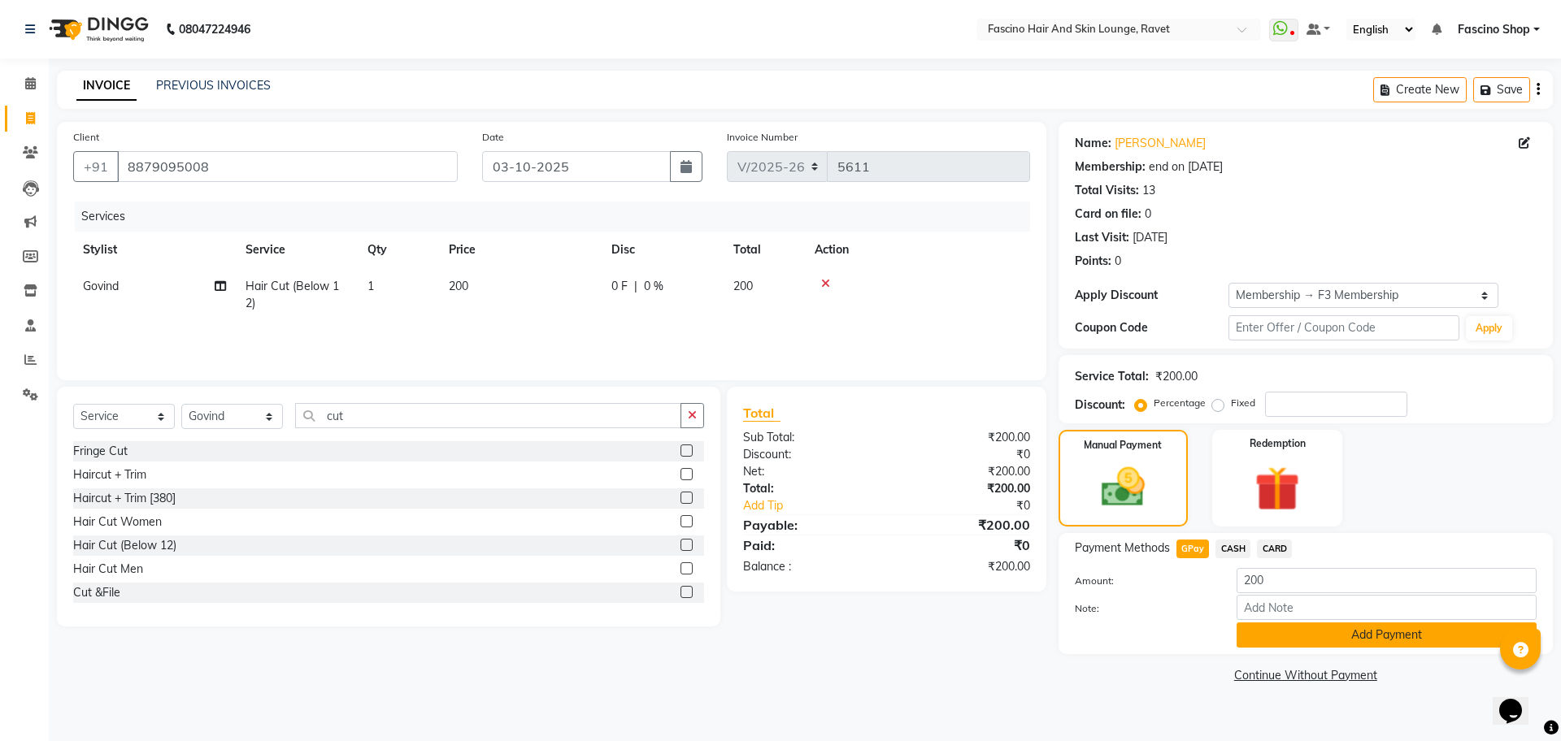
click at [1306, 641] on button "Add Payment" at bounding box center [1386, 635] width 300 height 25
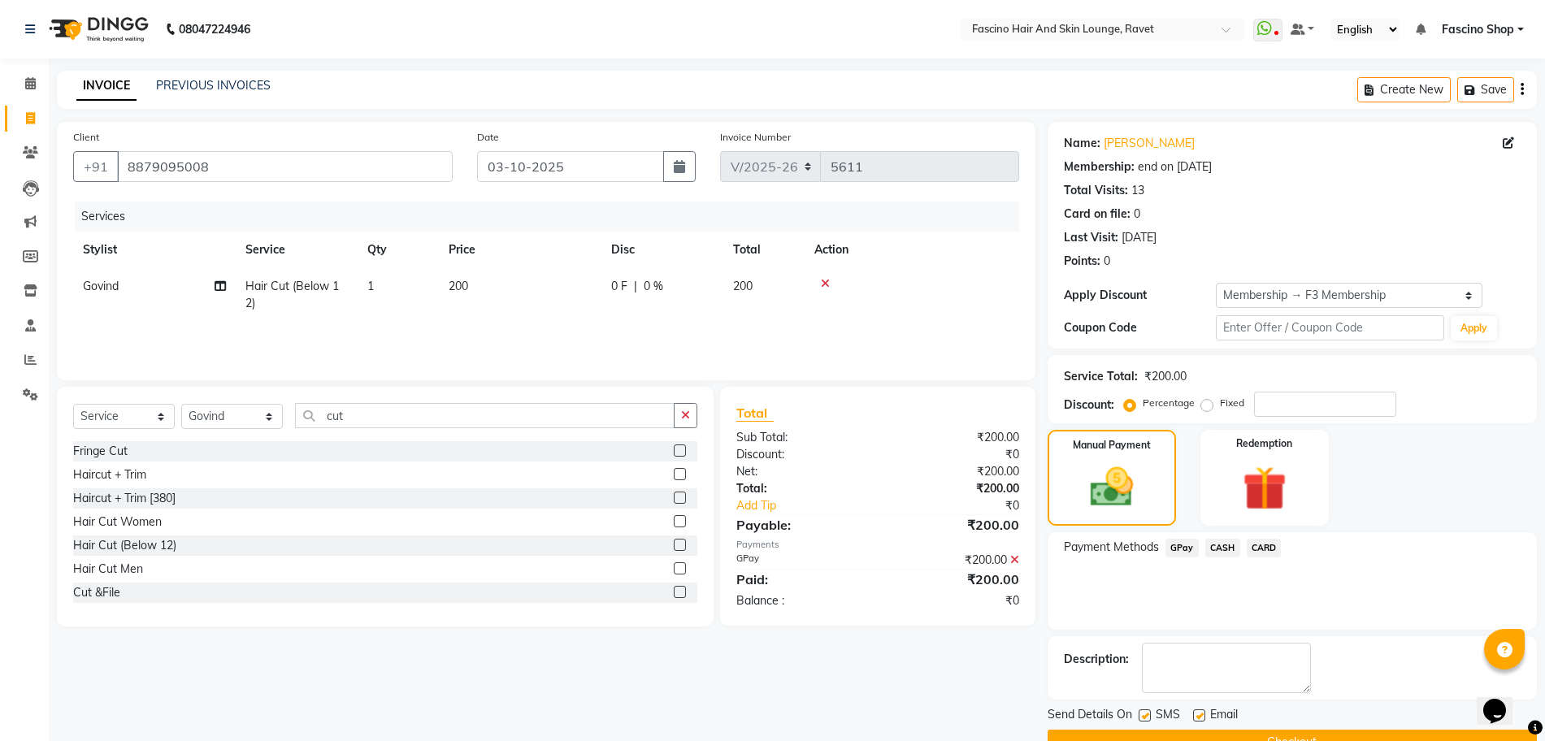
click at [1320, 734] on button "Checkout" at bounding box center [1292, 742] width 489 height 25
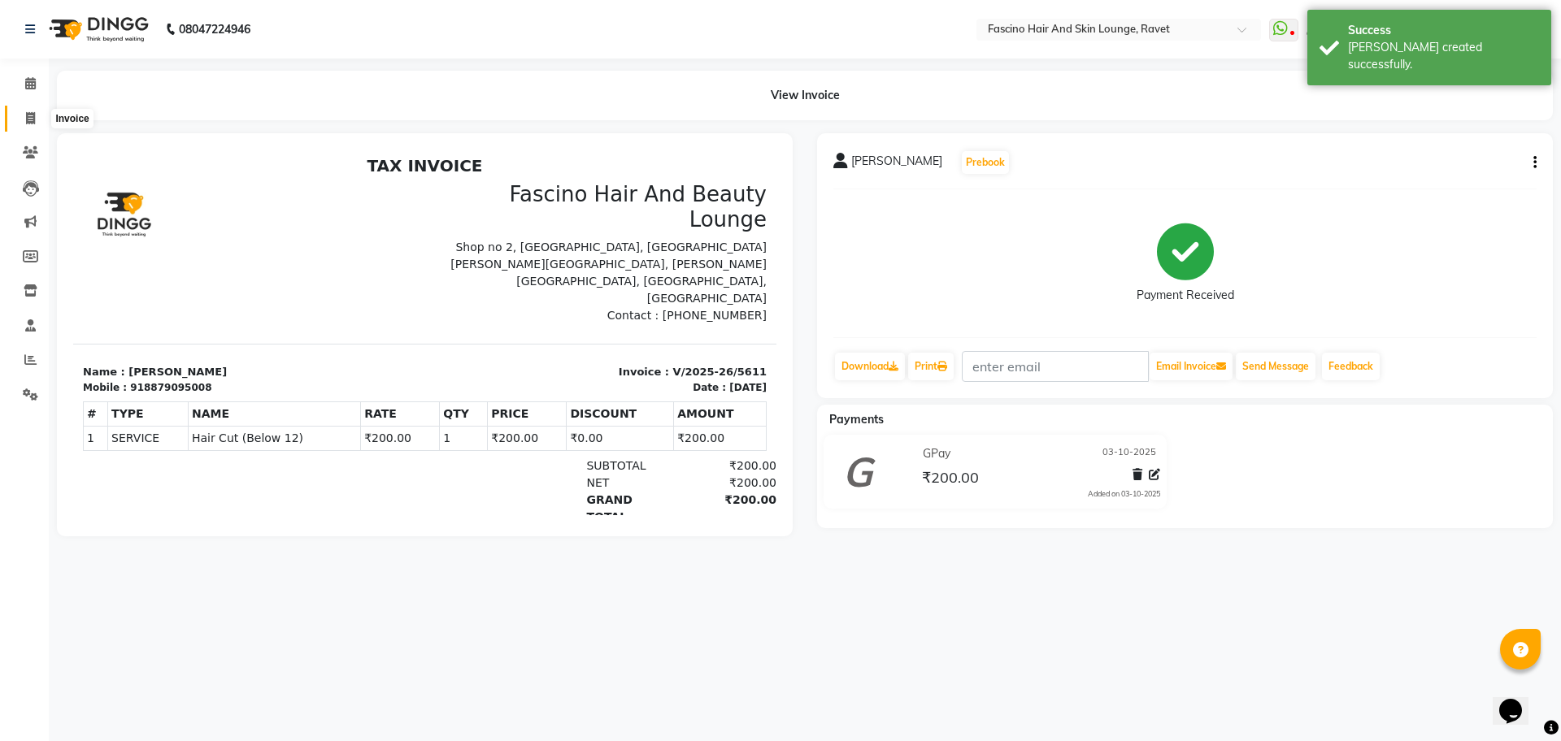
click at [24, 118] on span at bounding box center [30, 119] width 28 height 19
select select "5190"
select select "service"
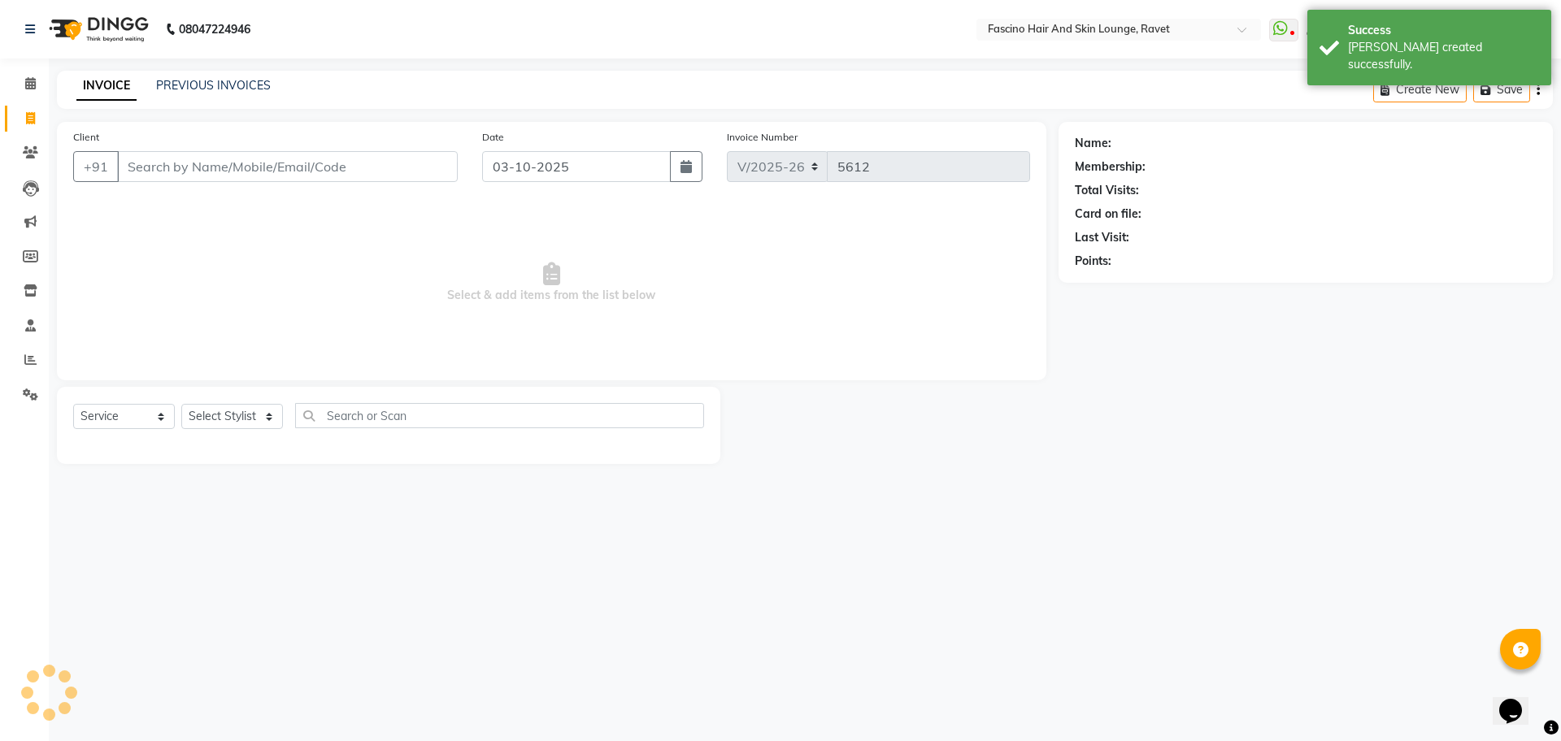
click at [246, 179] on input "Client" at bounding box center [287, 166] width 341 height 31
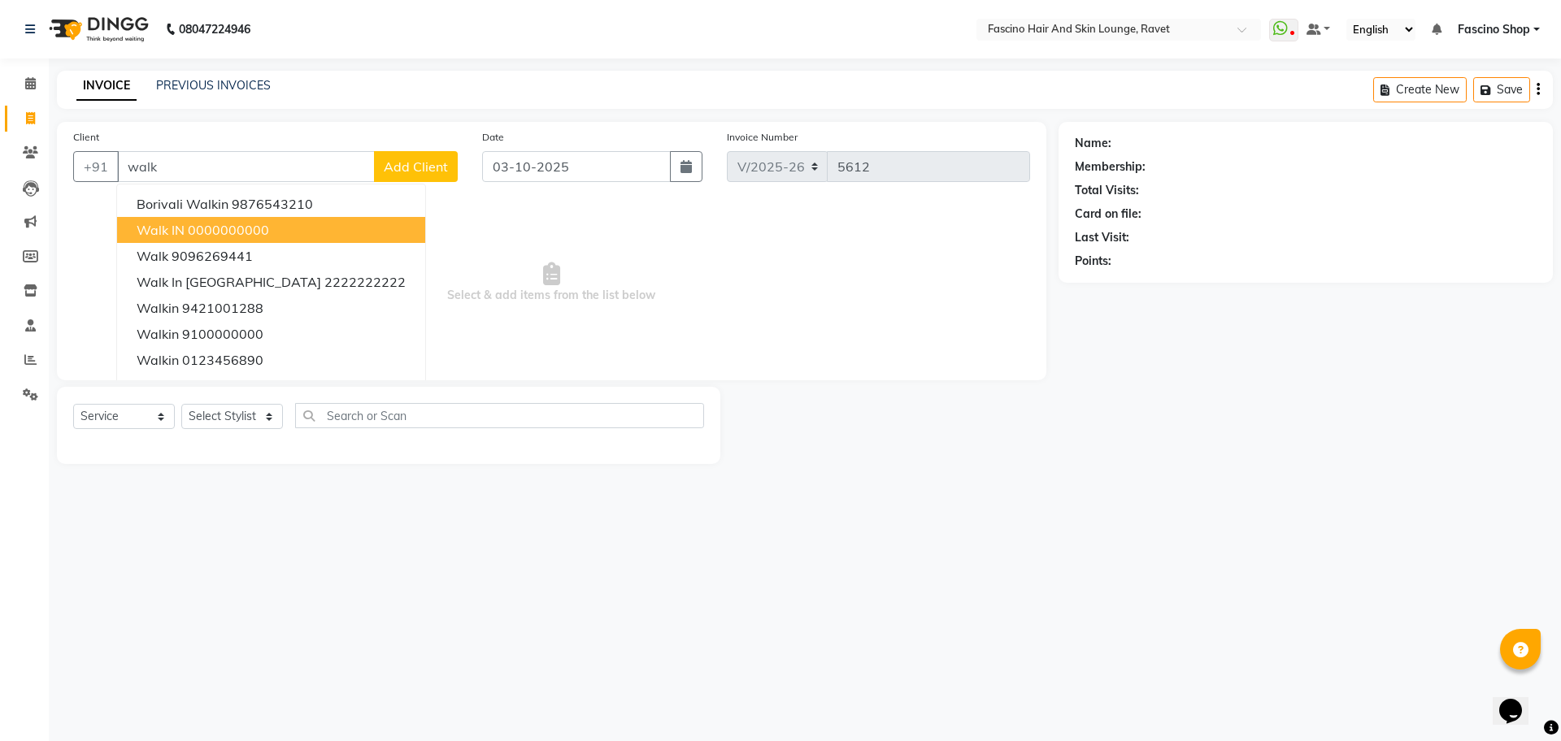
click at [161, 220] on button "Walk IN 0000000000" at bounding box center [271, 230] width 308 height 26
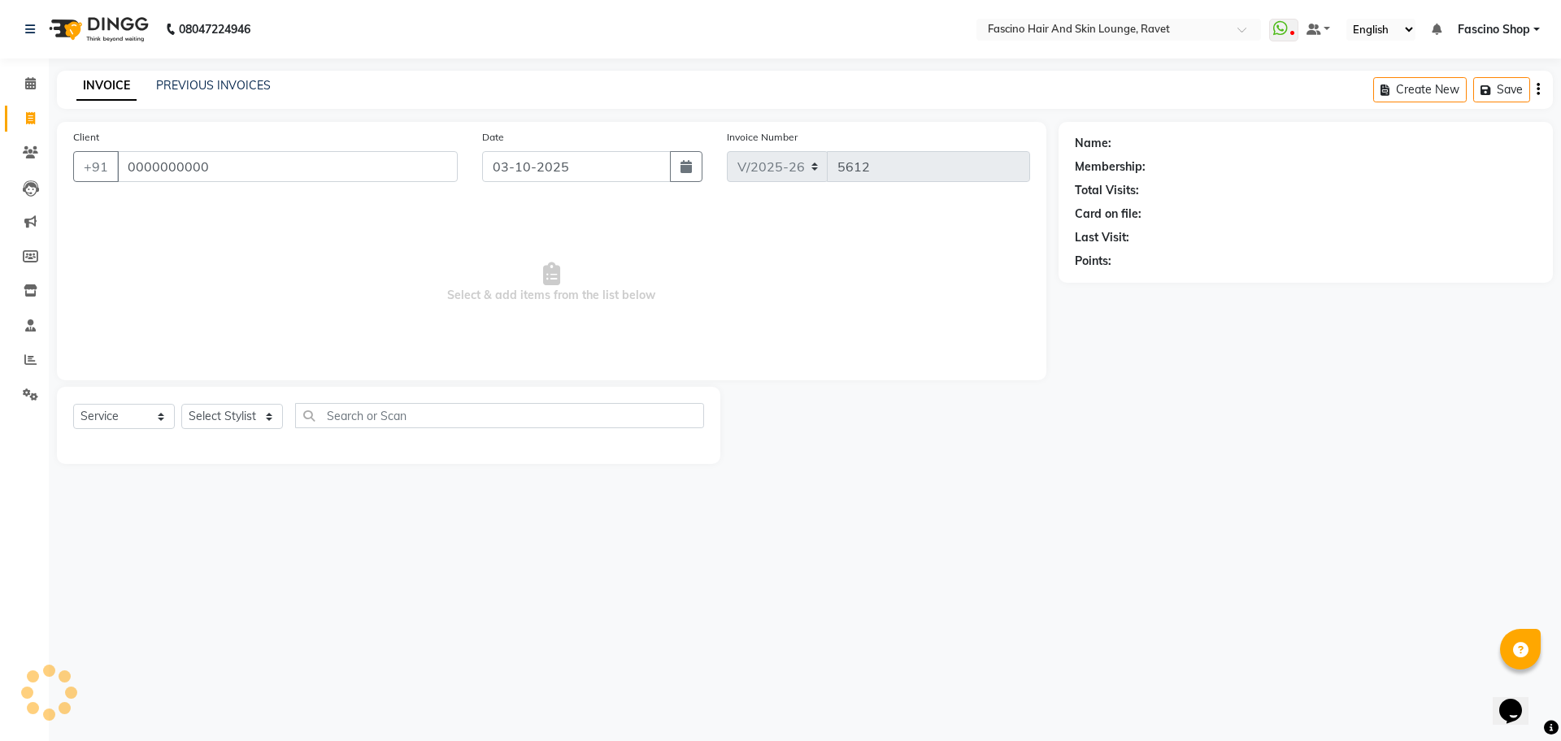
type input "0000000000"
select select "1: Object"
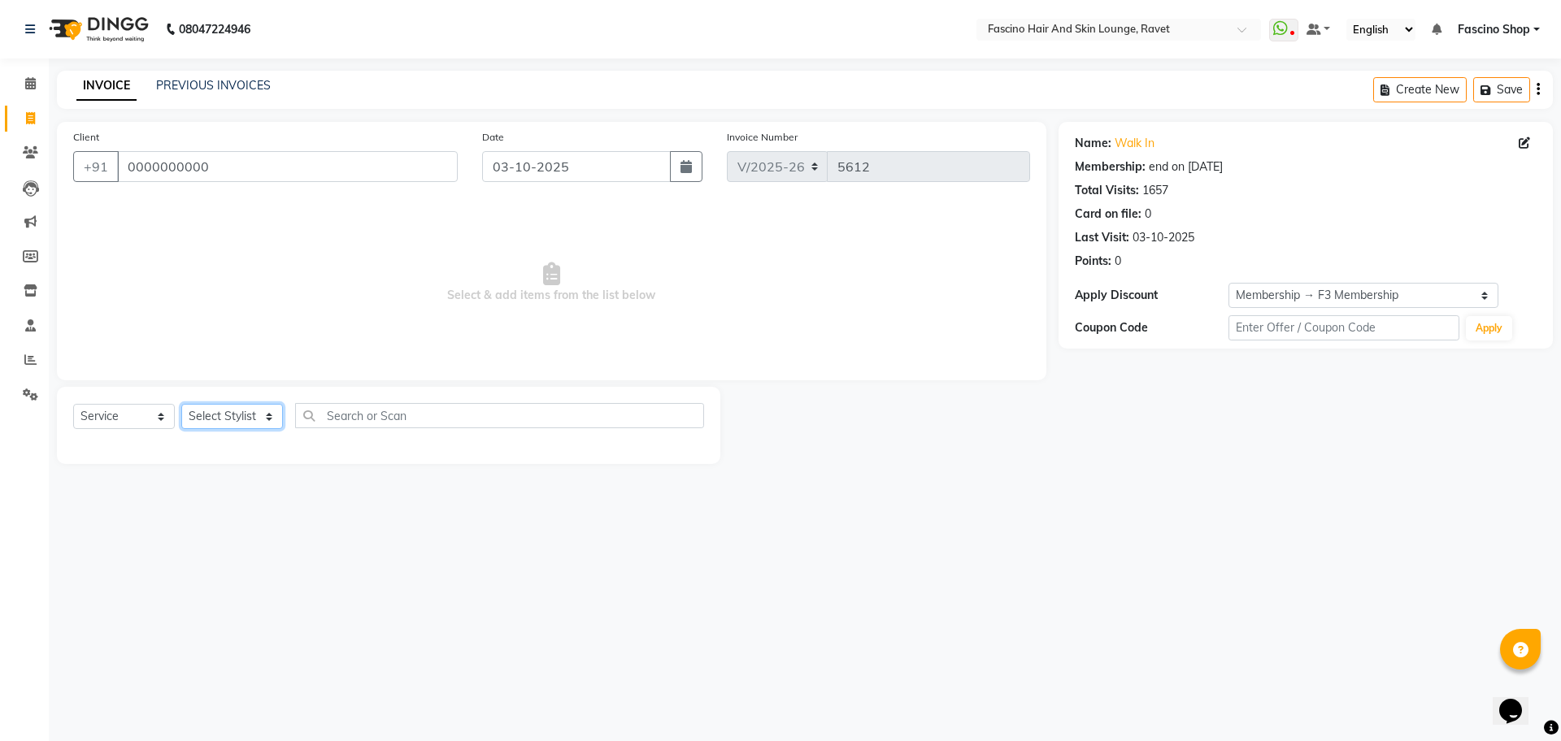
click at [259, 421] on select "Select Stylist [PERSON_NAME] Shop [PERSON_NAME] [PERSON_NAME] ( S R Manager ) […" at bounding box center [232, 416] width 102 height 25
select select "66200"
click at [181, 404] on select "Select Stylist [PERSON_NAME] Shop [PERSON_NAME] [PERSON_NAME] ( S R Manager ) […" at bounding box center [232, 416] width 102 height 25
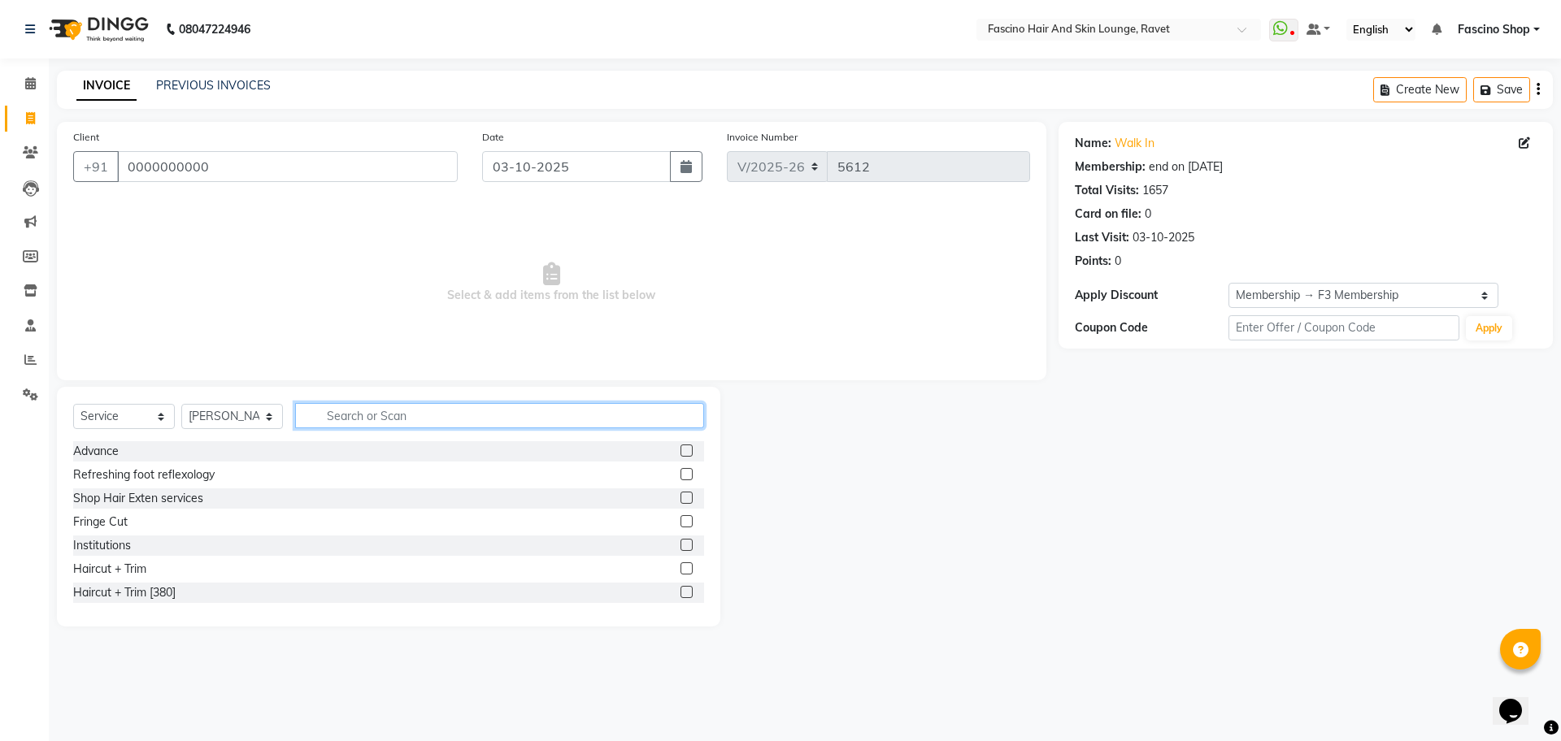
click at [356, 417] on input "text" at bounding box center [499, 415] width 409 height 25
type input "cut"
click at [179, 541] on div "Hair Cut (Below 12)" at bounding box center [388, 546] width 631 height 20
click at [122, 567] on div "Hair Cut Men" at bounding box center [108, 569] width 70 height 17
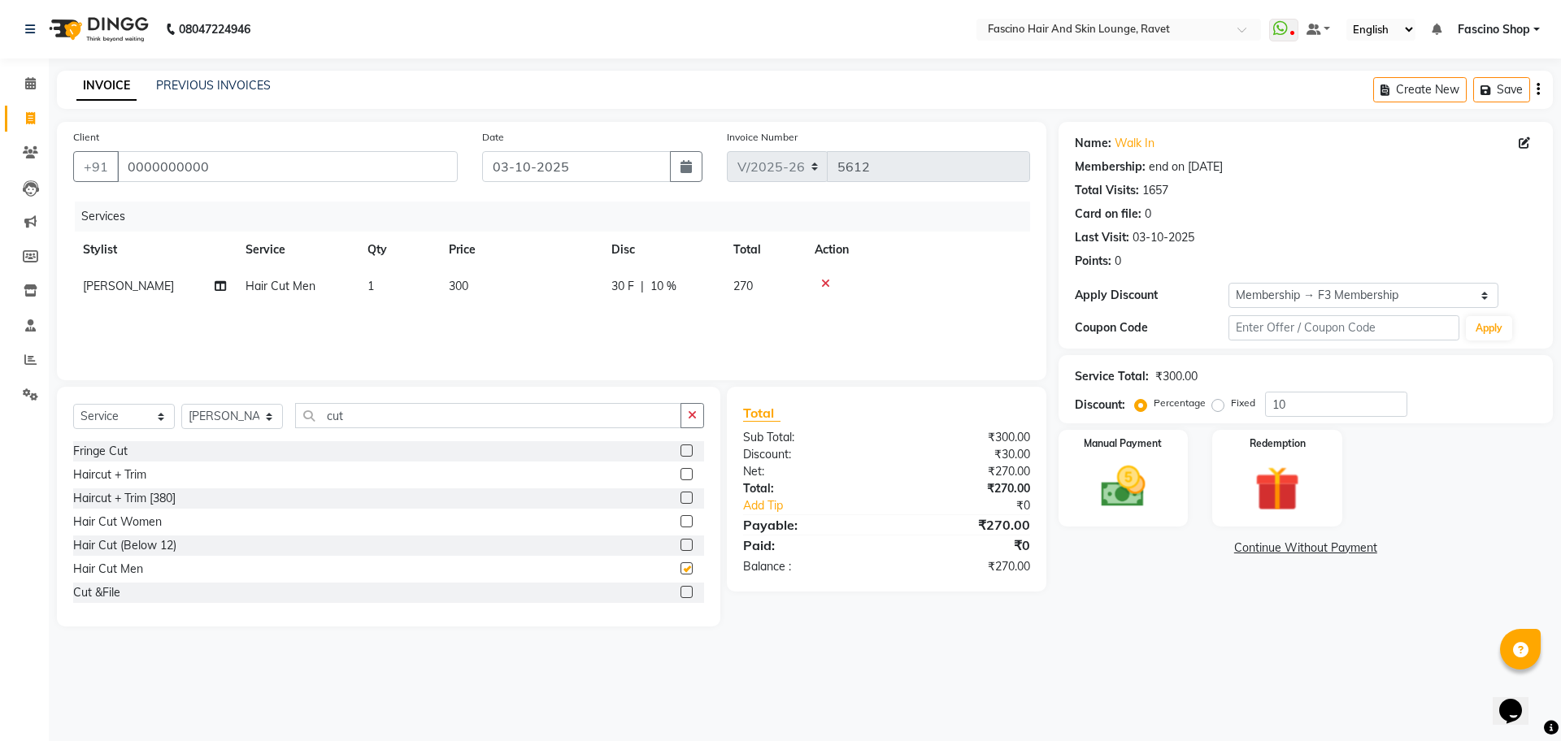
checkbox input "false"
click at [482, 285] on td "300" at bounding box center [520, 286] width 163 height 37
select select "66200"
click at [482, 285] on input "1" at bounding box center [475, 290] width 62 height 25
click at [550, 284] on td "300" at bounding box center [520, 286] width 163 height 37
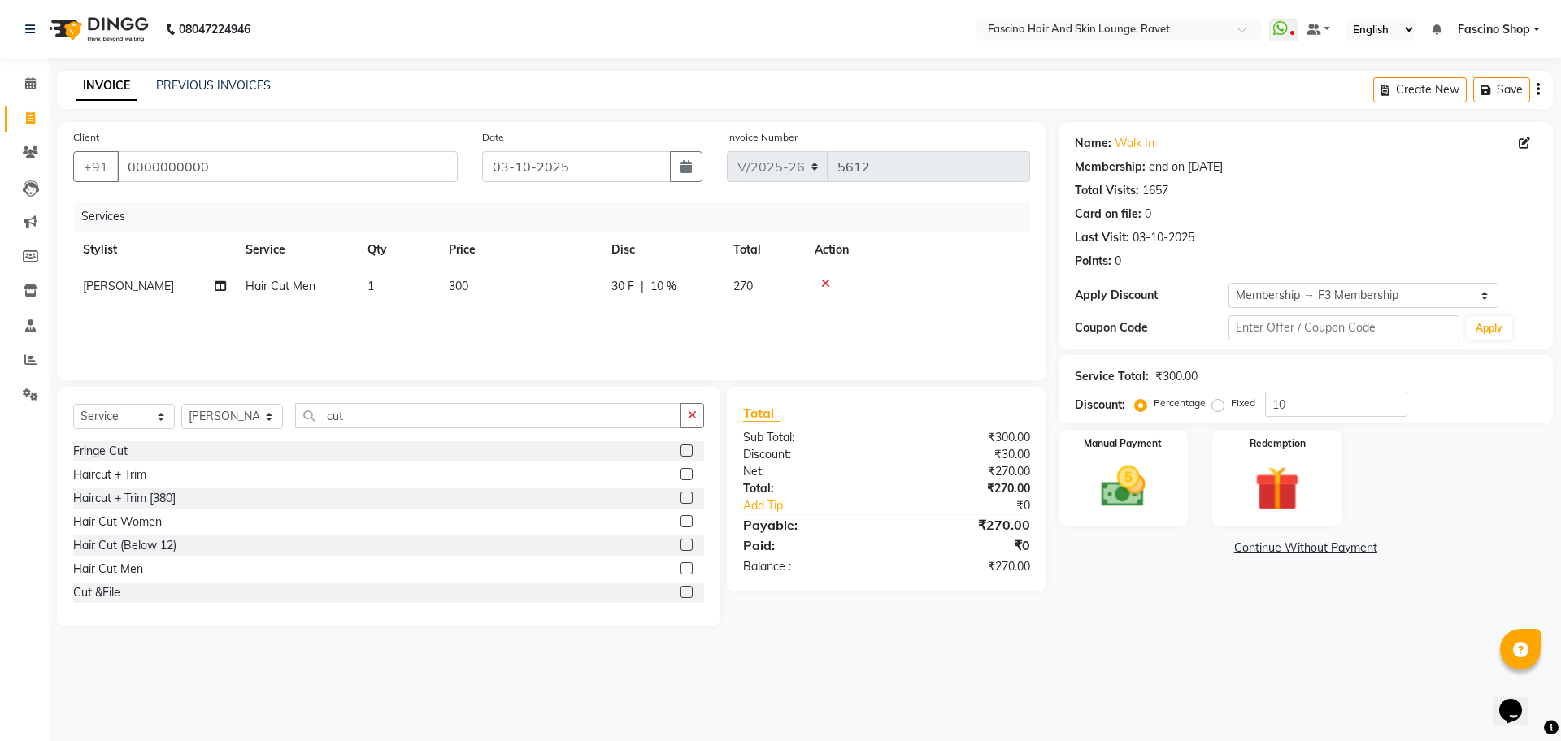
select select "66200"
click at [550, 284] on input "300" at bounding box center [596, 290] width 143 height 25
type input "250"
click at [1332, 388] on div "Service Total: ₹250.00 Discount: Percentage Fixed 10" at bounding box center [1306, 389] width 462 height 55
click at [1333, 412] on input "10" at bounding box center [1336, 404] width 142 height 25
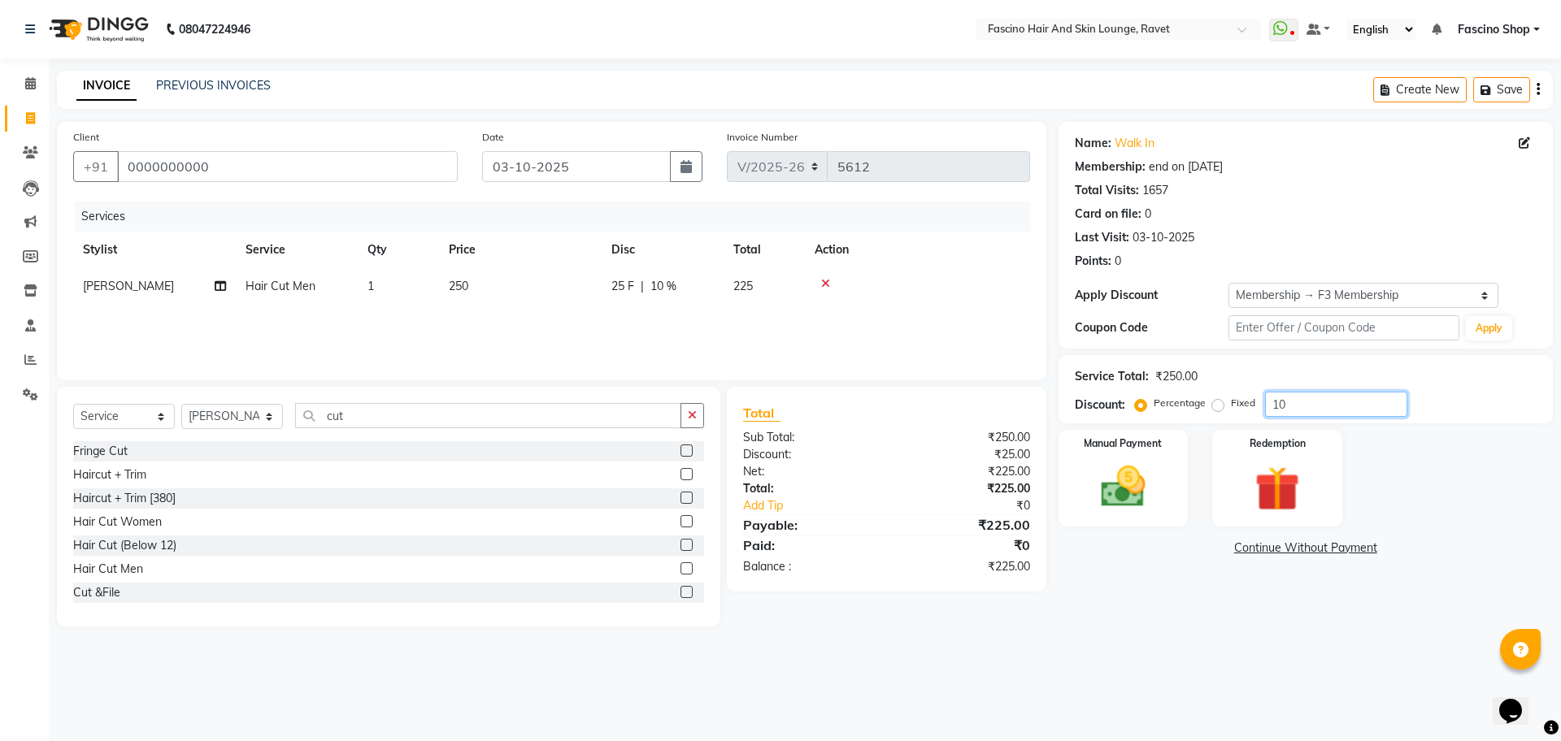
type input "1"
click at [1144, 496] on img at bounding box center [1123, 487] width 76 height 54
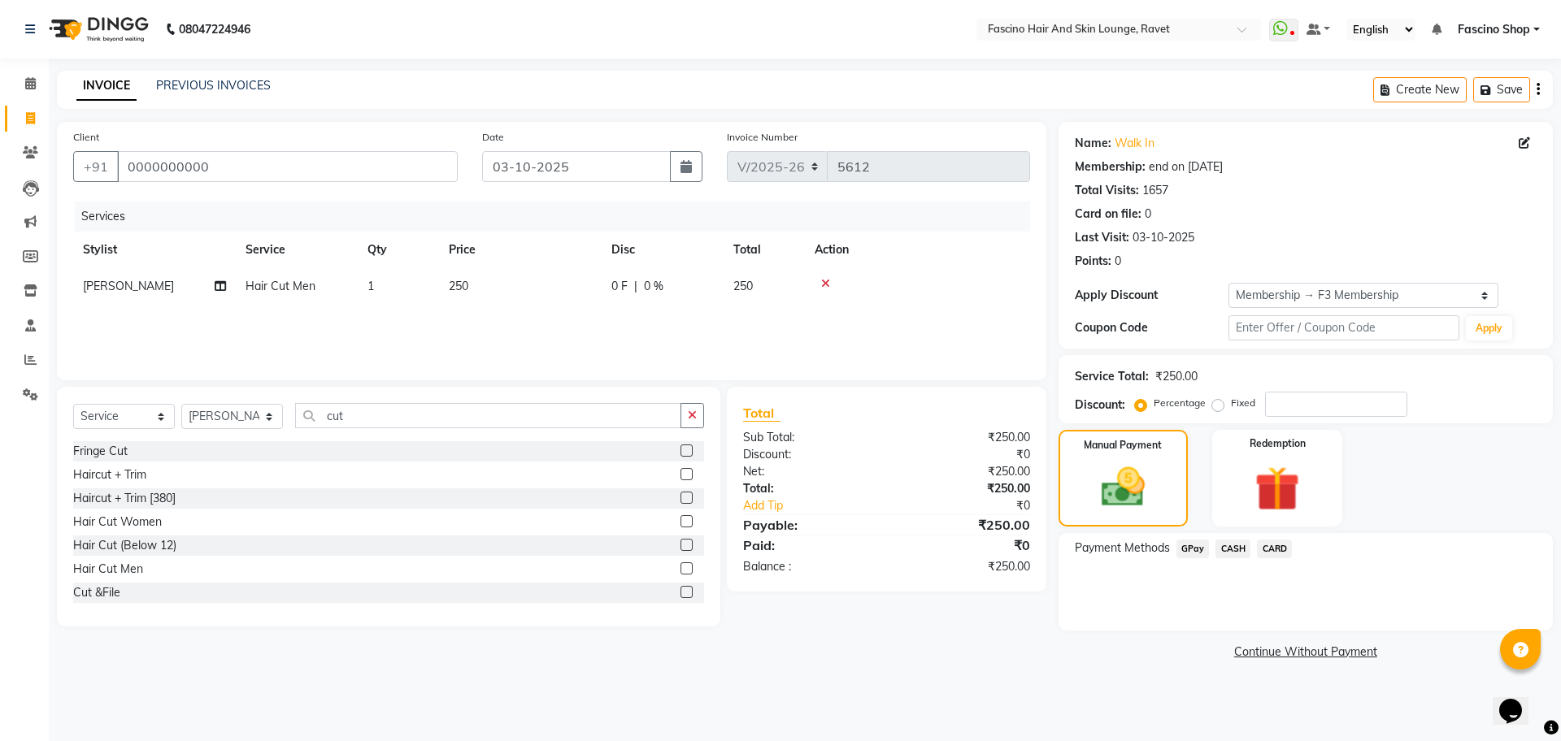
click at [1200, 551] on span "GPay" at bounding box center [1192, 549] width 33 height 19
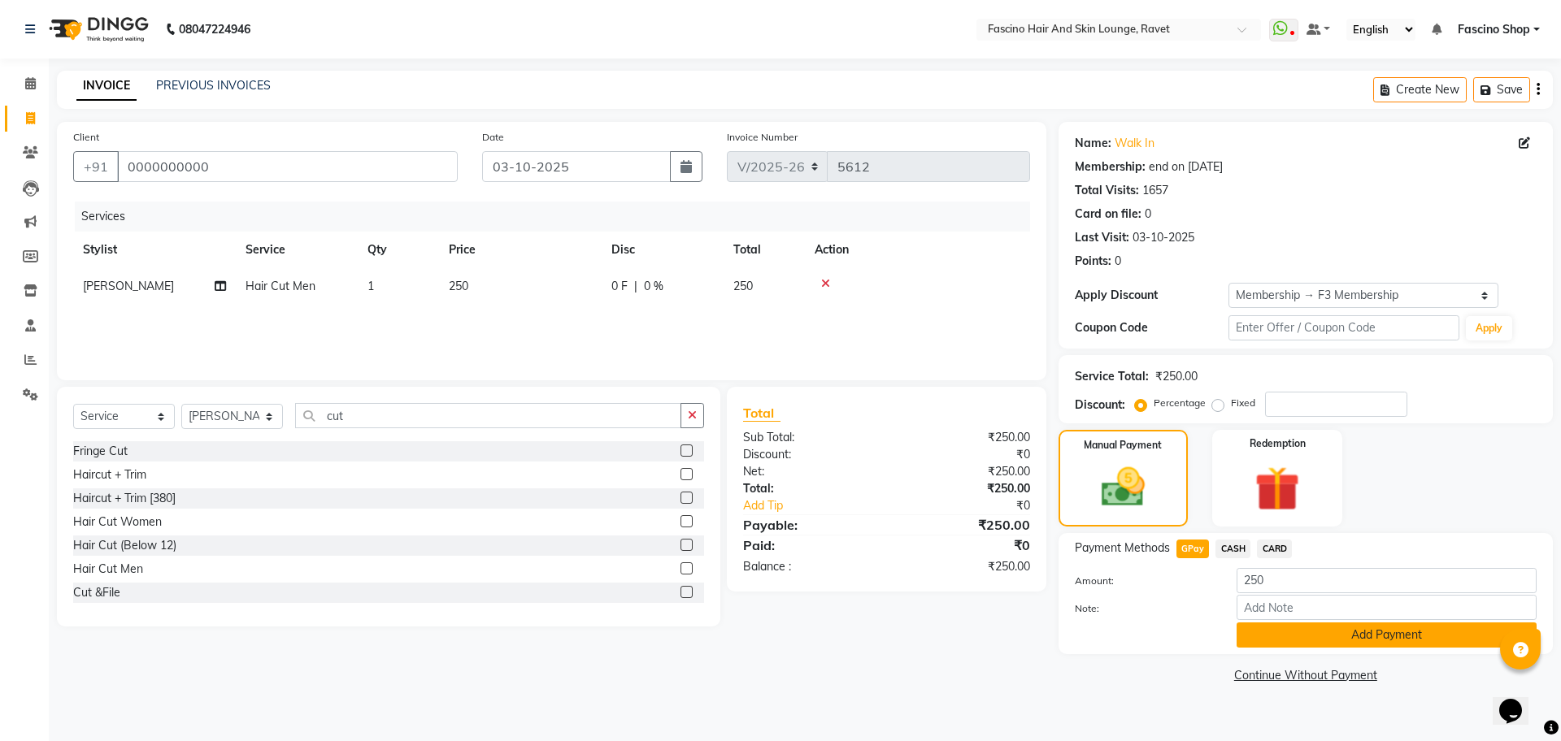
click at [1281, 628] on button "Add Payment" at bounding box center [1386, 635] width 300 height 25
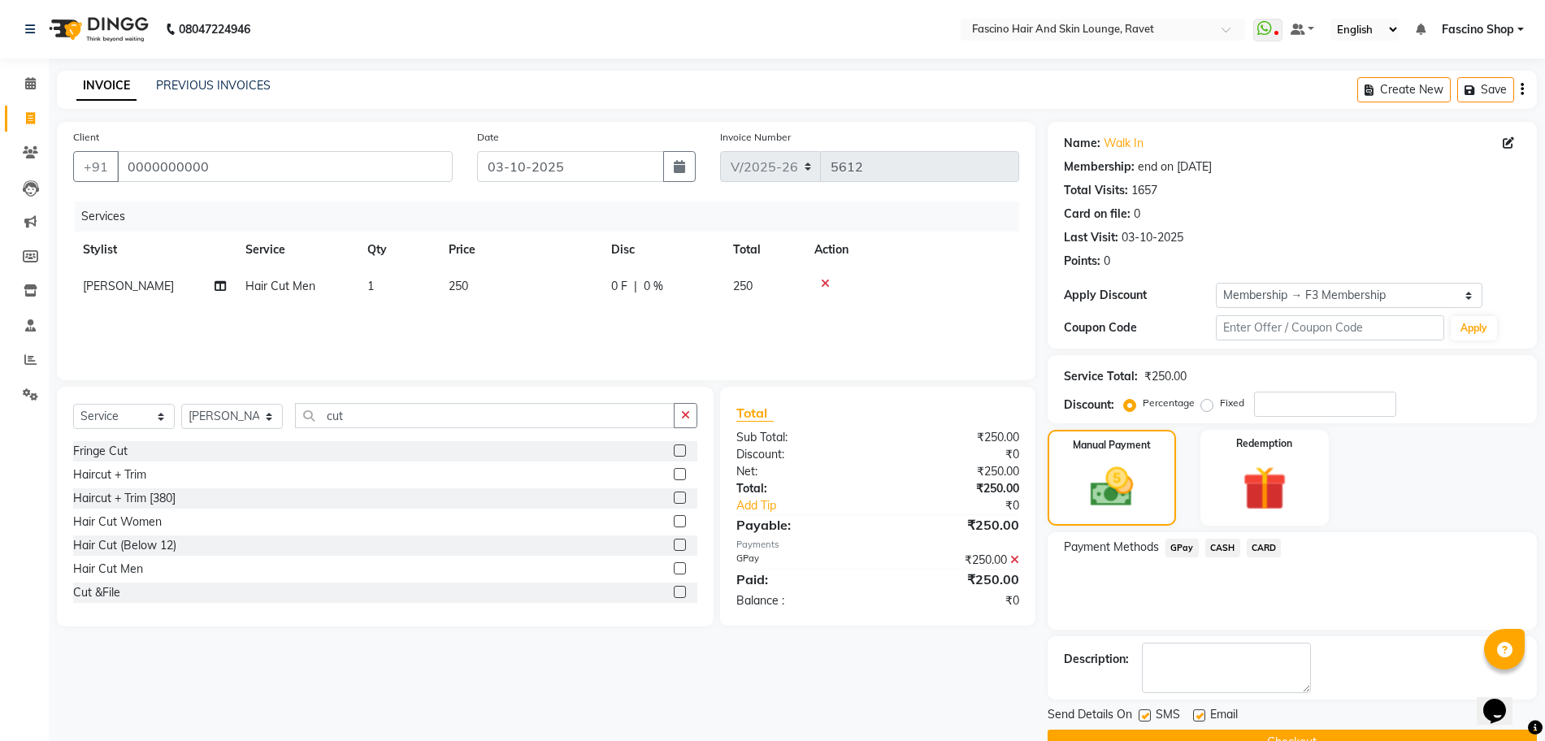
drag, startPoint x: 1310, startPoint y: 734, endPoint x: 164, endPoint y: 445, distance: 1182.2
click at [164, 445] on div "Client [PHONE_NUMBER] Date [DATE] Invoice Number V/2025 V/[PHONE_NUMBER] Servic…" at bounding box center [797, 438] width 1505 height 633
click at [223, 90] on link "PREVIOUS INVOICES" at bounding box center [213, 85] width 115 height 15
click at [1258, 735] on button "Checkout" at bounding box center [1292, 742] width 489 height 25
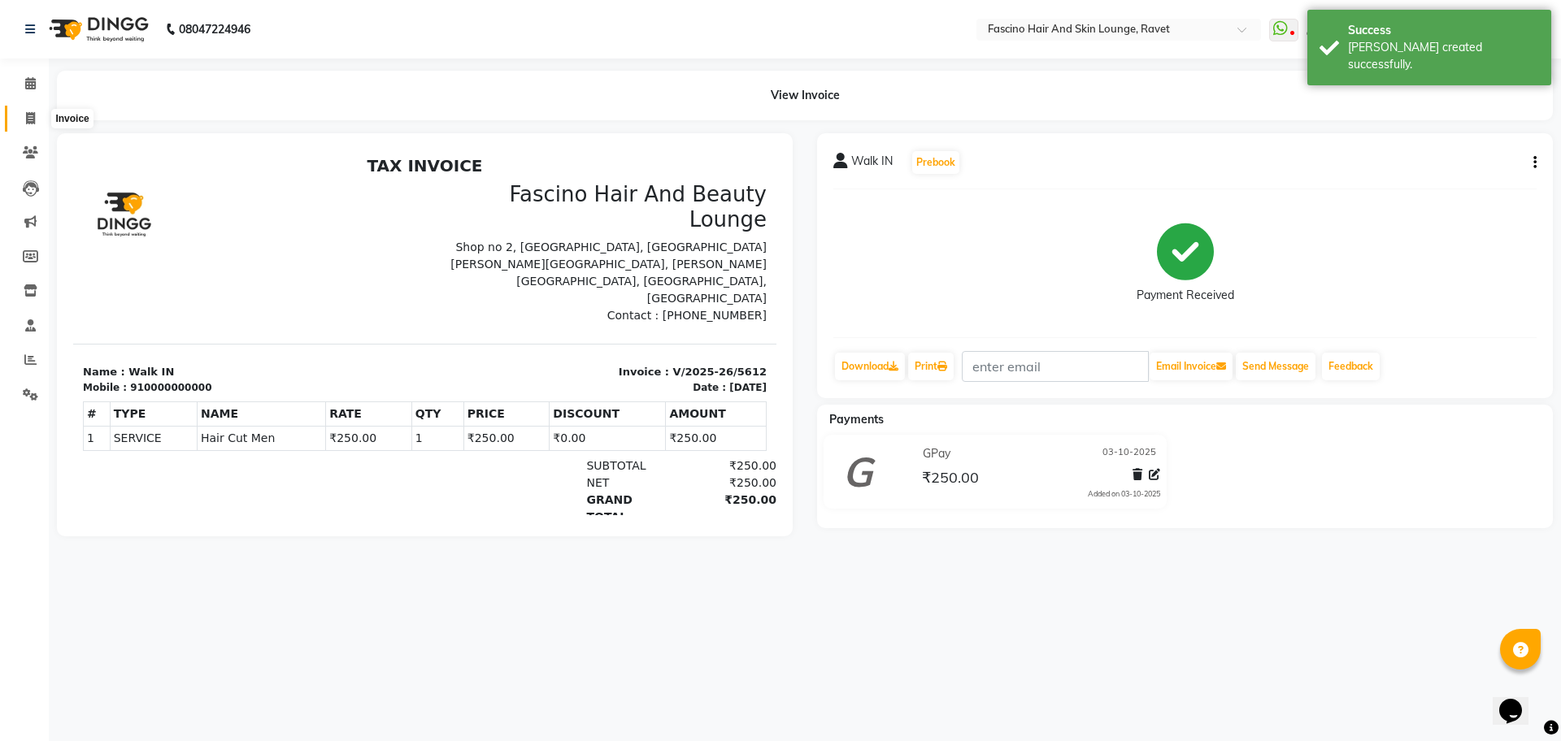
click at [28, 113] on icon at bounding box center [30, 118] width 9 height 12
select select "5190"
select select "service"
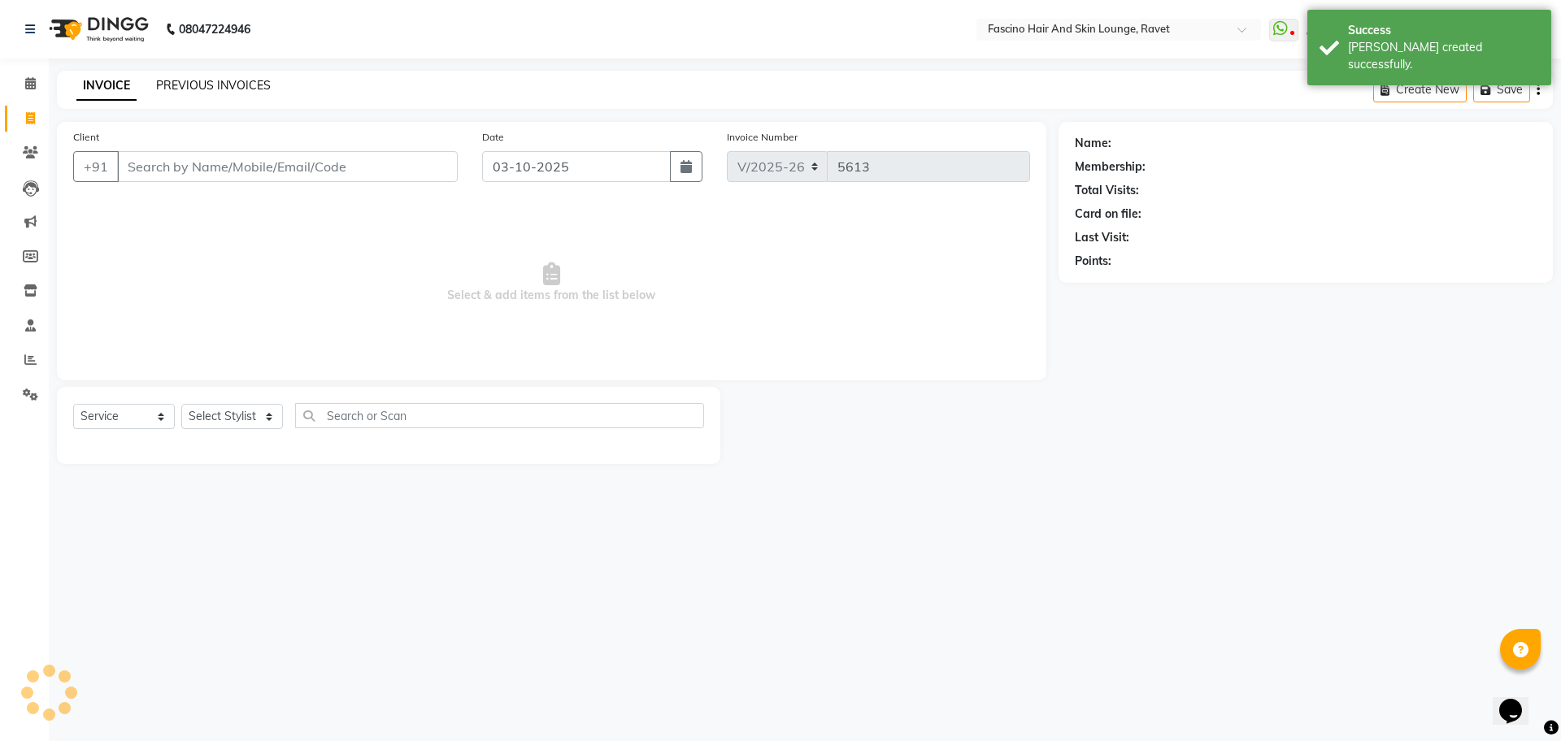
click at [176, 80] on link "PREVIOUS INVOICES" at bounding box center [213, 85] width 115 height 15
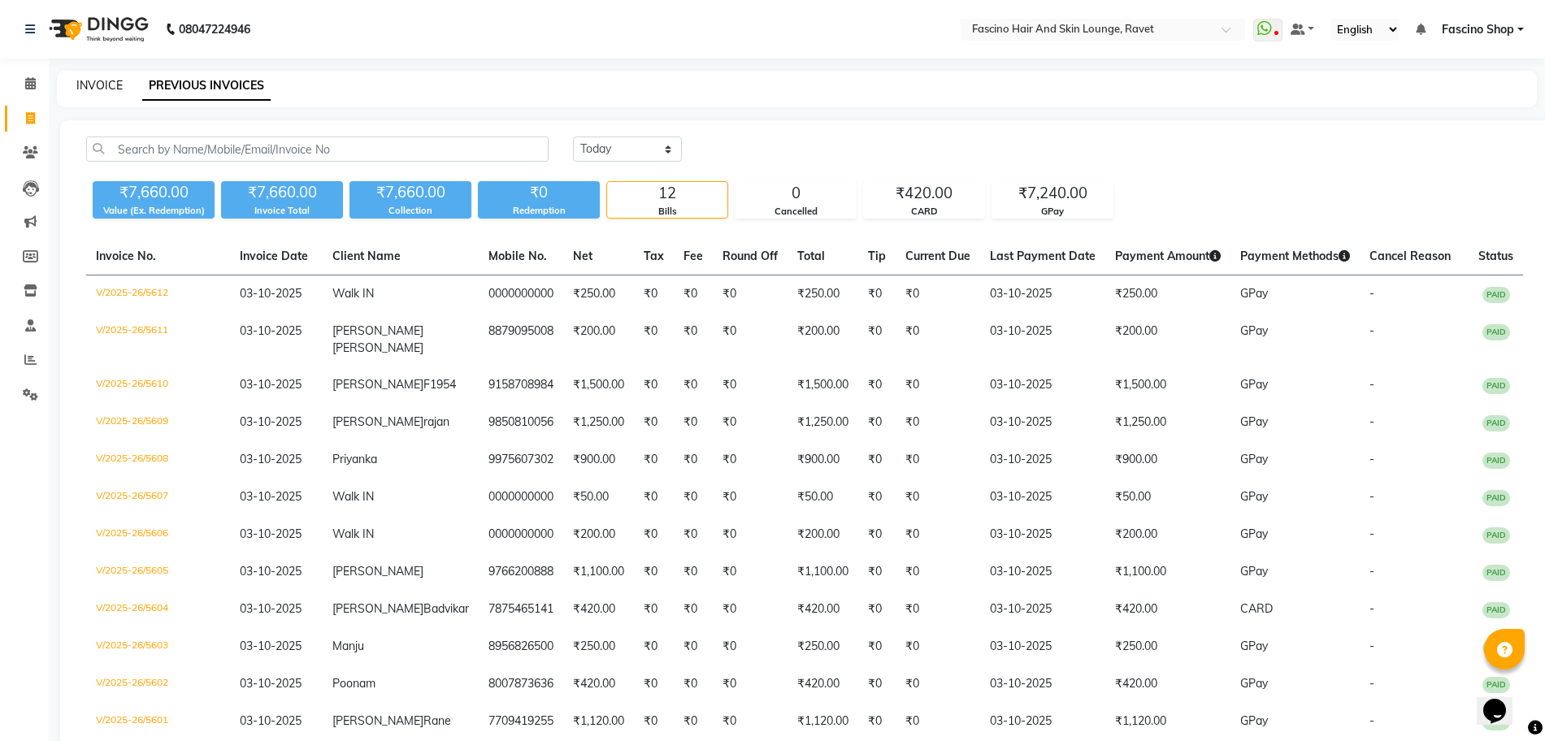
click at [104, 80] on link "INVOICE" at bounding box center [99, 85] width 46 height 15
select select "service"
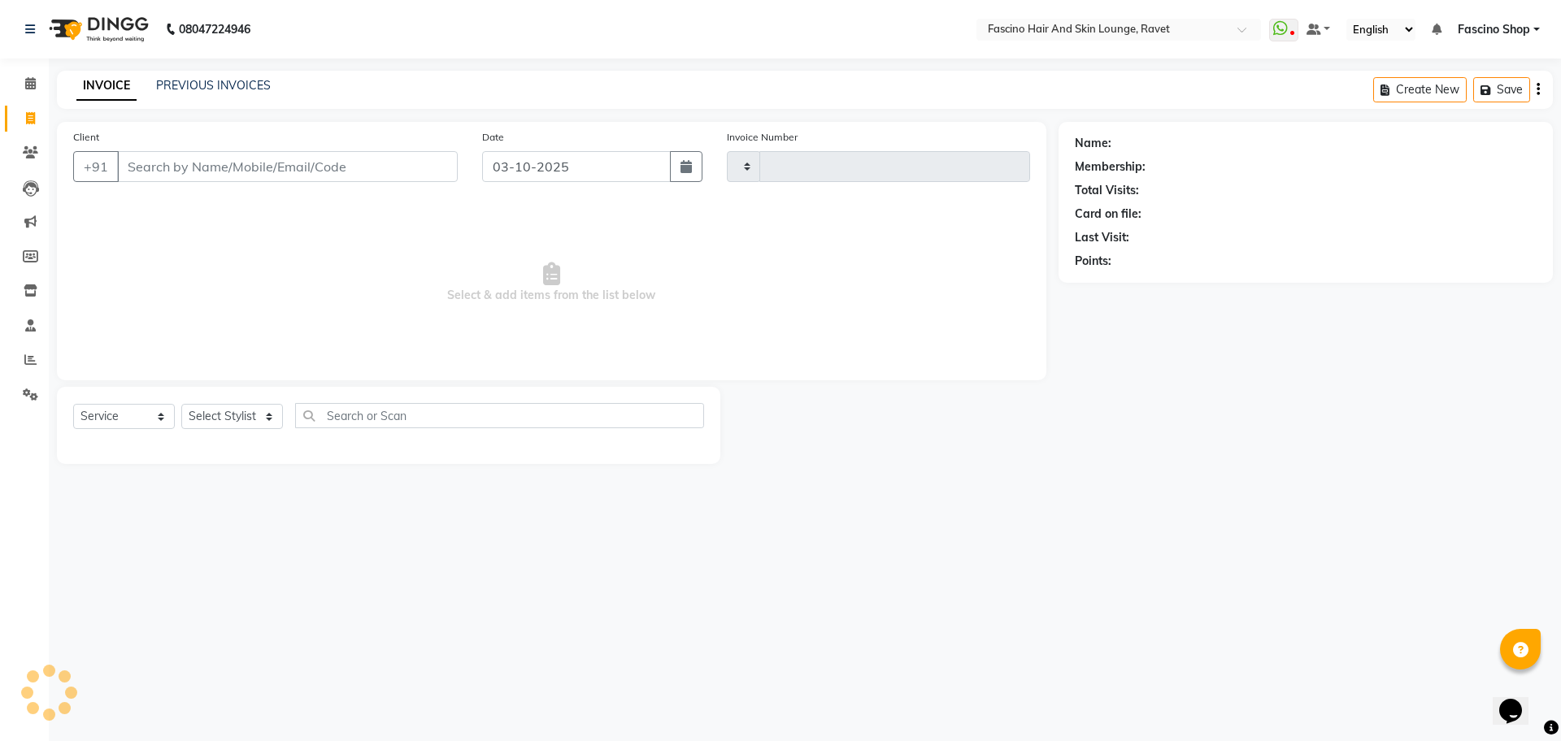
type input "5613"
select select "5190"
